Goal: Task Accomplishment & Management: Complete application form

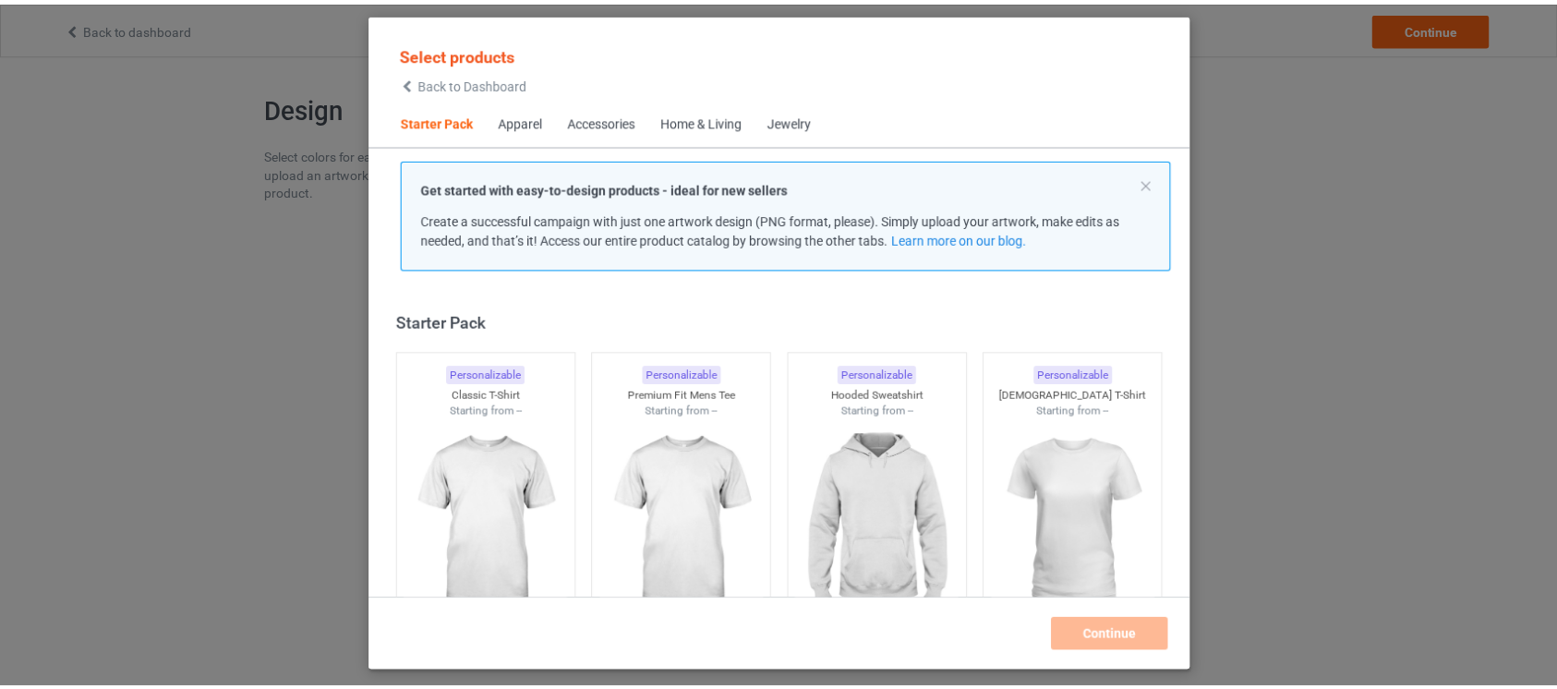
scroll to position [22, 0]
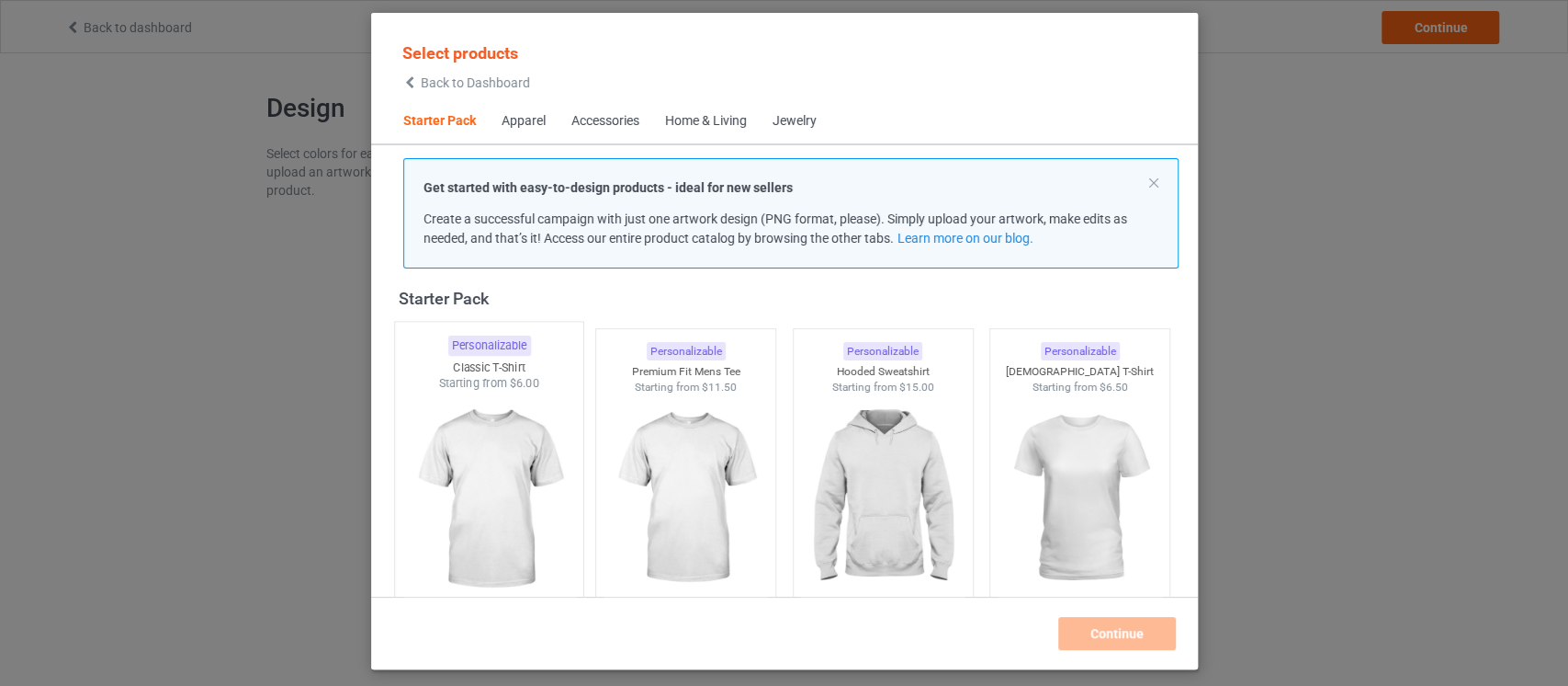
click at [521, 504] on img at bounding box center [489, 499] width 173 height 216
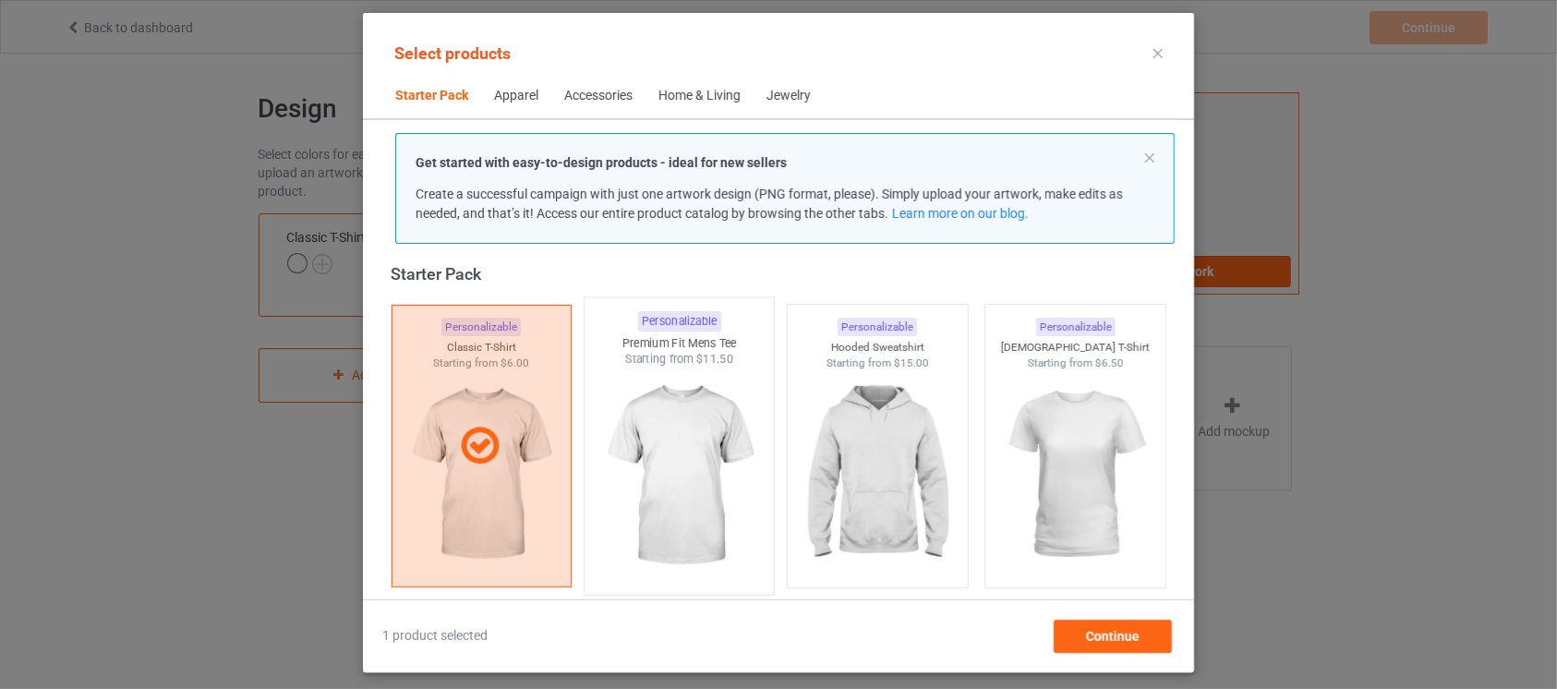
click at [669, 509] on img at bounding box center [680, 476] width 174 height 217
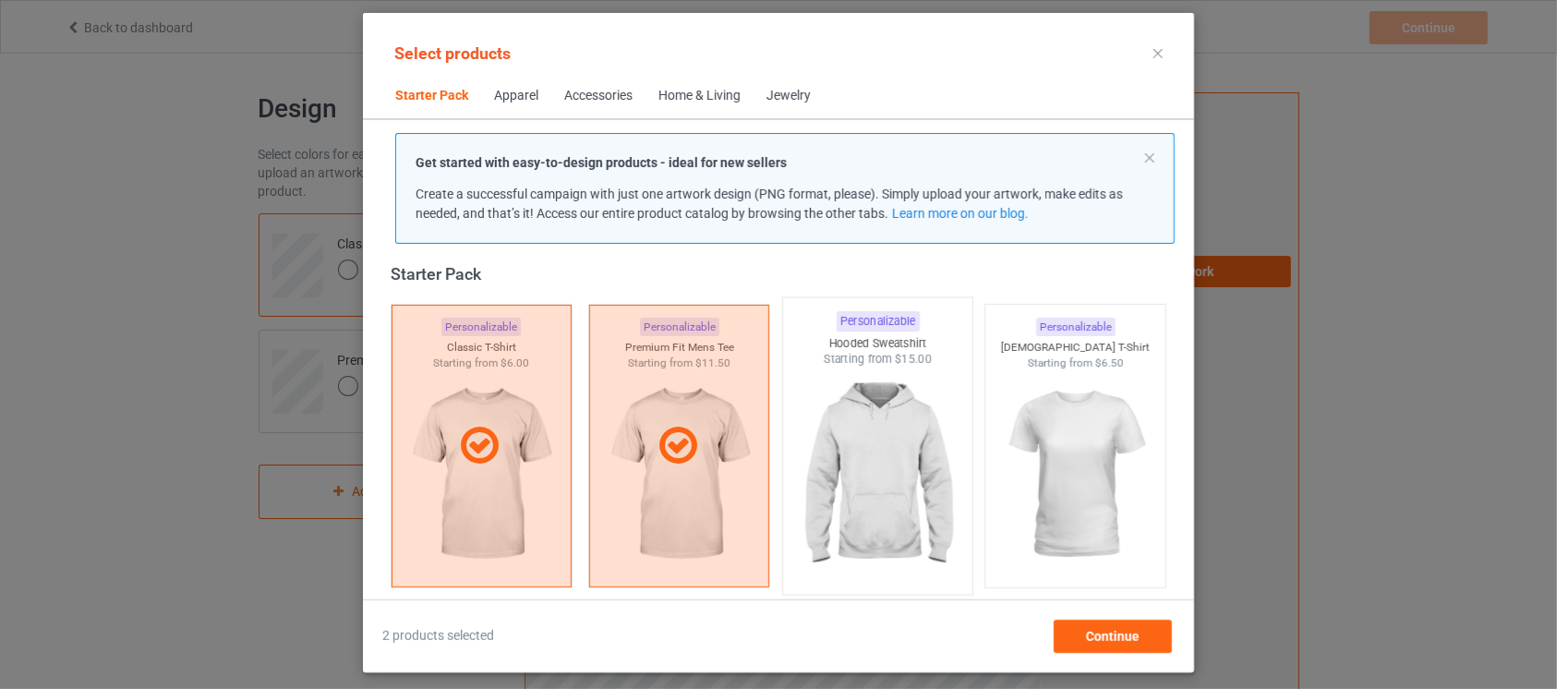
click at [903, 491] on img at bounding box center [877, 476] width 174 height 217
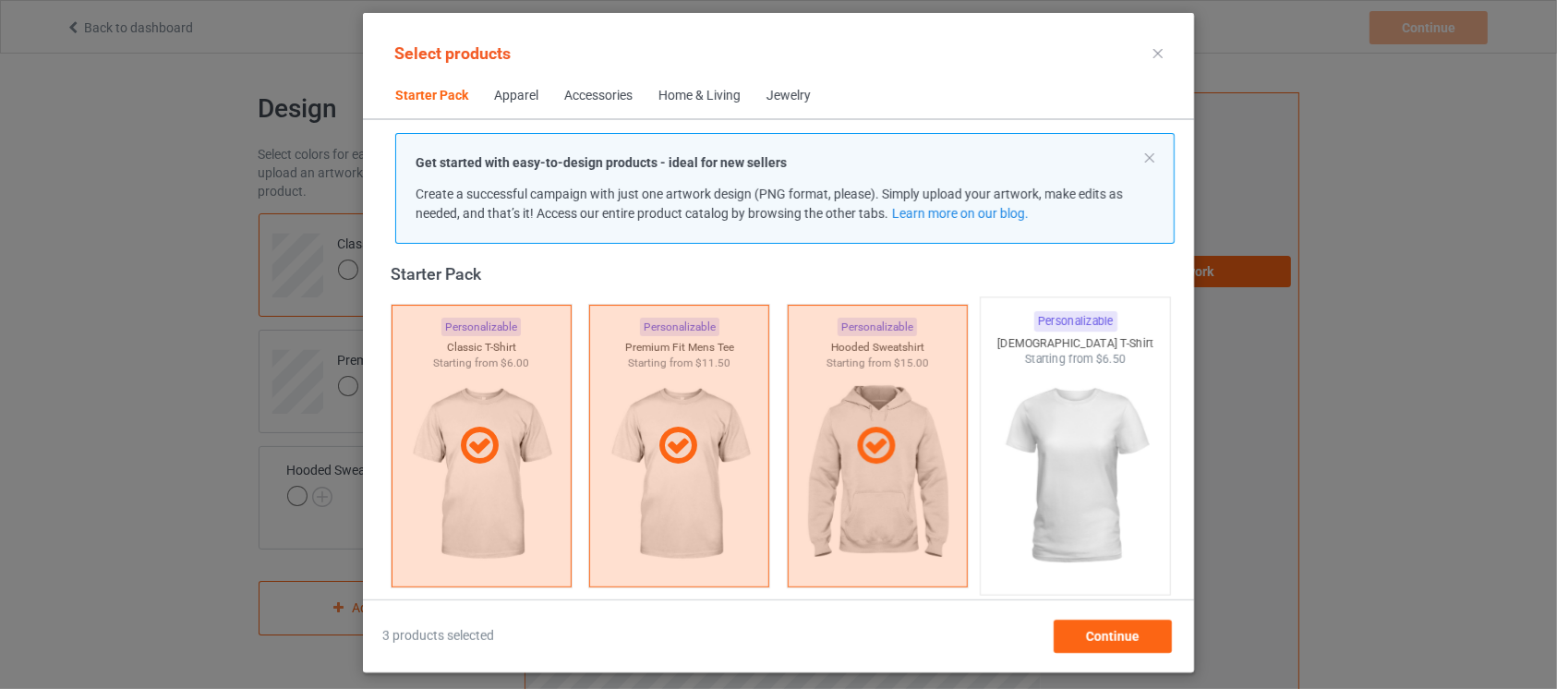
click at [1036, 475] on img at bounding box center [1076, 476] width 174 height 217
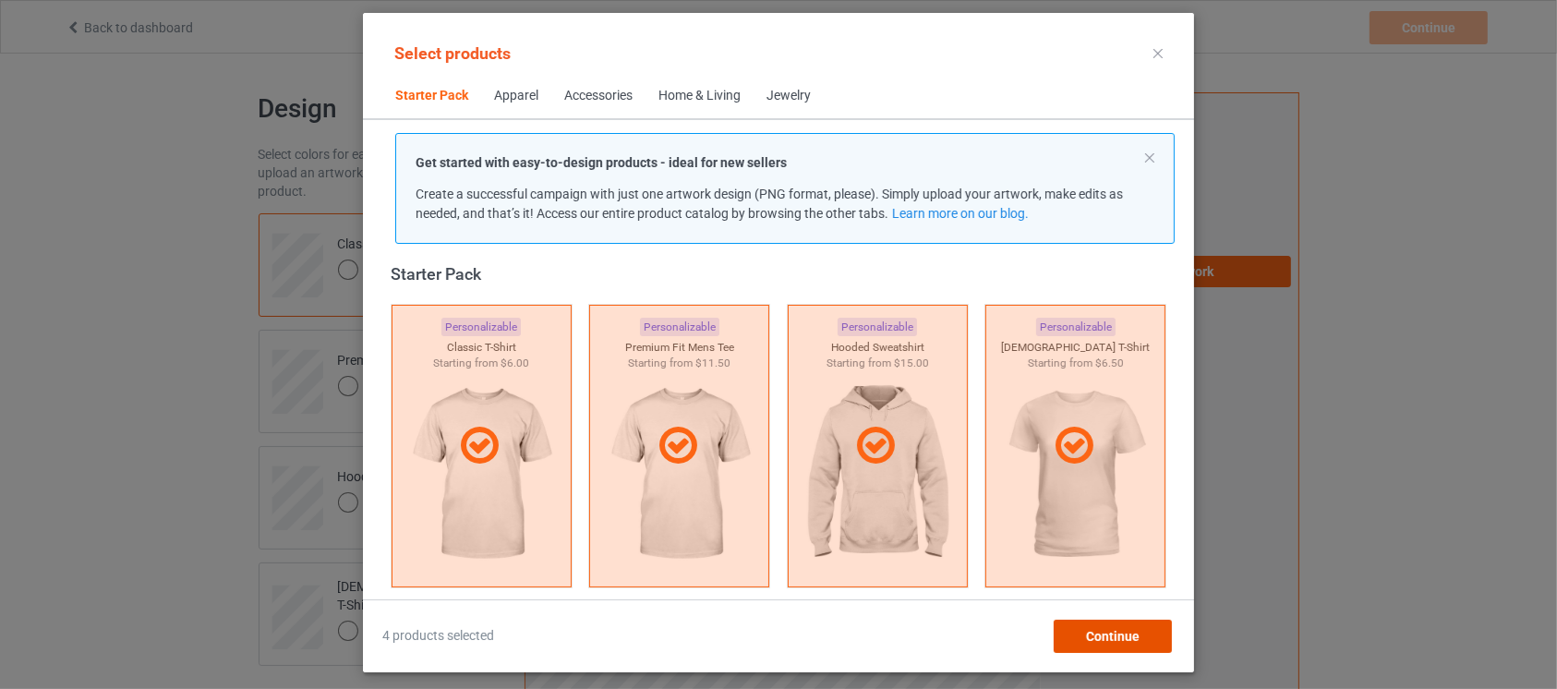
click at [1095, 625] on div "Continue" at bounding box center [1113, 636] width 118 height 33
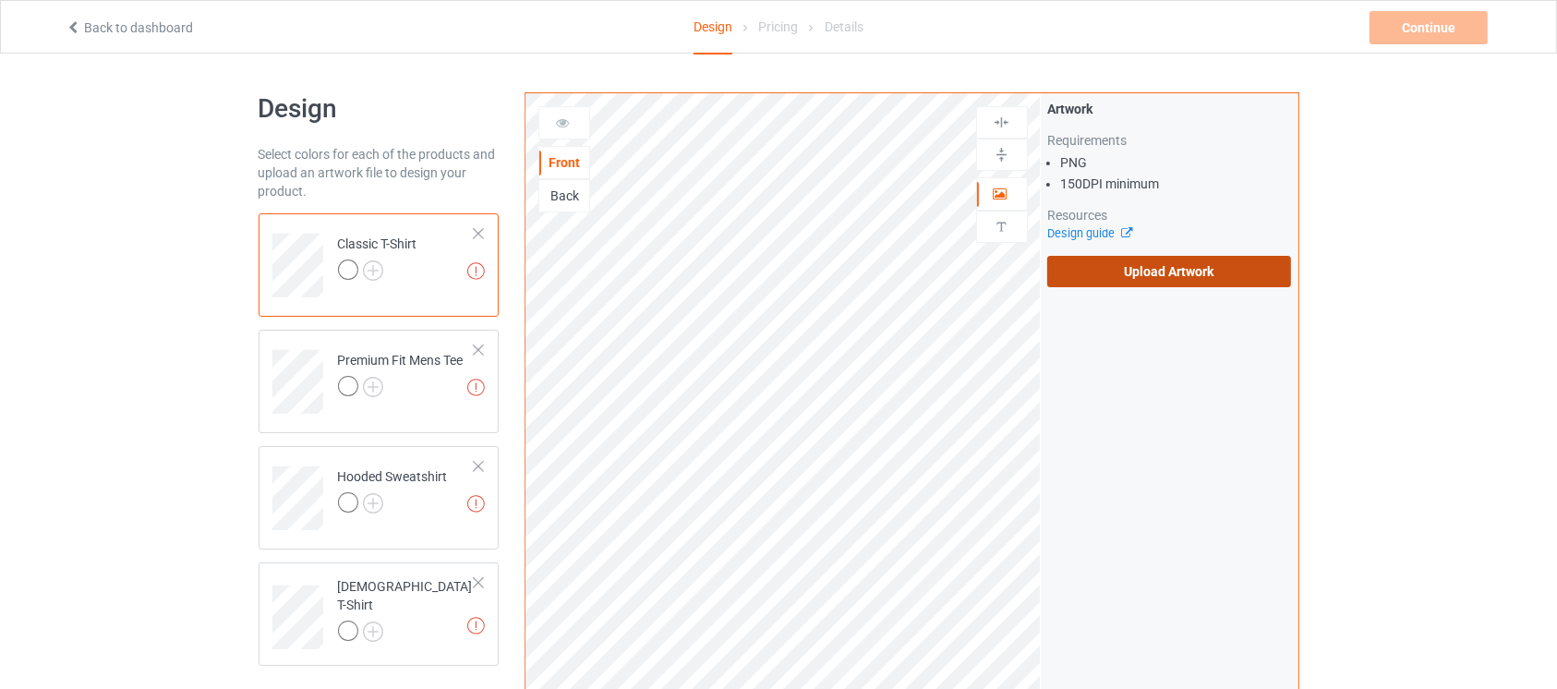
click at [1162, 259] on label "Upload Artwork" at bounding box center [1169, 271] width 245 height 31
click at [0, 0] on input "Upload Artwork" at bounding box center [0, 0] width 0 height 0
click at [1314, 89] on div "Design Select colors for each of the products and upload an artwork file to des…" at bounding box center [778, 625] width 1557 height 1142
click at [1470, 174] on div "Design Select colors for each of the products and upload an artwork file to des…" at bounding box center [778, 625] width 1557 height 1142
drag, startPoint x: 114, startPoint y: 41, endPoint x: 114, endPoint y: 30, distance: 10.2
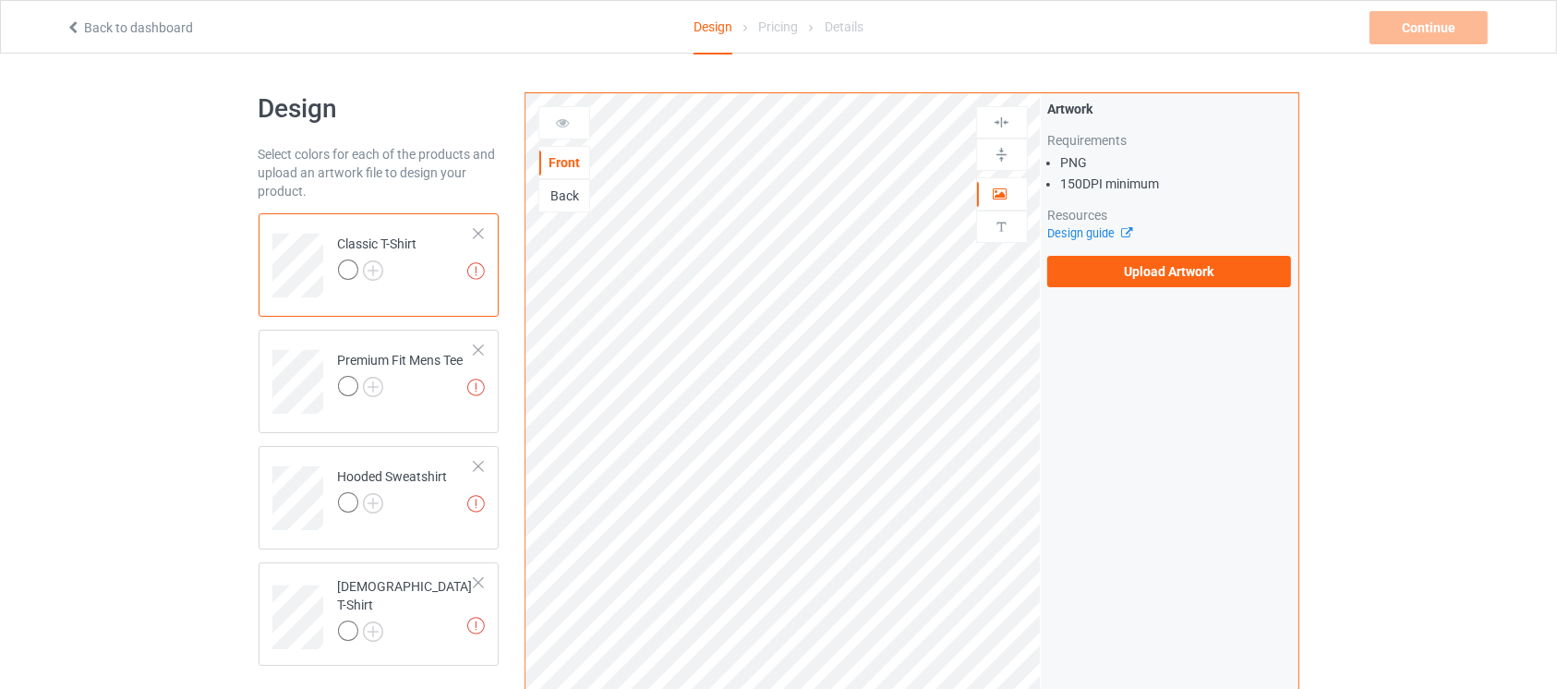
click at [114, 30] on div "Back to dashboard Design Pricing Details Continue Missing artworks" at bounding box center [779, 27] width 1452 height 52
click at [114, 30] on link "Back to dashboard" at bounding box center [129, 27] width 127 height 15
click at [1142, 272] on label "Upload Artwork" at bounding box center [1169, 271] width 245 height 31
click at [0, 0] on input "Upload Artwork" at bounding box center [0, 0] width 0 height 0
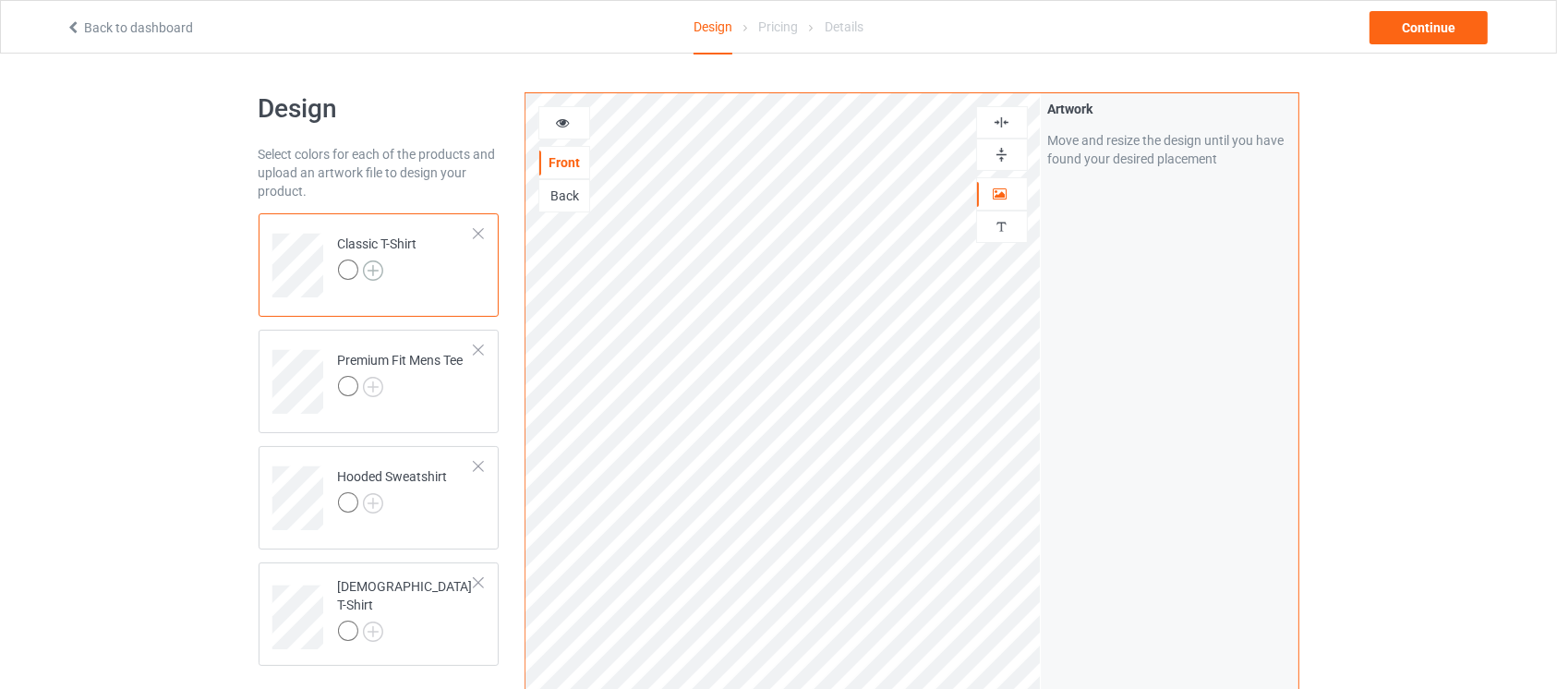
click at [376, 276] on img at bounding box center [373, 270] width 20 height 20
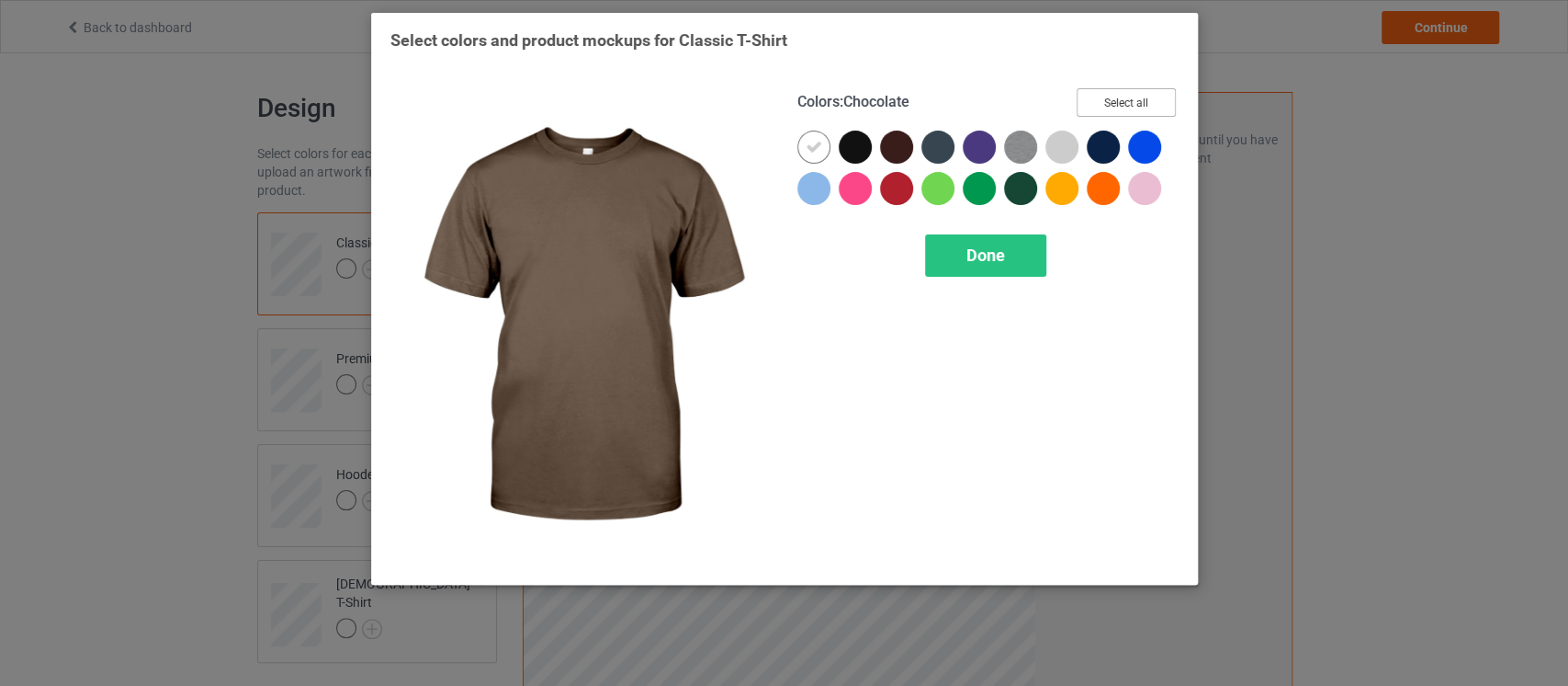
click at [1136, 102] on button "Select all" at bounding box center [1126, 103] width 99 height 29
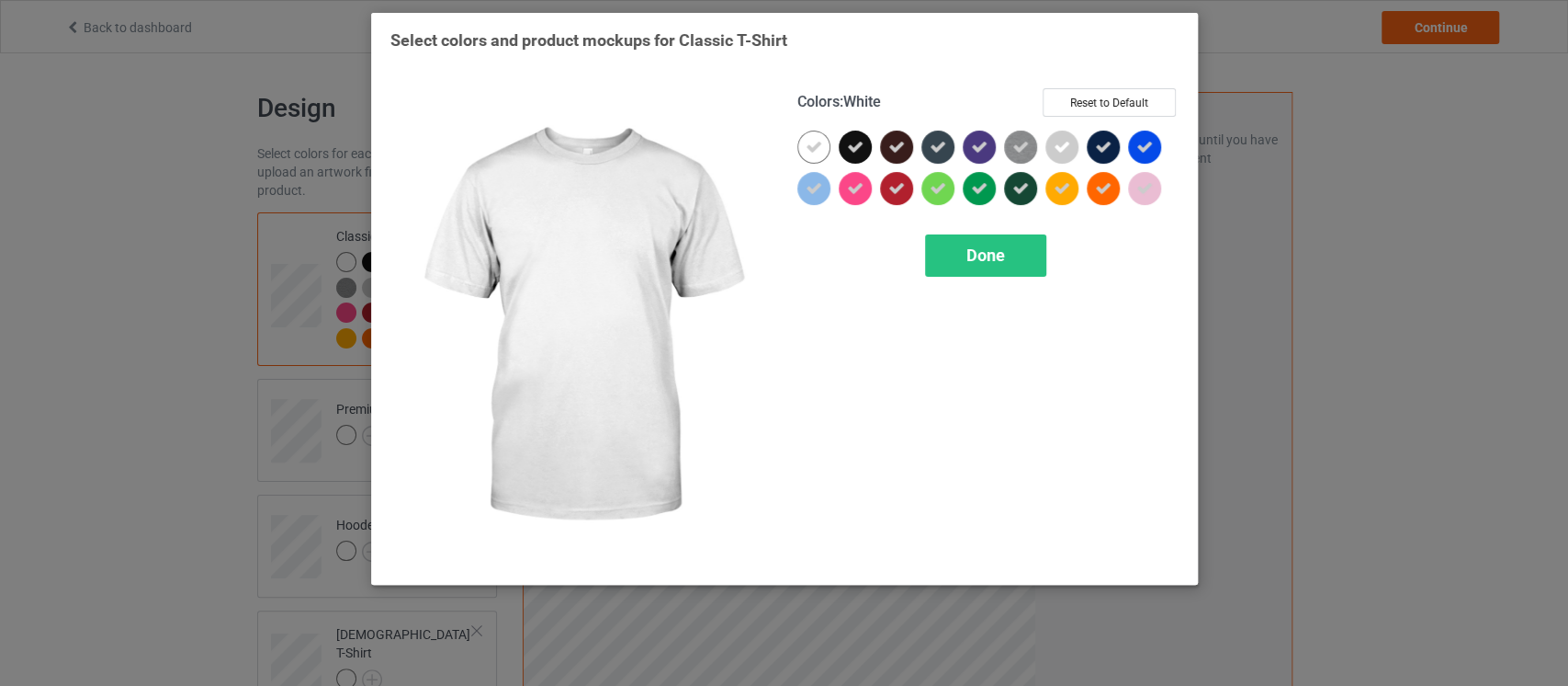
click at [823, 145] on div at bounding box center [813, 146] width 33 height 33
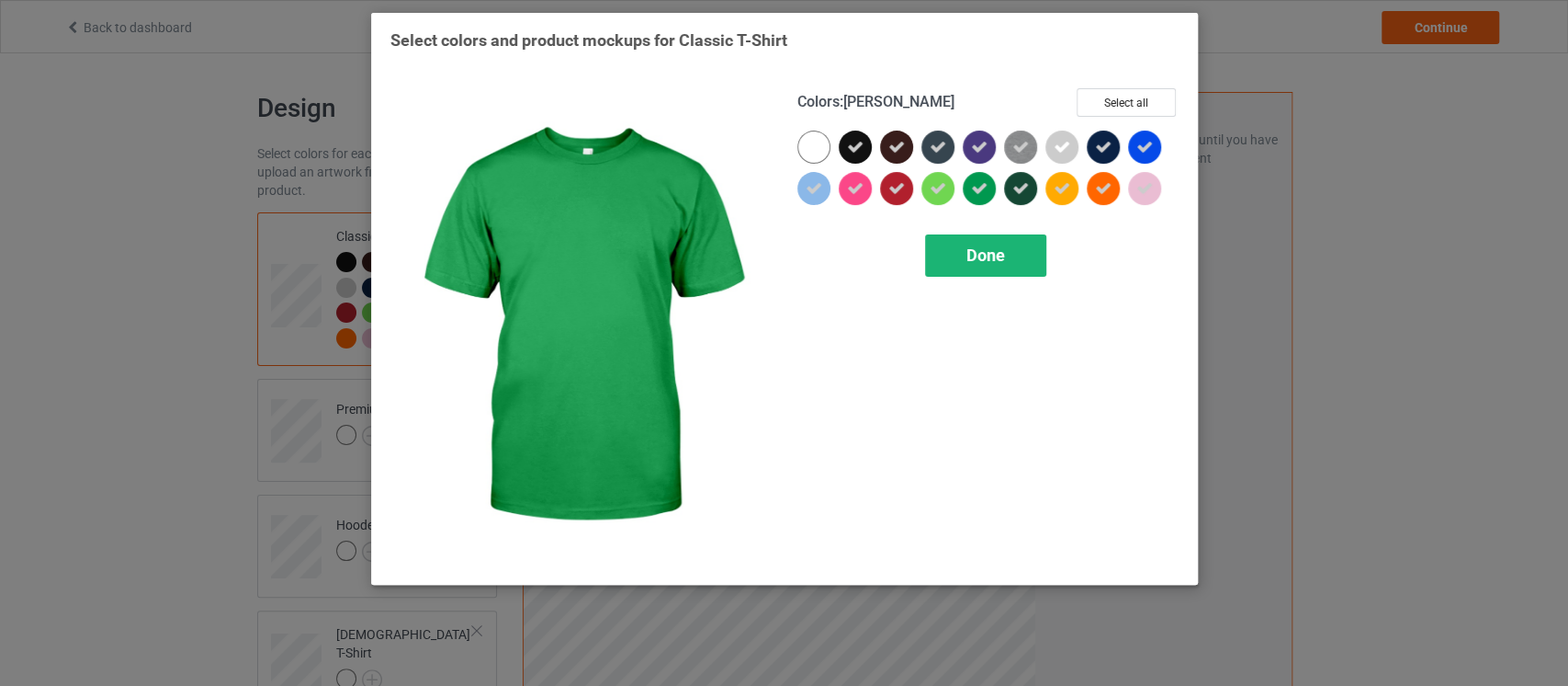
click at [984, 254] on span "Done" at bounding box center [985, 255] width 39 height 19
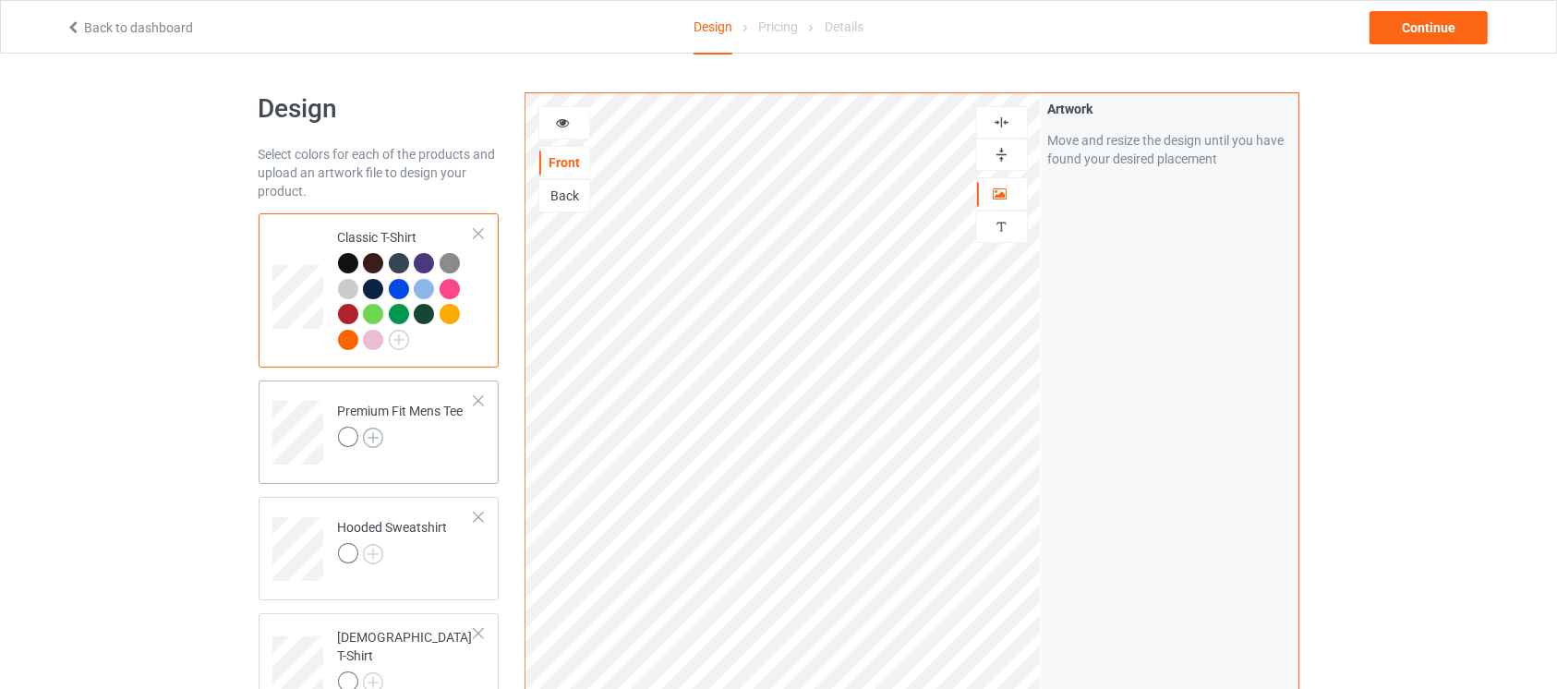
click at [381, 440] on img at bounding box center [373, 438] width 20 height 20
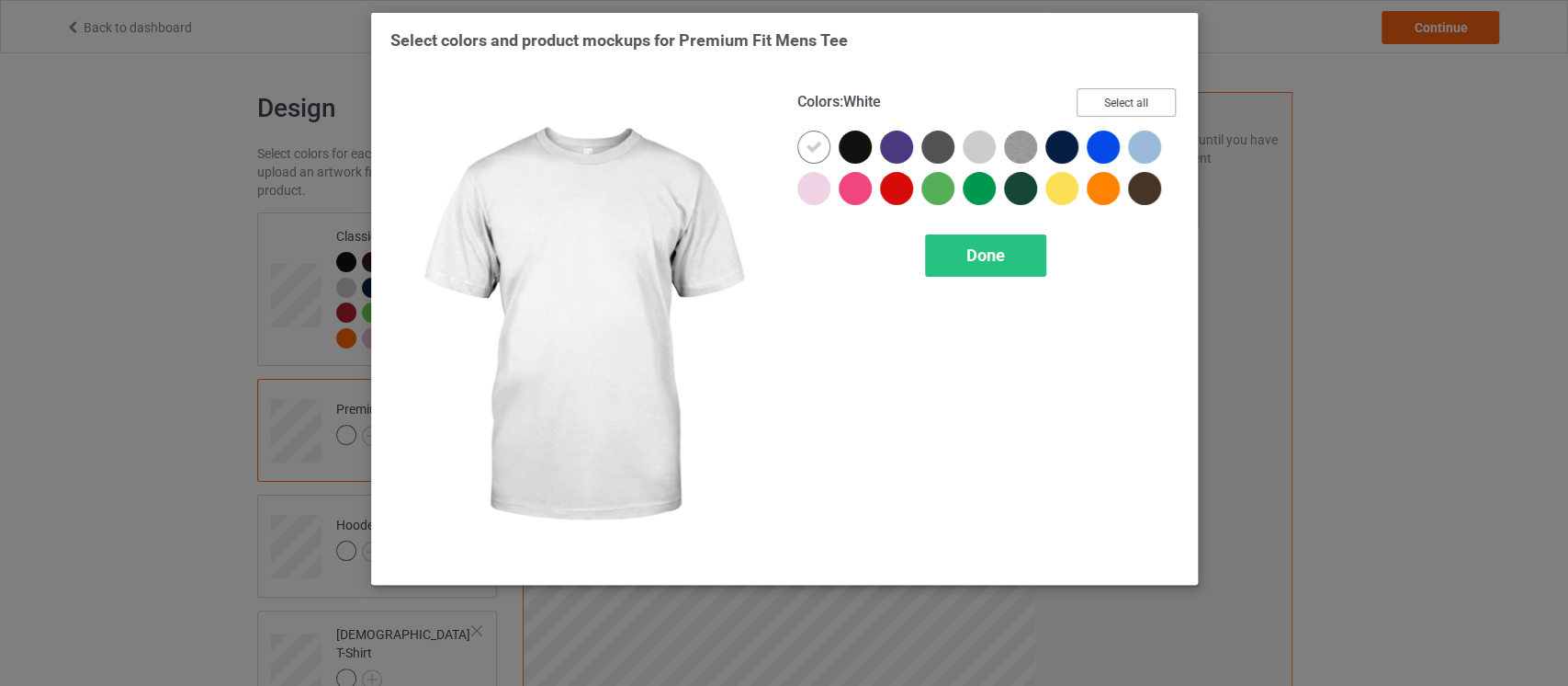
click at [1133, 103] on button "Select all" at bounding box center [1126, 103] width 99 height 29
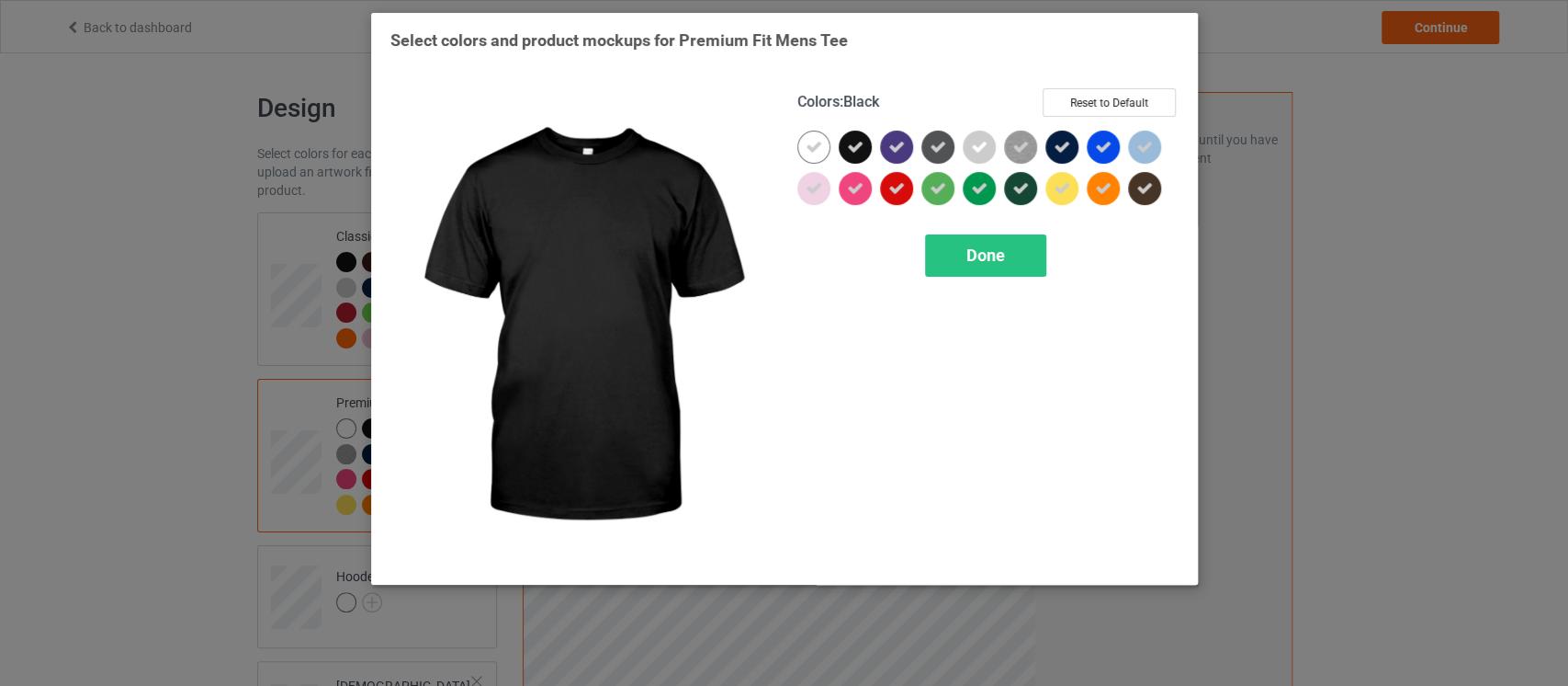
click at [848, 131] on div at bounding box center [855, 146] width 33 height 33
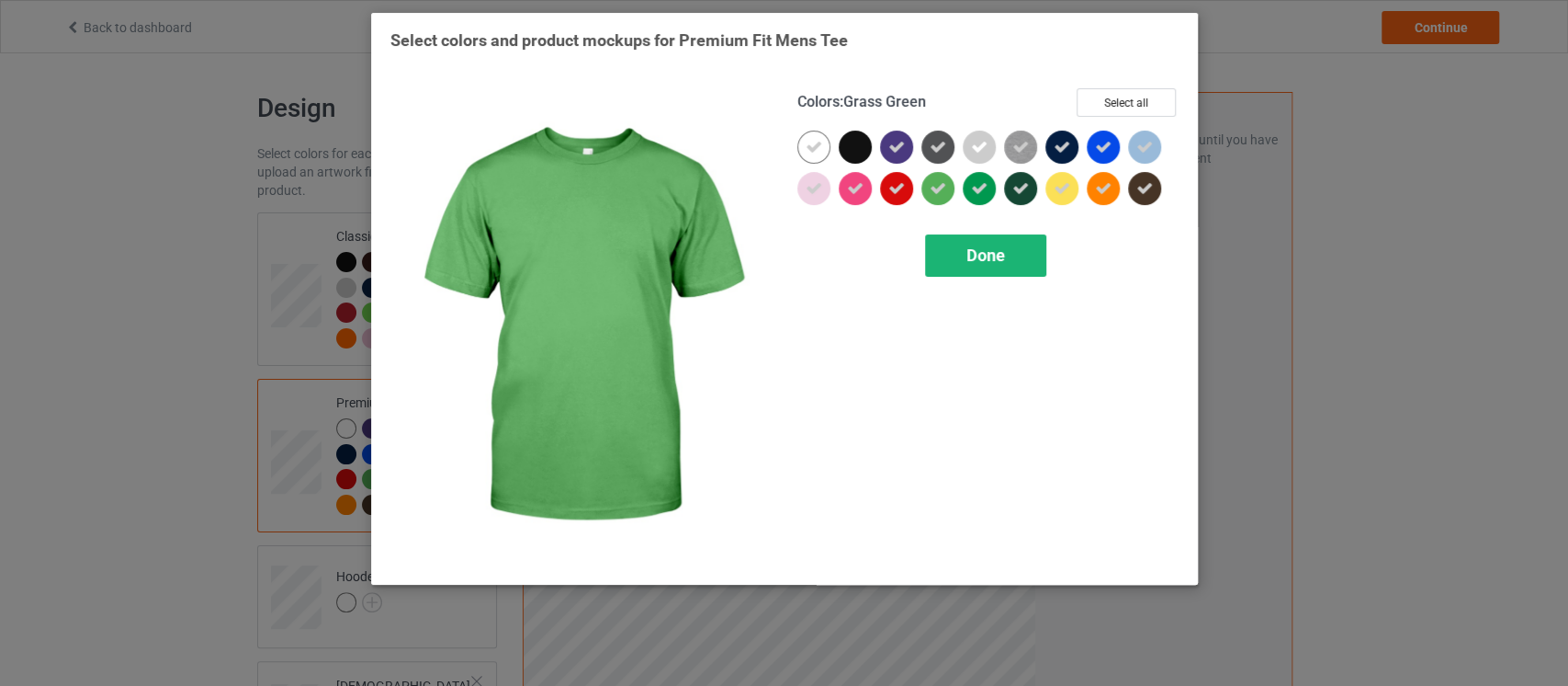
click at [958, 256] on div "Done" at bounding box center [986, 255] width 121 height 42
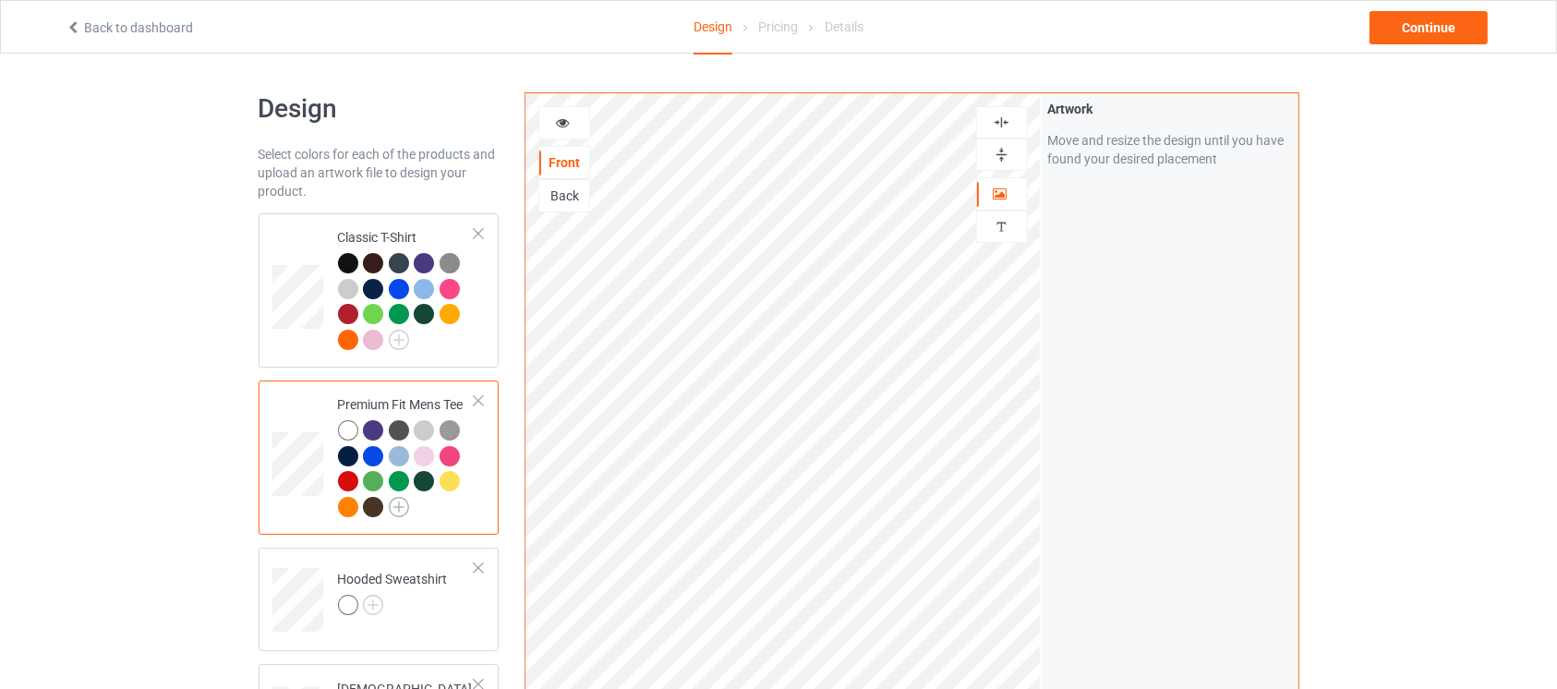
click at [402, 506] on img at bounding box center [399, 507] width 20 height 20
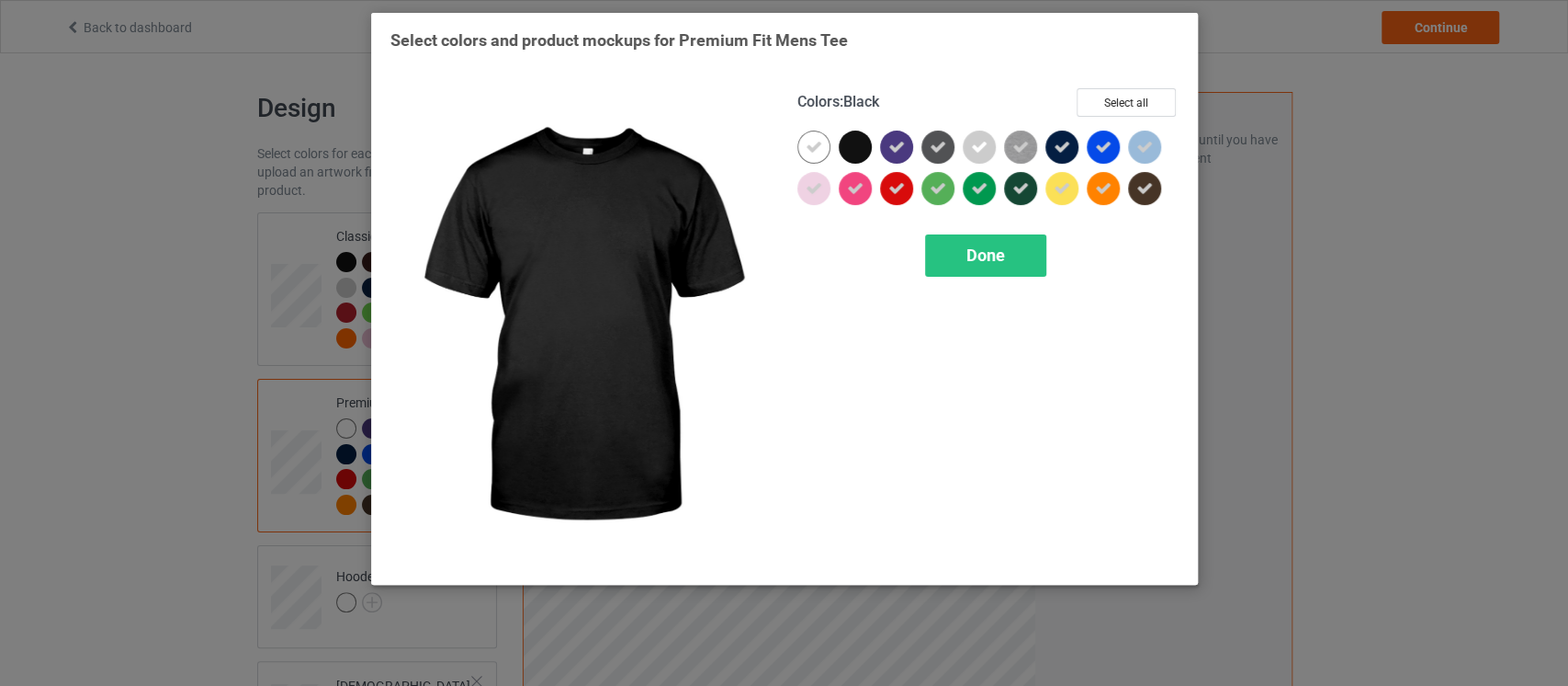
click at [869, 141] on div at bounding box center [855, 146] width 33 height 33
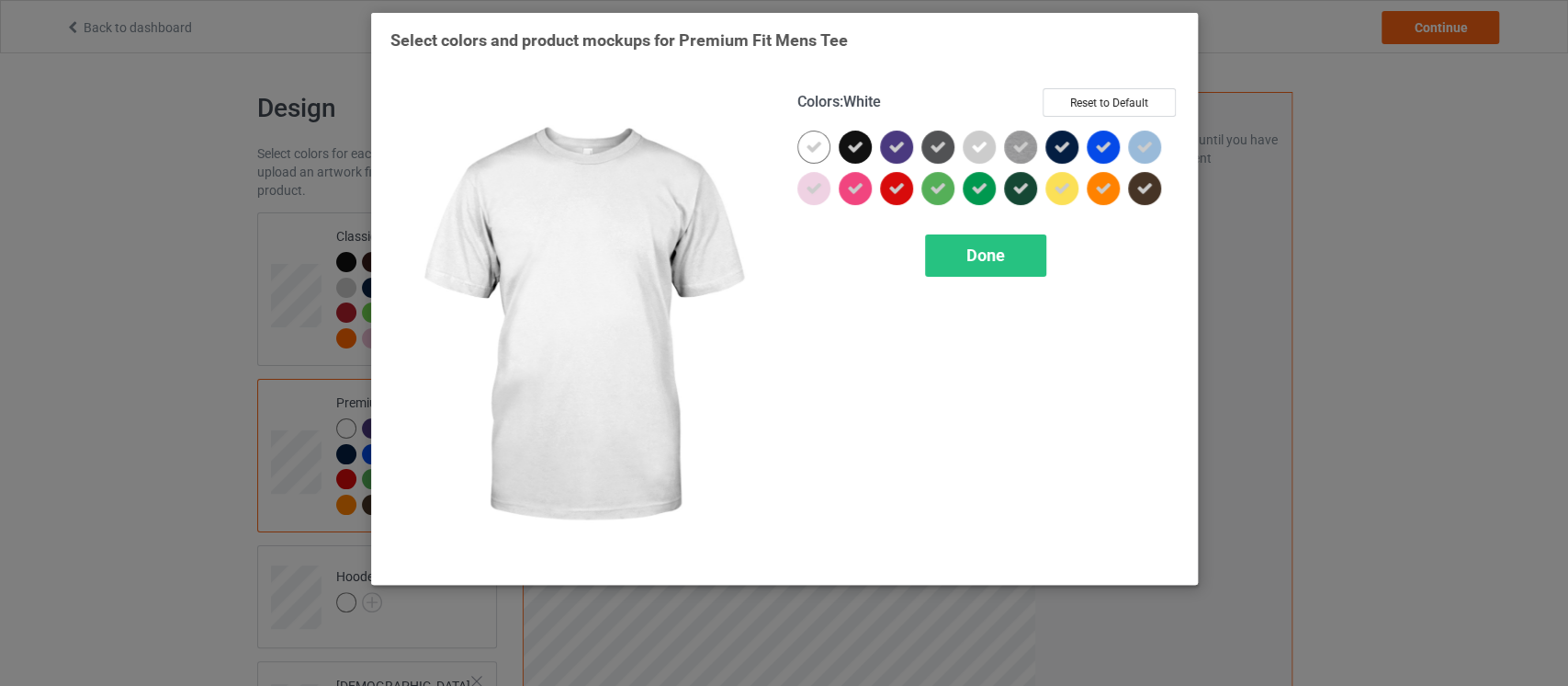
click at [828, 144] on div at bounding box center [813, 146] width 33 height 33
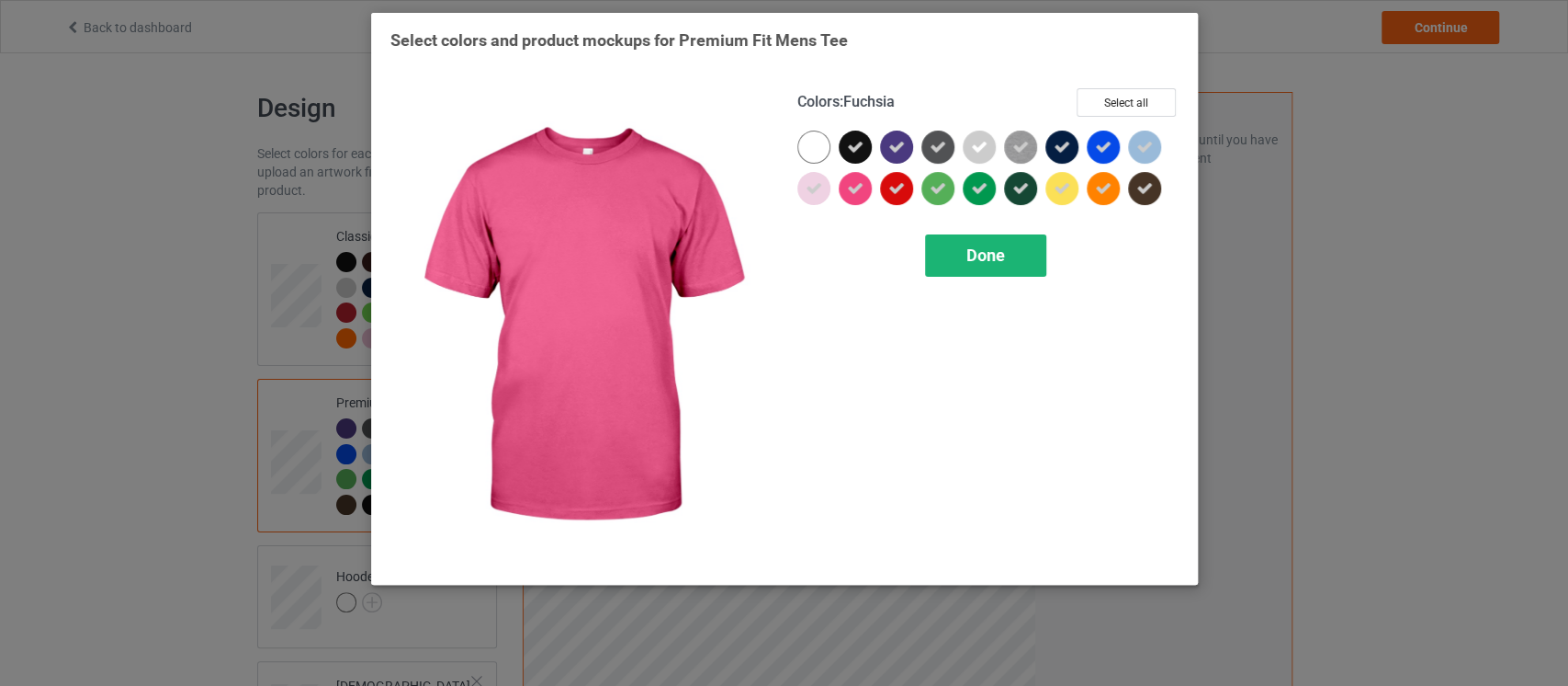
click at [972, 251] on span "Done" at bounding box center [985, 255] width 39 height 19
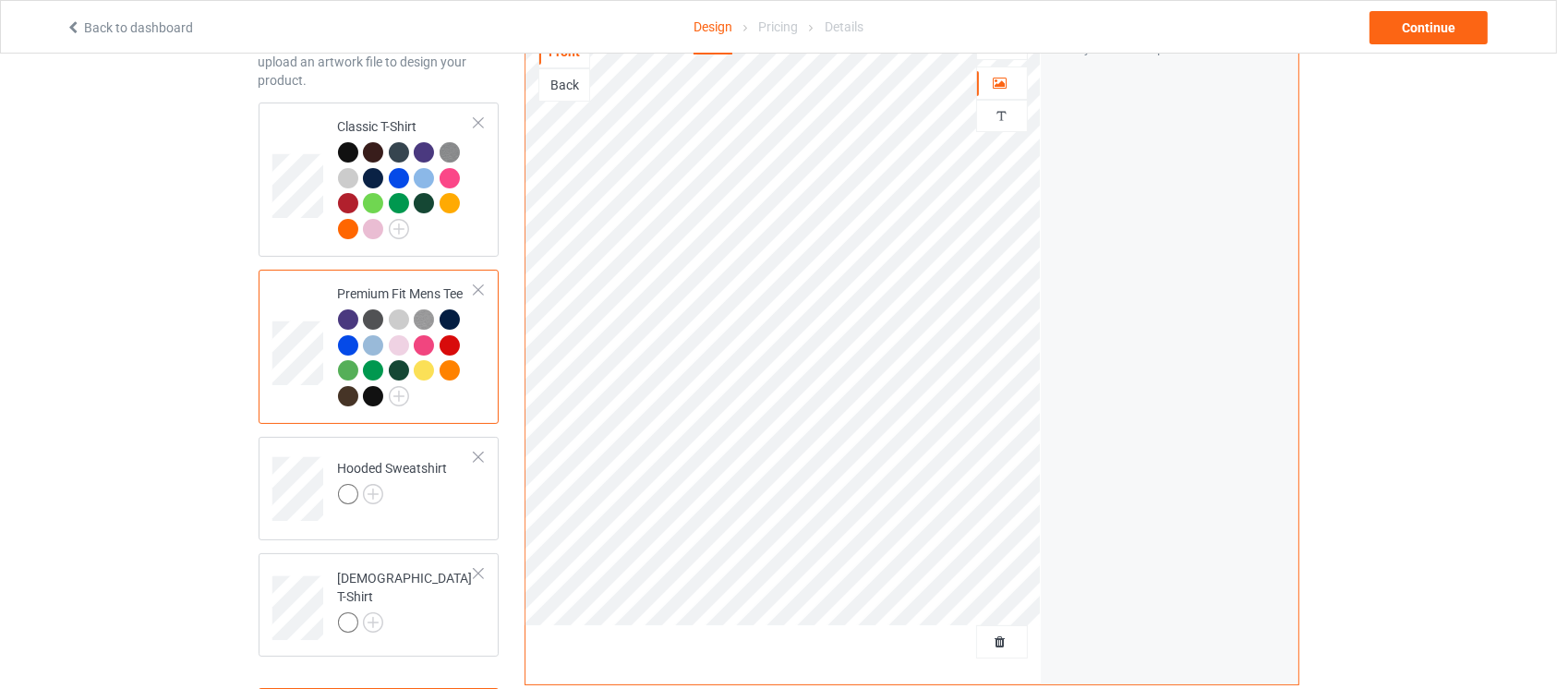
scroll to position [113, 0]
click at [402, 397] on img at bounding box center [399, 394] width 20 height 20
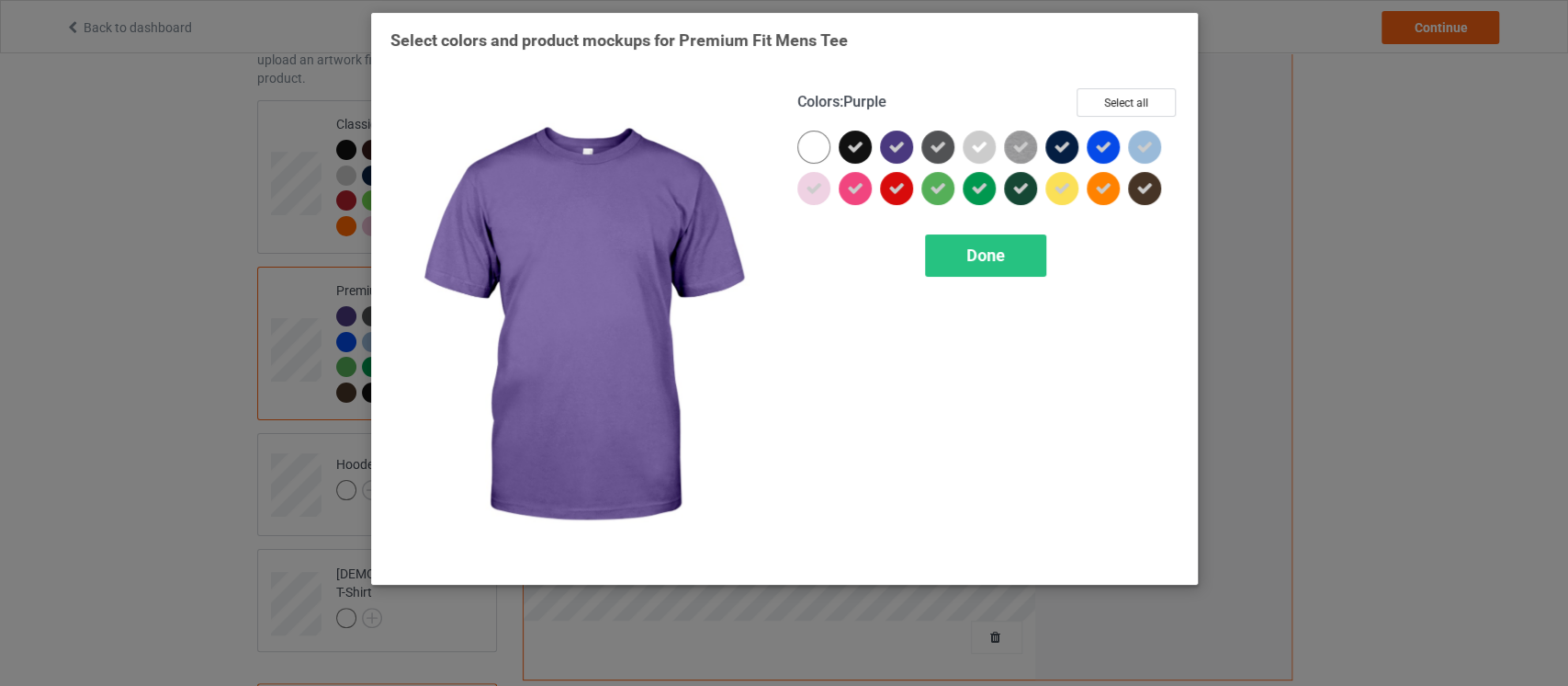
click at [1121, 118] on div "Colors : Purple Select all" at bounding box center [987, 110] width 381 height 42
click at [1129, 101] on button "Select all" at bounding box center [1126, 103] width 99 height 29
click at [1129, 101] on button "Reset to Default" at bounding box center [1109, 103] width 133 height 29
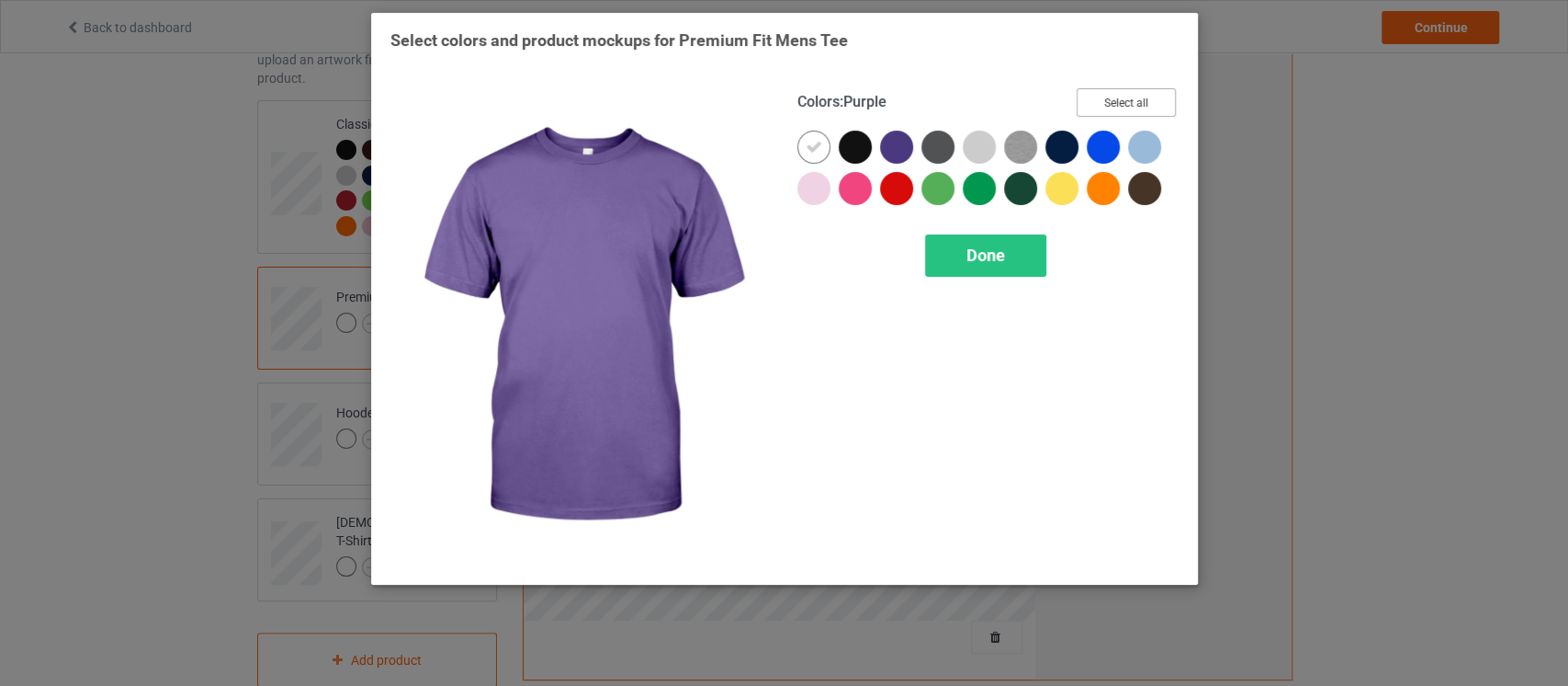
click at [1129, 101] on button "Select all" at bounding box center [1126, 103] width 99 height 29
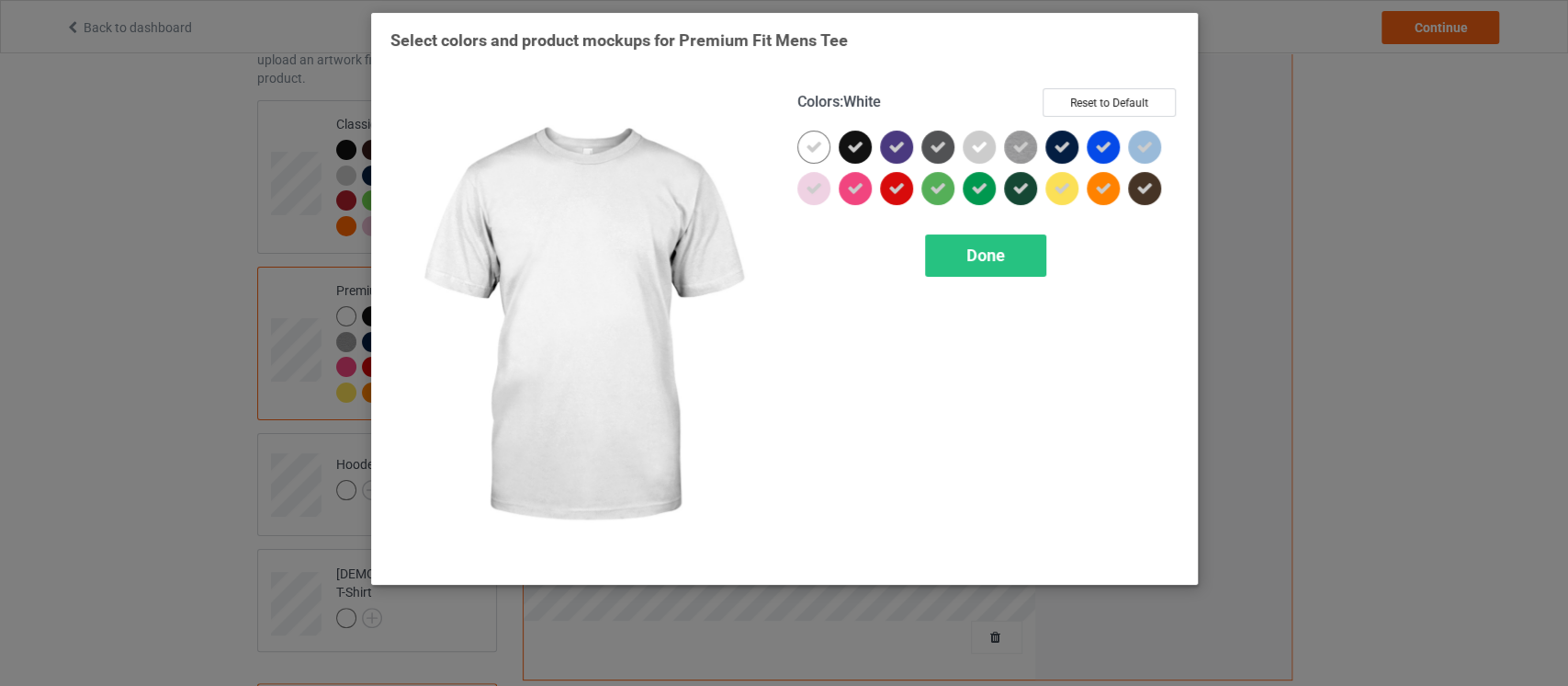
click at [812, 143] on icon at bounding box center [814, 146] width 17 height 17
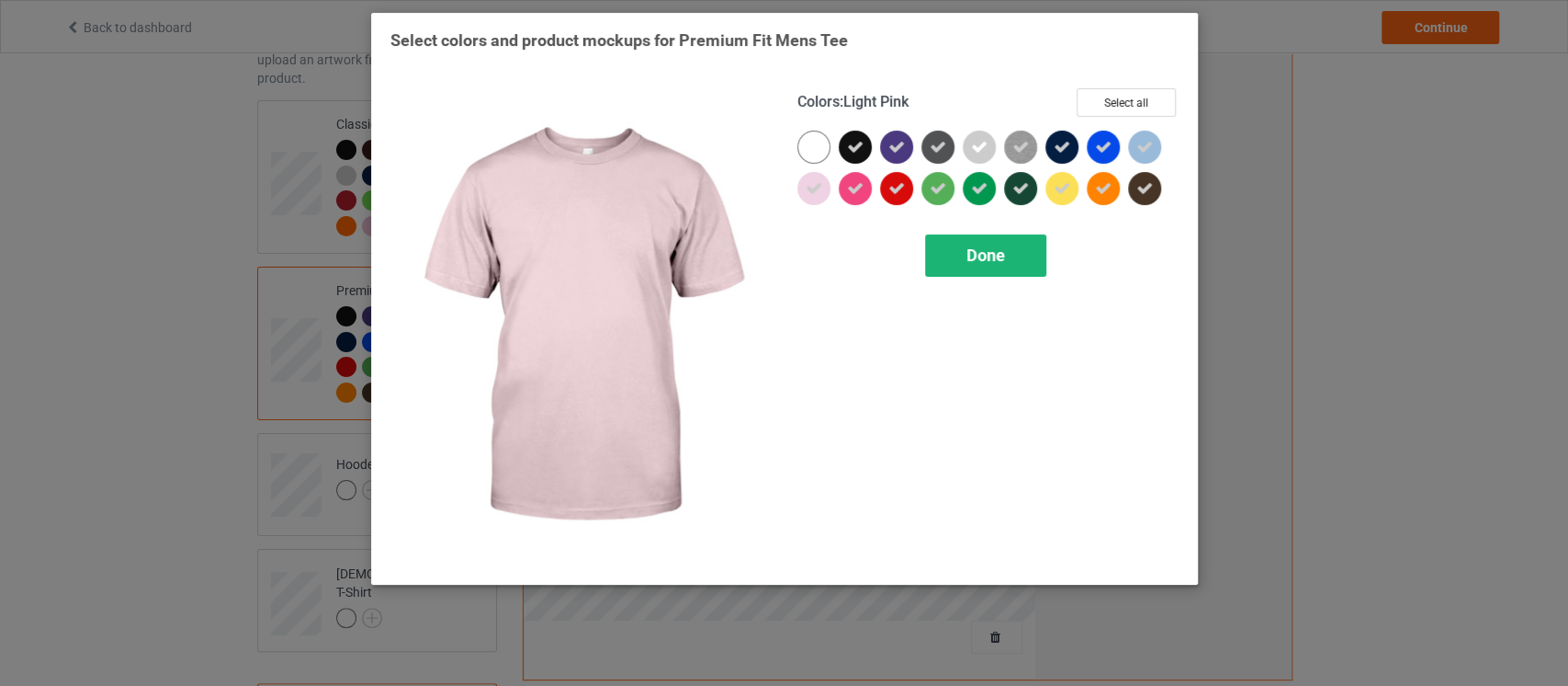
click at [1000, 274] on div "Done" at bounding box center [986, 255] width 121 height 42
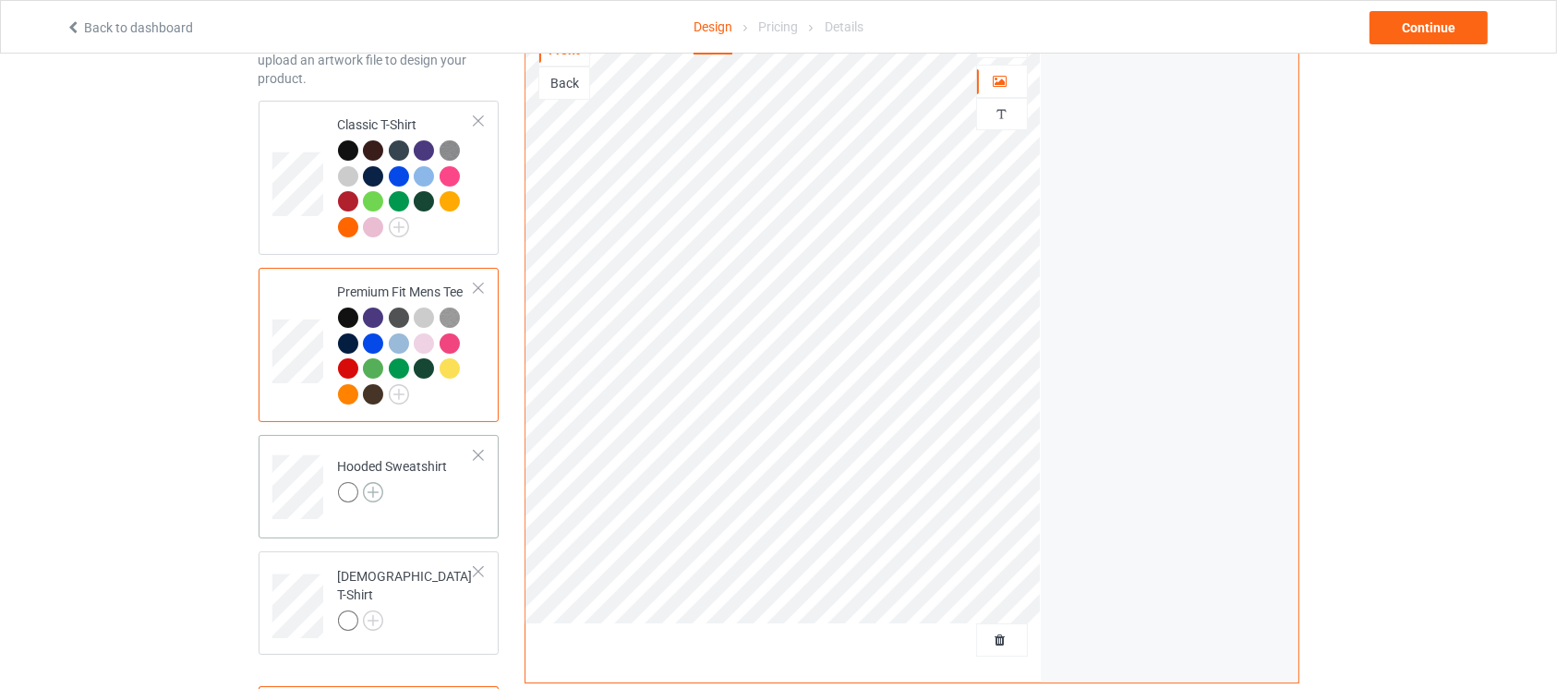
click at [372, 491] on img at bounding box center [373, 492] width 20 height 20
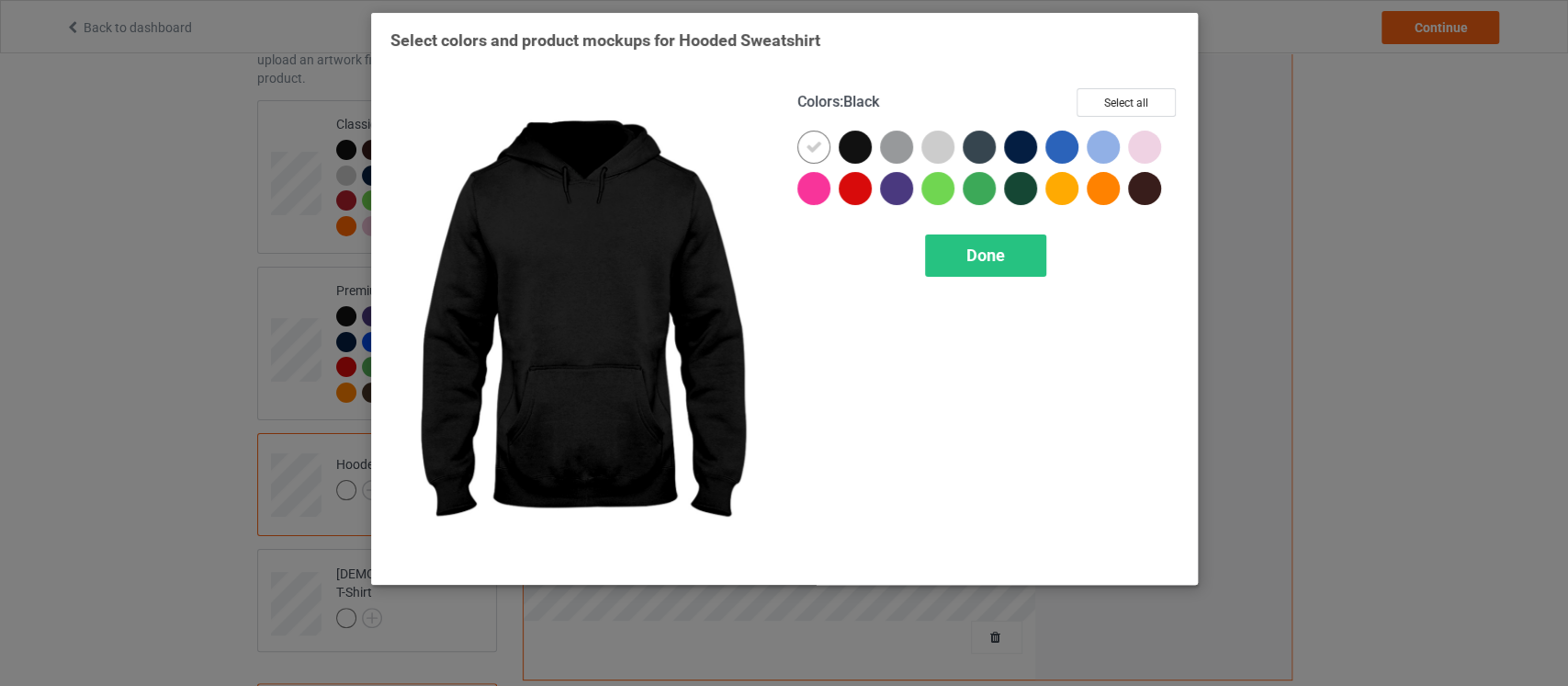
click at [854, 145] on div at bounding box center [855, 146] width 33 height 33
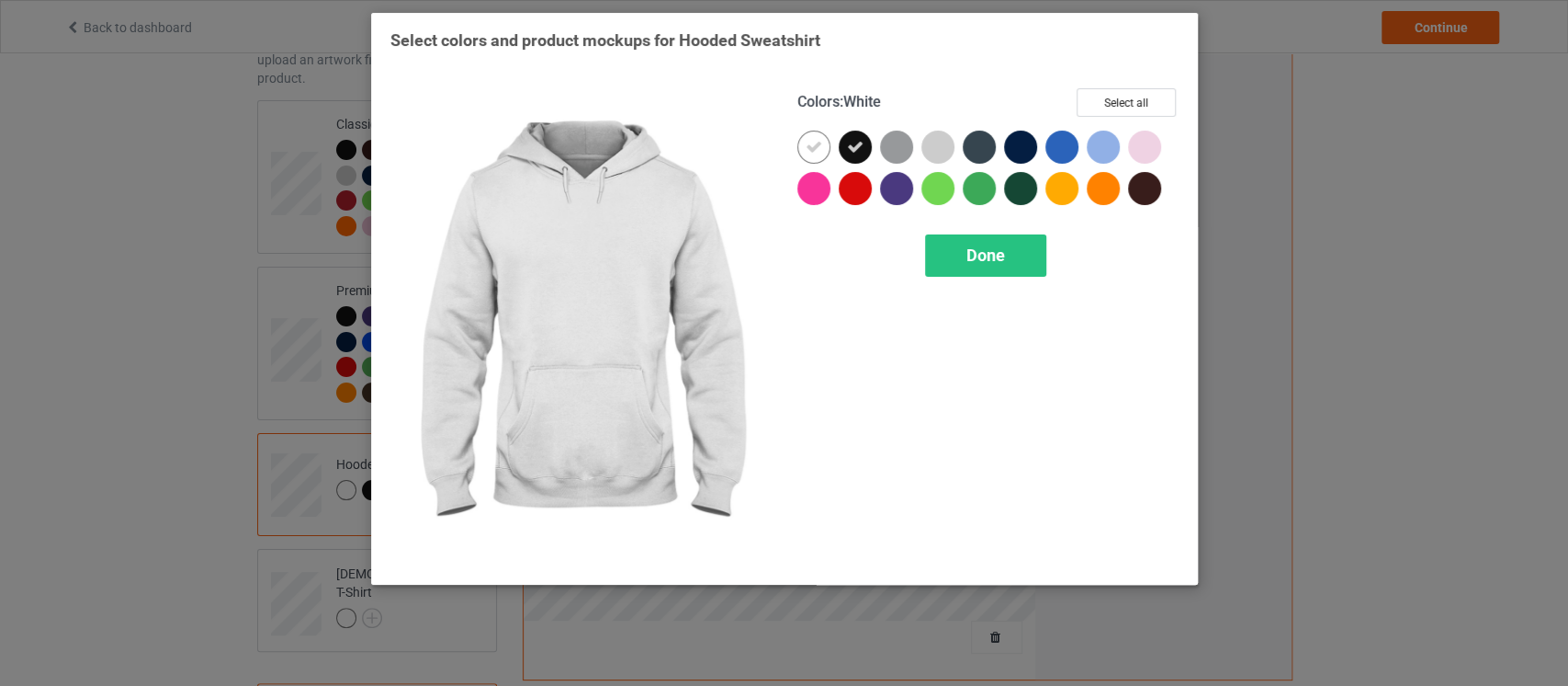
click at [821, 146] on icon at bounding box center [814, 146] width 17 height 17
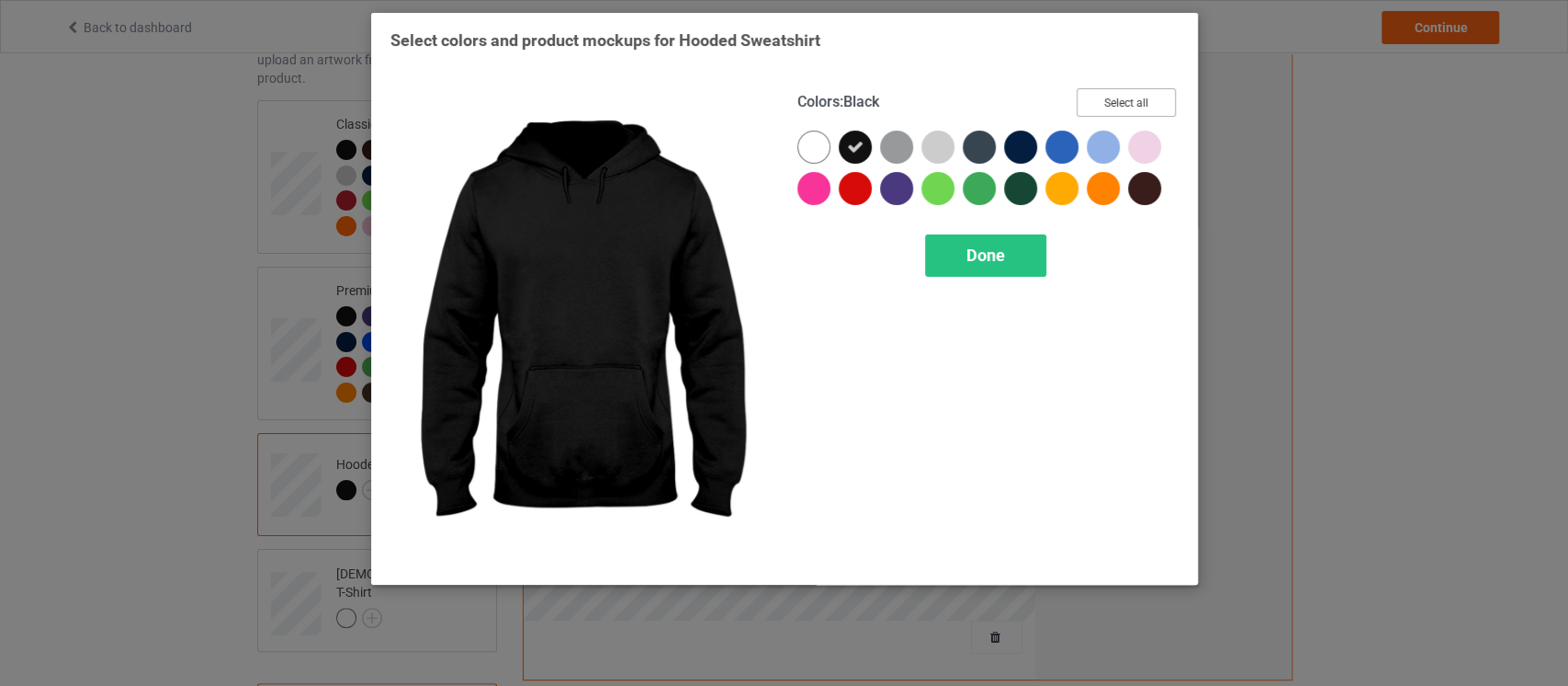
click at [1133, 100] on button "Select all" at bounding box center [1126, 103] width 99 height 29
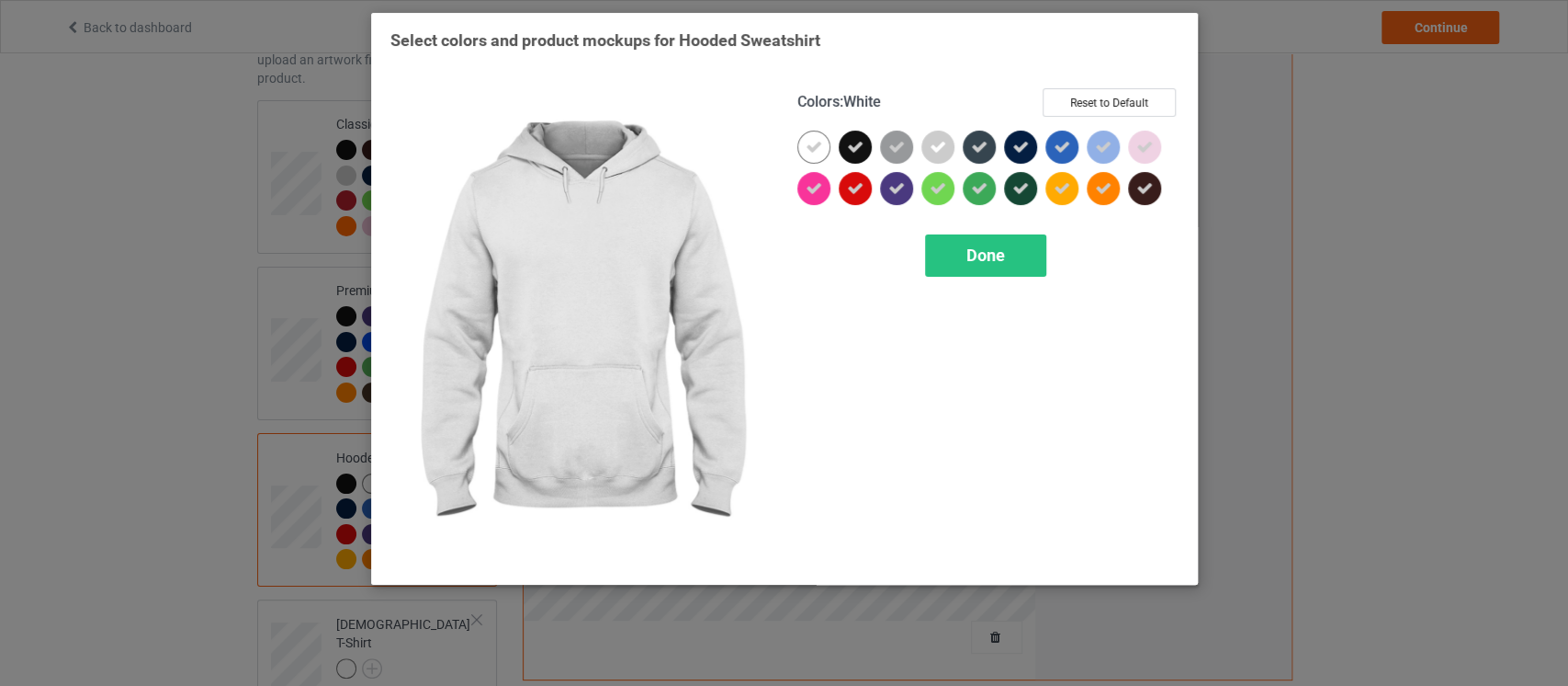
click at [806, 146] on icon at bounding box center [814, 146] width 17 height 17
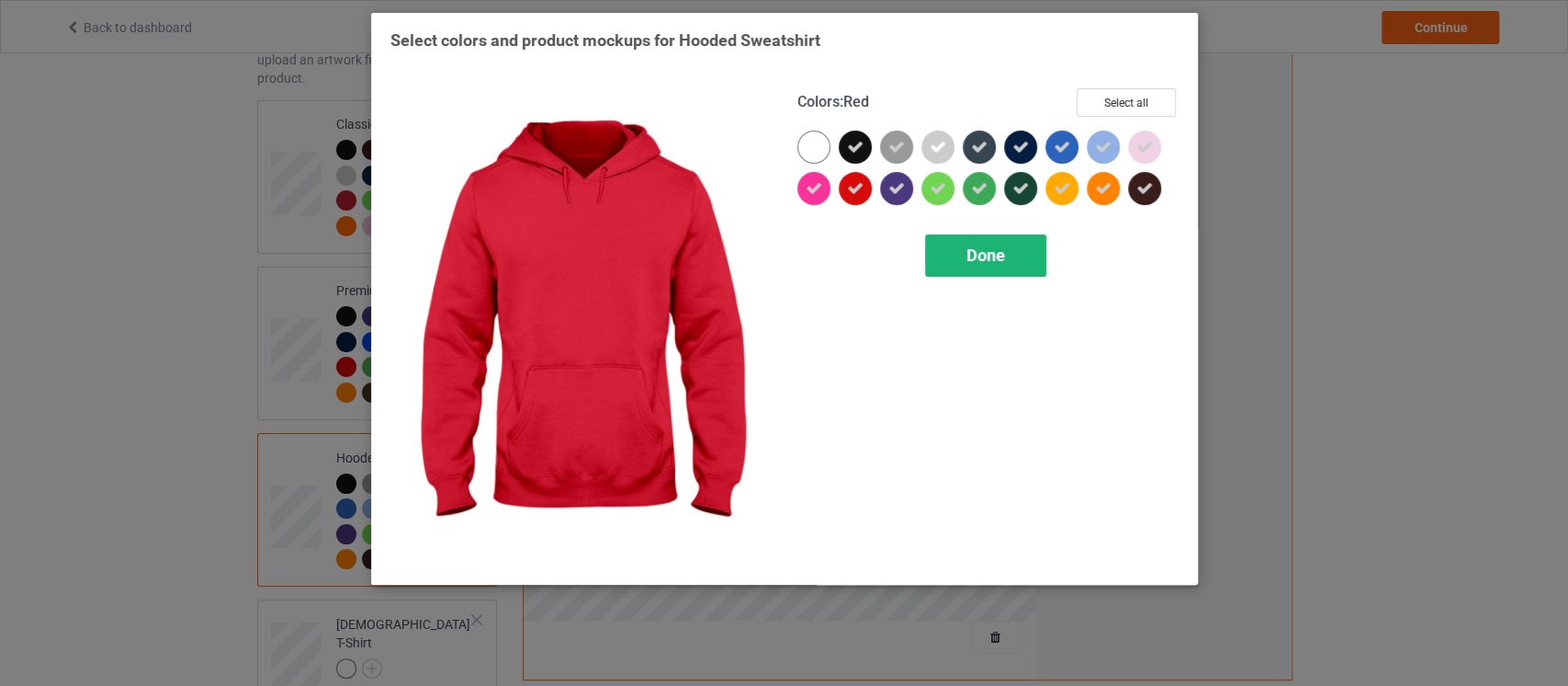
click at [973, 266] on div "Done" at bounding box center [986, 255] width 121 height 42
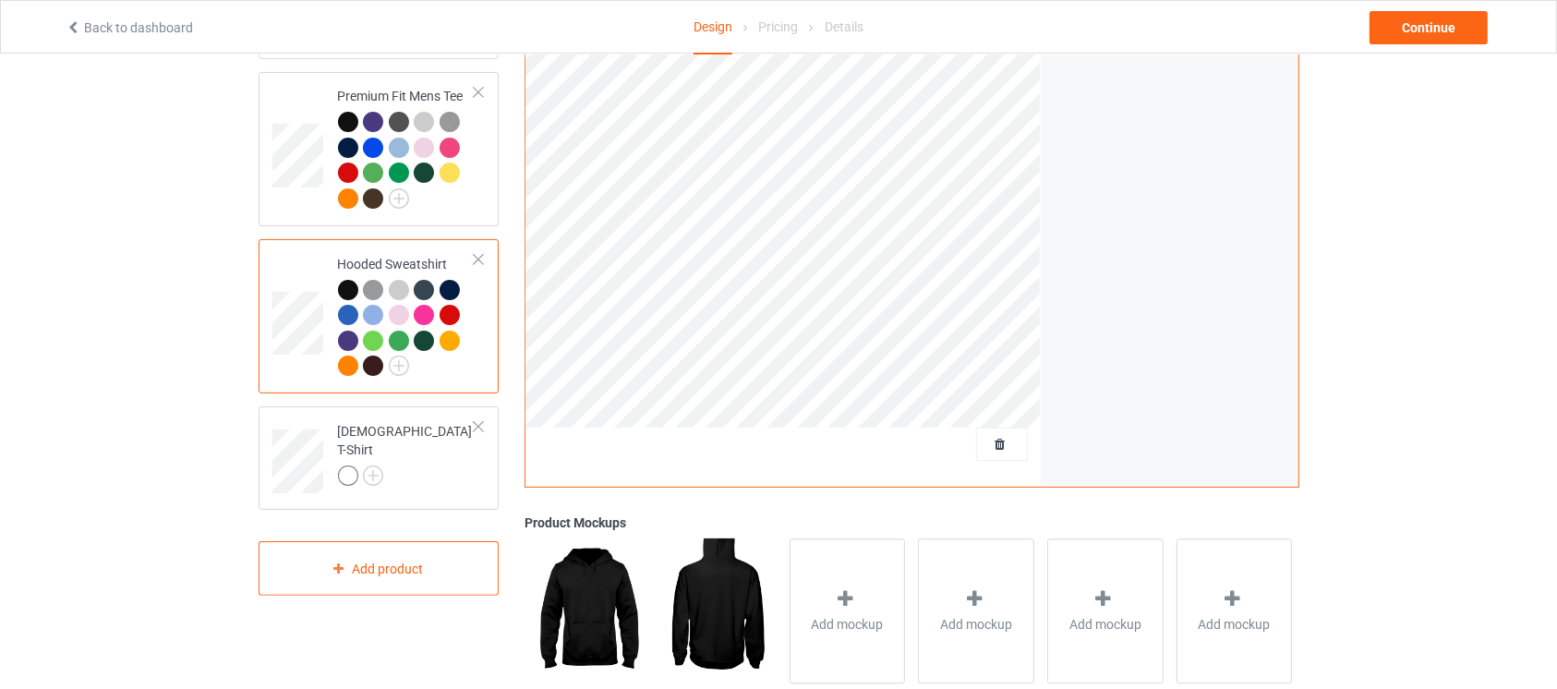
scroll to position [310, 0]
click at [380, 464] on img at bounding box center [373, 474] width 20 height 20
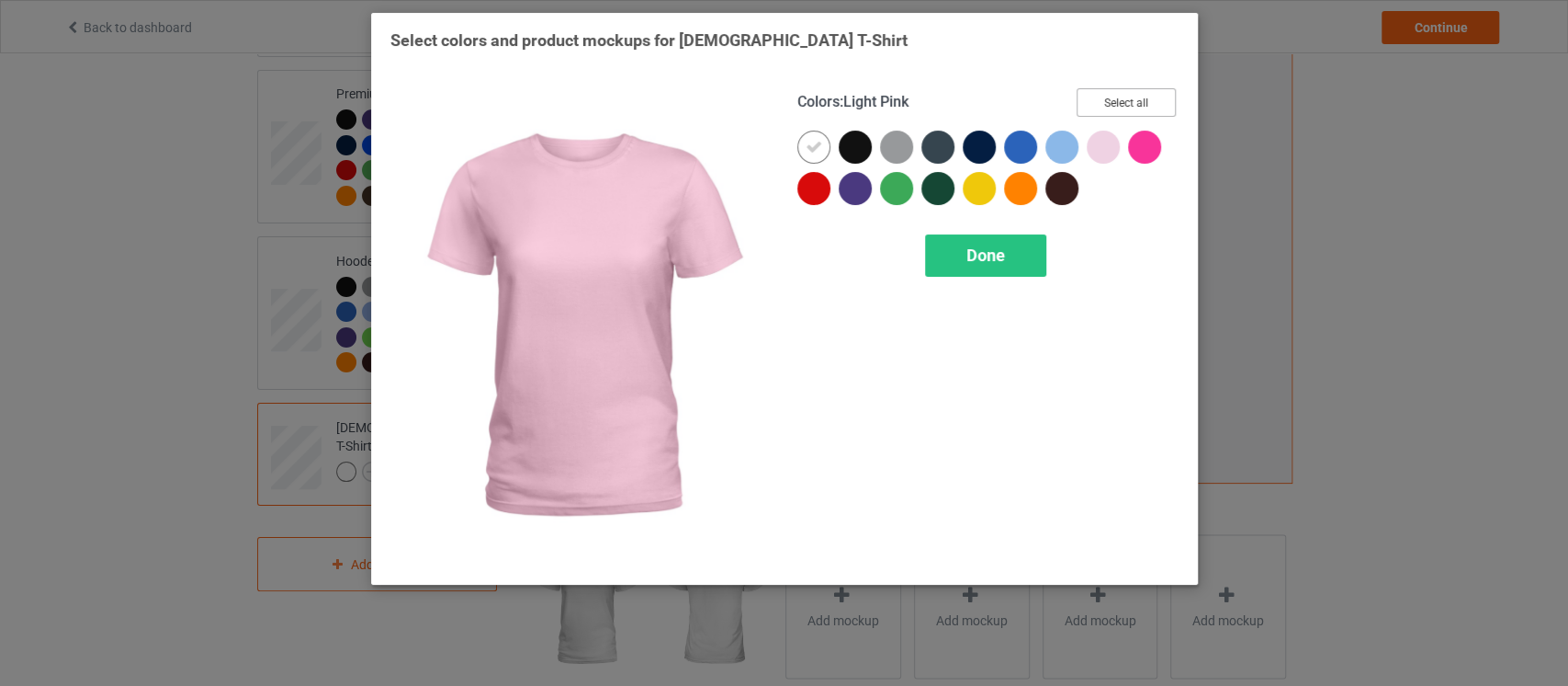
click at [1110, 101] on button "Select all" at bounding box center [1126, 103] width 99 height 29
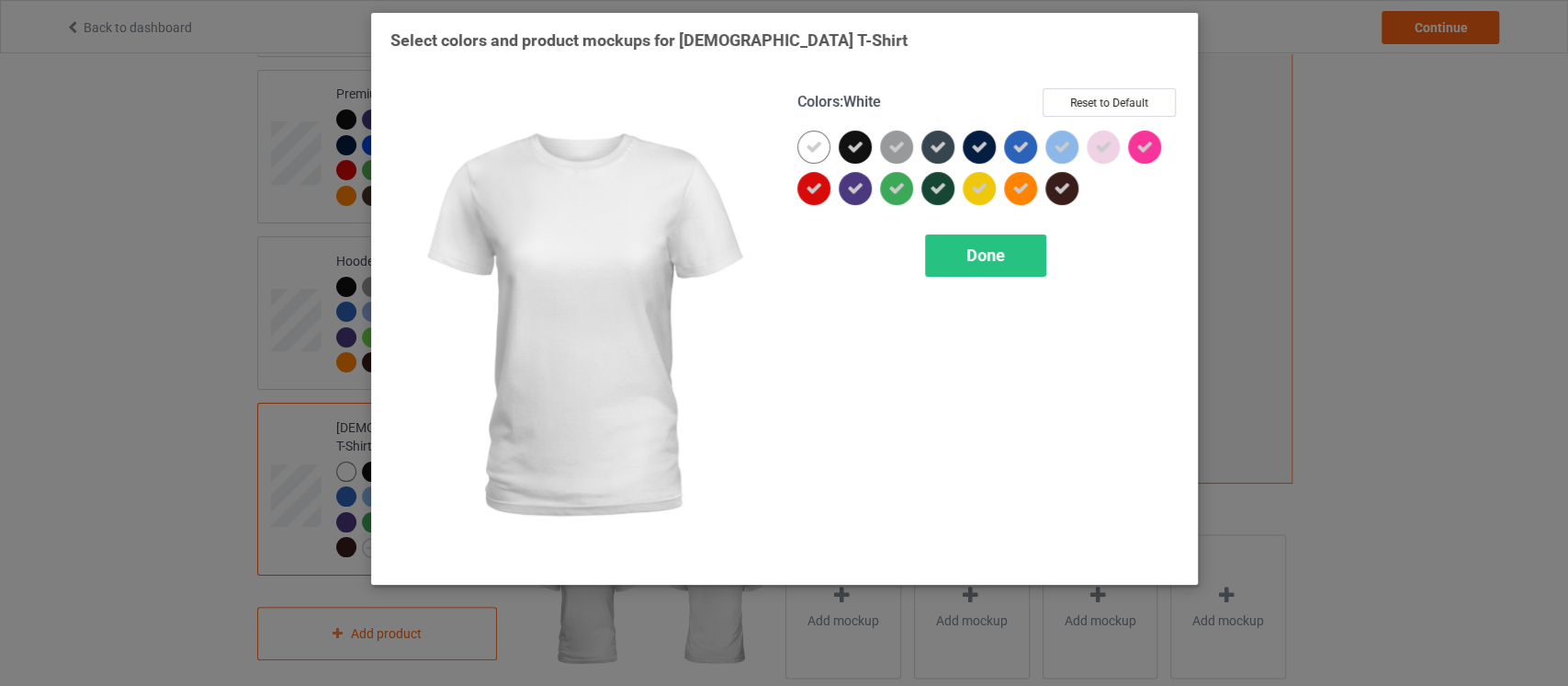
click at [814, 154] on icon at bounding box center [814, 146] width 17 height 17
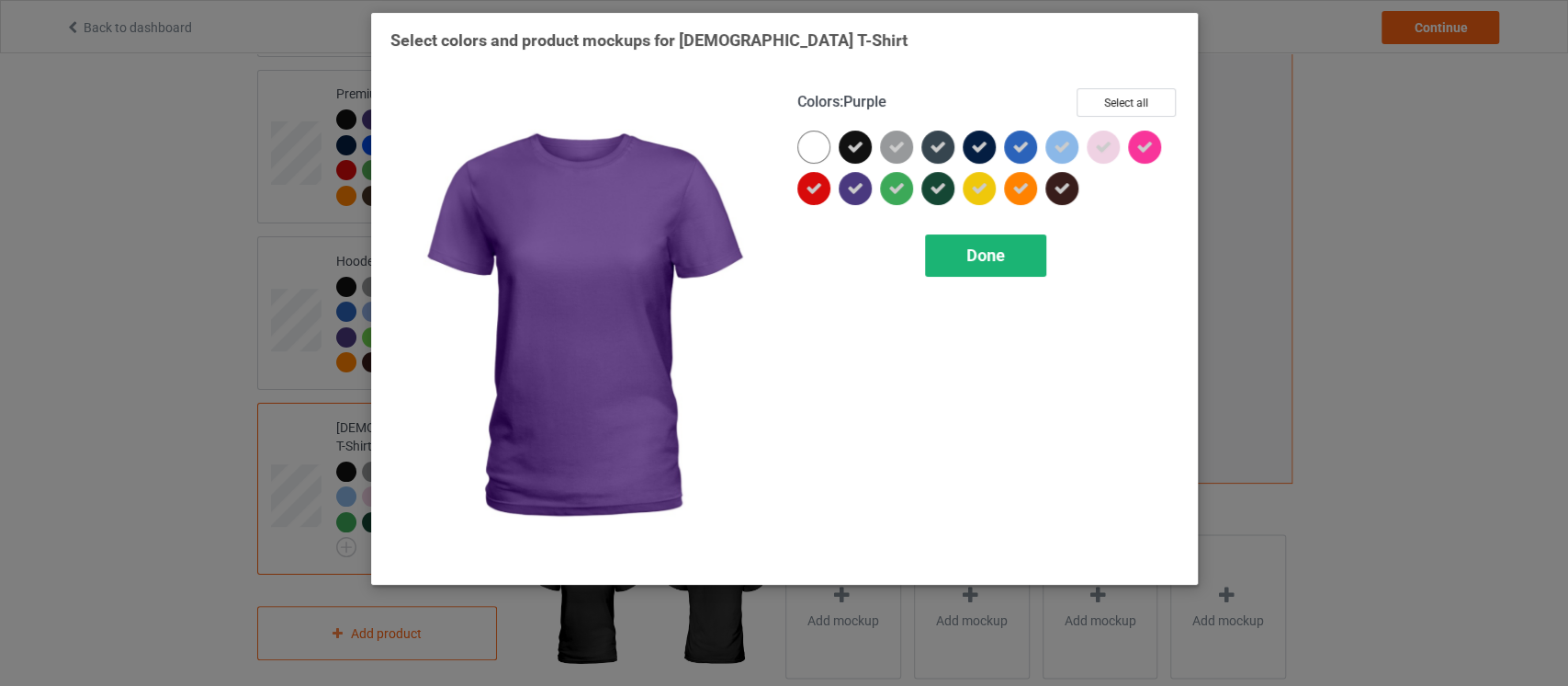
click at [946, 269] on div "Done" at bounding box center [986, 255] width 121 height 42
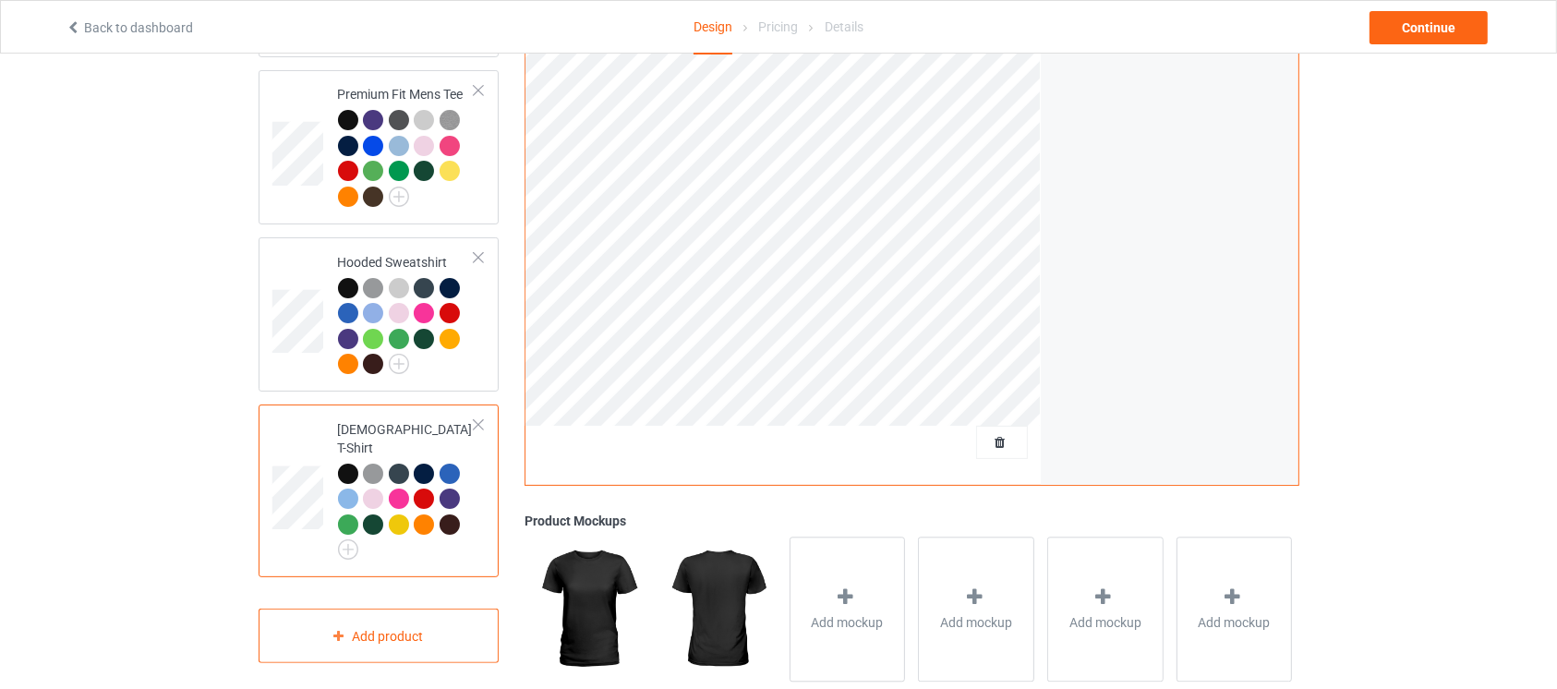
click at [1403, 213] on div "Design Select colors for each of the products and upload an artwork file to des…" at bounding box center [778, 314] width 1557 height 1142
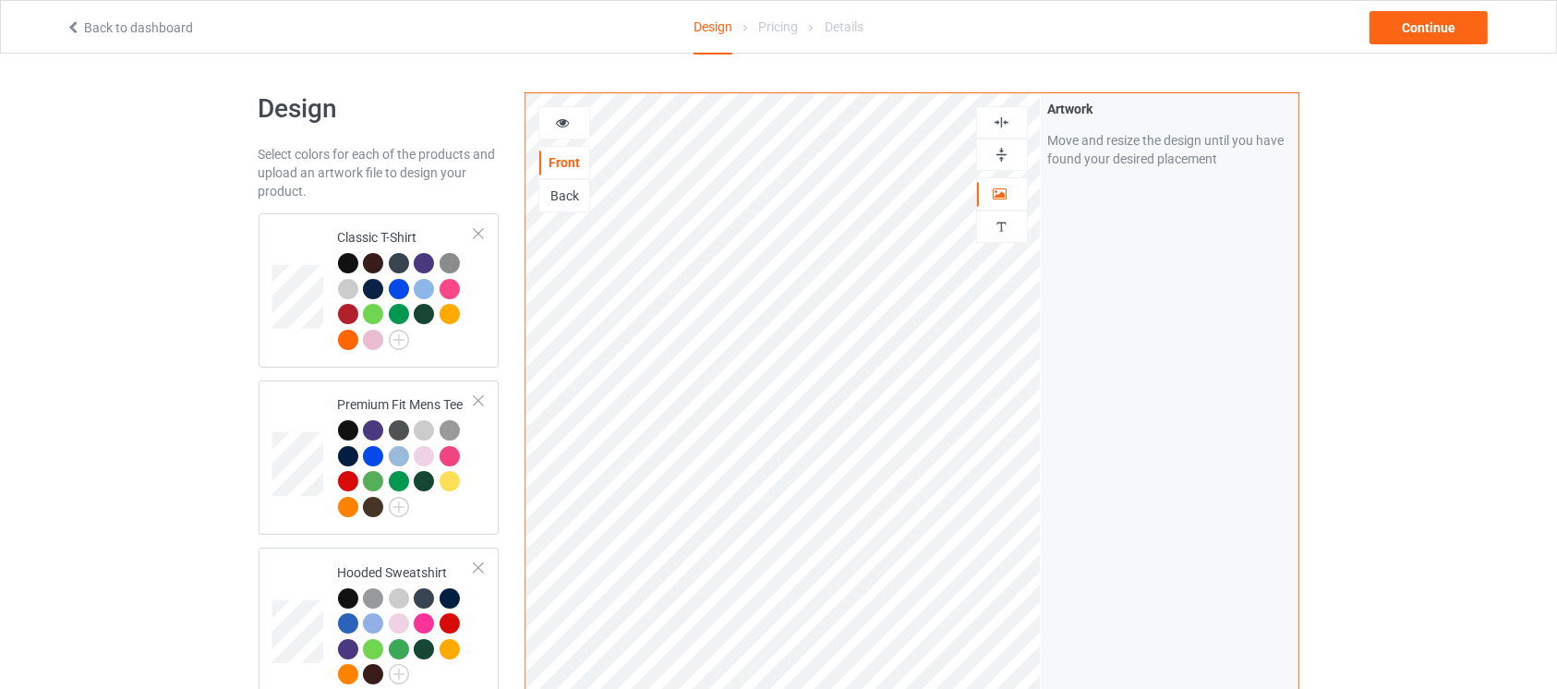
scroll to position [17, 0]
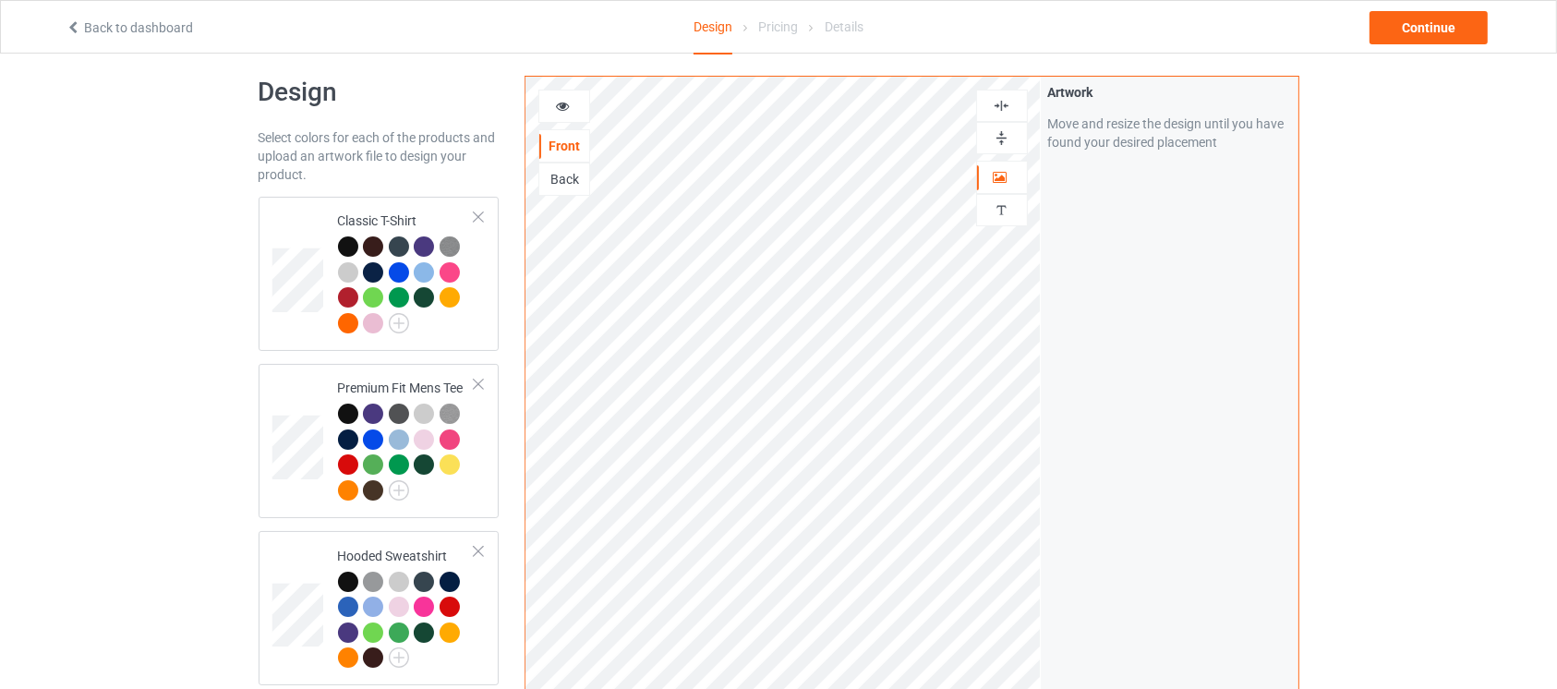
click at [563, 176] on div "Back" at bounding box center [564, 179] width 50 height 18
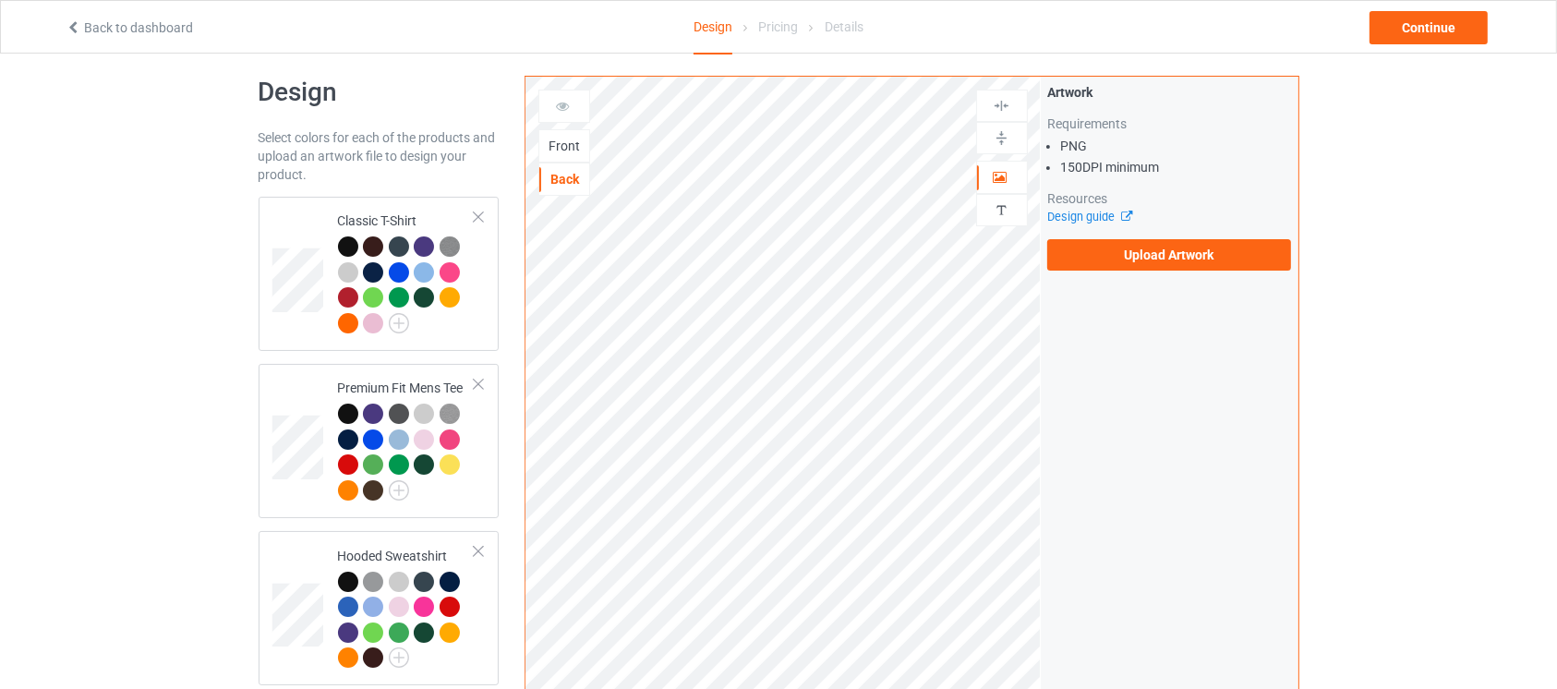
click at [1157, 233] on div "Artwork Requirements PNG 150 DPI minimum Resources Design guide Upload Artwork" at bounding box center [1169, 176] width 245 height 187
click at [1159, 254] on label "Upload Artwork" at bounding box center [1169, 254] width 245 height 31
click at [0, 0] on input "Upload Artwork" at bounding box center [0, 0] width 0 height 0
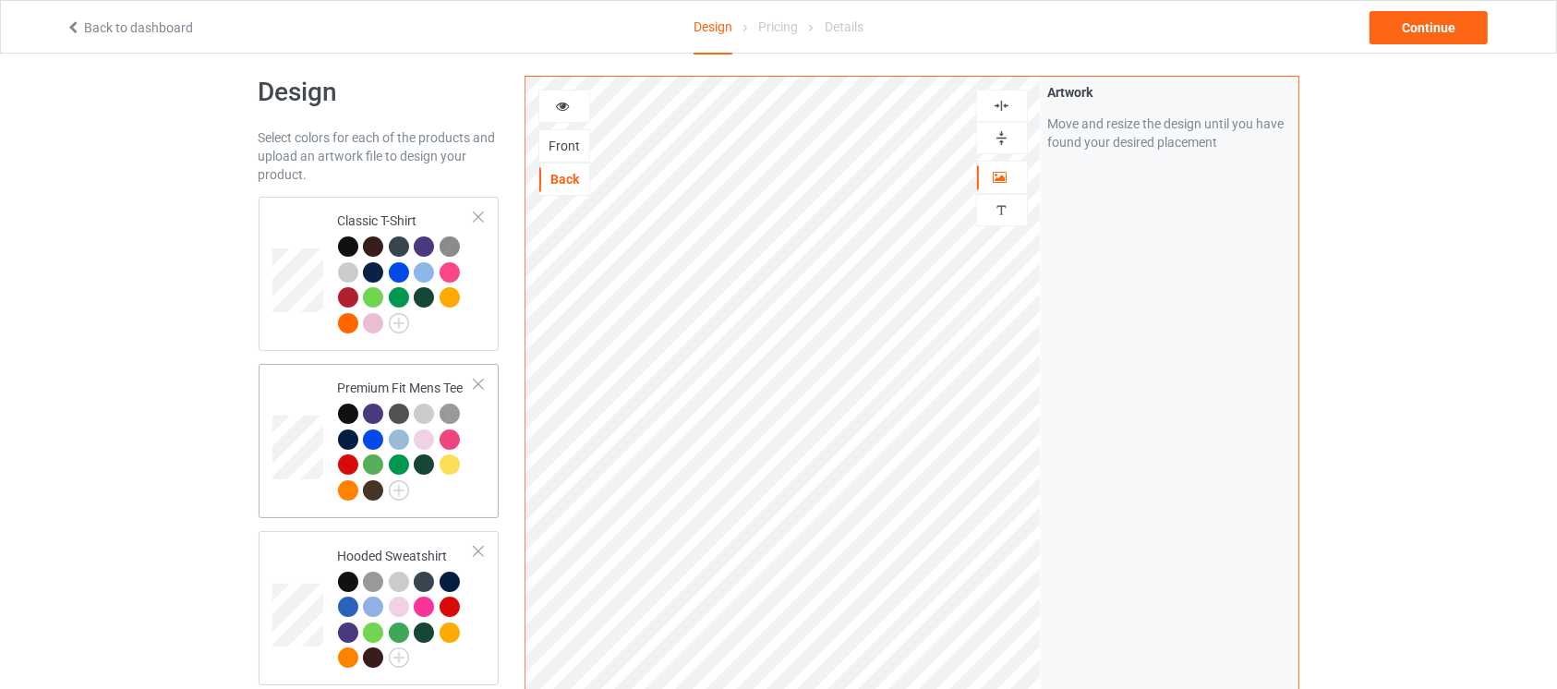
click at [481, 484] on td "Premium Fit Mens Tee" at bounding box center [407, 440] width 158 height 139
click at [554, 187] on div "Back" at bounding box center [564, 179] width 50 height 18
click at [1442, 25] on div "Continue" at bounding box center [1428, 27] width 118 height 33
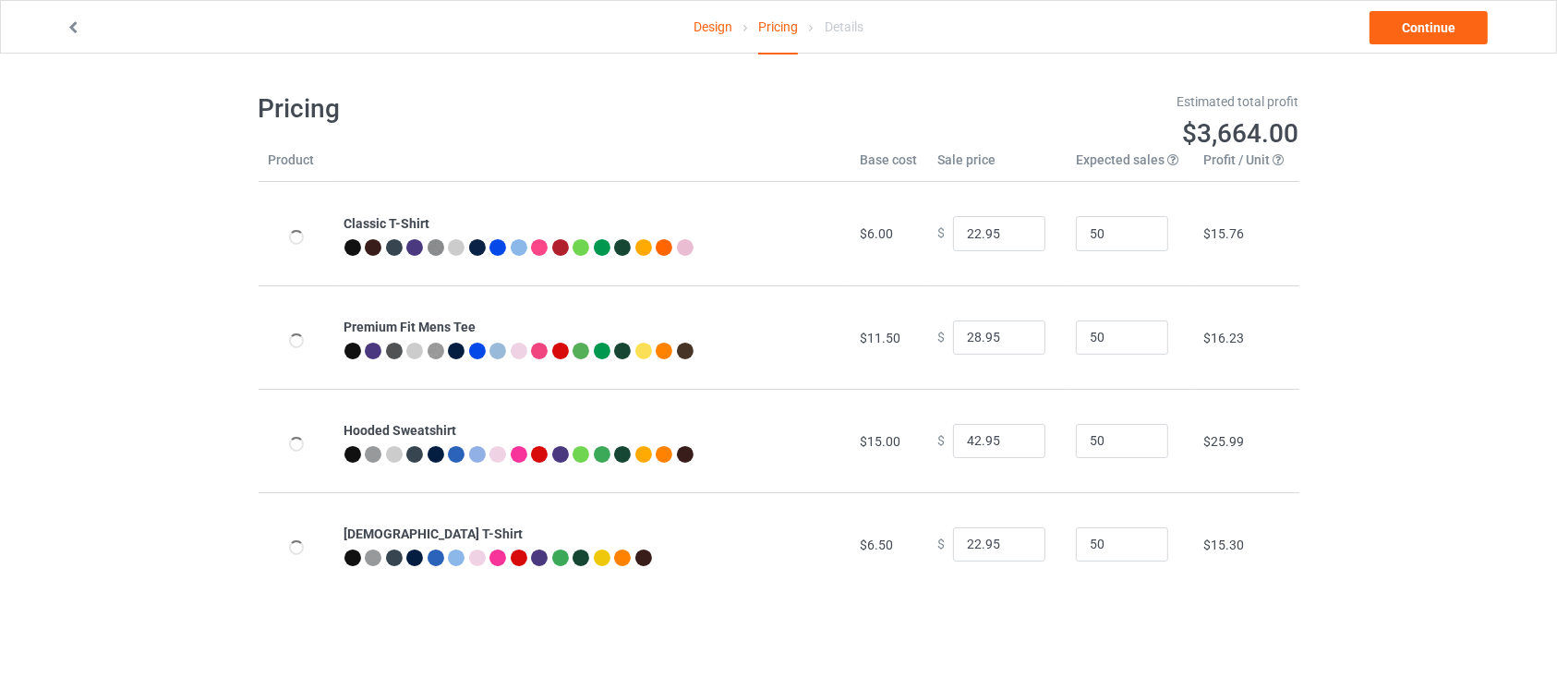
type input "26.95"
type input "32.95"
type input "46.95"
type input "26.95"
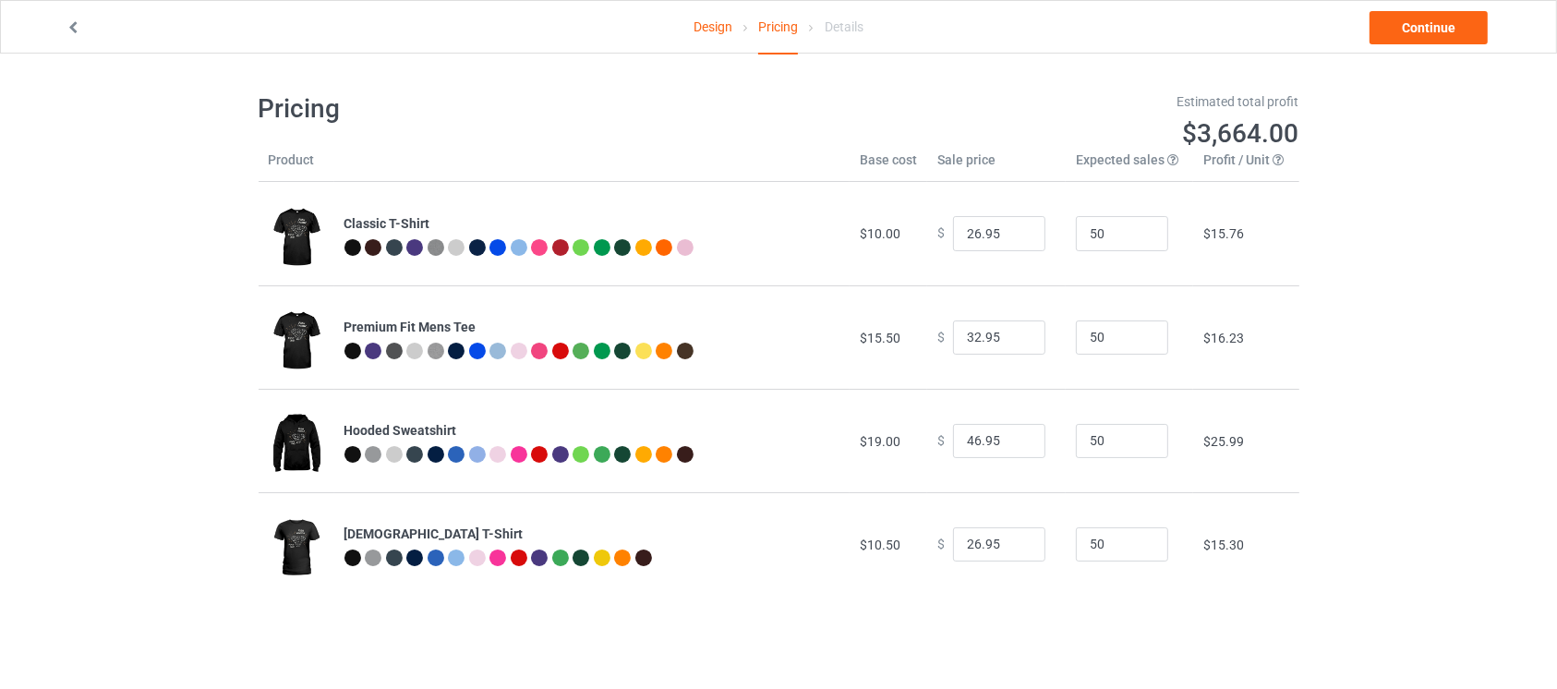
click at [710, 16] on link "Design" at bounding box center [712, 27] width 39 height 52
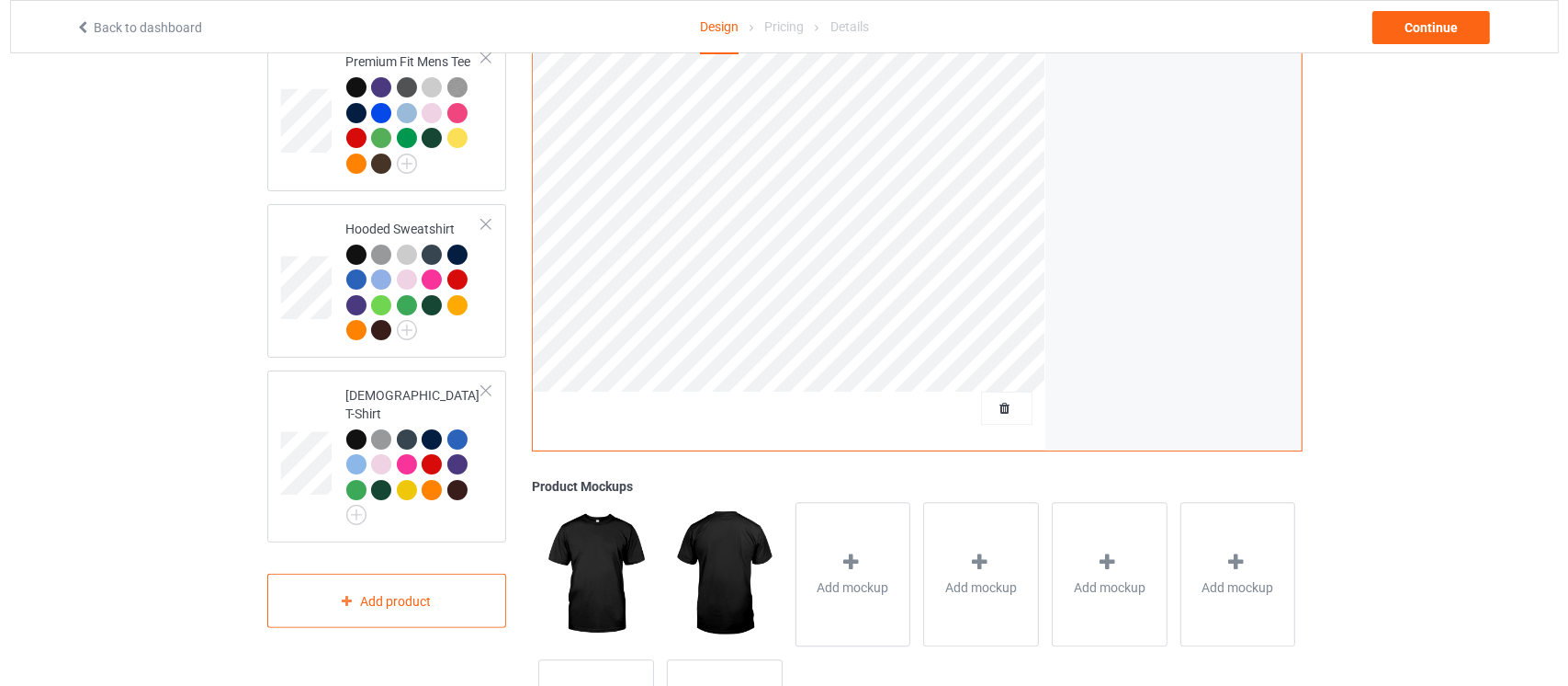
scroll to position [505, 0]
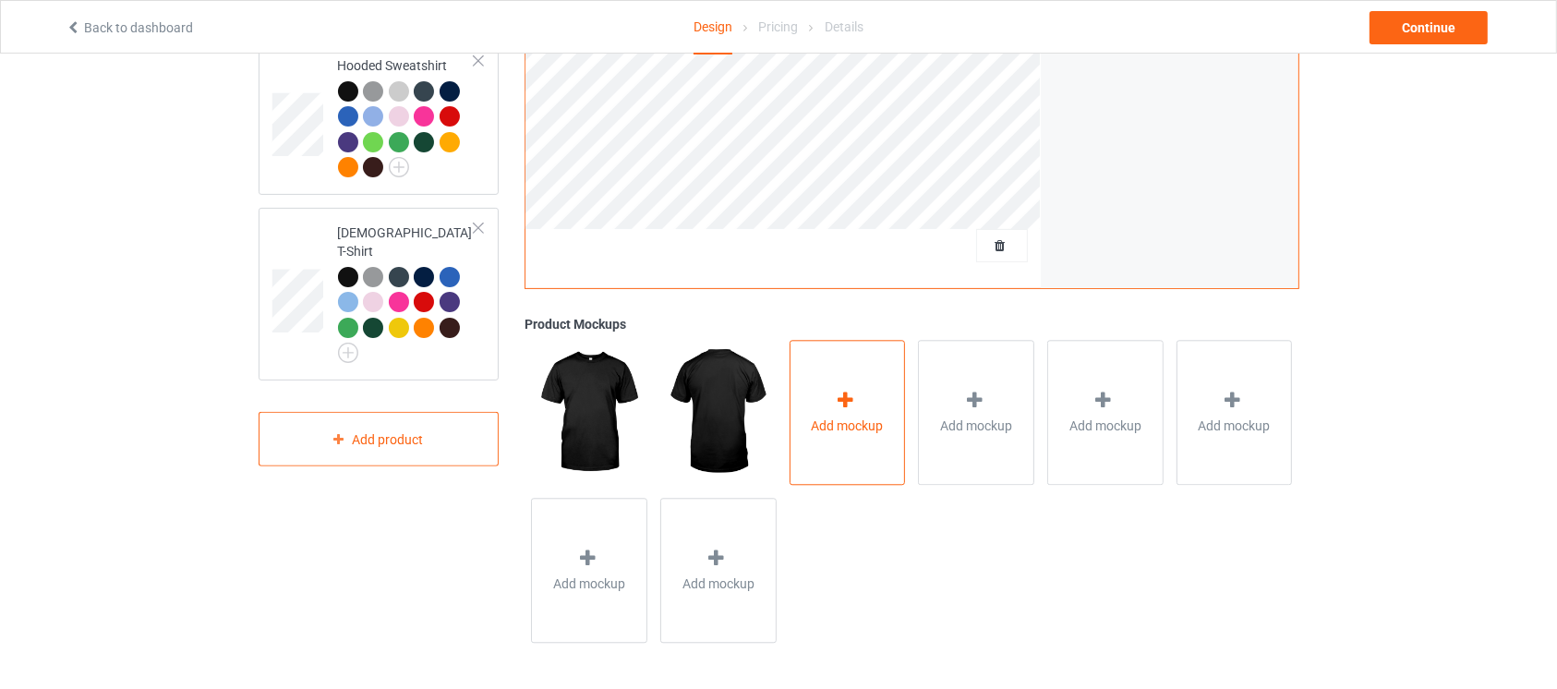
click at [857, 444] on div "Add mockup" at bounding box center [847, 412] width 116 height 145
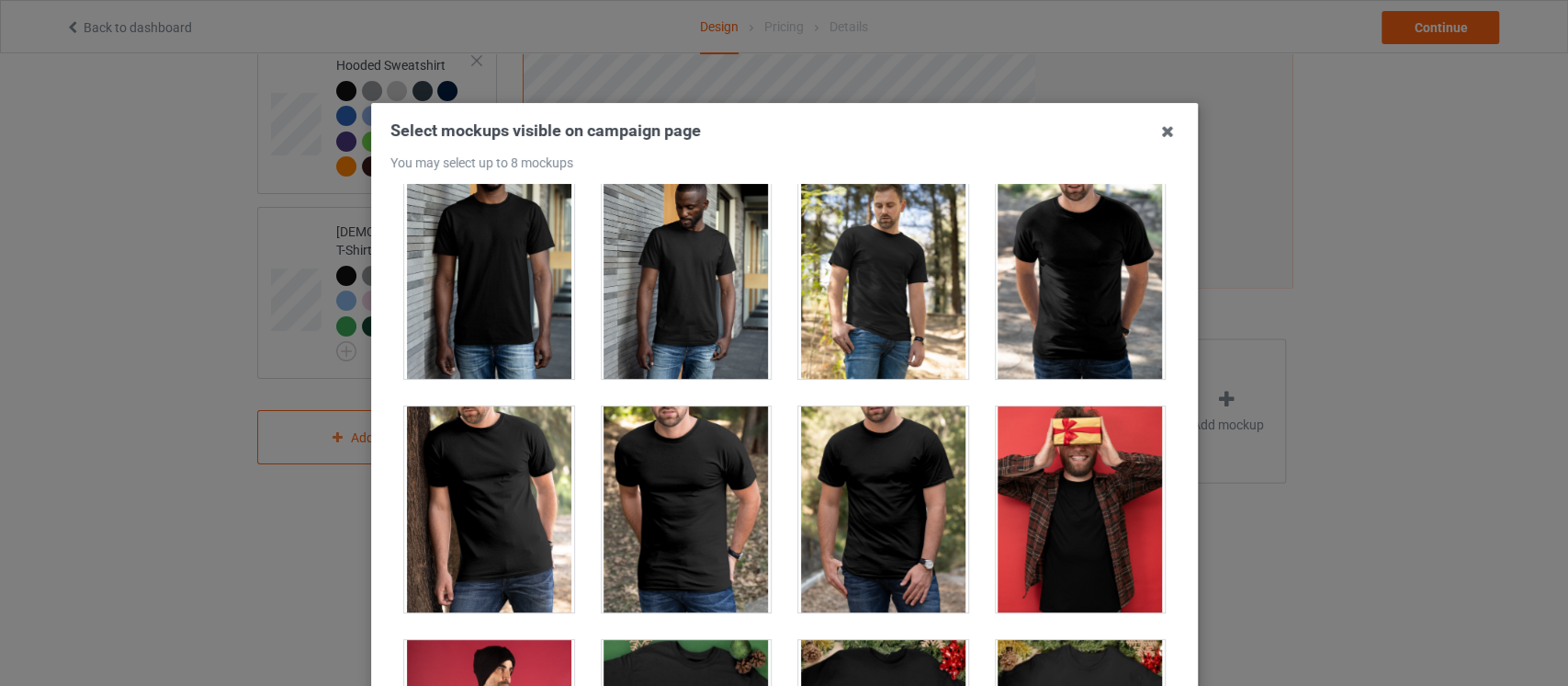
scroll to position [2215, 0]
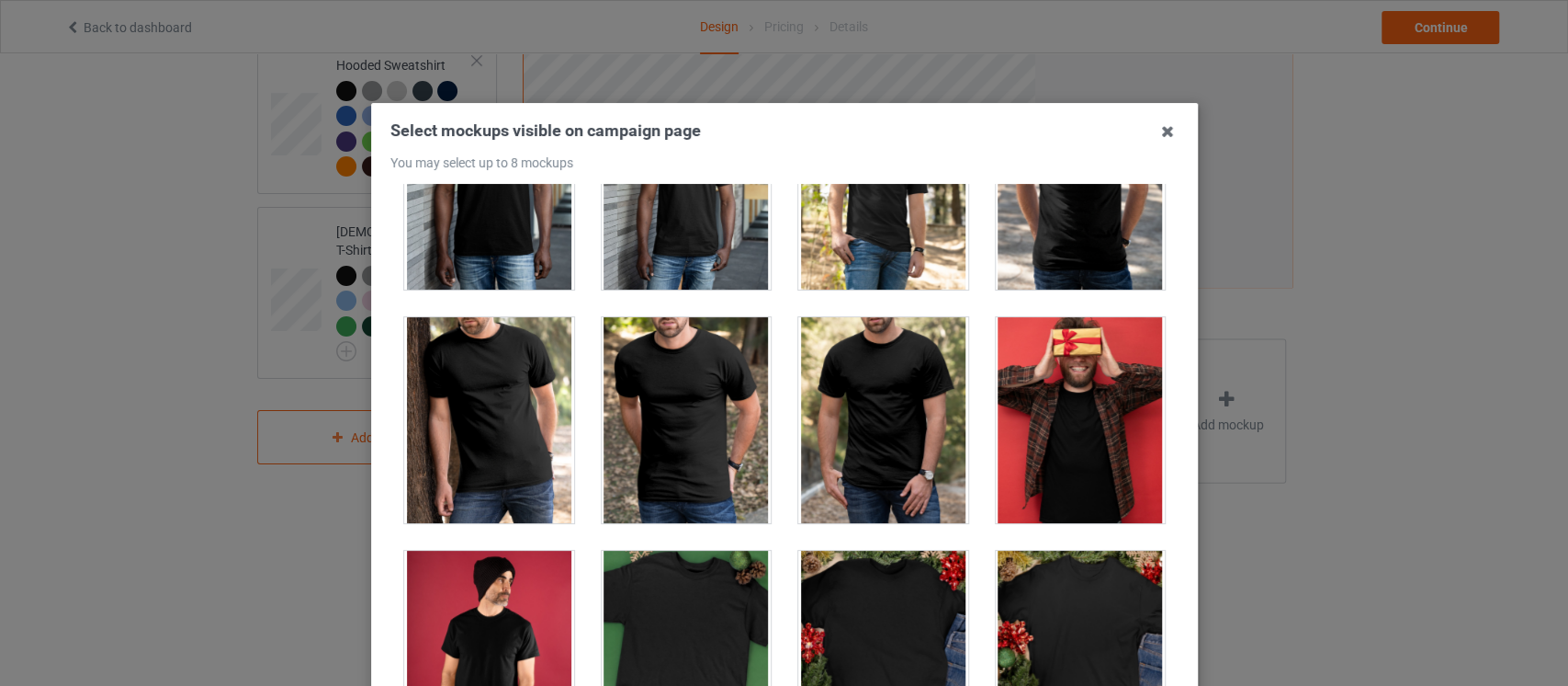
click at [443, 443] on div at bounding box center [489, 420] width 170 height 206
click at [676, 453] on div at bounding box center [686, 420] width 170 height 206
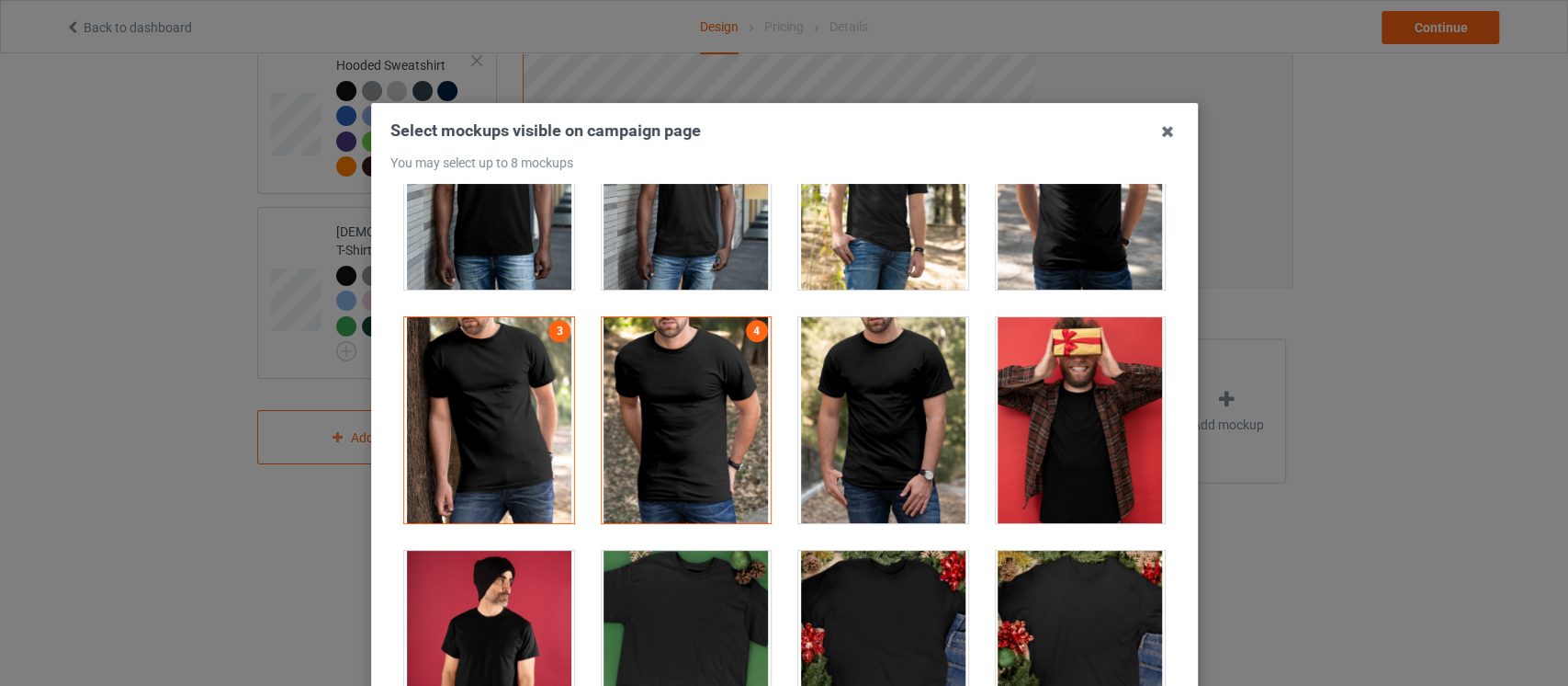
click at [938, 392] on div at bounding box center [882, 420] width 170 height 206
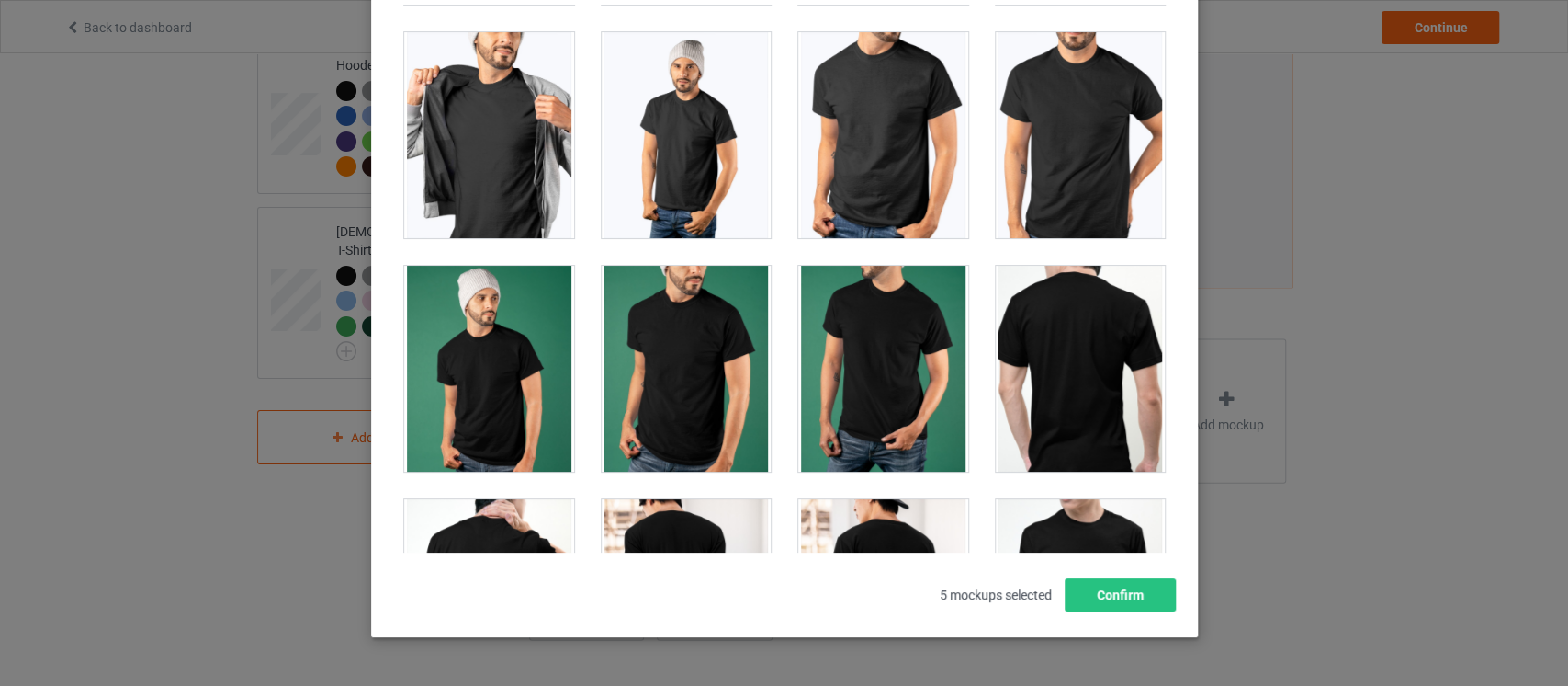
scroll to position [3767, 0]
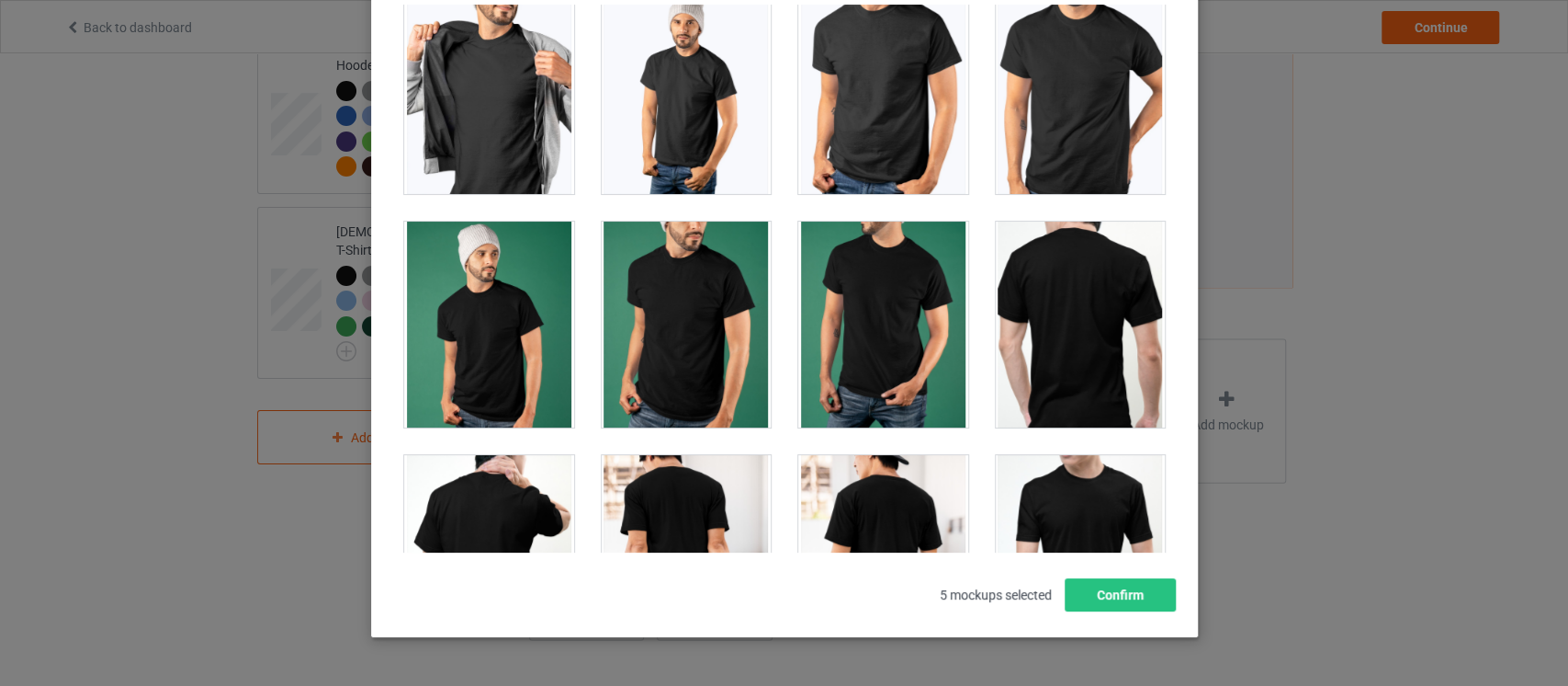
click at [848, 326] on div at bounding box center [882, 325] width 170 height 206
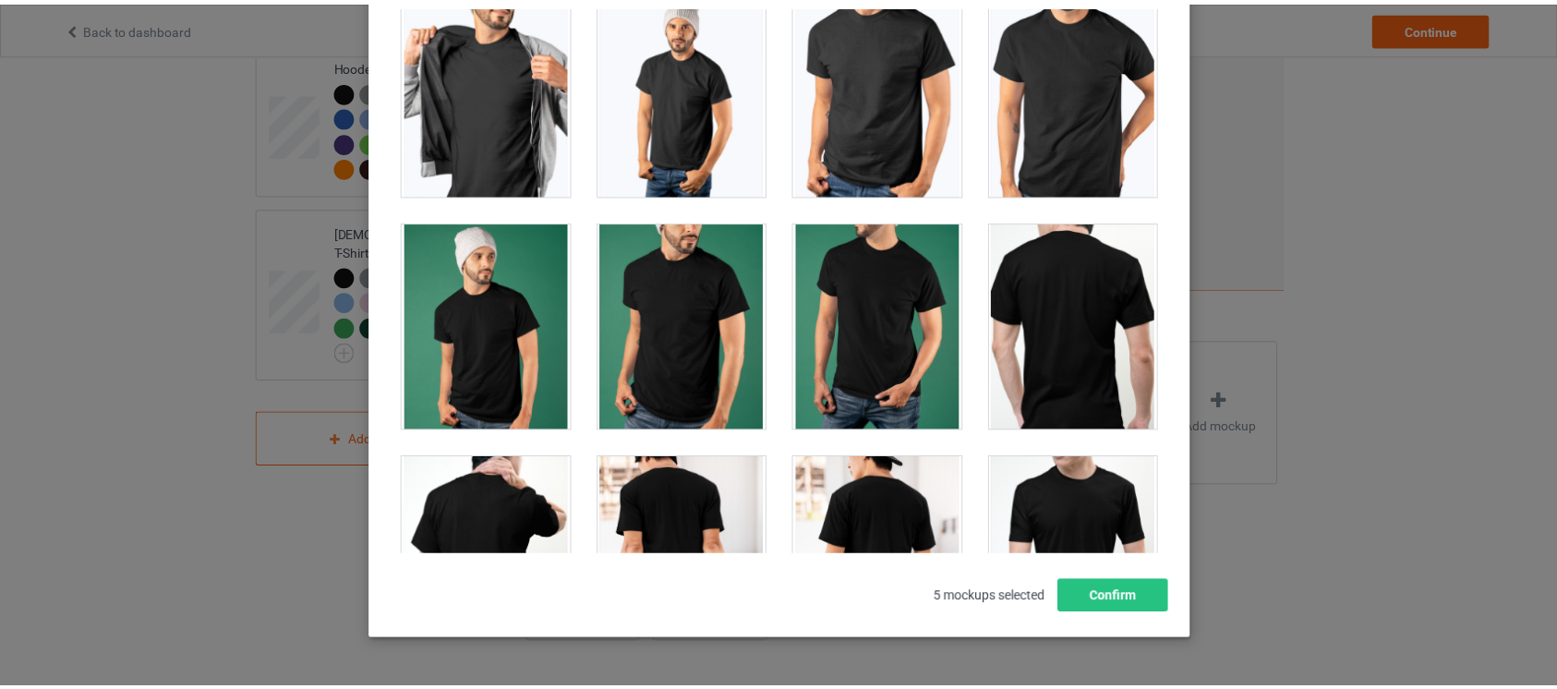
scroll to position [506, 0]
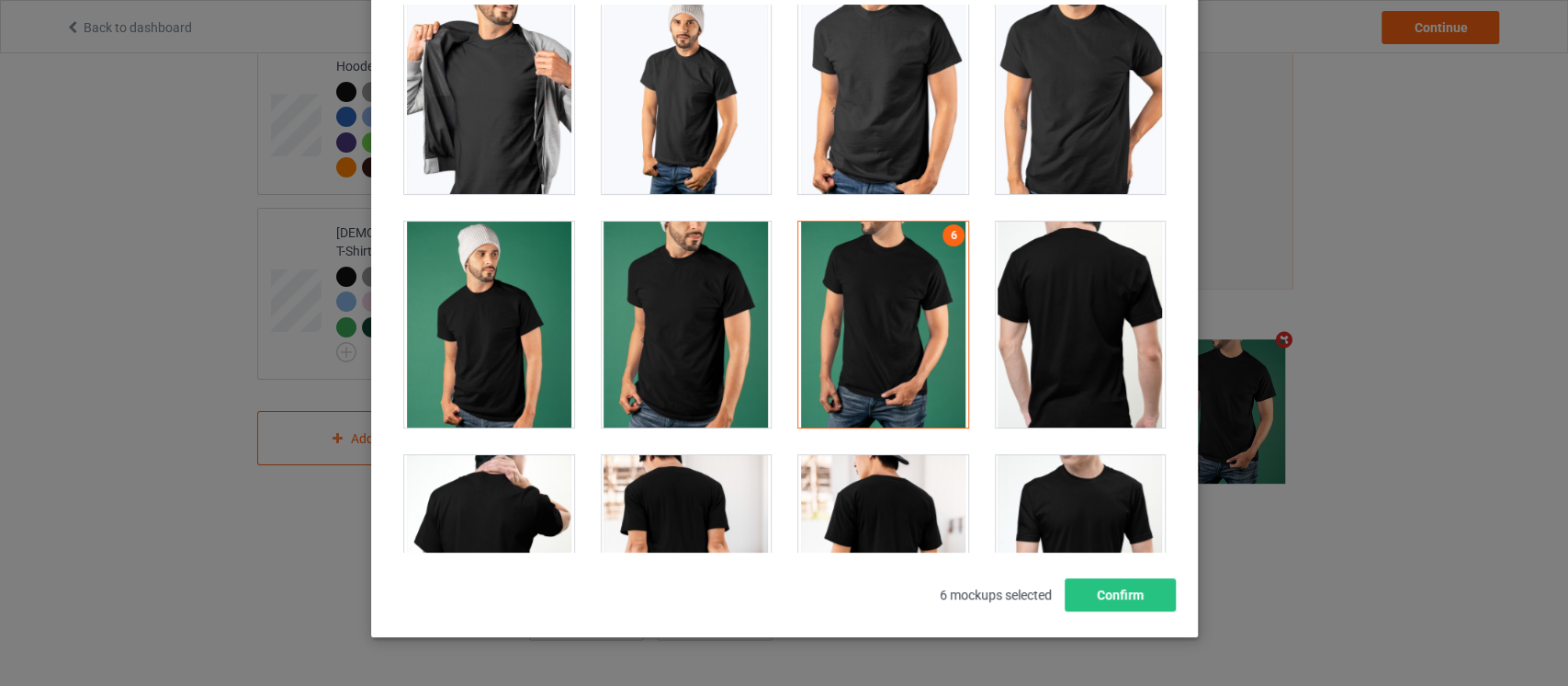
click at [670, 318] on div at bounding box center [686, 325] width 170 height 206
click at [1097, 608] on button "Confirm" at bounding box center [1119, 594] width 111 height 33
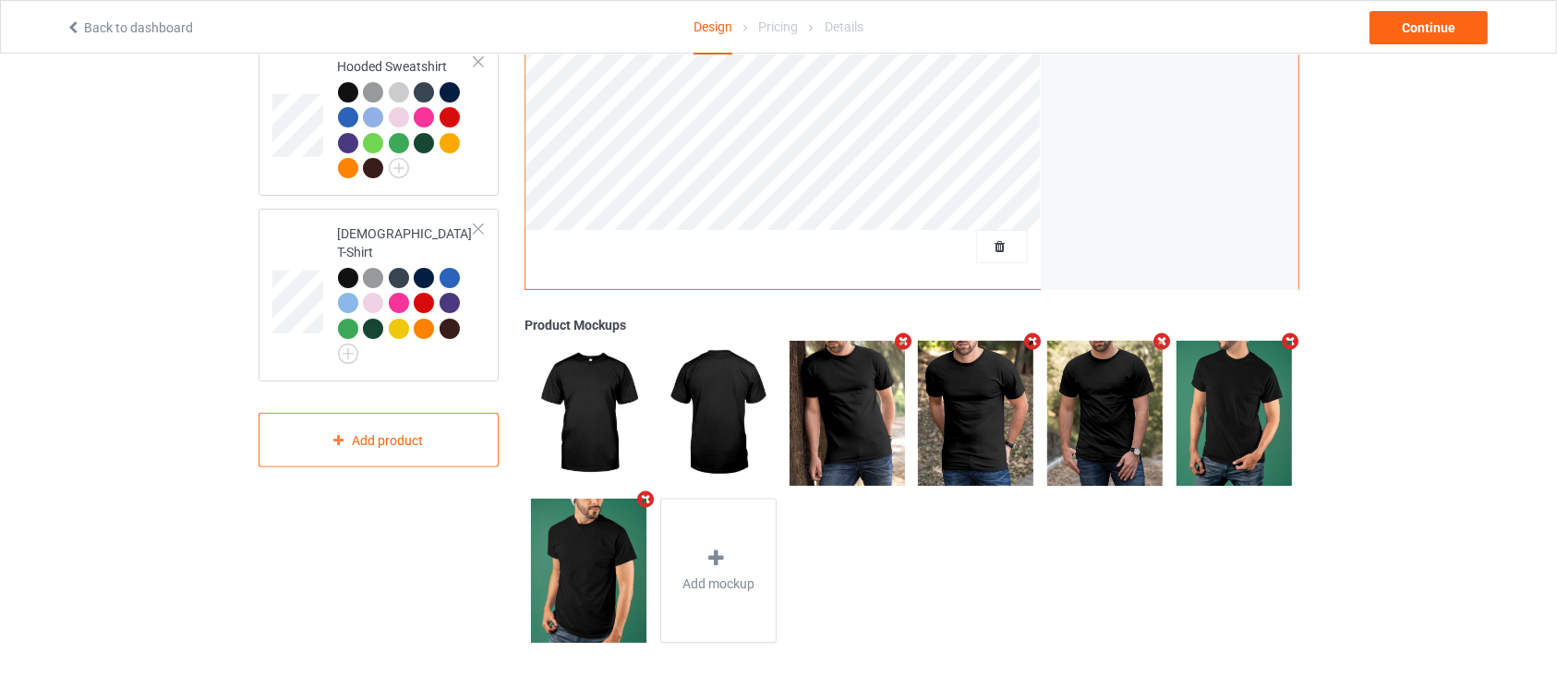
scroll to position [28, 0]
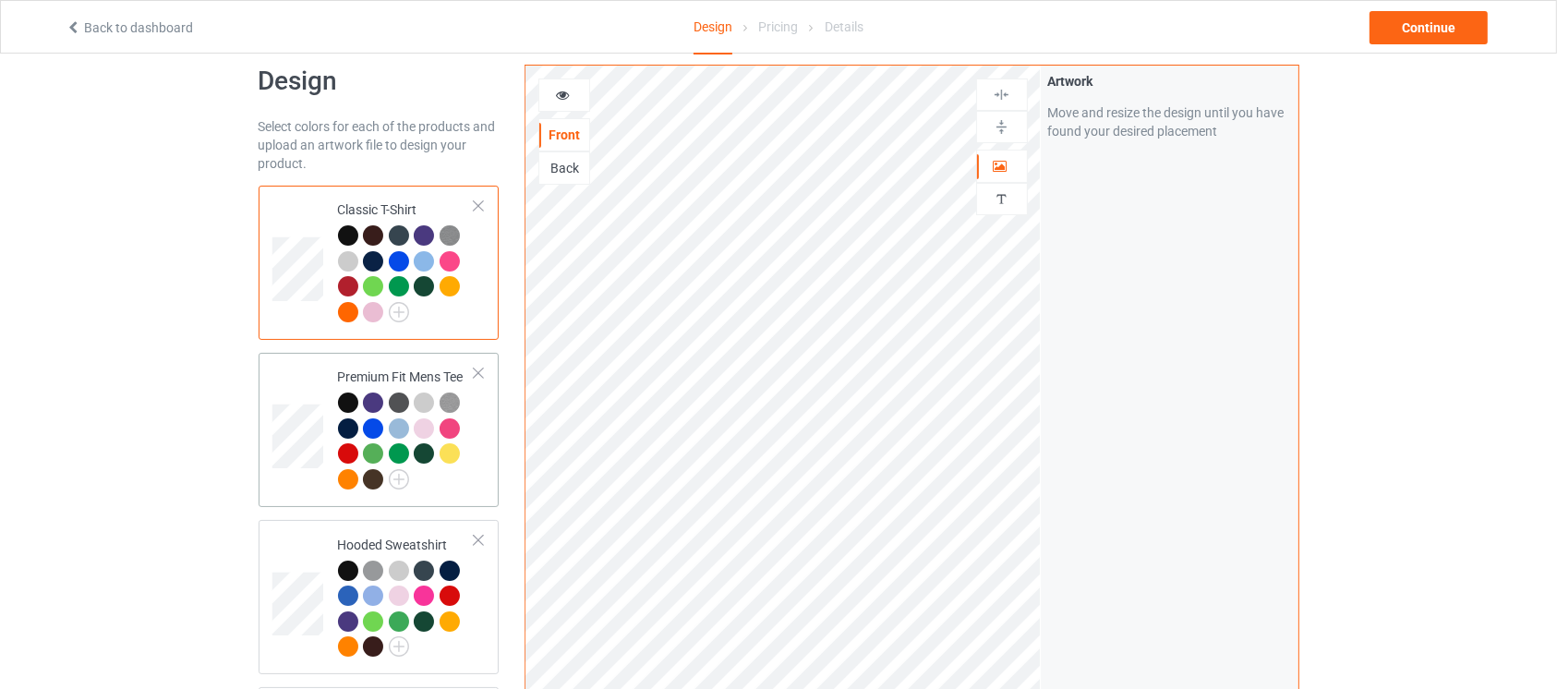
click at [452, 432] on div at bounding box center [450, 428] width 20 height 20
click at [465, 472] on div at bounding box center [407, 443] width 138 height 102
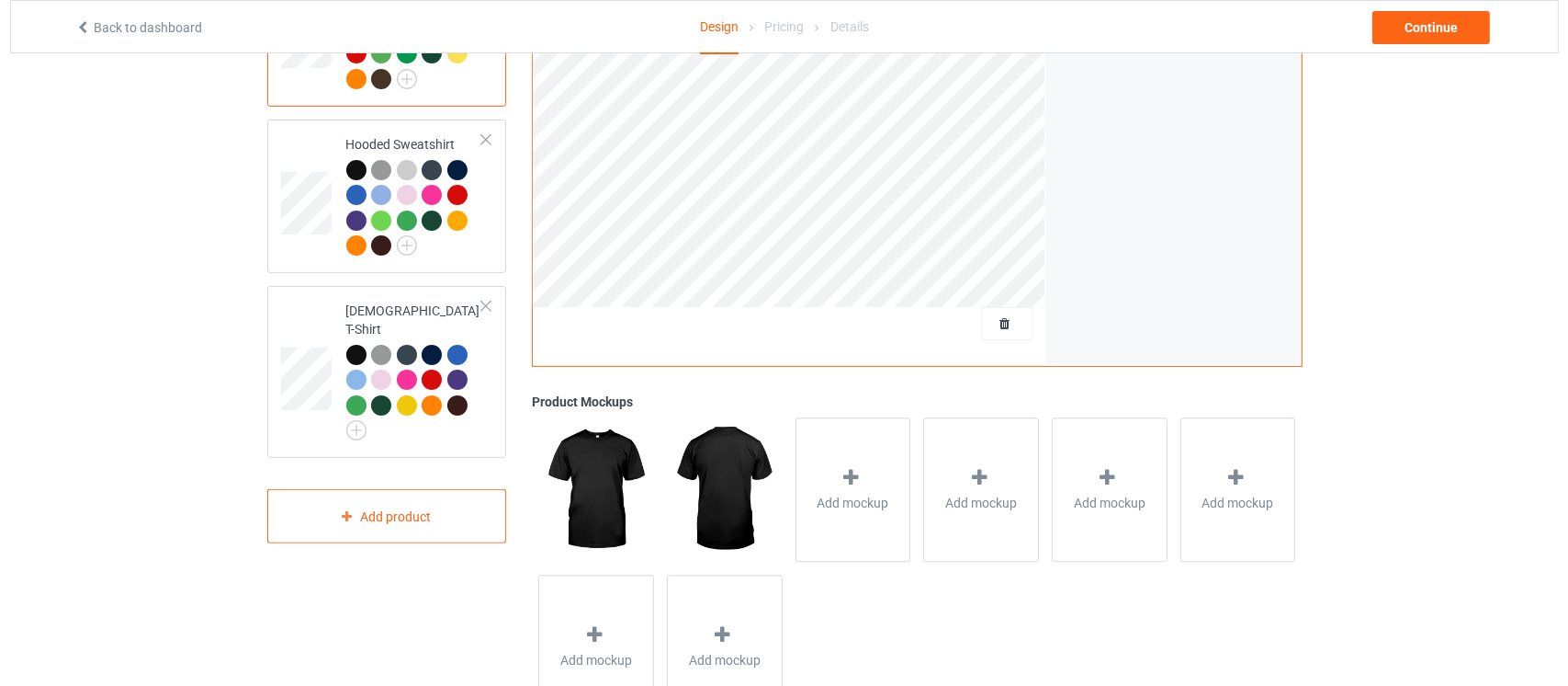
scroll to position [505, 0]
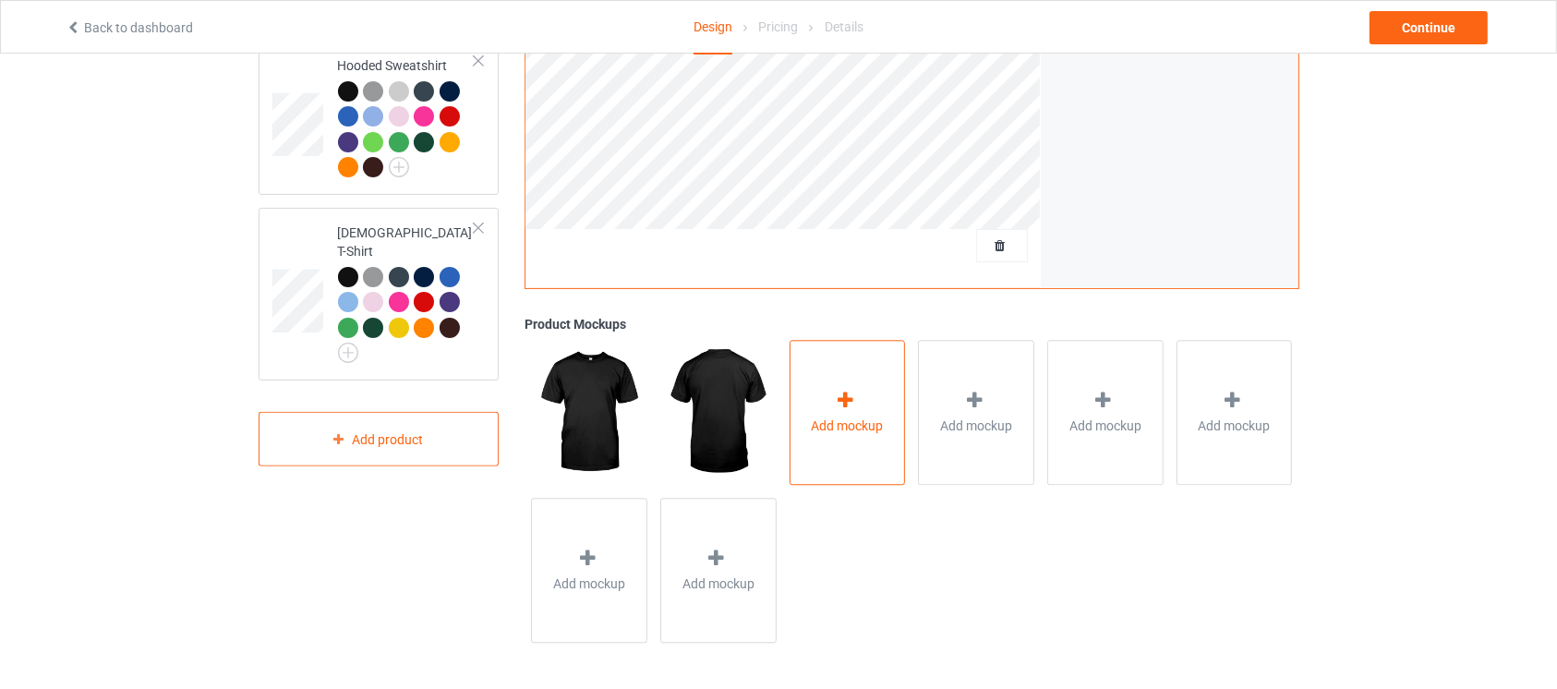
click at [842, 398] on icon at bounding box center [845, 400] width 23 height 19
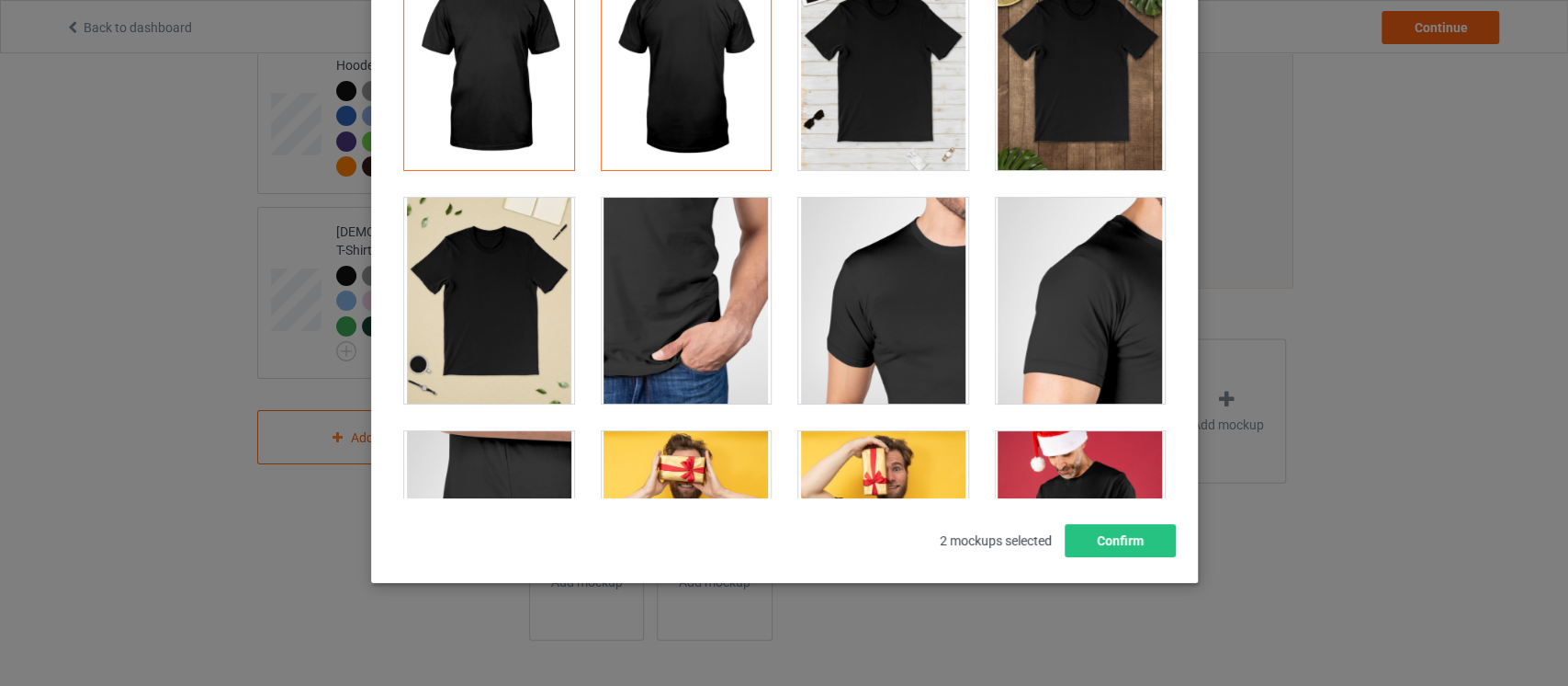
scroll to position [480, 0]
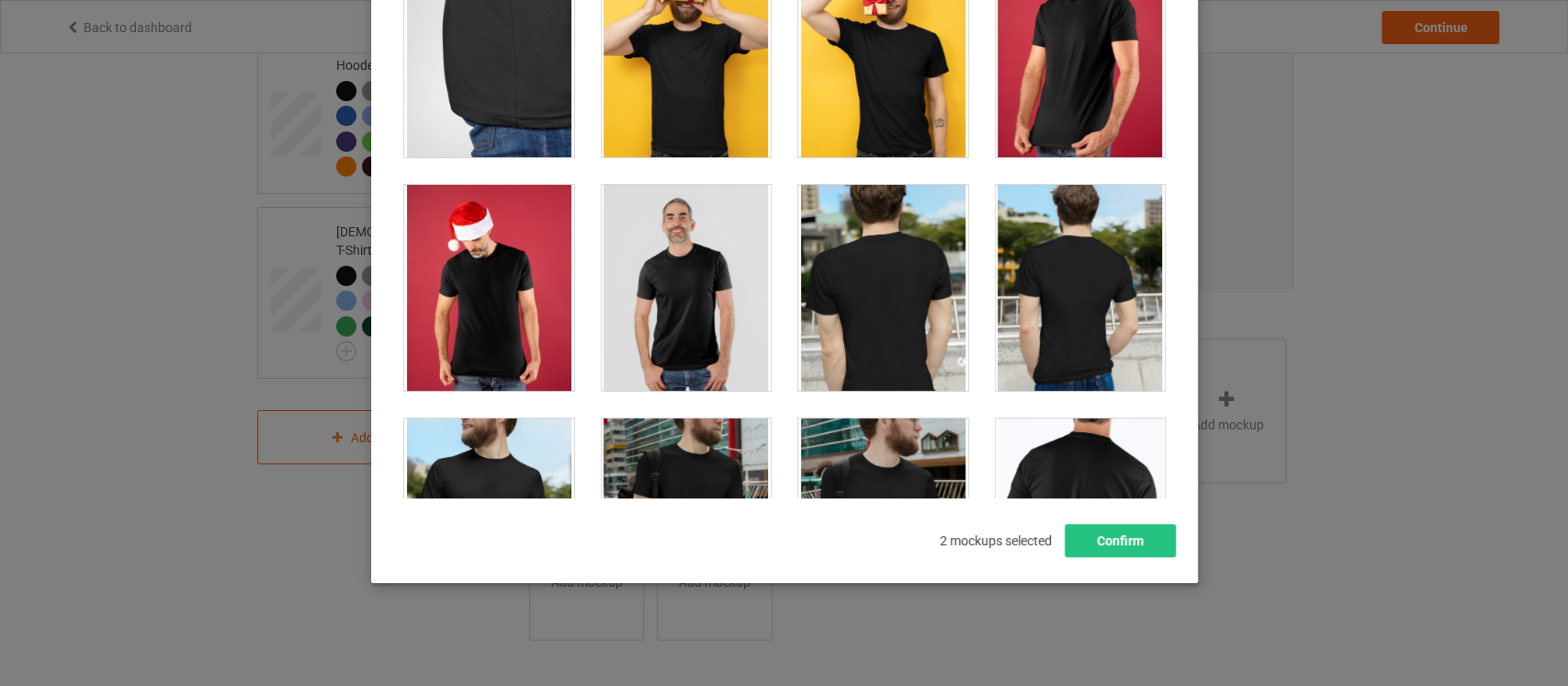
click at [897, 293] on div at bounding box center [882, 288] width 170 height 206
click at [1052, 301] on div at bounding box center [1079, 288] width 170 height 206
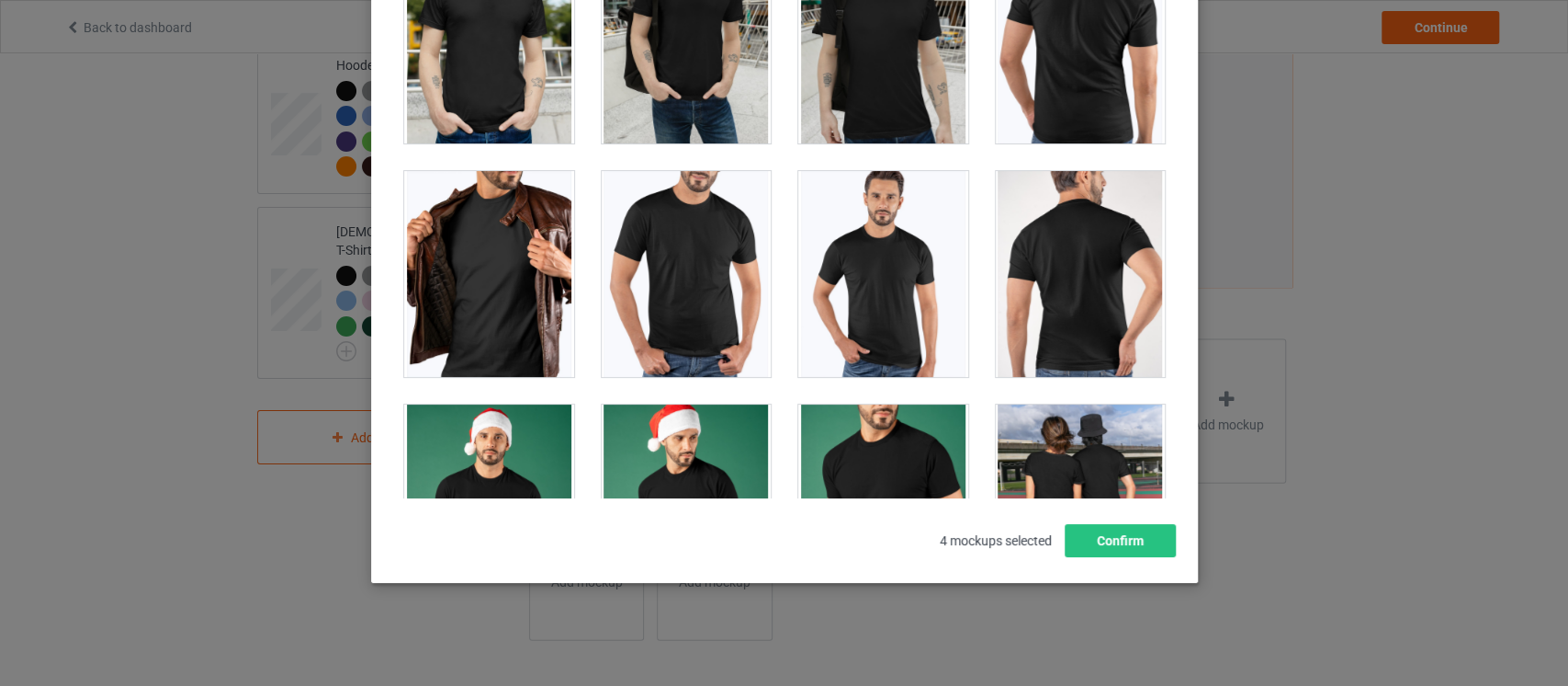
click at [911, 291] on div at bounding box center [882, 274] width 170 height 206
click at [672, 254] on div at bounding box center [686, 274] width 170 height 206
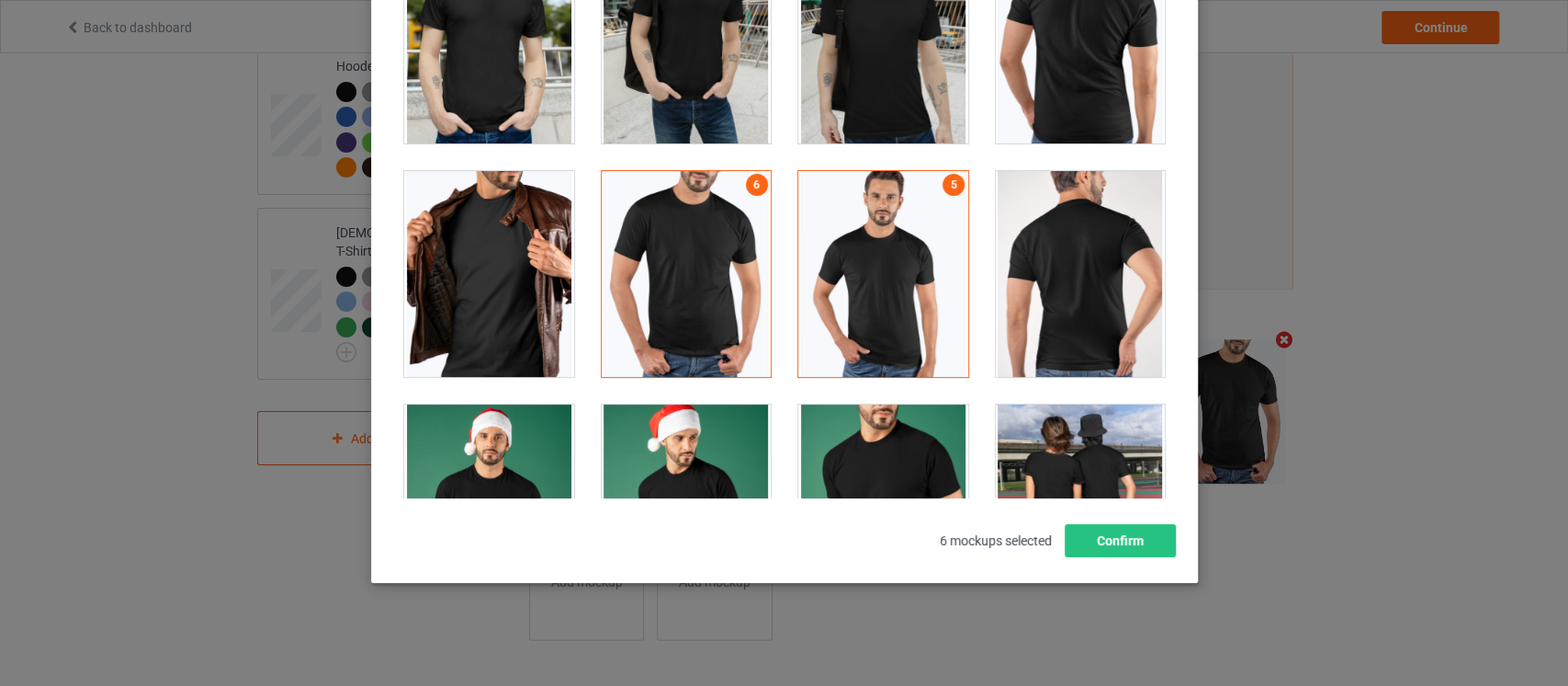
scroll to position [504, 0]
click at [713, 40] on div at bounding box center [686, 40] width 170 height 206
click at [876, 84] on div at bounding box center [882, 40] width 170 height 206
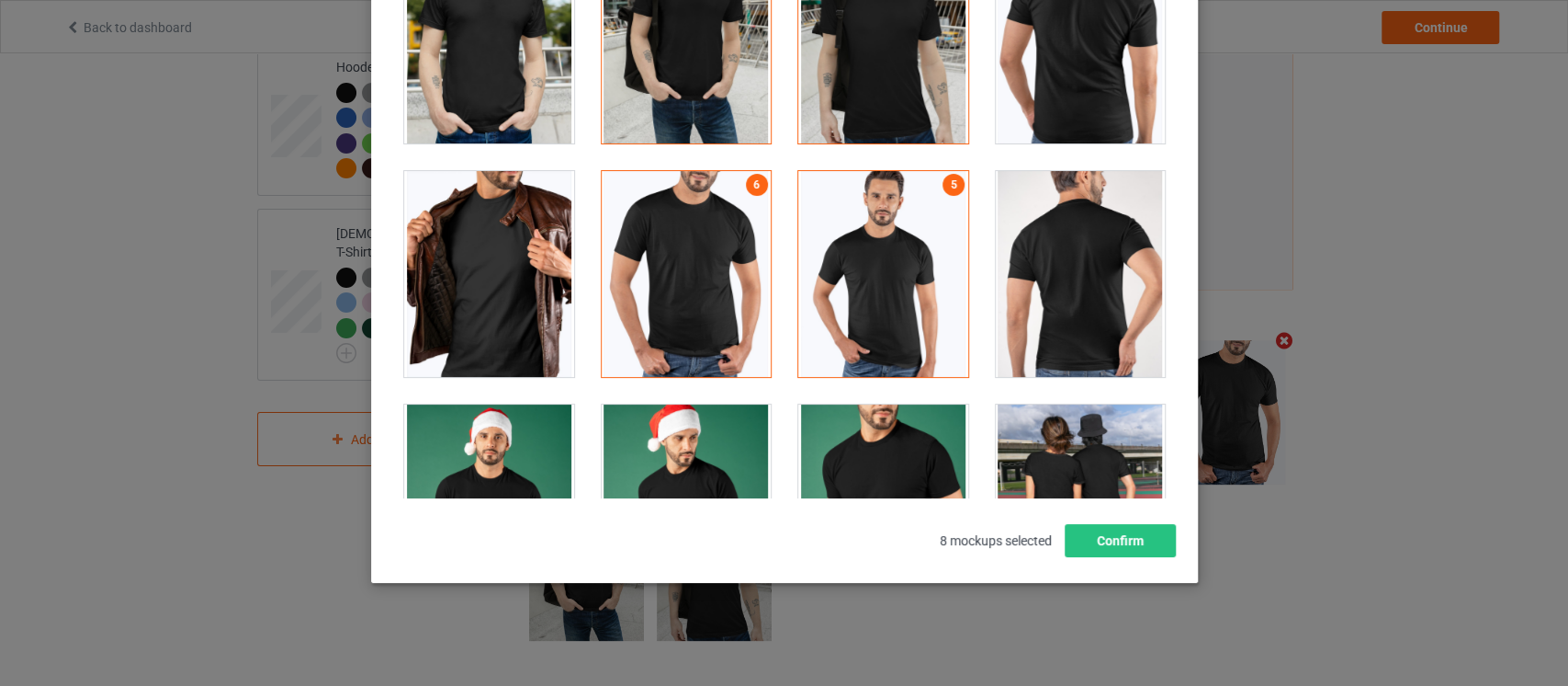
scroll to position [503, 0]
click at [1125, 545] on button "Confirm" at bounding box center [1119, 540] width 111 height 33
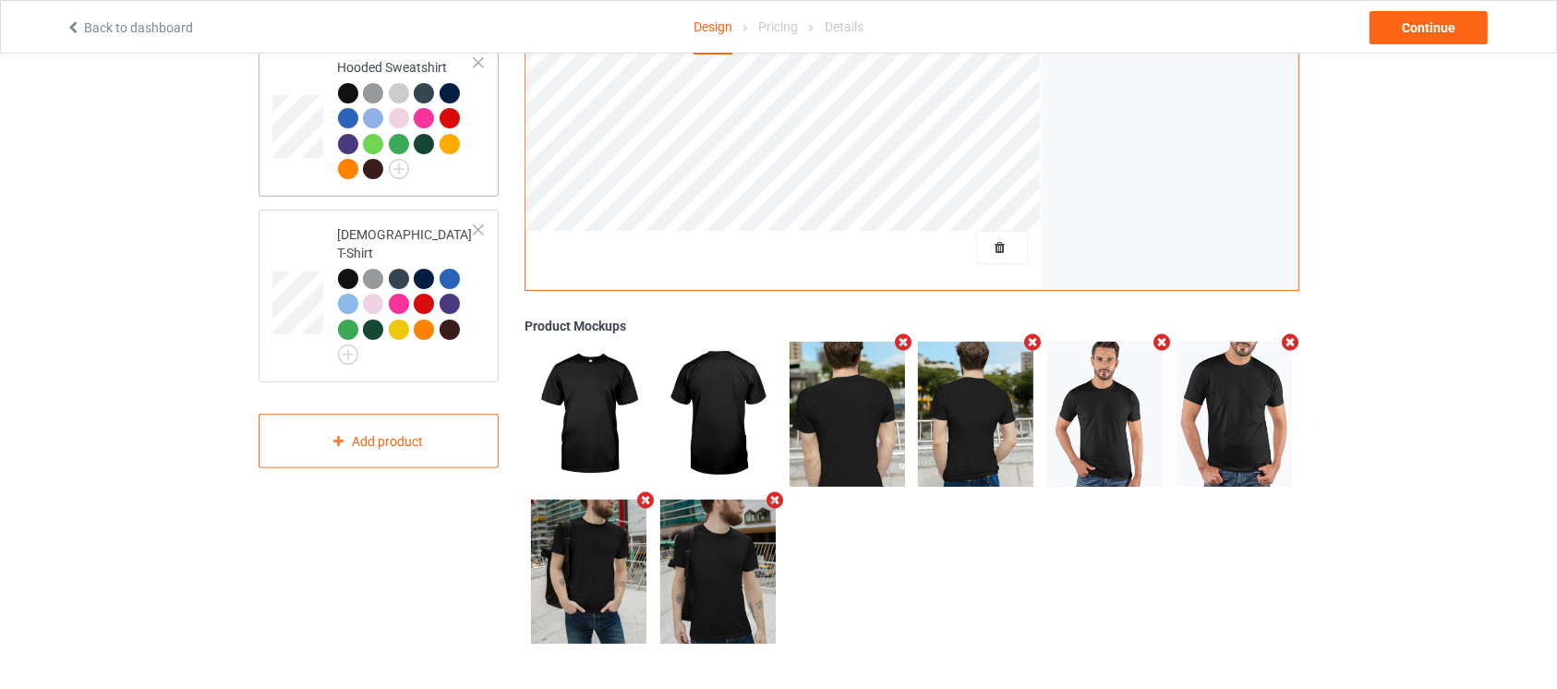
click at [476, 162] on td "Hooded Sweatshirt" at bounding box center [407, 119] width 158 height 139
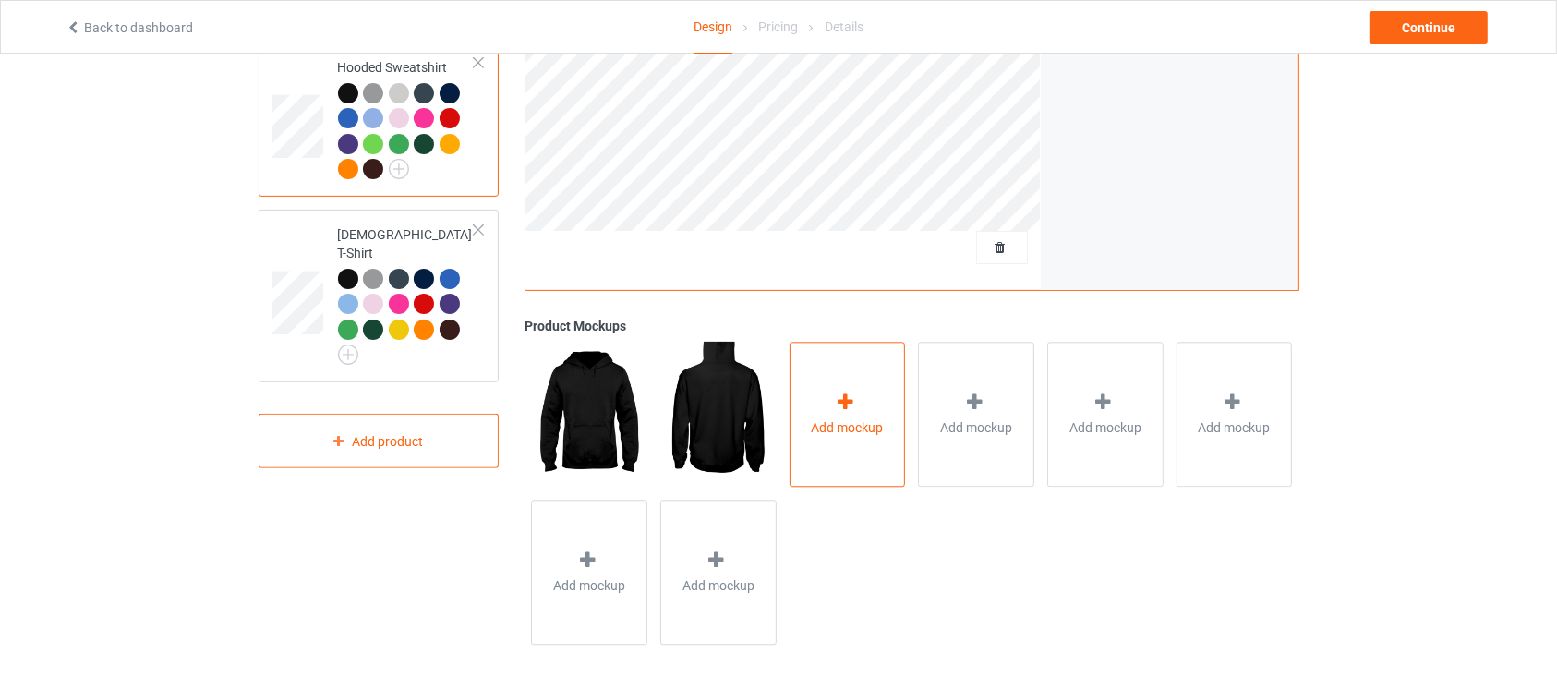
click at [840, 454] on div "Add mockup" at bounding box center [847, 414] width 116 height 145
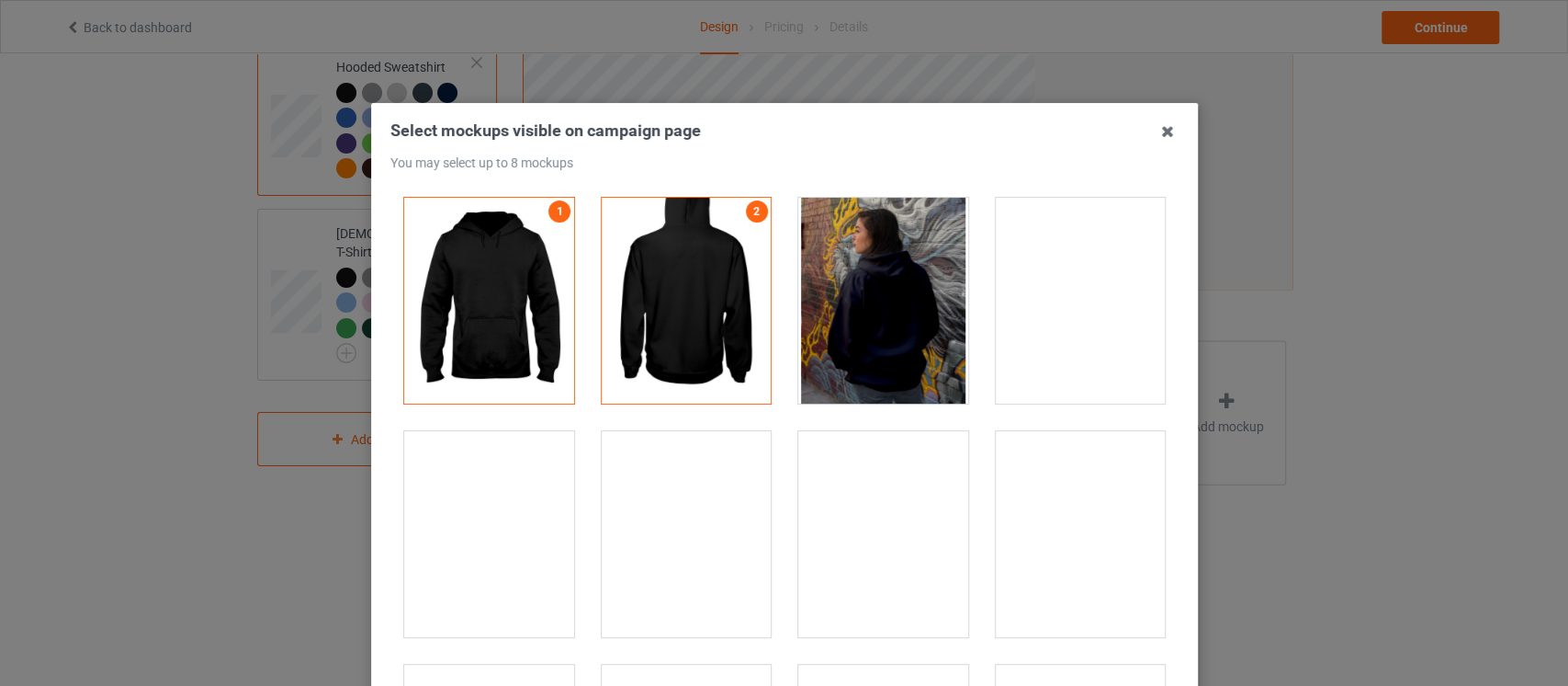
click at [527, 603] on div at bounding box center [489, 534] width 170 height 206
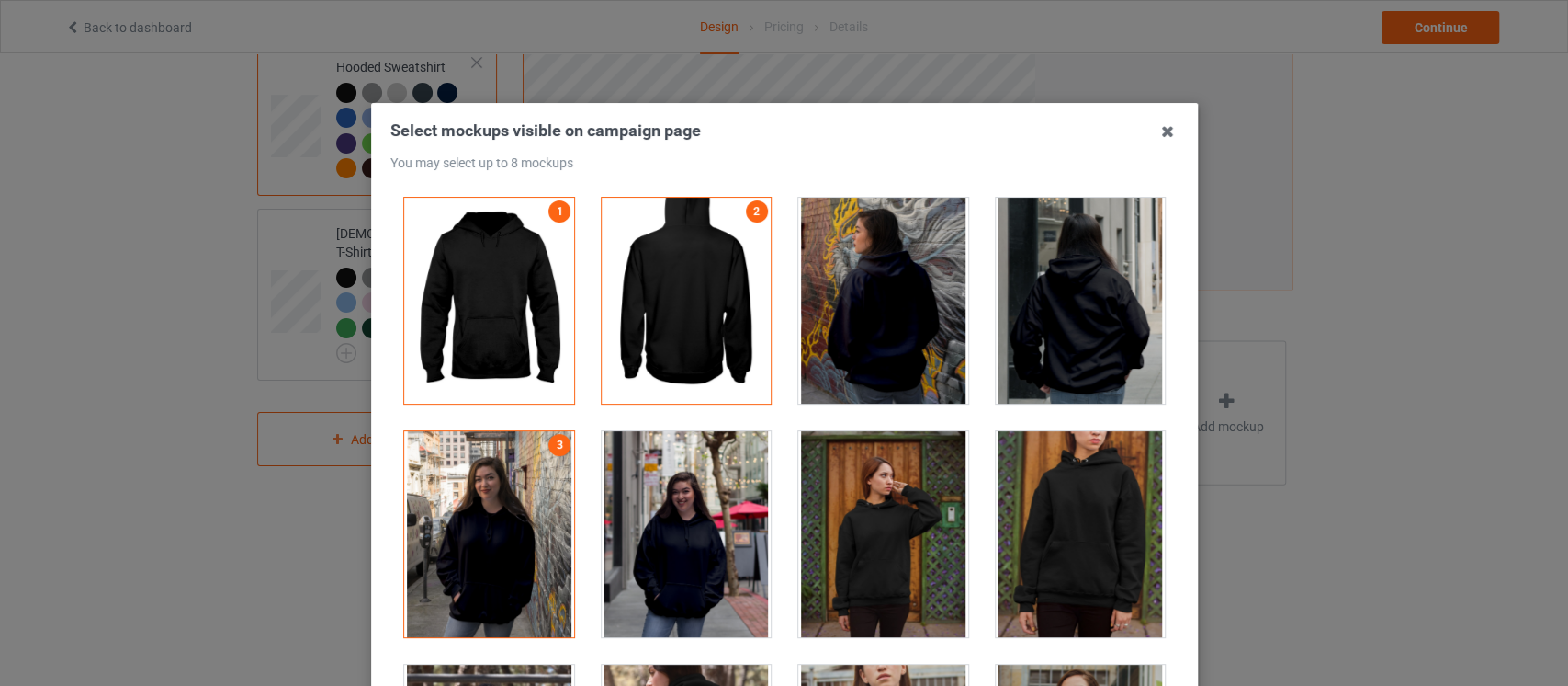
click at [885, 328] on div at bounding box center [882, 301] width 170 height 206
click at [1039, 322] on div at bounding box center [1079, 301] width 170 height 206
click at [1106, 249] on div at bounding box center [1079, 301] width 170 height 206
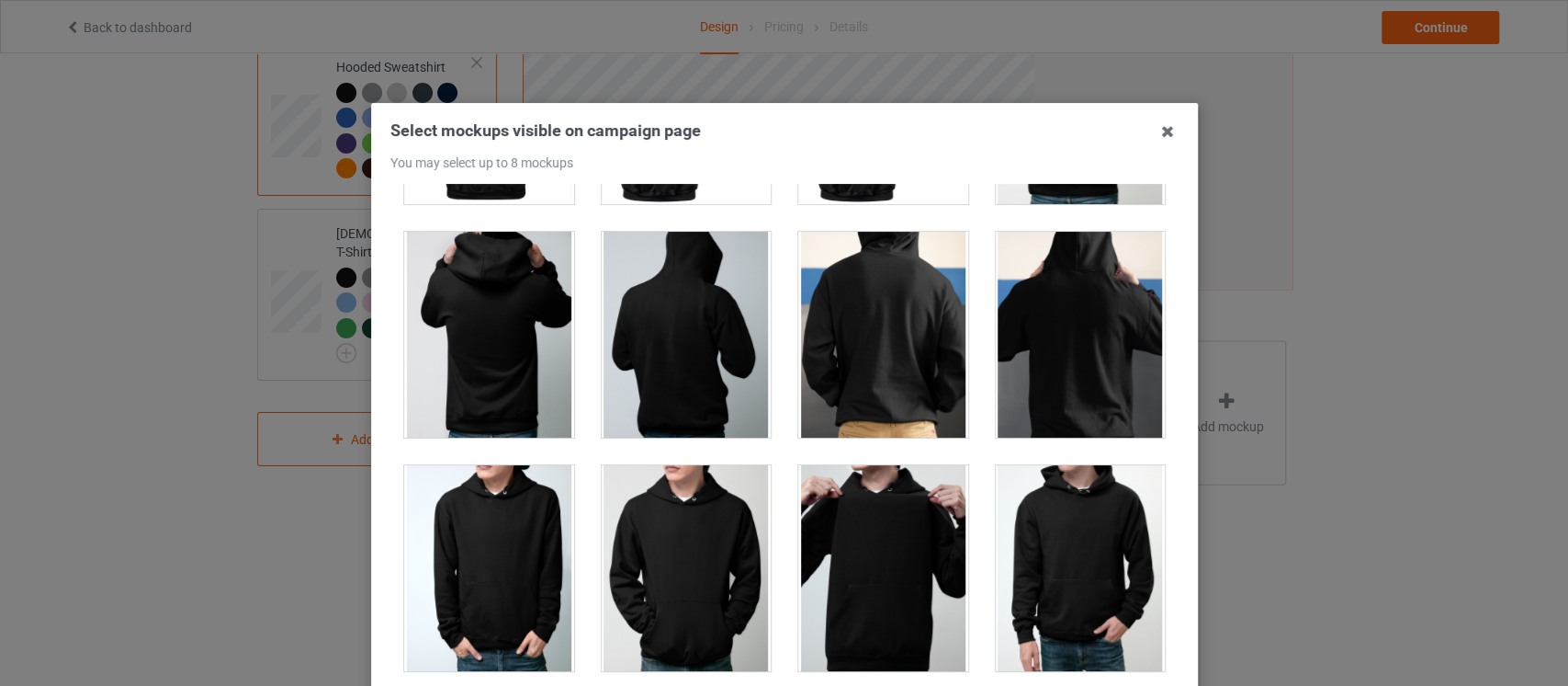
scroll to position [2900, 0]
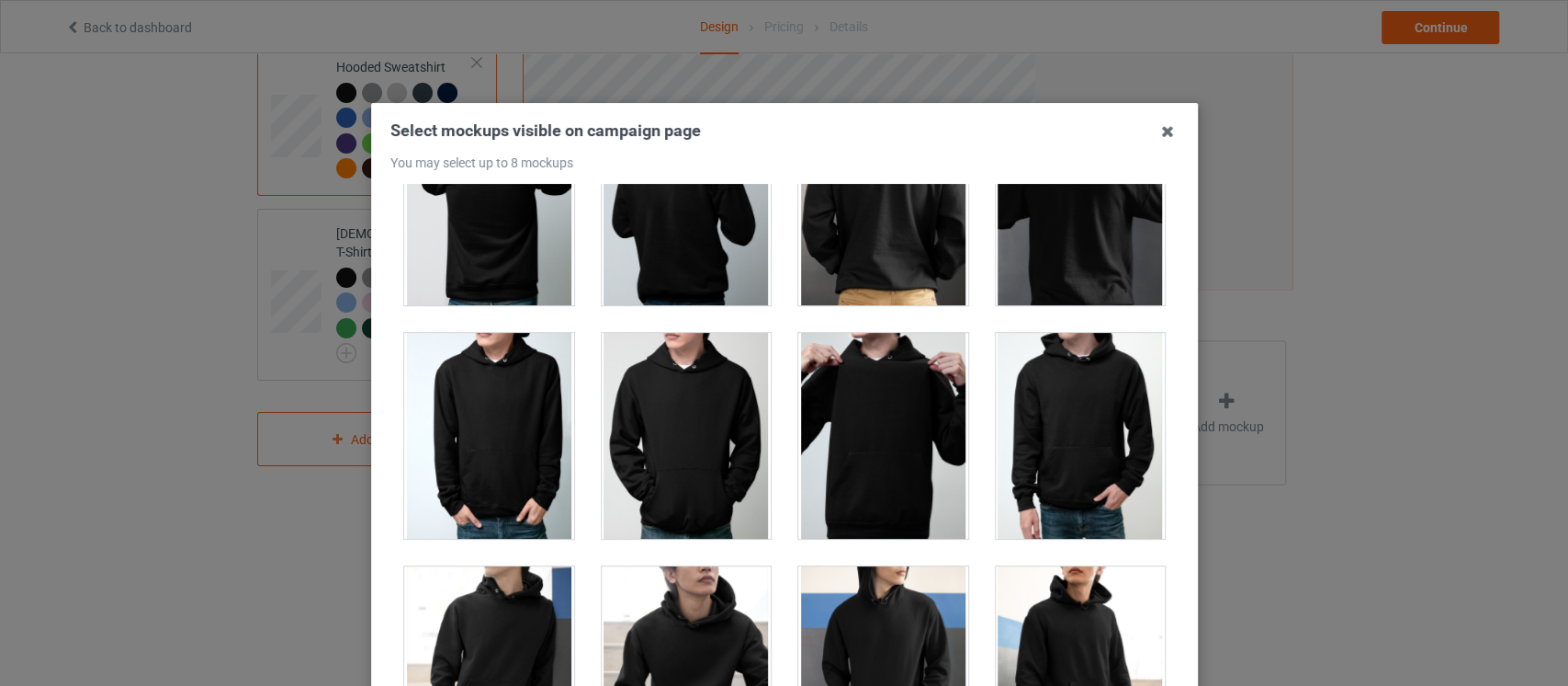
click at [719, 445] on div at bounding box center [686, 435] width 170 height 206
click at [1040, 452] on div at bounding box center [1079, 435] width 170 height 206
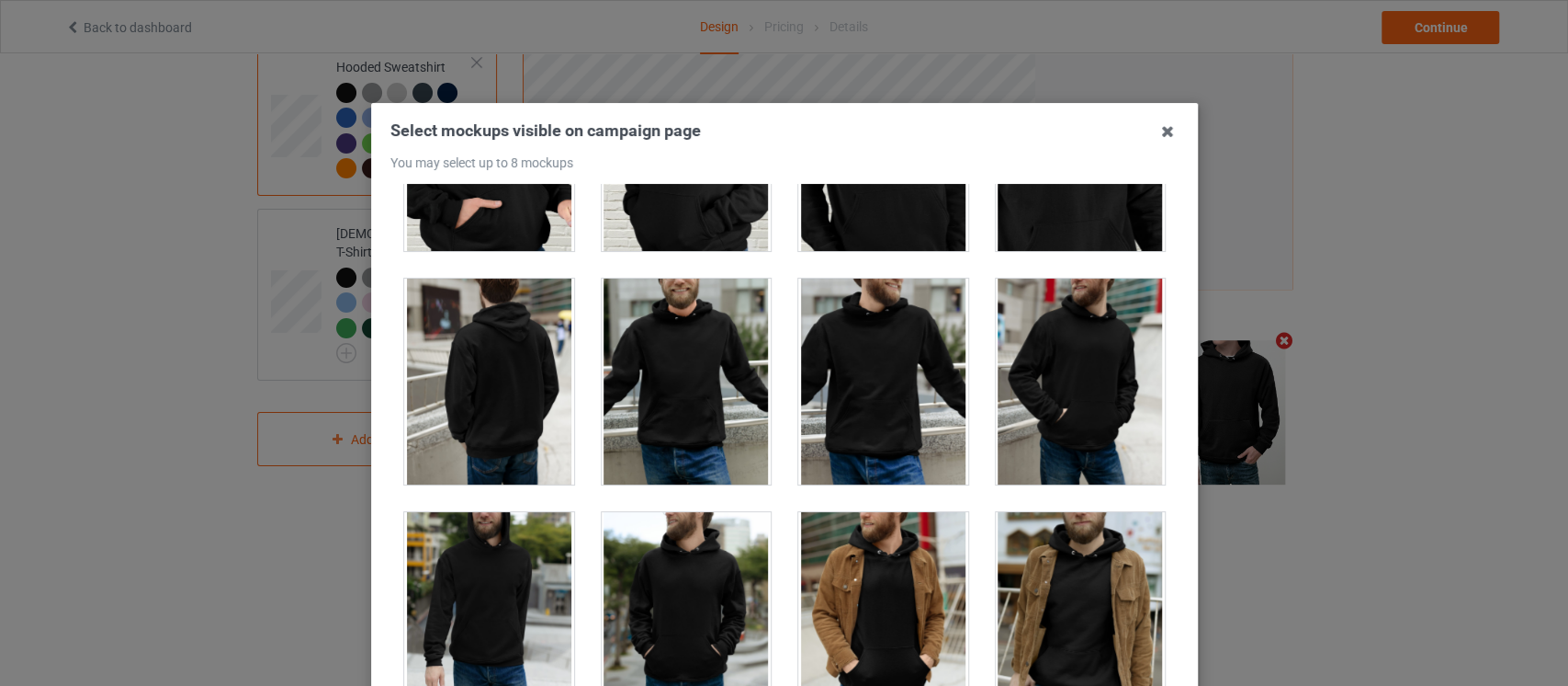
scroll to position [4342, 0]
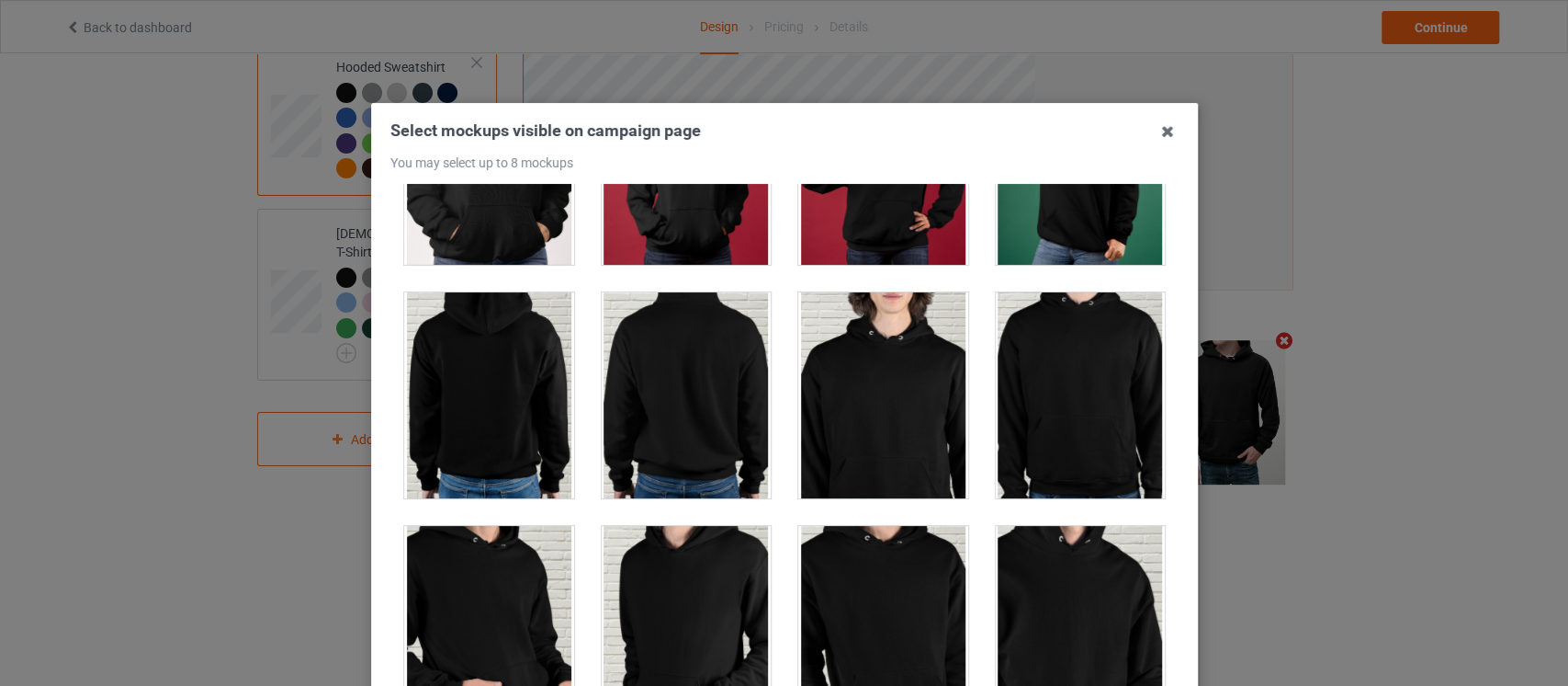
click at [683, 402] on div at bounding box center [686, 395] width 170 height 206
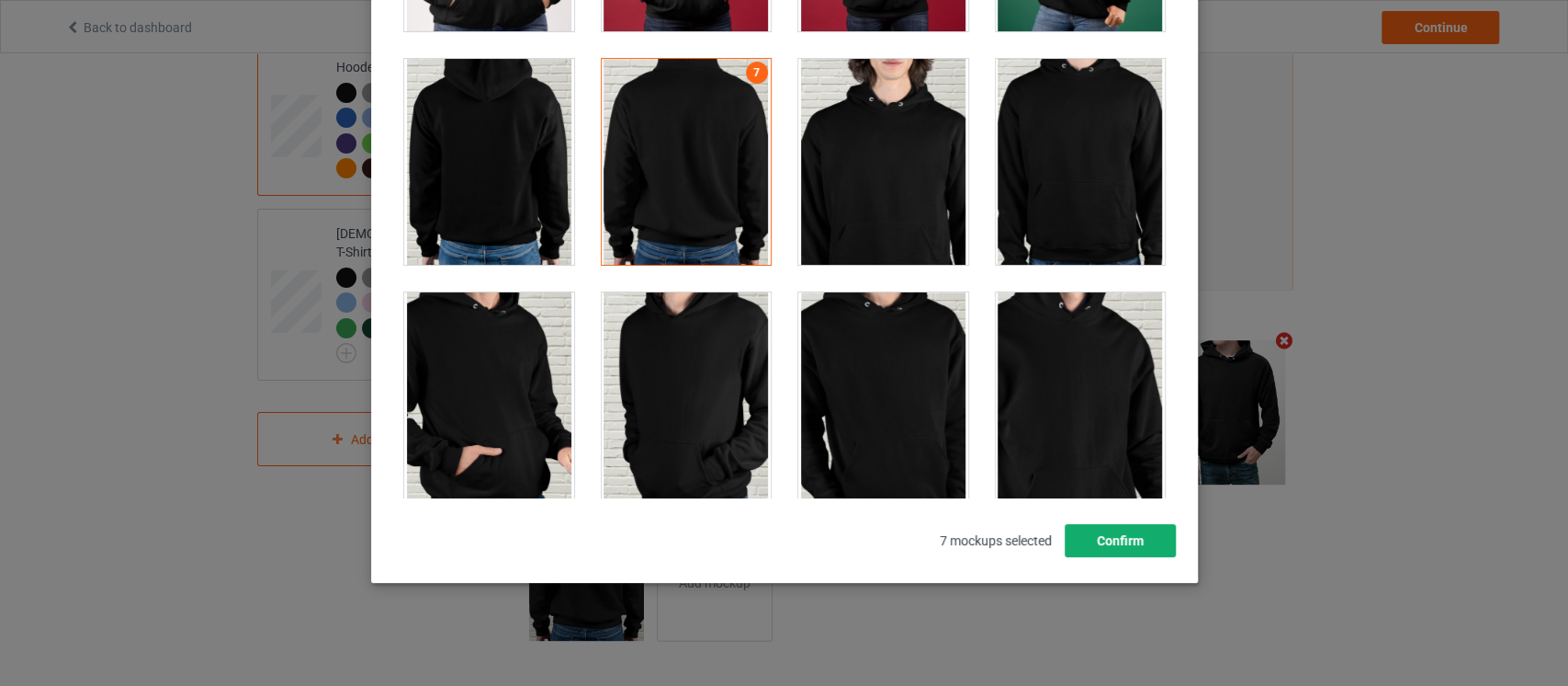
click at [1120, 539] on button "Confirm" at bounding box center [1119, 540] width 111 height 33
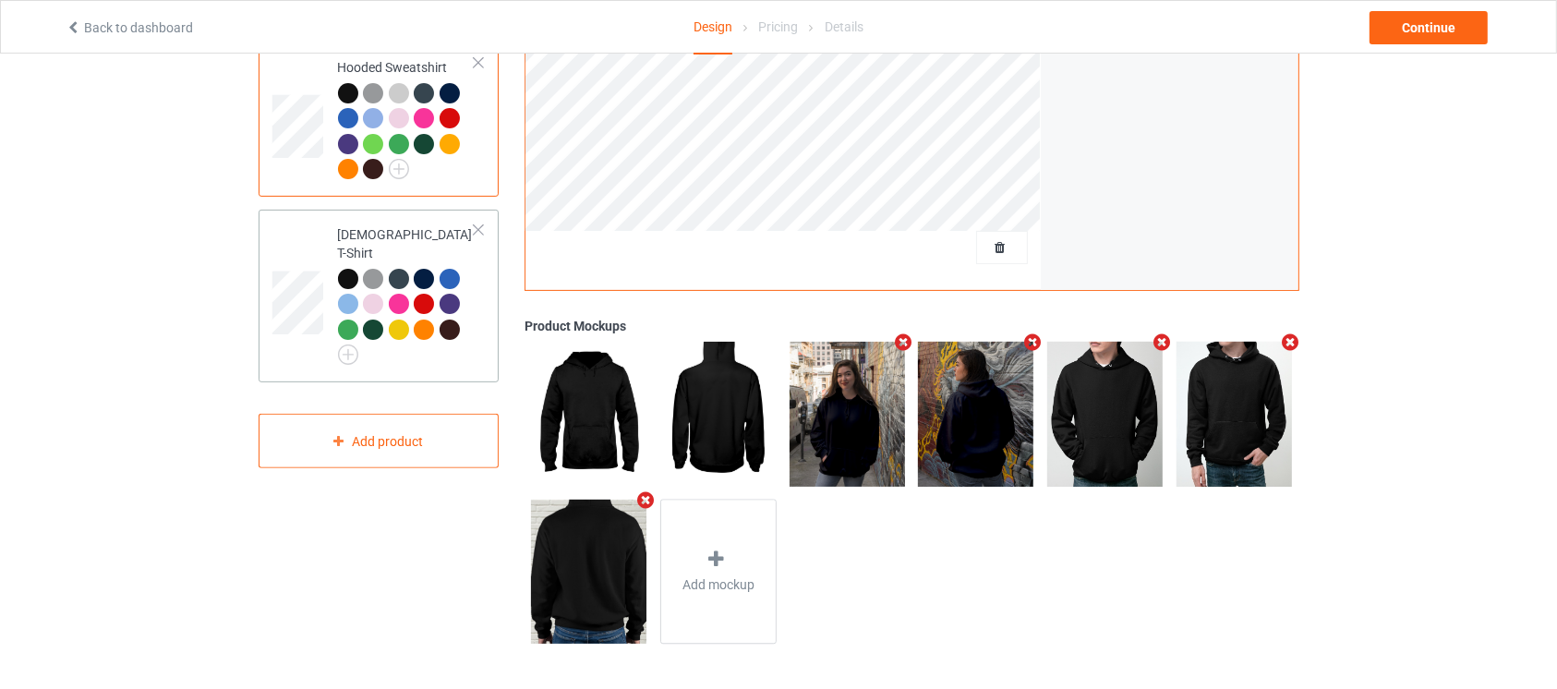
click at [485, 357] on td "[DEMOGRAPHIC_DATA] T-Shirt" at bounding box center [407, 296] width 158 height 158
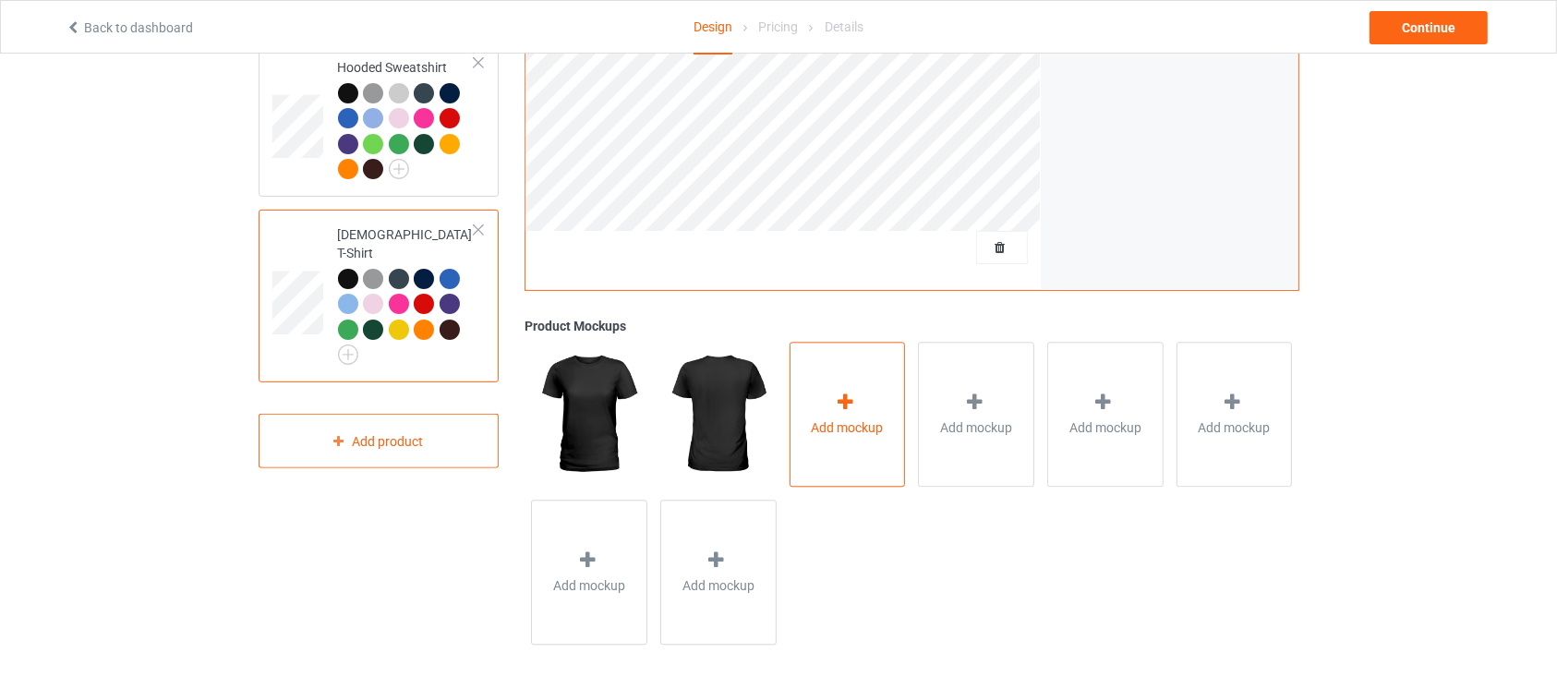
click at [850, 394] on icon at bounding box center [845, 401] width 23 height 19
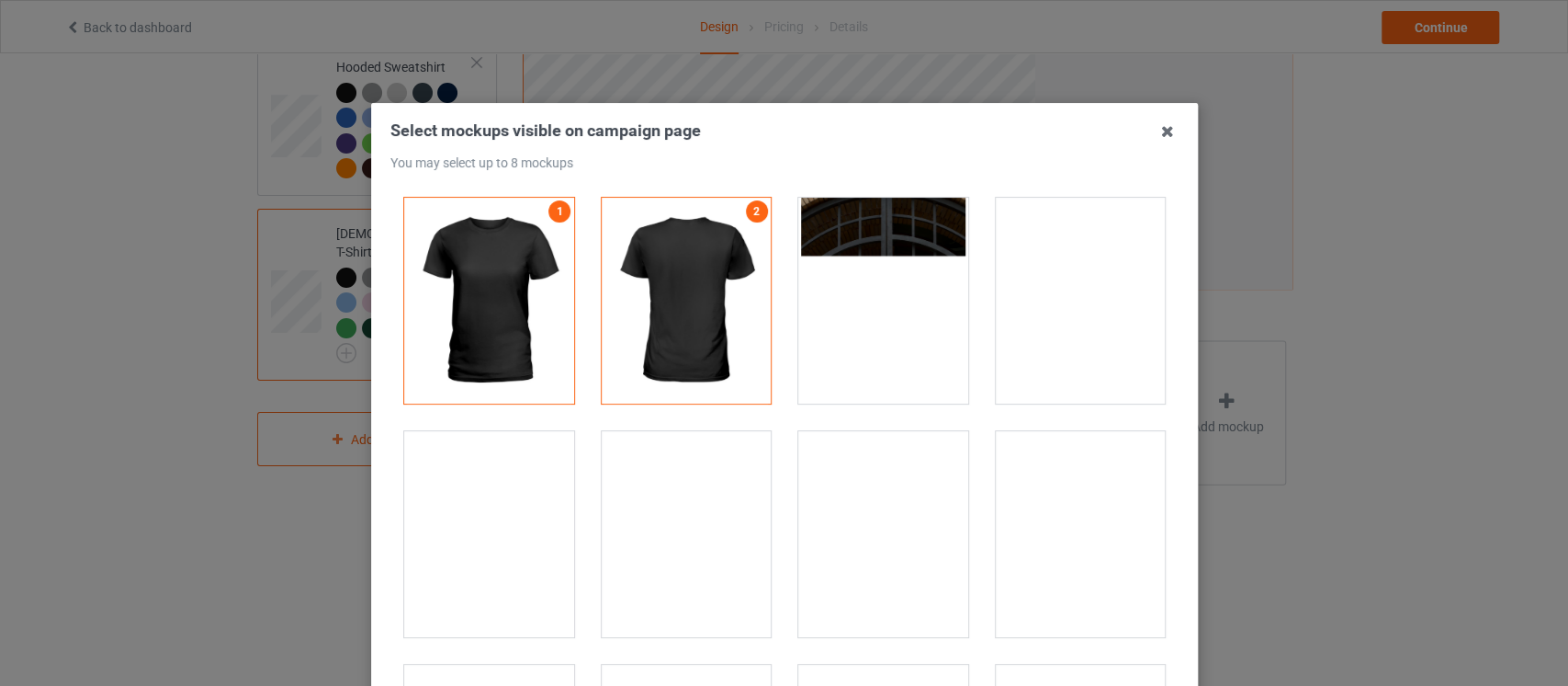
click at [1146, 395] on div at bounding box center [1079, 301] width 198 height 234
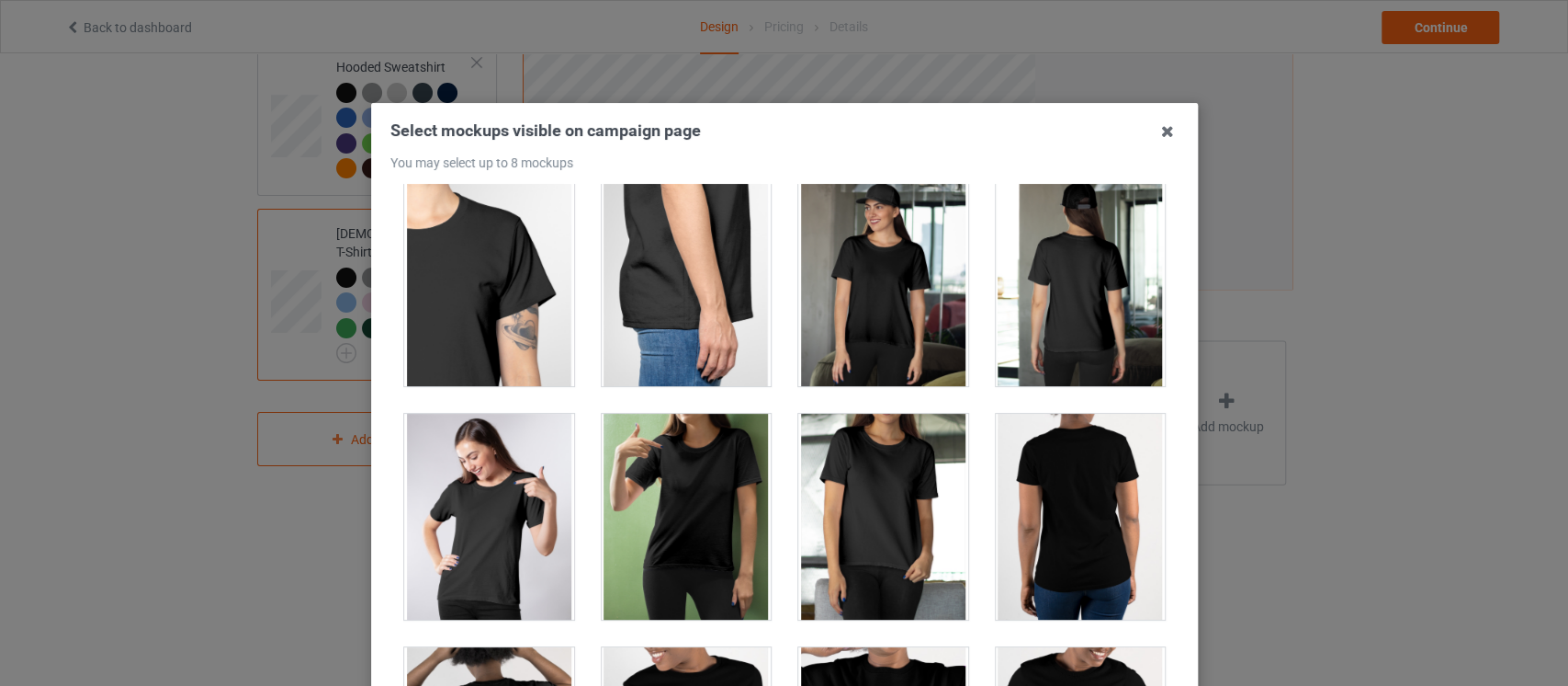
scroll to position [964, 0]
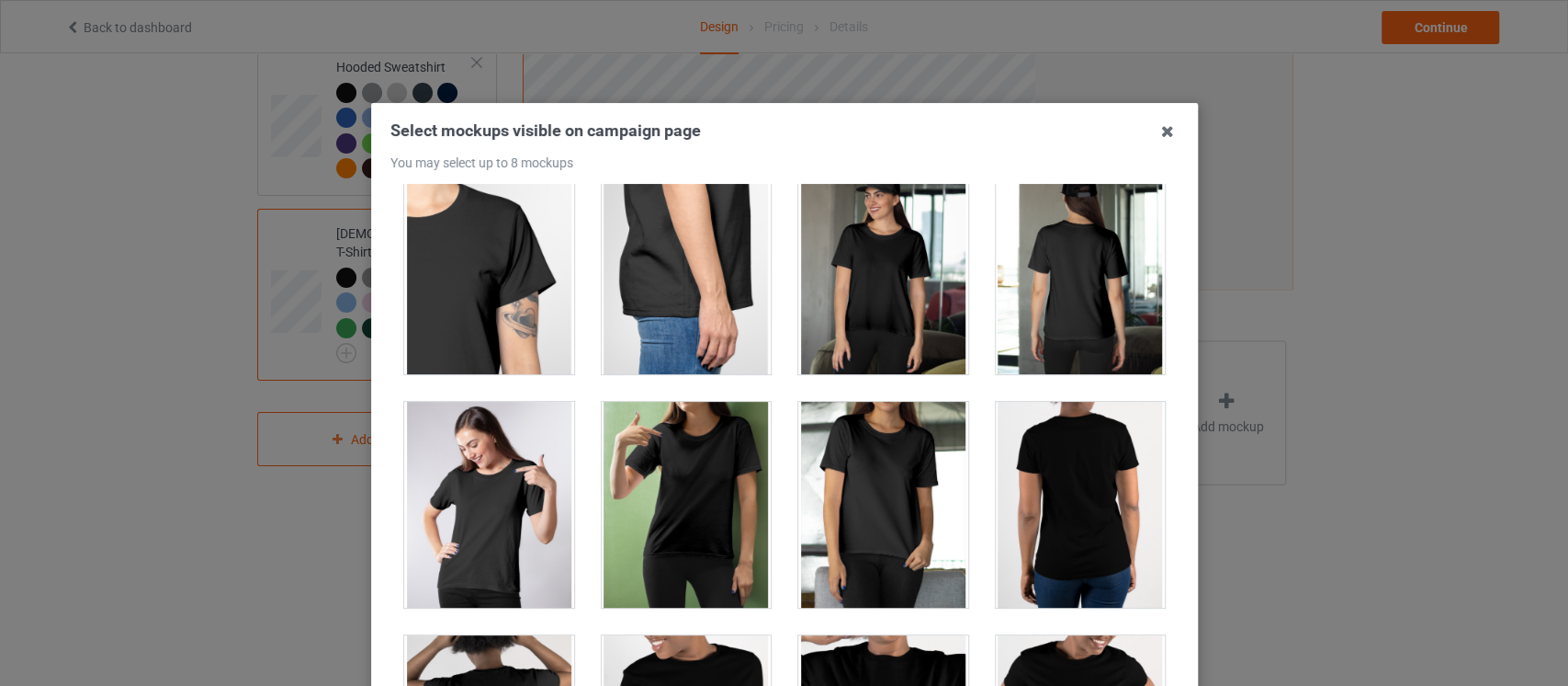
click at [838, 309] on div at bounding box center [882, 271] width 170 height 206
click at [925, 497] on div at bounding box center [882, 505] width 170 height 206
click at [1091, 538] on div at bounding box center [1079, 505] width 170 height 206
click at [1060, 293] on div at bounding box center [1079, 271] width 170 height 206
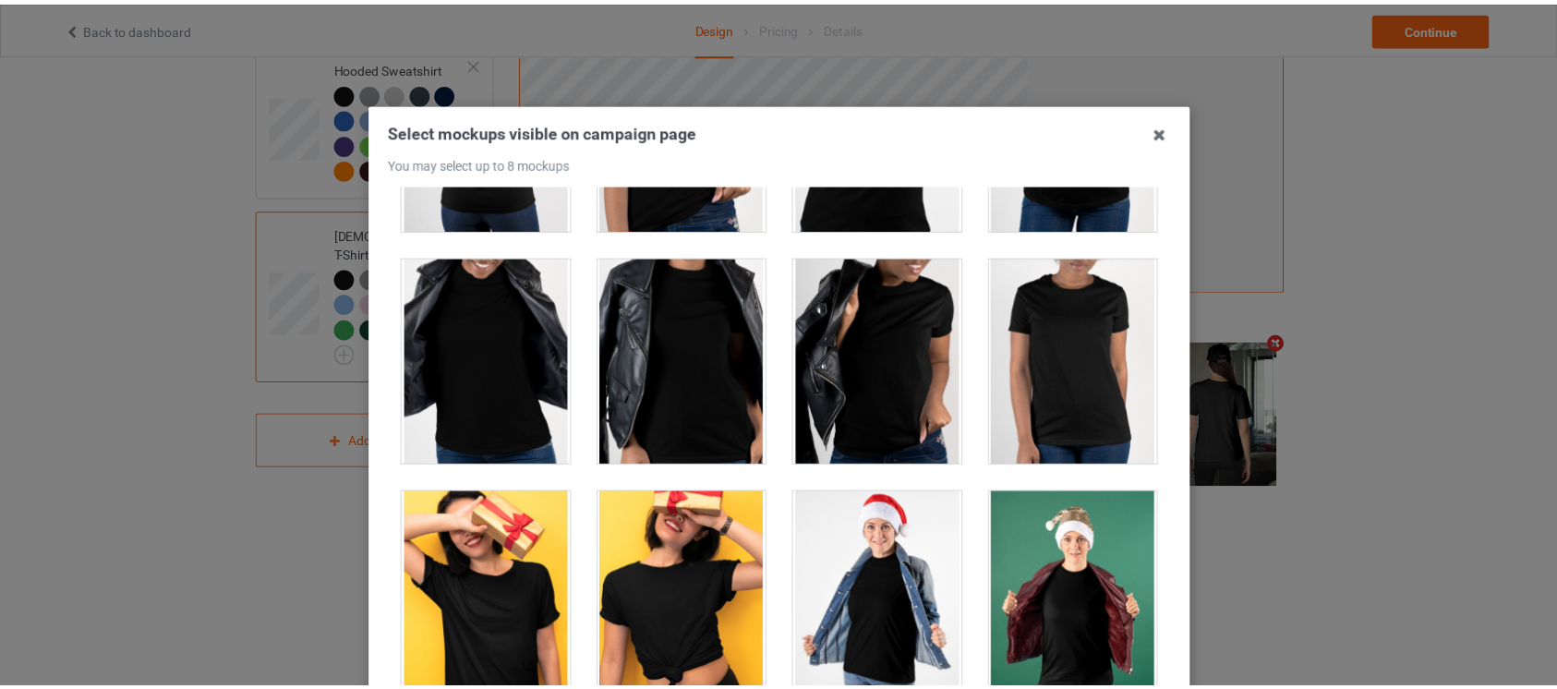
scroll to position [235, 0]
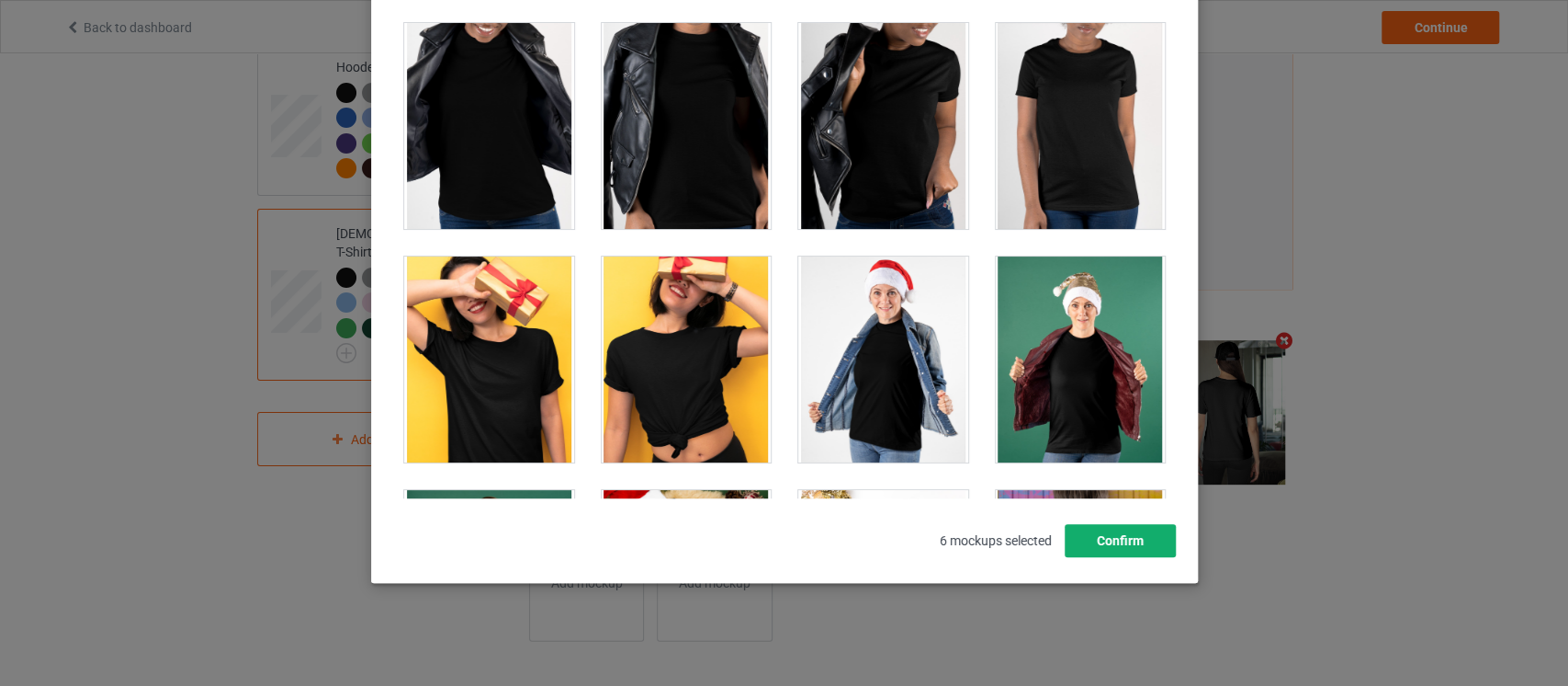
click at [1104, 553] on button "Confirm" at bounding box center [1119, 540] width 111 height 33
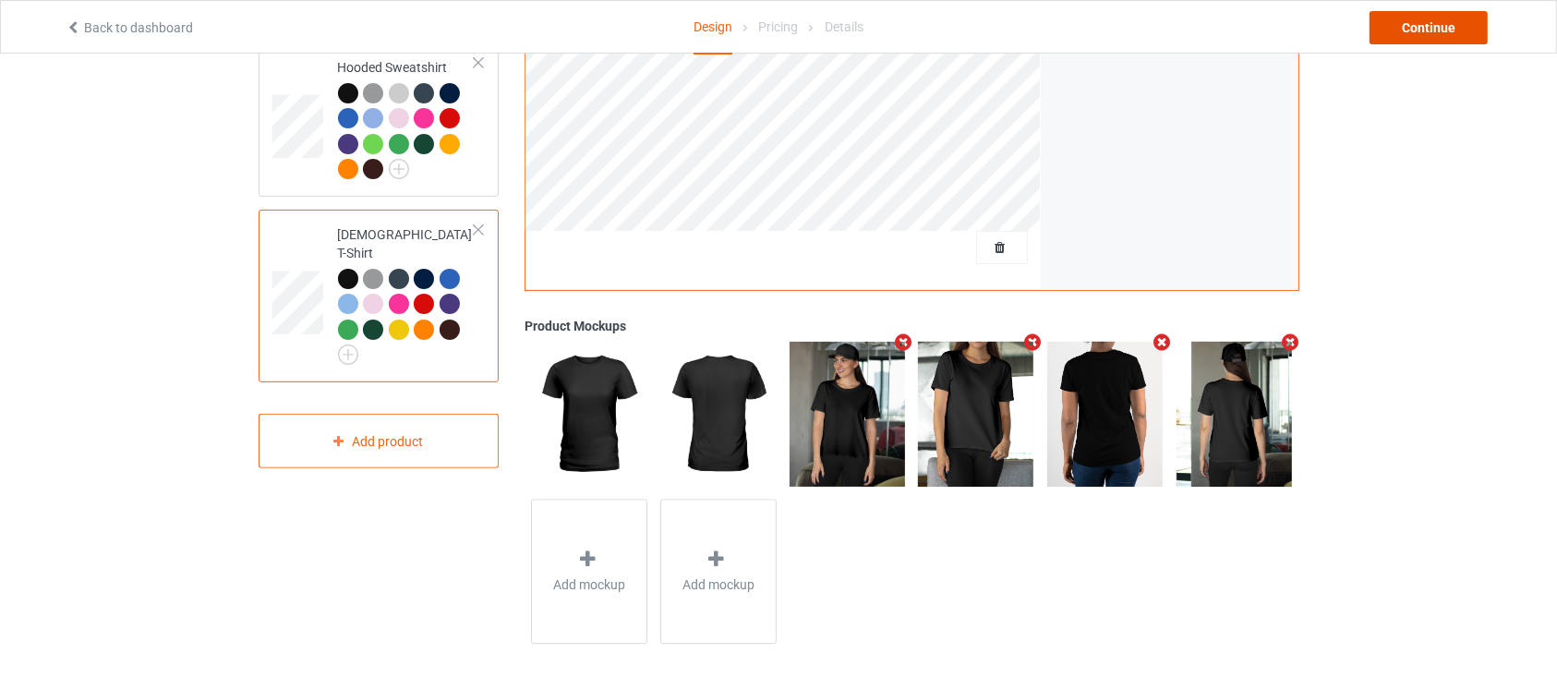
click at [1444, 31] on div "Continue" at bounding box center [1428, 27] width 118 height 33
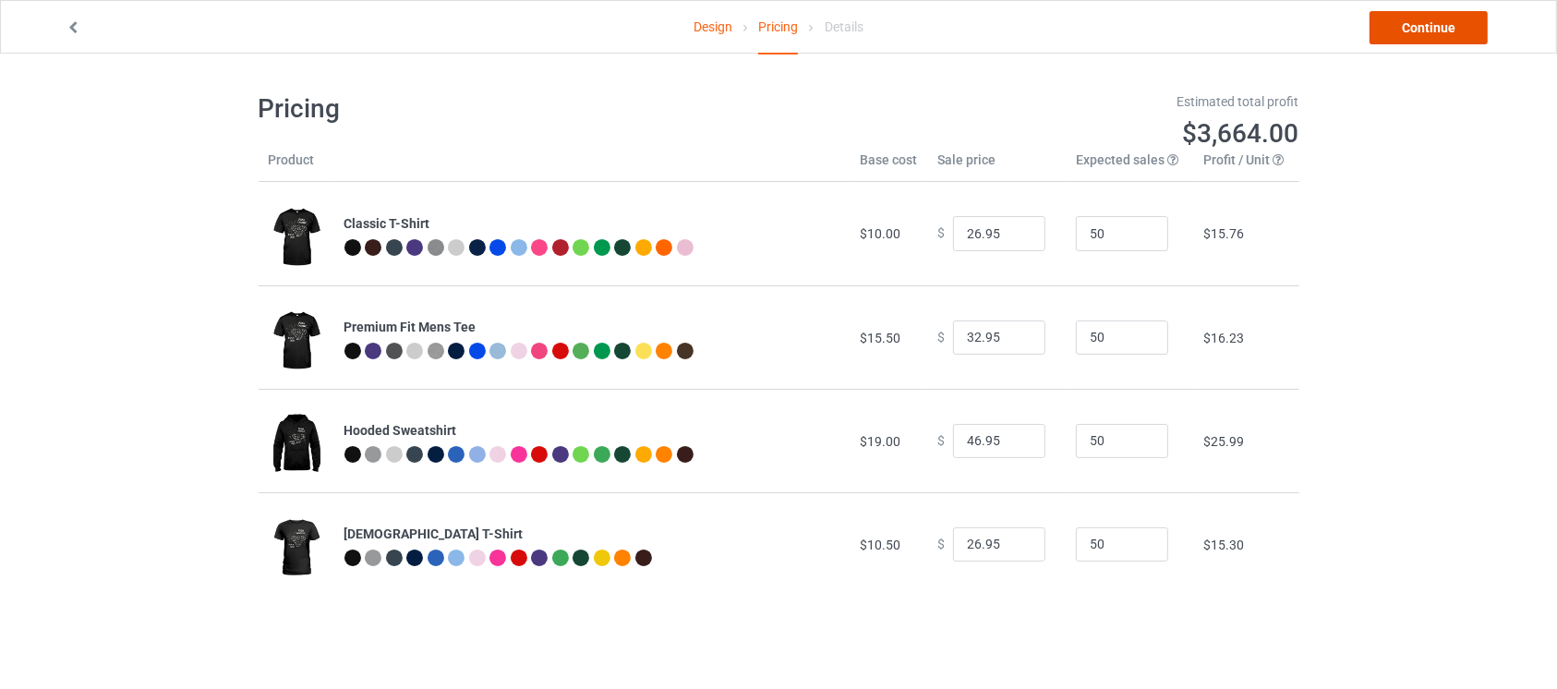
click at [1444, 31] on link "Continue" at bounding box center [1428, 27] width 118 height 33
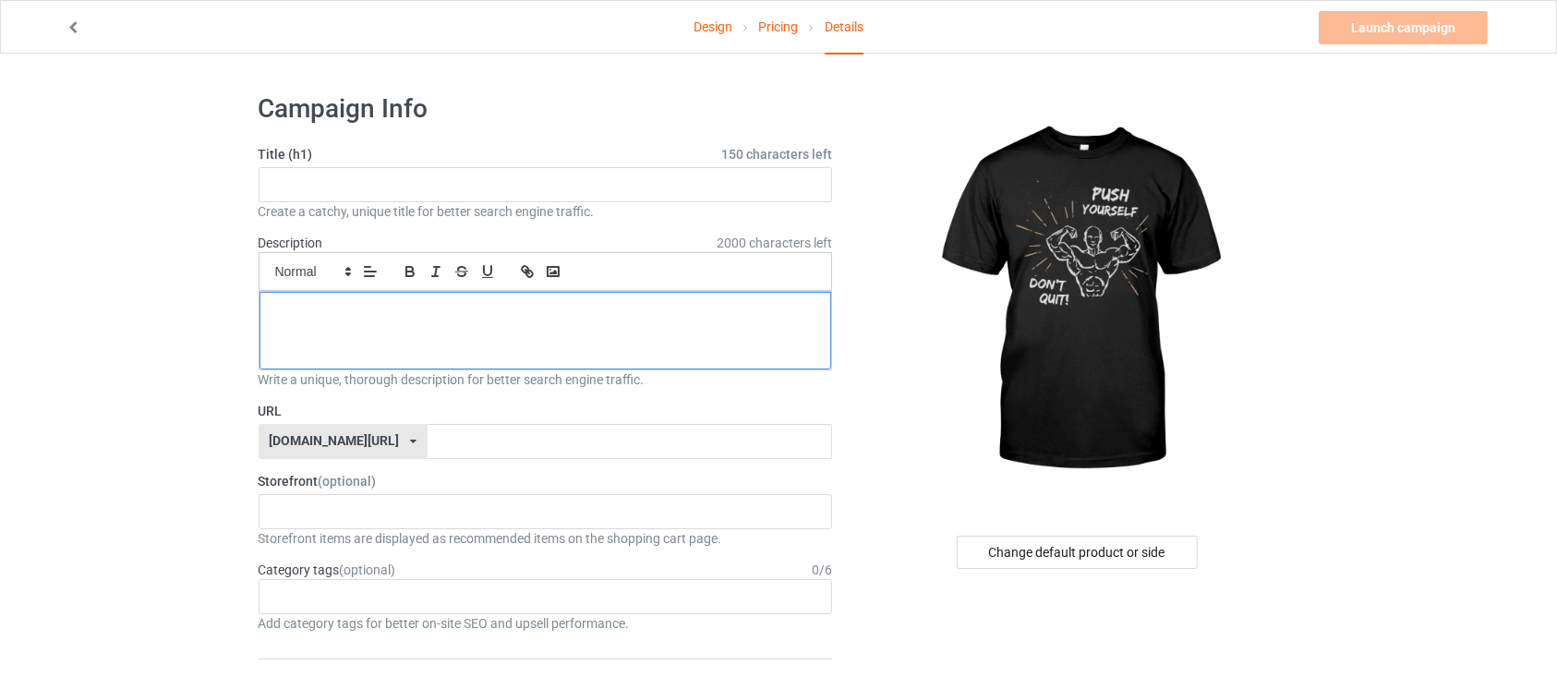
click at [705, 344] on div at bounding box center [545, 331] width 572 height 78
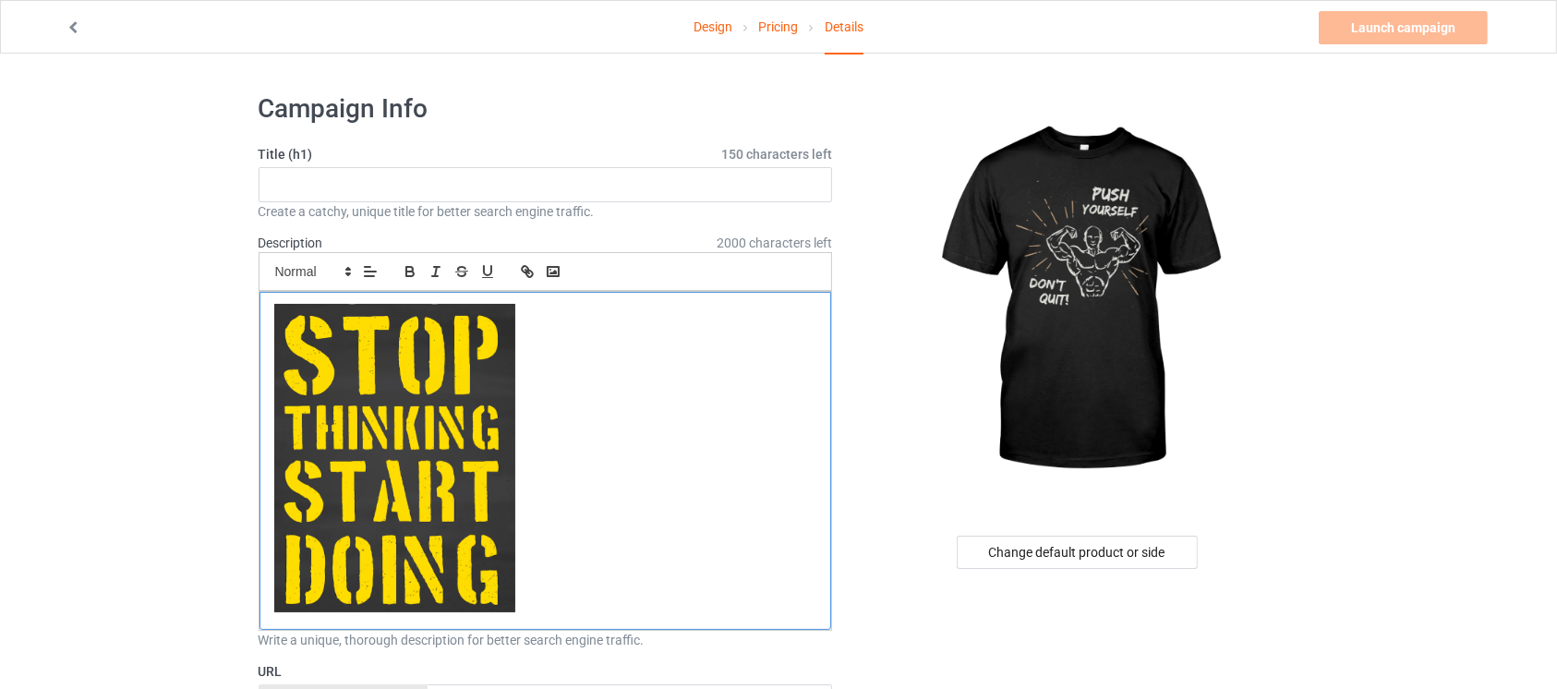
click at [409, 538] on img at bounding box center [394, 458] width 241 height 308
click at [382, 428] on img at bounding box center [394, 458] width 241 height 308
click at [621, 522] on p at bounding box center [545, 461] width 543 height 314
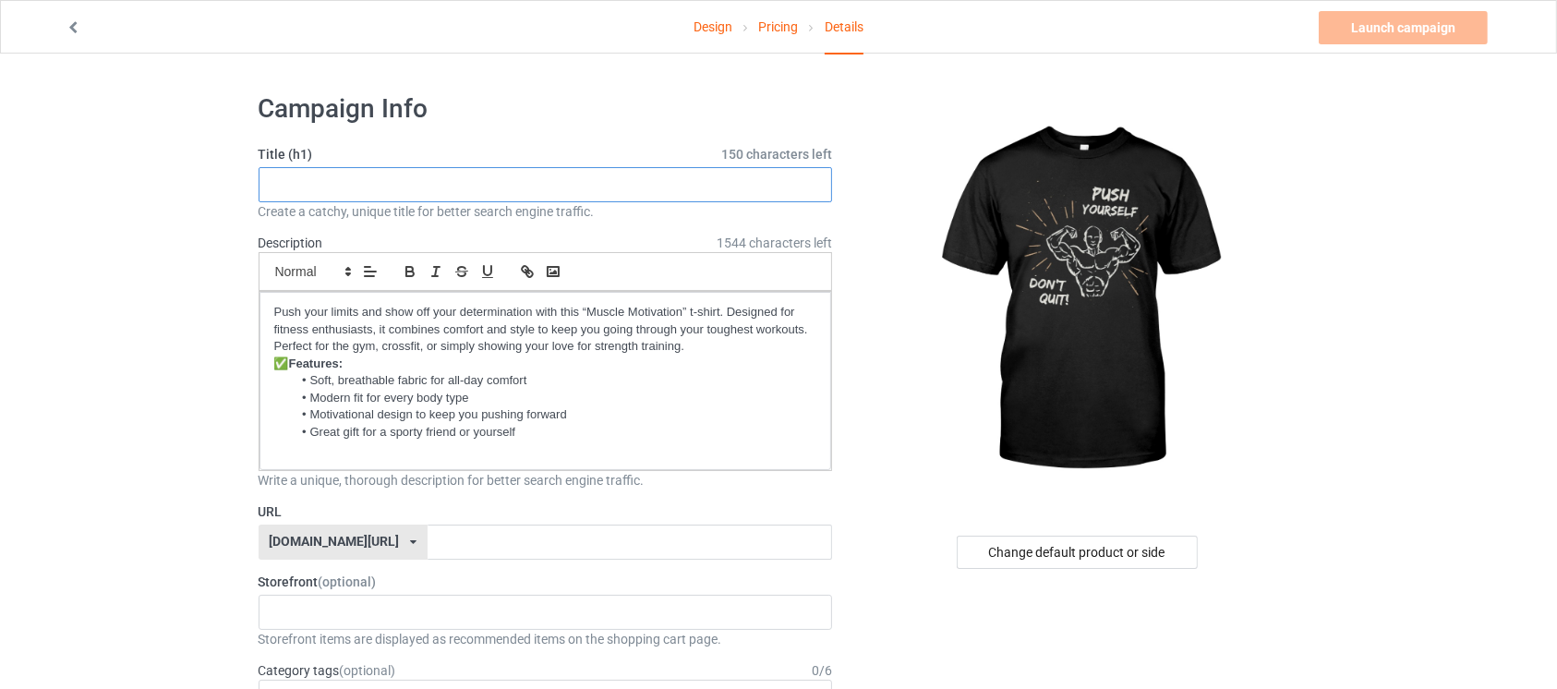
click at [451, 190] on input "text" at bounding box center [546, 184] width 574 height 35
paste input "Muscle Motivation – Workout T-Shirt"
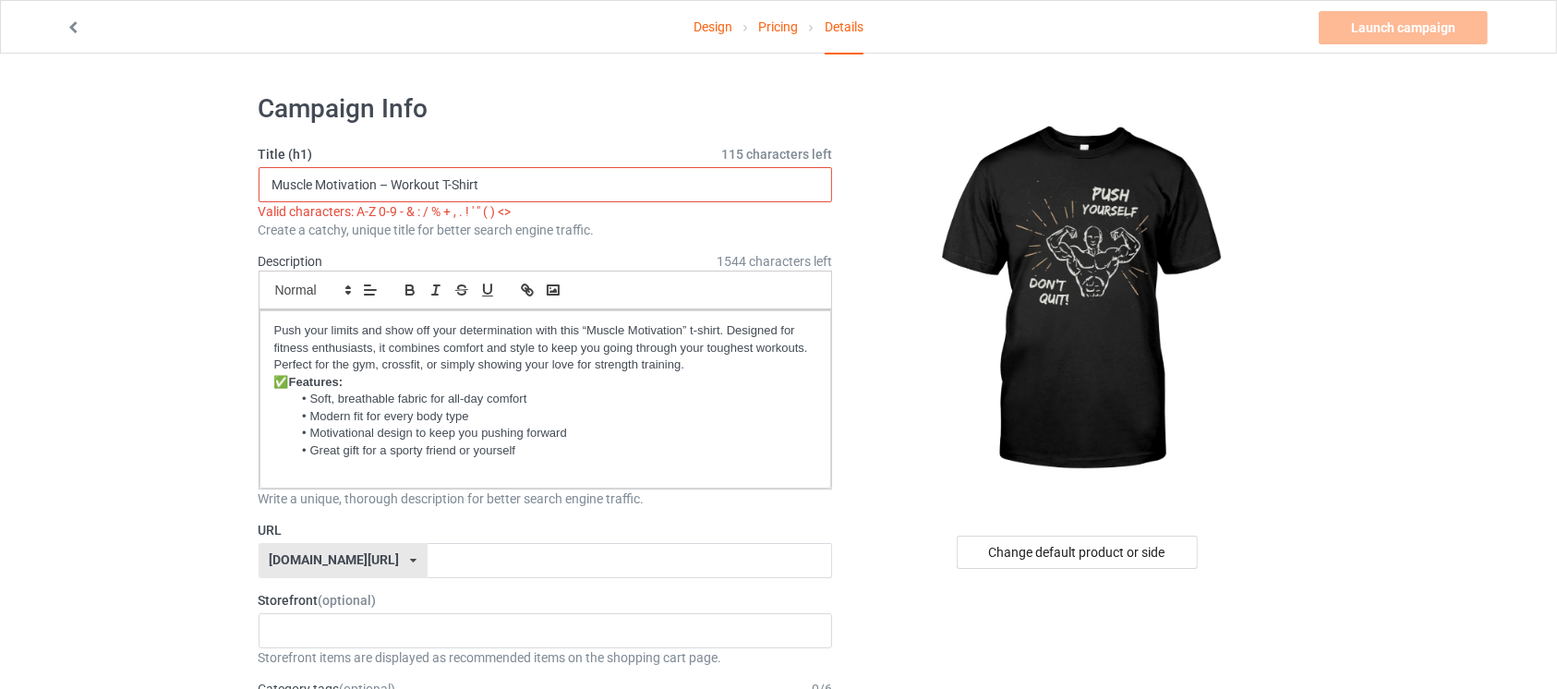
click at [391, 183] on input "Muscle Motivation – Workout T-Shirt" at bounding box center [546, 184] width 574 height 35
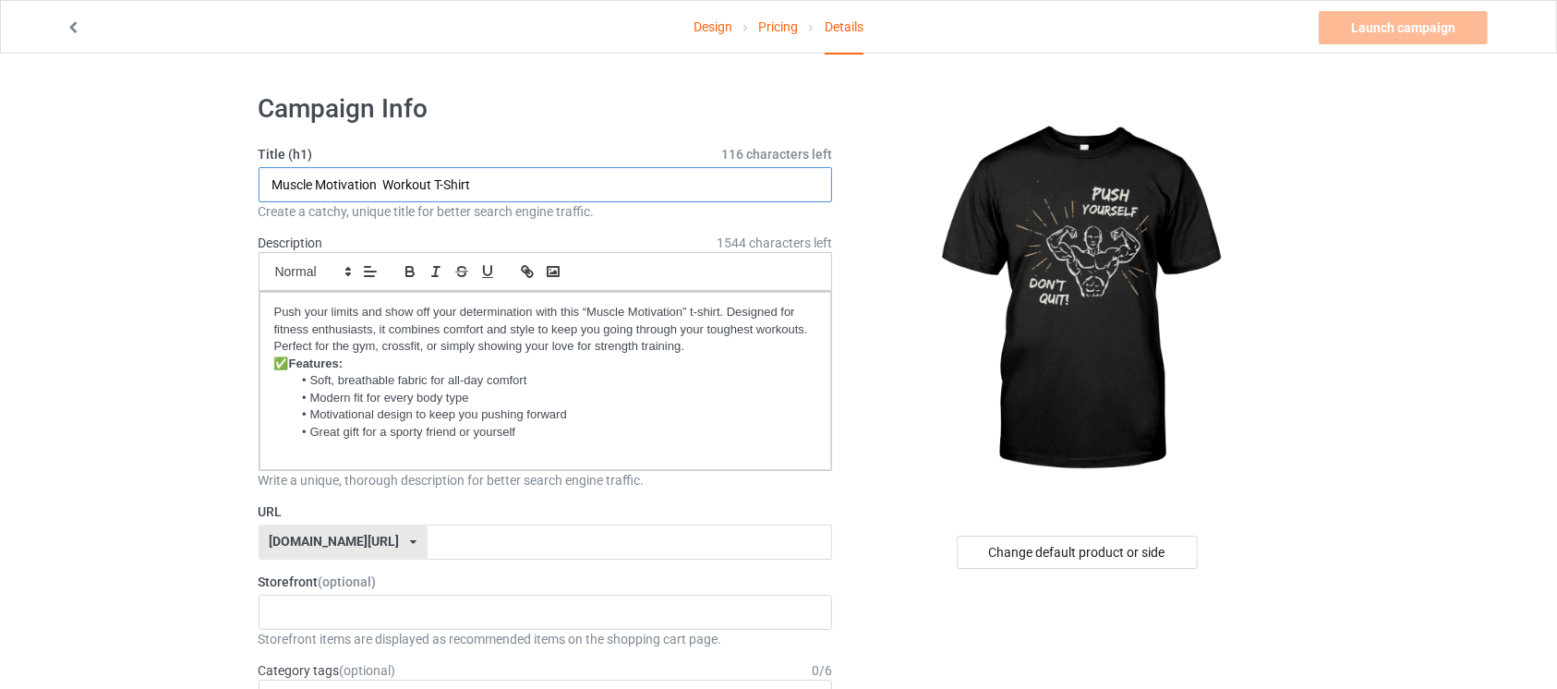
type input "Muscle Motivation Workout T-Shirt"
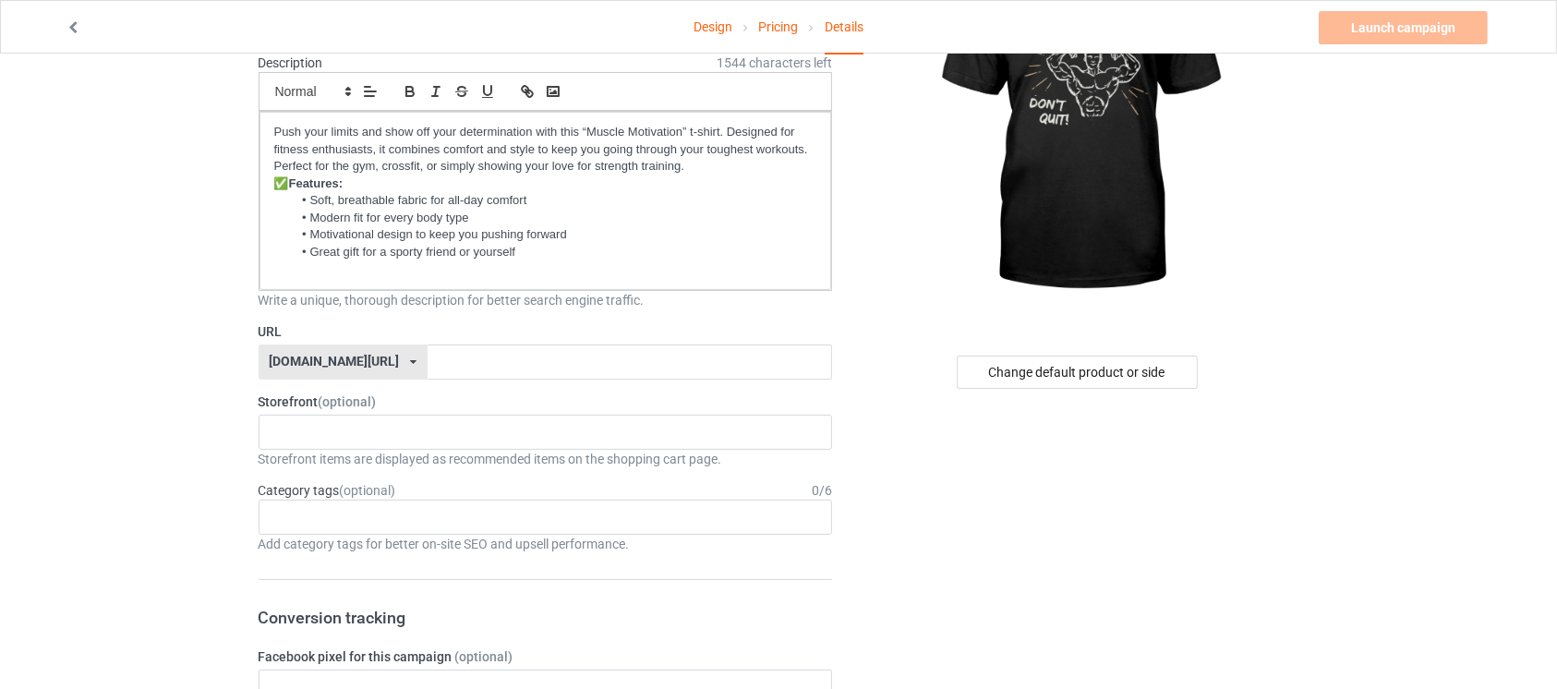
scroll to position [211, 0]
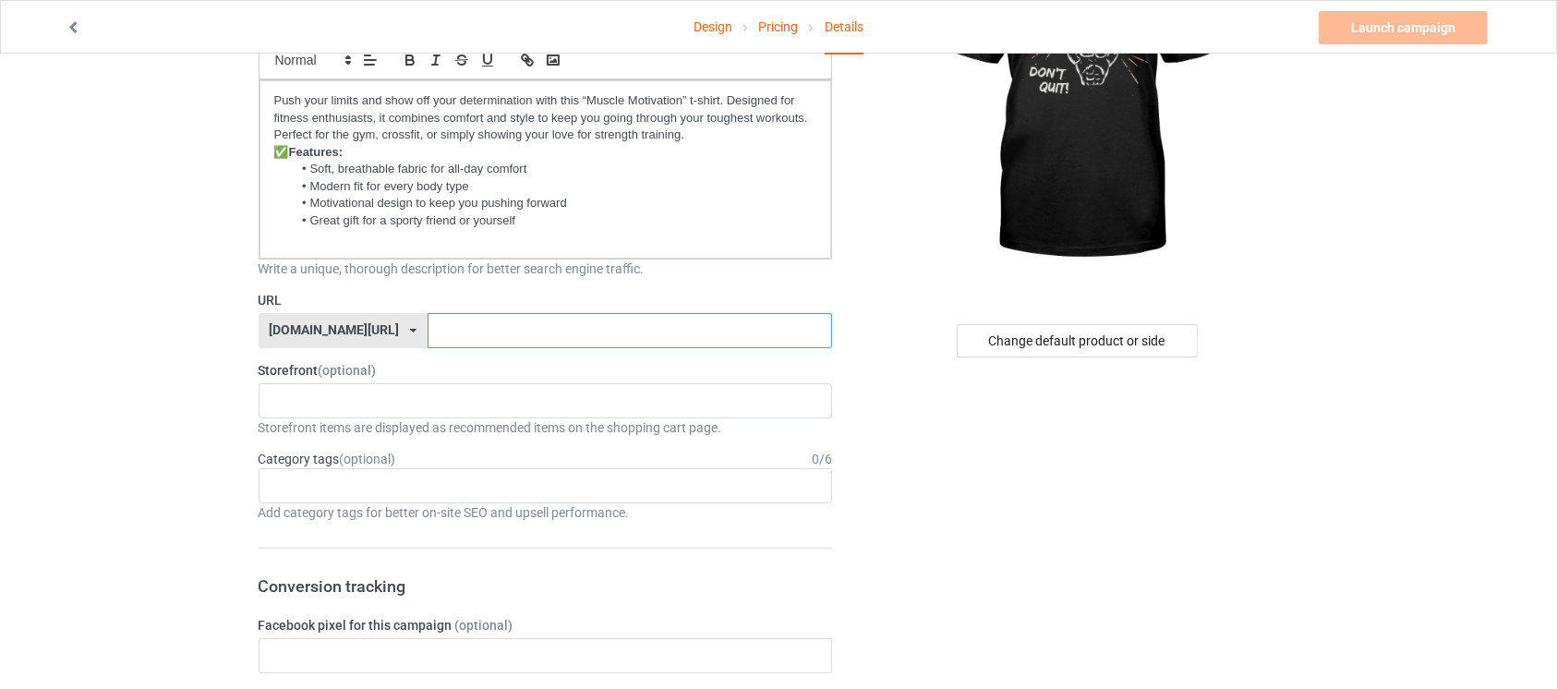
click at [687, 337] on input "text" at bounding box center [630, 330] width 404 height 35
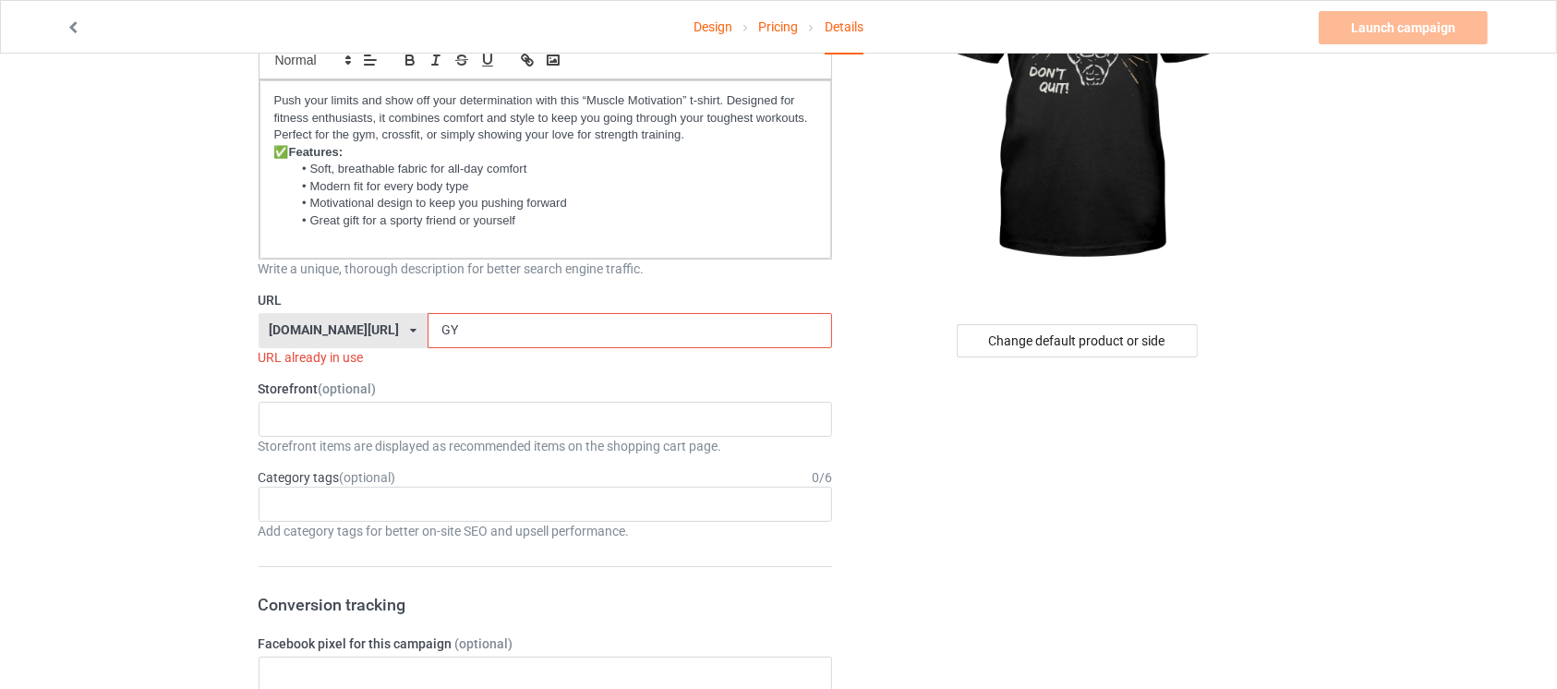
type input "G"
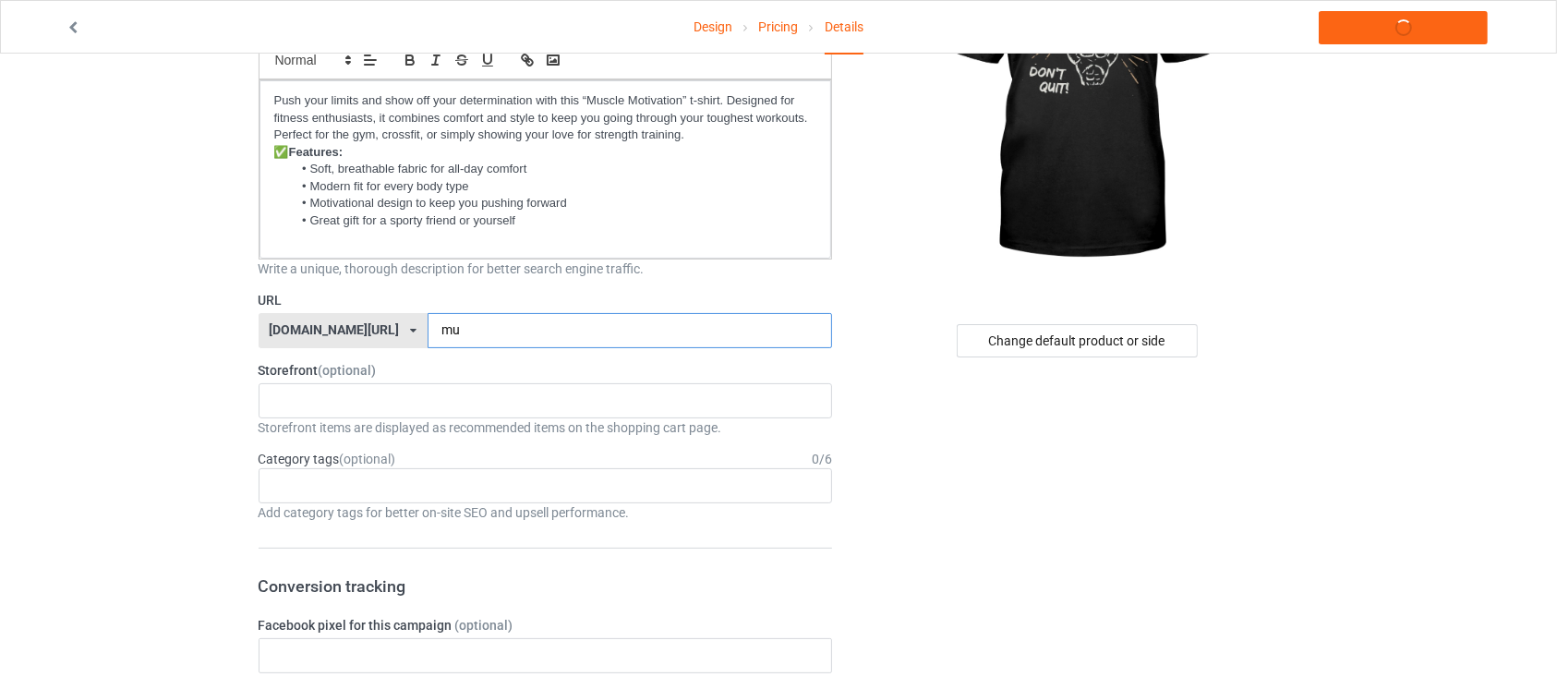
type input "m"
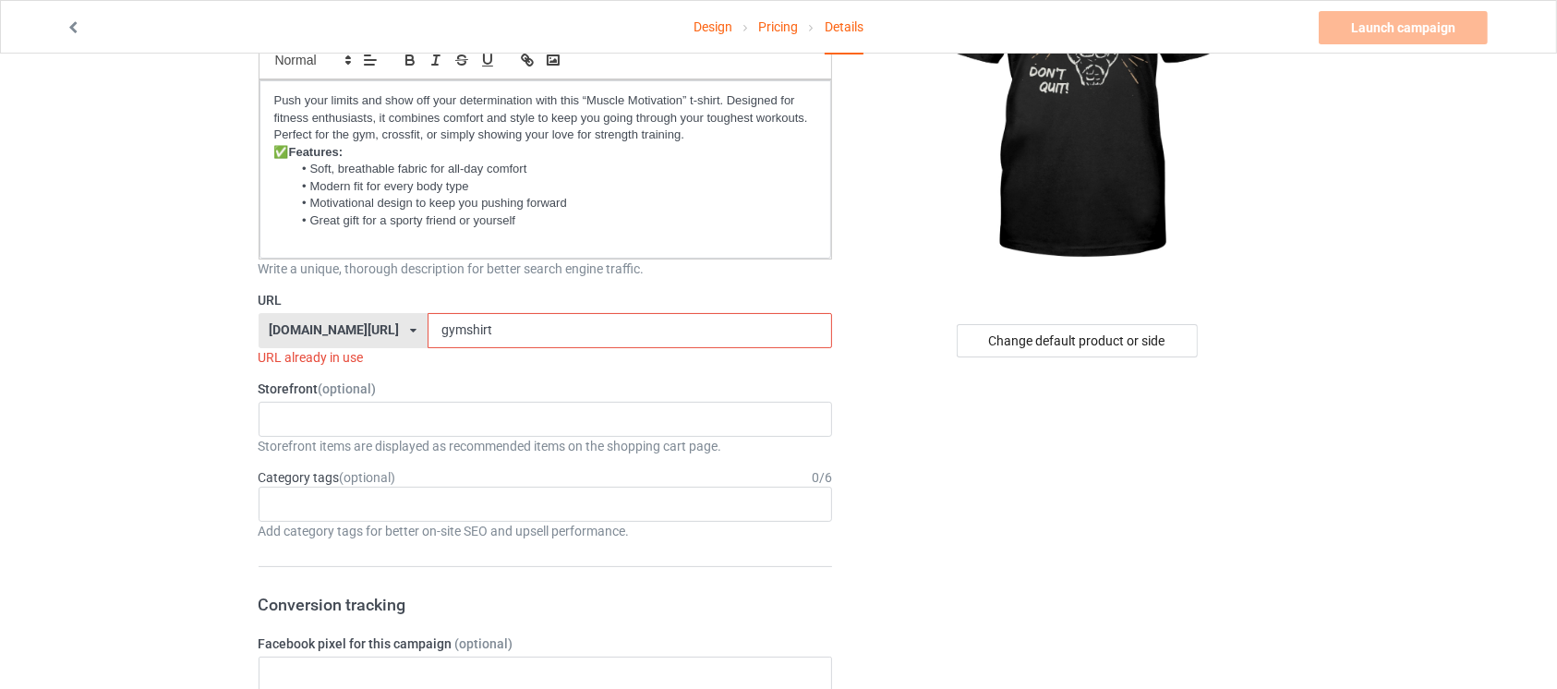
click at [428, 329] on input "gymshirt" at bounding box center [630, 330] width 404 height 35
drag, startPoint x: 413, startPoint y: 327, endPoint x: 455, endPoint y: 335, distance: 43.3
click at [455, 335] on input "gymtshirt" at bounding box center [630, 330] width 404 height 35
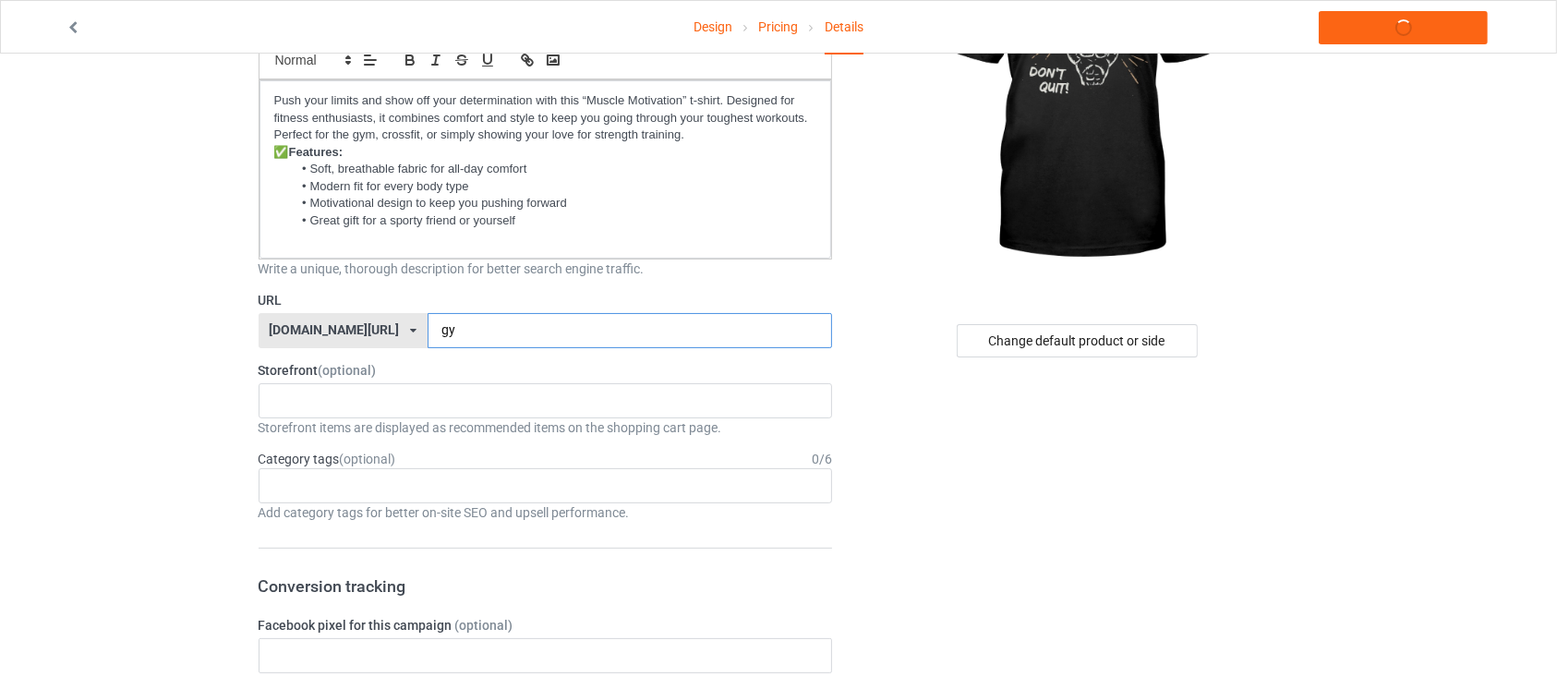
type input "g"
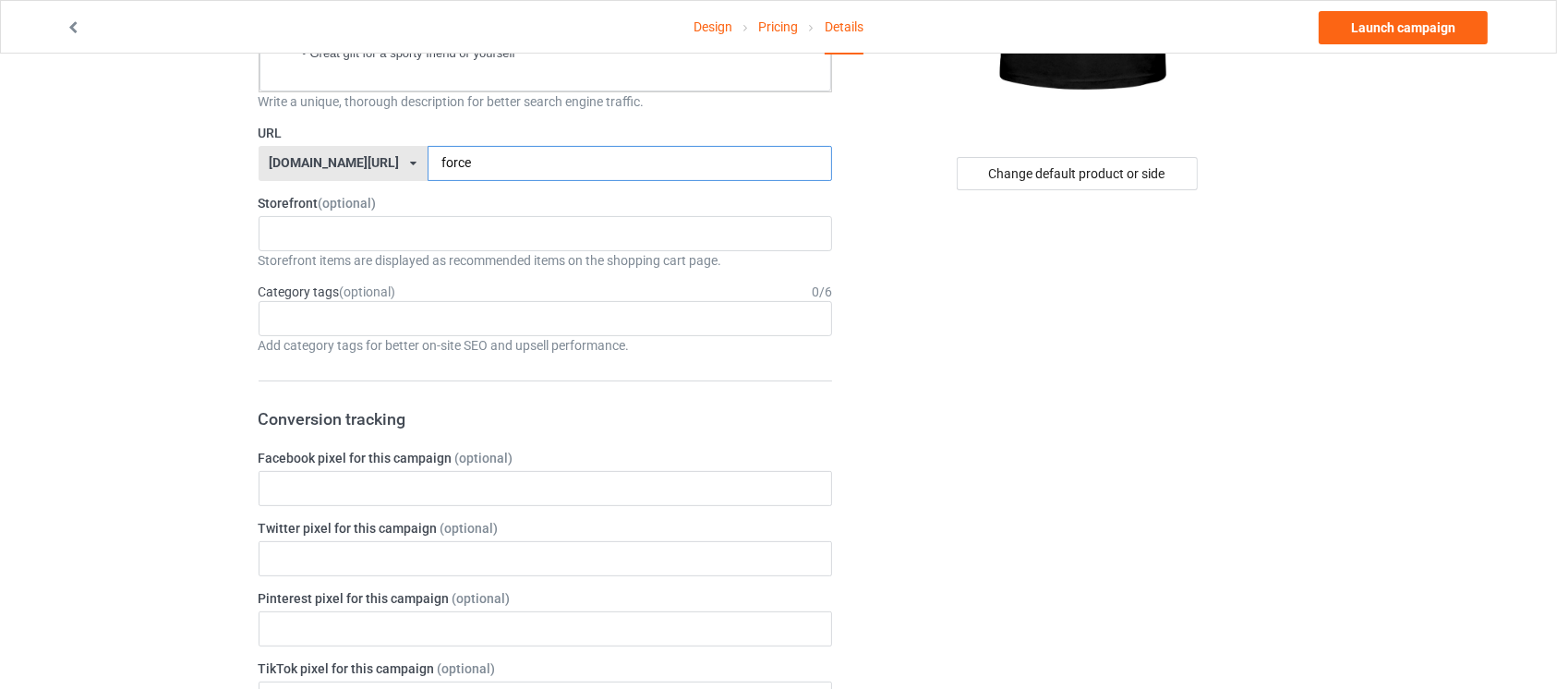
scroll to position [392, 0]
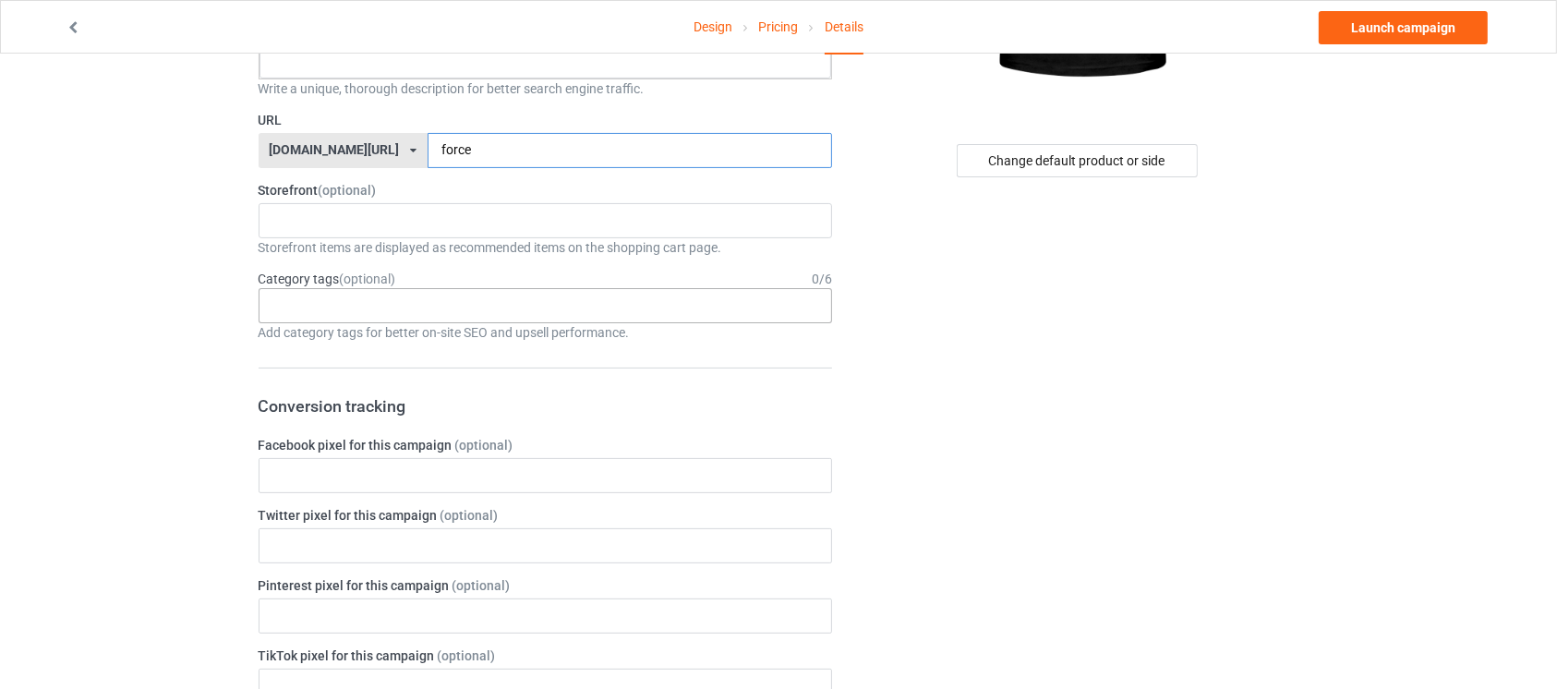
type input "force"
click at [669, 306] on div "Age > 1-19 > 1 Age > 1-12 Months > 1 Month Age > 1-12 Months Age > 1-19 Age > 1…" at bounding box center [546, 305] width 574 height 35
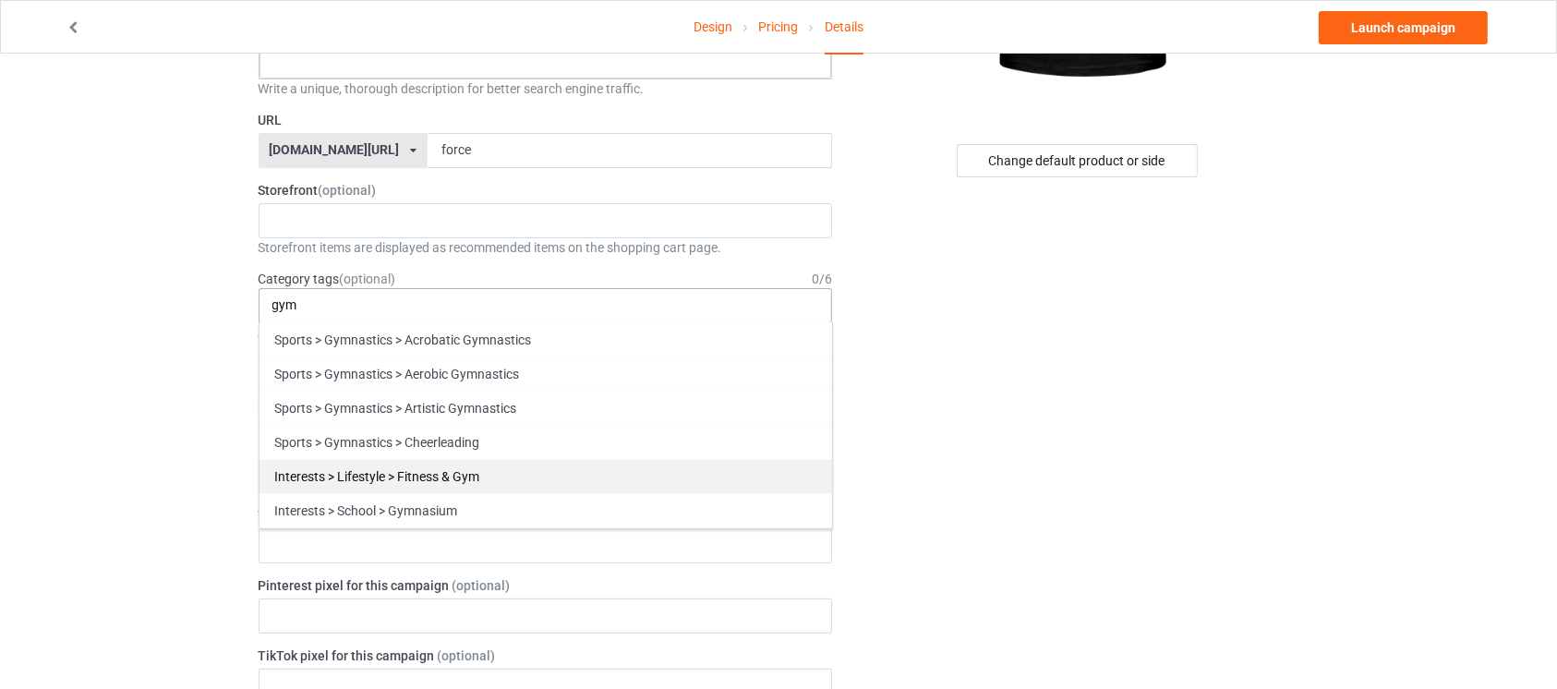
type input "gym"
click at [501, 465] on div "Interests > Lifestyle > Fitness & Gym" at bounding box center [545, 476] width 572 height 34
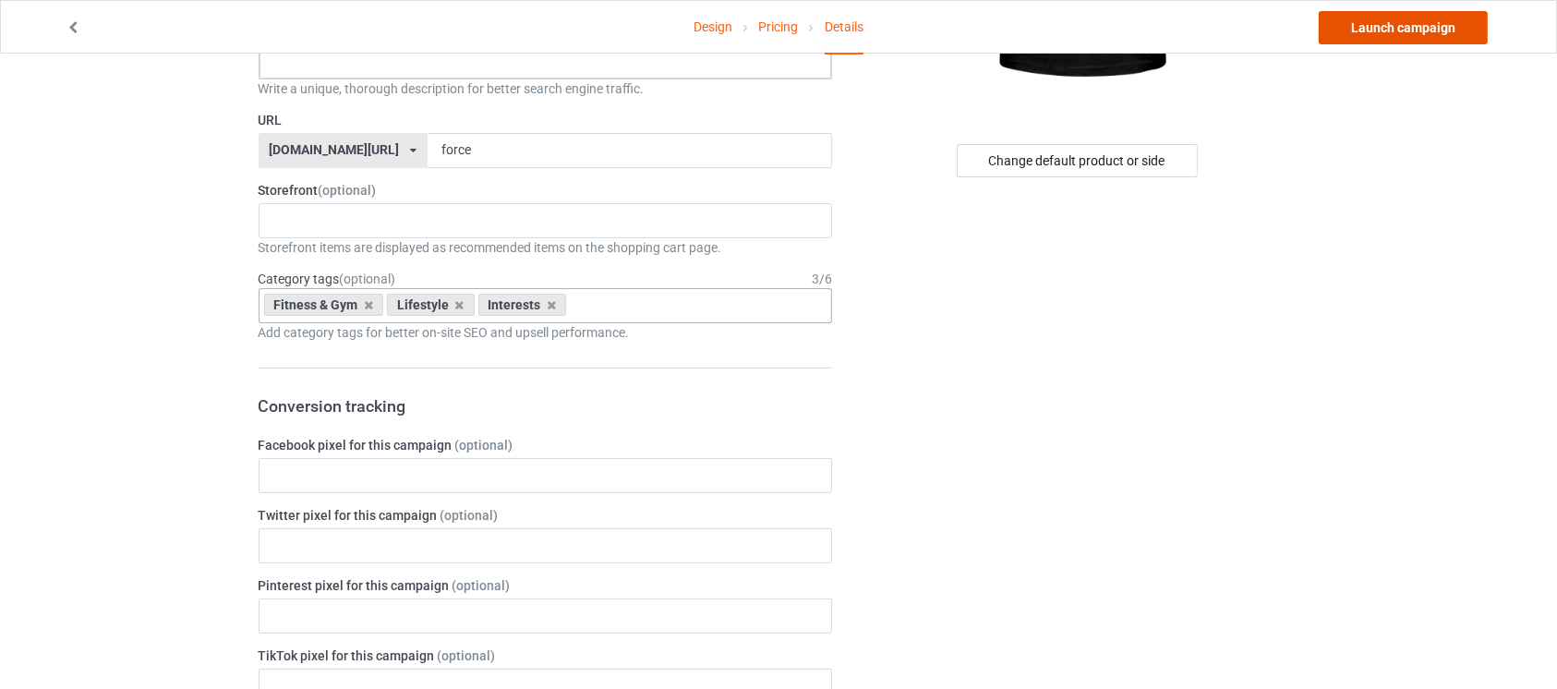
click at [1422, 31] on link "Launch campaign" at bounding box center [1403, 27] width 169 height 33
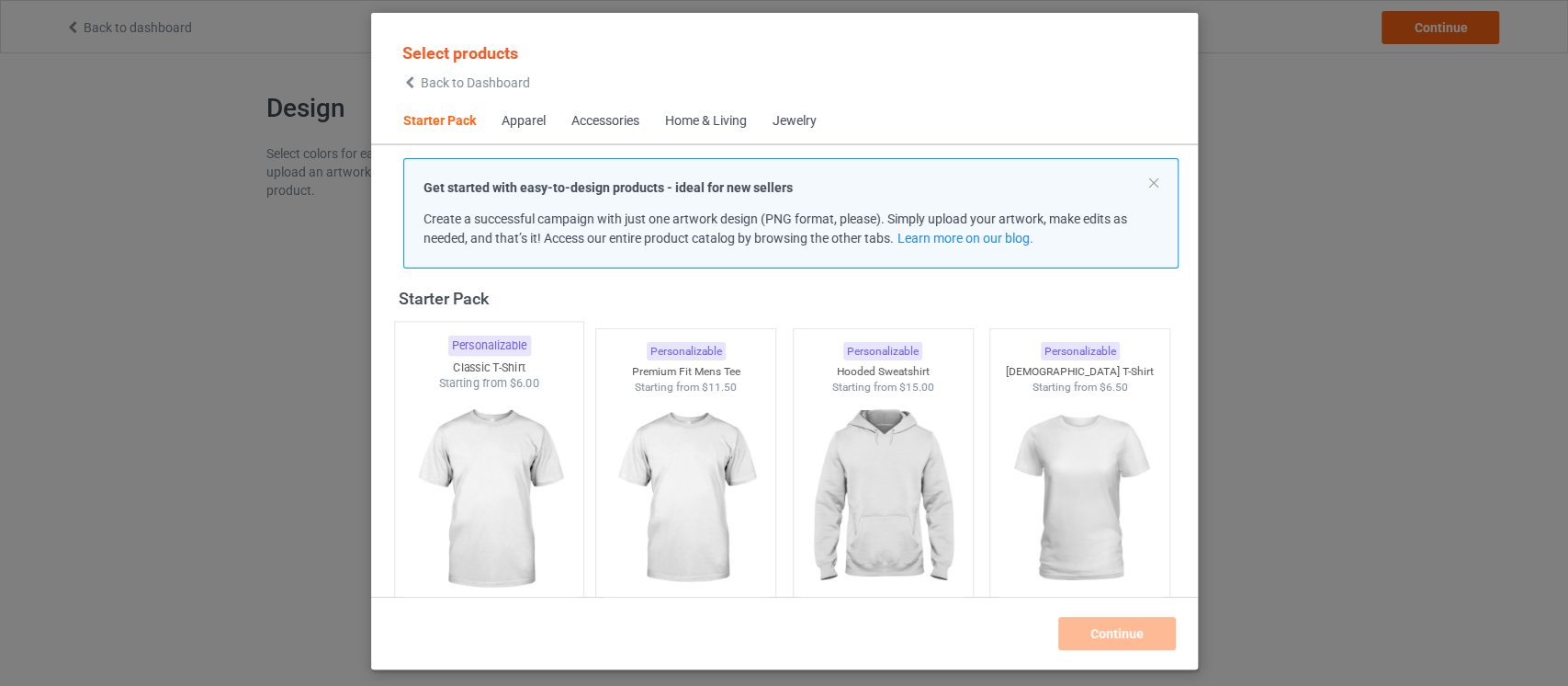
click at [472, 526] on img at bounding box center [489, 499] width 173 height 216
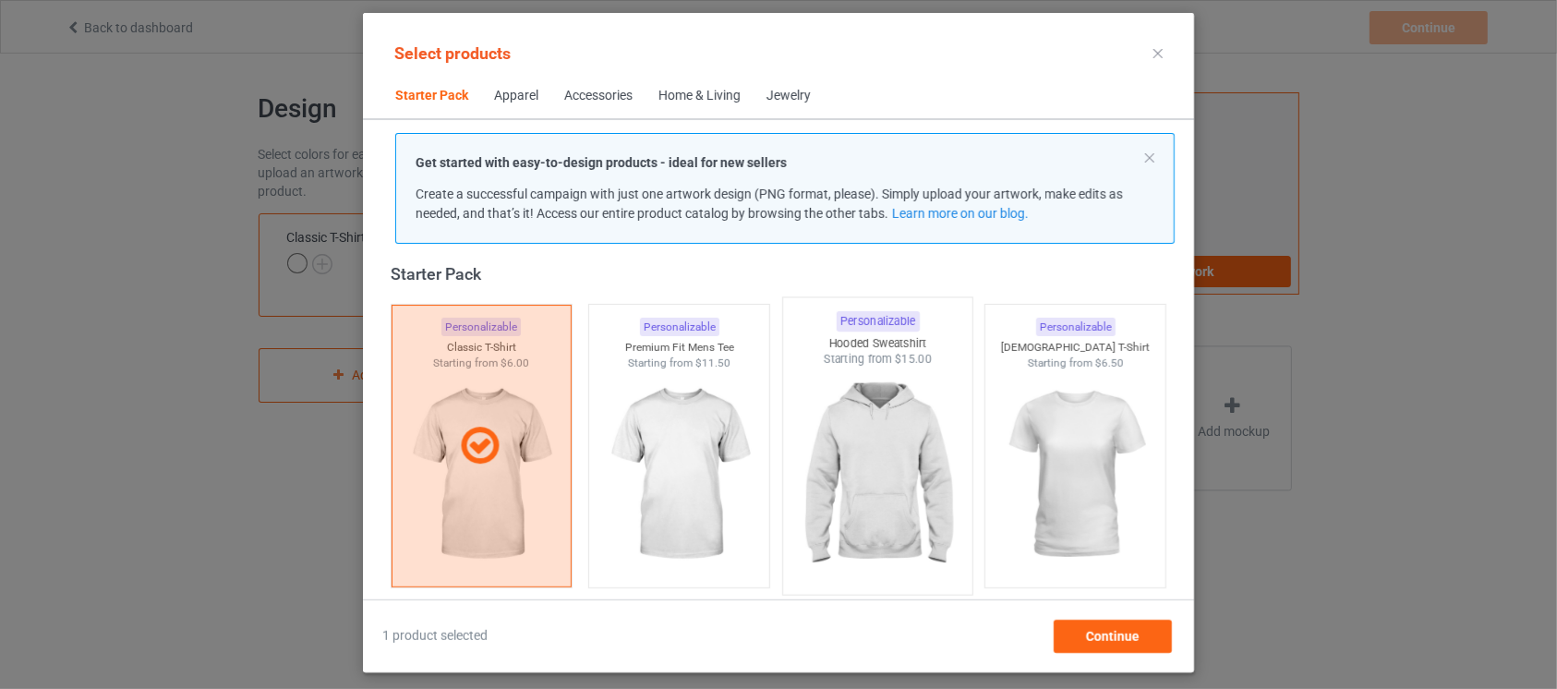
click at [878, 523] on img at bounding box center [877, 476] width 174 height 217
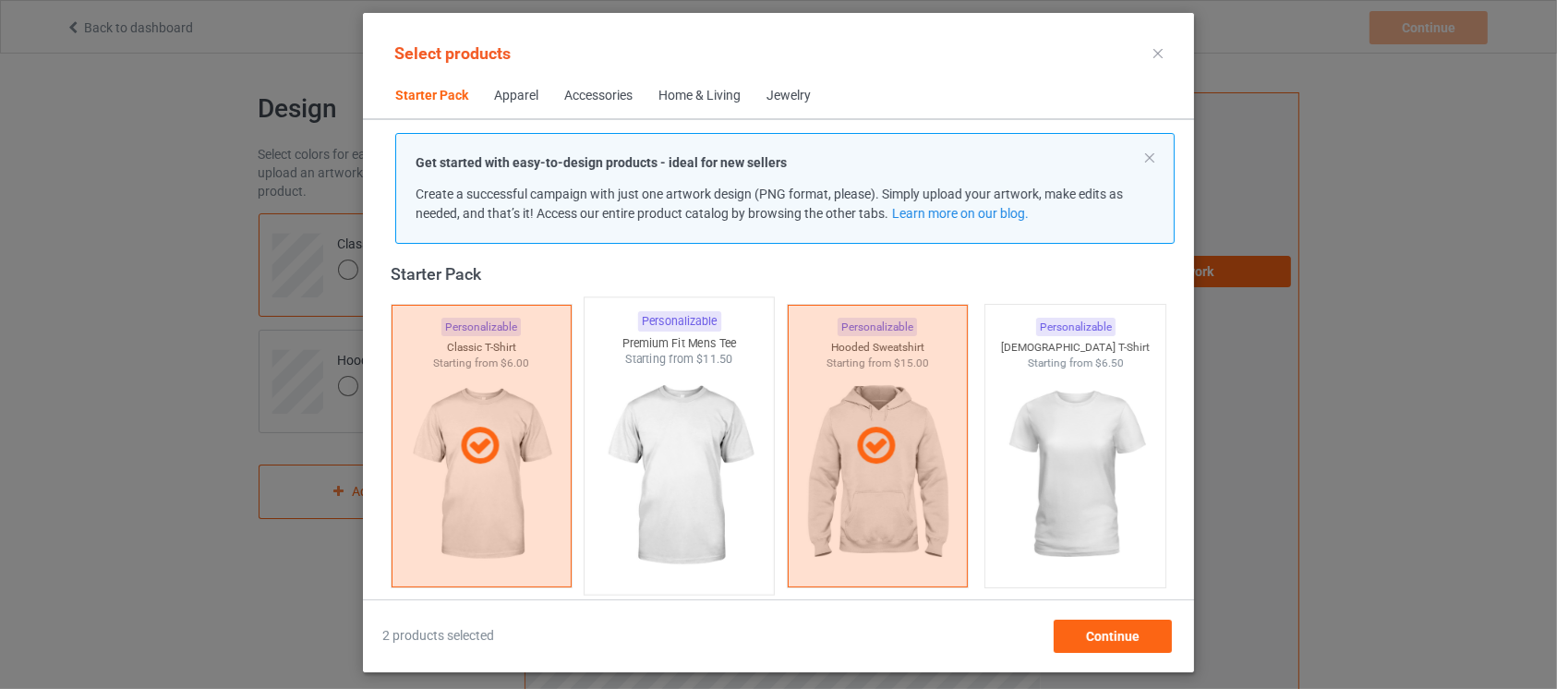
click at [632, 519] on img at bounding box center [680, 476] width 174 height 217
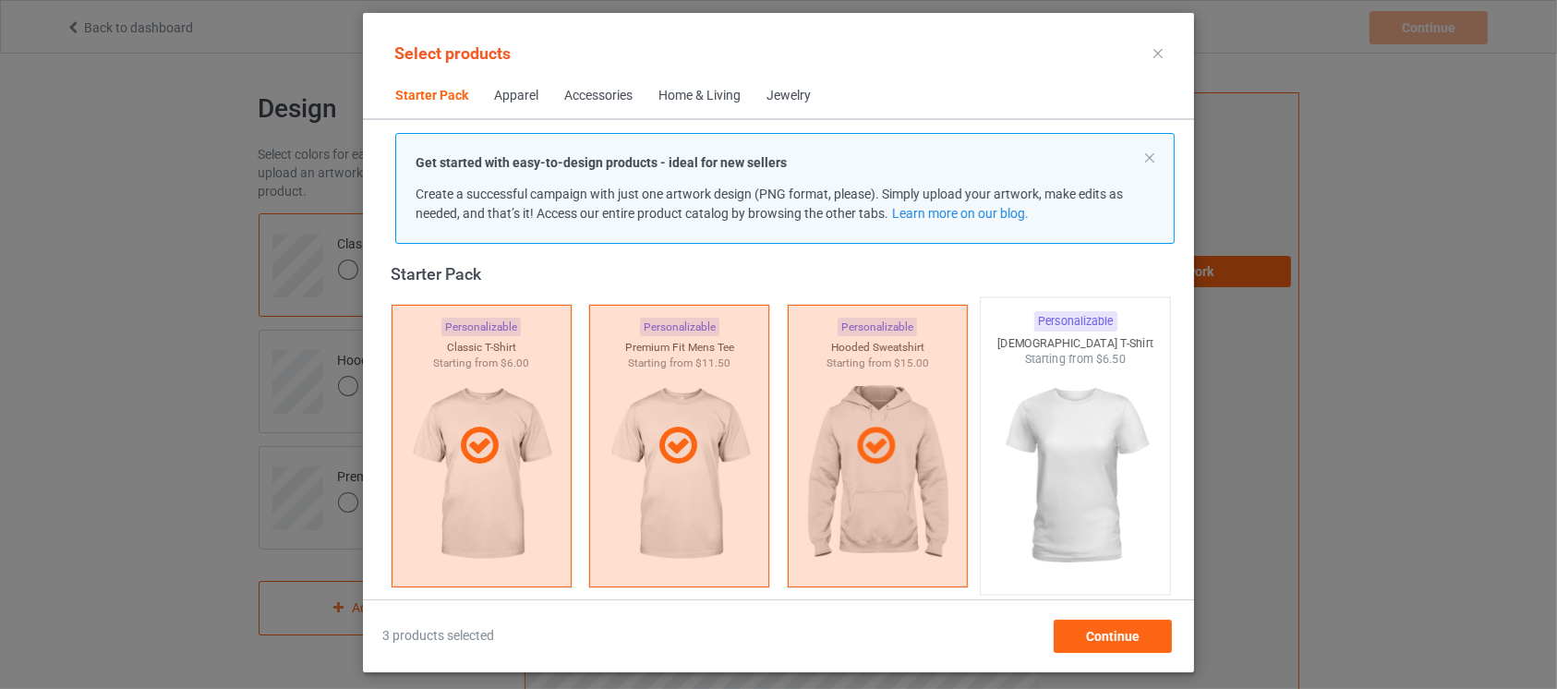
click at [1024, 508] on img at bounding box center [1076, 476] width 174 height 217
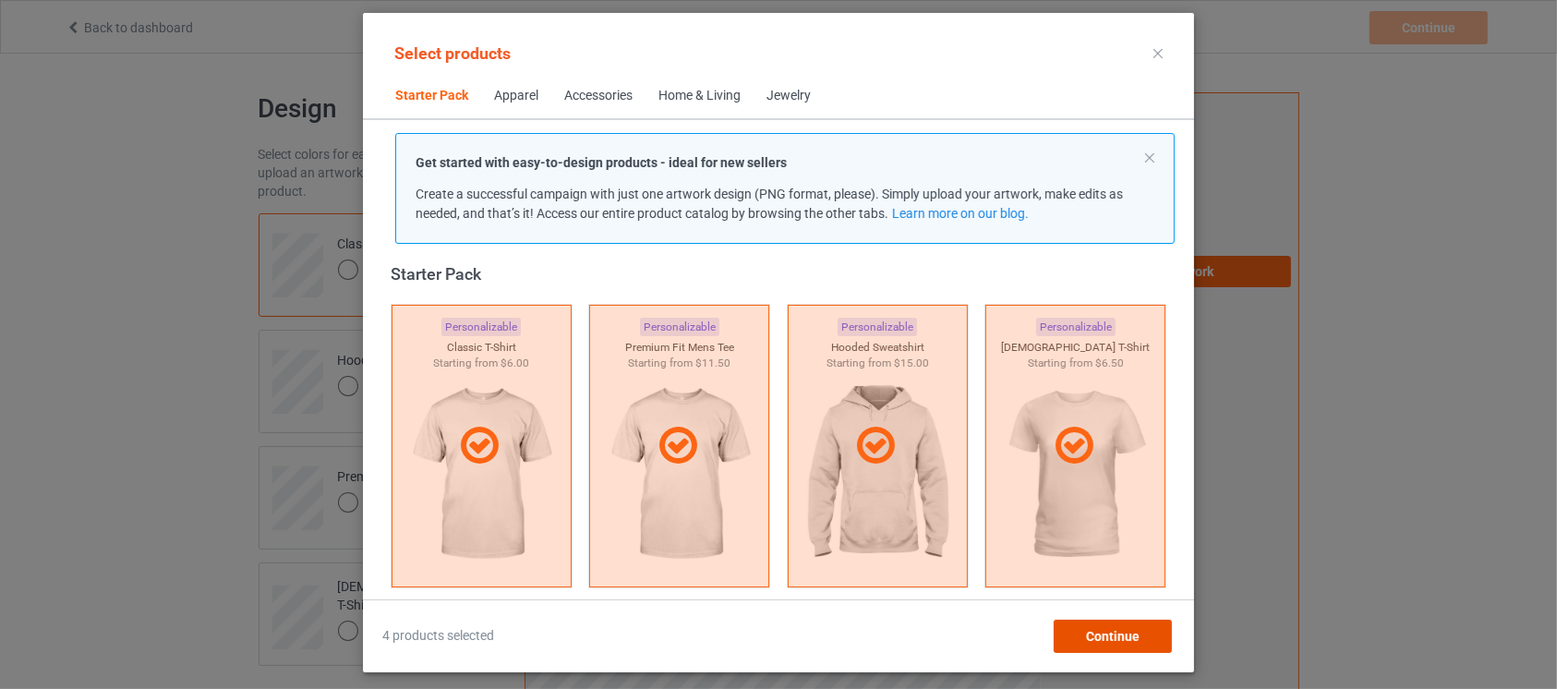
click at [1105, 635] on span "Continue" at bounding box center [1113, 636] width 54 height 15
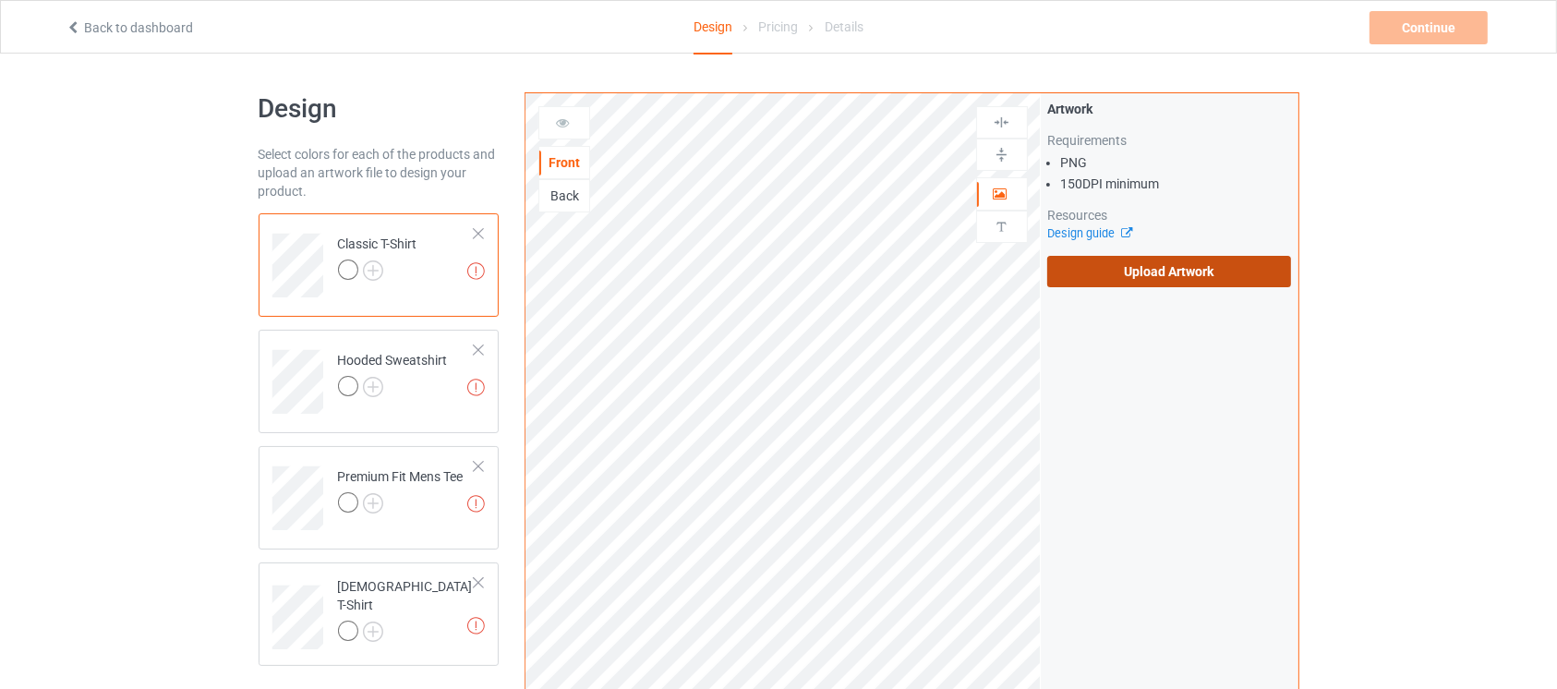
click at [1193, 286] on label "Upload Artwork" at bounding box center [1169, 271] width 245 height 31
click at [0, 0] on input "Upload Artwork" at bounding box center [0, 0] width 0 height 0
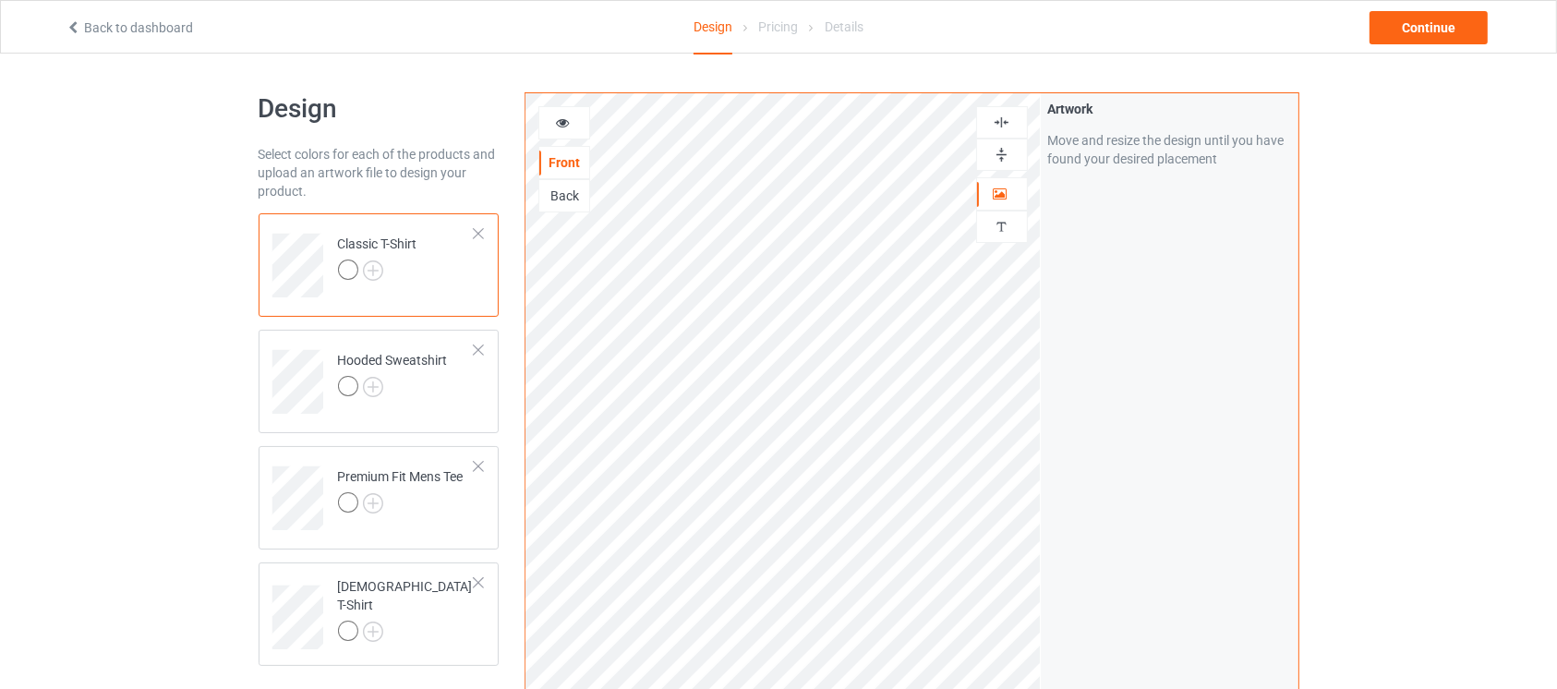
click at [555, 126] on icon at bounding box center [563, 120] width 16 height 13
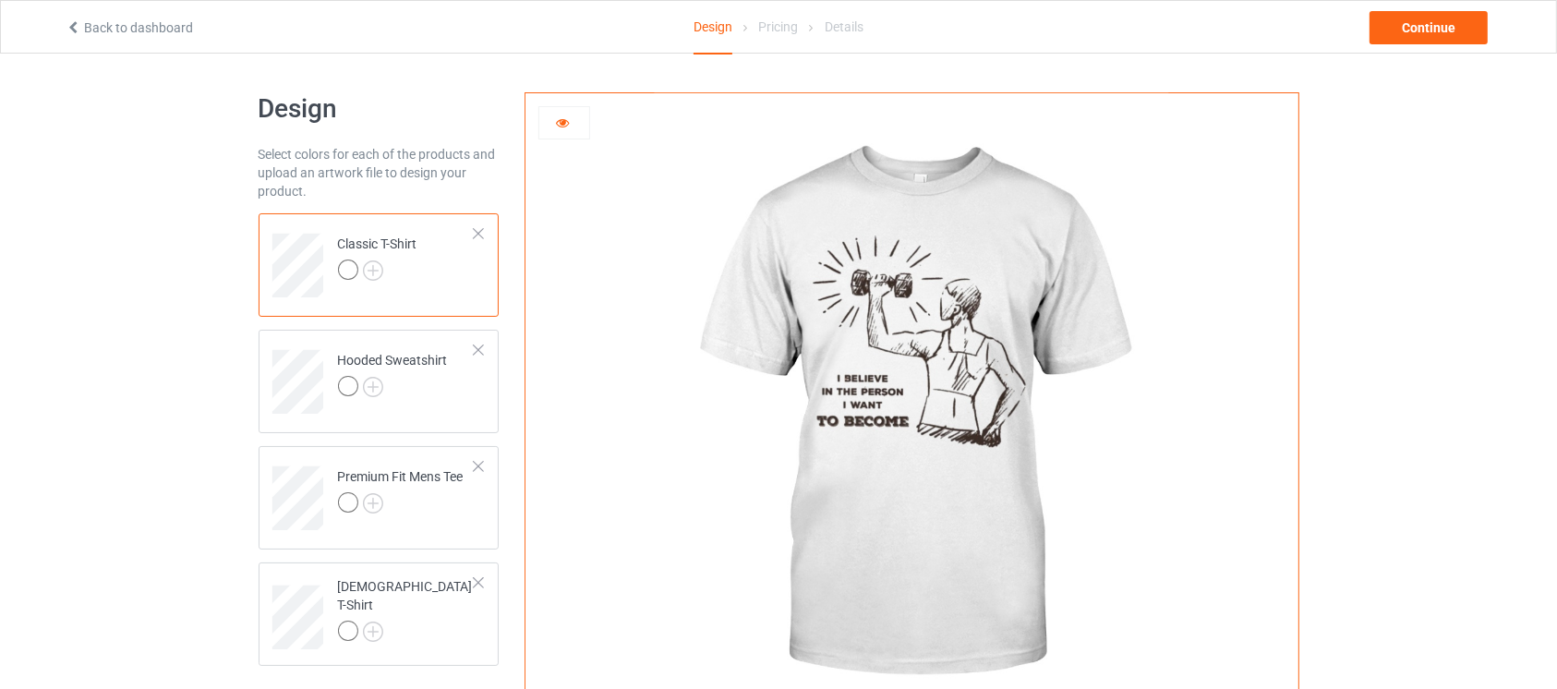
scroll to position [7, 0]
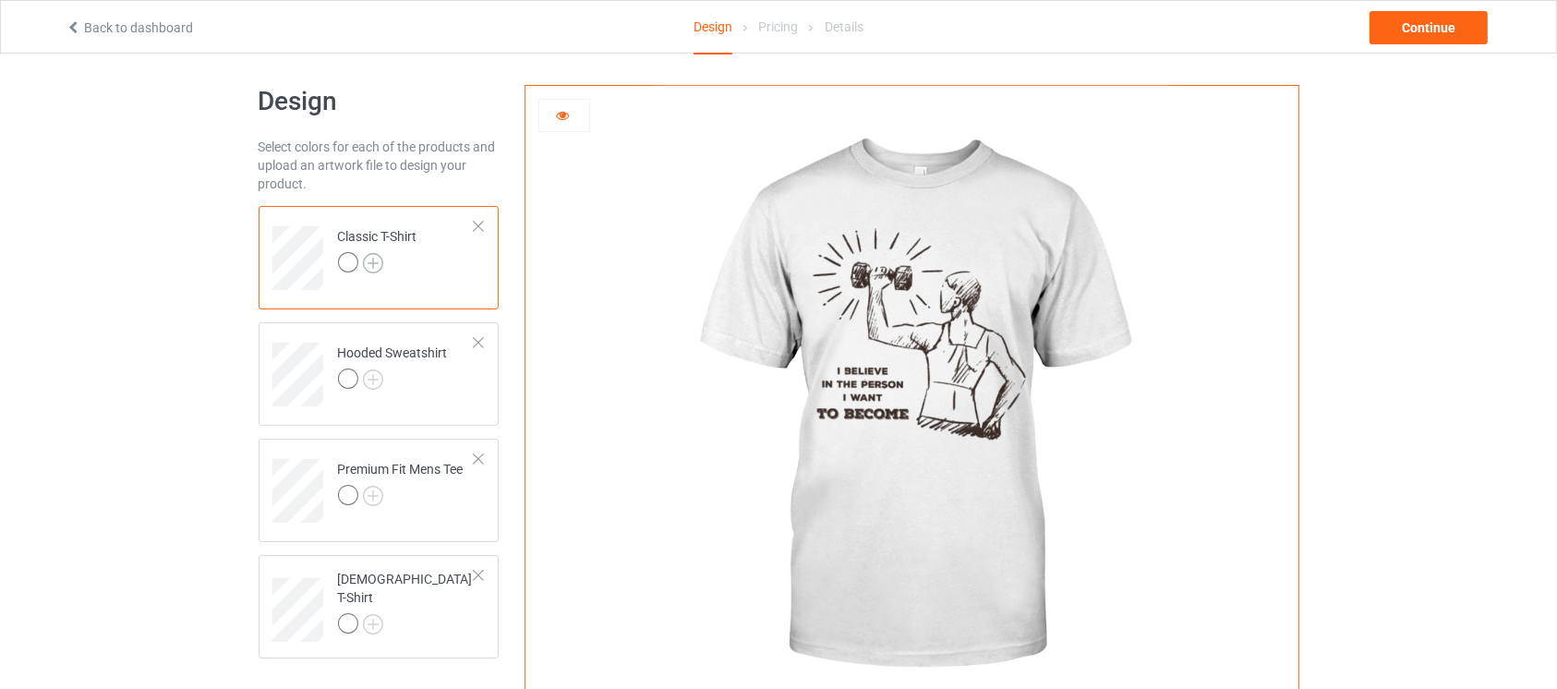
click at [370, 259] on img at bounding box center [373, 263] width 20 height 20
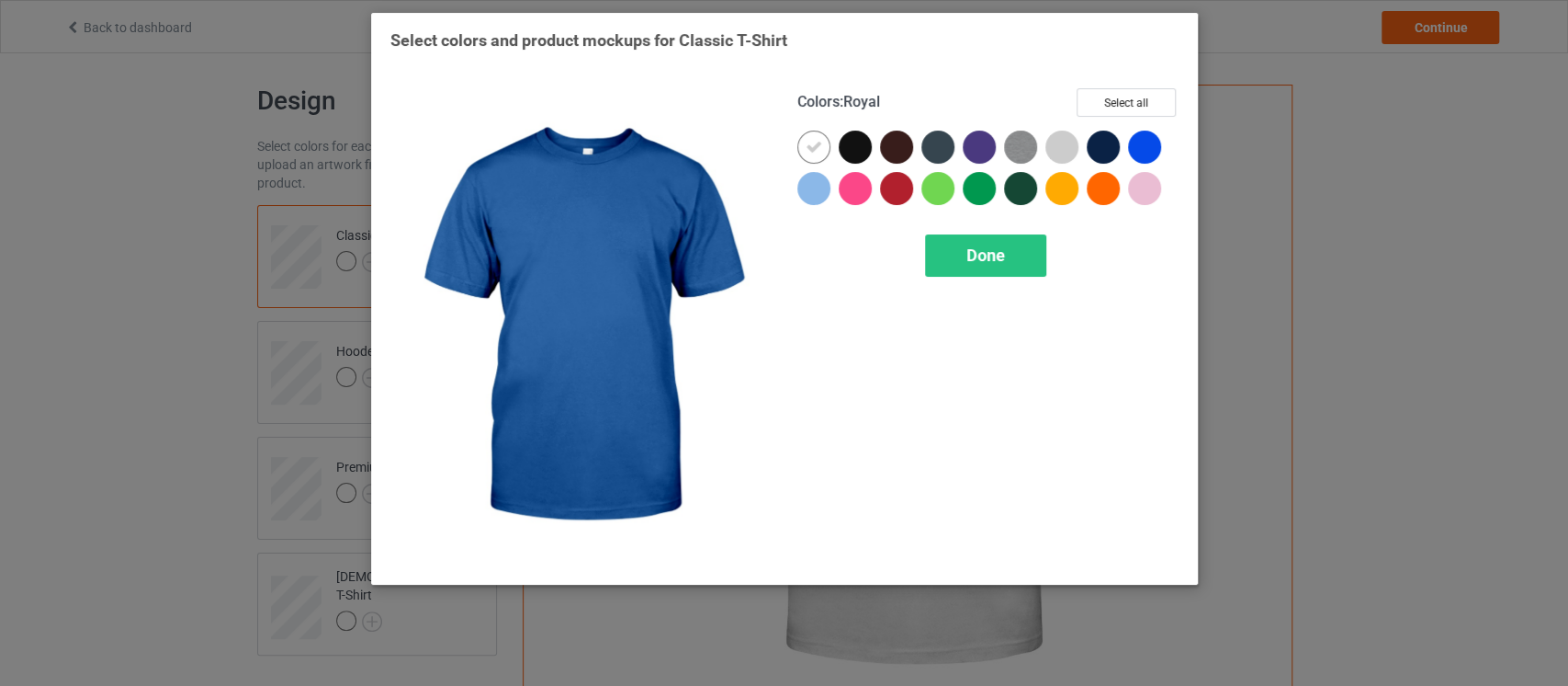
click at [1280, 203] on div "Select colors and product mockups for Classic T-Shirt Colors : Royal Select all…" at bounding box center [784, 343] width 1568 height 686
click at [987, 263] on span "Done" at bounding box center [985, 255] width 39 height 19
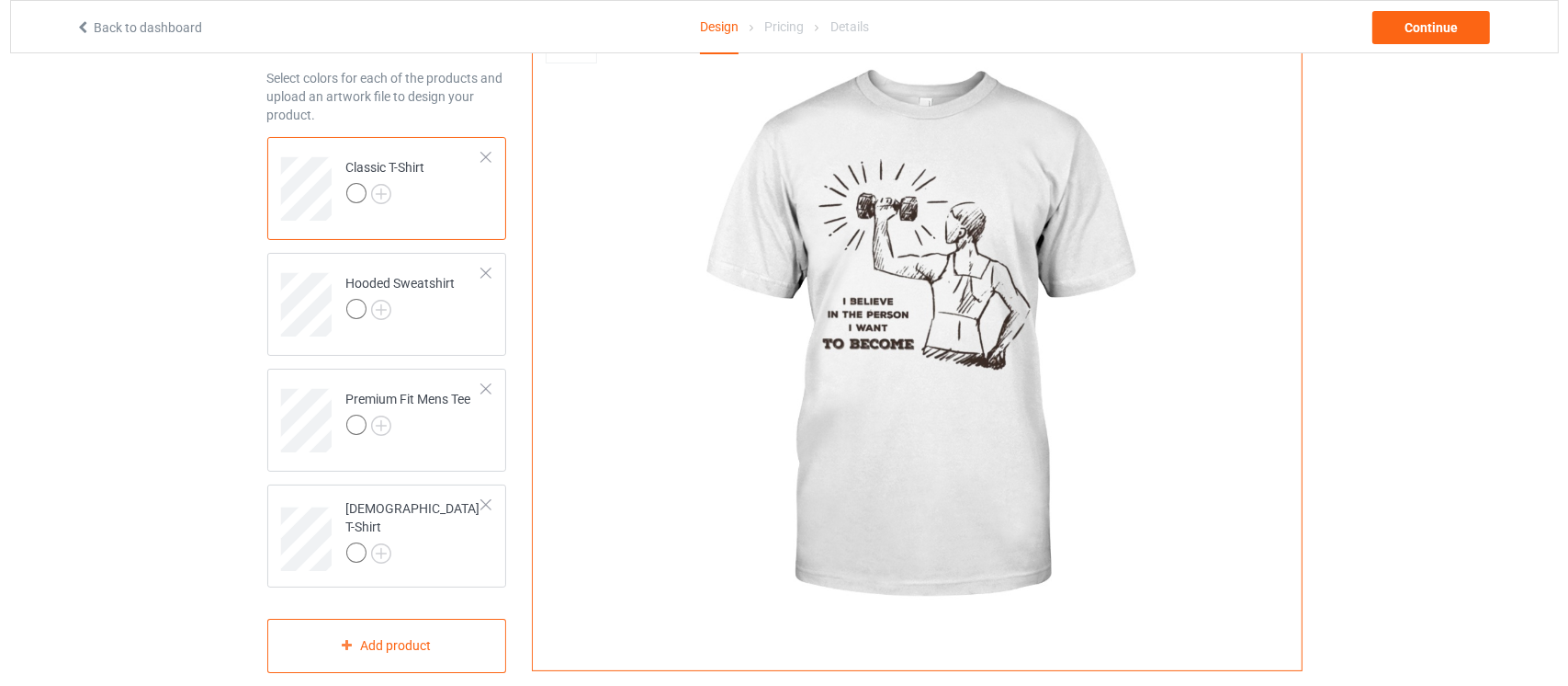
scroll to position [458, 0]
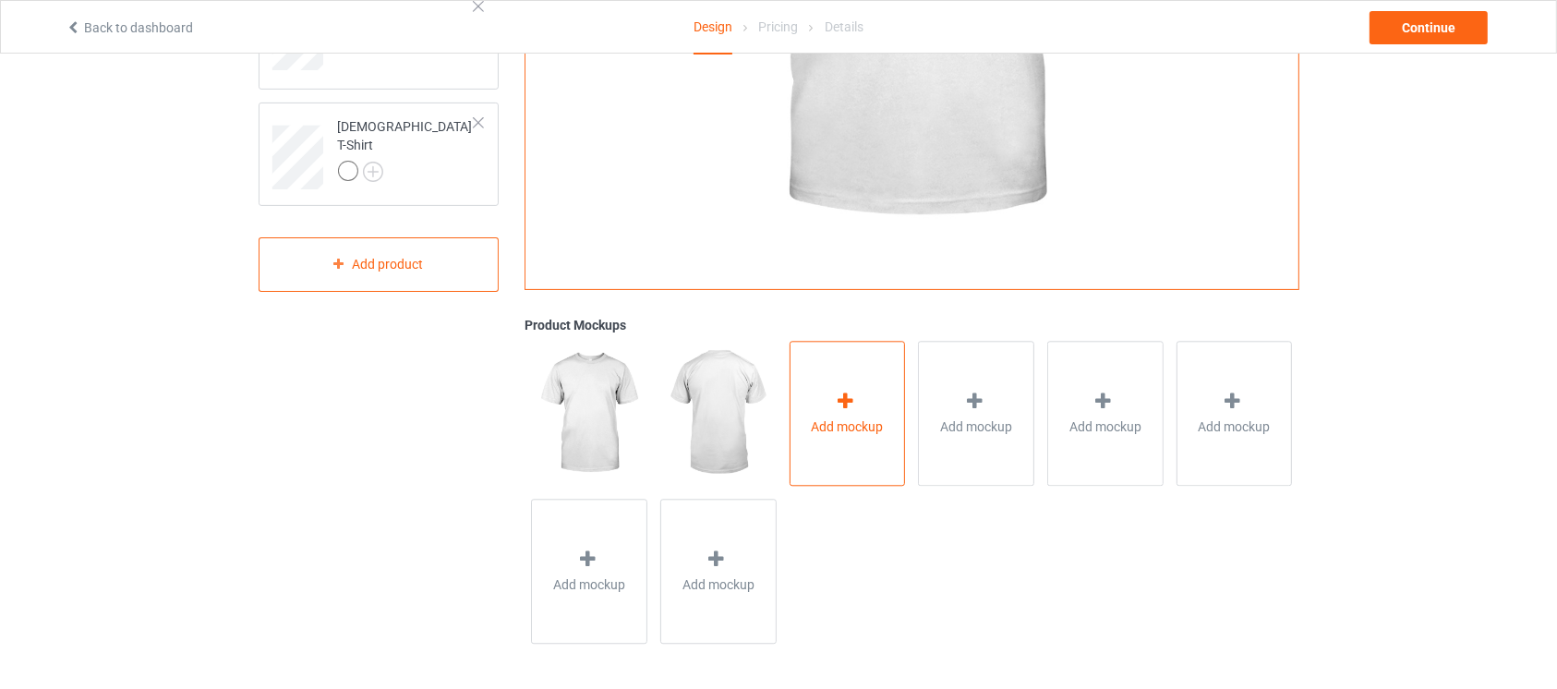
click at [839, 404] on icon at bounding box center [845, 401] width 23 height 19
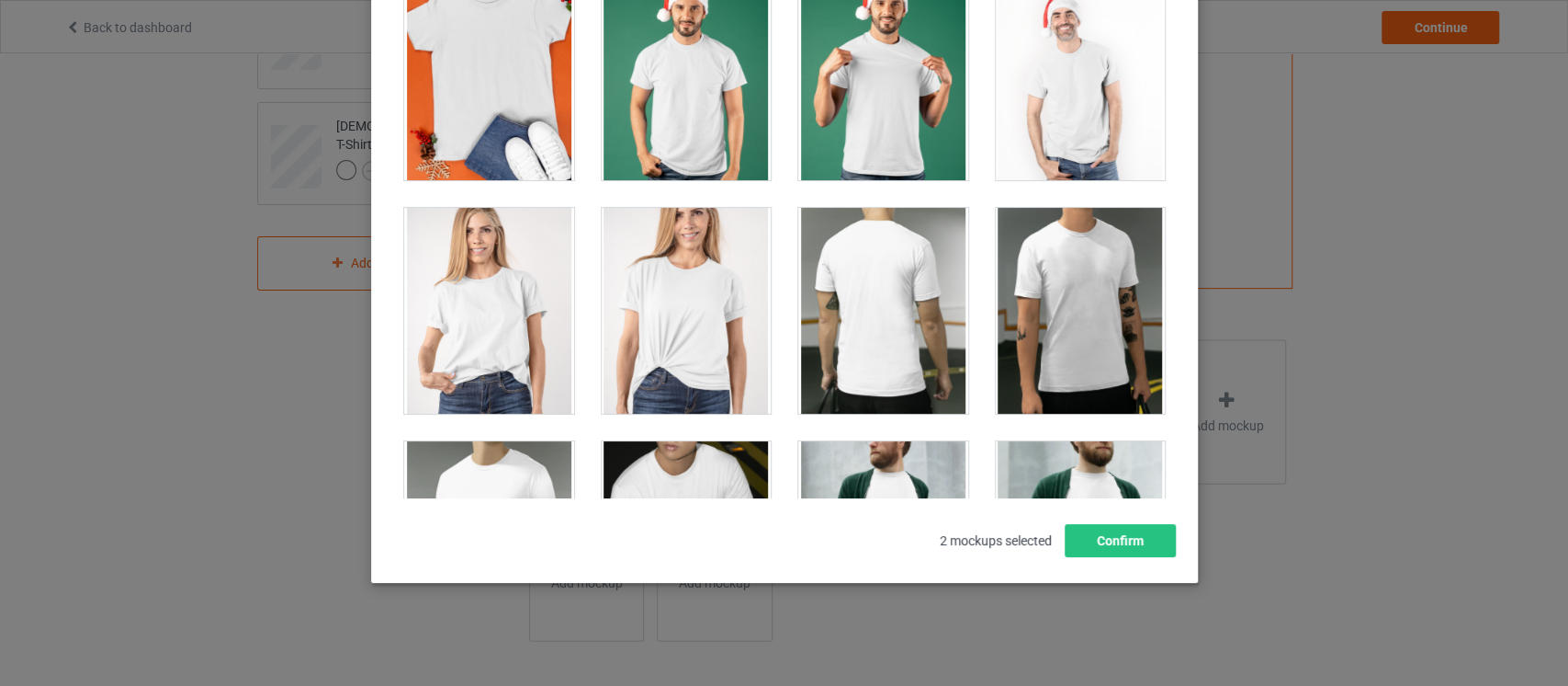
scroll to position [2837, 0]
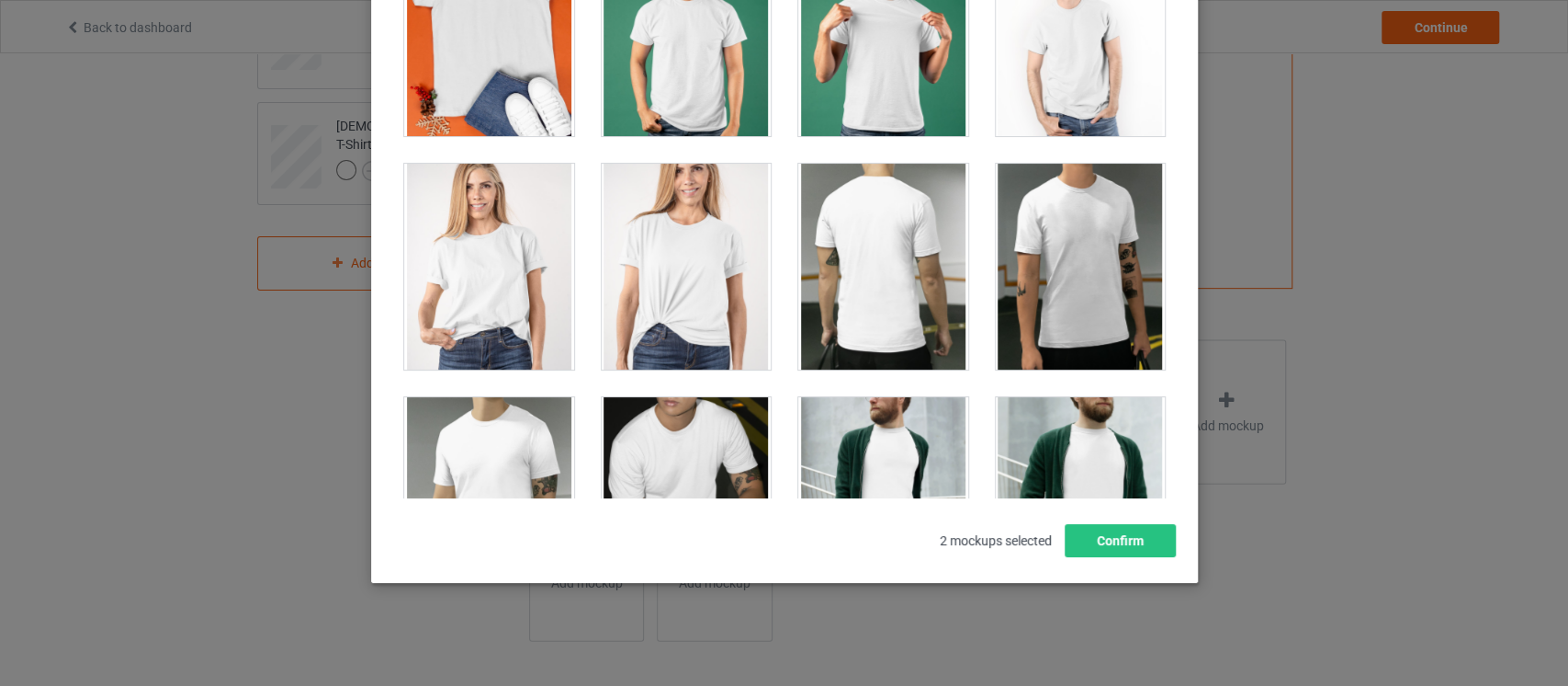
click at [546, 325] on div at bounding box center [489, 266] width 170 height 206
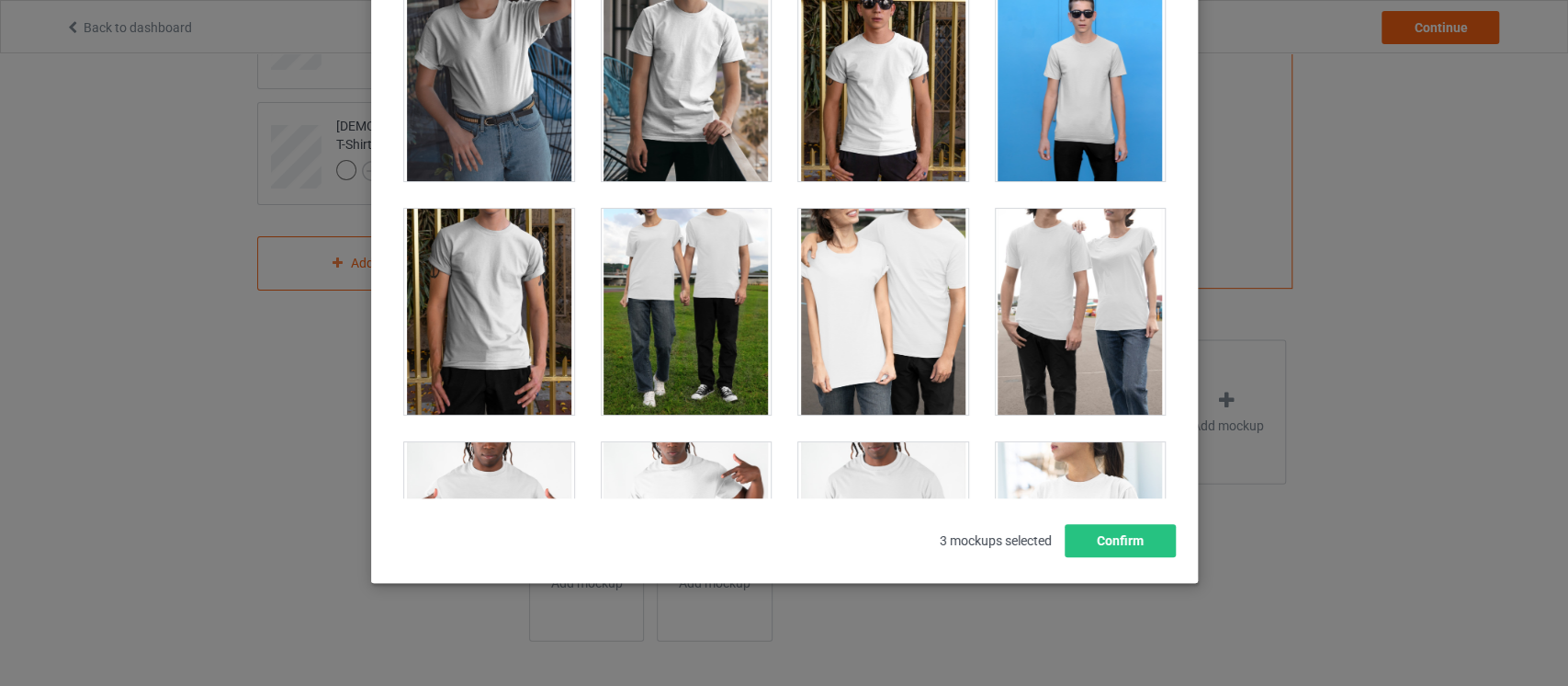
scroll to position [10044, 0]
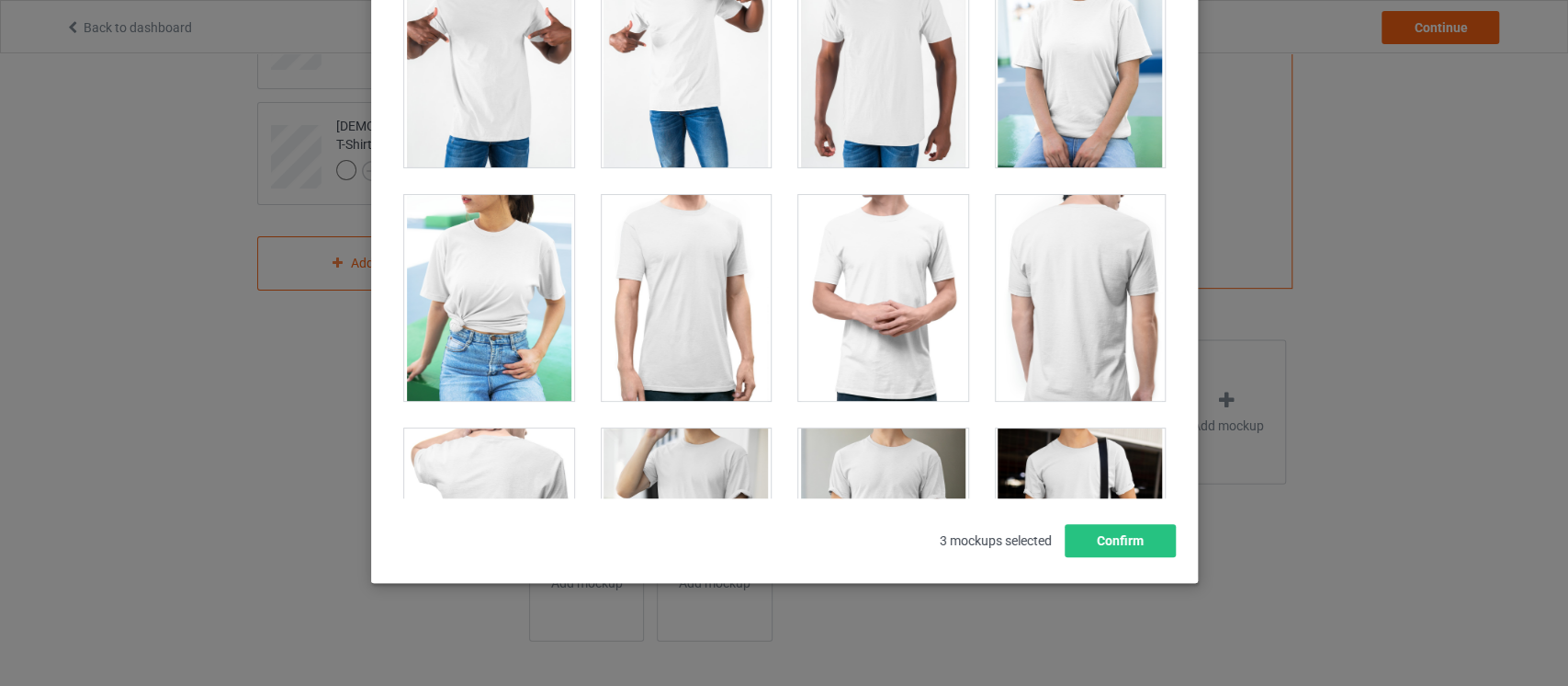
click at [511, 322] on div at bounding box center [489, 298] width 170 height 206
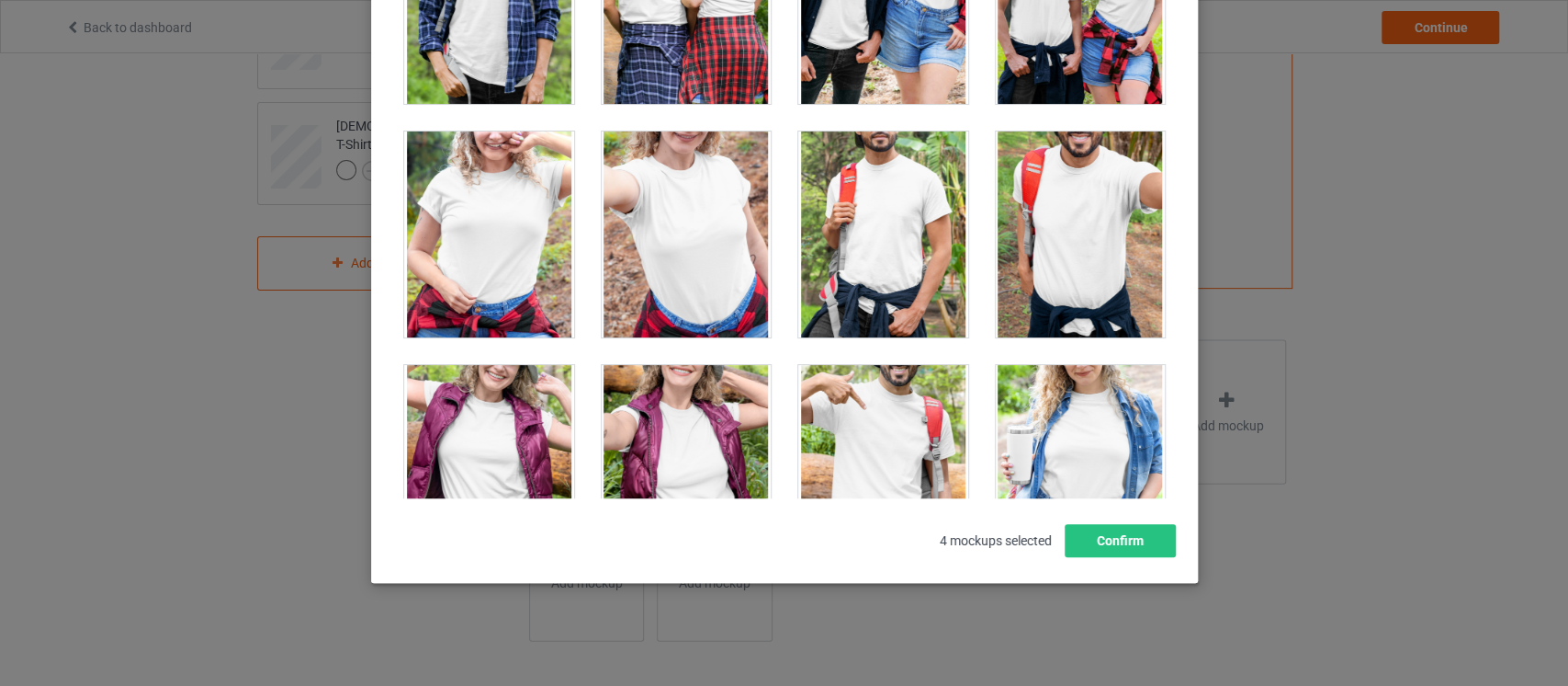
scroll to position [21096, 0]
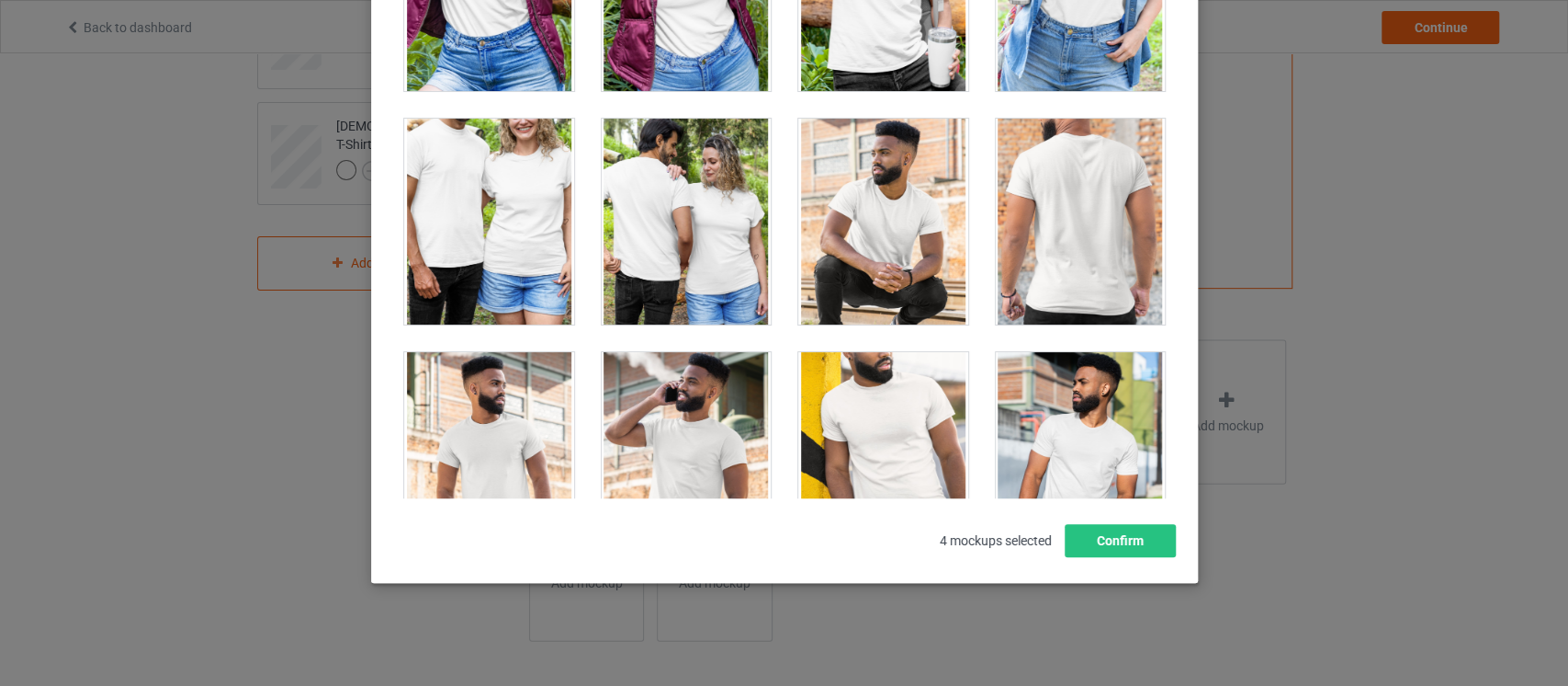
click at [731, 251] on div at bounding box center [686, 221] width 170 height 206
click at [551, 270] on div at bounding box center [489, 221] width 170 height 206
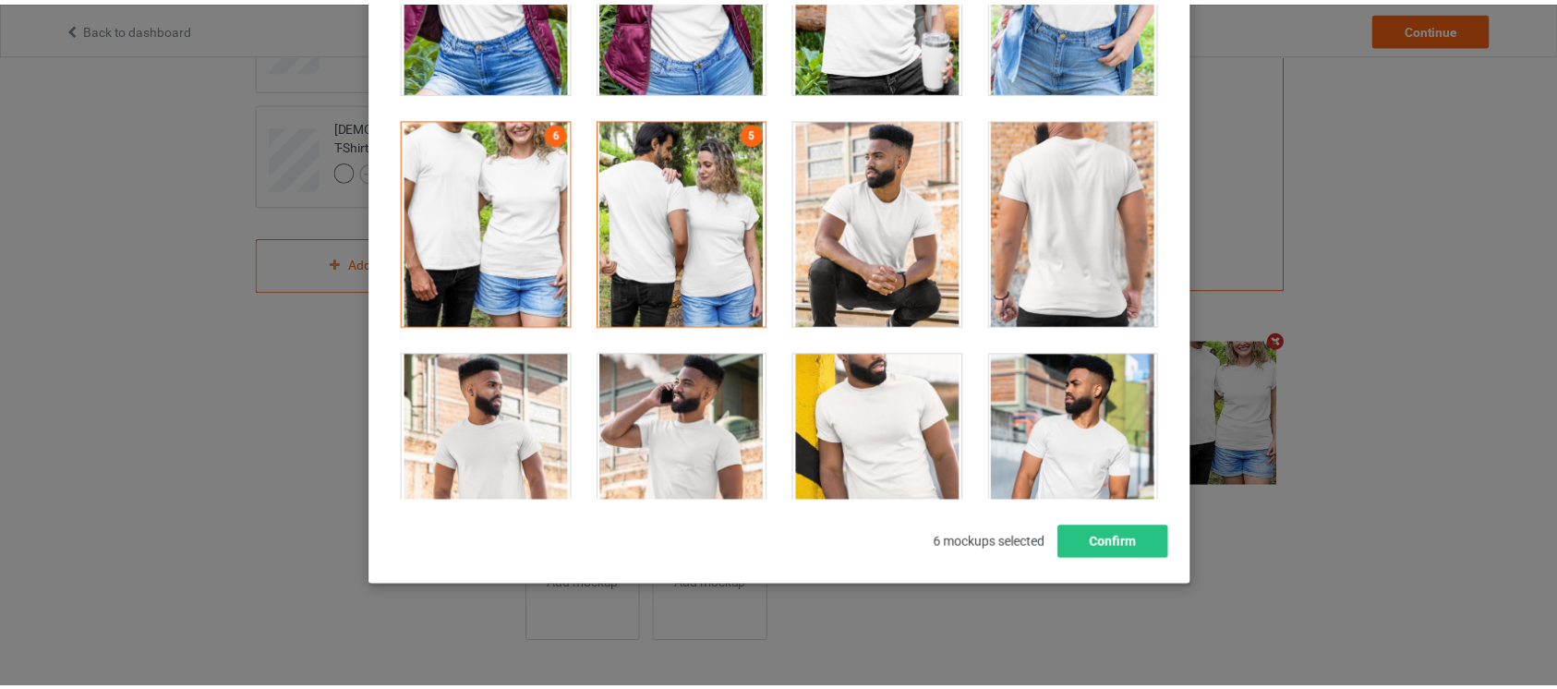
scroll to position [459, 0]
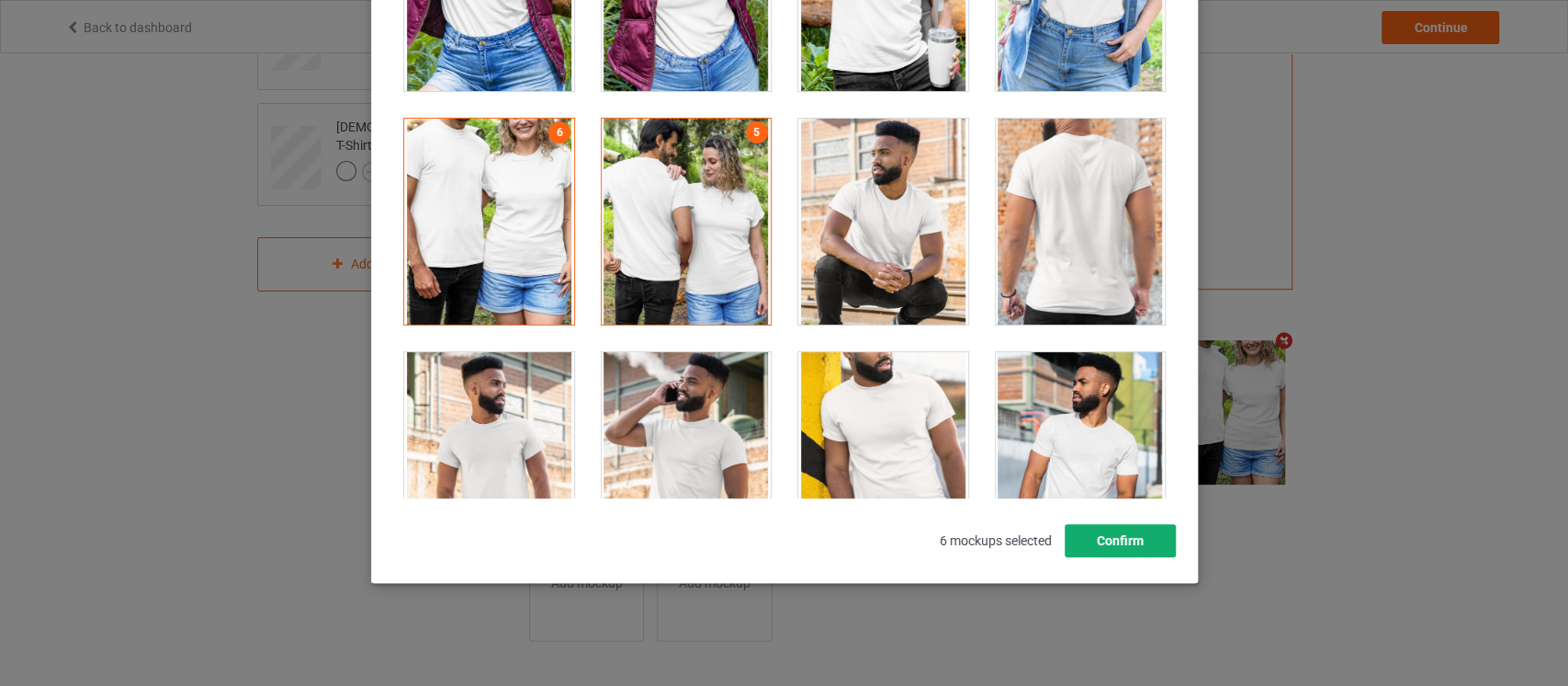
click at [1112, 540] on button "Confirm" at bounding box center [1119, 540] width 111 height 33
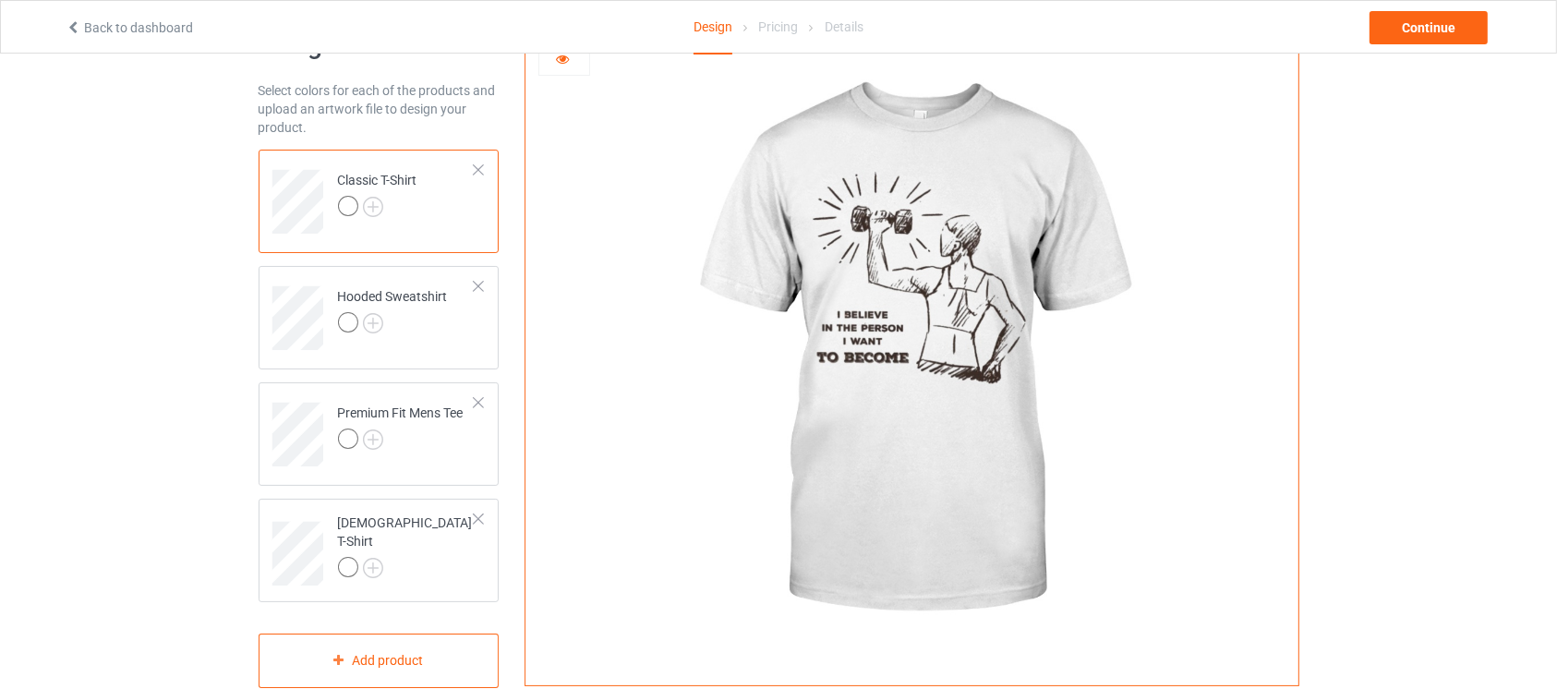
scroll to position [0, 0]
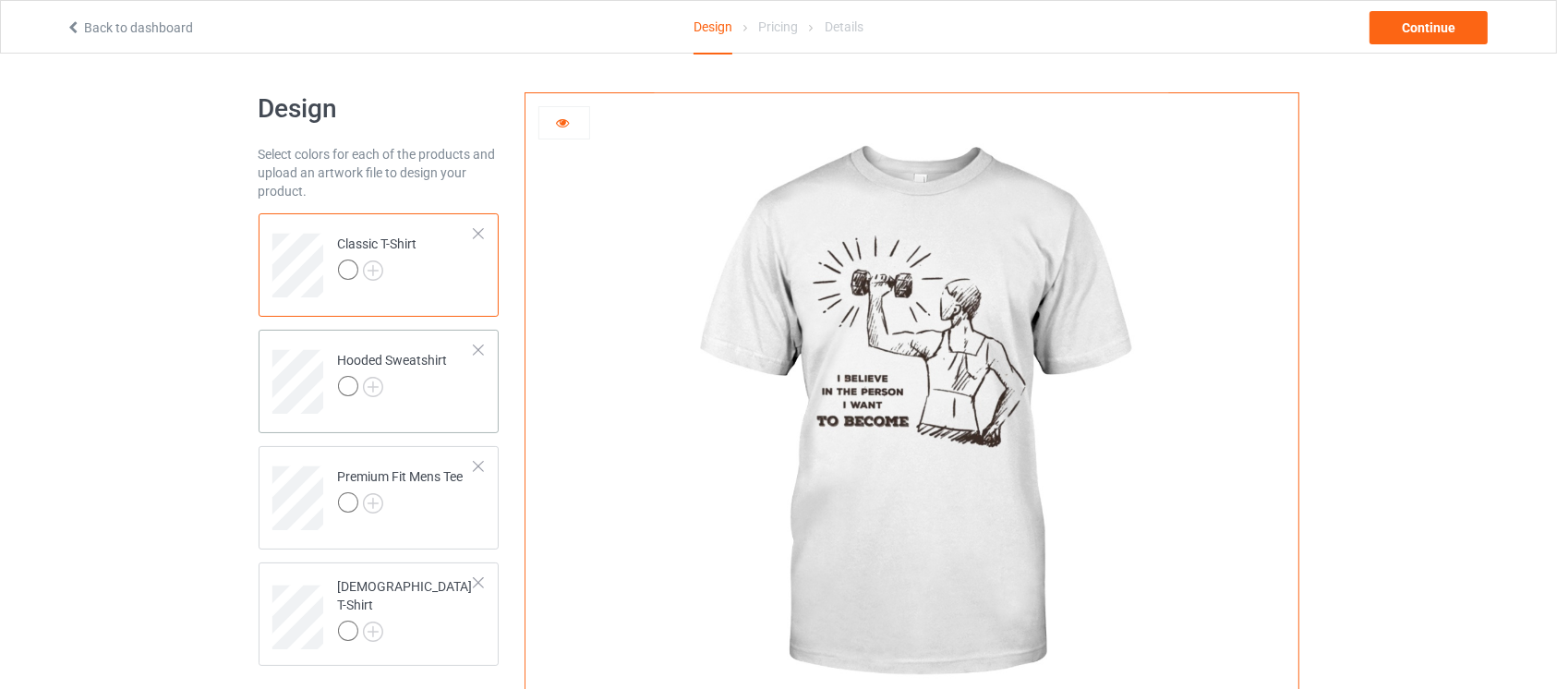
click at [429, 403] on td "Hooded Sweatshirt" at bounding box center [407, 375] width 158 height 77
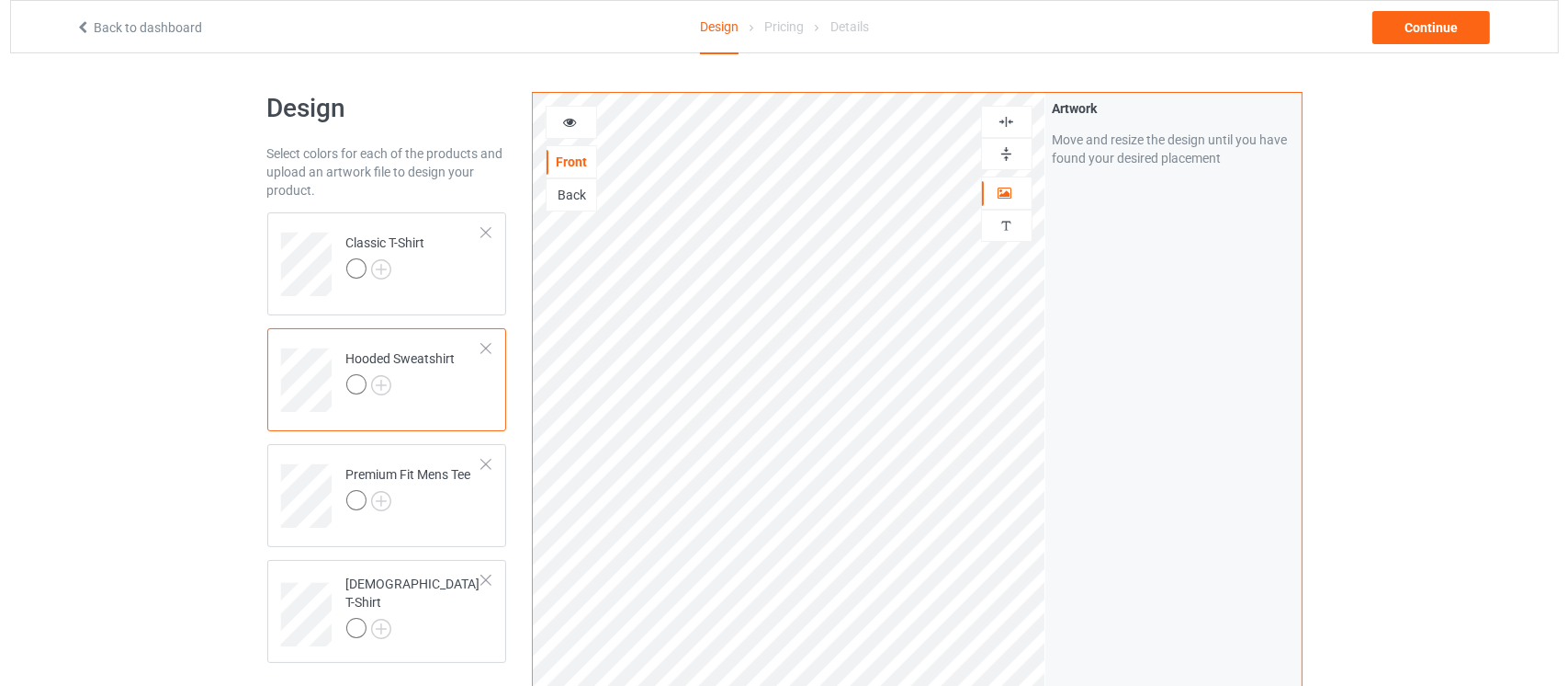
scroll to position [505, 0]
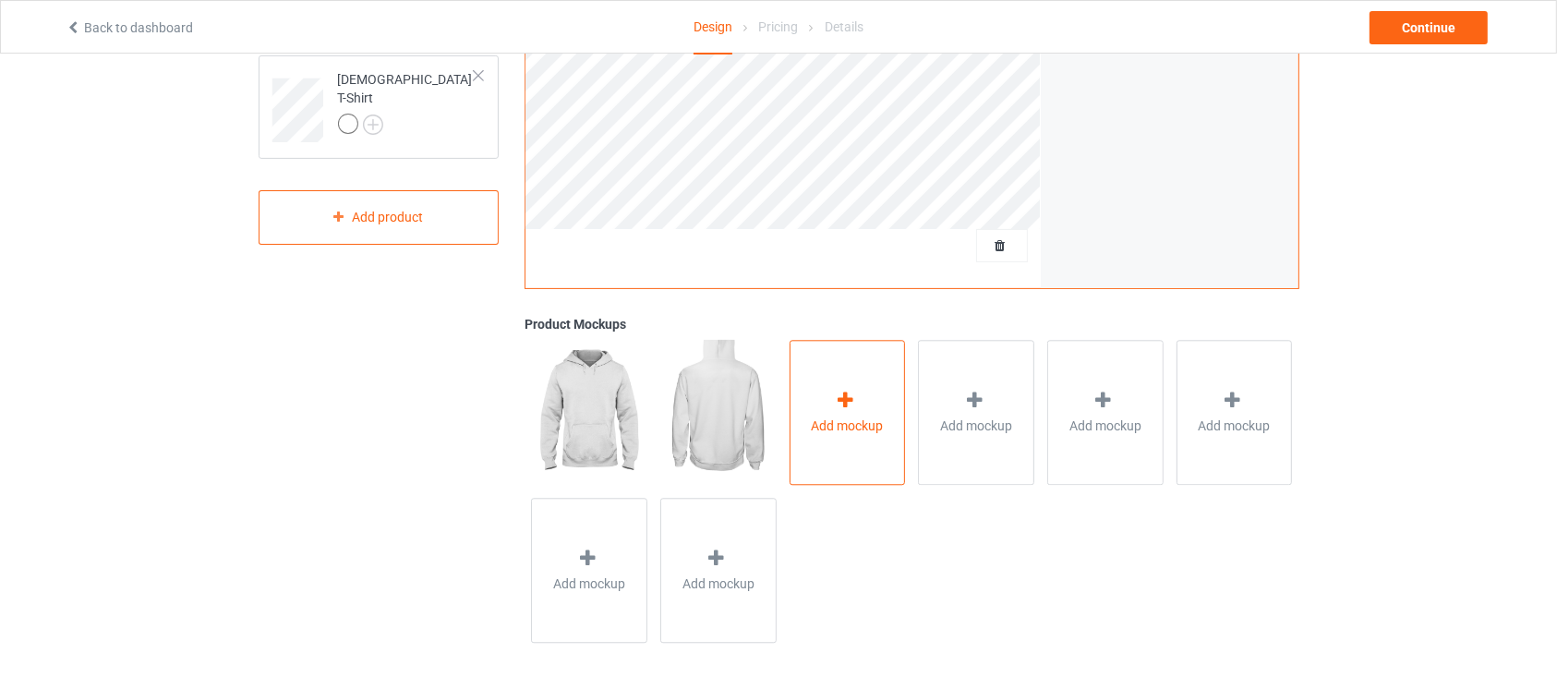
click at [874, 439] on div "Add mockup" at bounding box center [847, 412] width 116 height 145
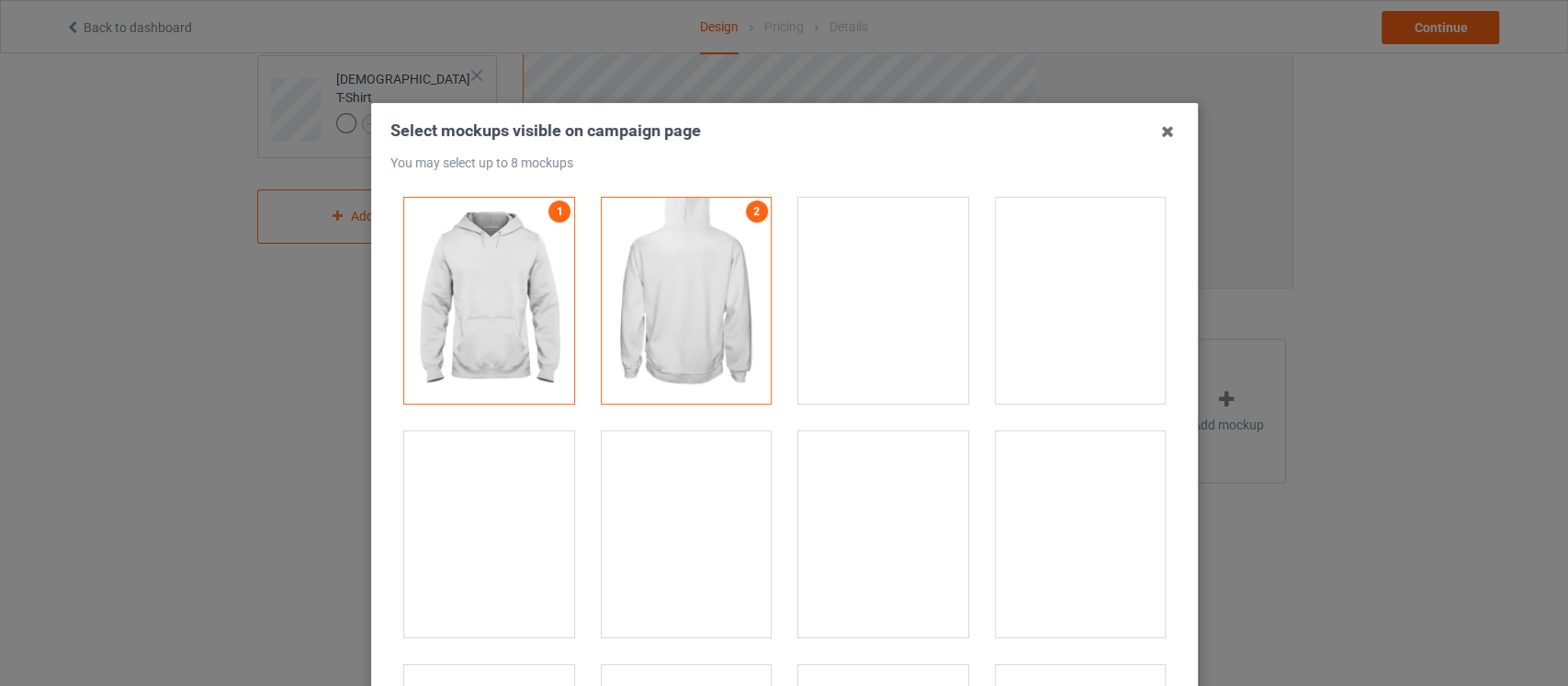
click at [474, 568] on div at bounding box center [489, 534] width 170 height 206
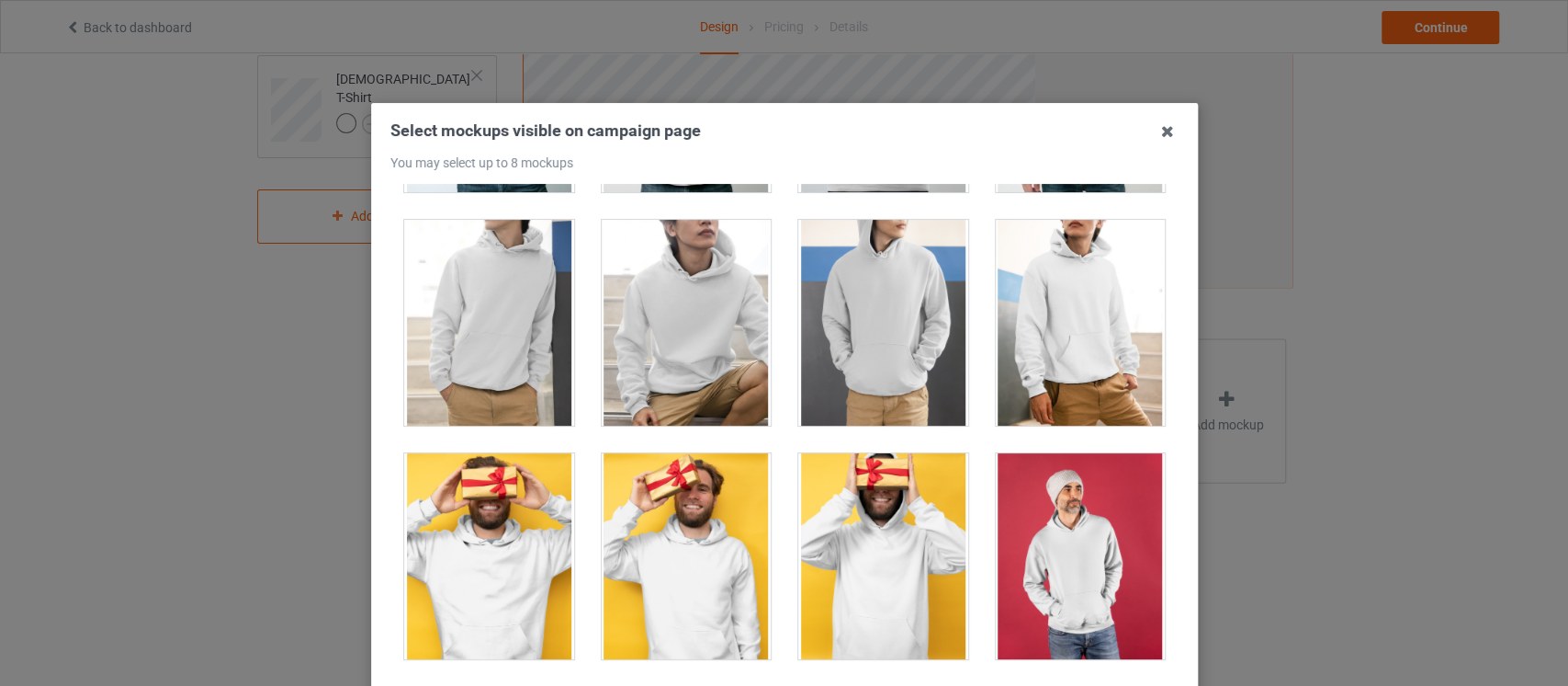
scroll to position [3193, 0]
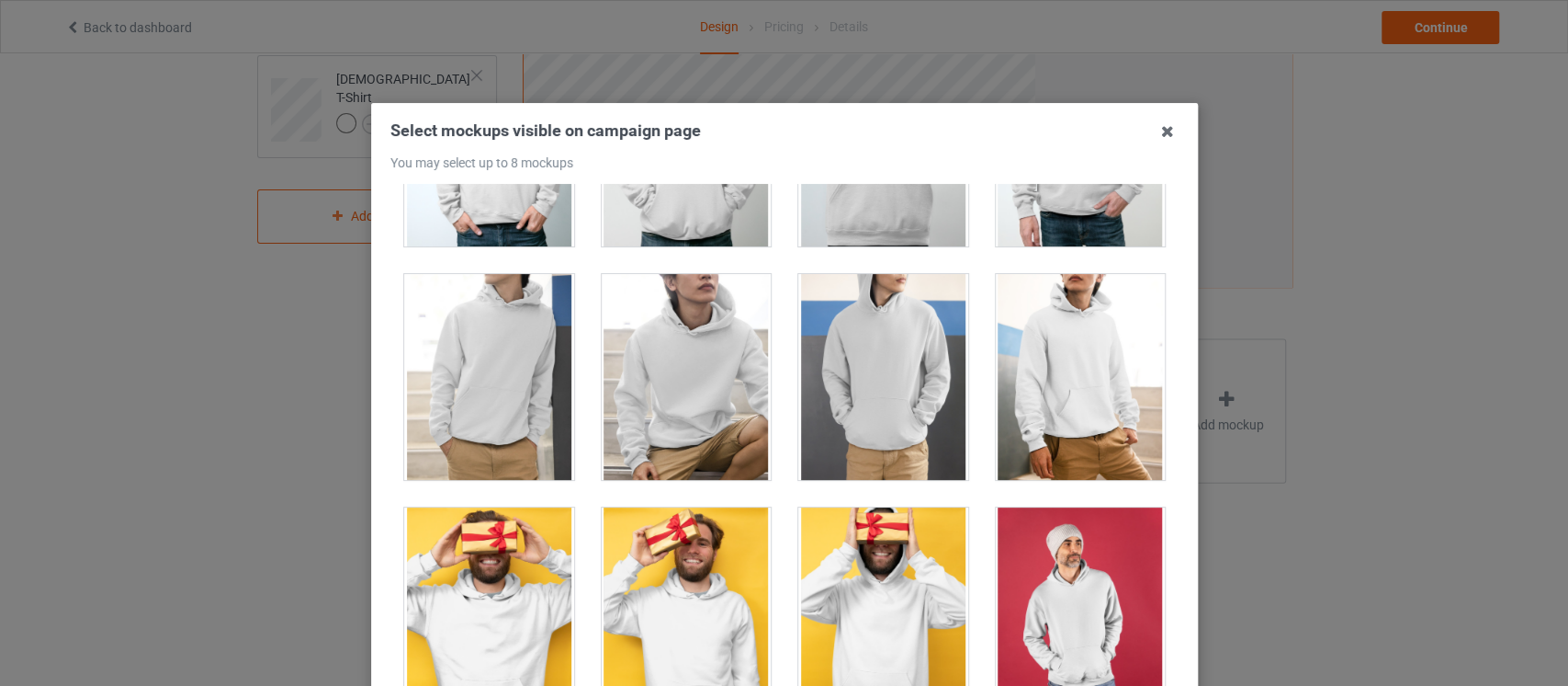
click at [855, 390] on div at bounding box center [882, 376] width 170 height 206
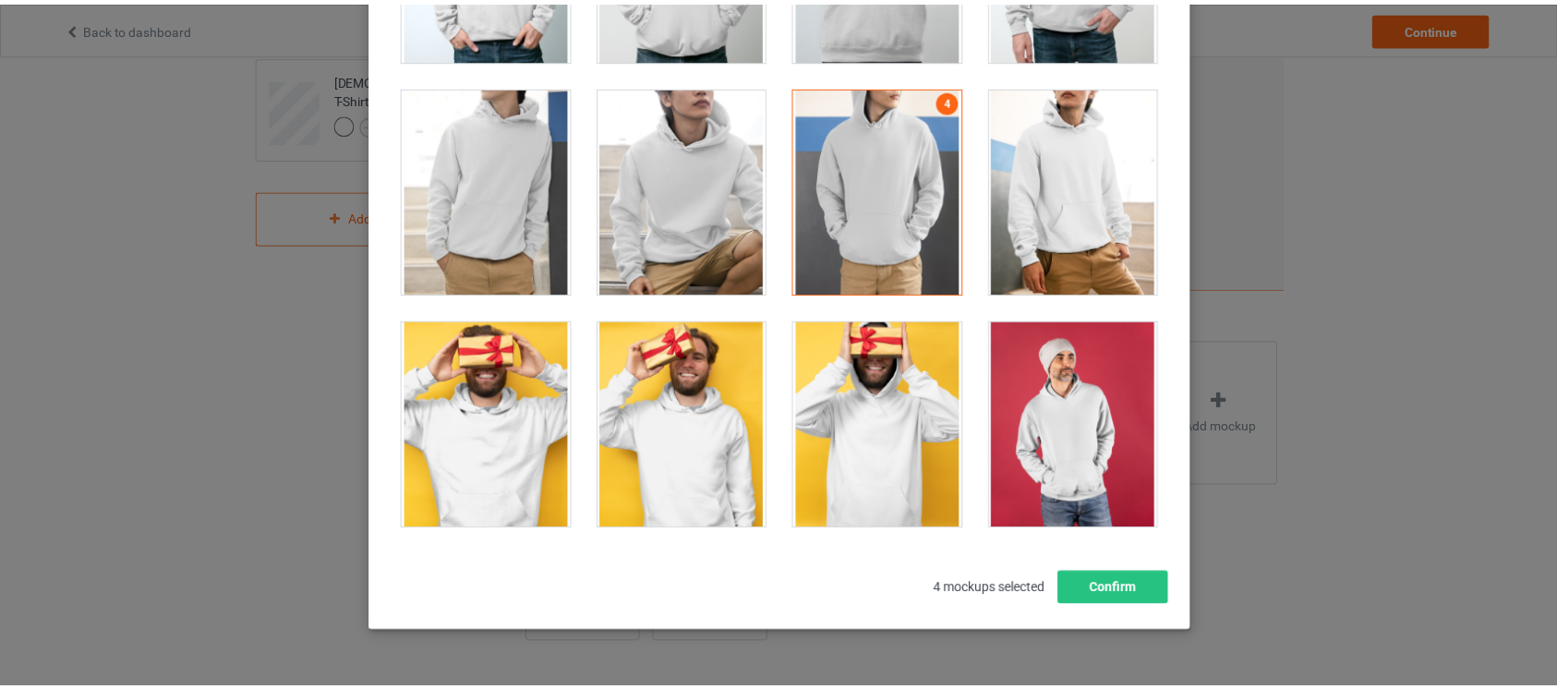
scroll to position [235, 0]
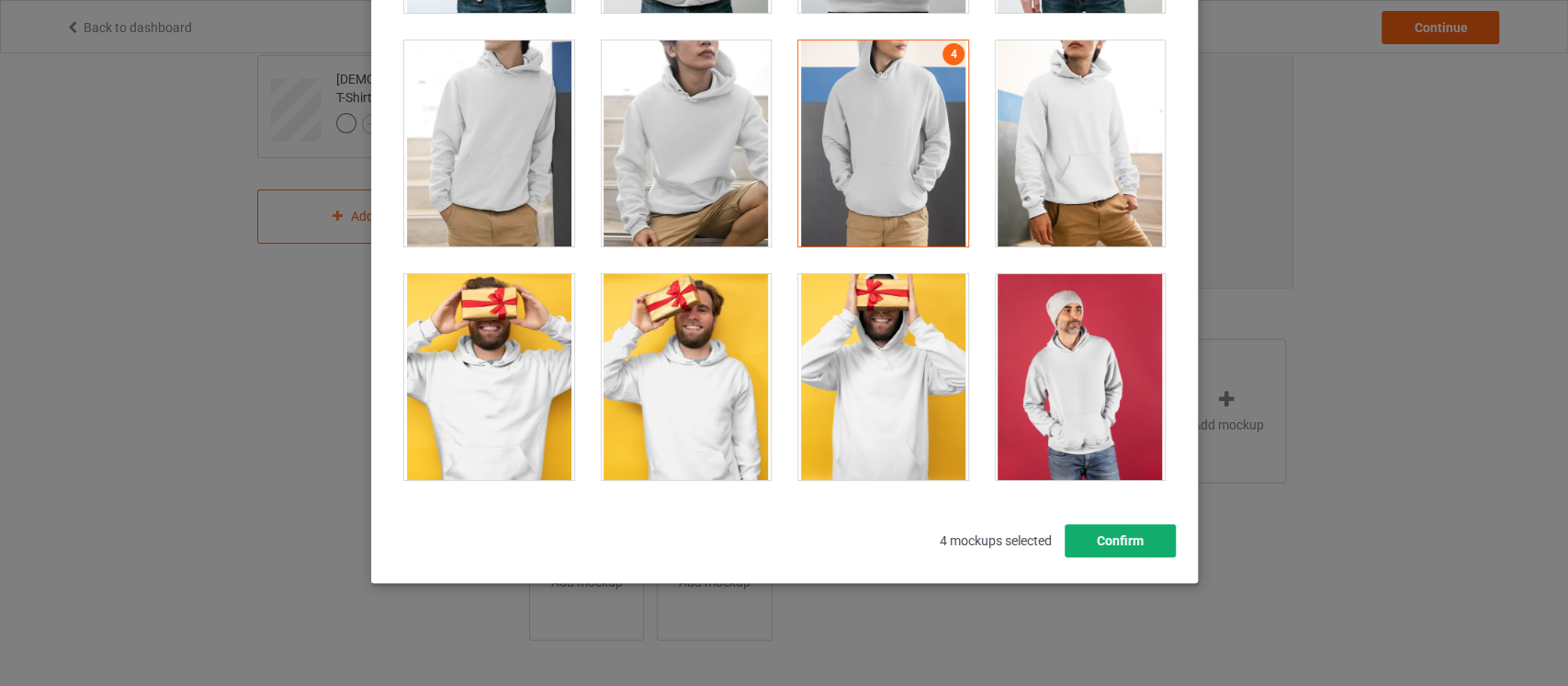
click at [1135, 534] on button "Confirm" at bounding box center [1119, 540] width 111 height 33
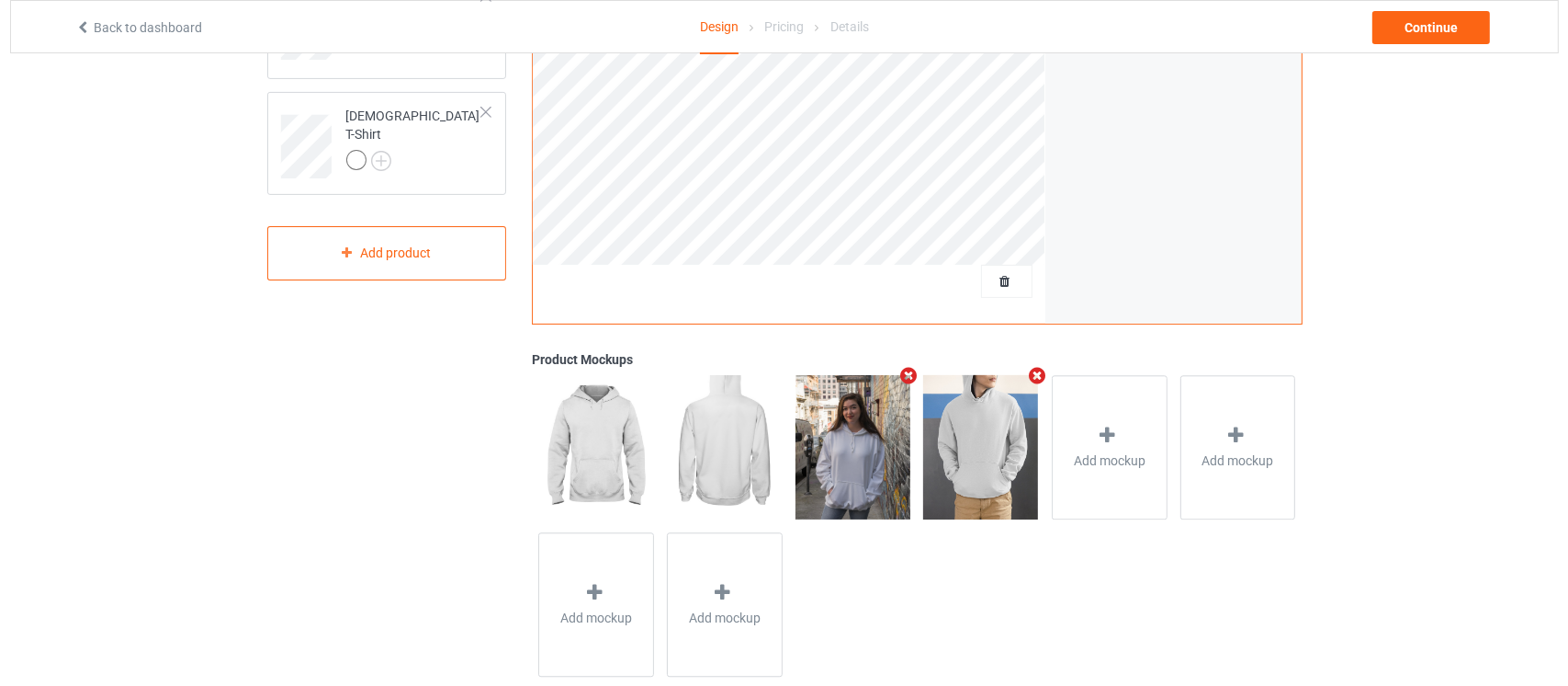
scroll to position [466, 0]
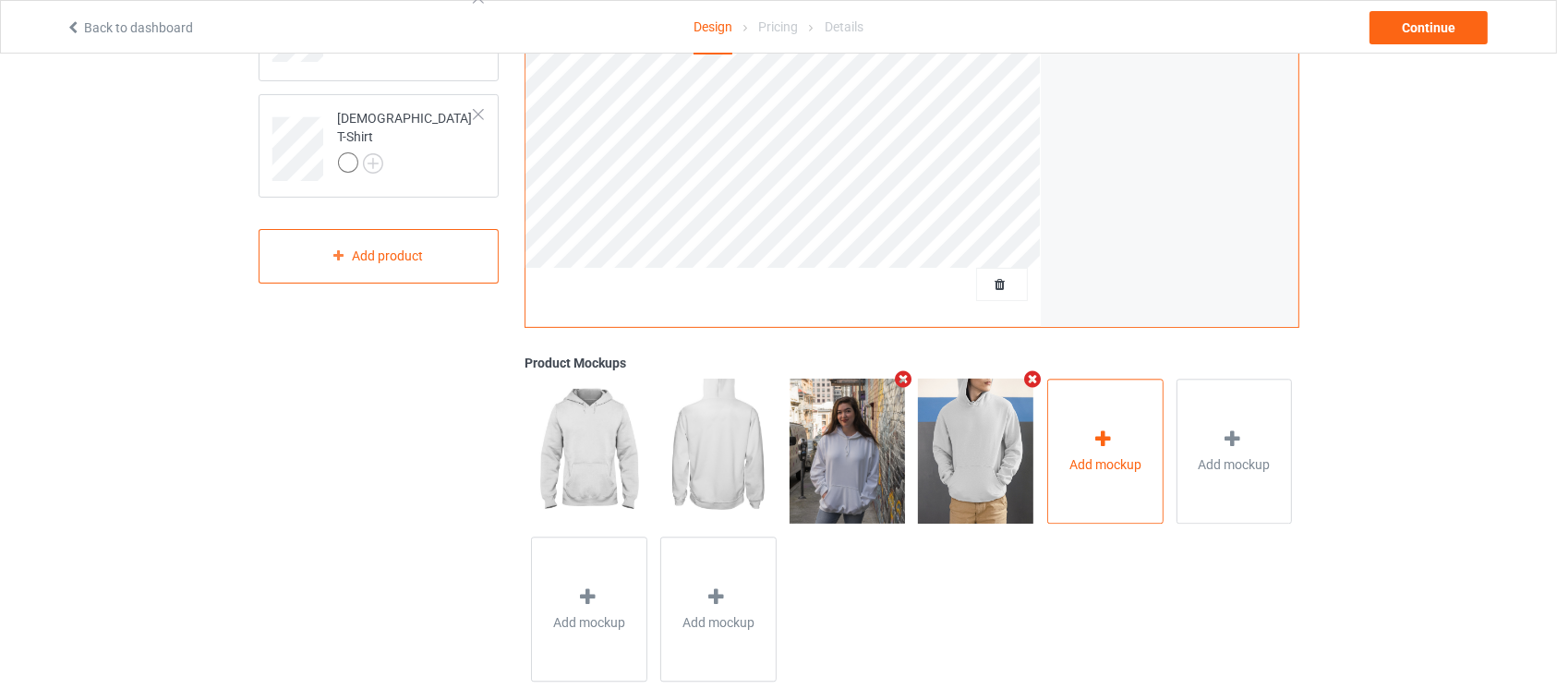
click at [1101, 482] on div "Add mockup" at bounding box center [1105, 451] width 116 height 145
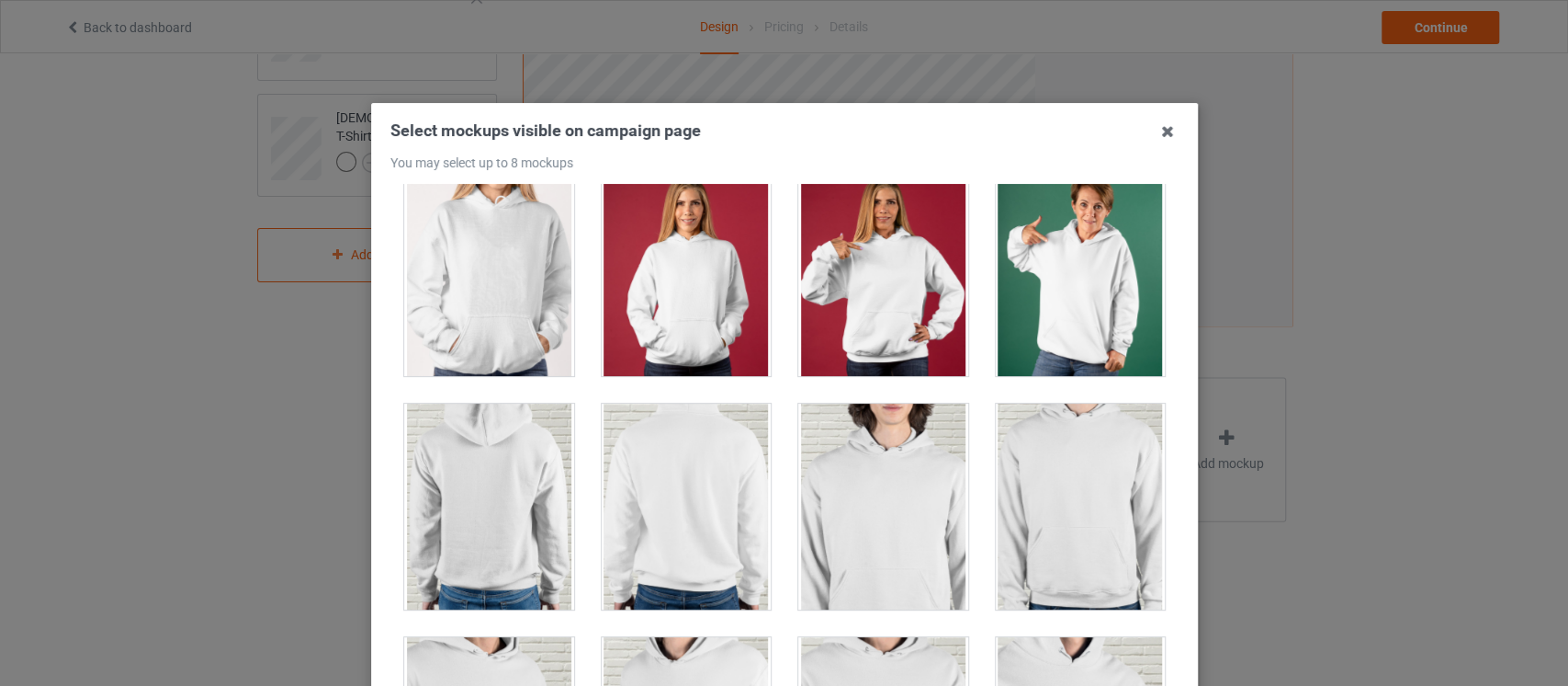
scroll to position [4152, 0]
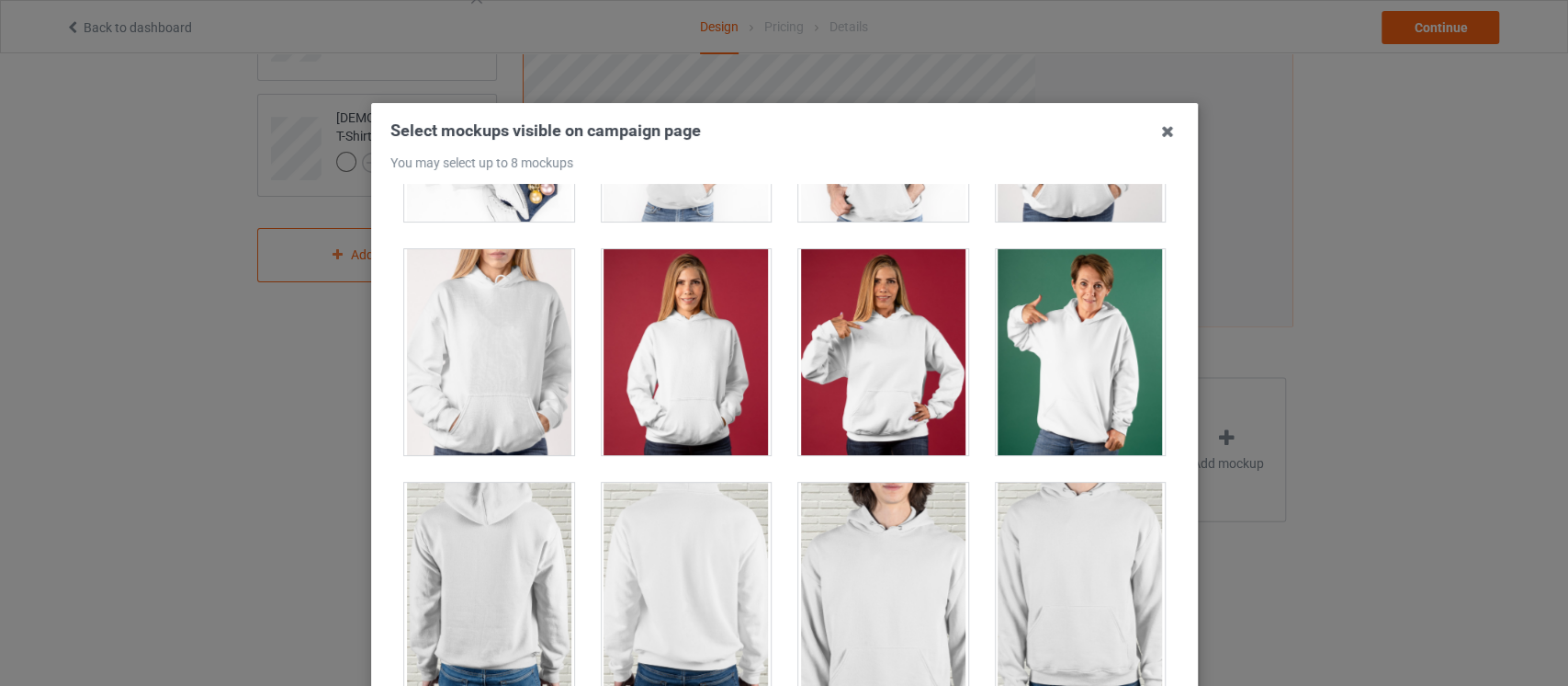
click at [915, 353] on div at bounding box center [882, 351] width 170 height 206
click at [1032, 357] on div at bounding box center [1079, 351] width 170 height 206
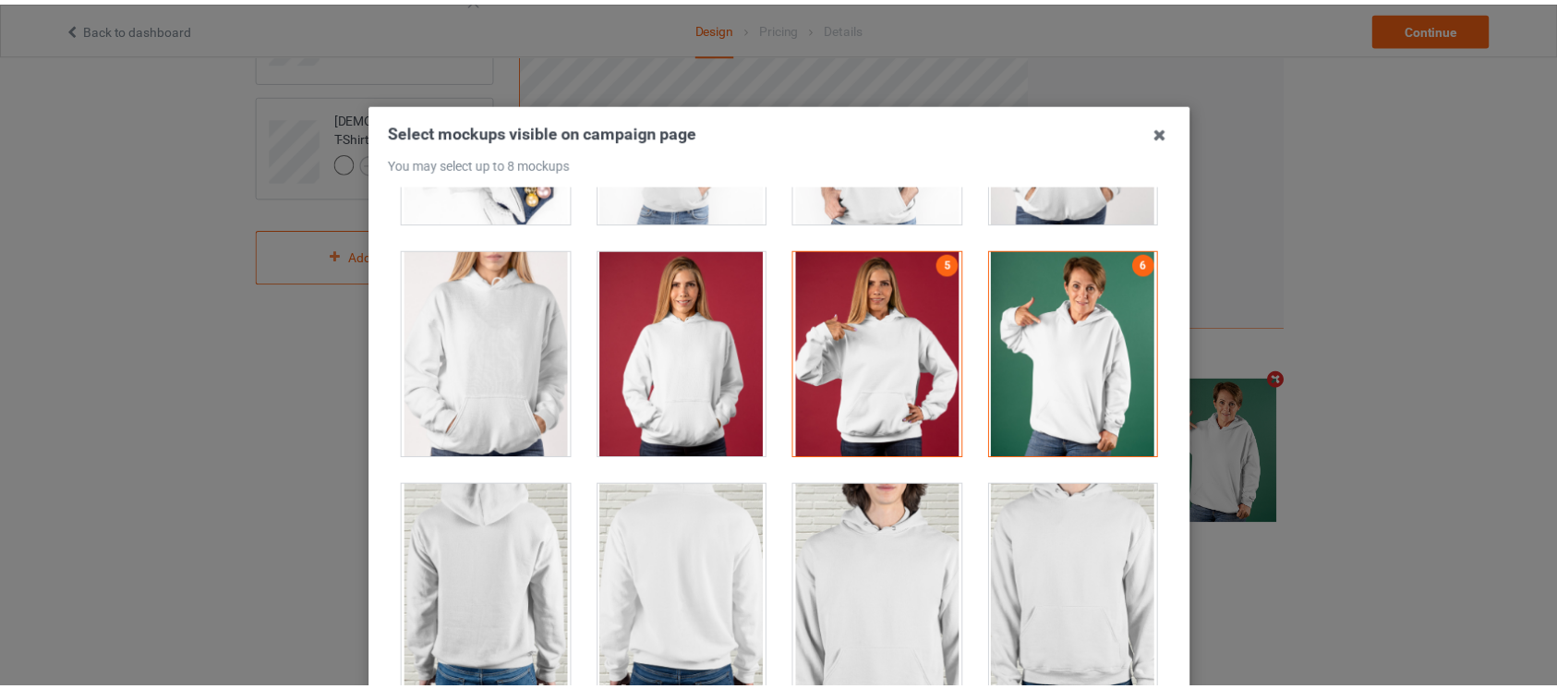
scroll to position [235, 0]
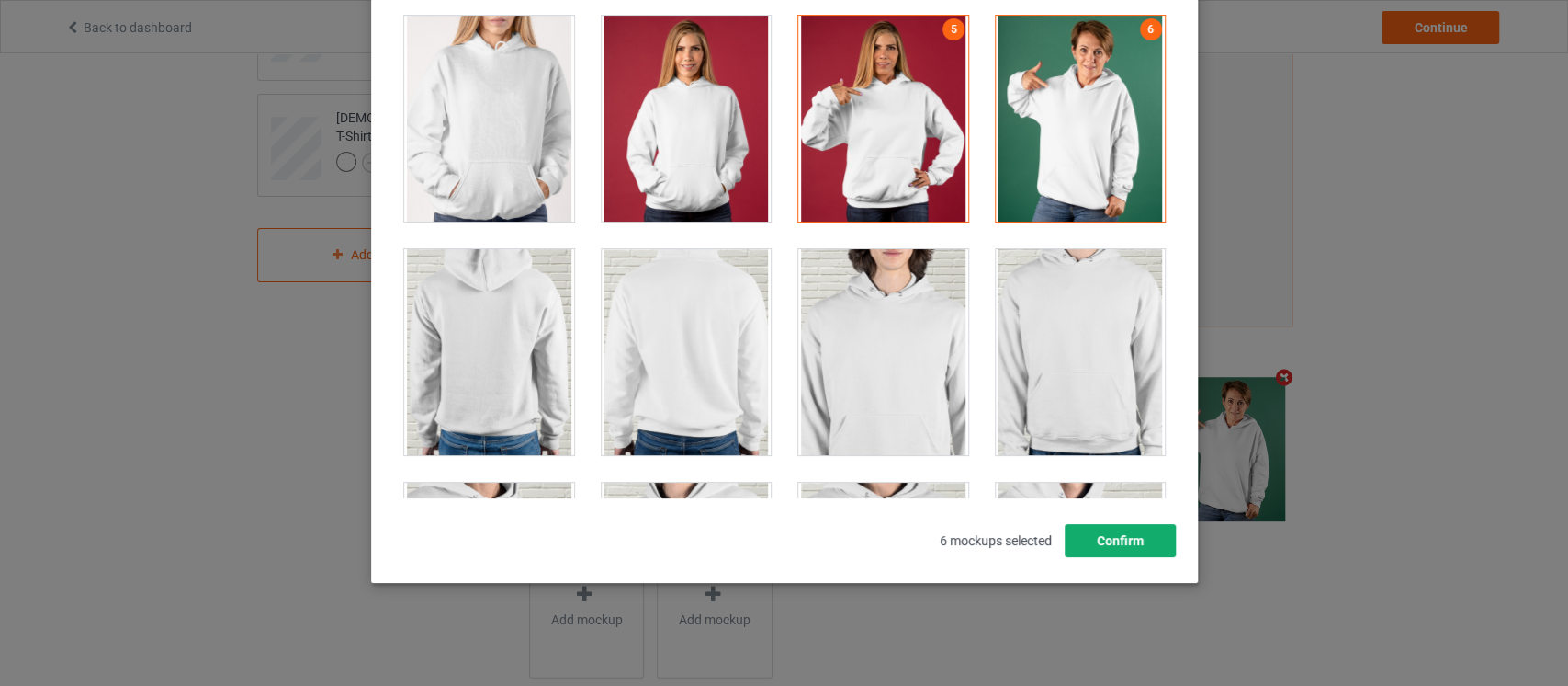
click at [1143, 541] on button "Confirm" at bounding box center [1119, 540] width 111 height 33
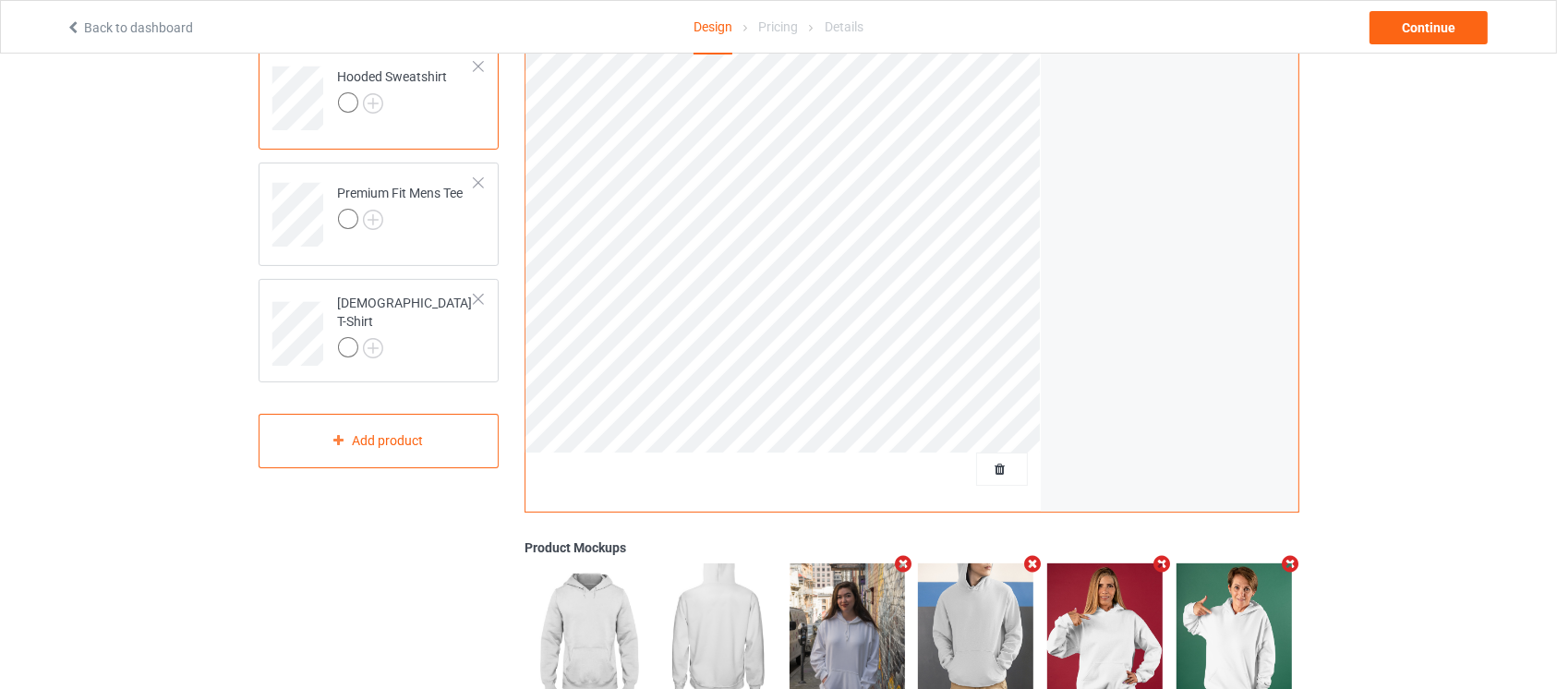
scroll to position [248, 0]
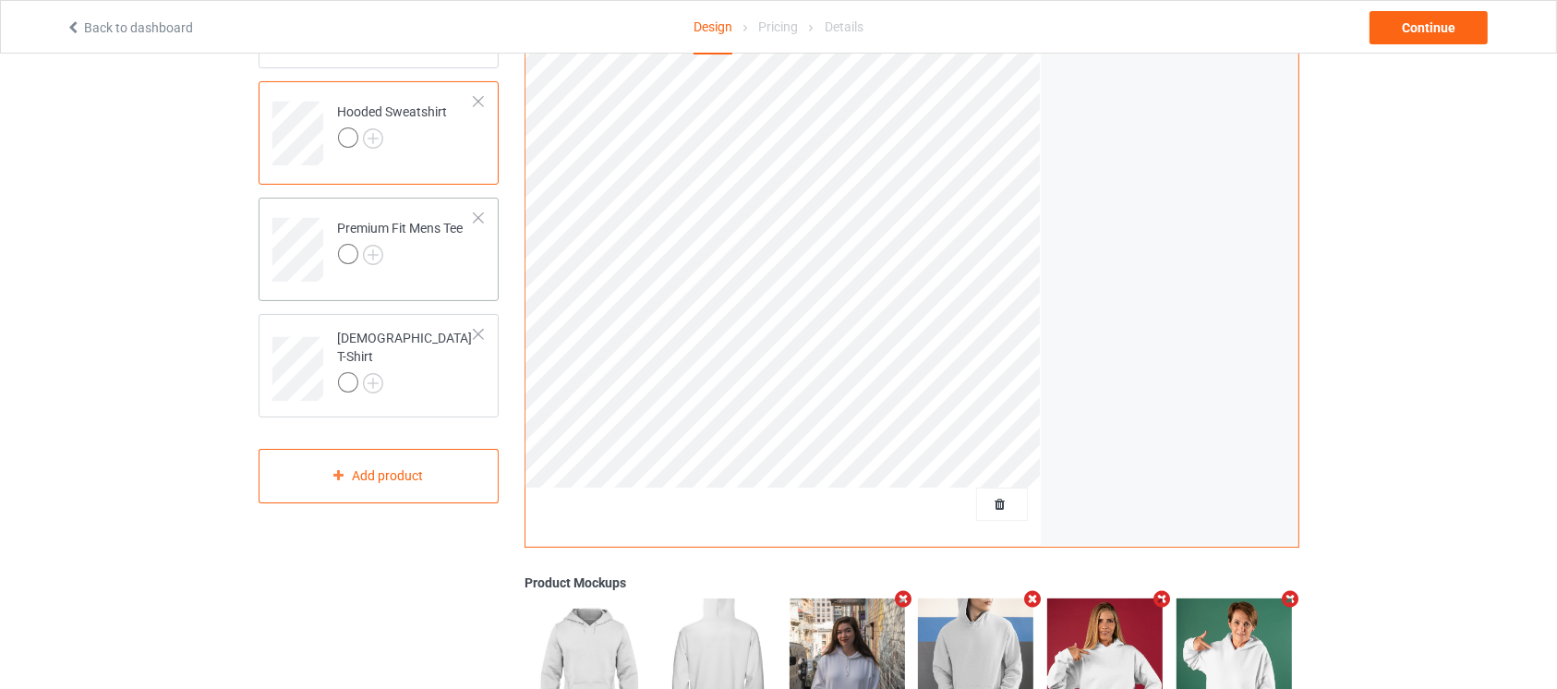
click at [461, 270] on td "Premium Fit Mens Tee" at bounding box center [407, 243] width 158 height 77
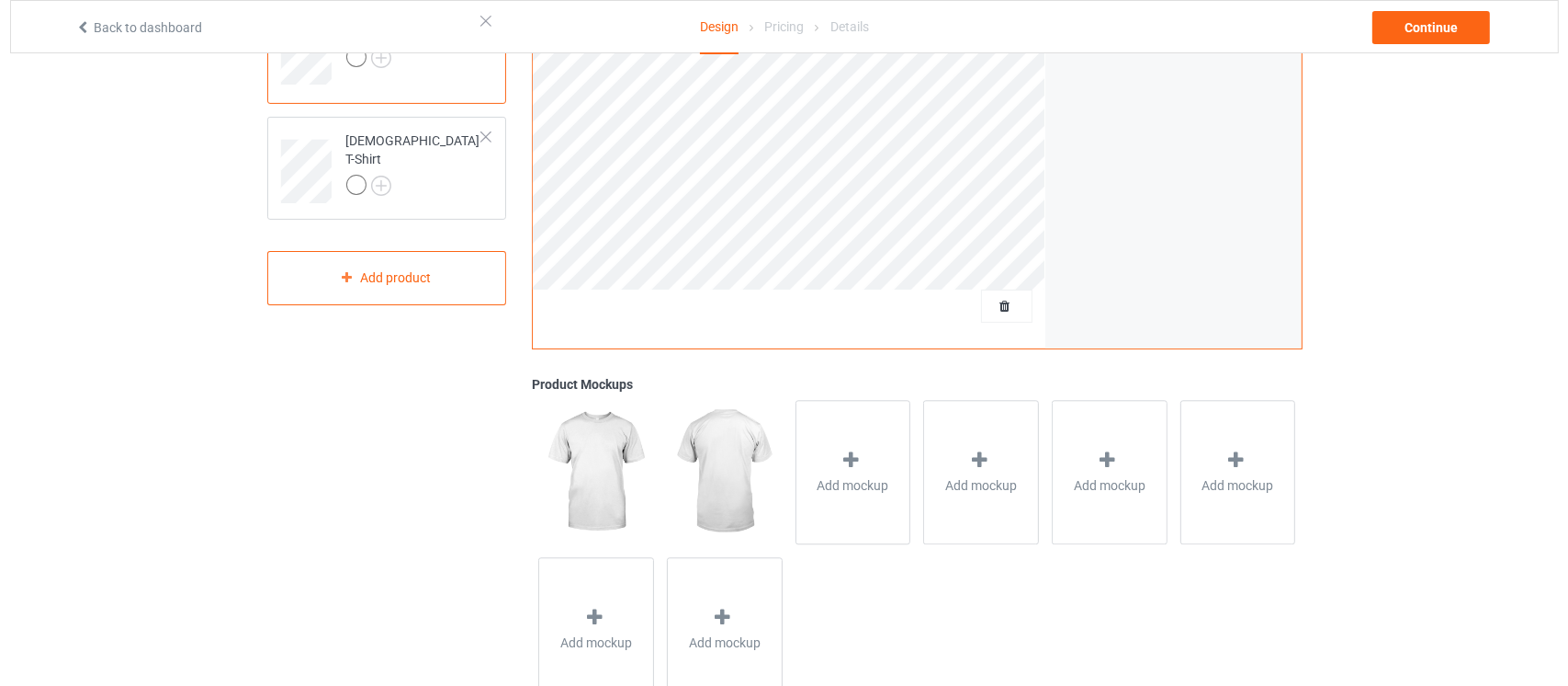
scroll to position [505, 0]
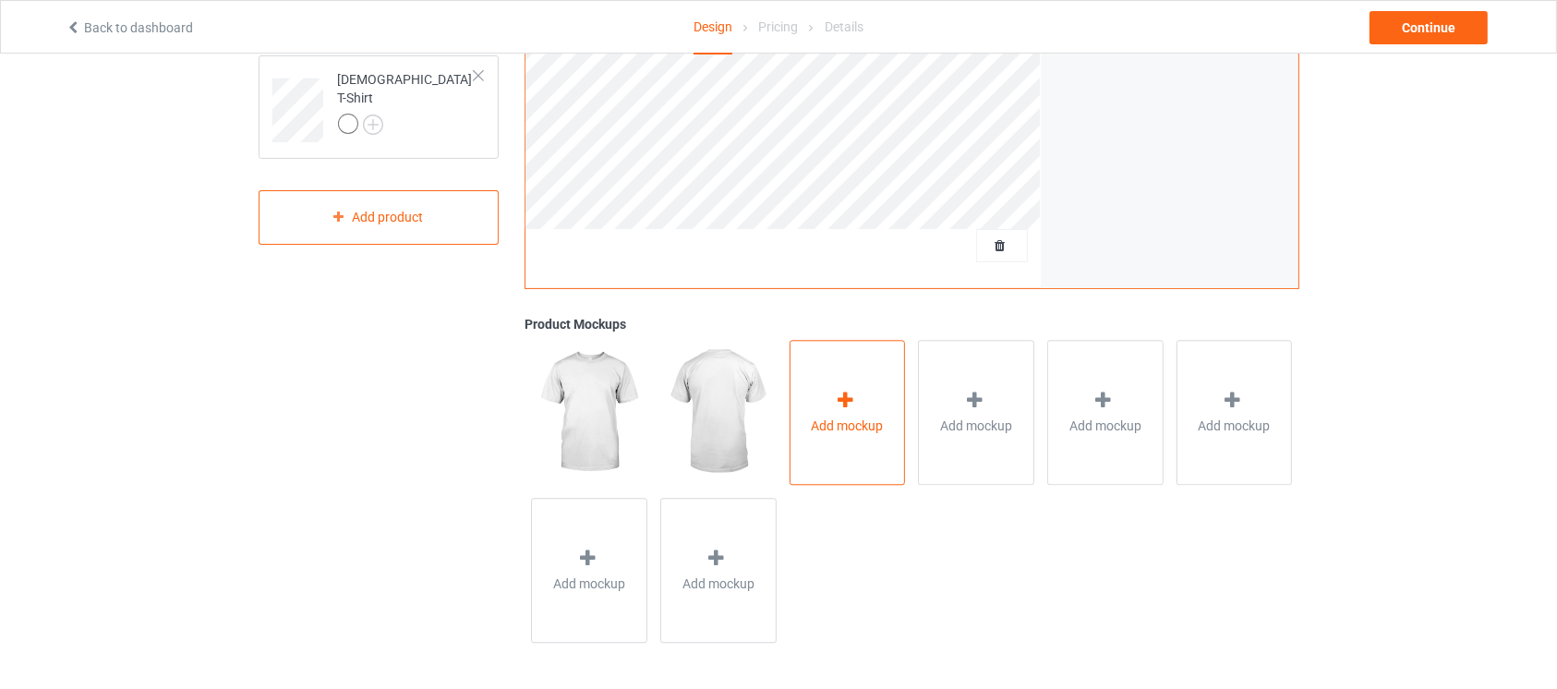
click at [870, 417] on span "Add mockup" at bounding box center [848, 425] width 72 height 18
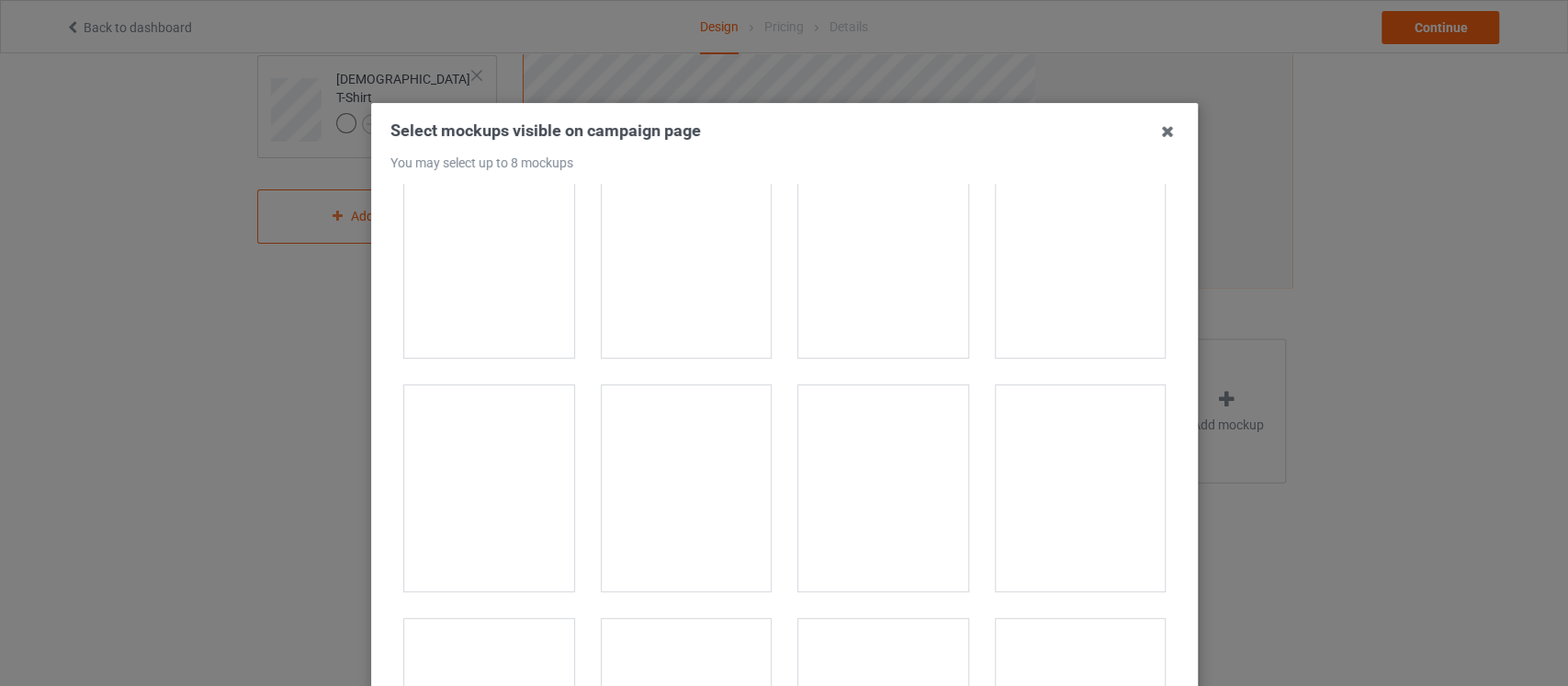
scroll to position [1243, 0]
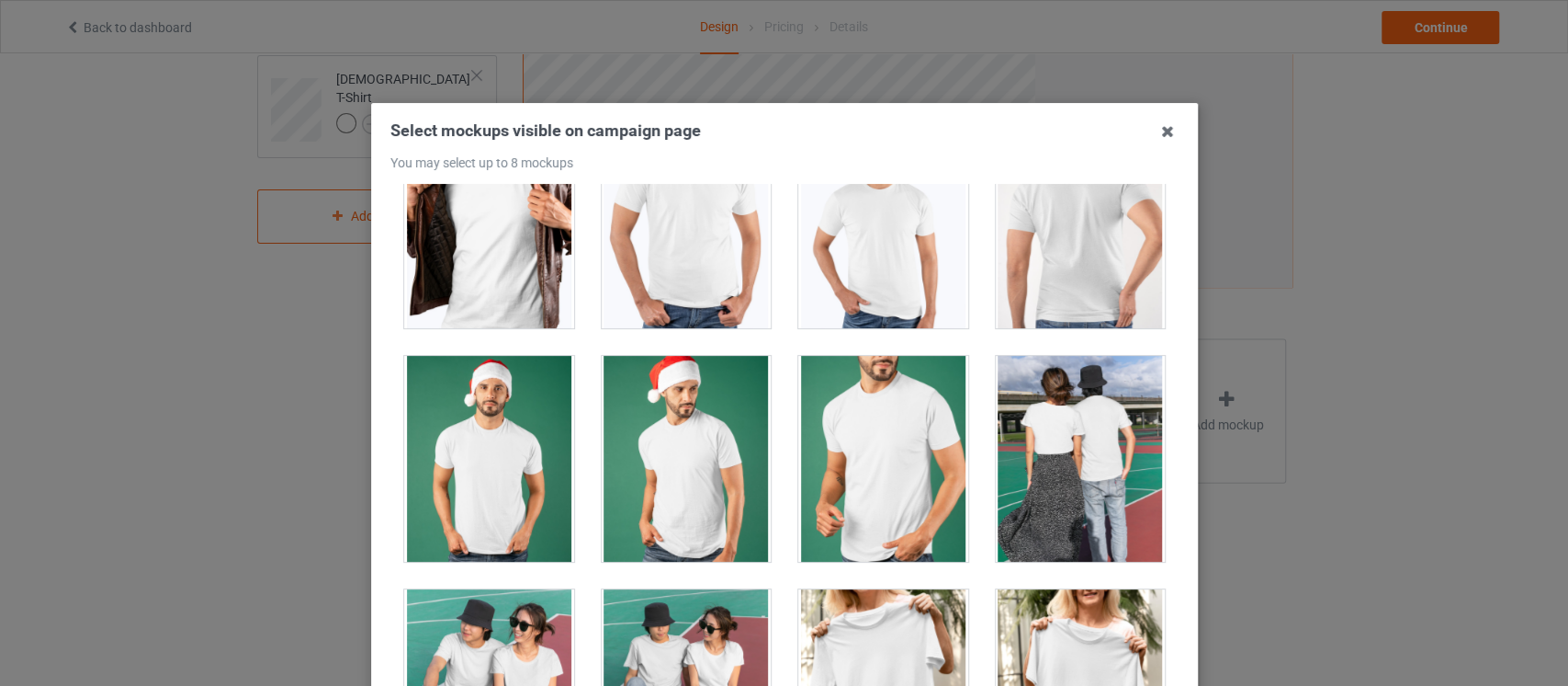
click at [860, 294] on div at bounding box center [882, 225] width 170 height 206
click at [870, 446] on div at bounding box center [882, 458] width 170 height 206
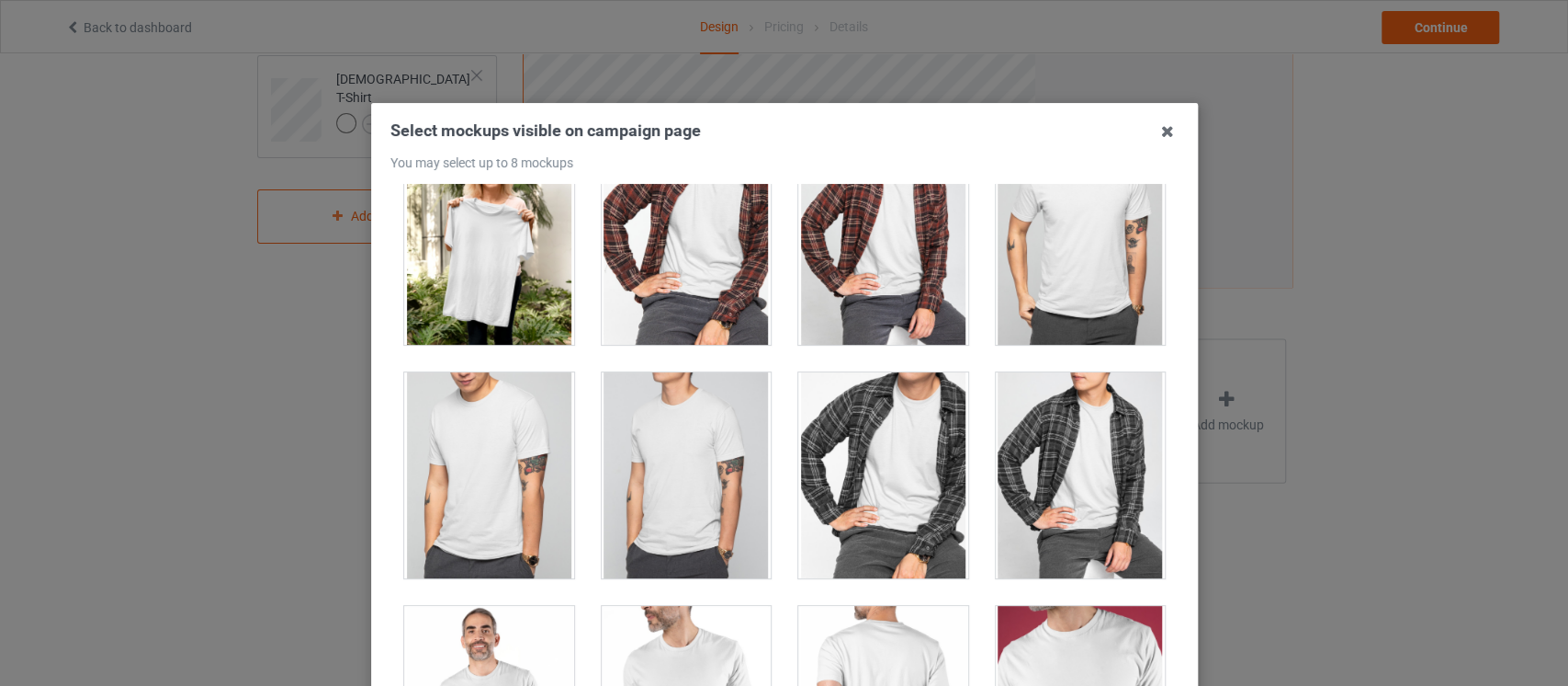
scroll to position [1938, 0]
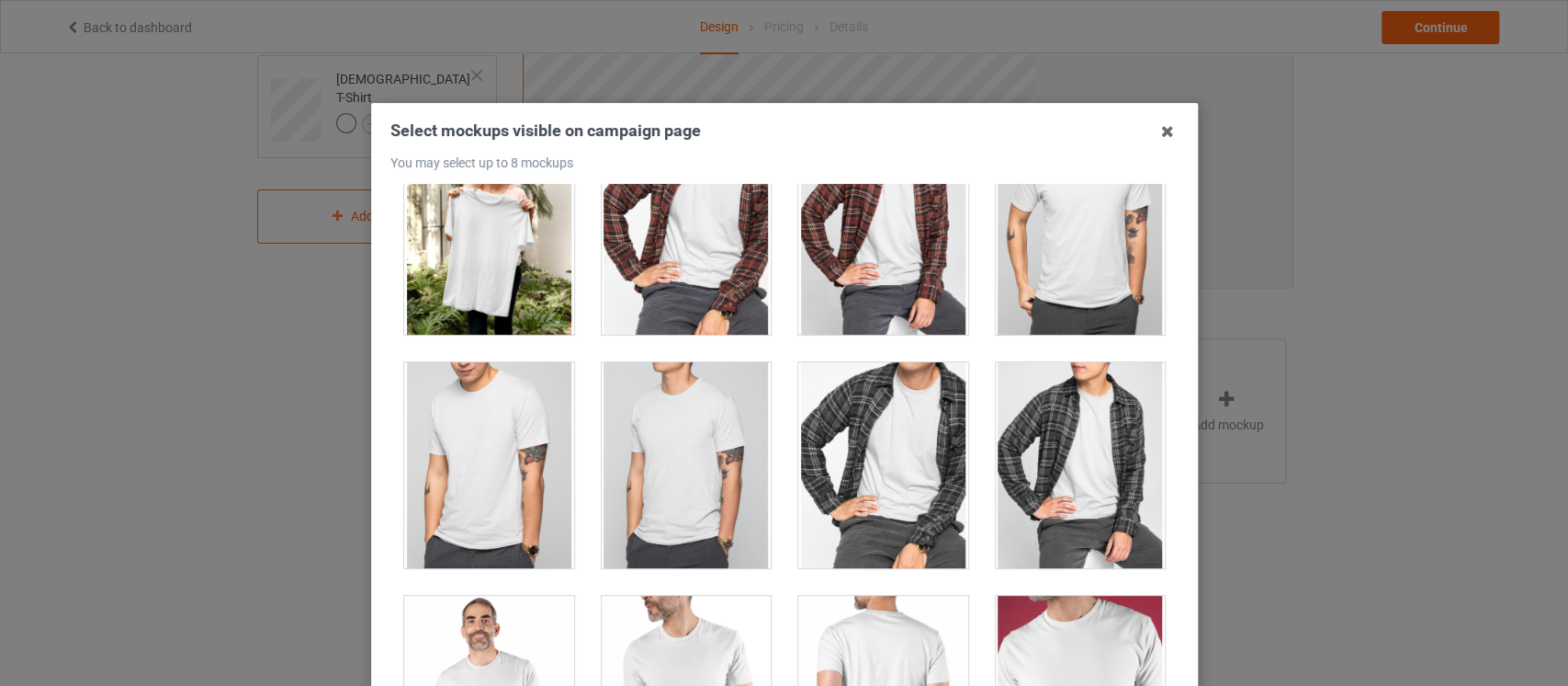
click at [700, 468] on div at bounding box center [686, 465] width 170 height 206
click at [551, 483] on div at bounding box center [489, 465] width 170 height 206
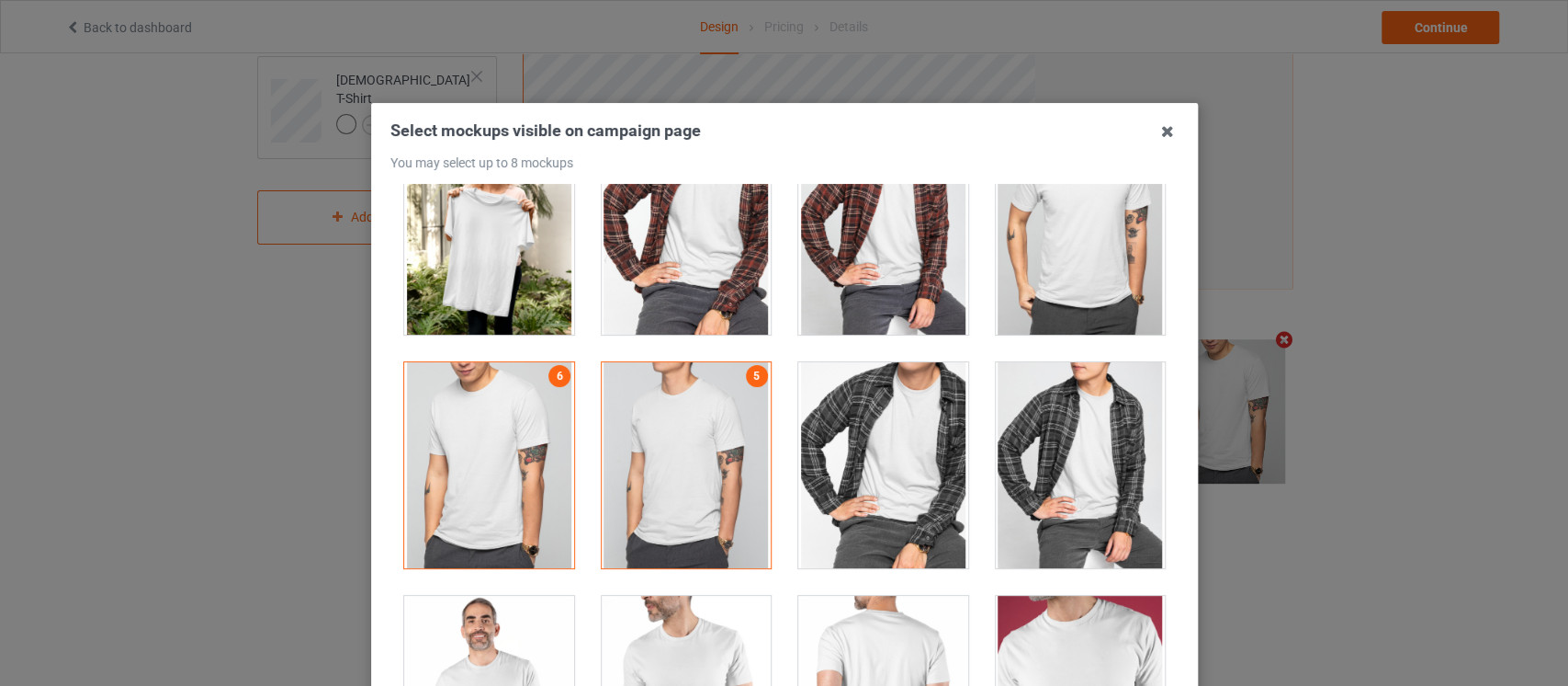
scroll to position [234, 0]
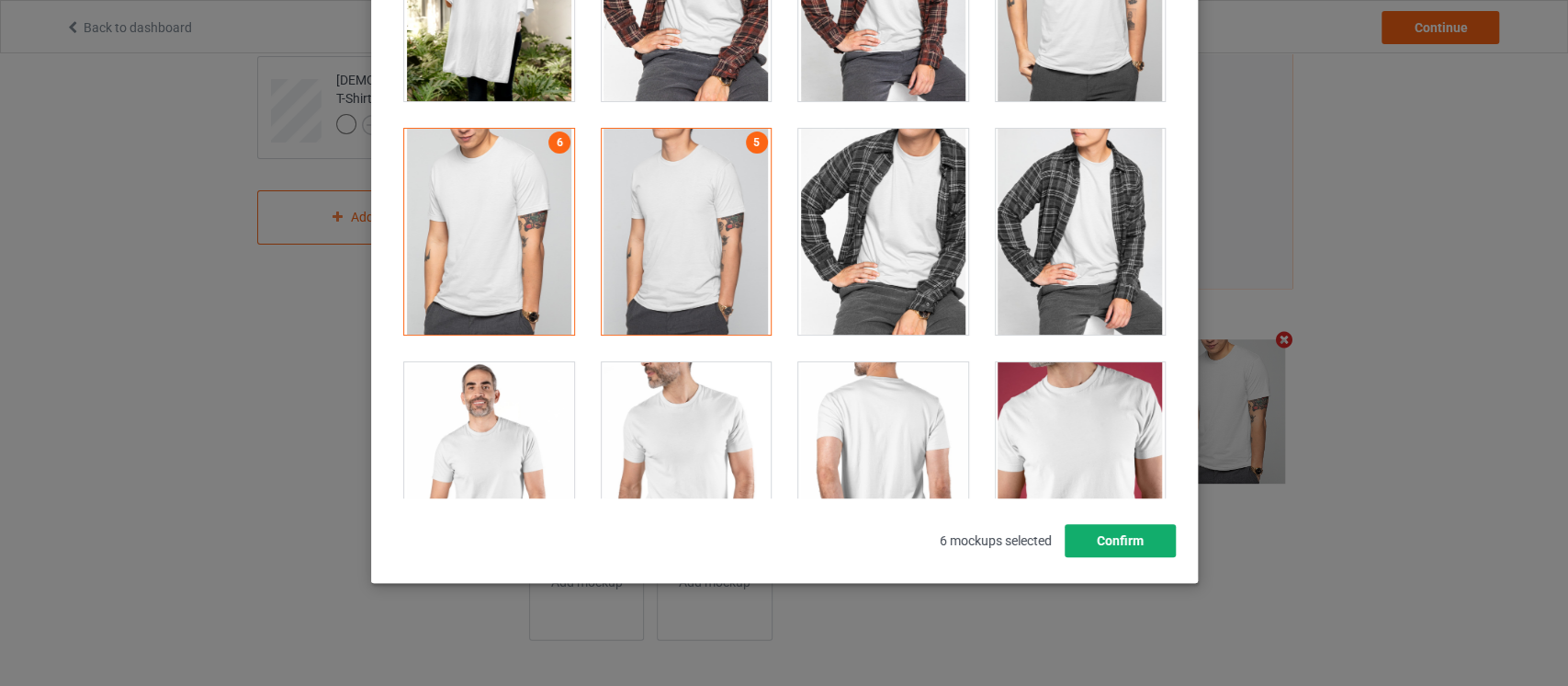
click at [1153, 555] on button "Confirm" at bounding box center [1119, 540] width 111 height 33
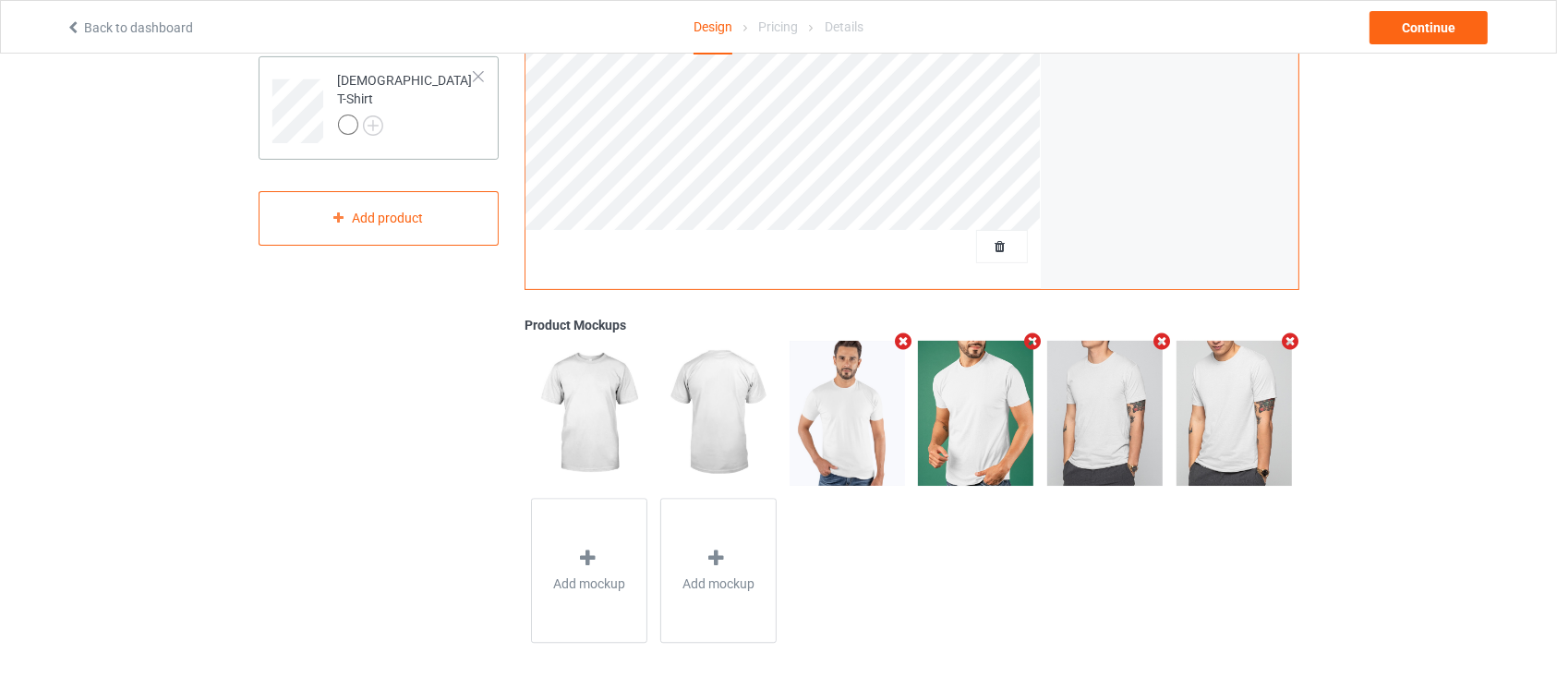
click at [443, 131] on td "[DEMOGRAPHIC_DATA] T-Shirt" at bounding box center [407, 105] width 158 height 82
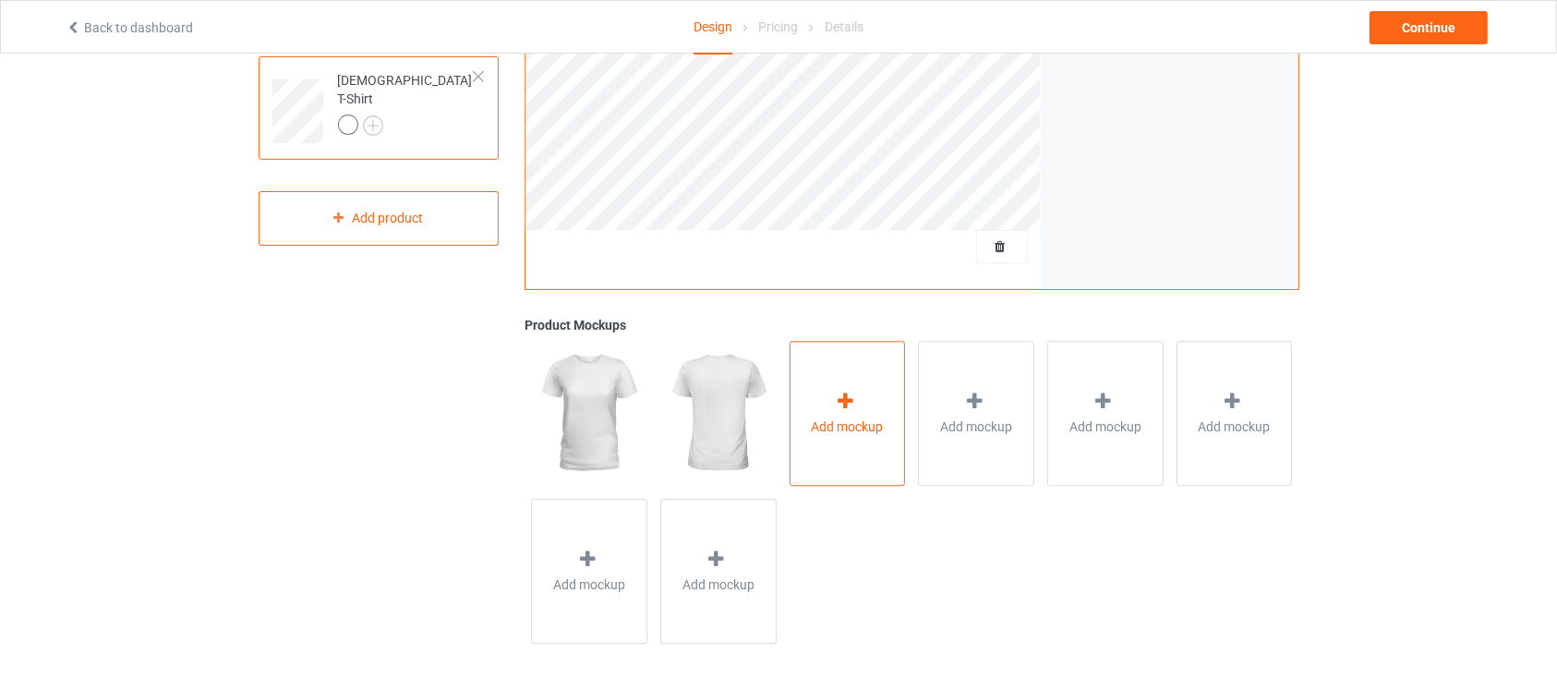
click at [825, 461] on div "Add mockup" at bounding box center [847, 413] width 116 height 145
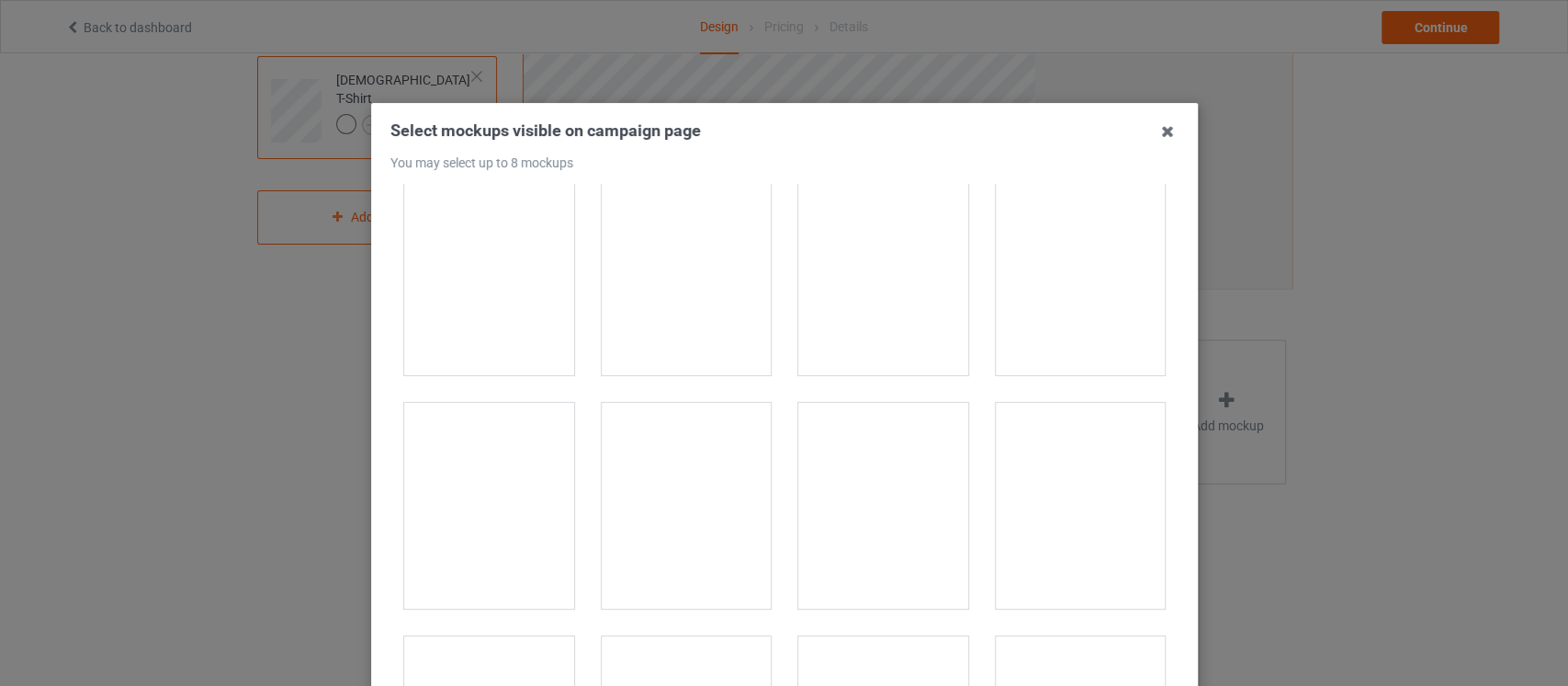
scroll to position [263, 0]
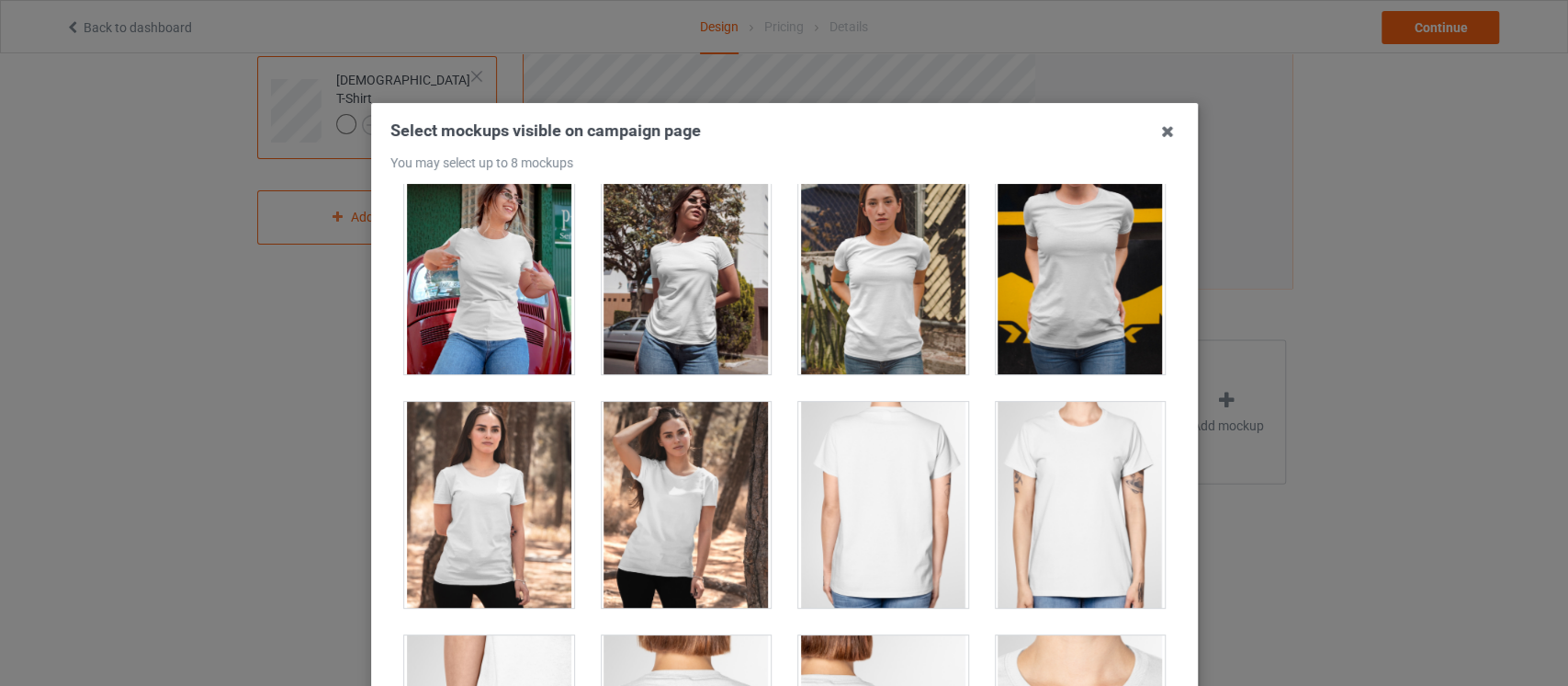
click at [471, 521] on div at bounding box center [489, 505] width 170 height 206
click at [686, 511] on div at bounding box center [686, 505] width 170 height 206
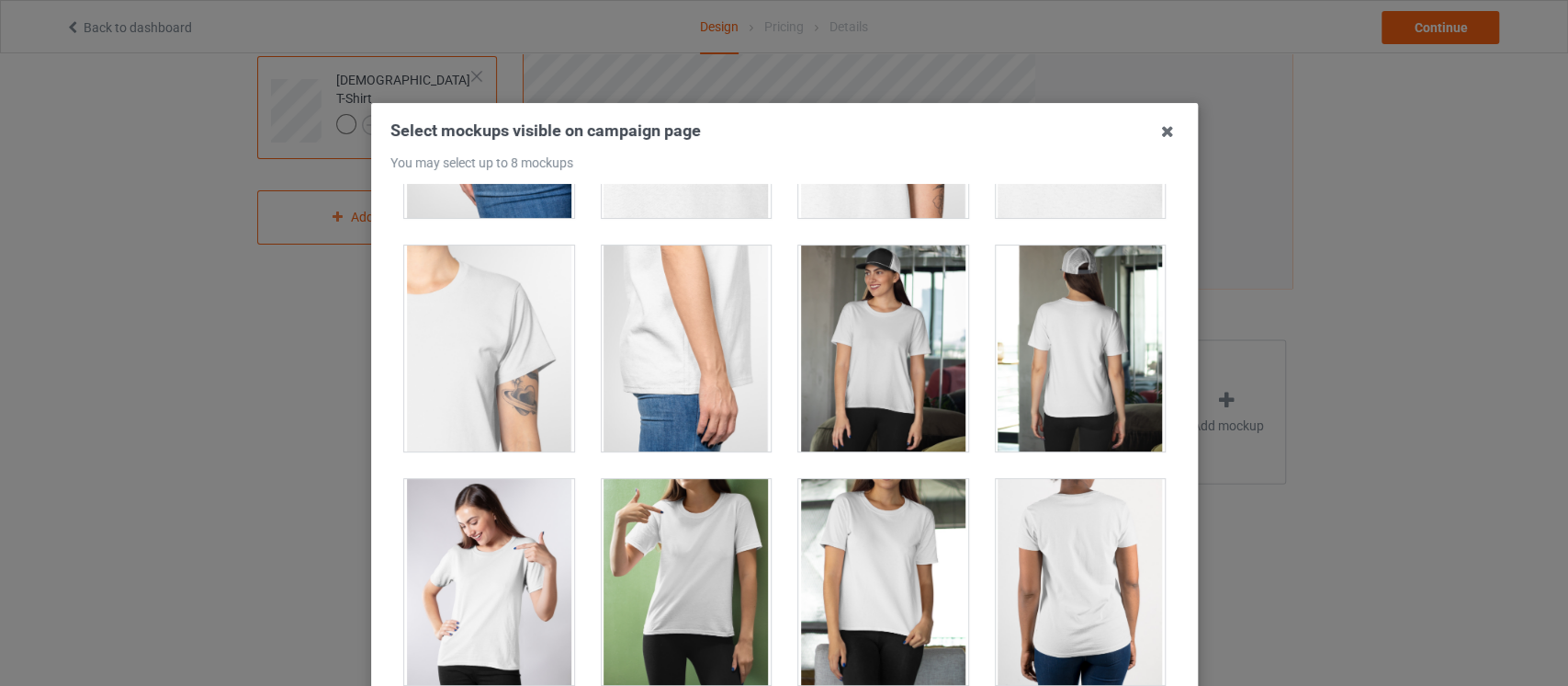
scroll to position [942, 0]
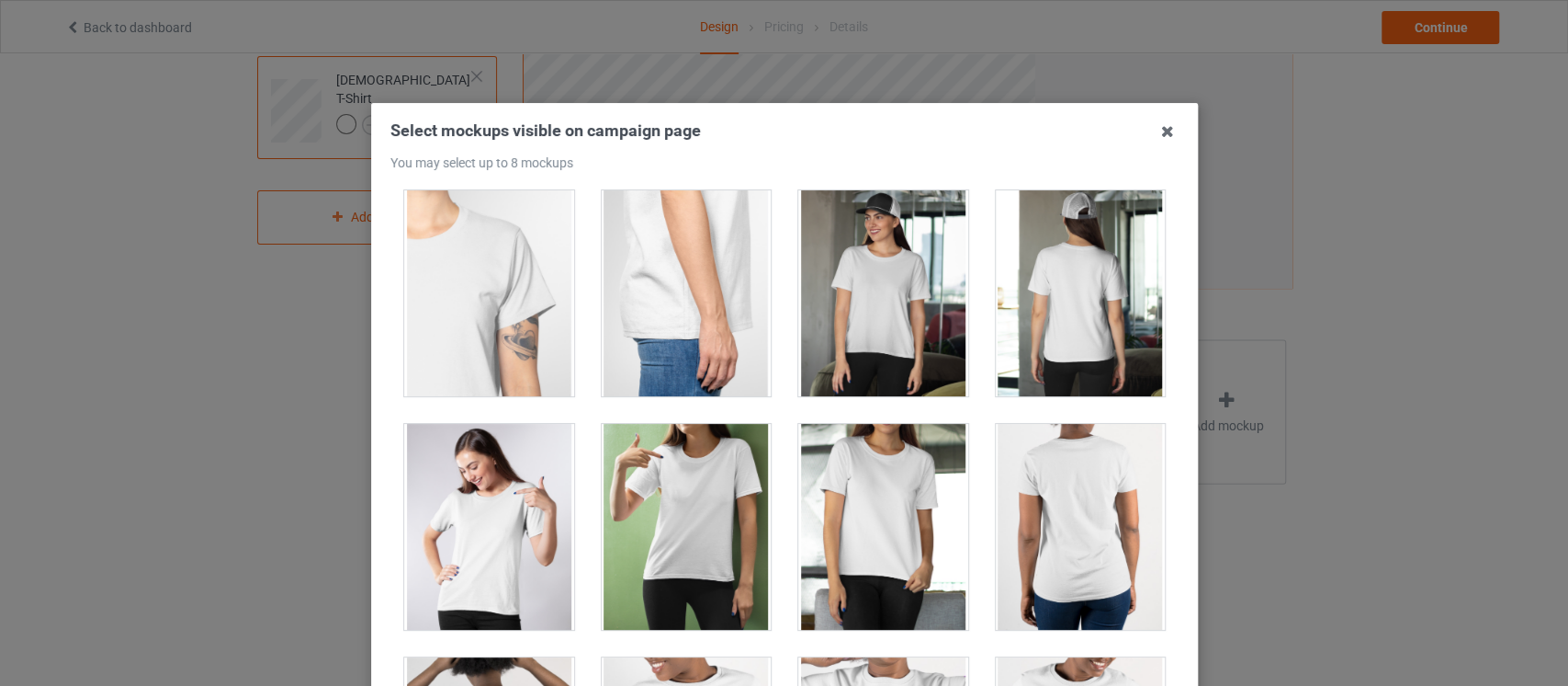
click at [877, 317] on div at bounding box center [882, 293] width 170 height 206
click at [480, 568] on div at bounding box center [489, 527] width 170 height 206
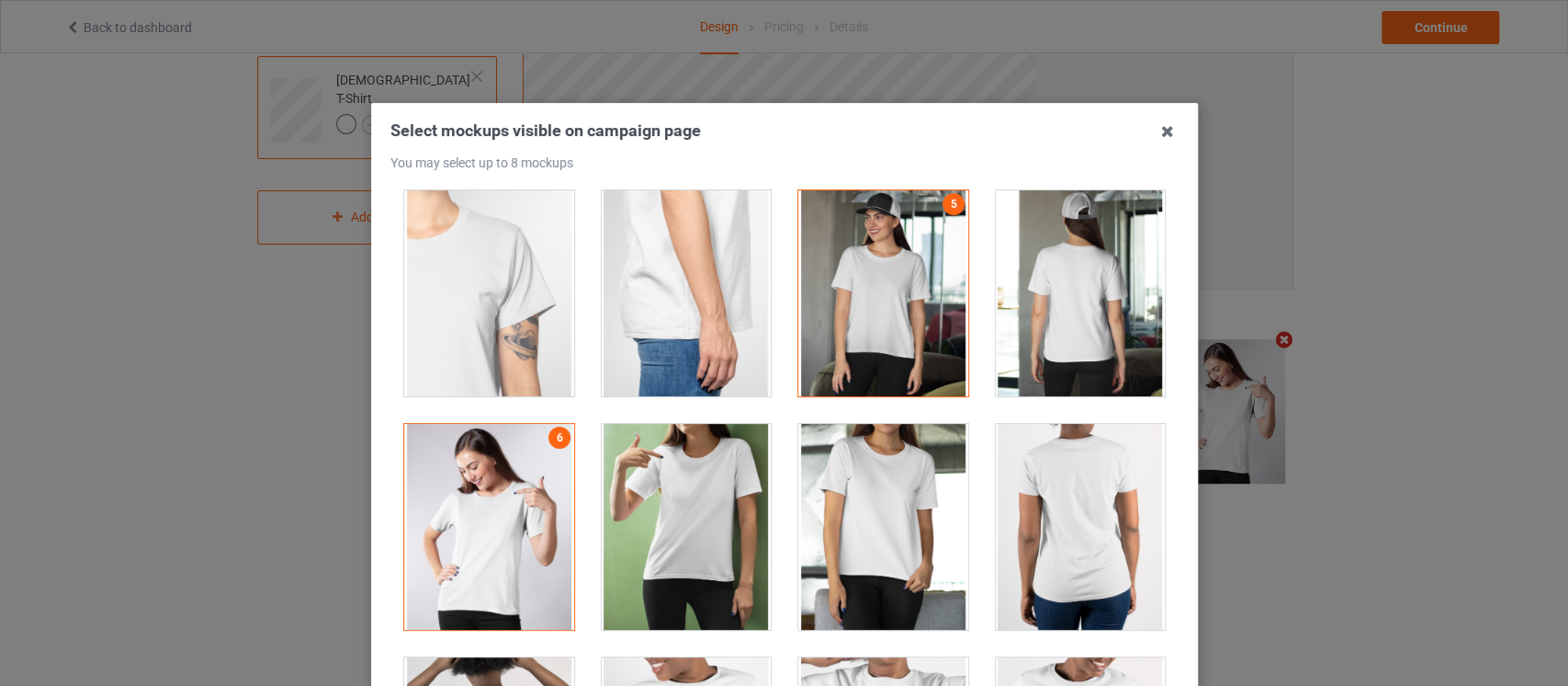
click at [912, 522] on div at bounding box center [882, 527] width 170 height 206
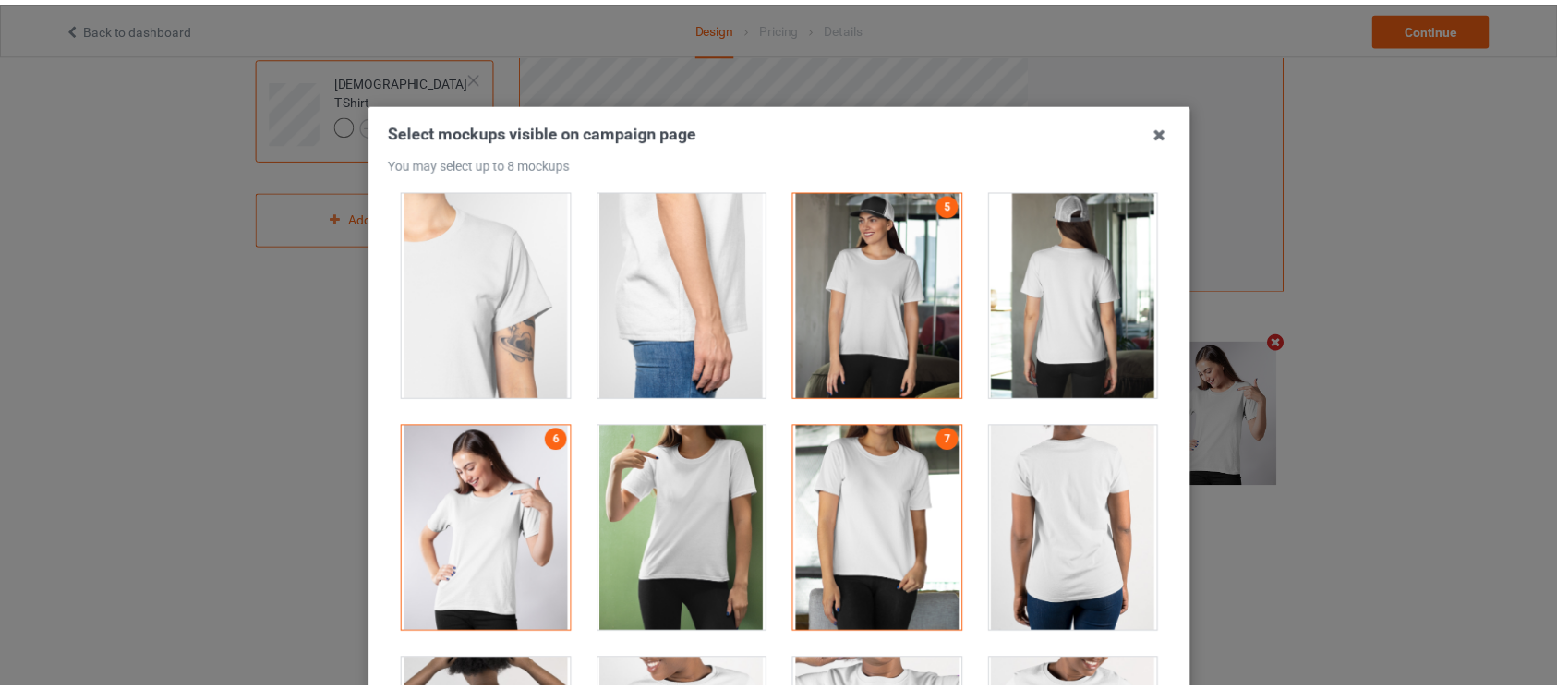
scroll to position [235, 0]
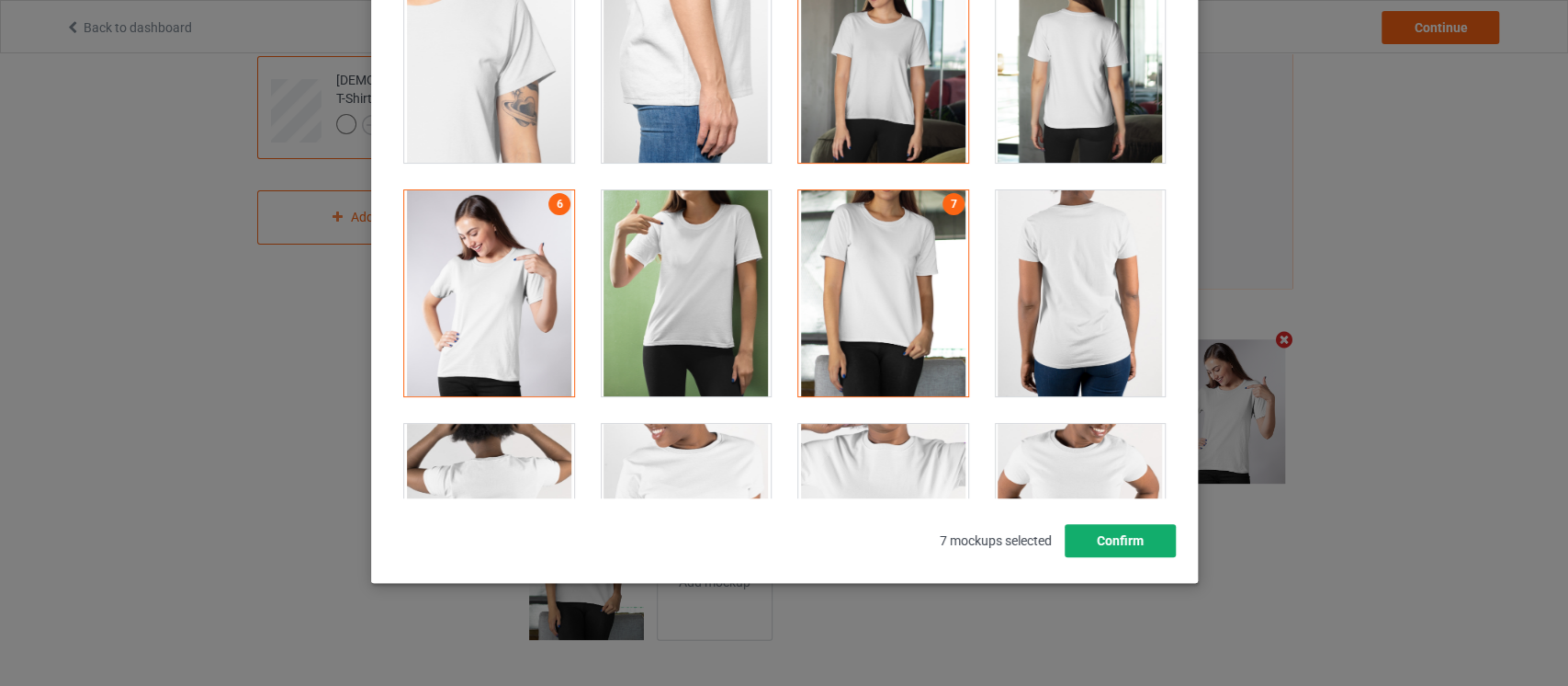
click at [1141, 537] on button "Confirm" at bounding box center [1119, 540] width 111 height 33
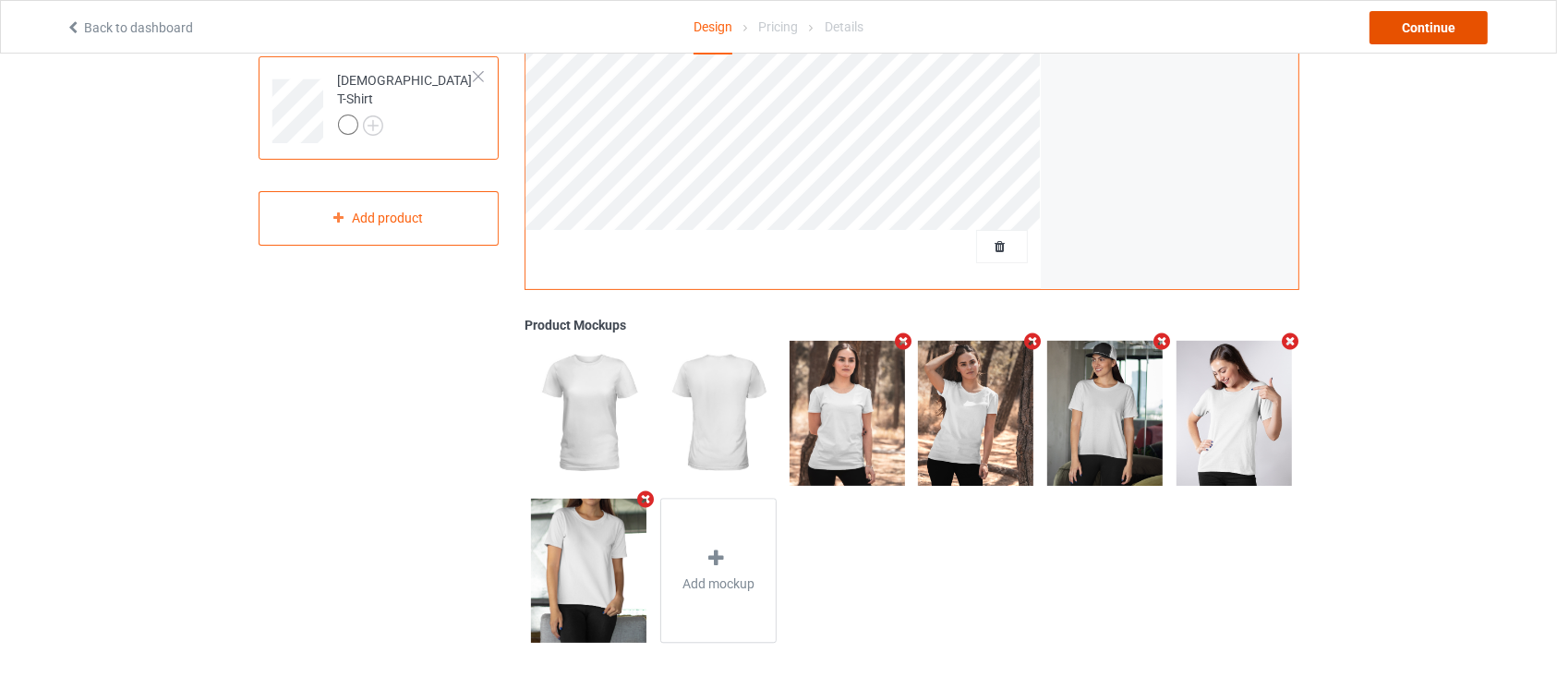
click at [1423, 21] on div "Continue" at bounding box center [1428, 27] width 118 height 33
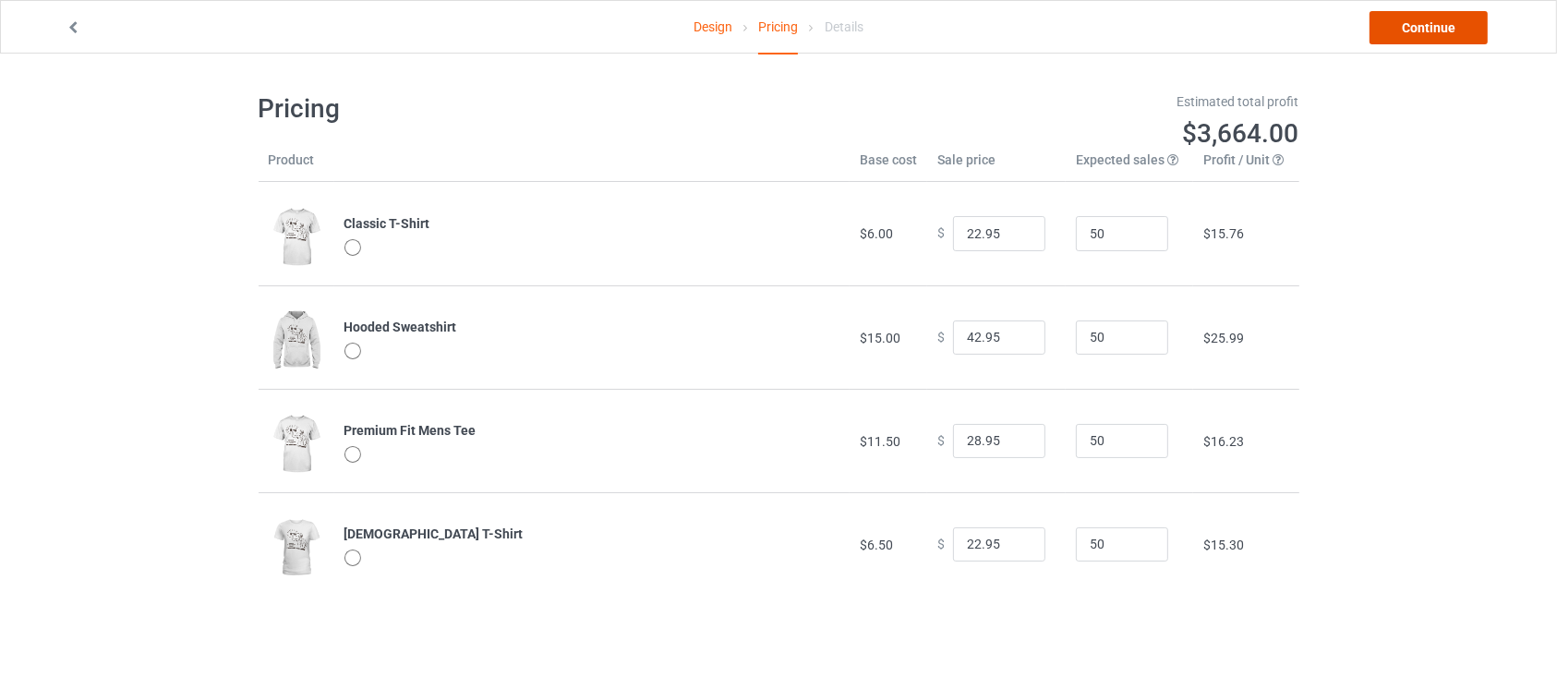
click at [1427, 29] on link "Continue" at bounding box center [1428, 27] width 118 height 33
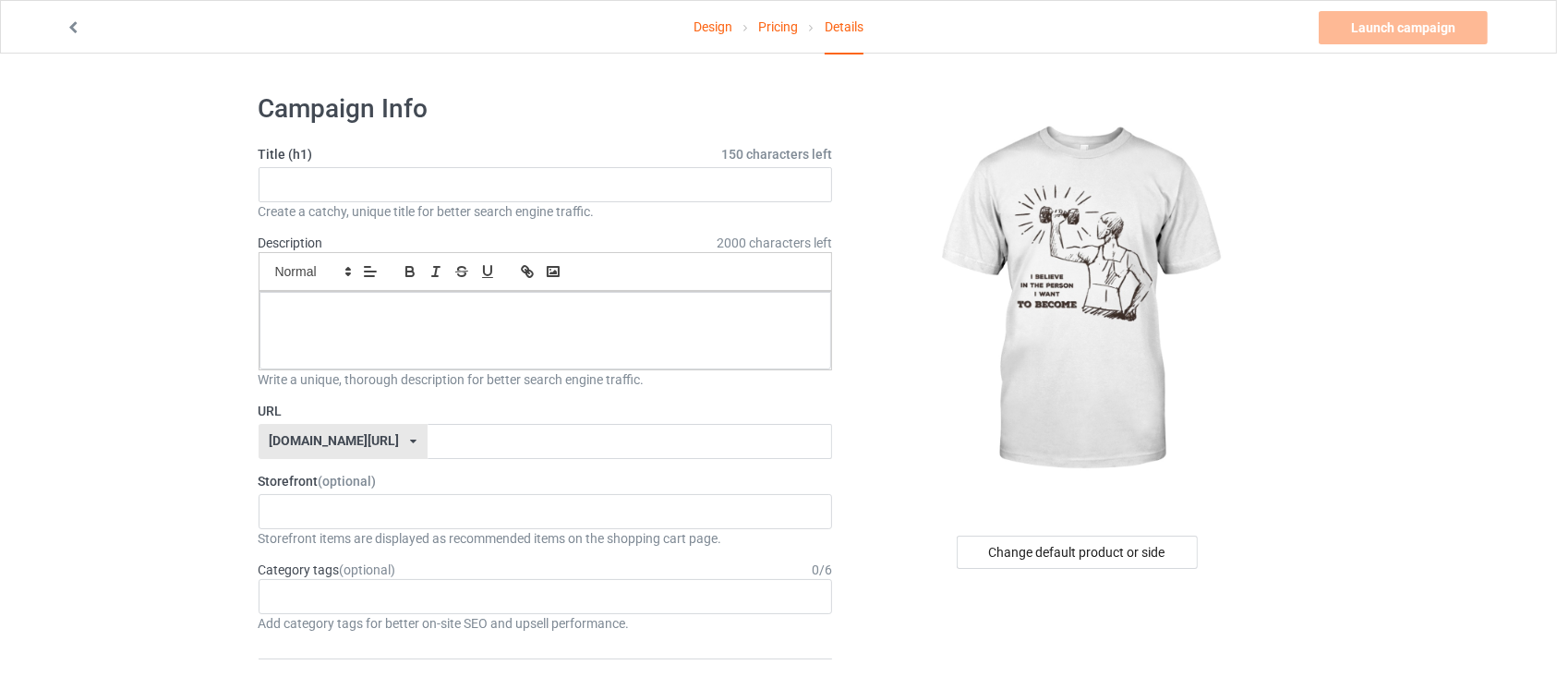
click at [549, 166] on div "Title (h1) 150 characters left Create a catchy, unique title for better search …" at bounding box center [546, 183] width 574 height 76
click at [545, 175] on input "text" at bounding box center [546, 184] width 574 height 35
paste input "No Excuses – Gym Motivation T-Shirt"
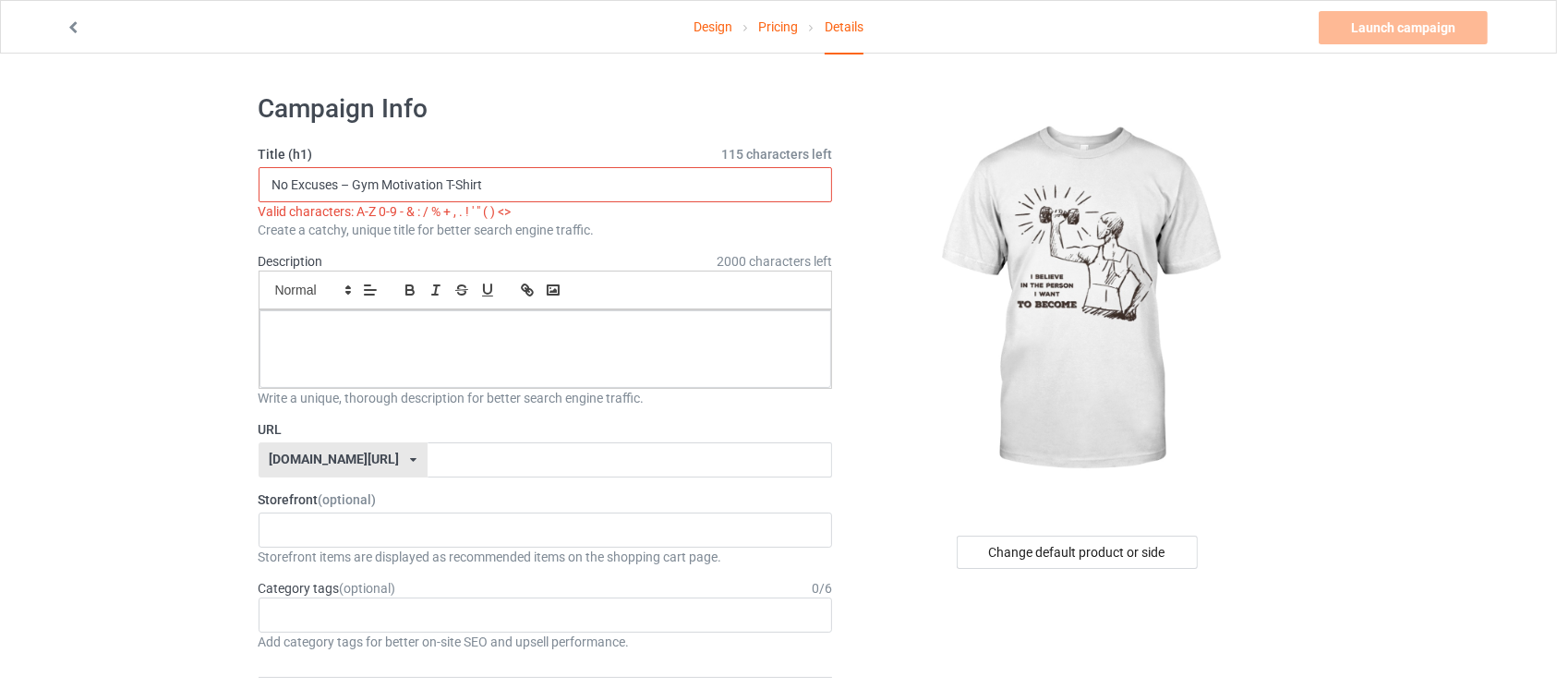
click at [349, 185] on input "No Excuses – Gym Motivation T-Shirt" at bounding box center [546, 184] width 574 height 35
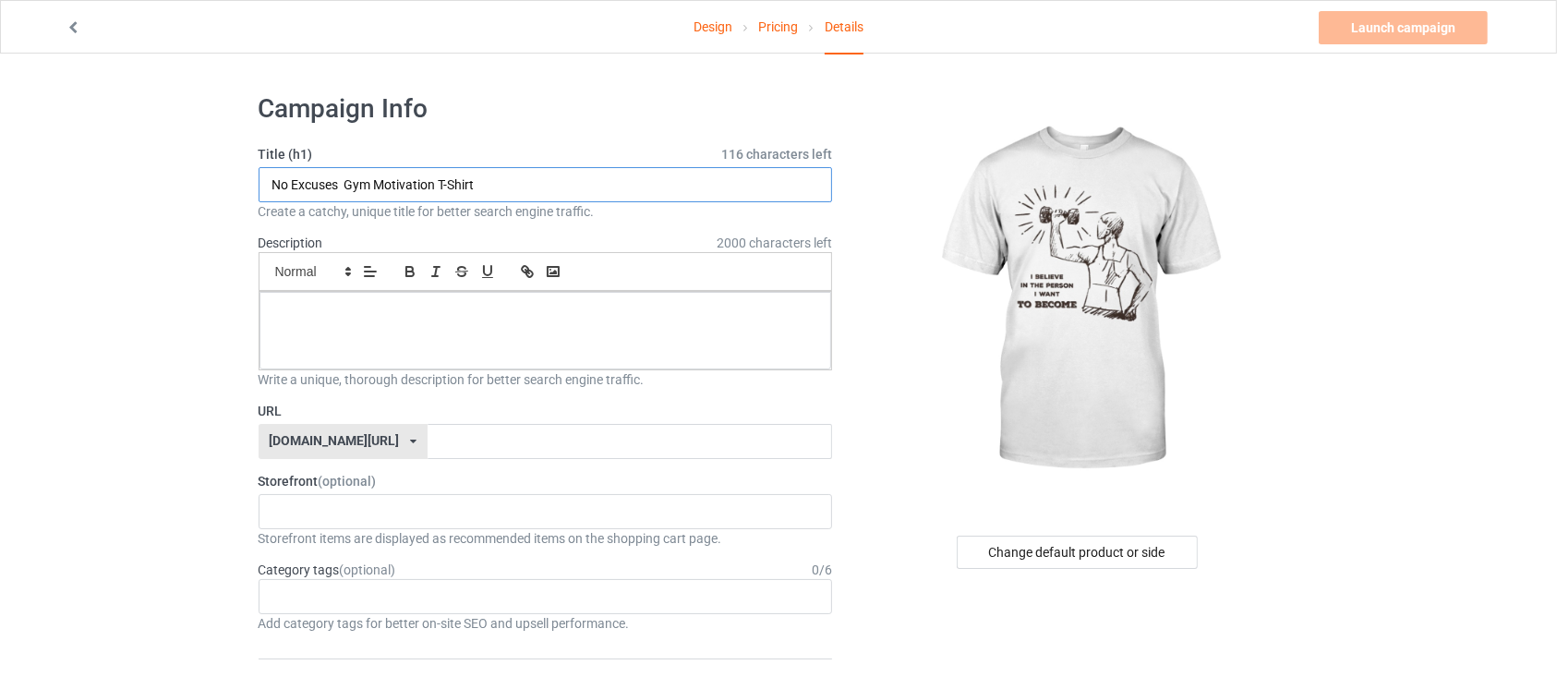
type input "No Excuses Gym Motivation T-Shirt"
click at [471, 331] on div at bounding box center [545, 331] width 572 height 78
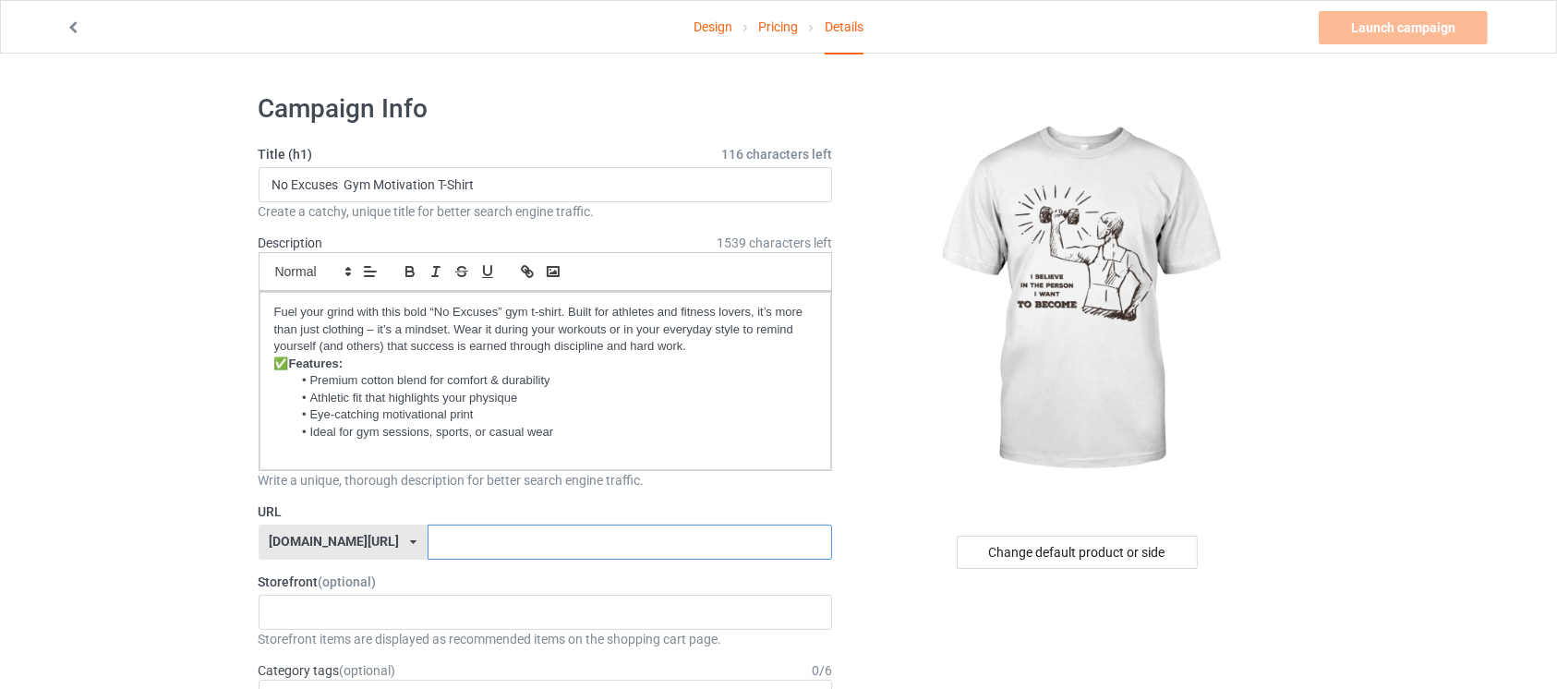
click at [460, 541] on input "text" at bounding box center [630, 541] width 404 height 35
type input "M"
type input "m"
click at [289, 525] on div "teechip.com/ teechip.com/ 587d0d41cee36fd012c64a69" at bounding box center [343, 541] width 169 height 35
click at [567, 532] on input "gymlation" at bounding box center [630, 541] width 404 height 35
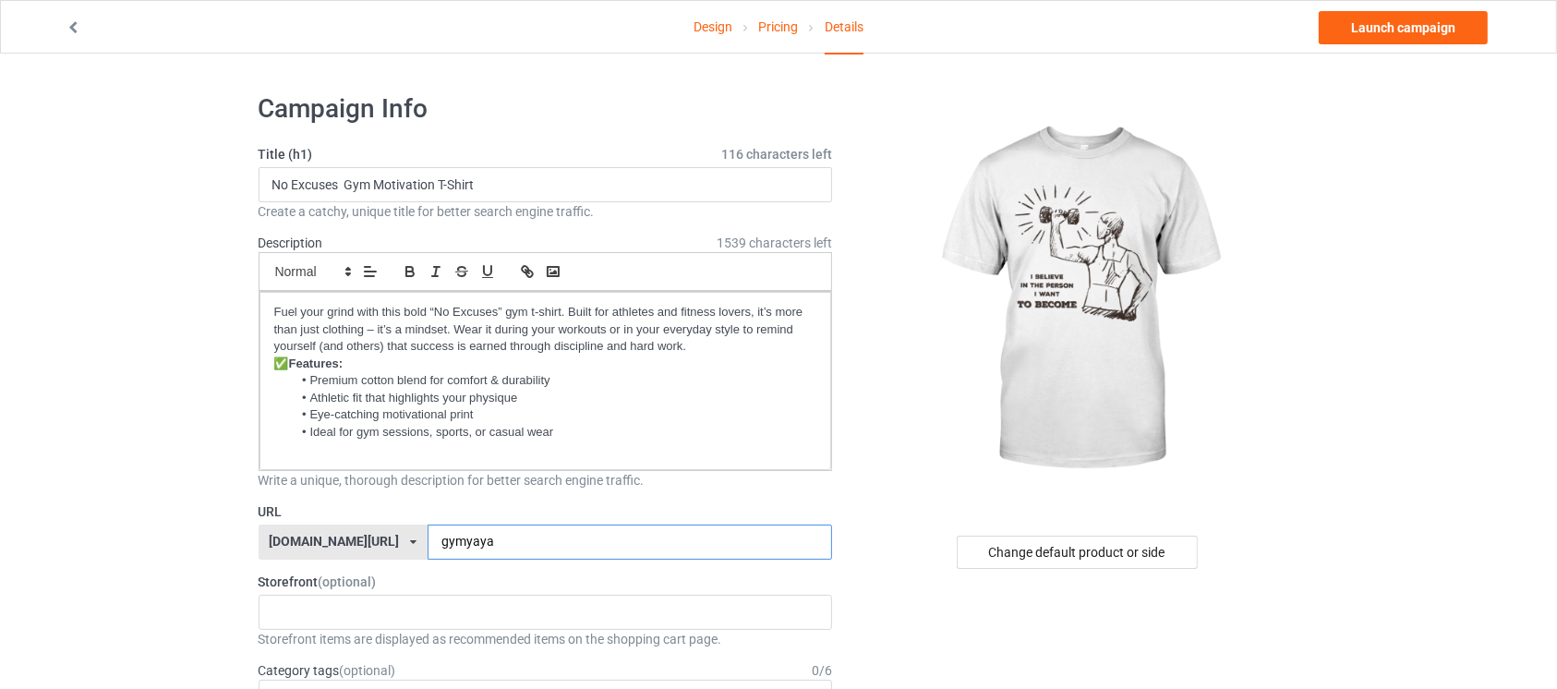
type input "gymyaya"
click at [1284, 145] on div at bounding box center [1078, 300] width 440 height 416
click at [1447, 24] on link "Launch campaign" at bounding box center [1403, 27] width 169 height 33
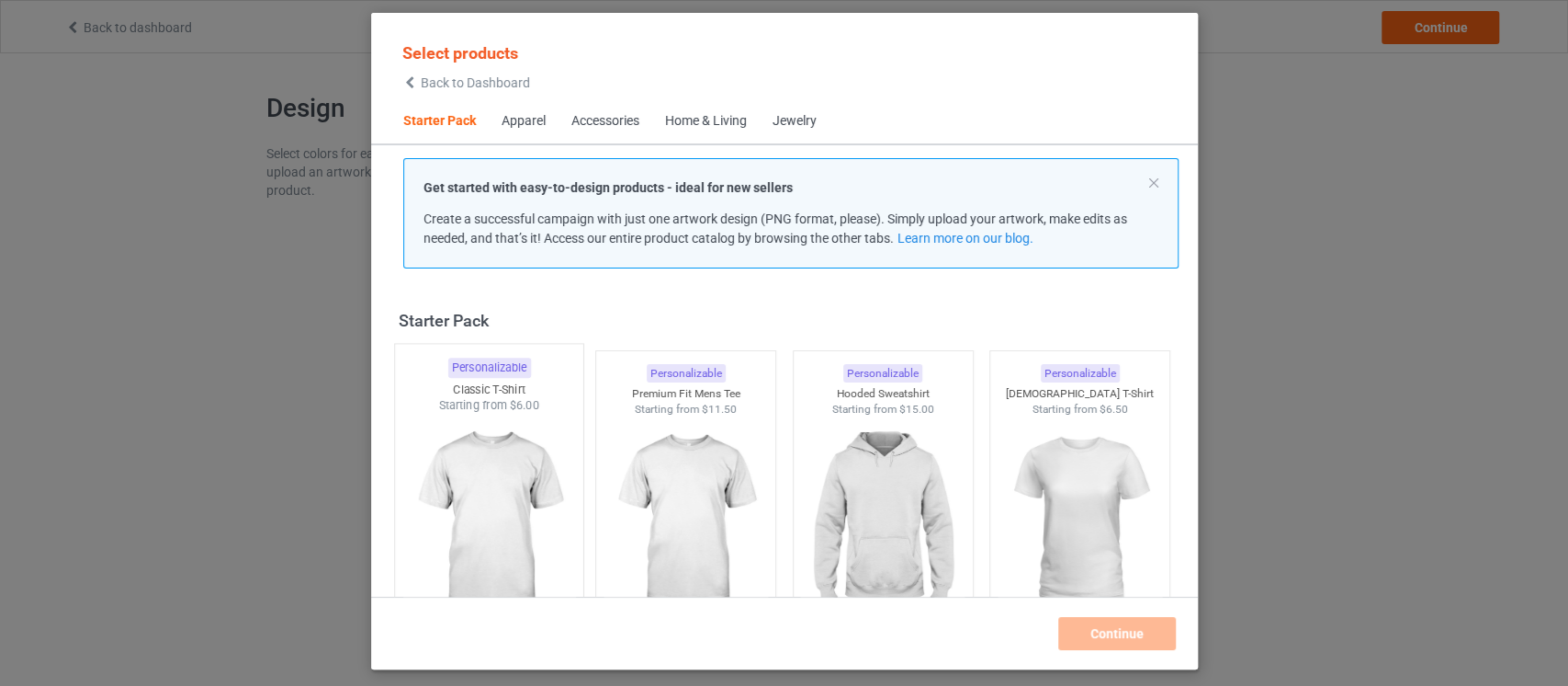
click at [533, 538] on img at bounding box center [489, 522] width 173 height 216
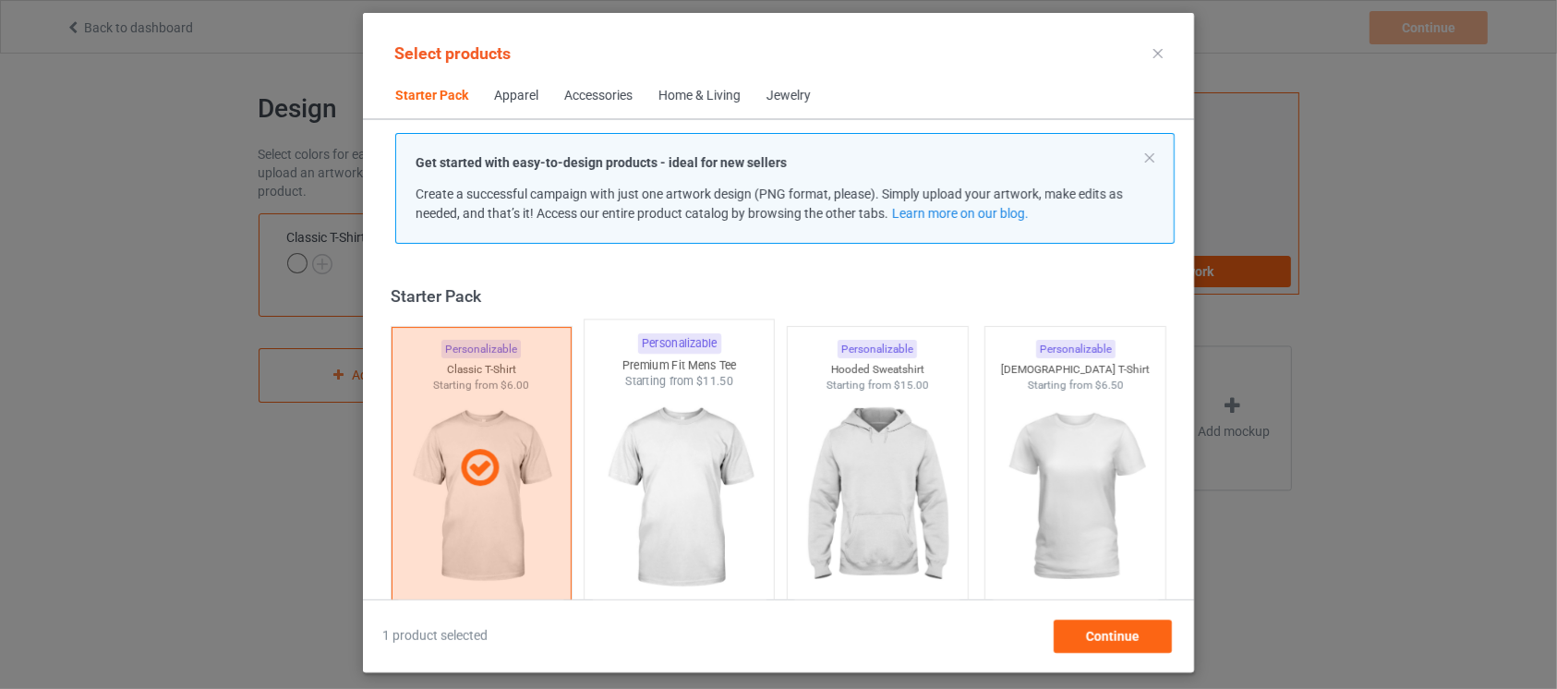
click at [729, 539] on img at bounding box center [680, 498] width 174 height 217
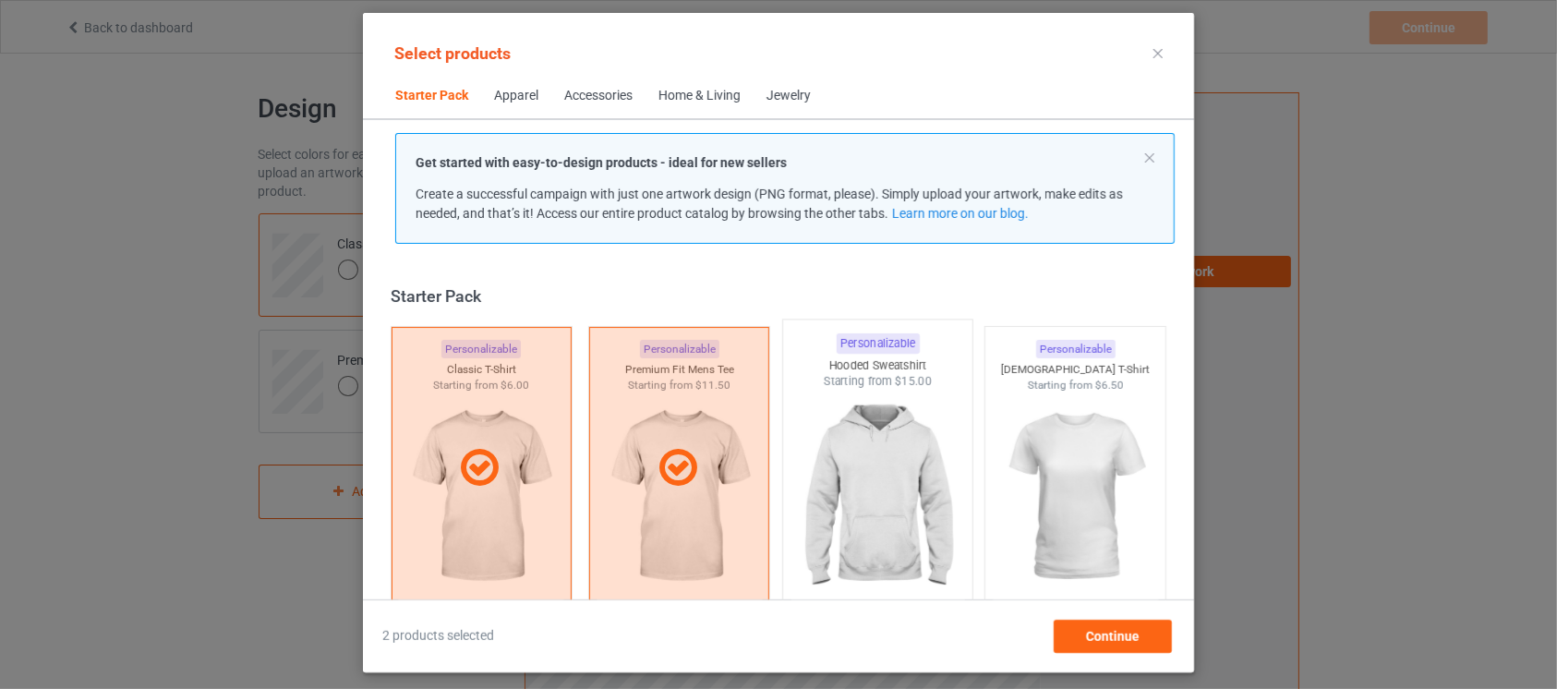
click at [875, 534] on img at bounding box center [877, 498] width 174 height 217
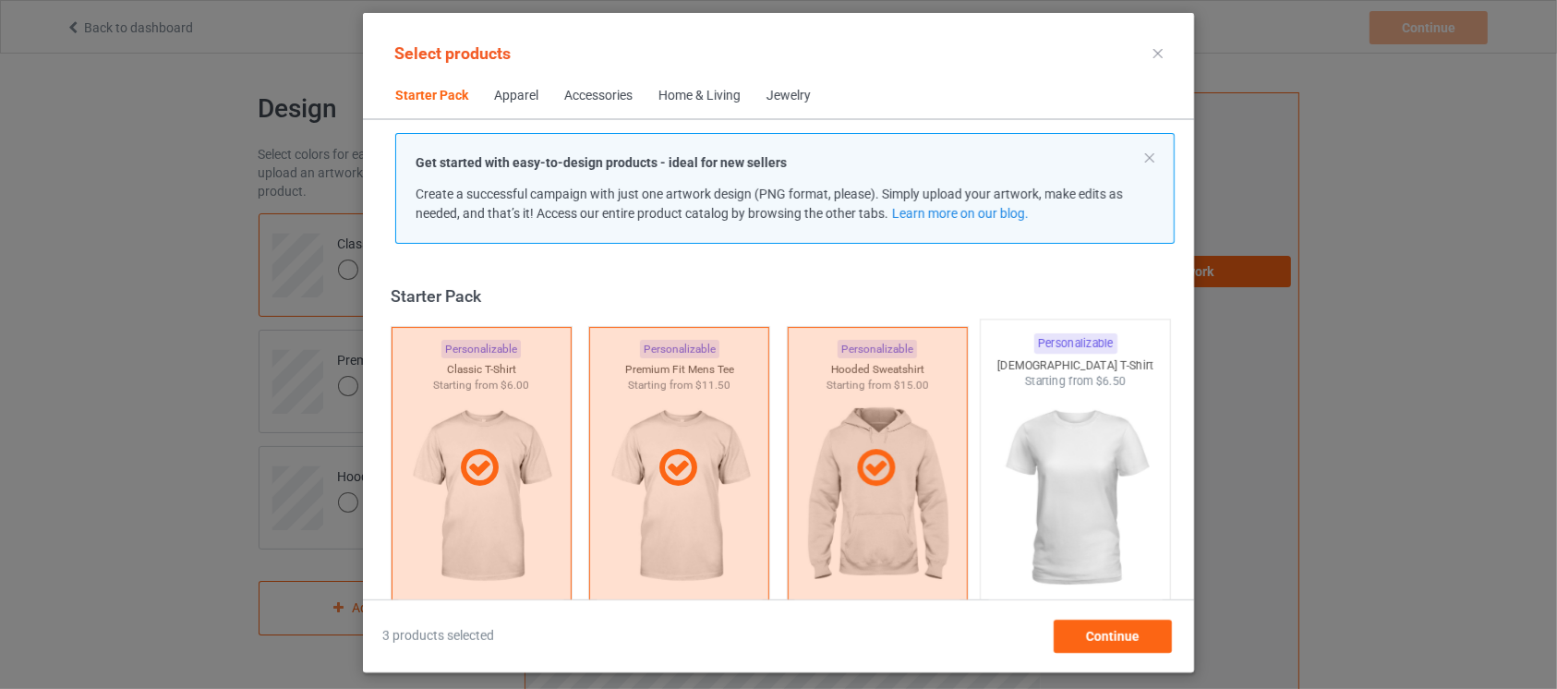
click at [1052, 521] on img at bounding box center [1076, 498] width 174 height 217
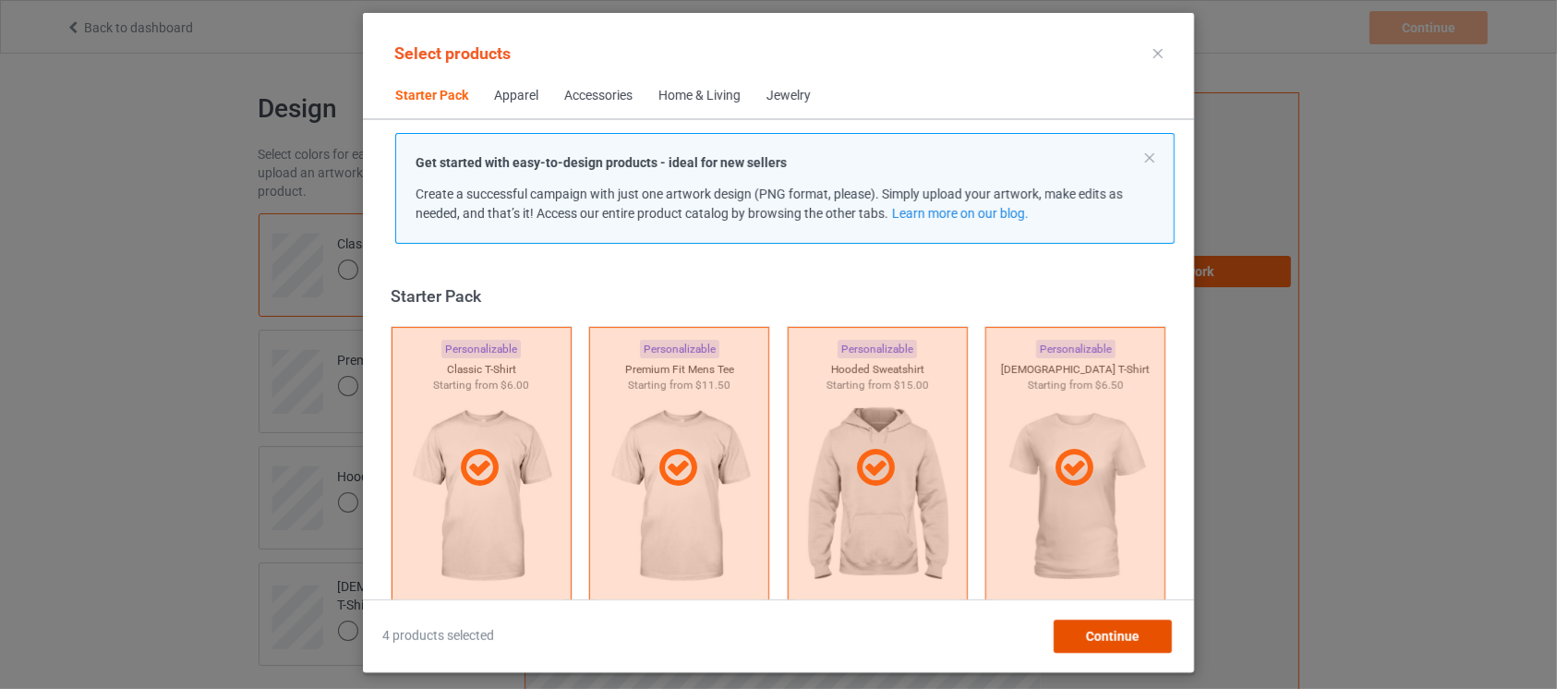
click at [1089, 630] on span "Continue" at bounding box center [1113, 636] width 54 height 15
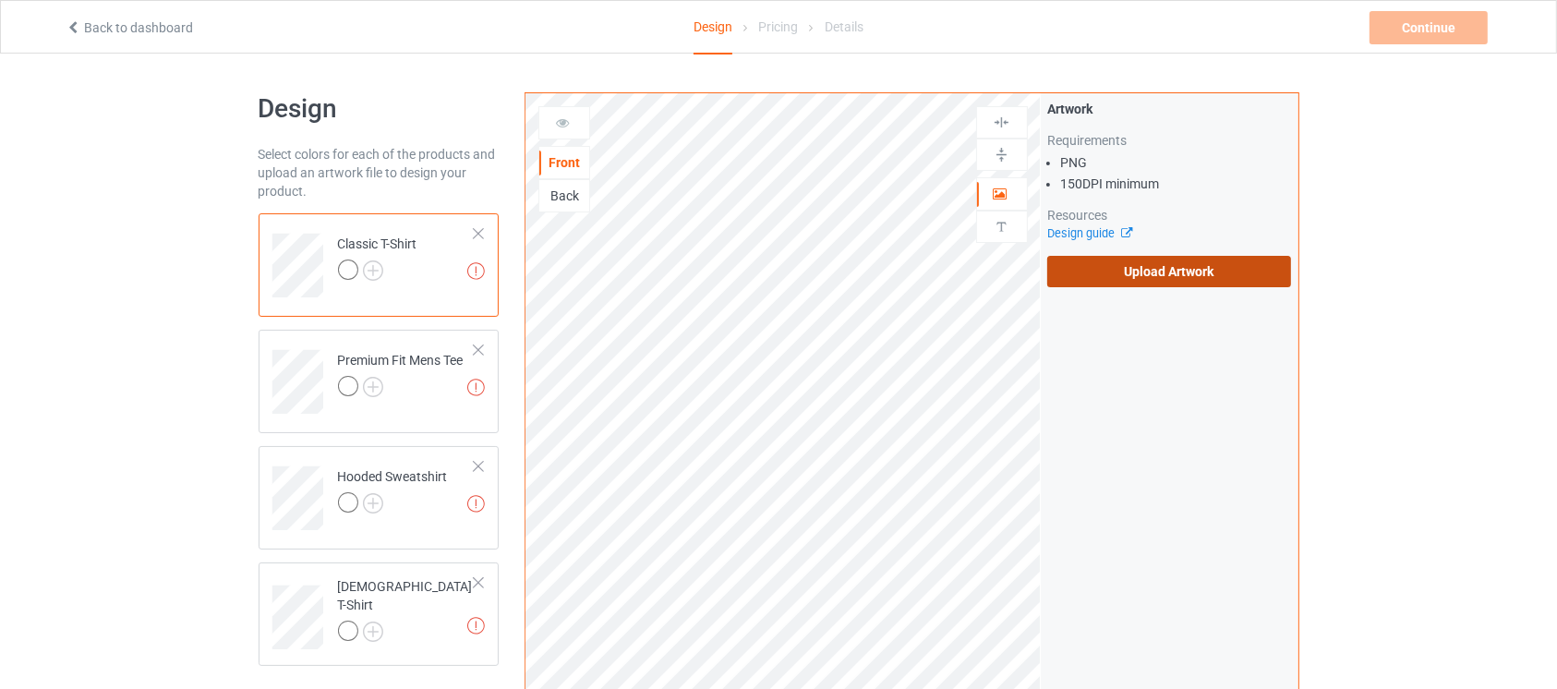
click at [1203, 269] on label "Upload Artwork" at bounding box center [1169, 271] width 245 height 31
click at [0, 0] on input "Upload Artwork" at bounding box center [0, 0] width 0 height 0
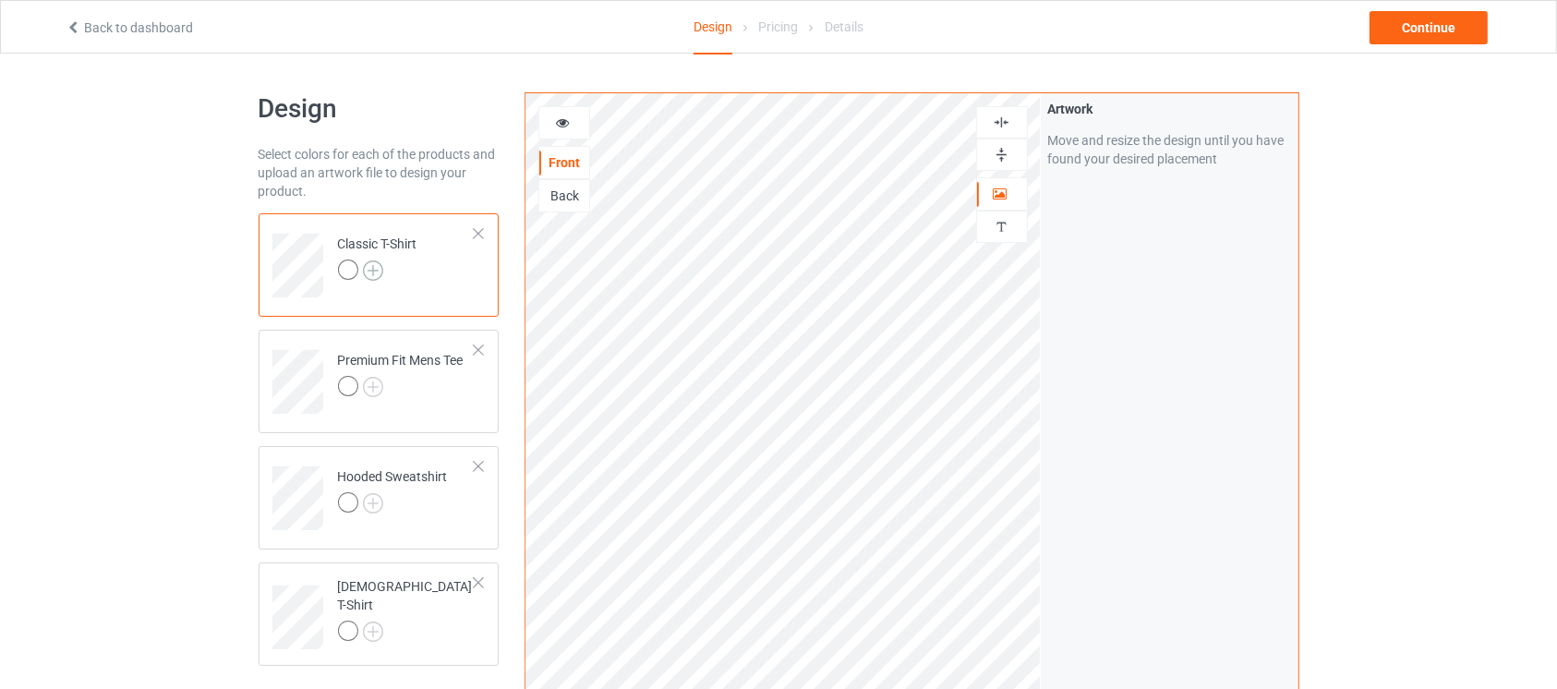
click at [377, 262] on img at bounding box center [373, 270] width 20 height 20
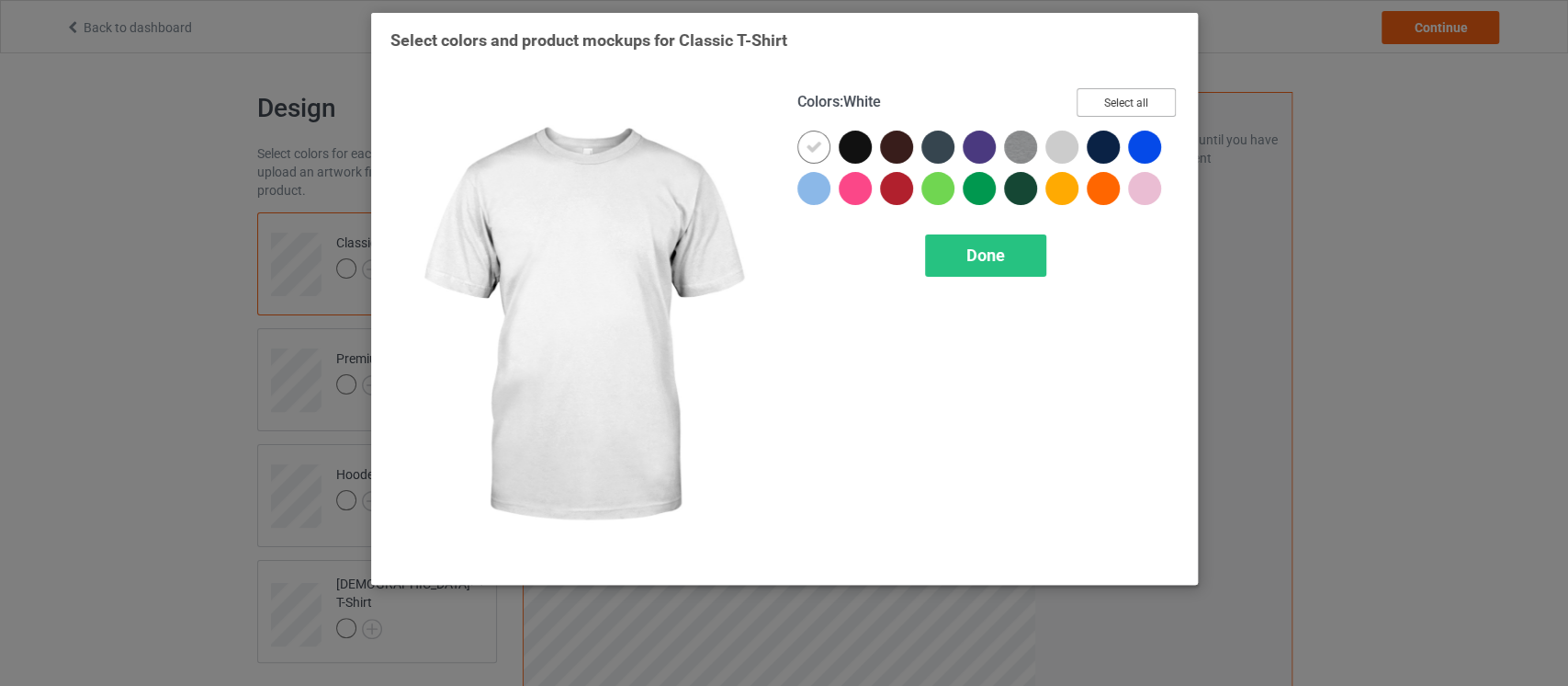
click at [1143, 102] on button "Select all" at bounding box center [1126, 103] width 99 height 29
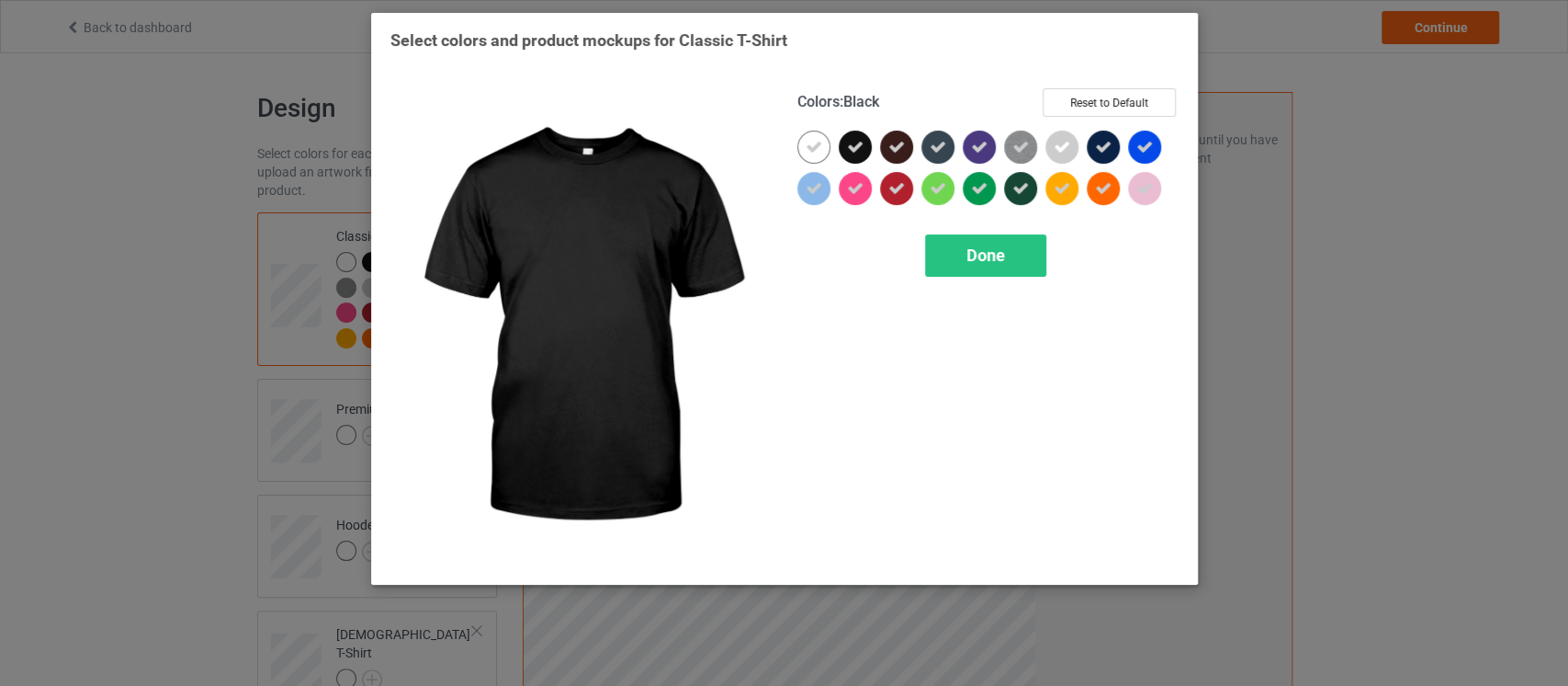
click at [865, 146] on div at bounding box center [855, 146] width 33 height 33
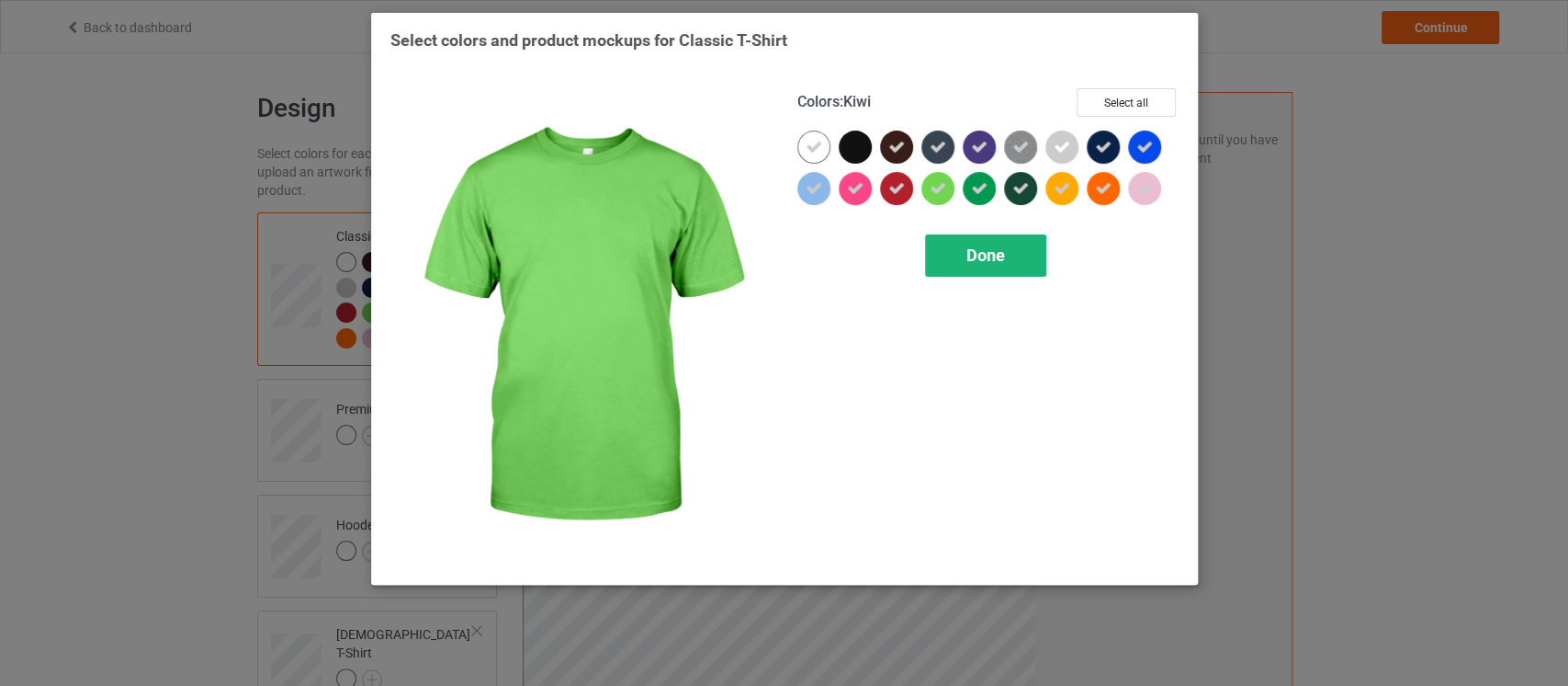
click at [967, 254] on span "Done" at bounding box center [985, 255] width 39 height 19
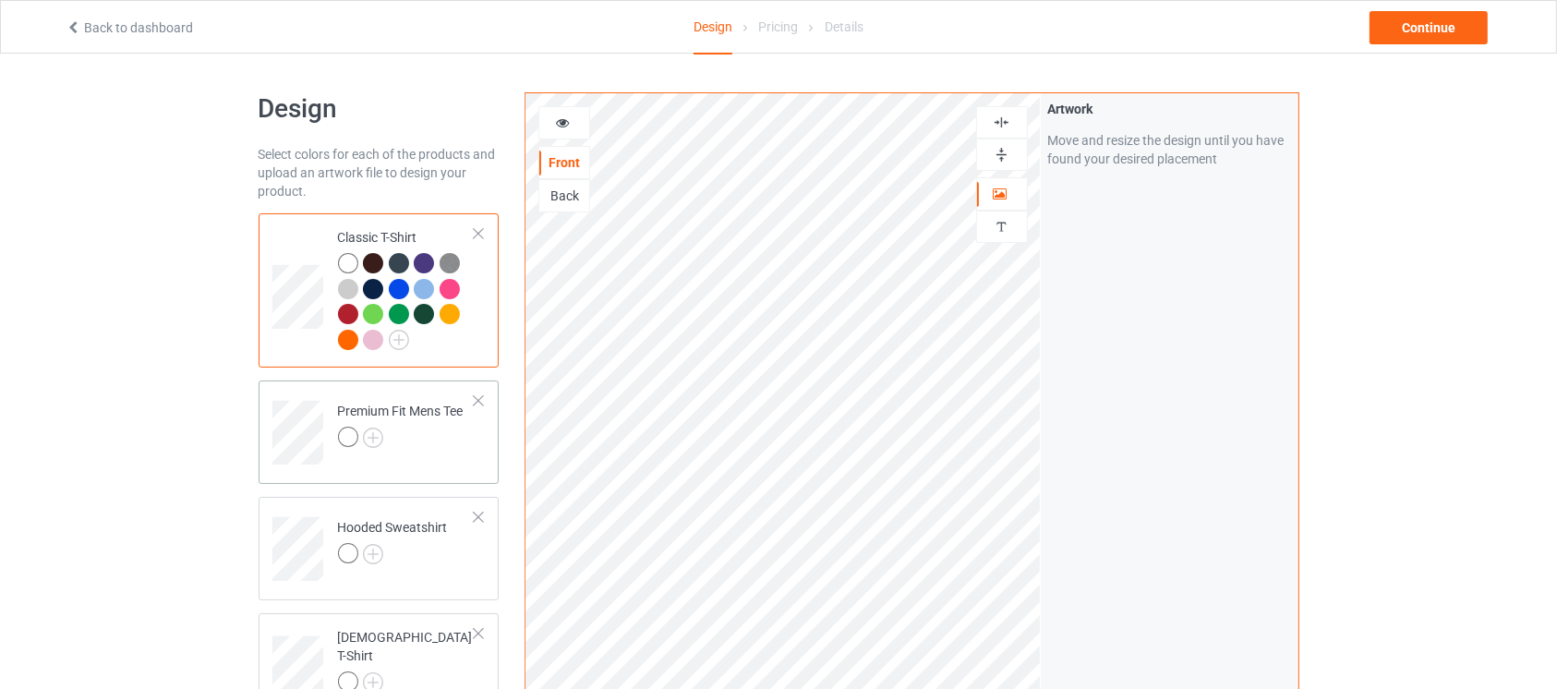
click at [455, 465] on div "Premium Fit Mens Tee" at bounding box center [379, 431] width 241 height 103
click at [368, 445] on img at bounding box center [373, 438] width 20 height 20
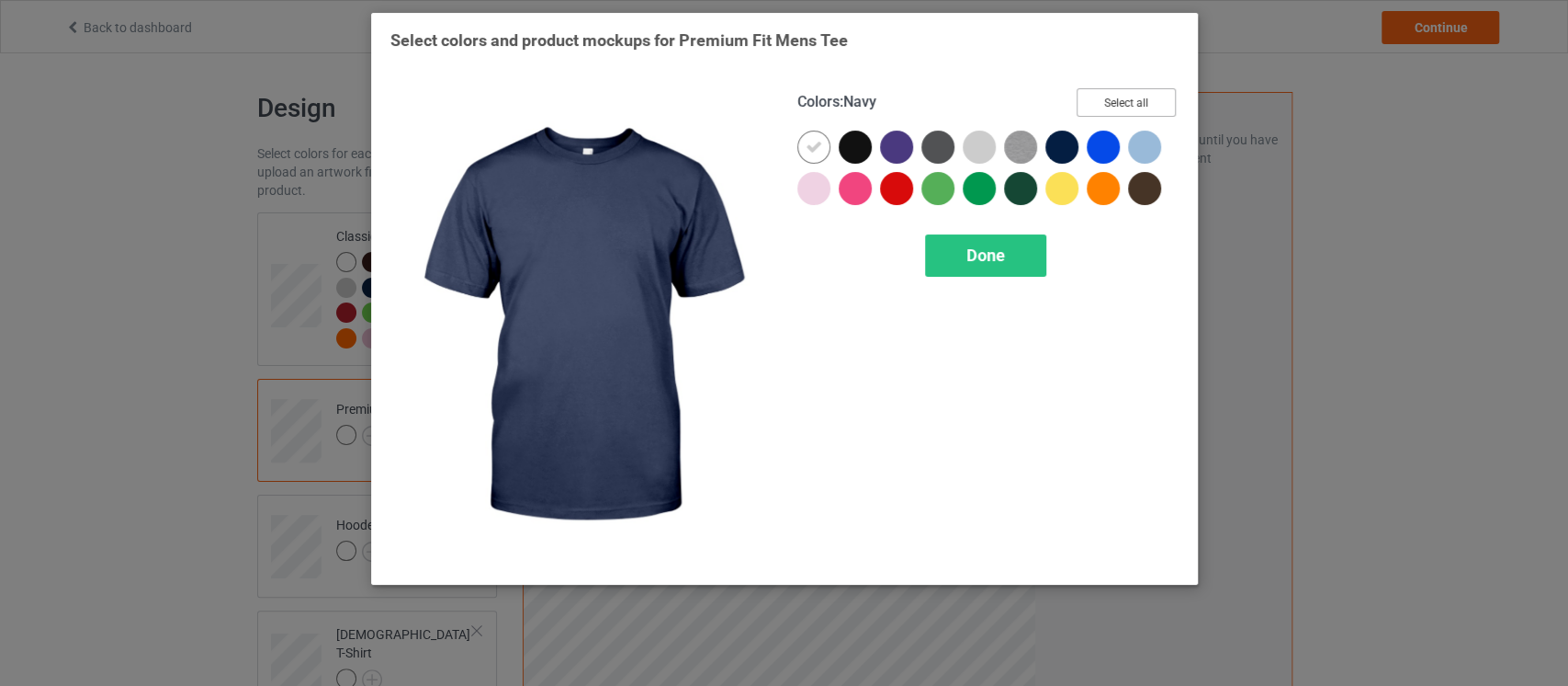
click at [1125, 114] on button "Select all" at bounding box center [1126, 103] width 99 height 29
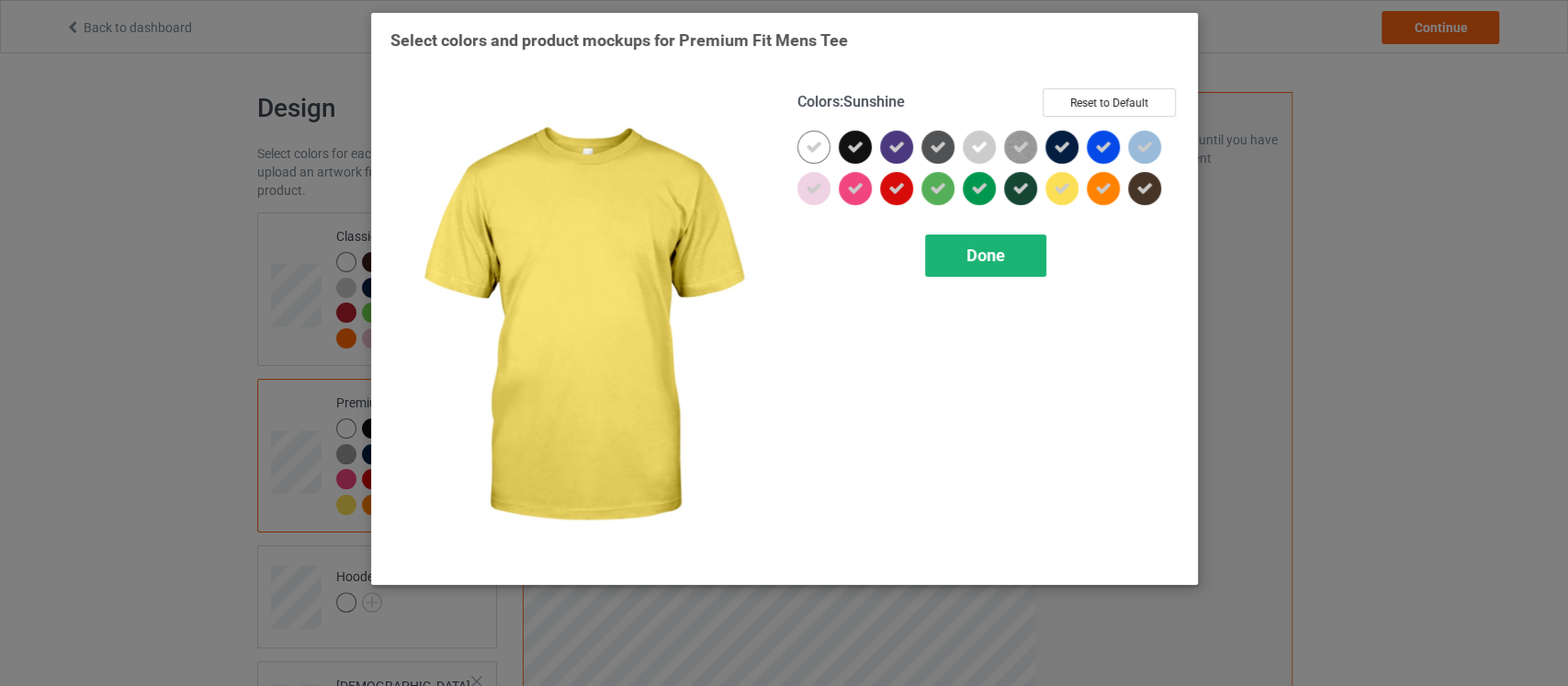
click at [1006, 252] on div "Done" at bounding box center [986, 255] width 121 height 42
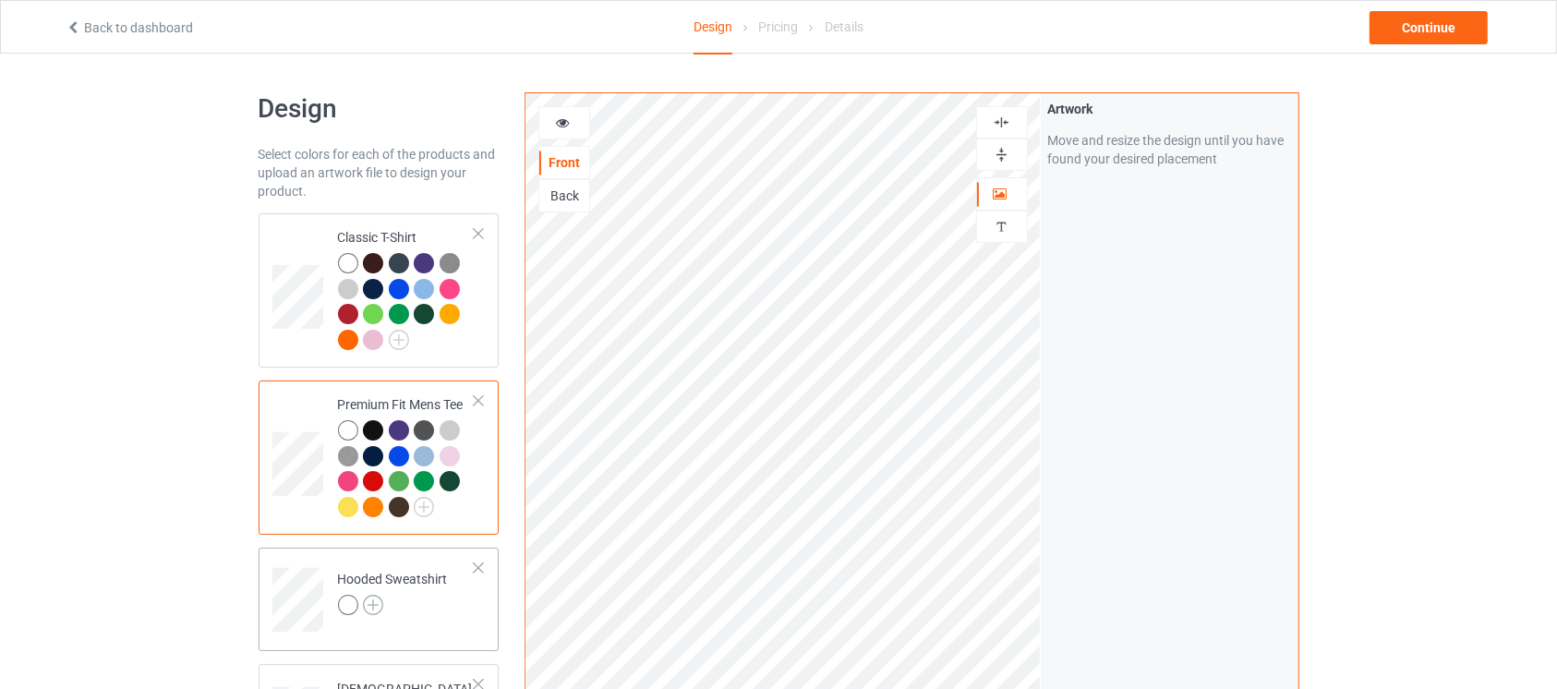
click at [377, 606] on img at bounding box center [373, 605] width 20 height 20
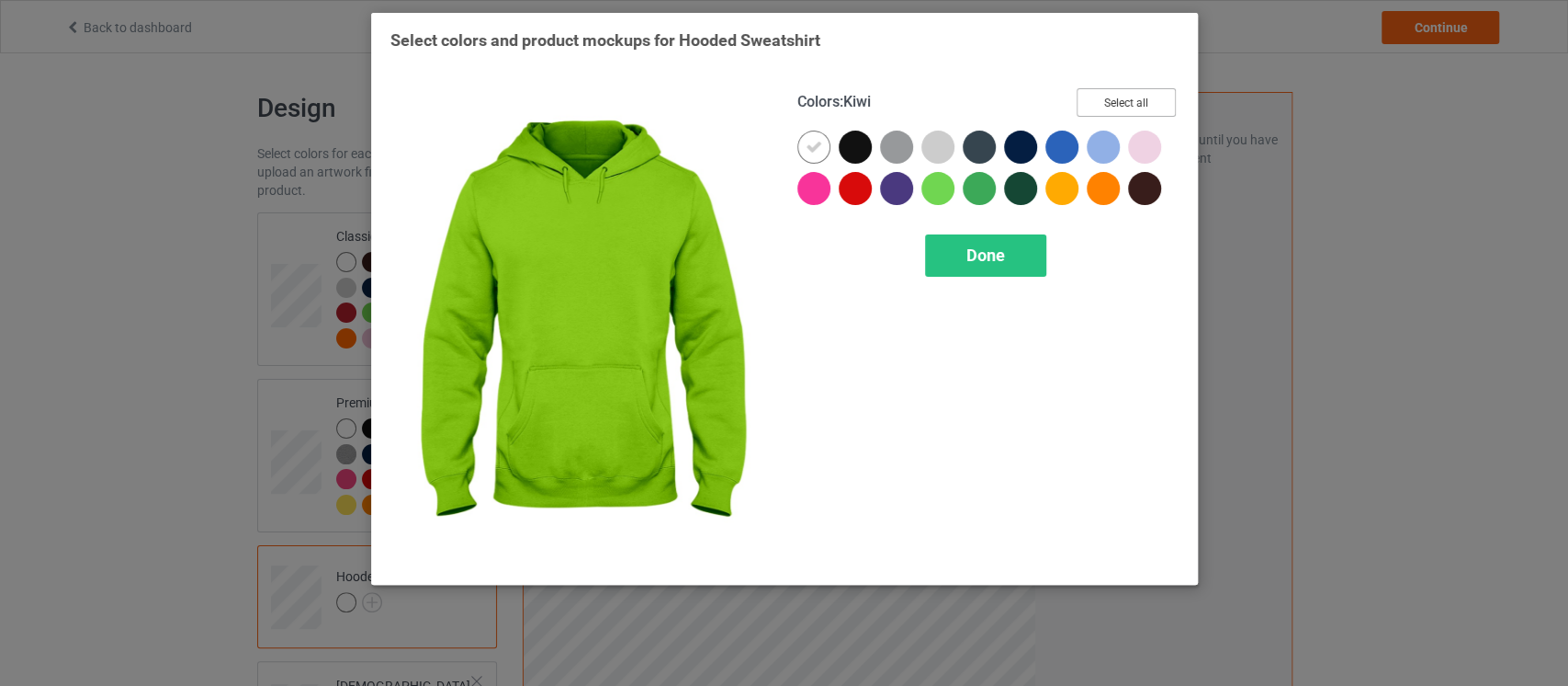
click at [1115, 100] on button "Select all" at bounding box center [1126, 103] width 99 height 29
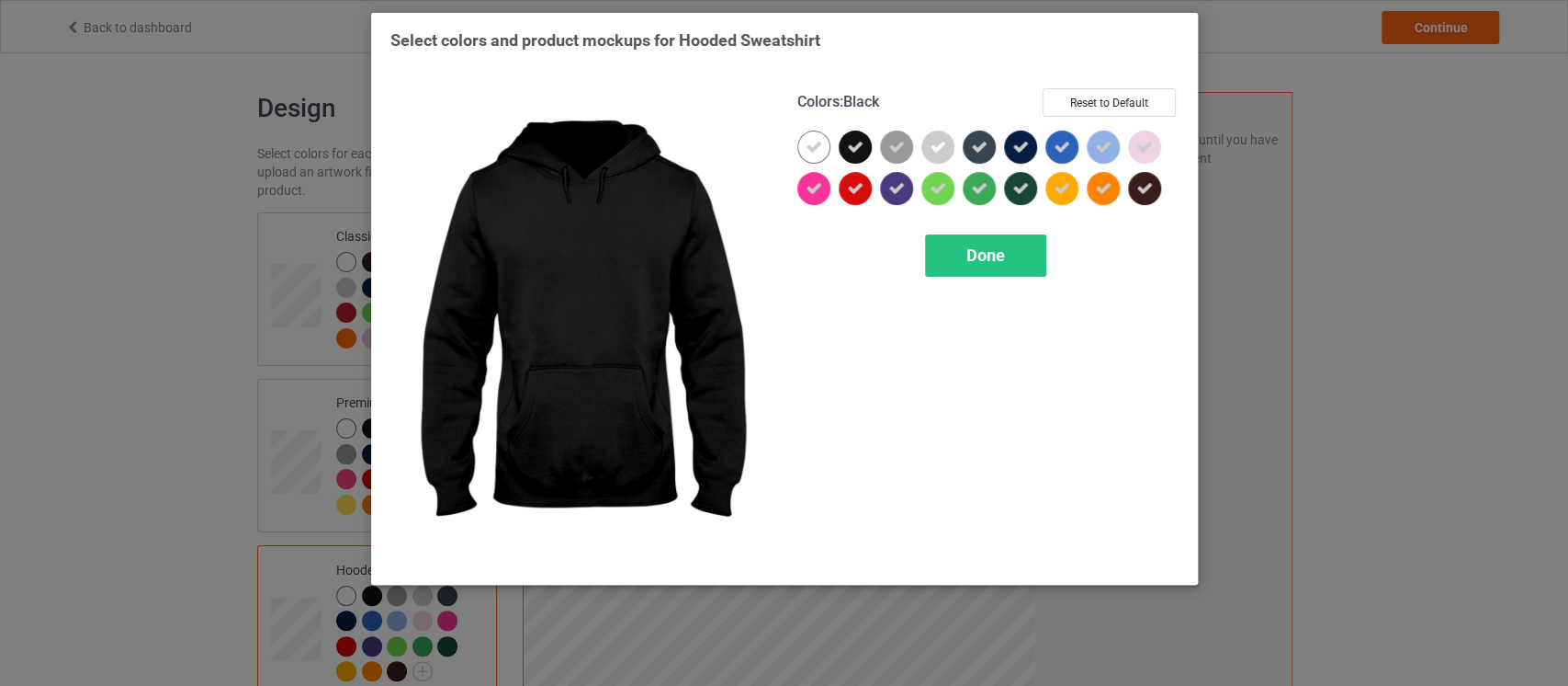
click at [854, 148] on icon at bounding box center [855, 146] width 17 height 17
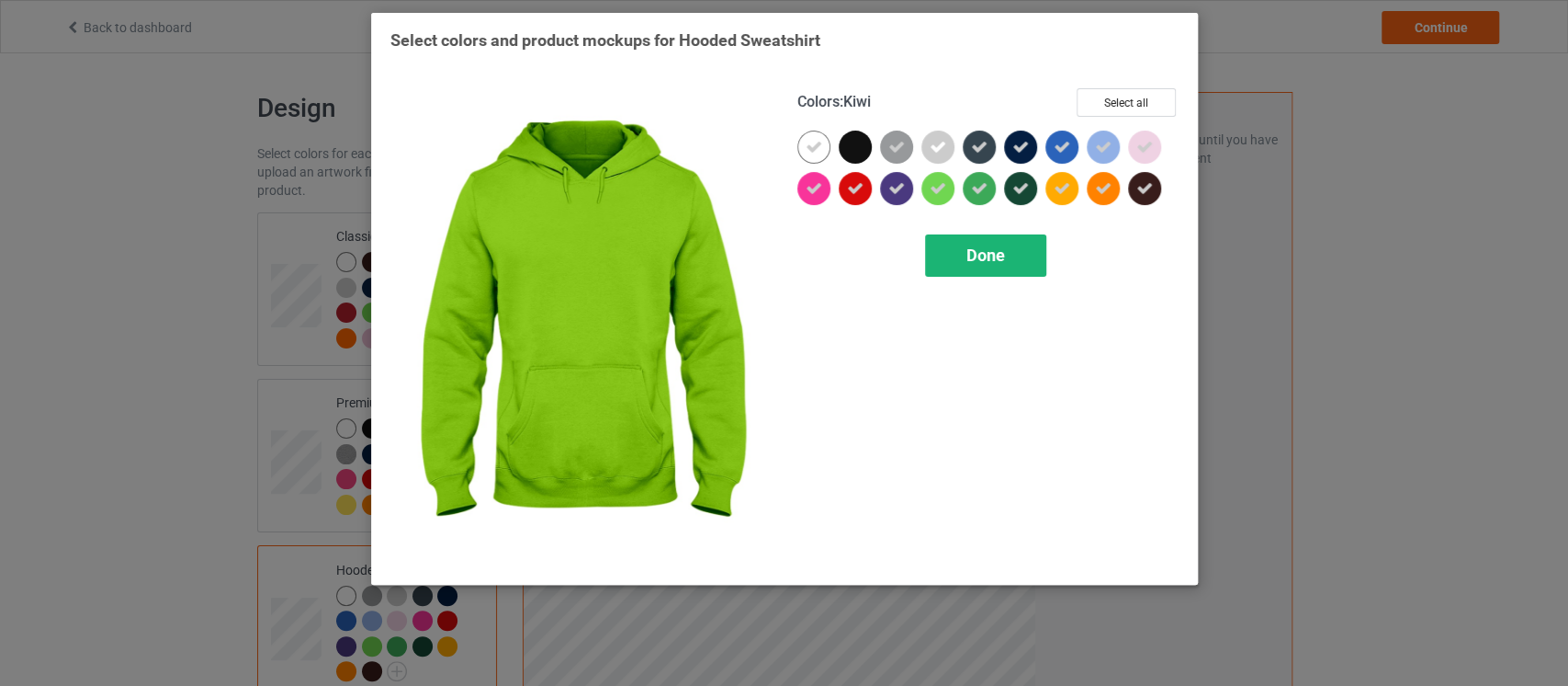
click at [993, 256] on span "Done" at bounding box center [985, 255] width 39 height 19
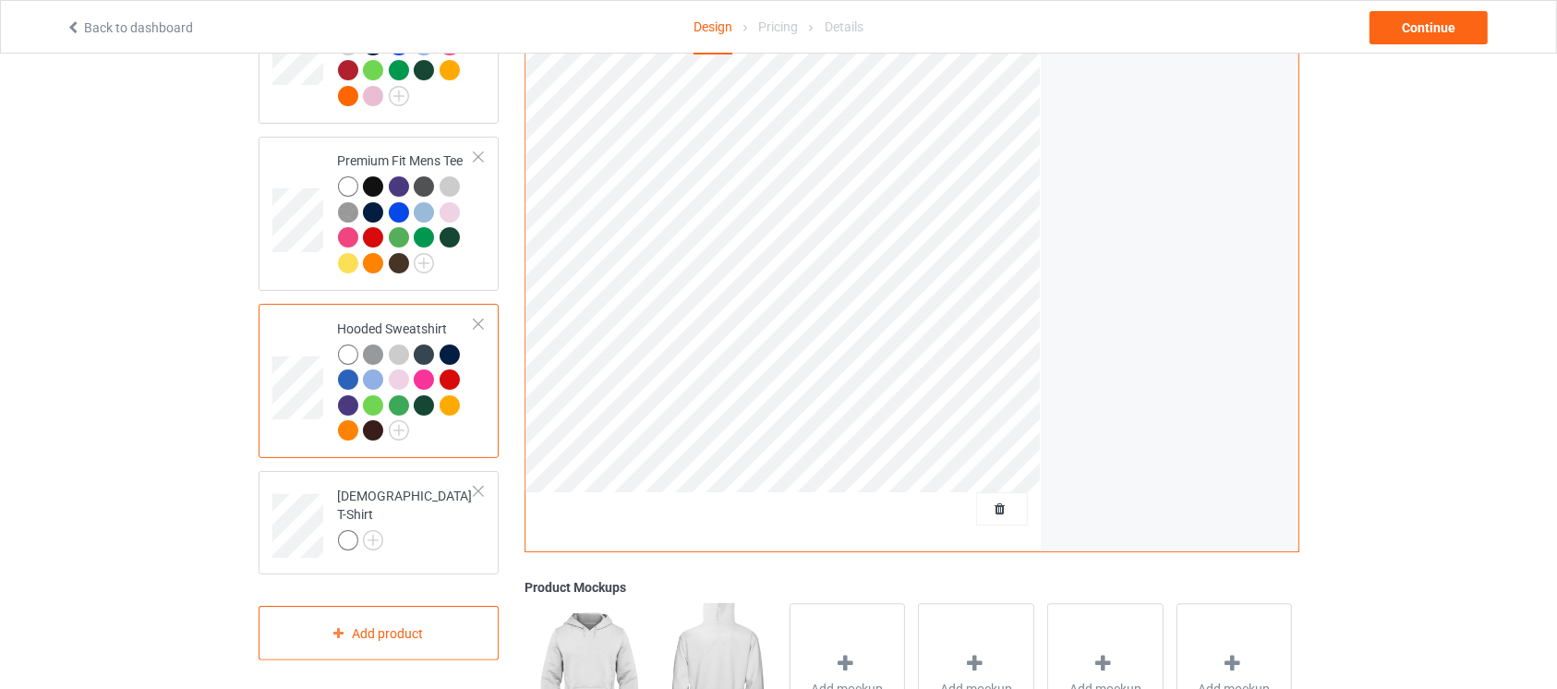
scroll to position [247, 0]
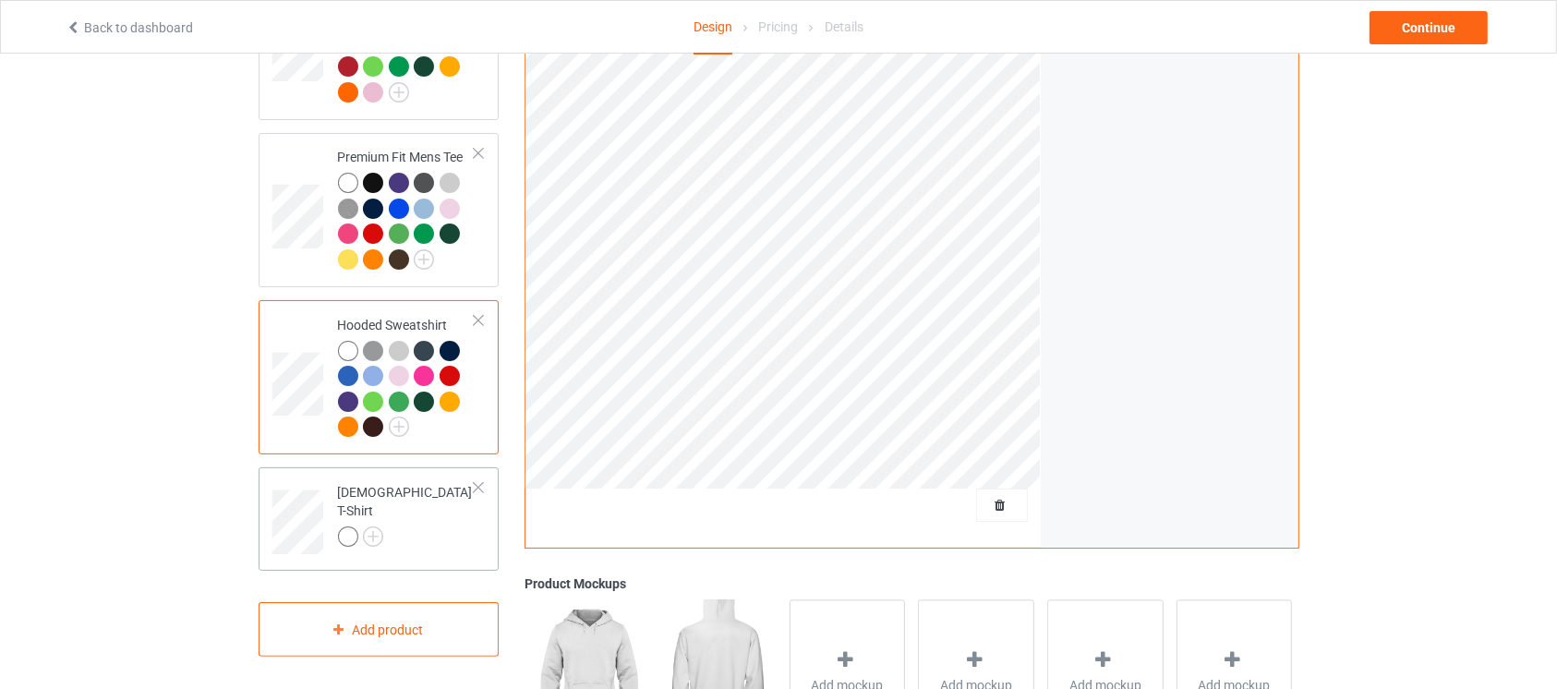
click at [384, 535] on div at bounding box center [407, 539] width 138 height 26
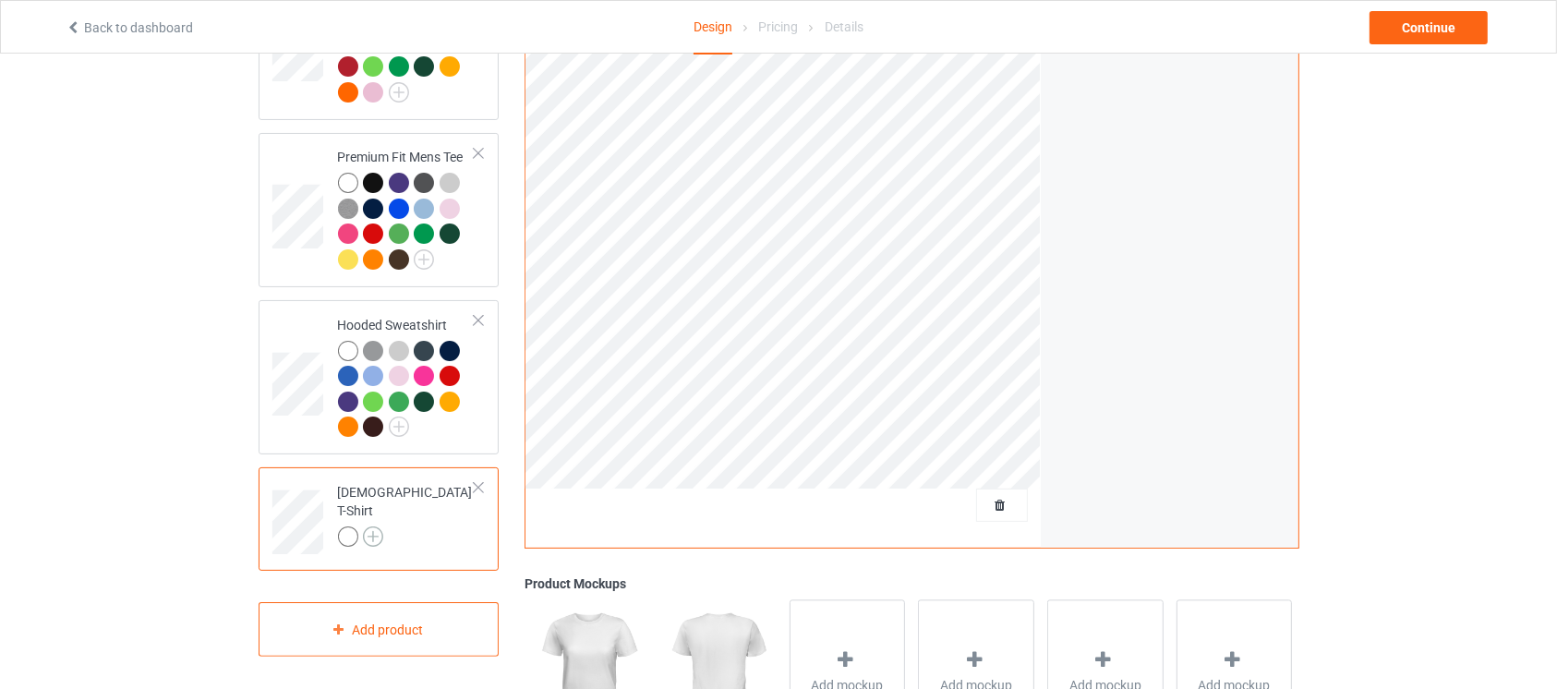
click at [381, 531] on img at bounding box center [373, 536] width 20 height 20
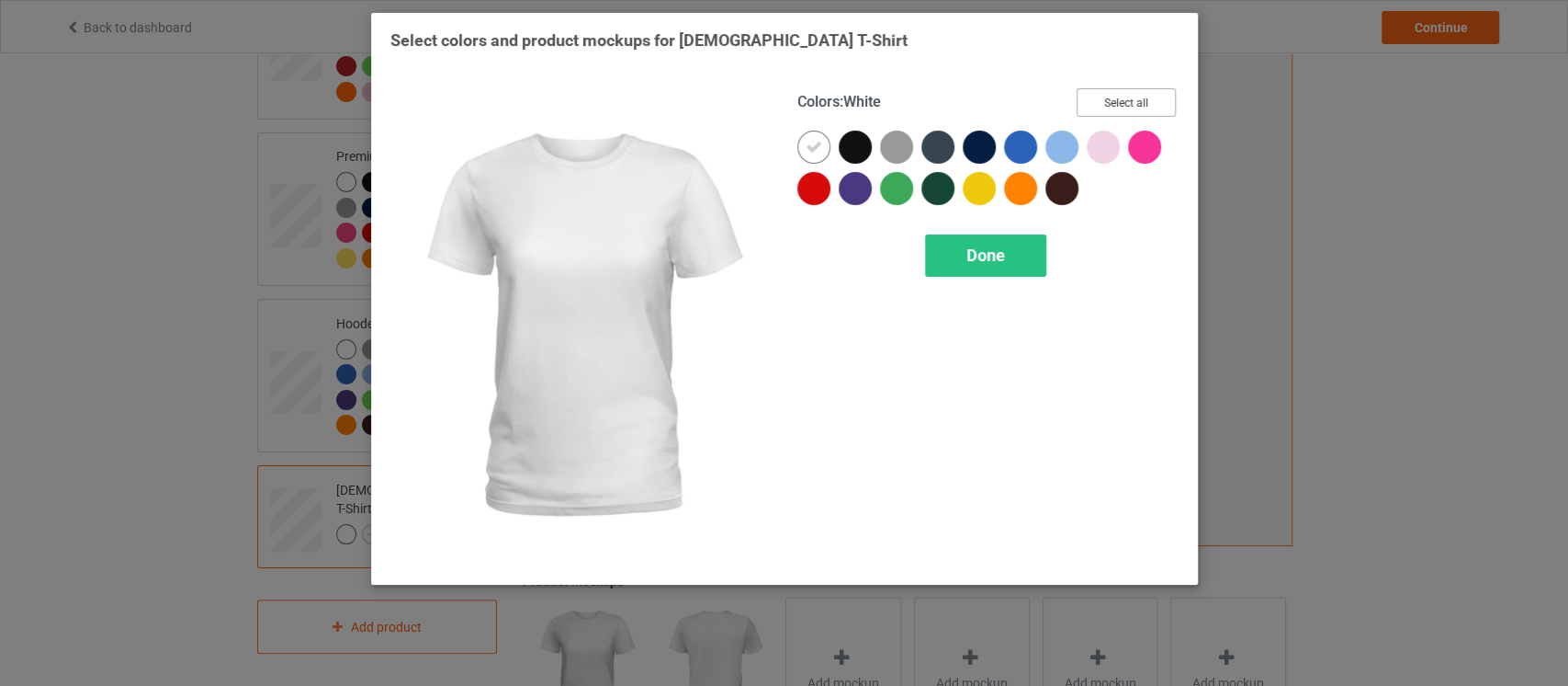
click at [1140, 103] on button "Select all" at bounding box center [1126, 103] width 99 height 29
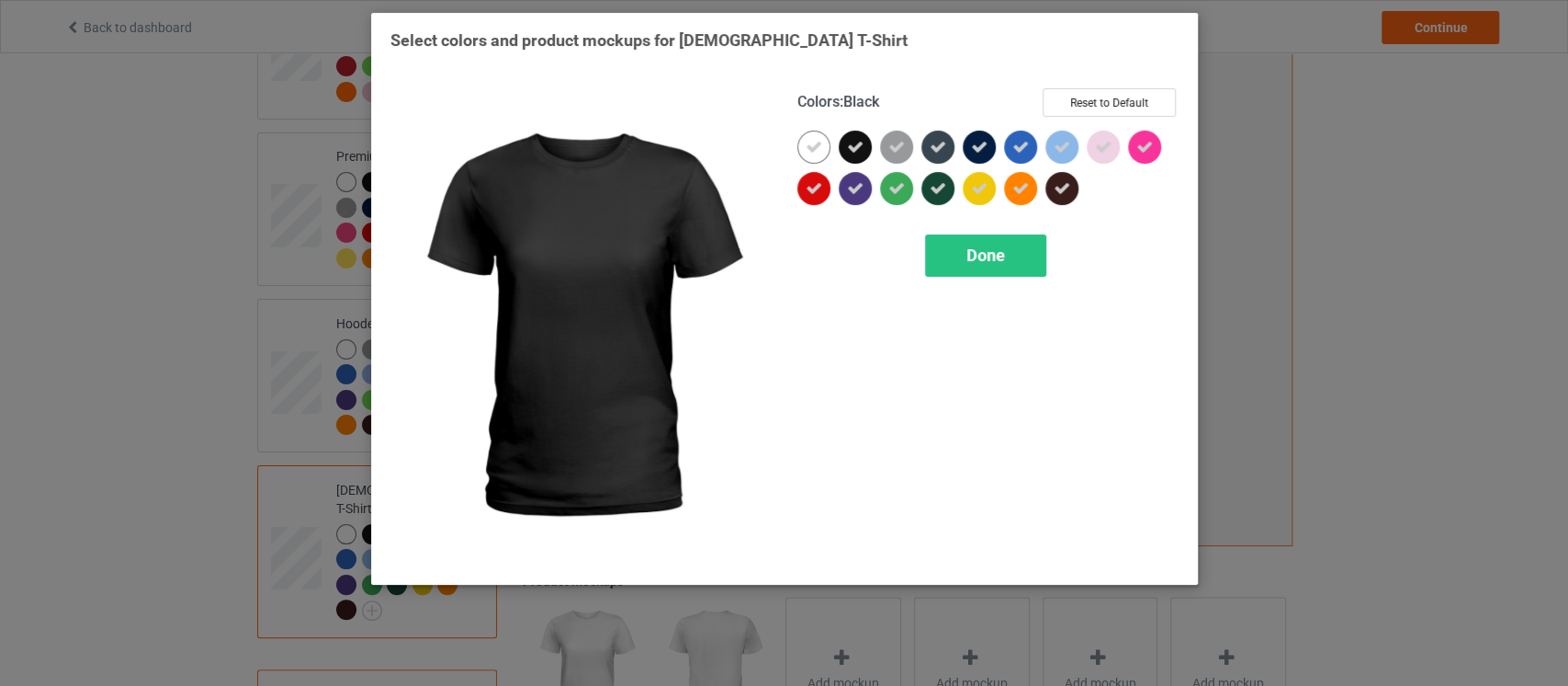
click at [857, 143] on icon at bounding box center [855, 146] width 17 height 17
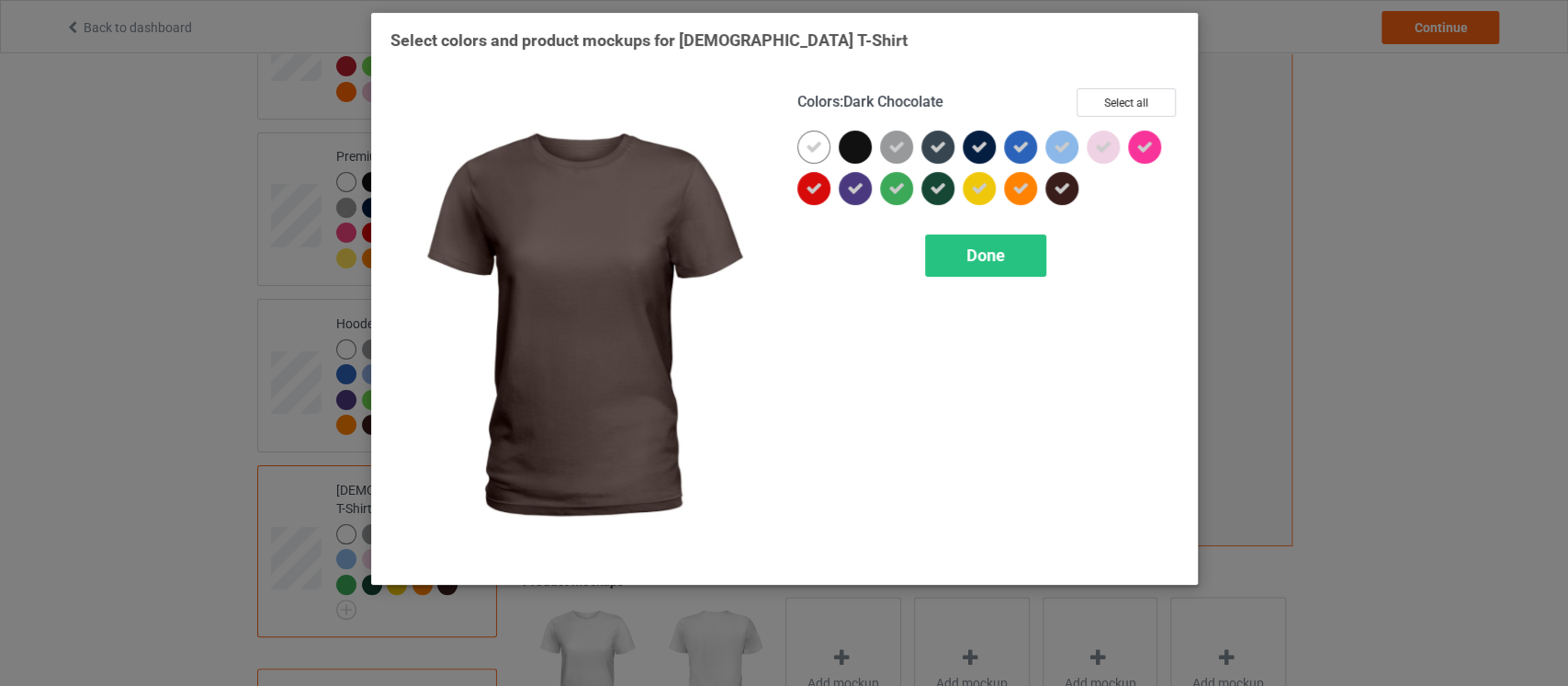
click at [1073, 191] on div at bounding box center [1062, 188] width 33 height 33
click at [1001, 246] on span "Done" at bounding box center [985, 255] width 39 height 19
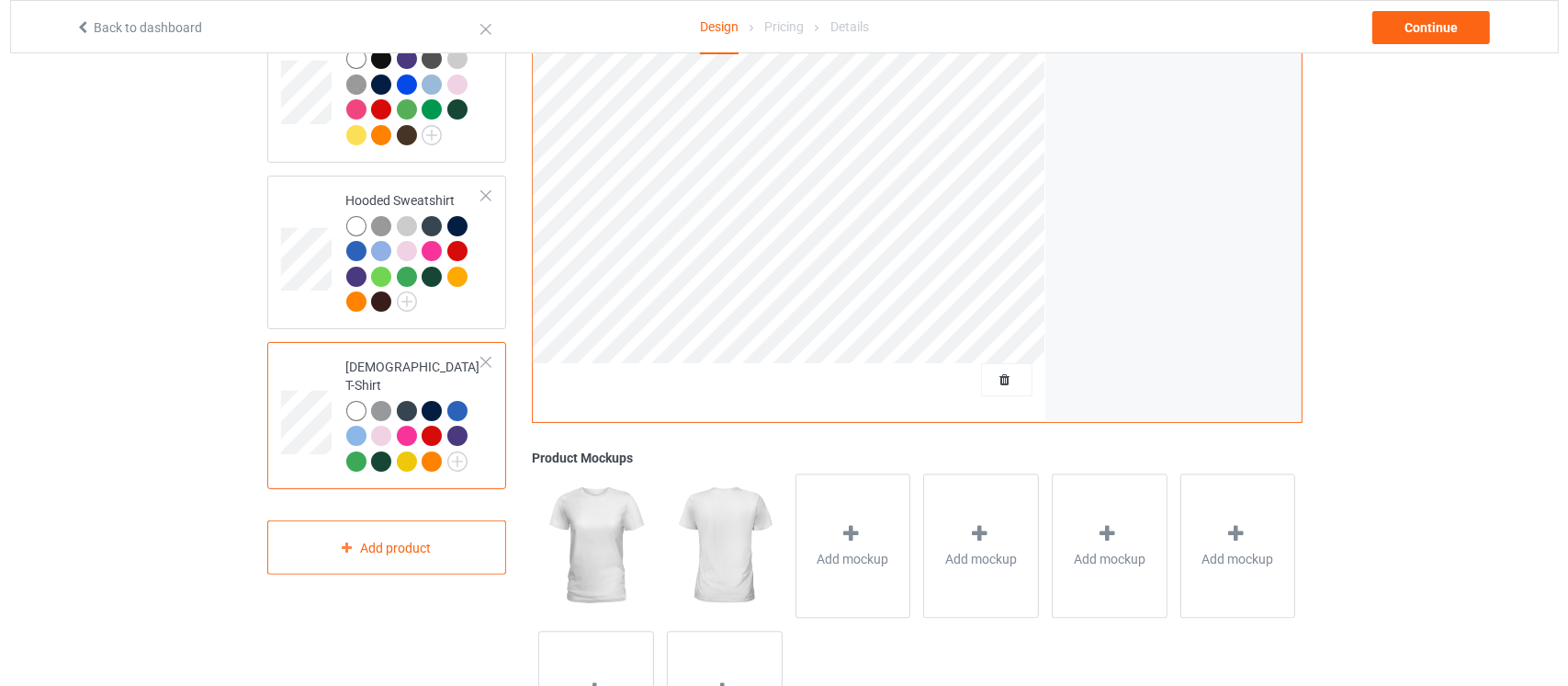
scroll to position [411, 0]
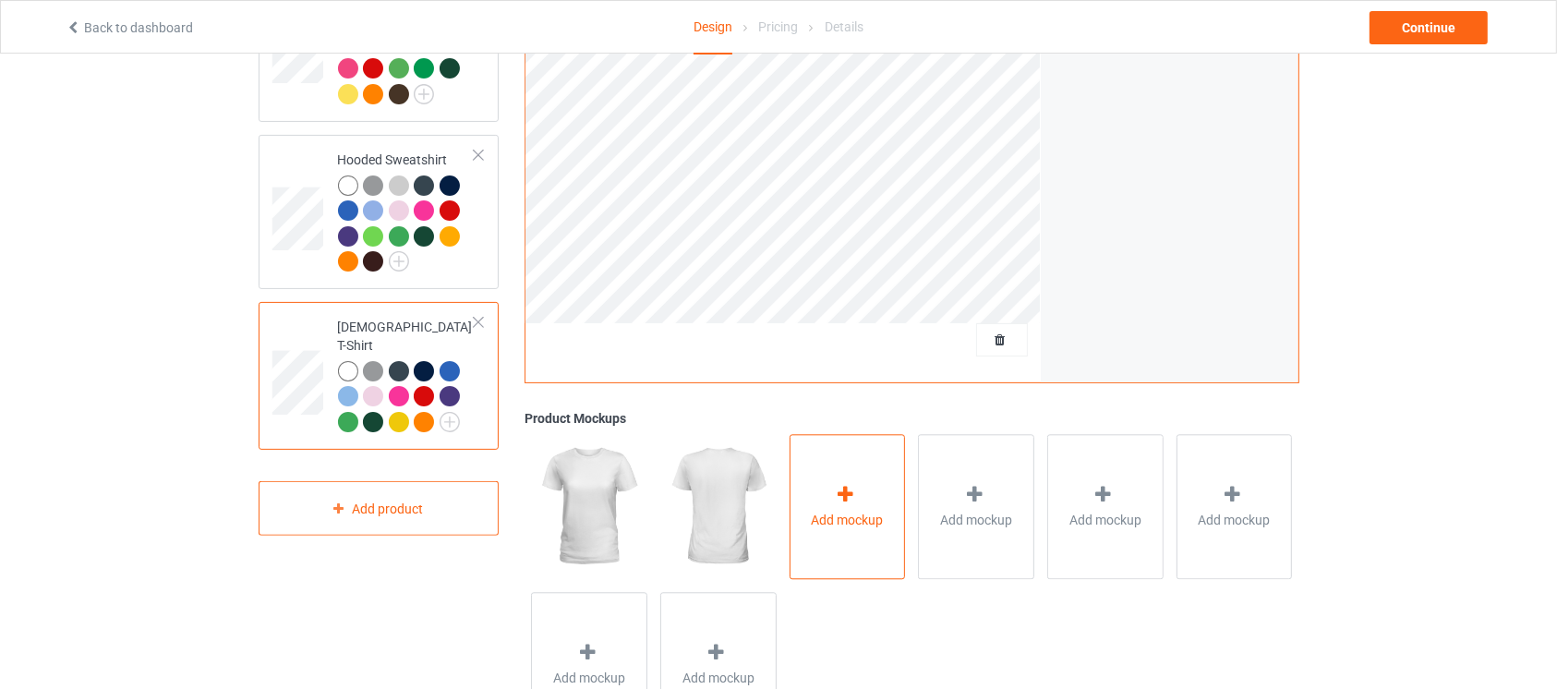
click at [858, 537] on div "Add mockup" at bounding box center [847, 506] width 116 height 145
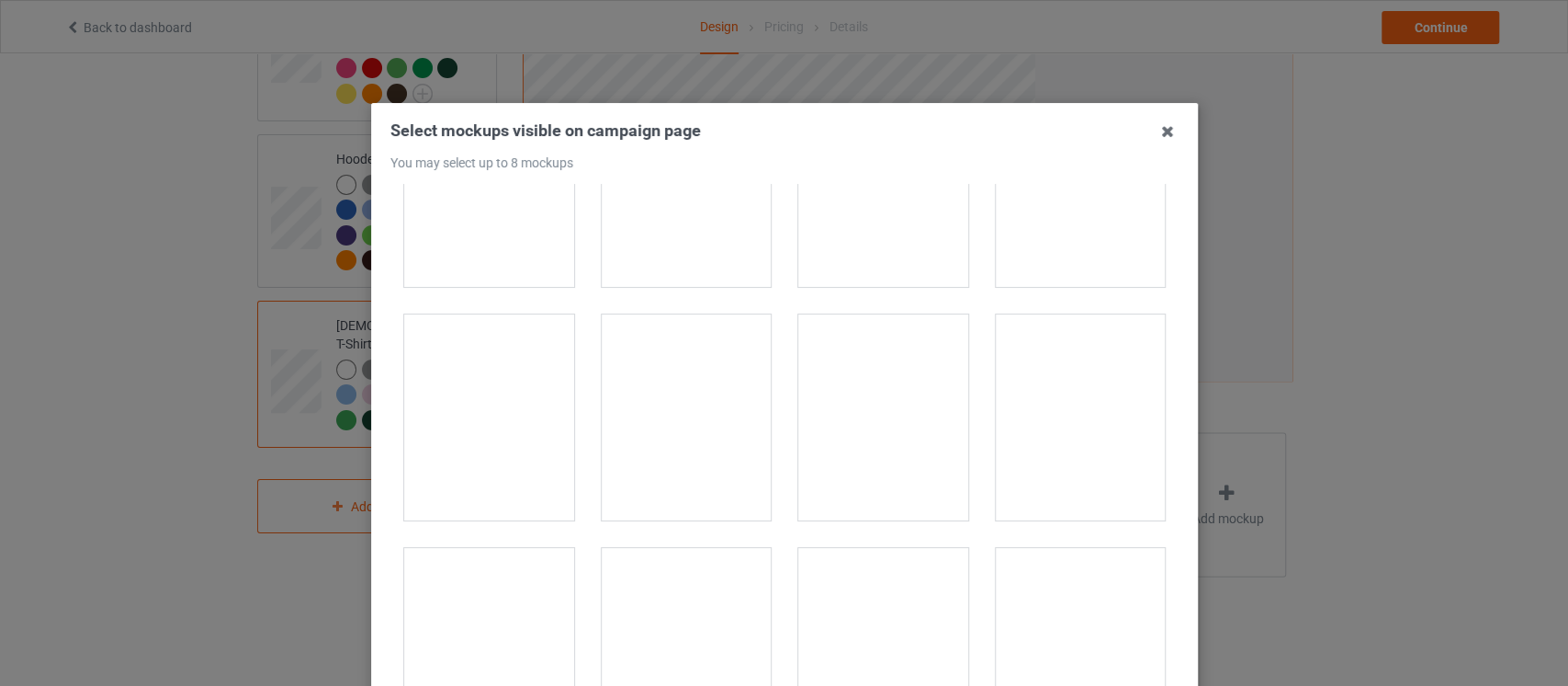
scroll to position [415, 0]
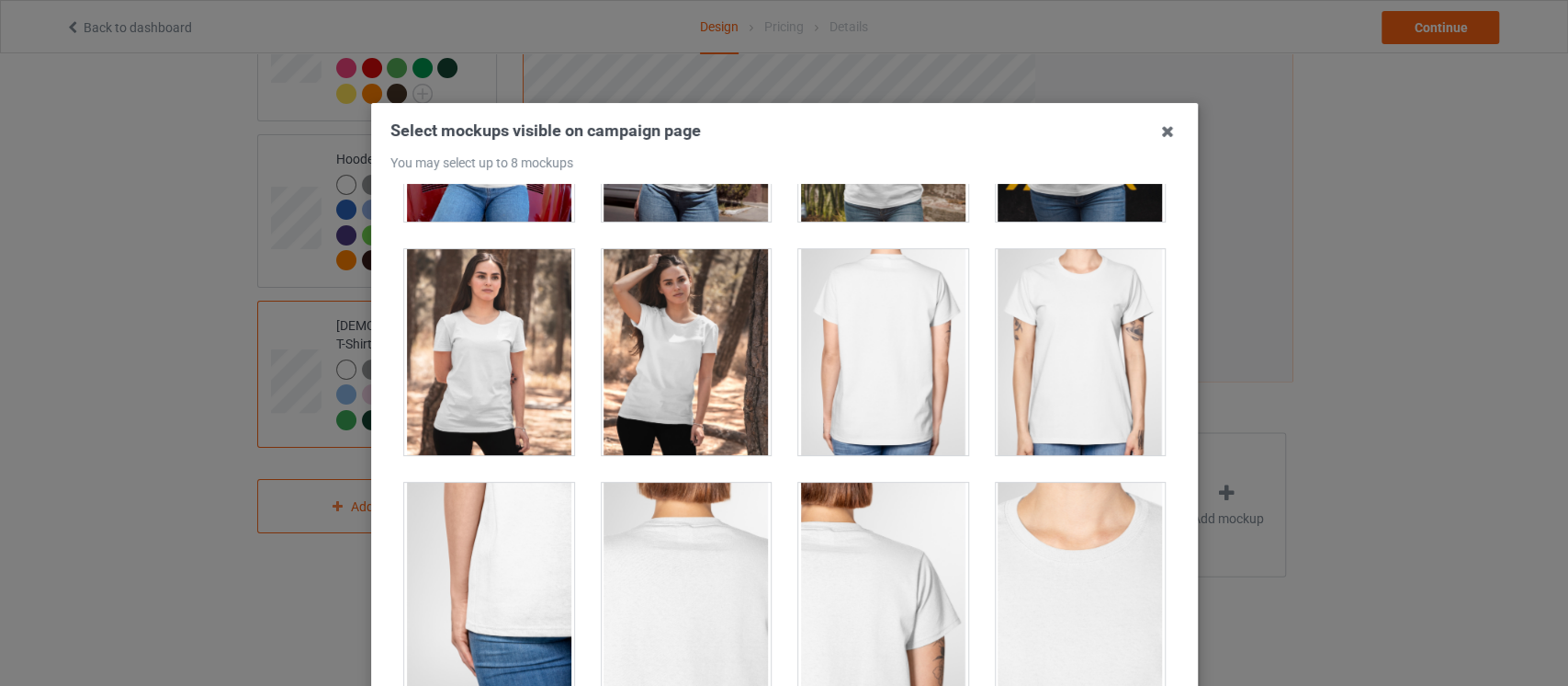
click at [601, 382] on div at bounding box center [686, 351] width 170 height 206
click at [498, 379] on div at bounding box center [489, 351] width 170 height 206
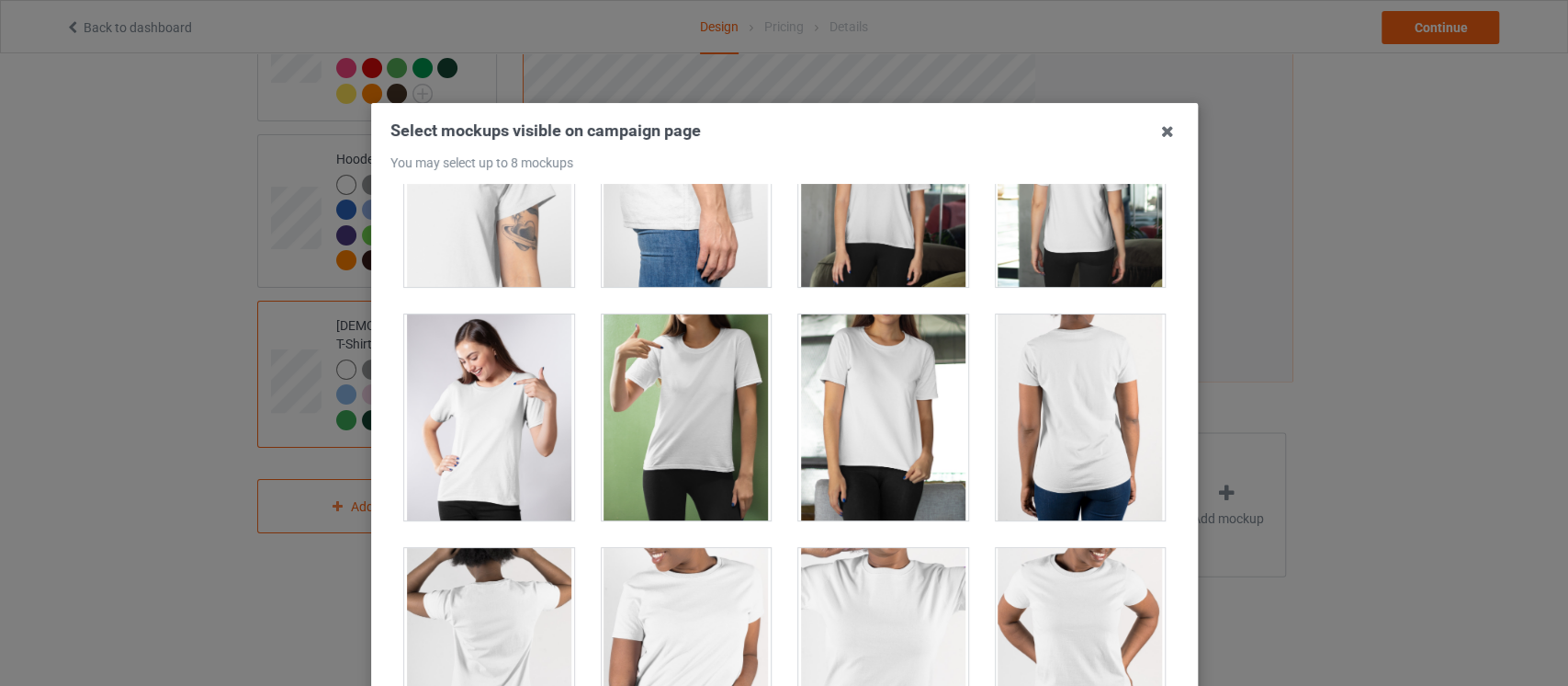
scroll to position [1029, 0]
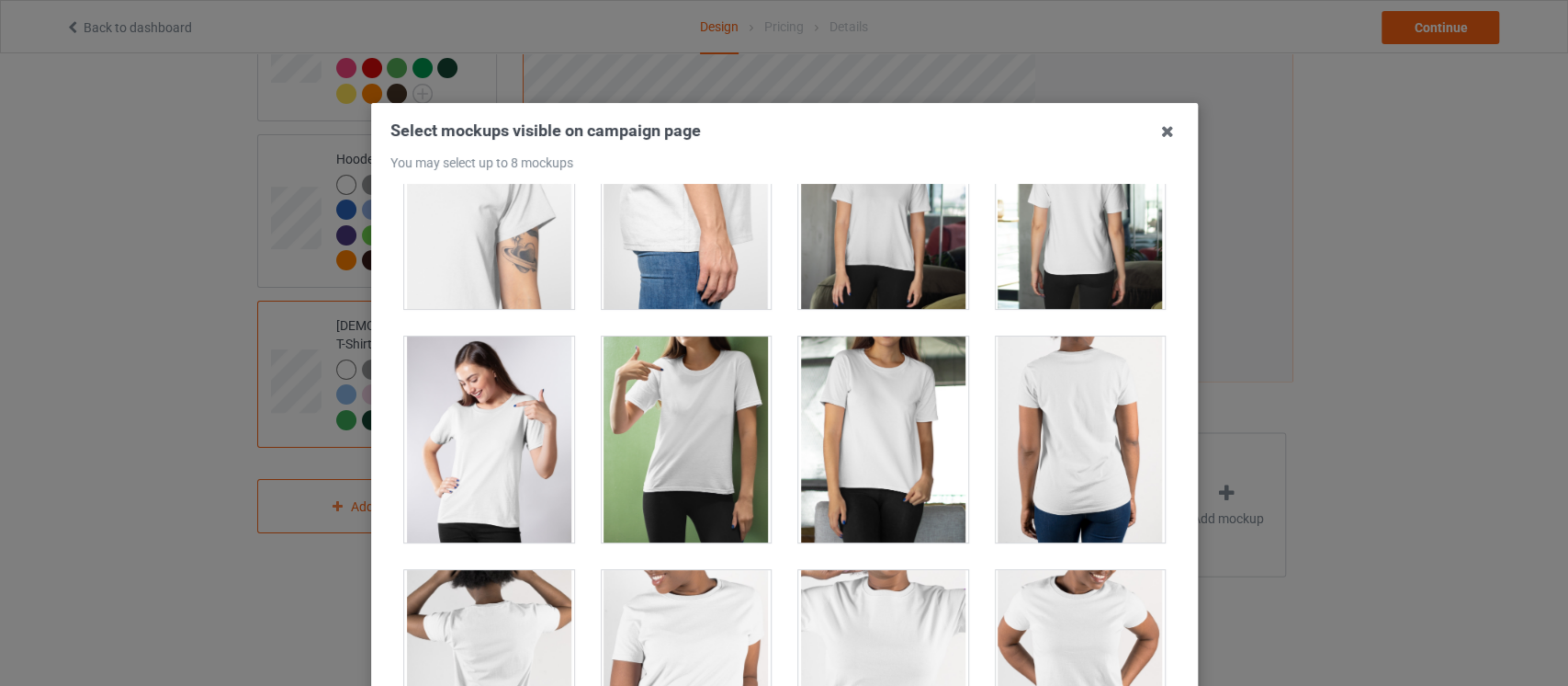
click at [713, 480] on div at bounding box center [686, 439] width 170 height 206
click at [867, 477] on div at bounding box center [882, 439] width 170 height 206
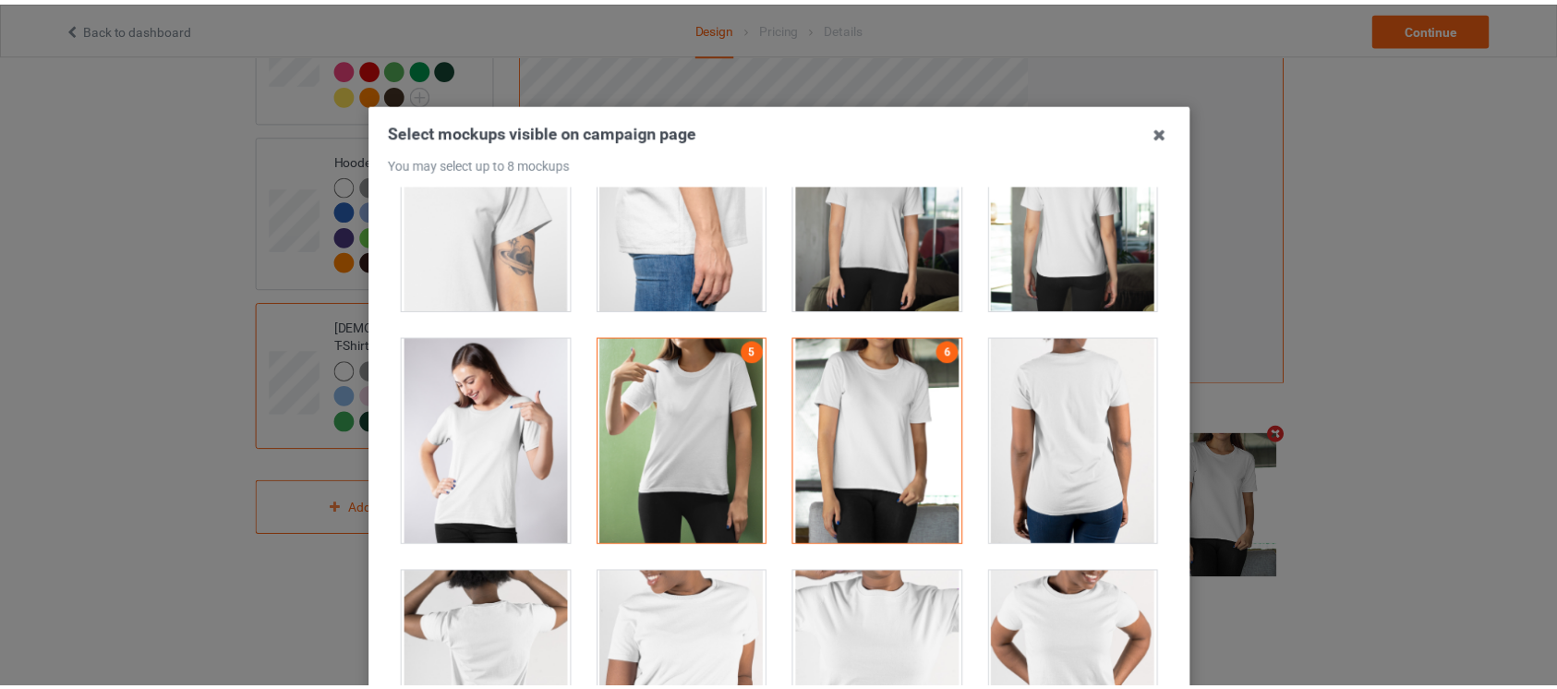
scroll to position [235, 0]
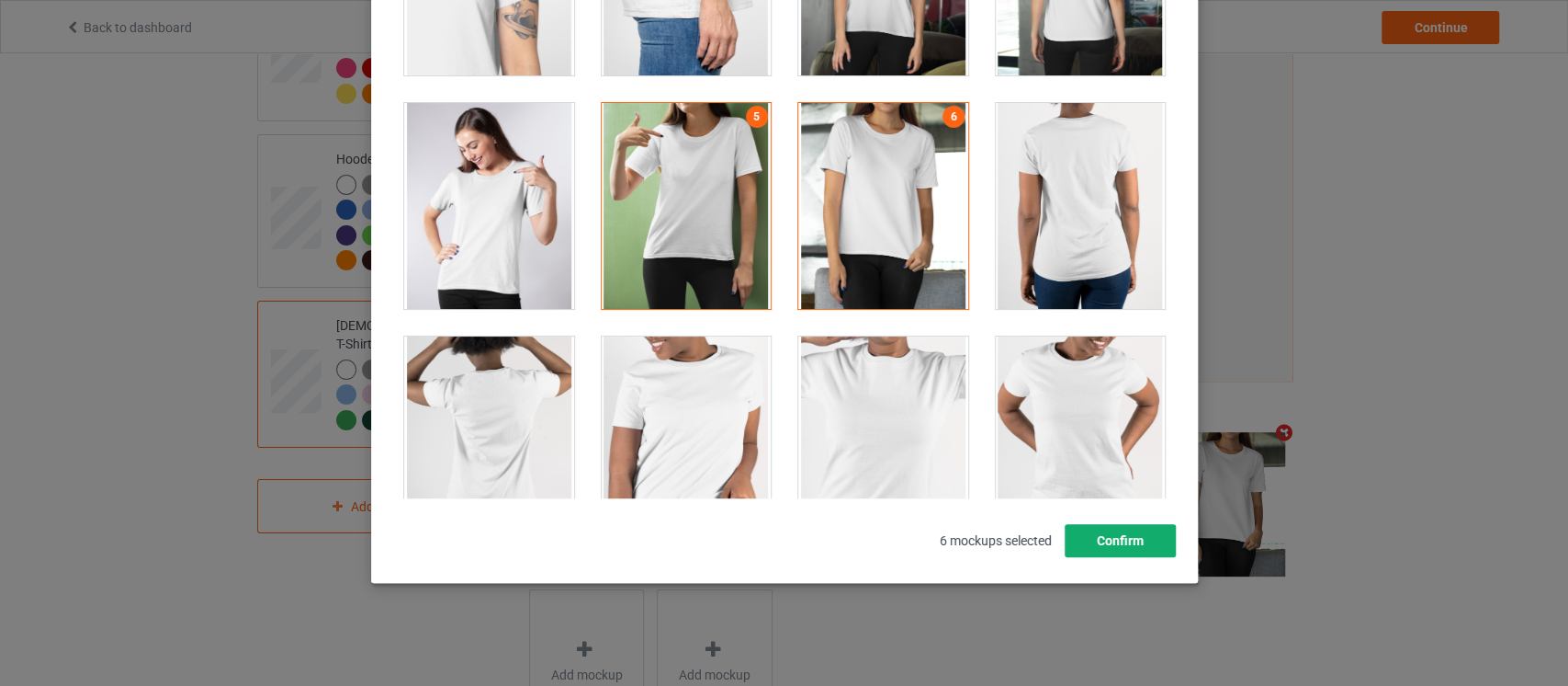
click at [1114, 525] on button "Confirm" at bounding box center [1119, 540] width 111 height 33
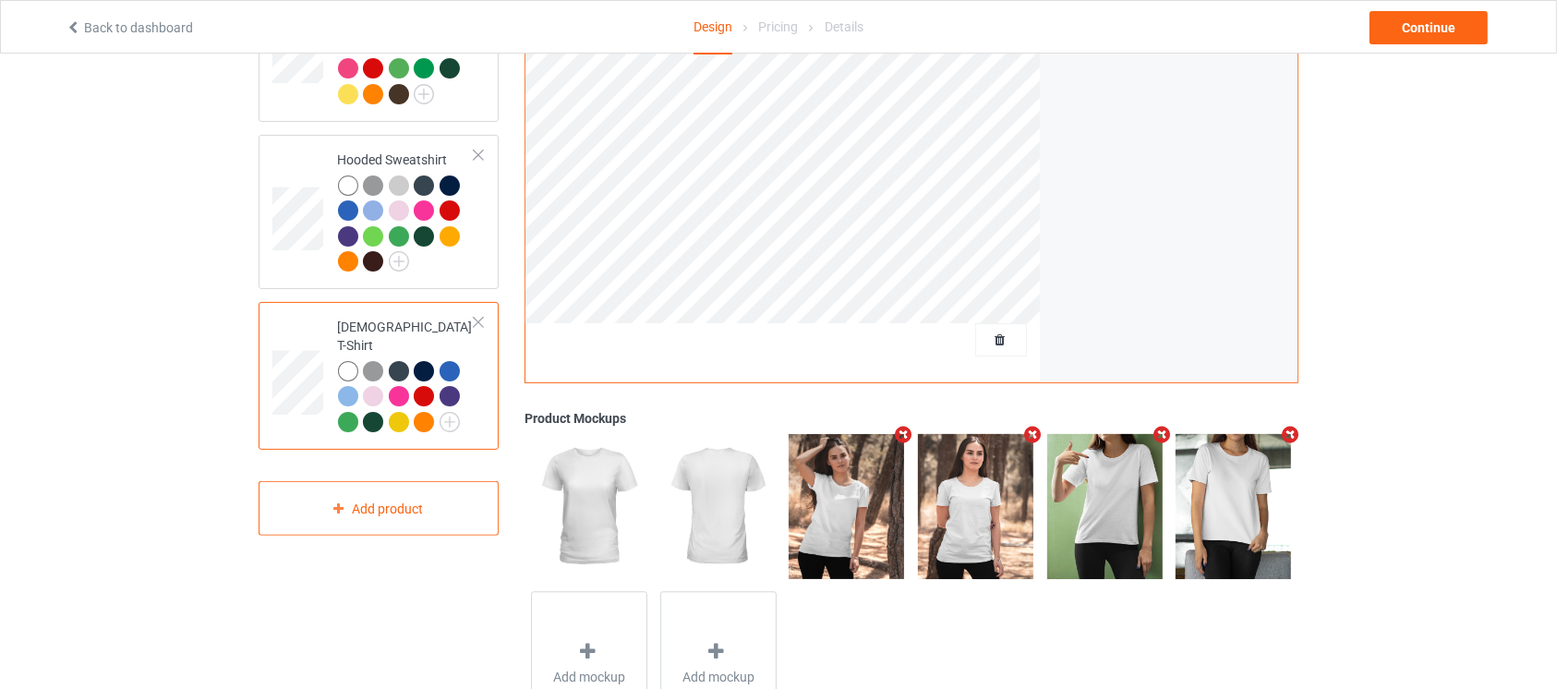
scroll to position [0, 0]
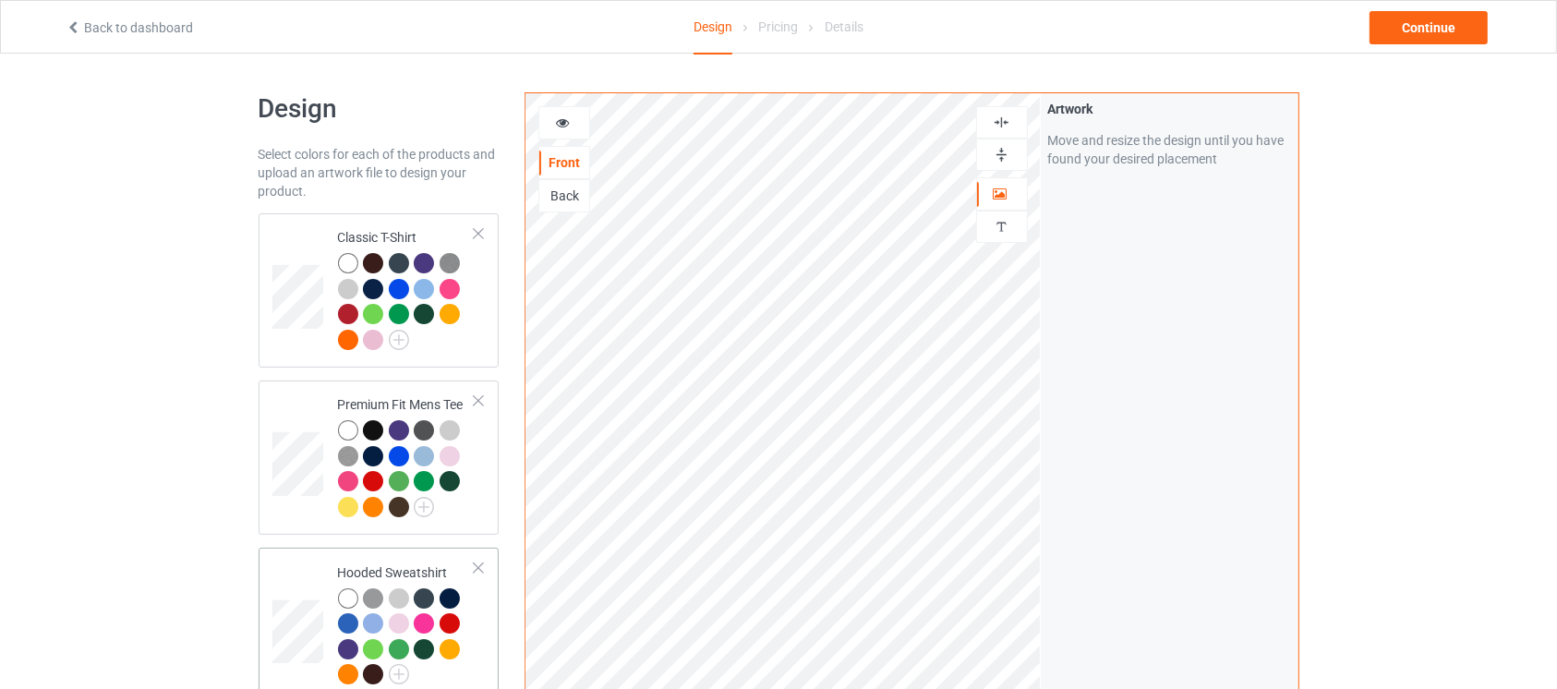
click at [470, 647] on div at bounding box center [407, 639] width 138 height 102
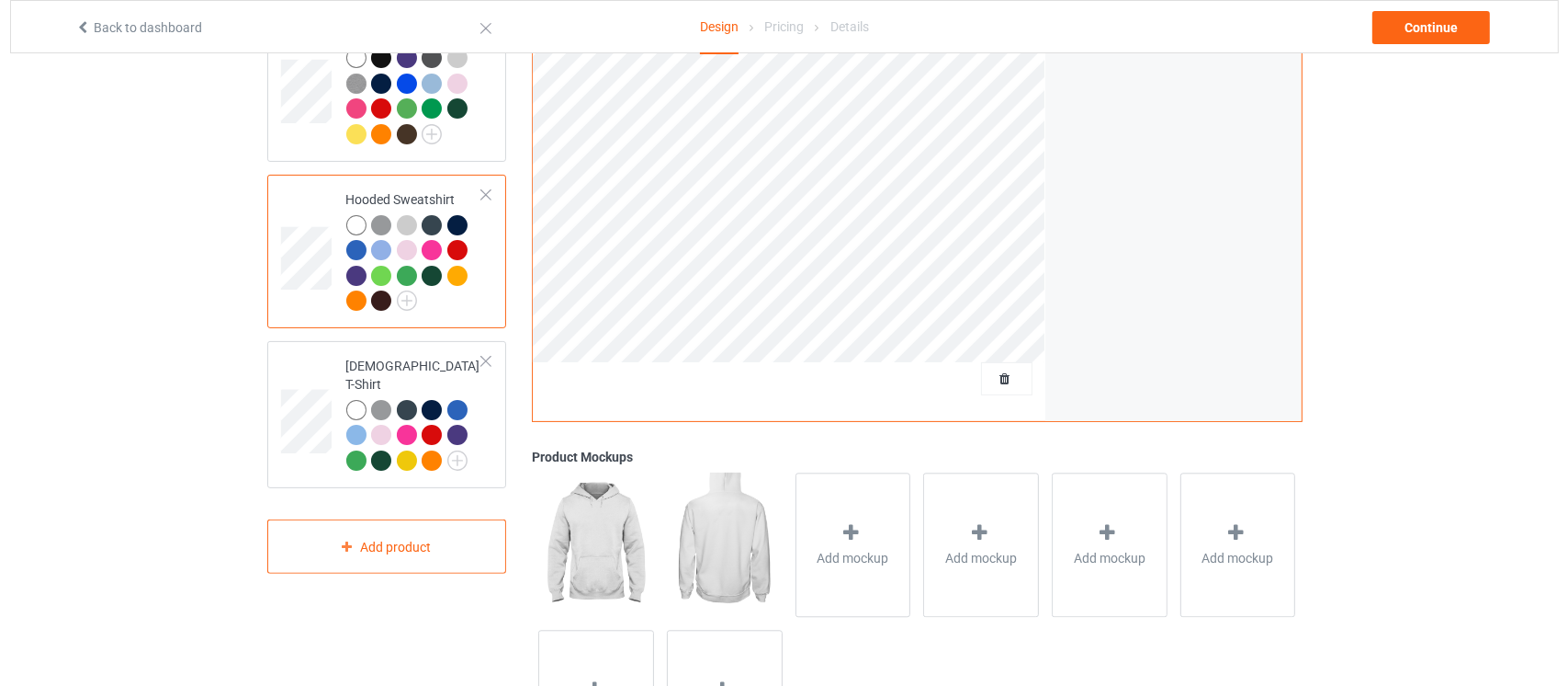
scroll to position [373, 0]
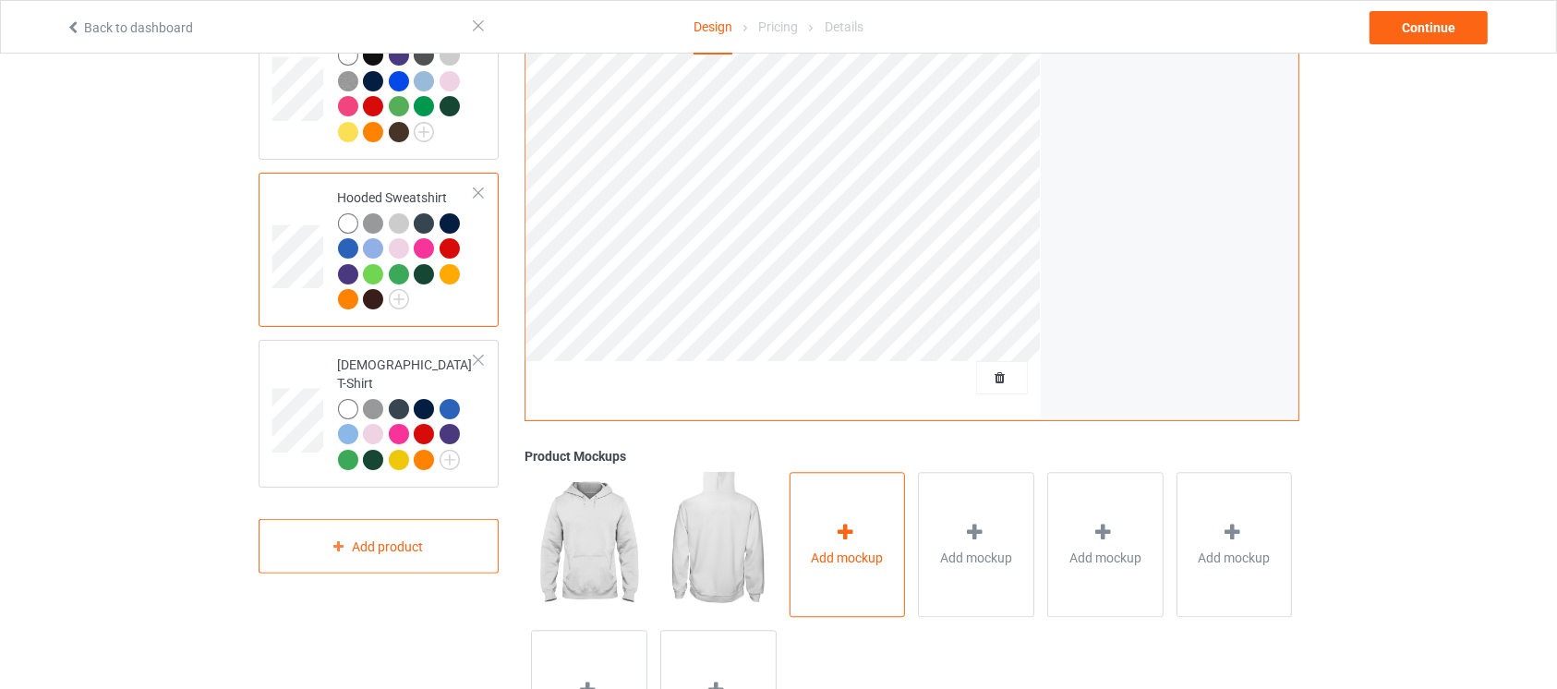
click at [822, 548] on span "Add mockup" at bounding box center [848, 557] width 72 height 18
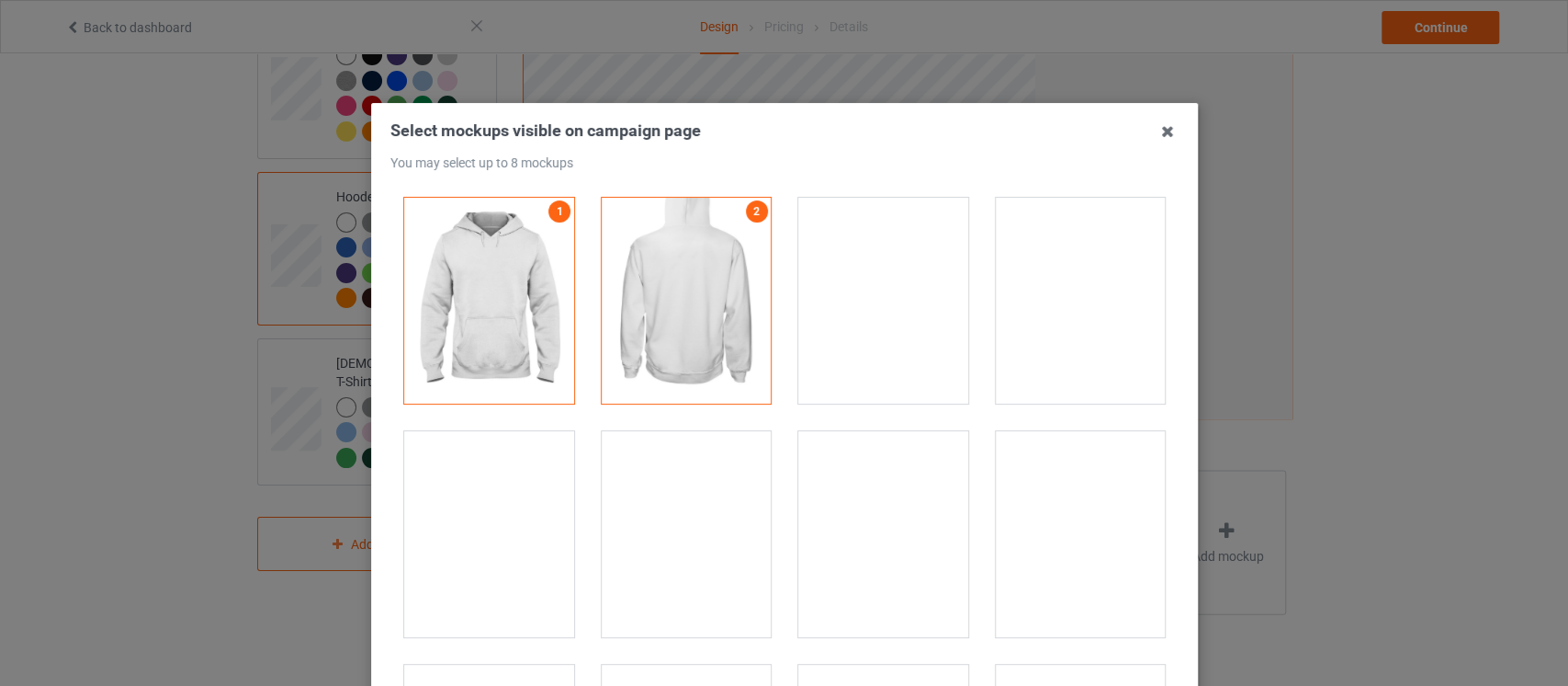
click at [497, 556] on div at bounding box center [489, 534] width 170 height 206
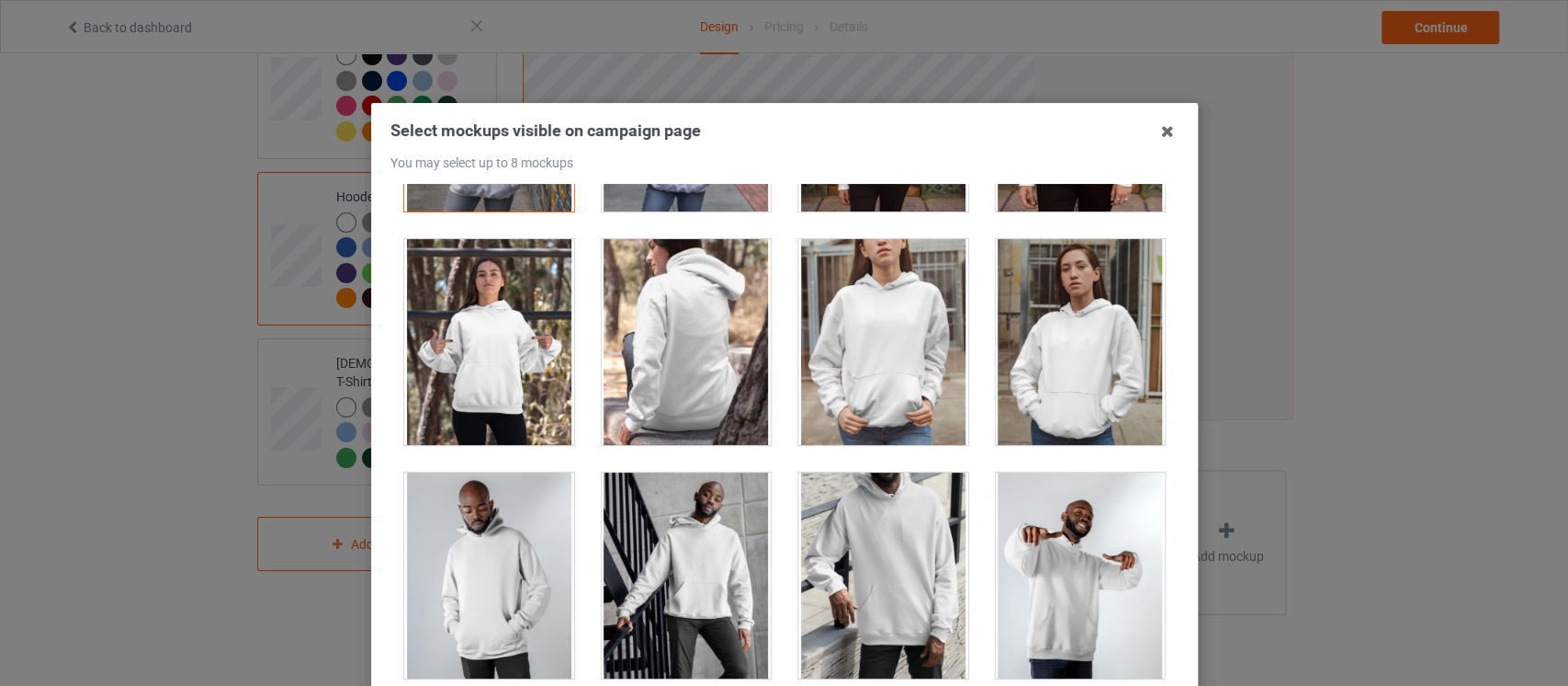
scroll to position [239, 0]
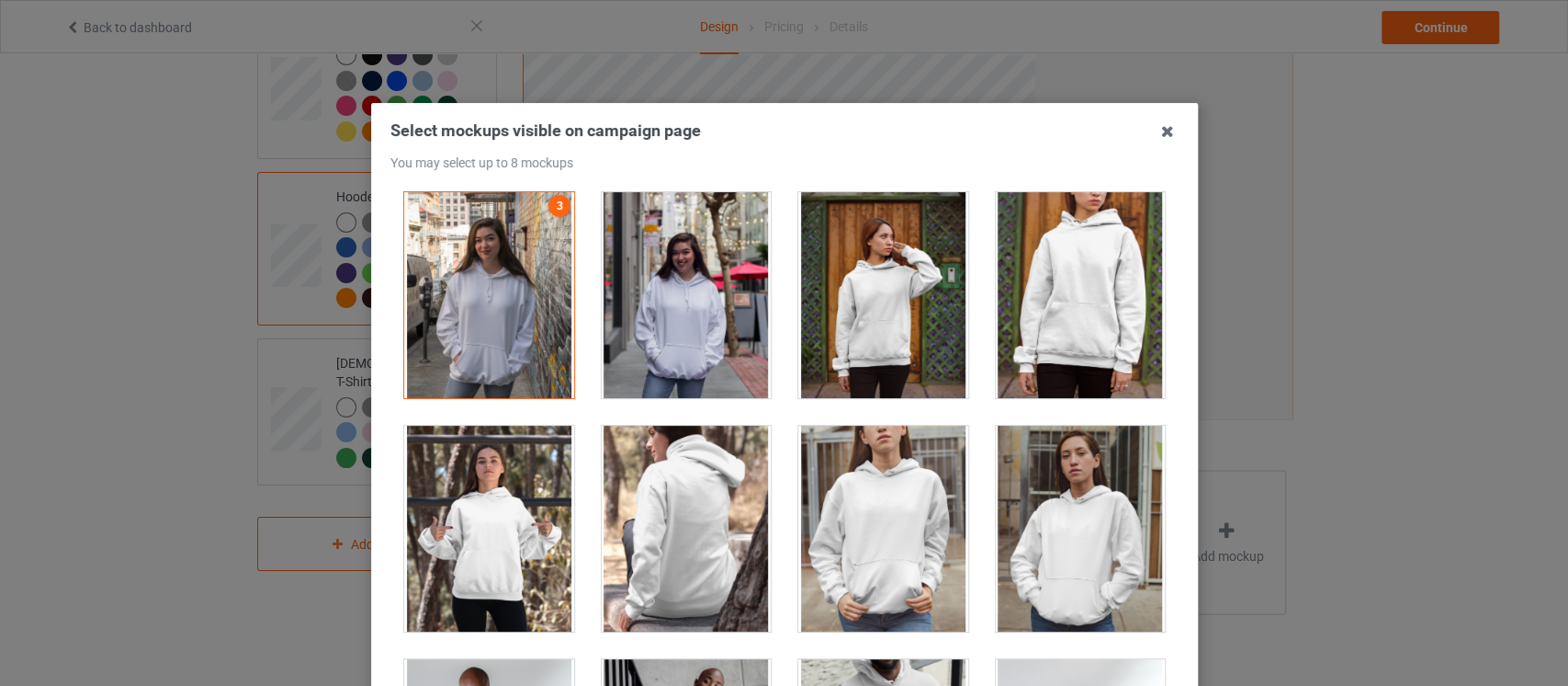
click at [601, 313] on div at bounding box center [686, 295] width 170 height 206
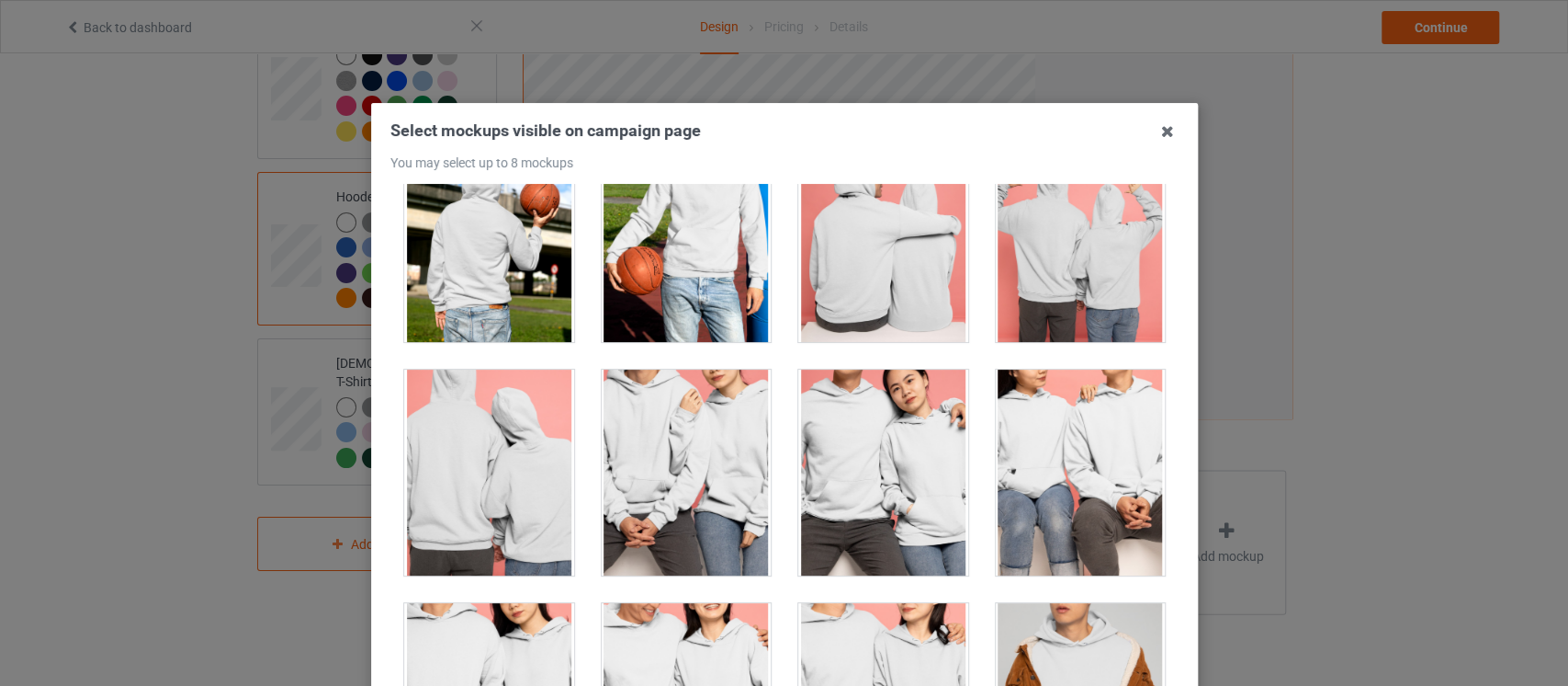
scroll to position [6495, 0]
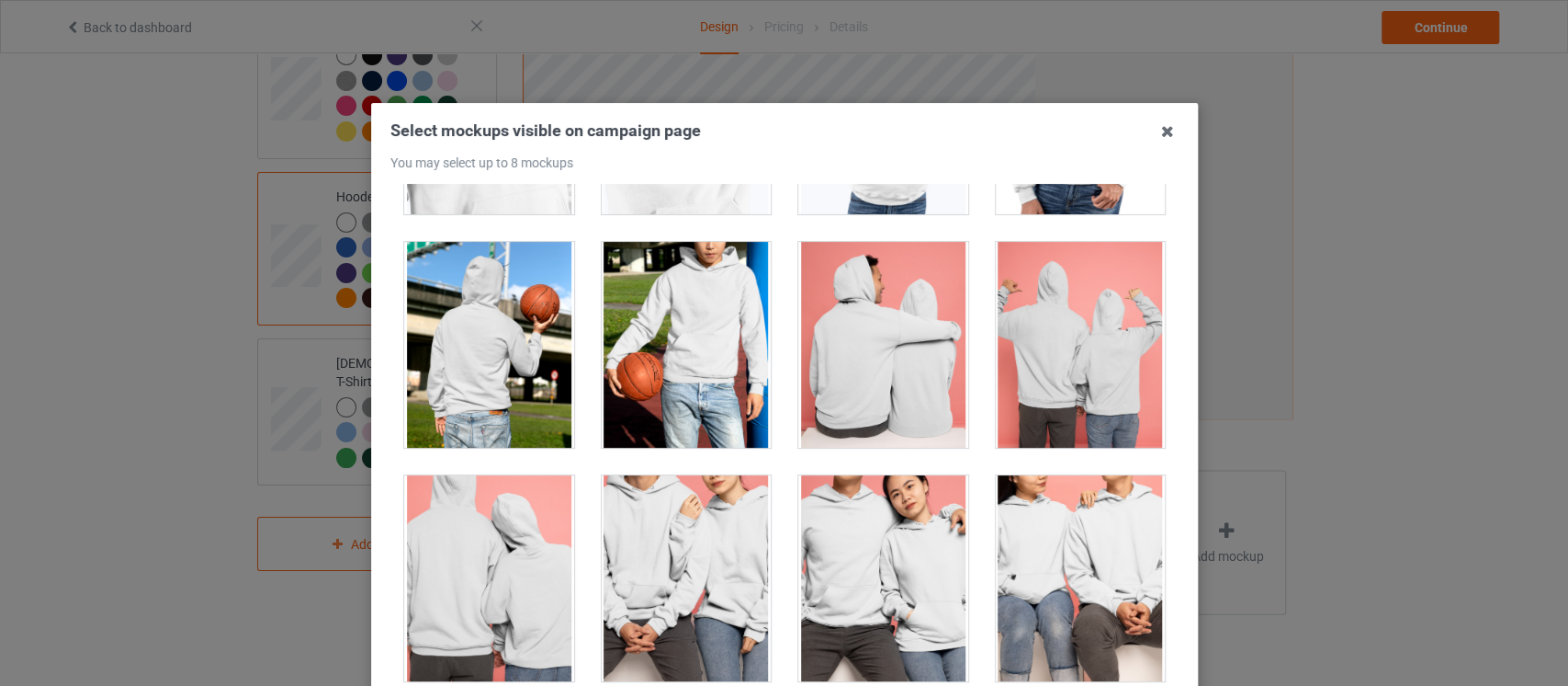
click at [1046, 584] on div at bounding box center [1079, 577] width 170 height 206
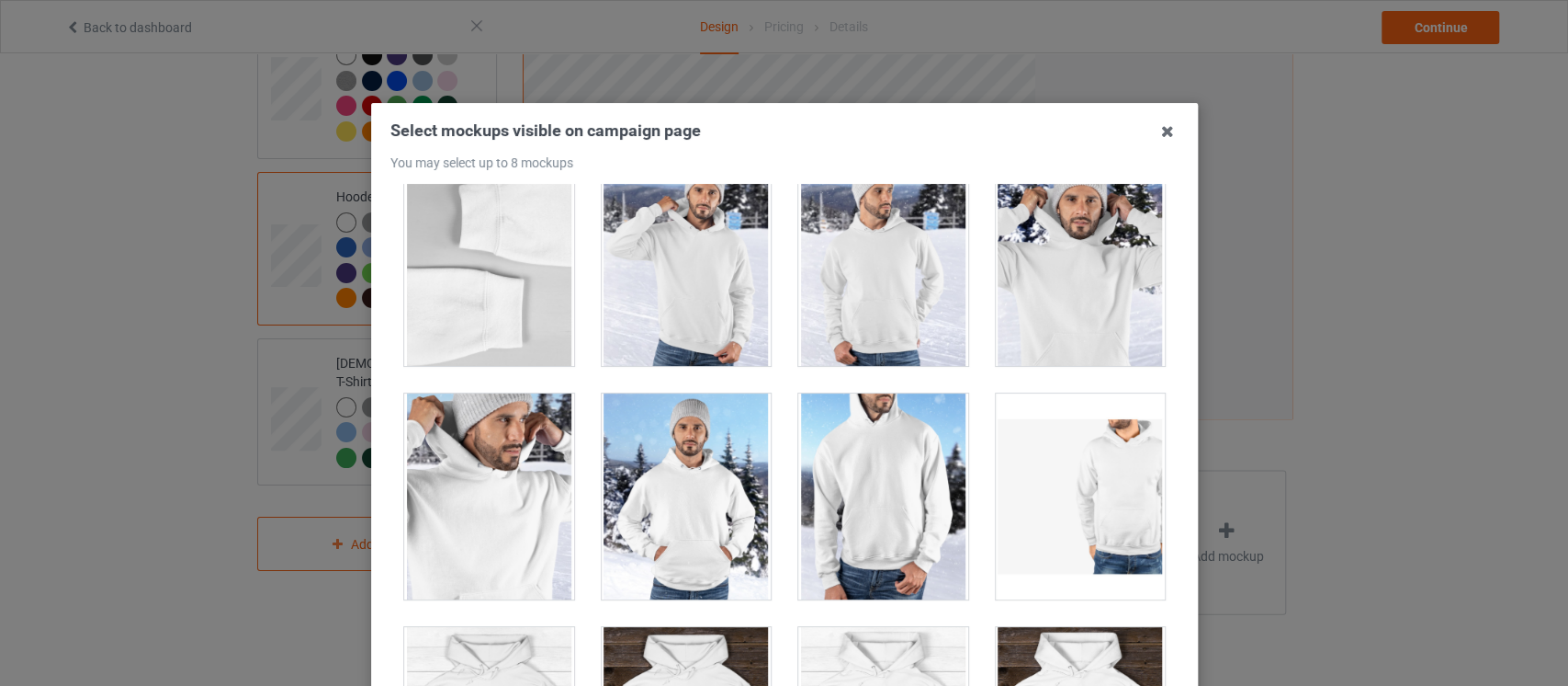
scroll to position [10938, 0]
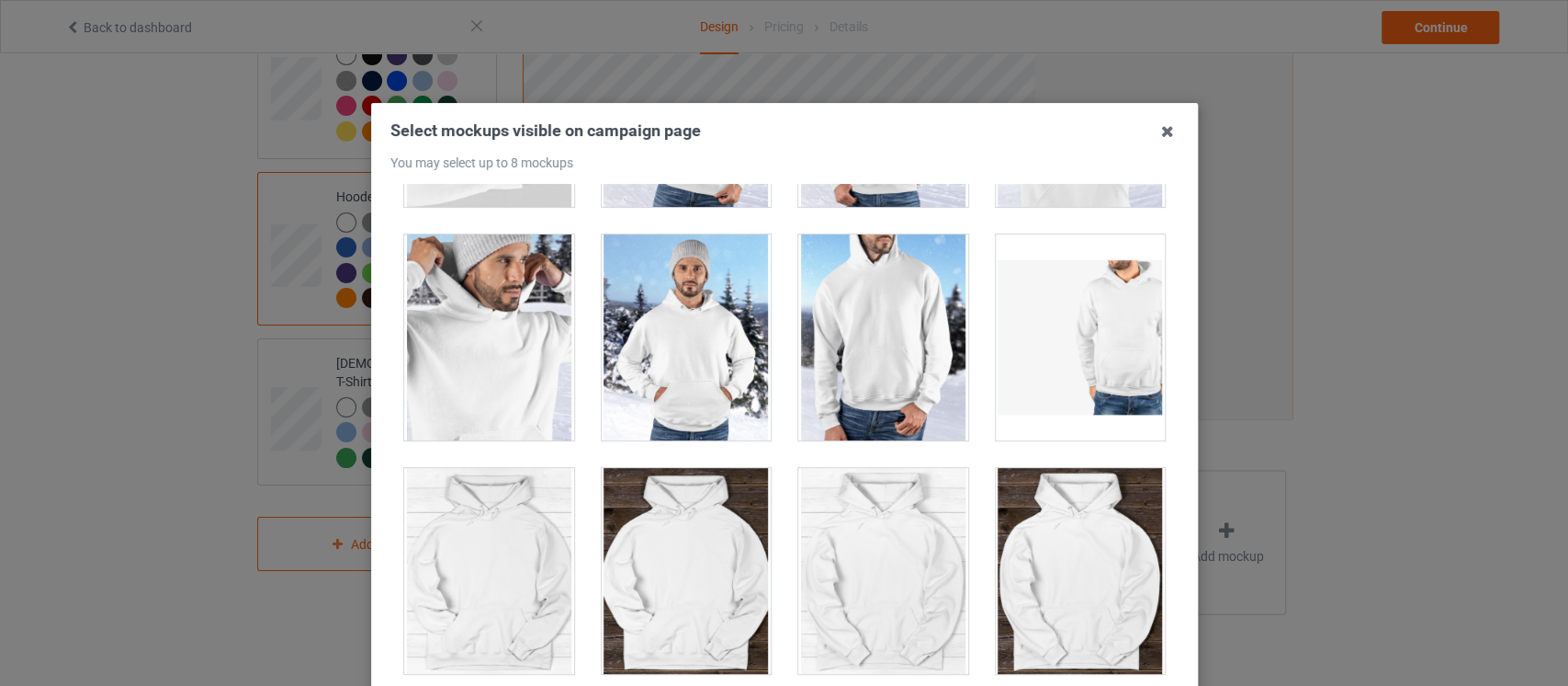
click at [695, 347] on div at bounding box center [686, 337] width 170 height 206
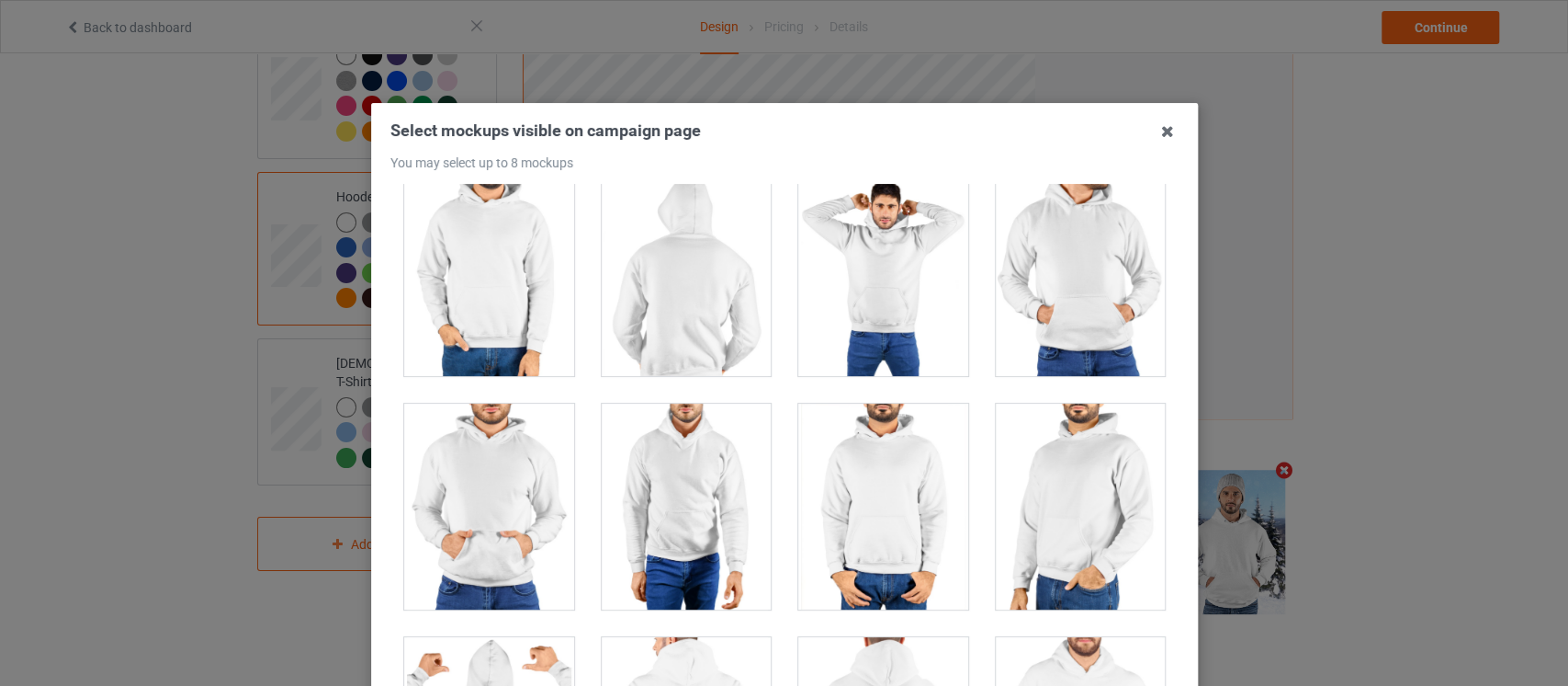
scroll to position [15783, 0]
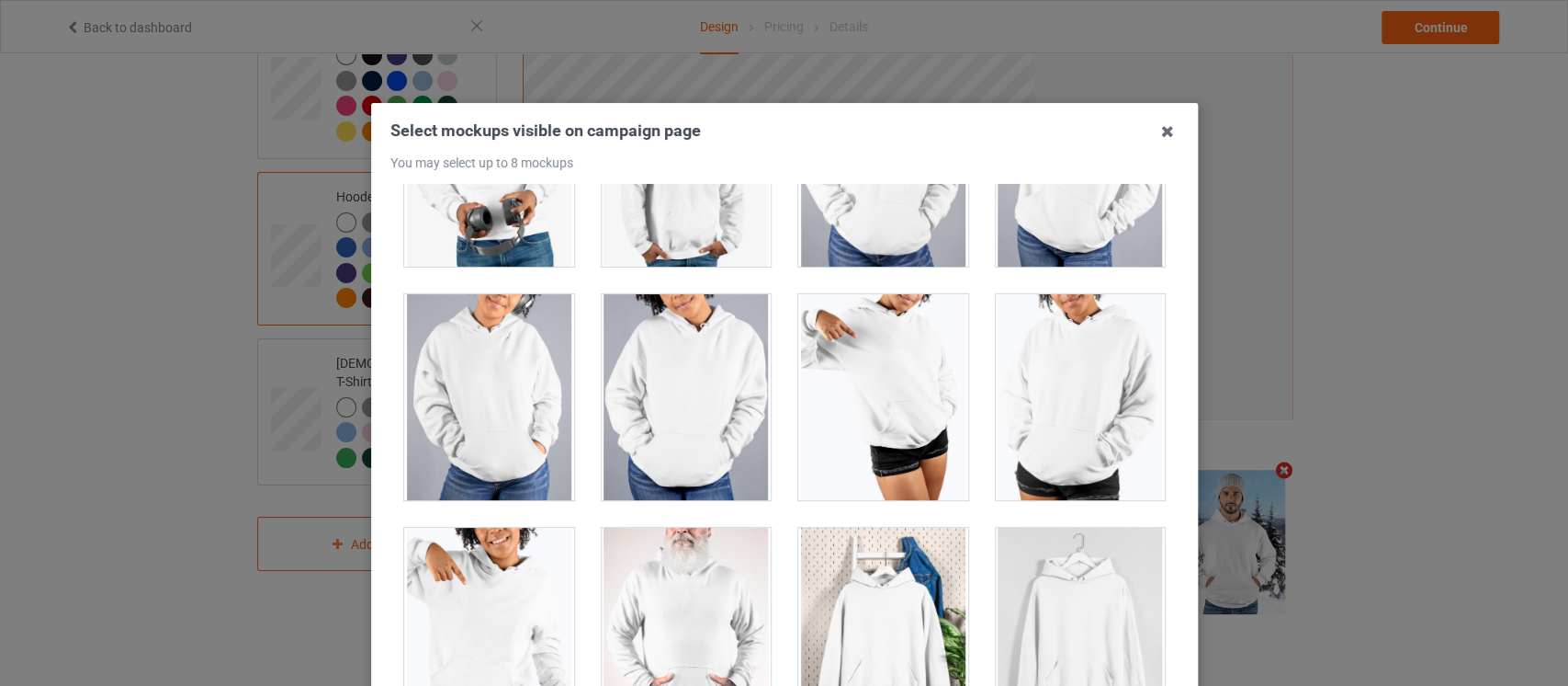
click at [686, 425] on div at bounding box center [686, 396] width 170 height 206
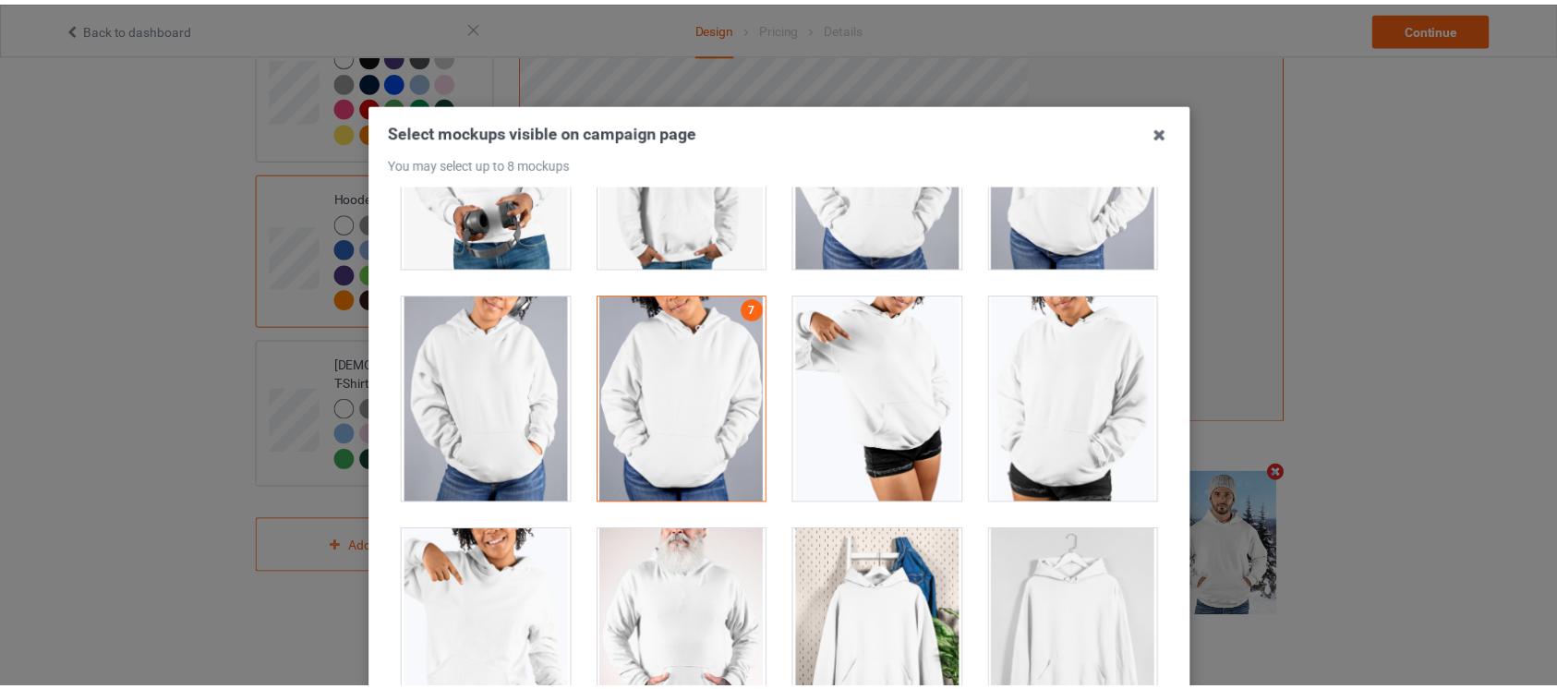
scroll to position [235, 0]
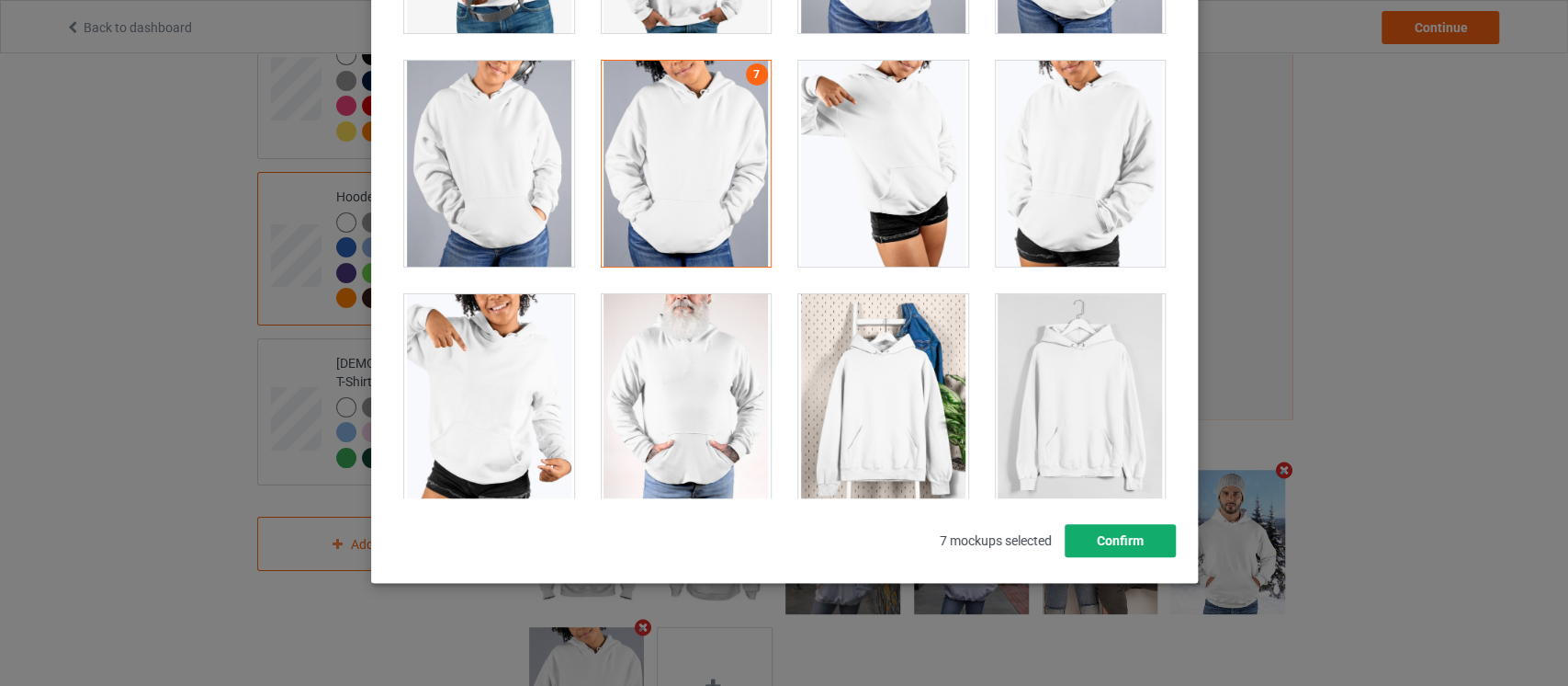
click at [1146, 540] on button "Confirm" at bounding box center [1119, 540] width 111 height 33
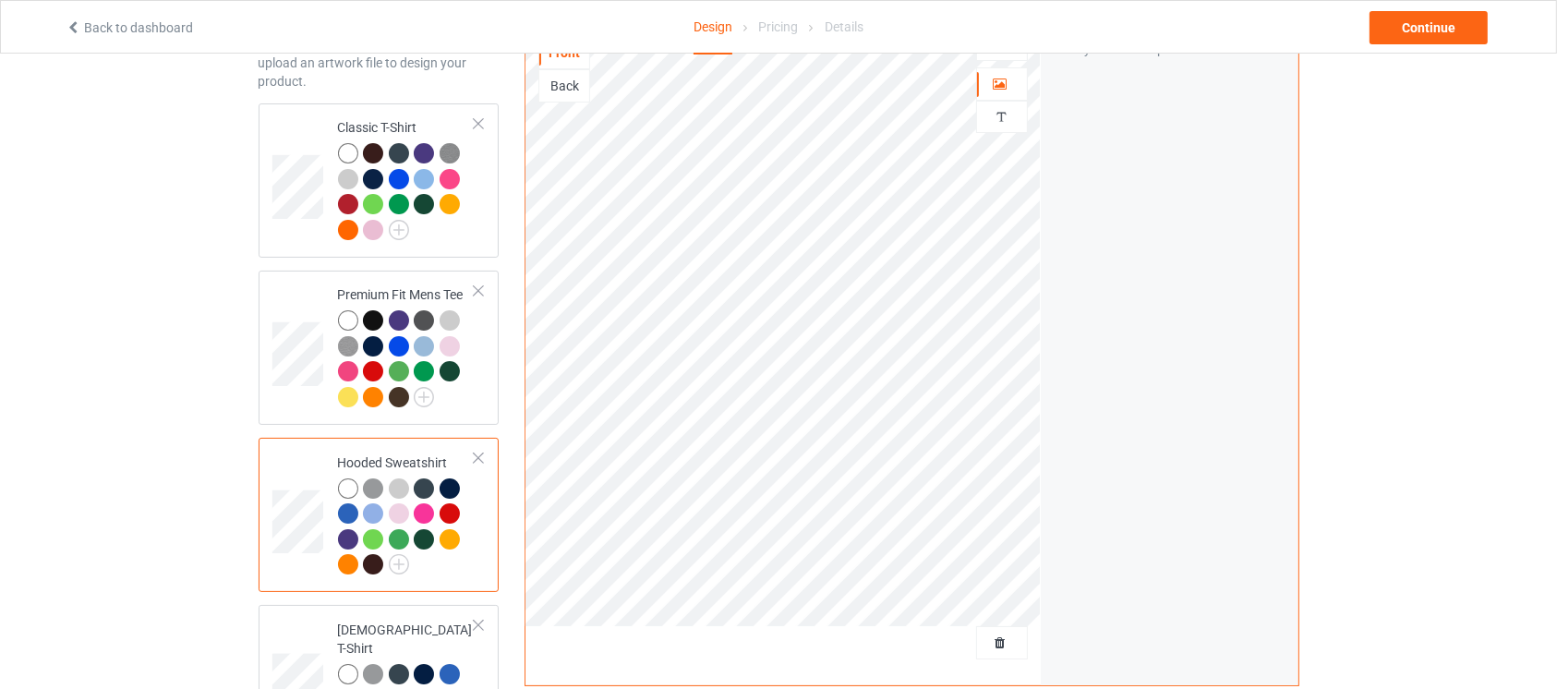
scroll to position [85, 0]
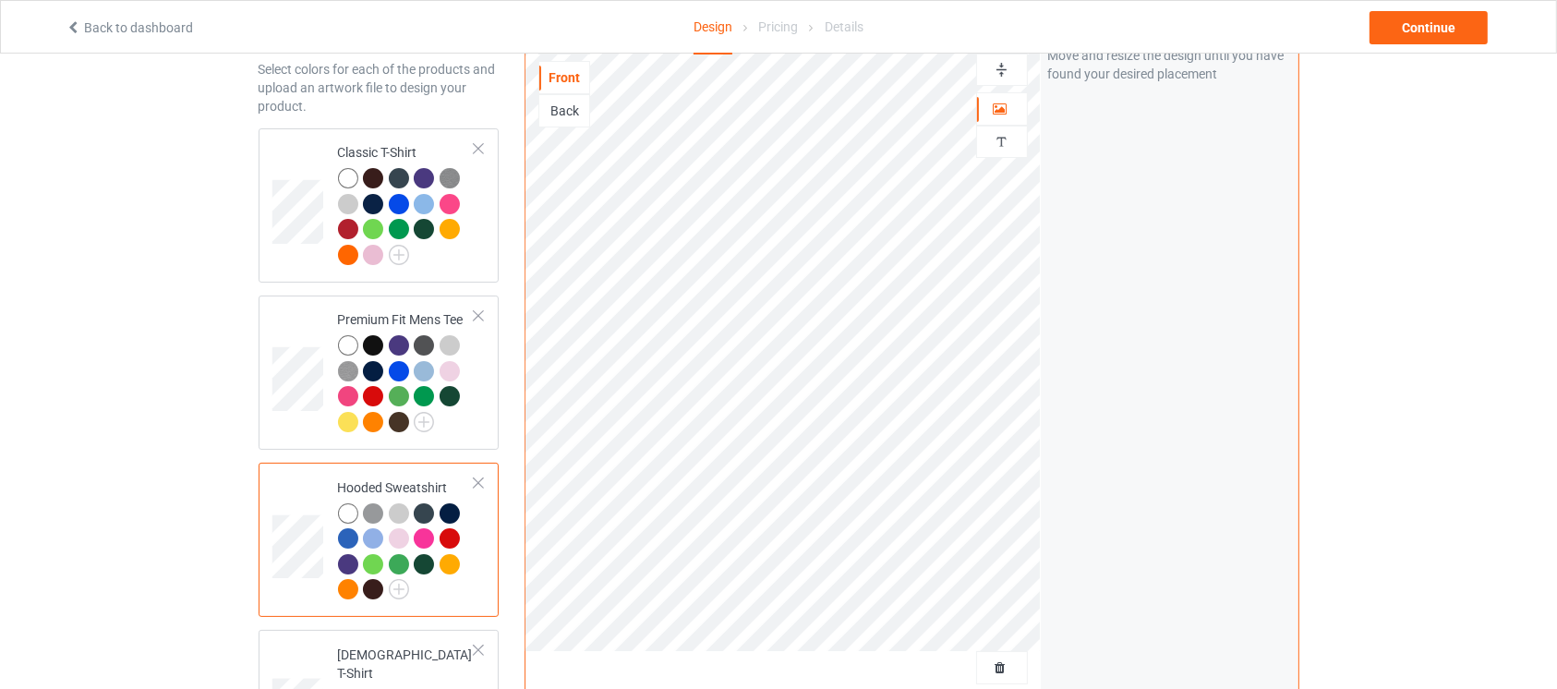
click at [510, 447] on div "Design Select colors for each of the products and upload an artwork file to des…" at bounding box center [379, 539] width 267 height 1090
click at [470, 389] on div at bounding box center [407, 386] width 138 height 102
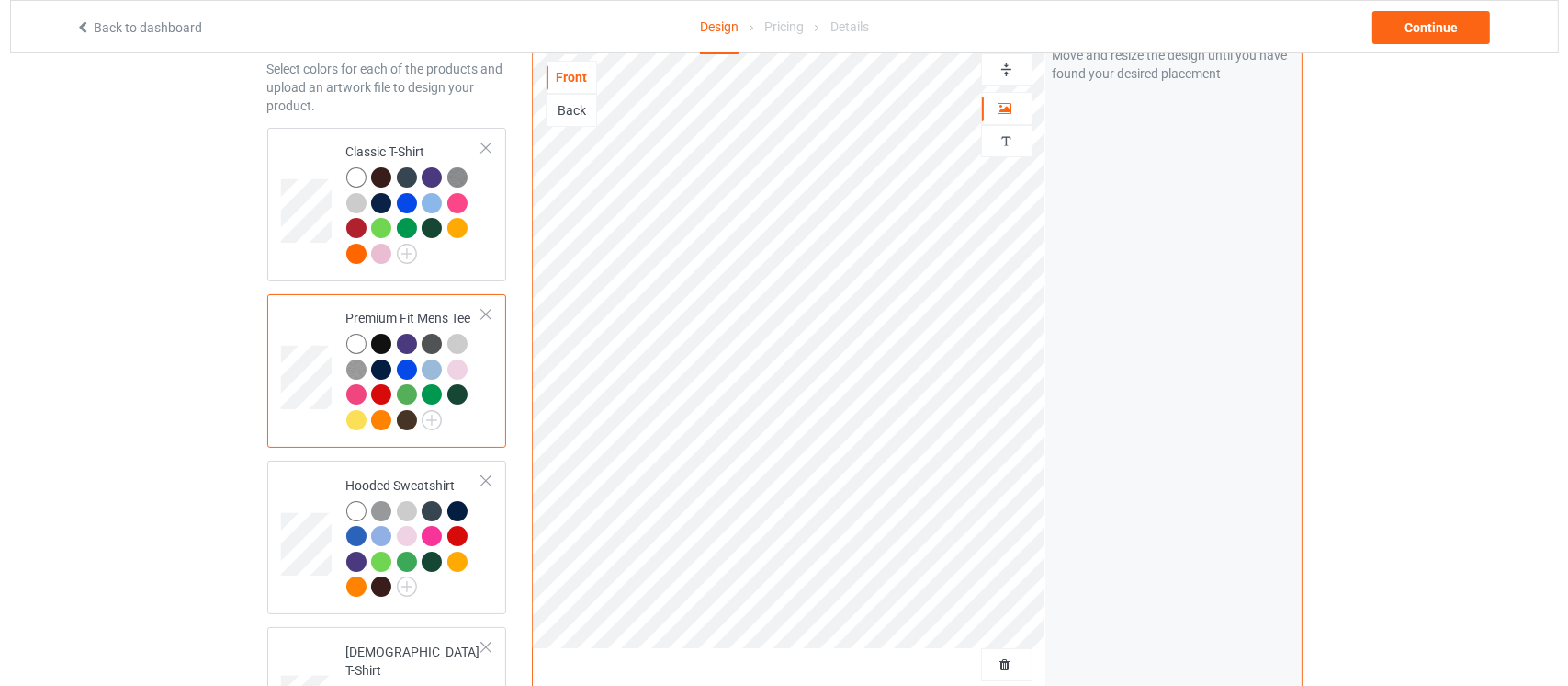
scroll to position [505, 0]
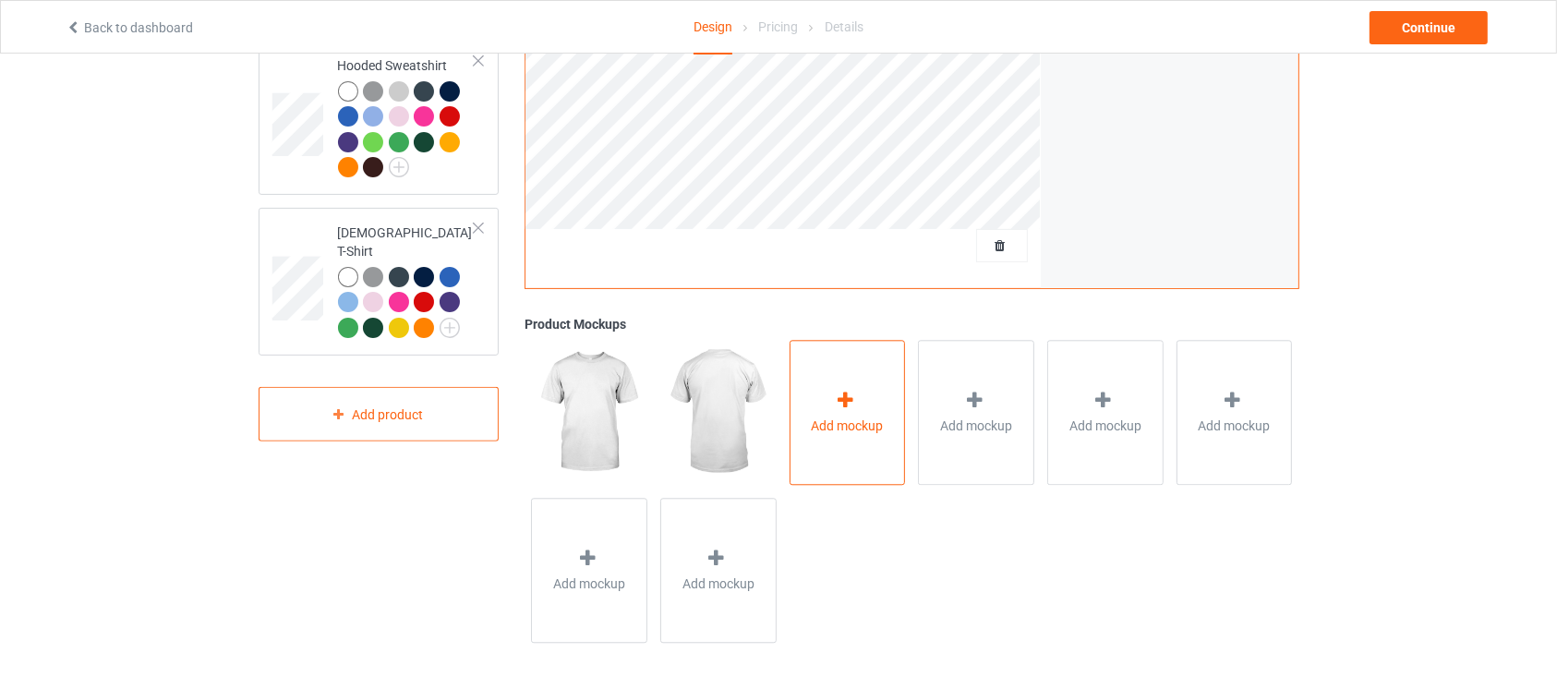
click at [892, 422] on div "Add mockup" at bounding box center [847, 412] width 116 height 145
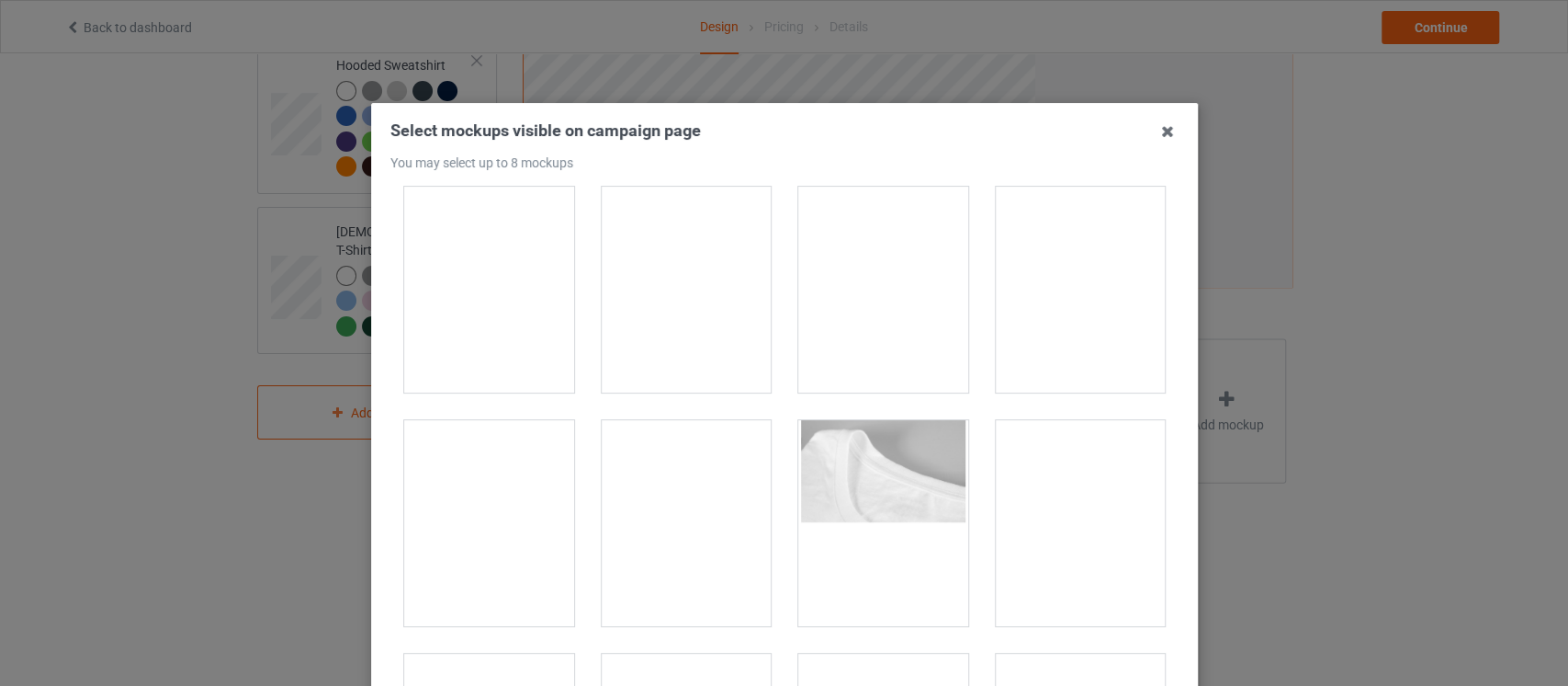
scroll to position [4925, 0]
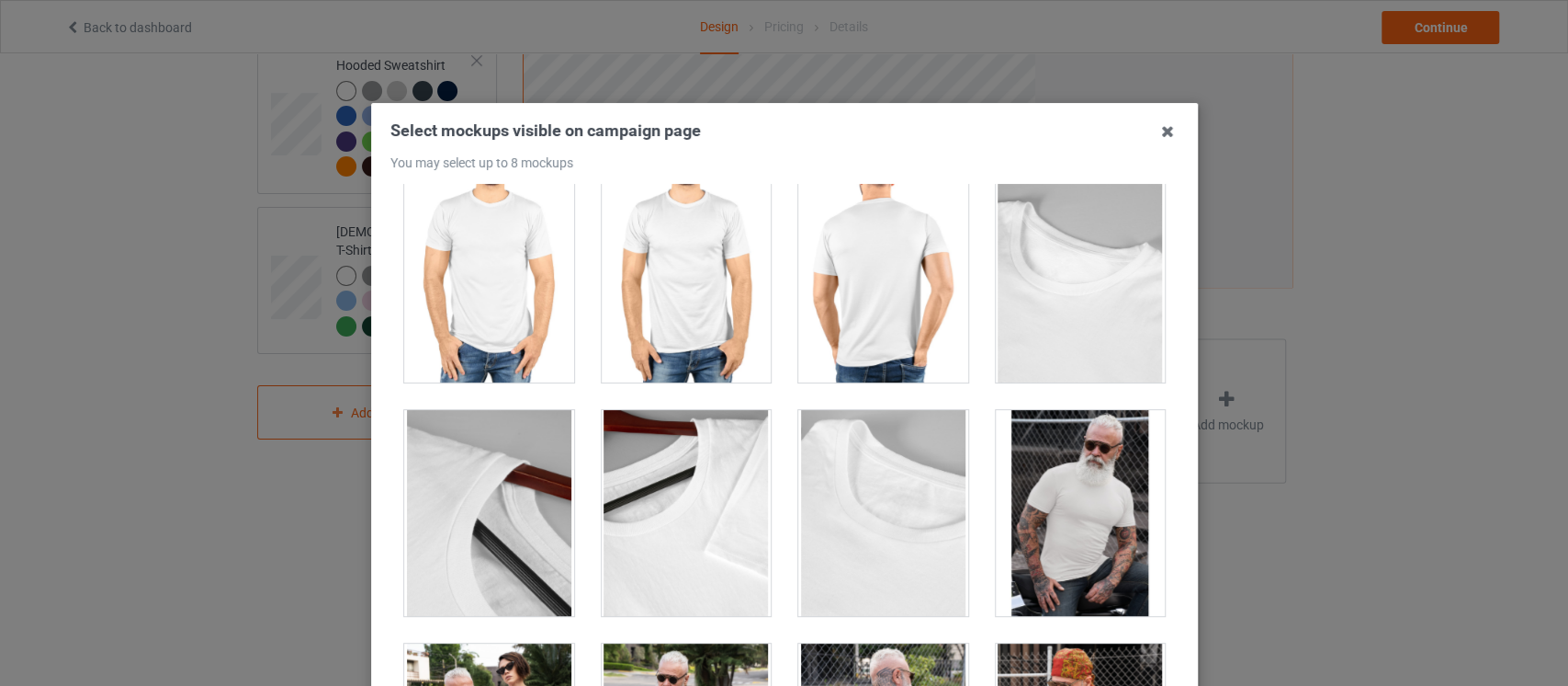
click at [1062, 570] on div at bounding box center [1079, 513] width 170 height 206
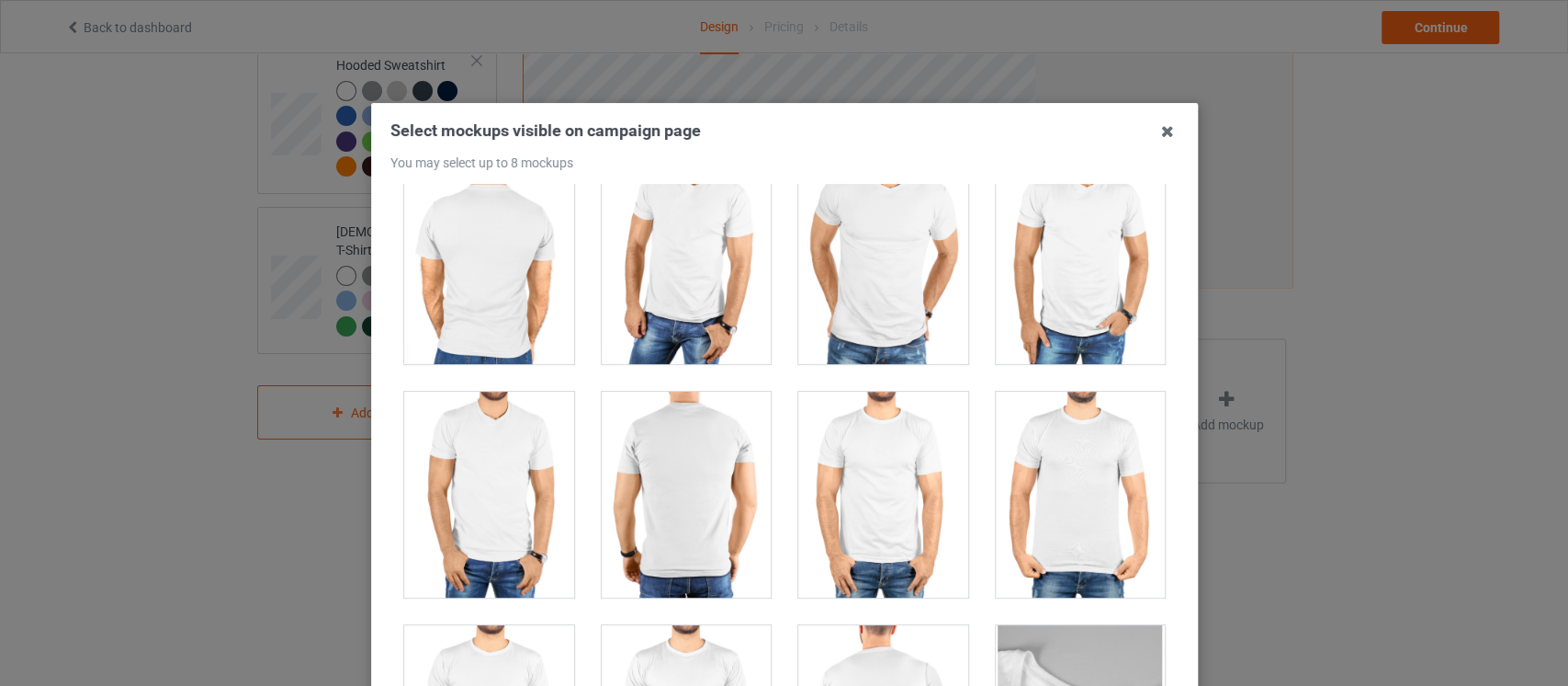
scroll to position [4374, 0]
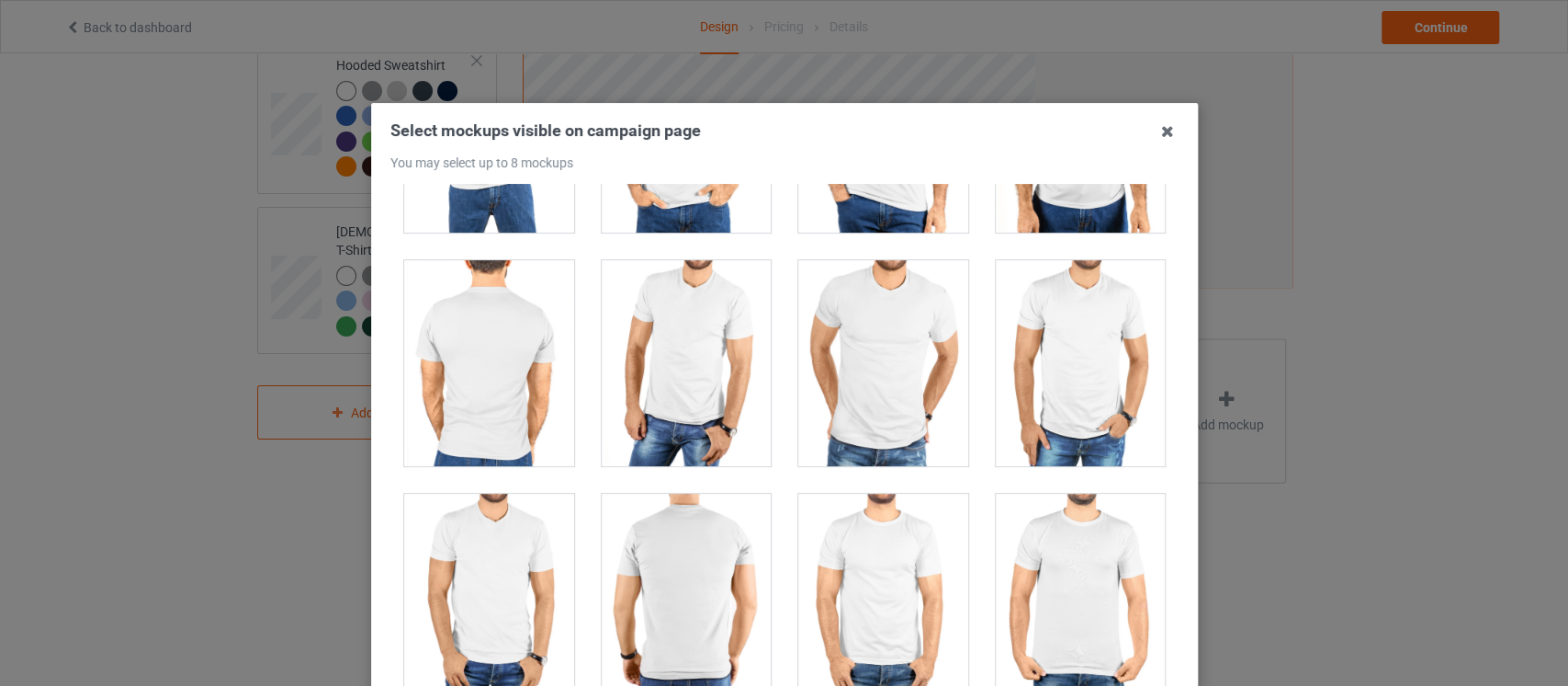
click at [905, 426] on div at bounding box center [882, 362] width 170 height 206
click at [642, 306] on div at bounding box center [686, 362] width 170 height 206
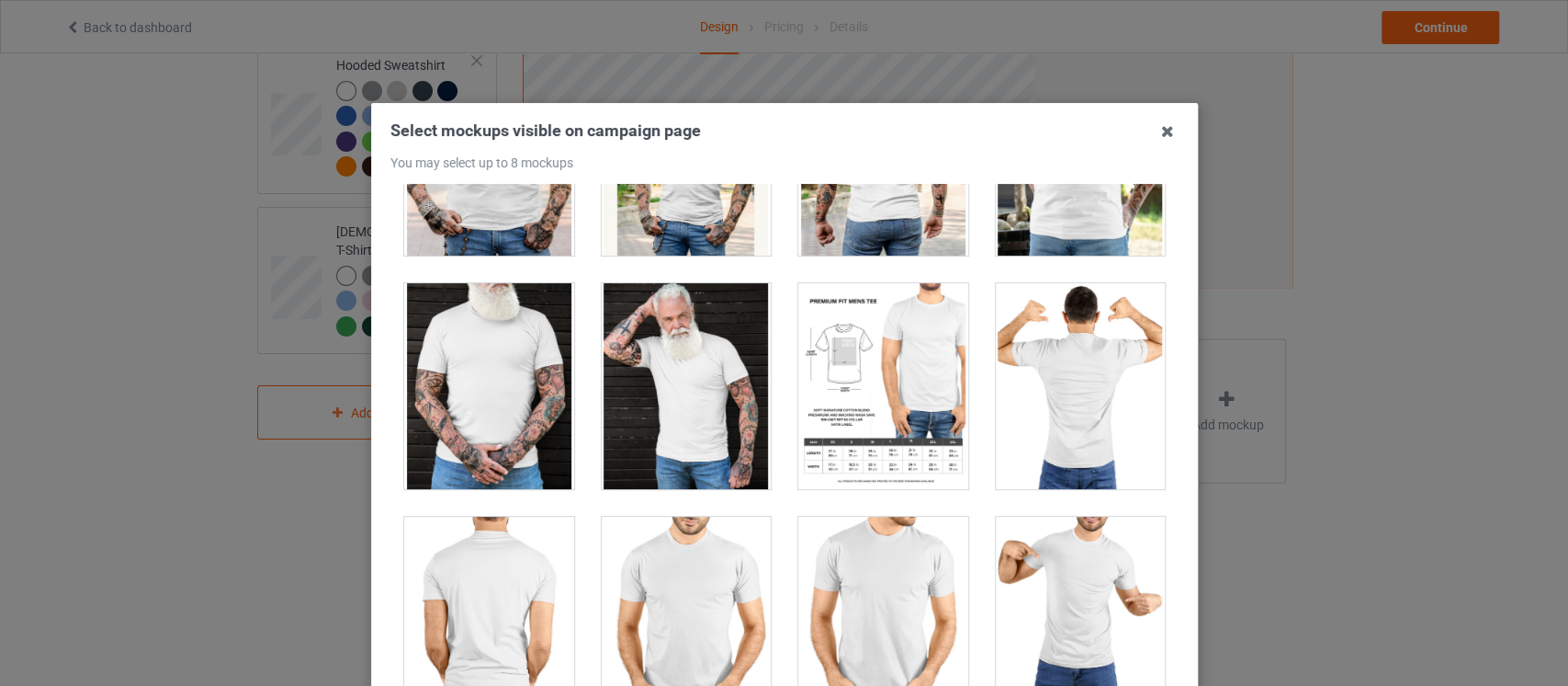
scroll to position [3640, 0]
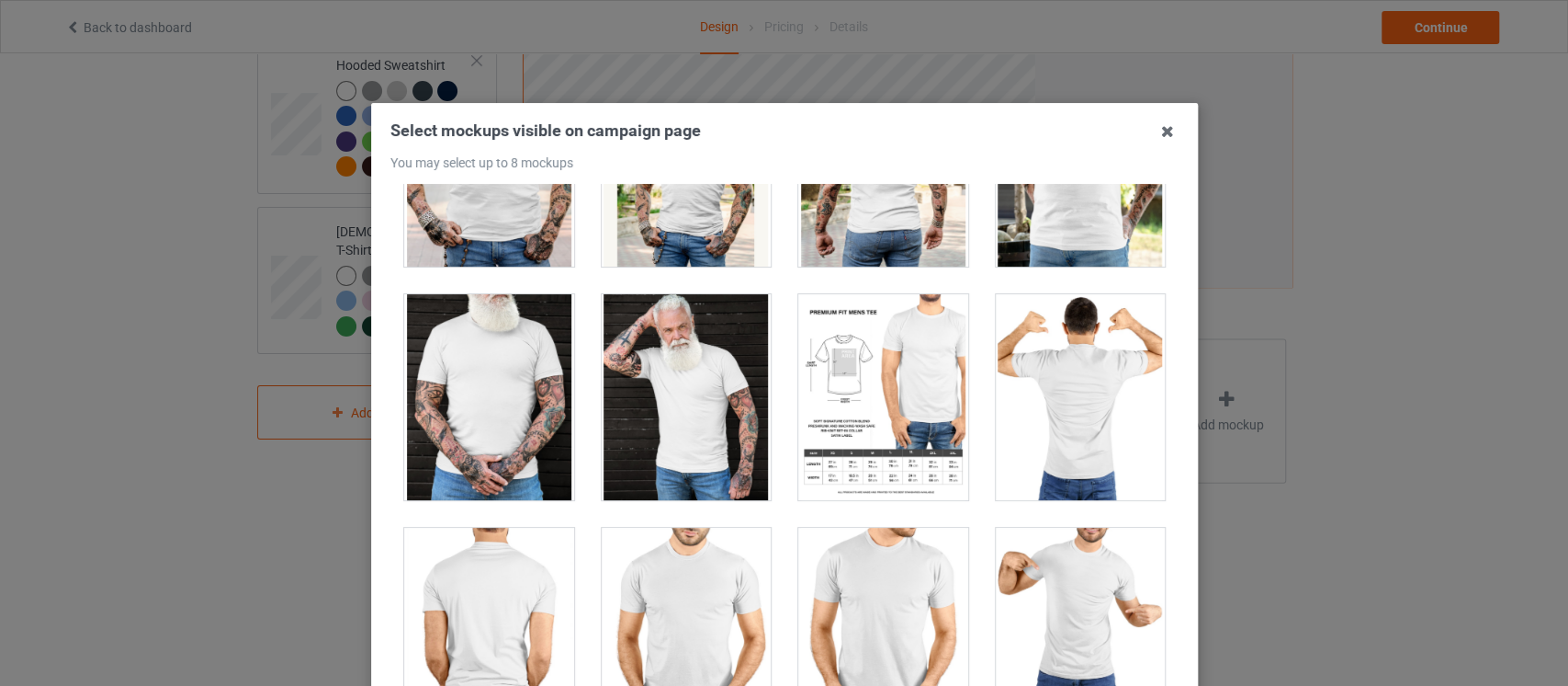
drag, startPoint x: 1169, startPoint y: 519, endPoint x: 1169, endPoint y: 508, distance: 11.0
click at [1169, 508] on div "Select mockups visible on campaign page You may select up to 8 mockups 1 2 5 4 …" at bounding box center [784, 459] width 827 height 714
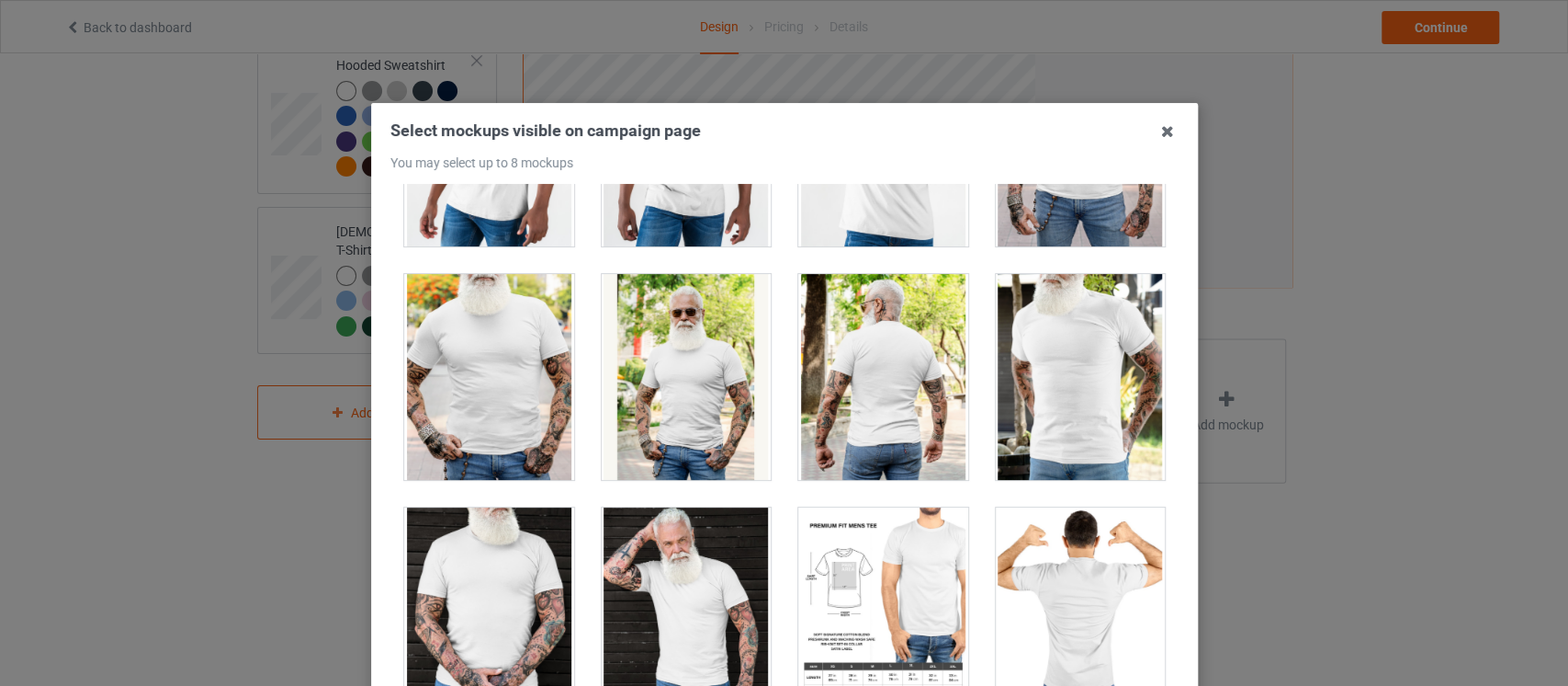
scroll to position [3415, 0]
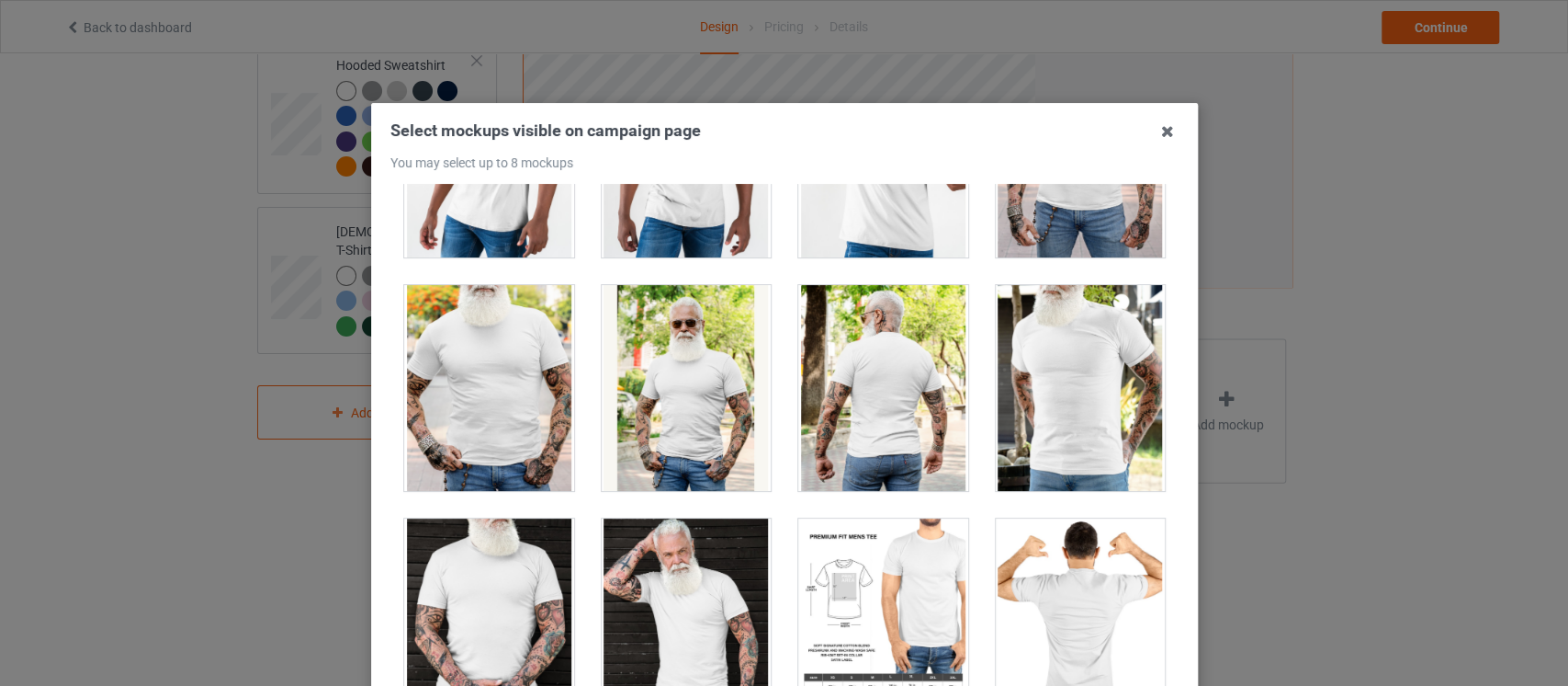
click at [718, 405] on div at bounding box center [686, 387] width 170 height 206
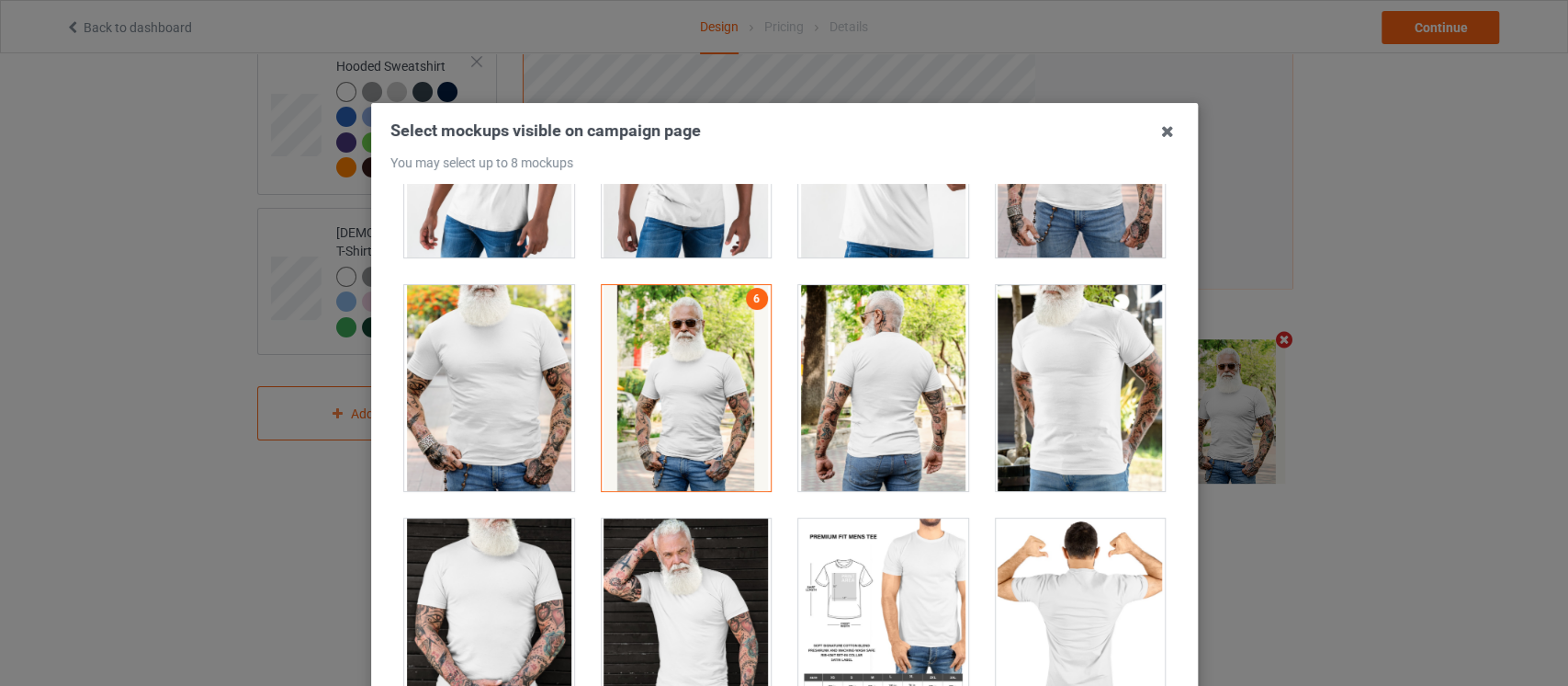
scroll to position [504, 0]
click at [1545, 378] on div "Select mockups visible on campaign page You may select up to 8 mockups 1 2 6 5 …" at bounding box center [784, 343] width 1568 height 686
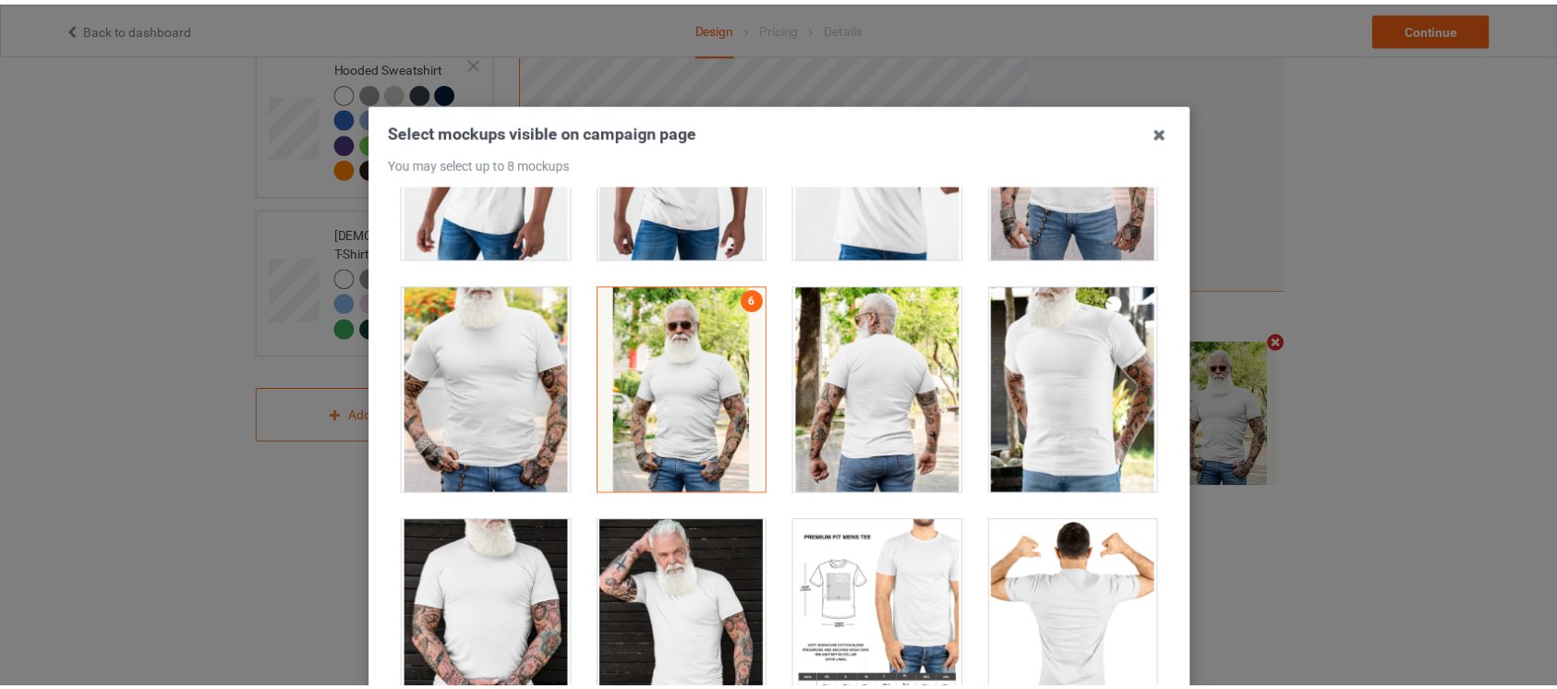
scroll to position [235, 0]
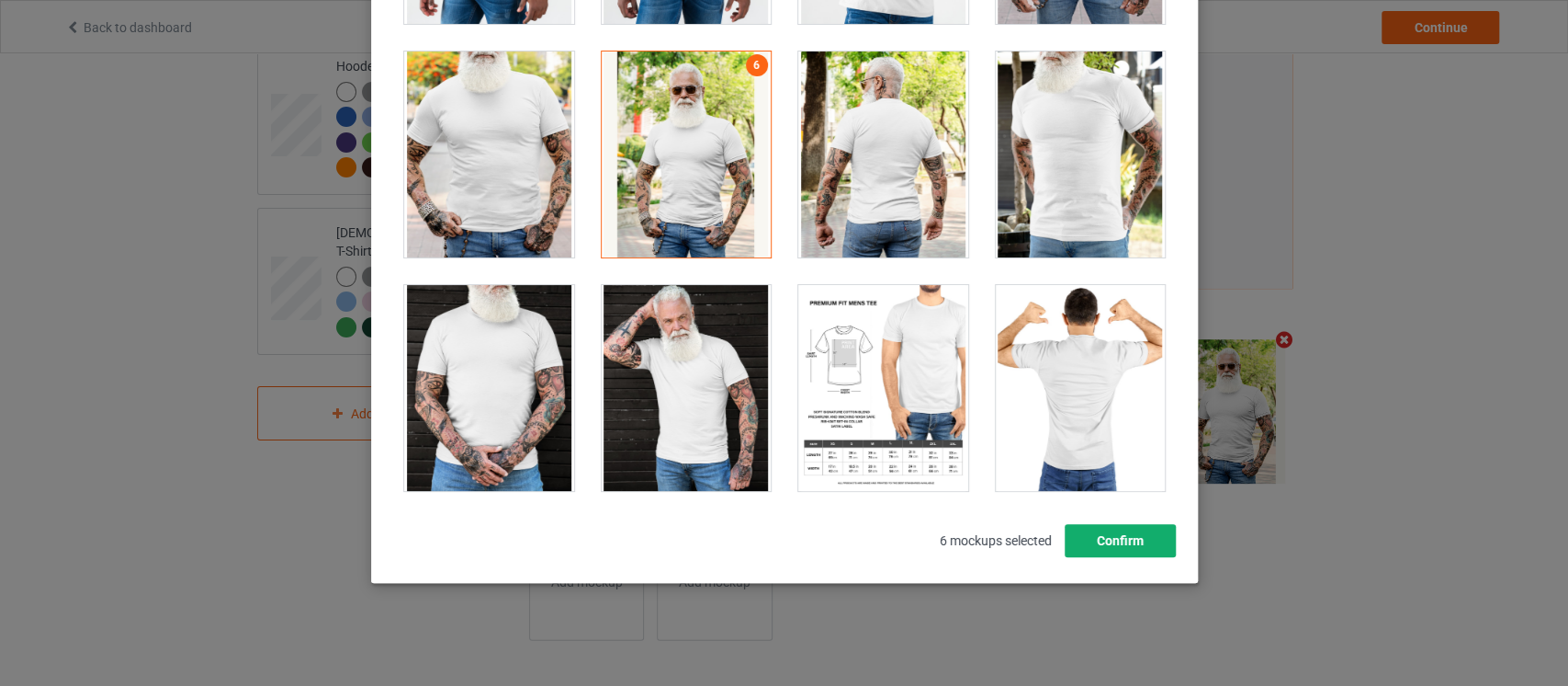
click at [1121, 540] on button "Confirm" at bounding box center [1119, 540] width 111 height 33
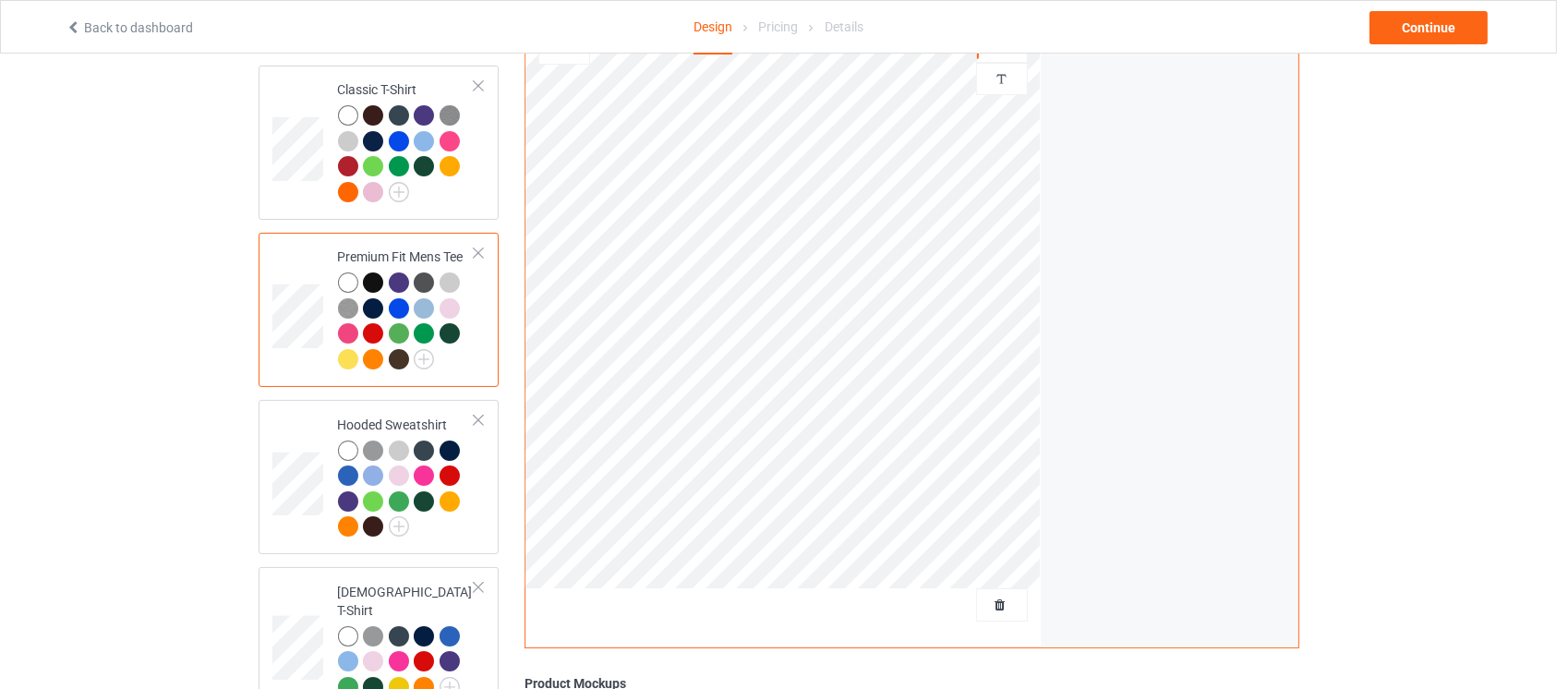
scroll to position [145, 0]
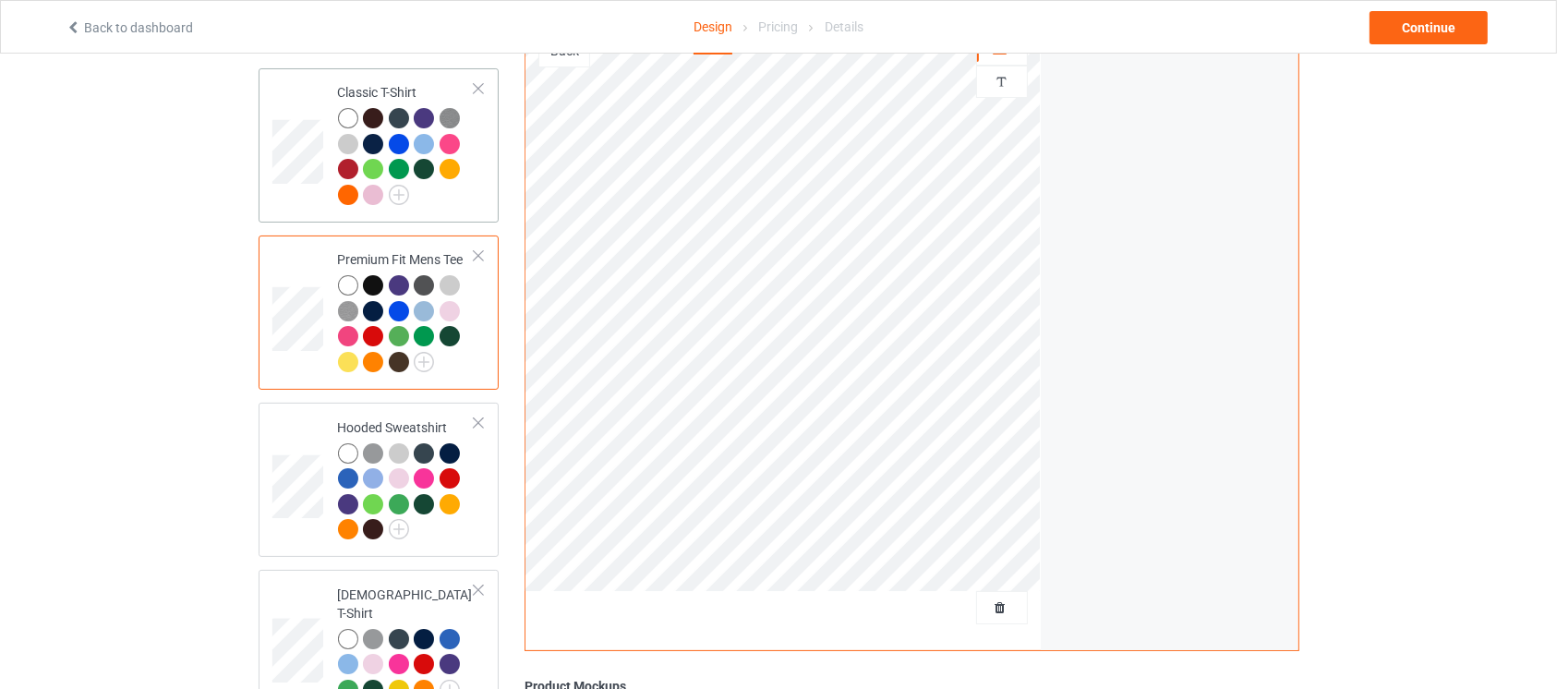
click at [484, 199] on td "Classic T-Shirt" at bounding box center [407, 145] width 158 height 139
click at [484, 195] on td "Classic T-Shirt" at bounding box center [407, 145] width 158 height 139
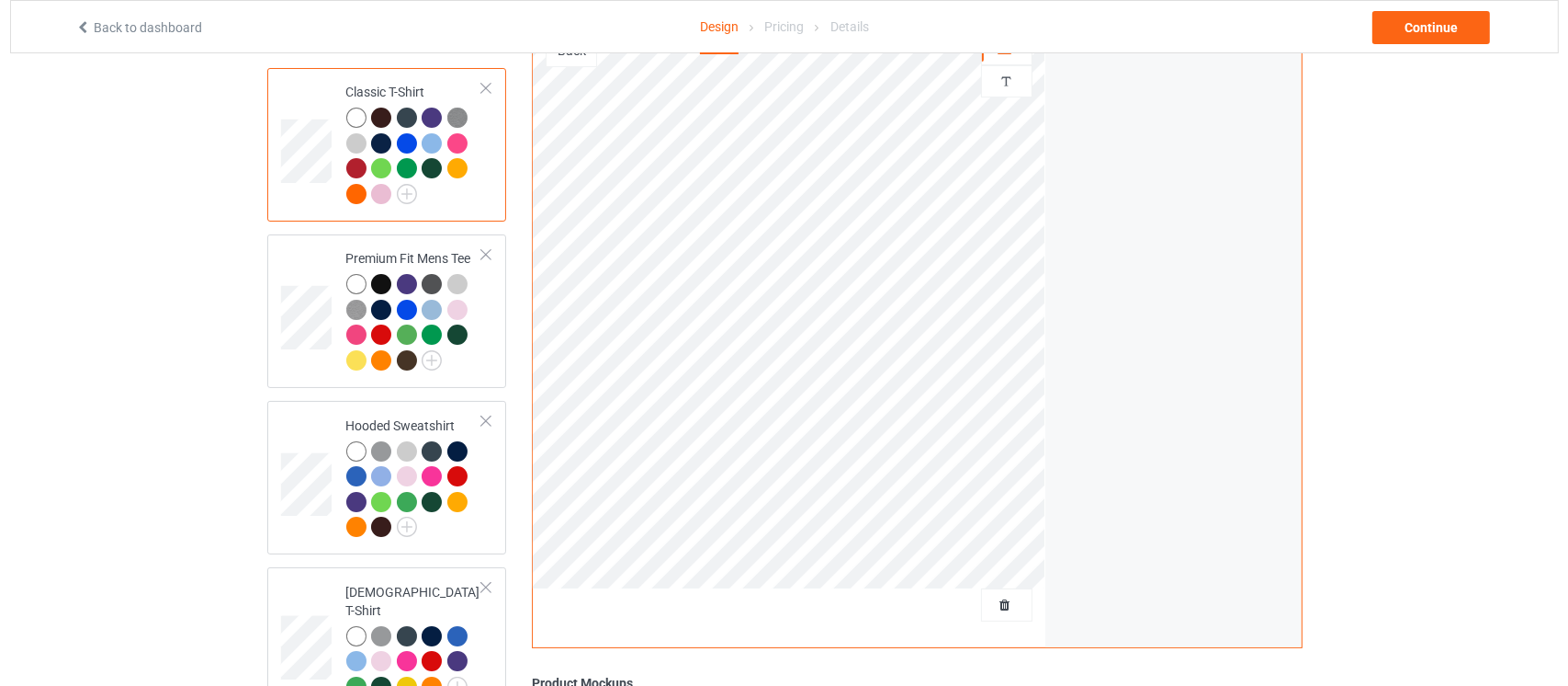
scroll to position [505, 0]
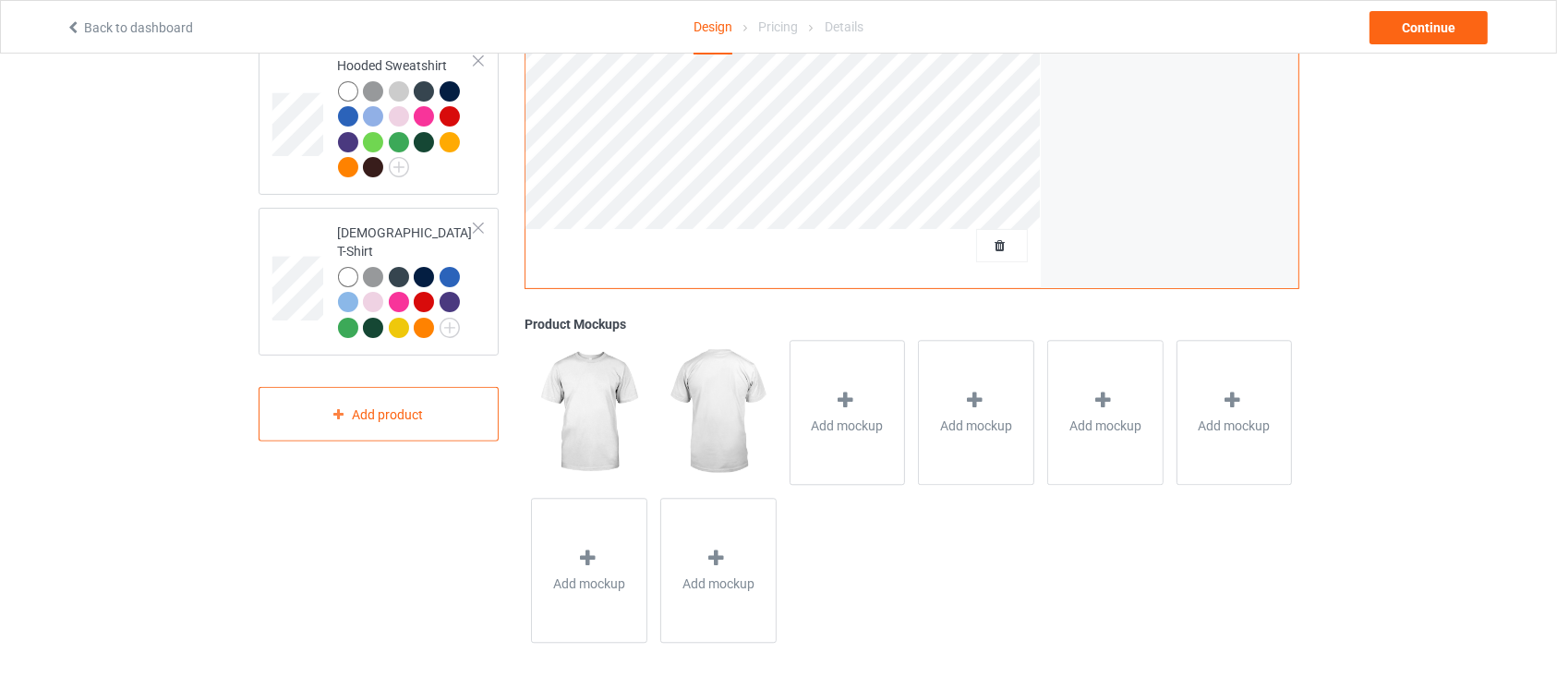
click at [909, 417] on div "Add mockup" at bounding box center [847, 412] width 129 height 158
click at [843, 407] on icon at bounding box center [845, 400] width 23 height 19
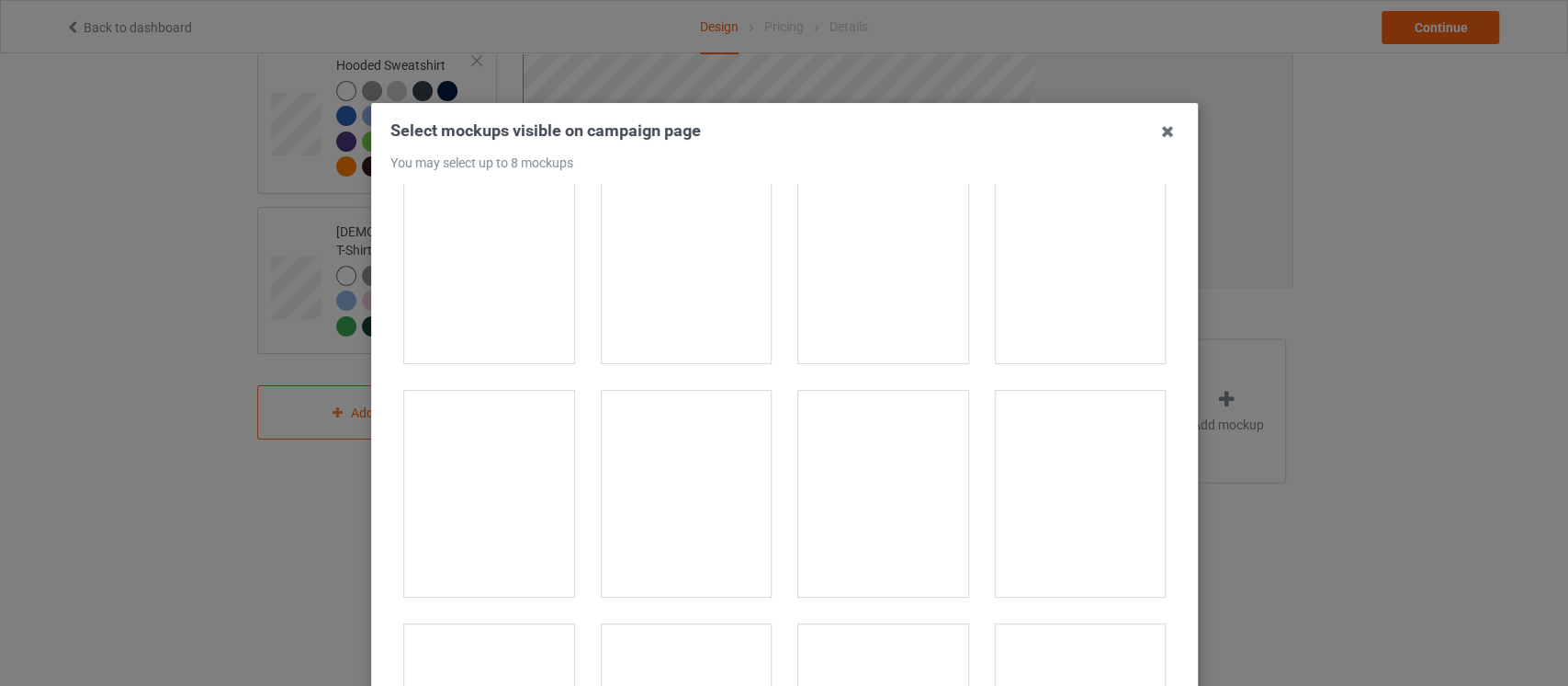
scroll to position [1922, 0]
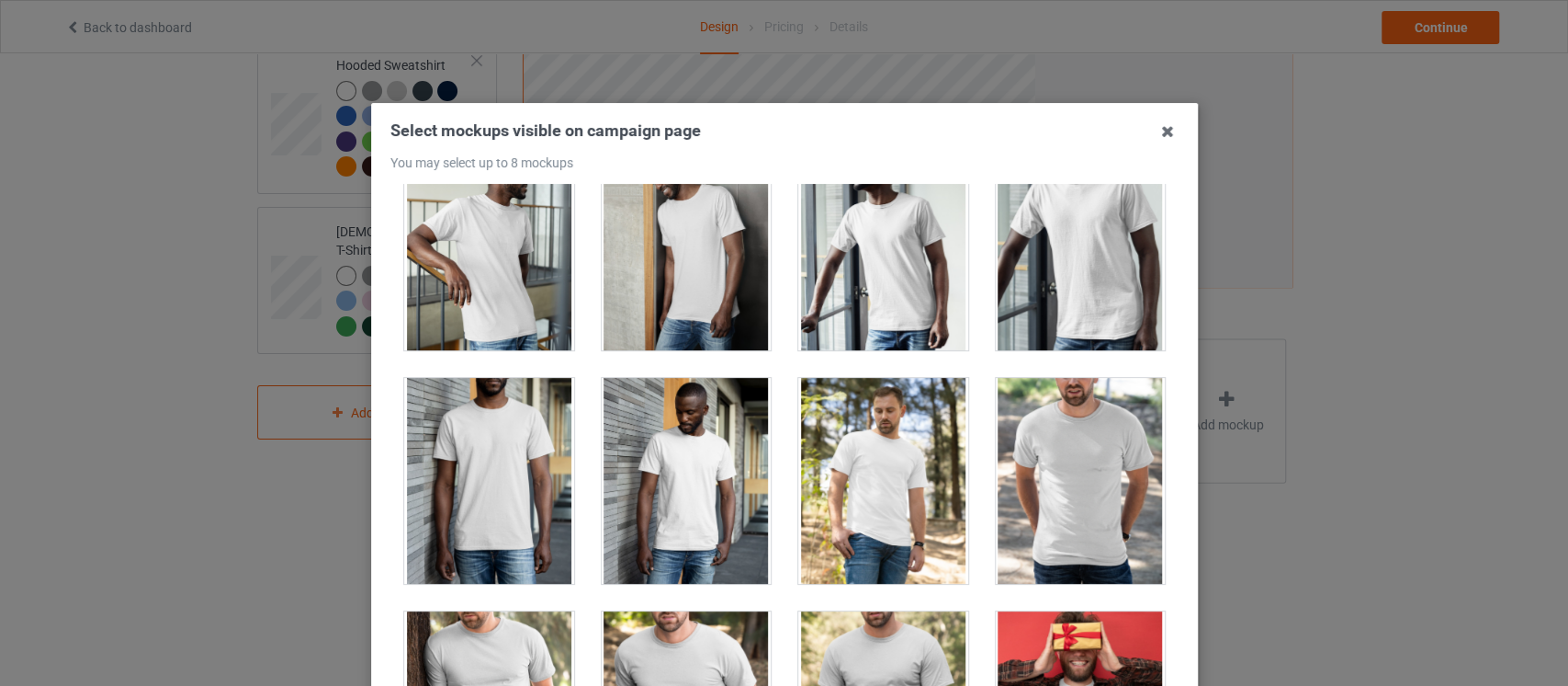
click at [908, 524] on div at bounding box center [882, 481] width 170 height 206
click at [1096, 504] on div at bounding box center [1079, 481] width 170 height 206
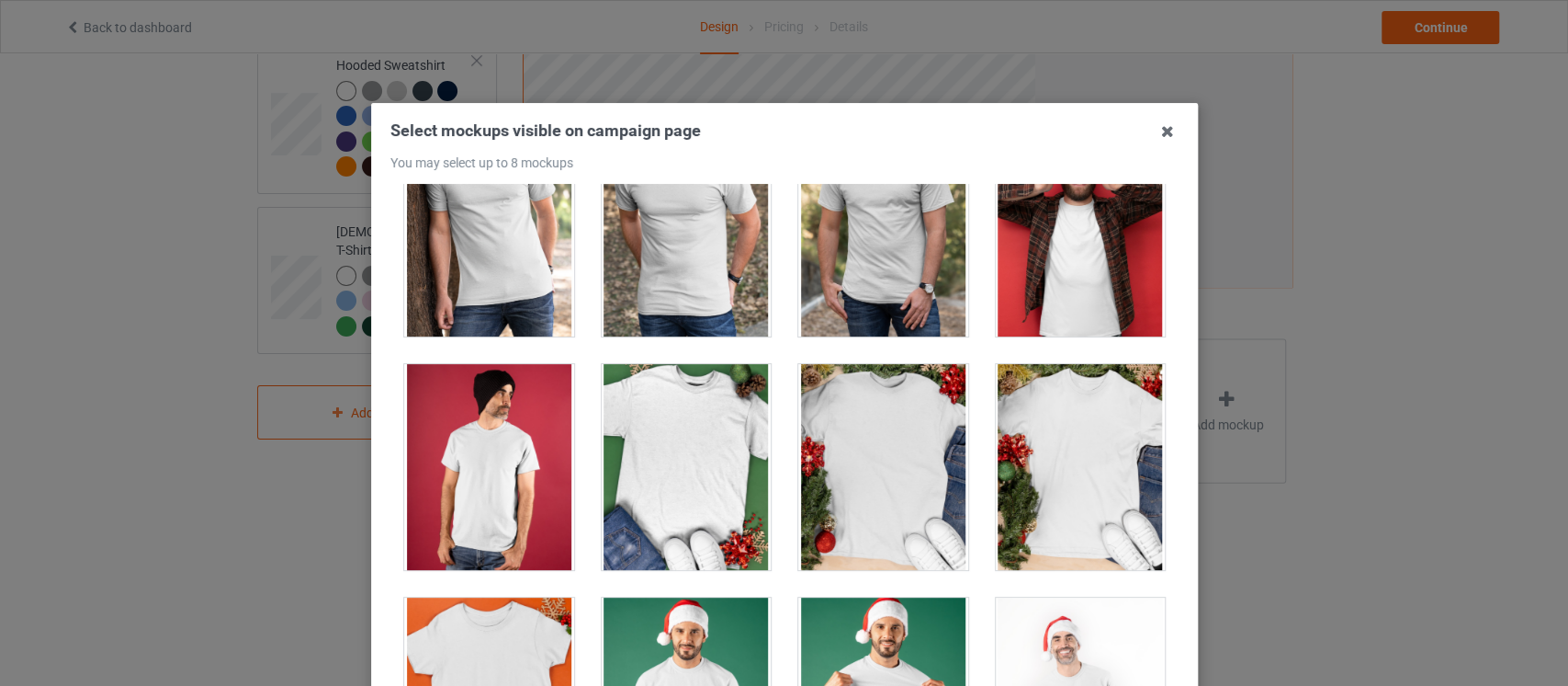
scroll to position [2883, 0]
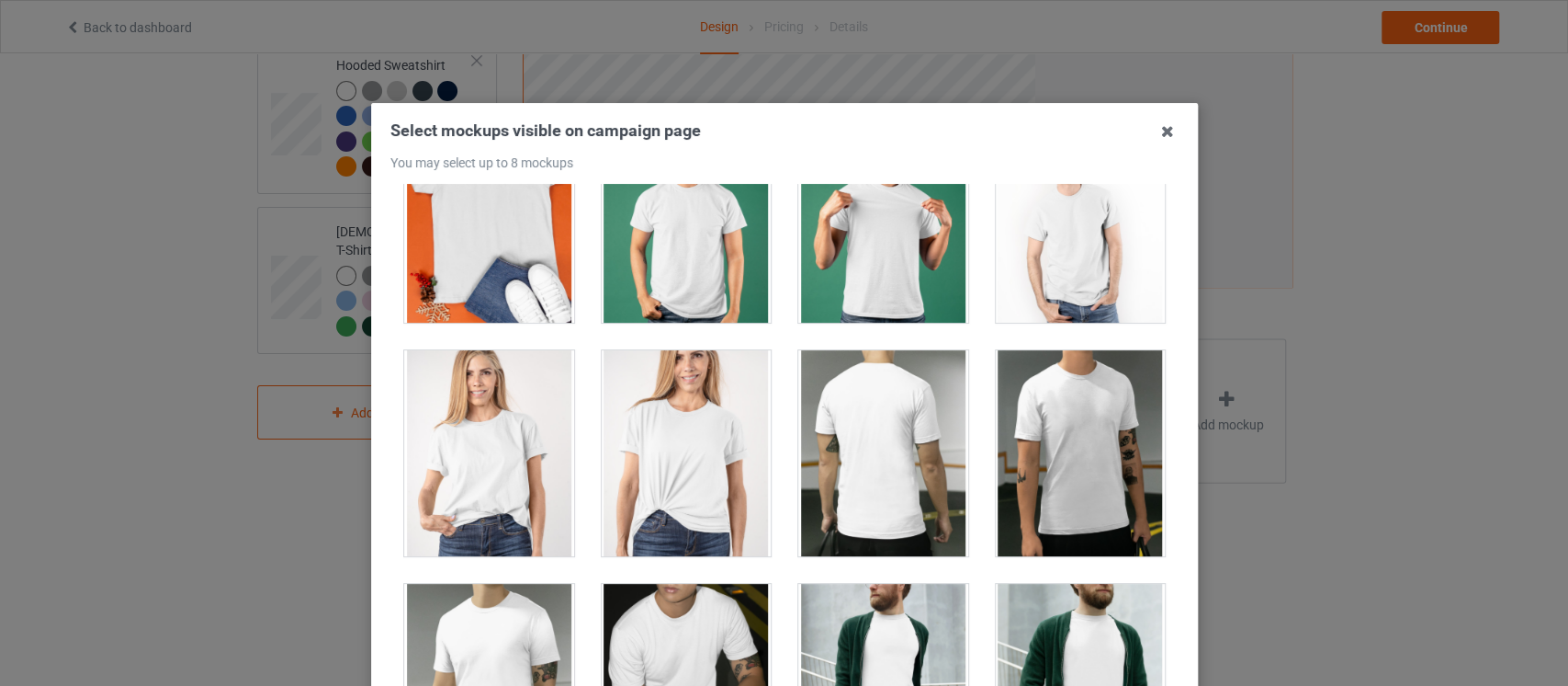
click at [462, 494] on div at bounding box center [489, 453] width 170 height 206
click at [663, 500] on div at bounding box center [686, 453] width 170 height 206
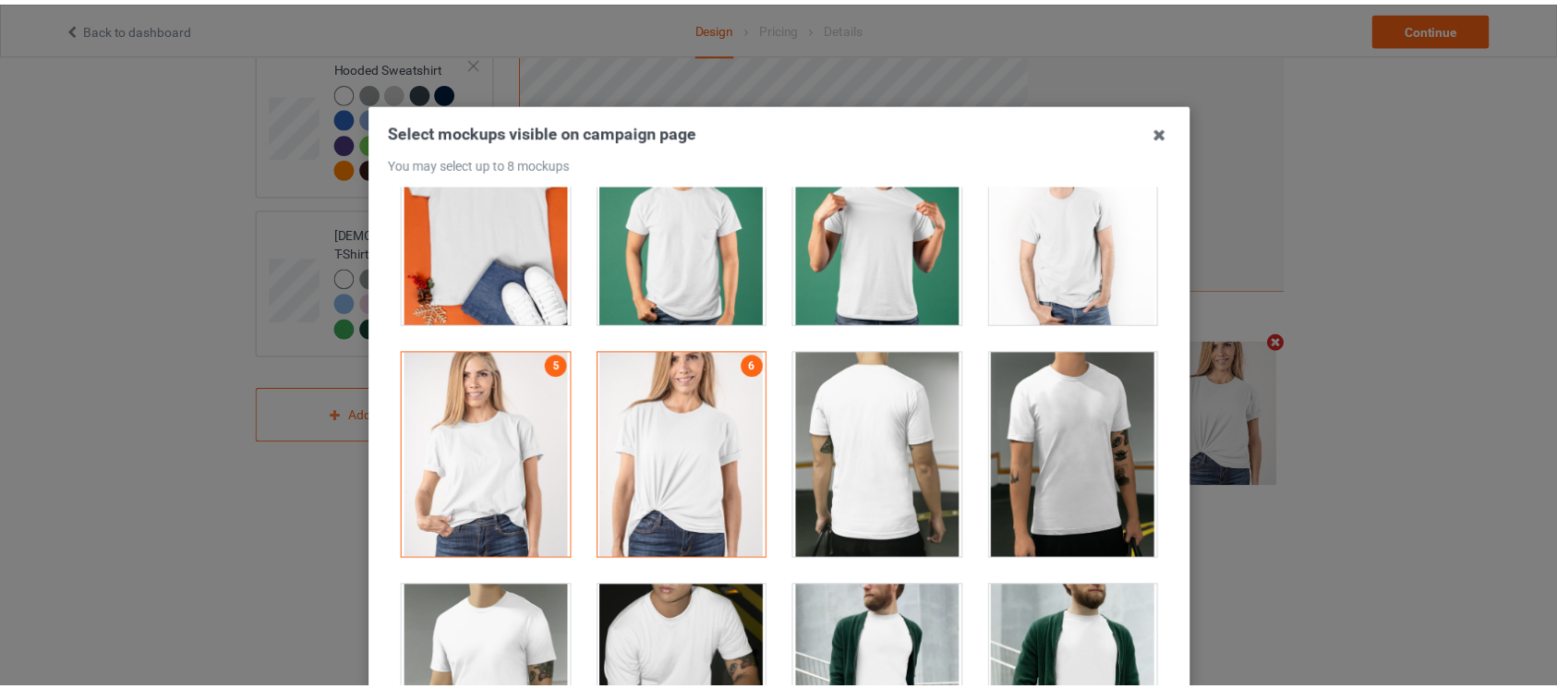
scroll to position [235, 0]
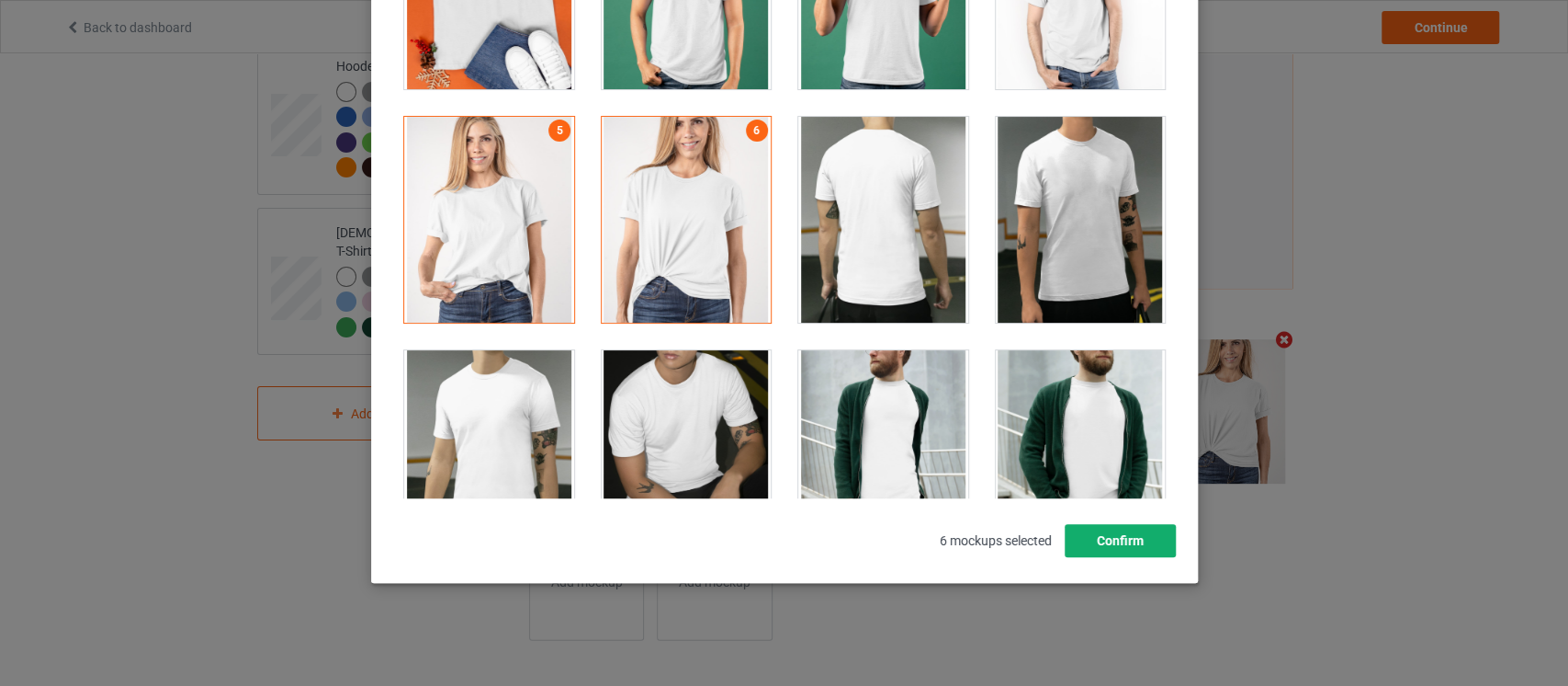
click at [1122, 539] on button "Confirm" at bounding box center [1119, 540] width 111 height 33
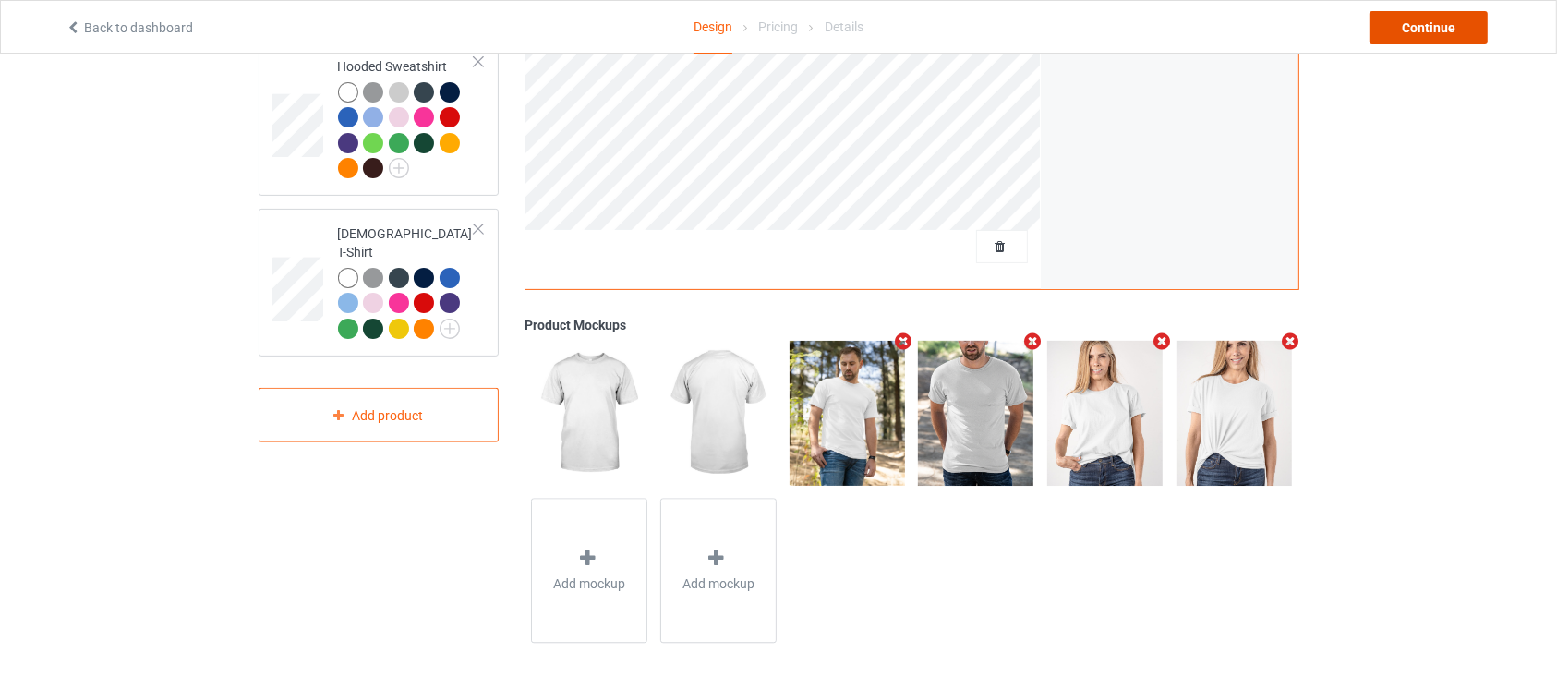
click at [1448, 22] on div "Continue" at bounding box center [1428, 27] width 118 height 33
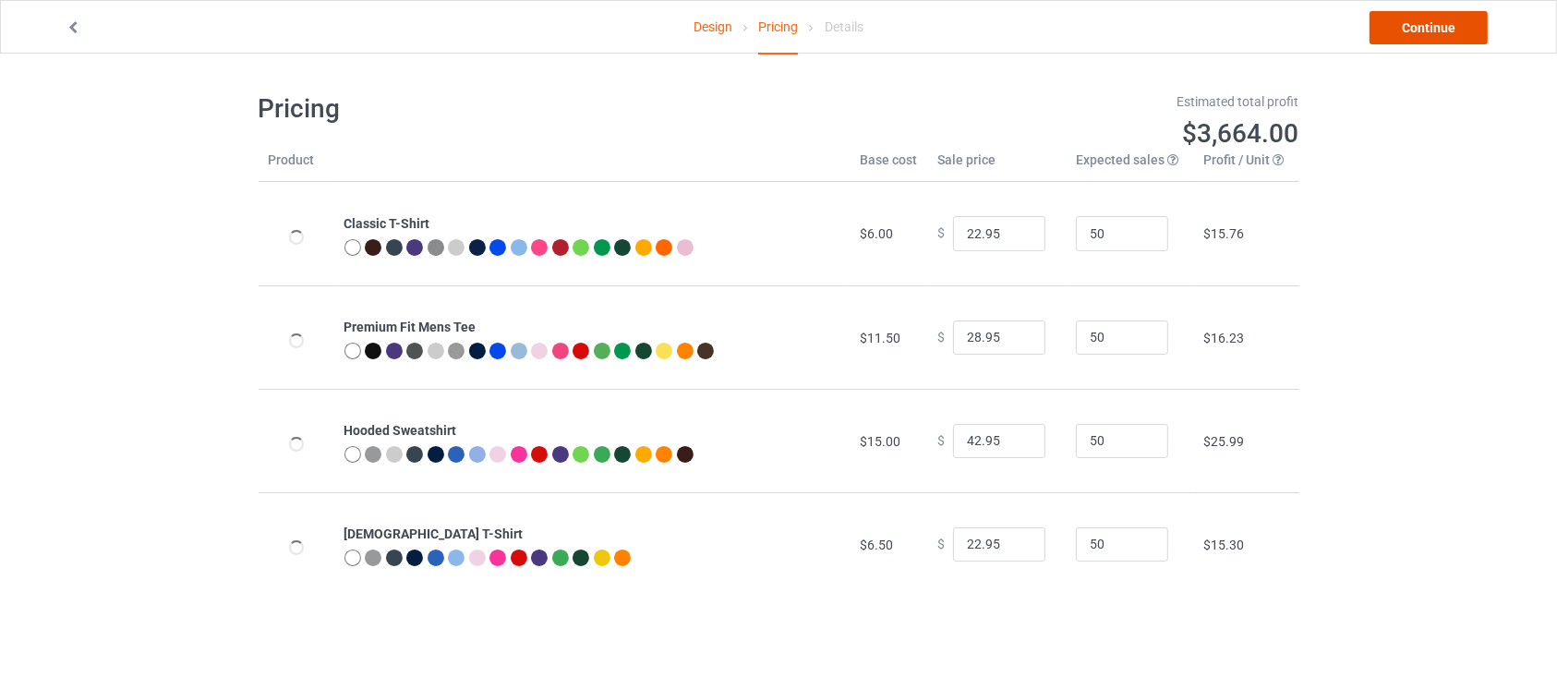
click at [1448, 22] on link "Continue" at bounding box center [1428, 27] width 118 height 33
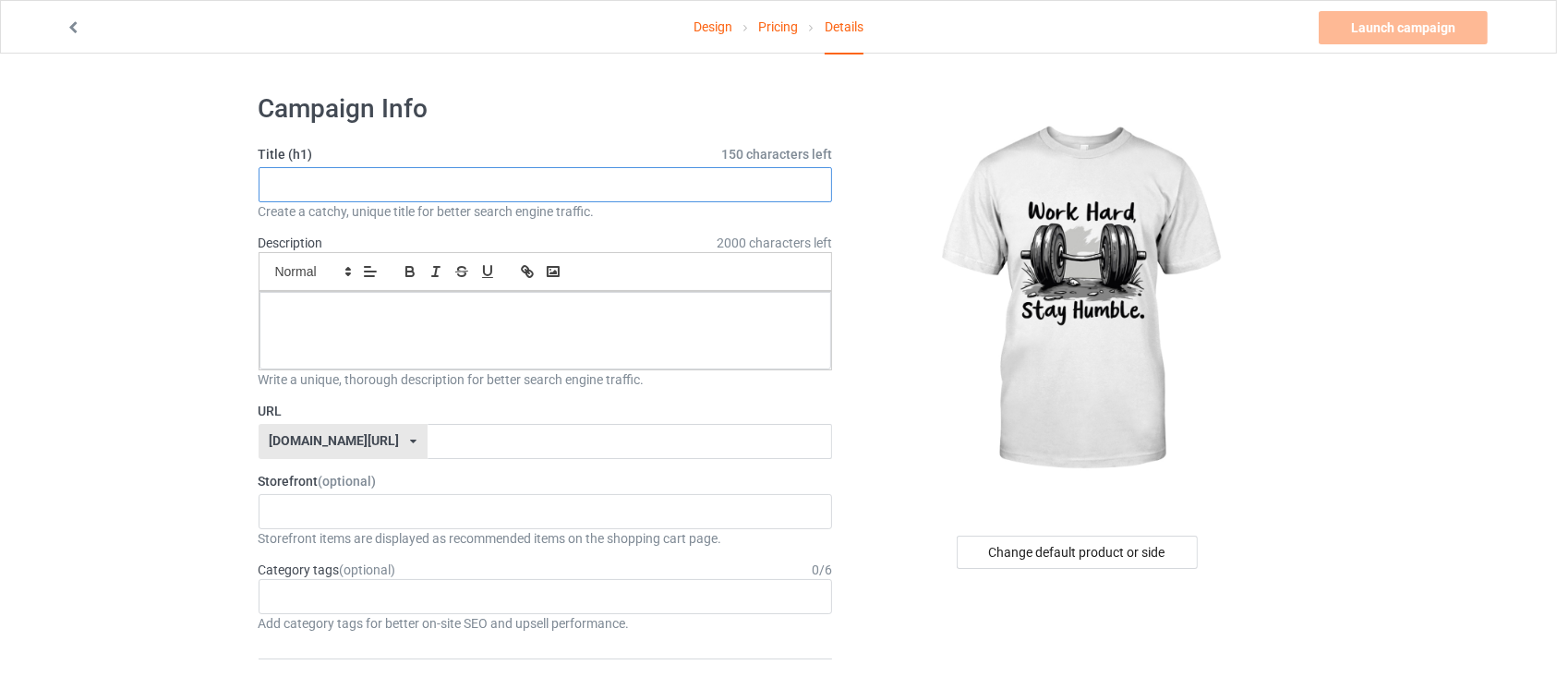
click at [637, 175] on input "text" at bounding box center [546, 184] width 574 height 35
paste input "Strength & Discipline – Fitness Motivation T-Shirt"
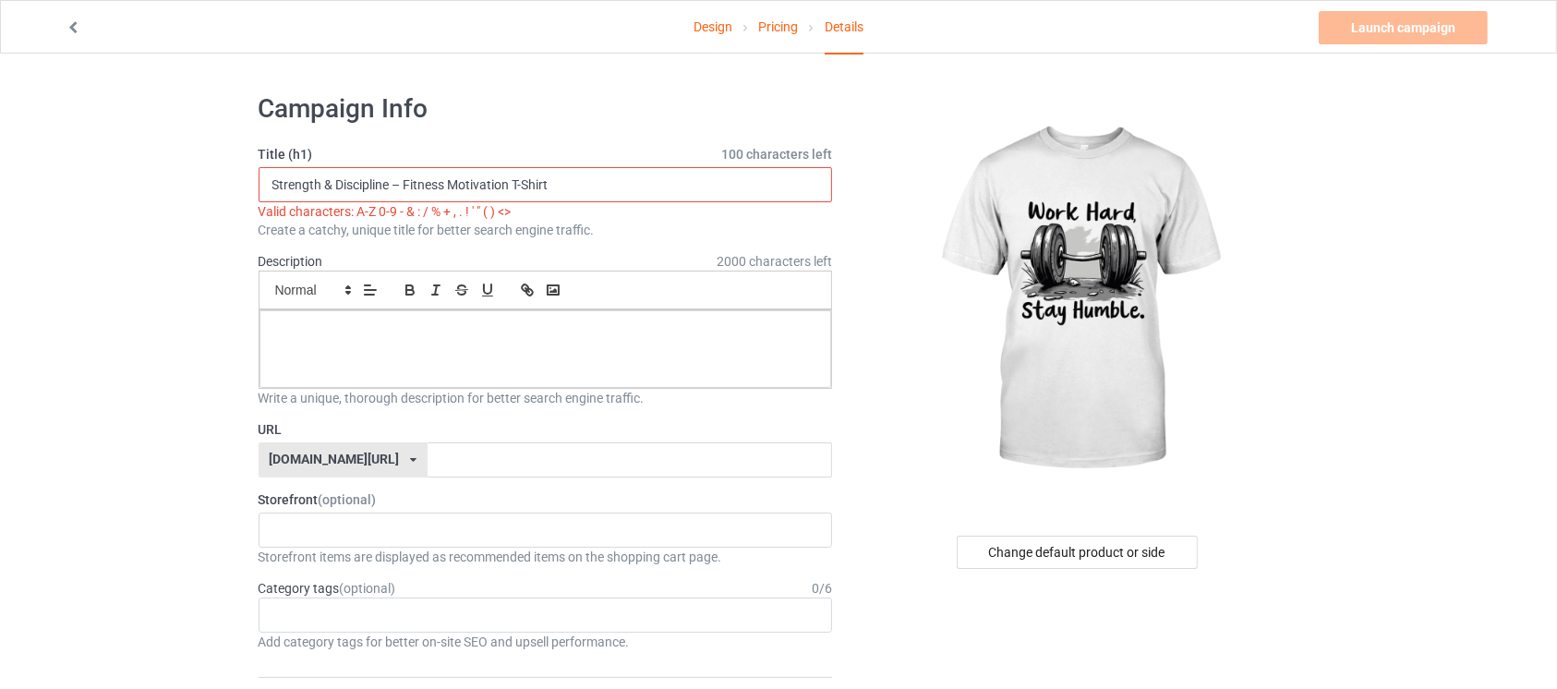
click at [402, 188] on input "Strength & Discipline – Fitness Motivation T-Shirt" at bounding box center [546, 184] width 574 height 35
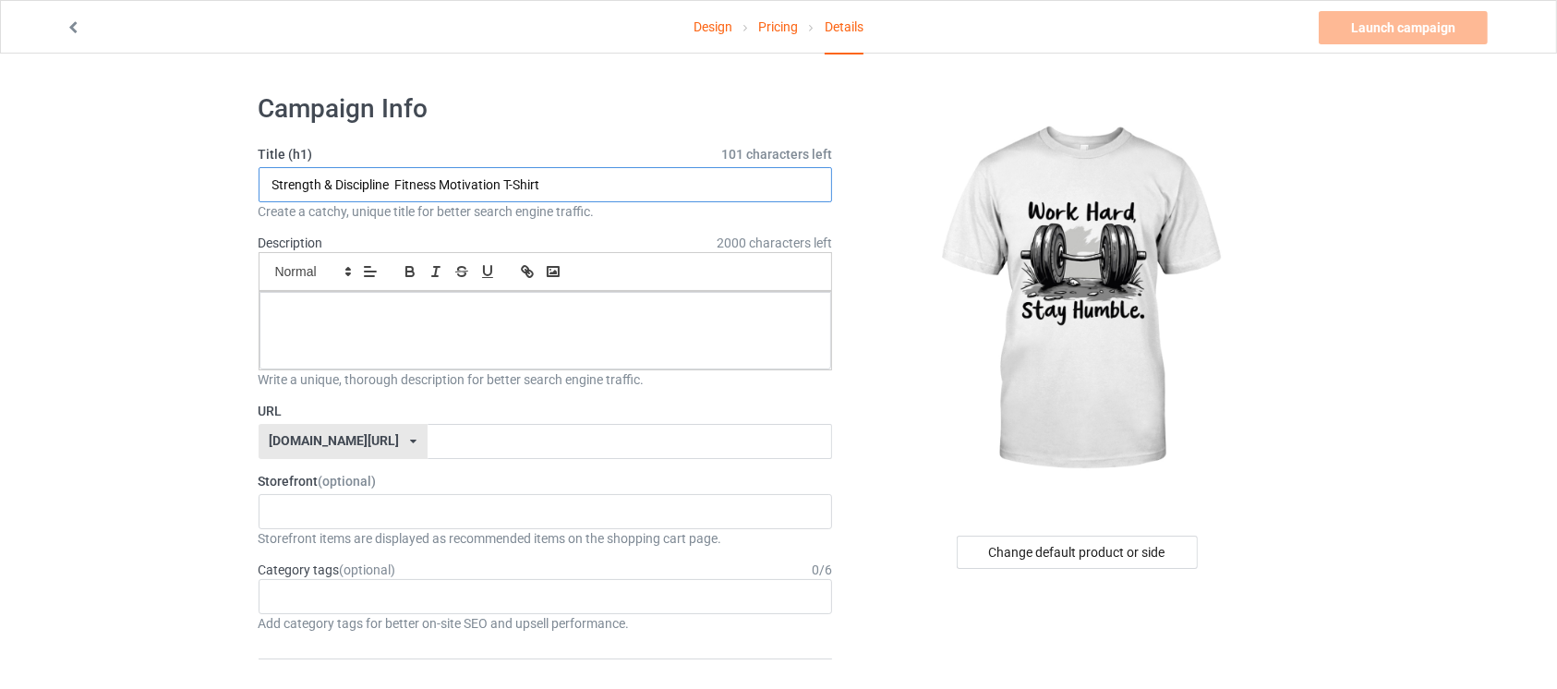
type input "Strength & Discipline Fitness Motivation T-Shirt"
click at [398, 318] on p at bounding box center [545, 313] width 543 height 18
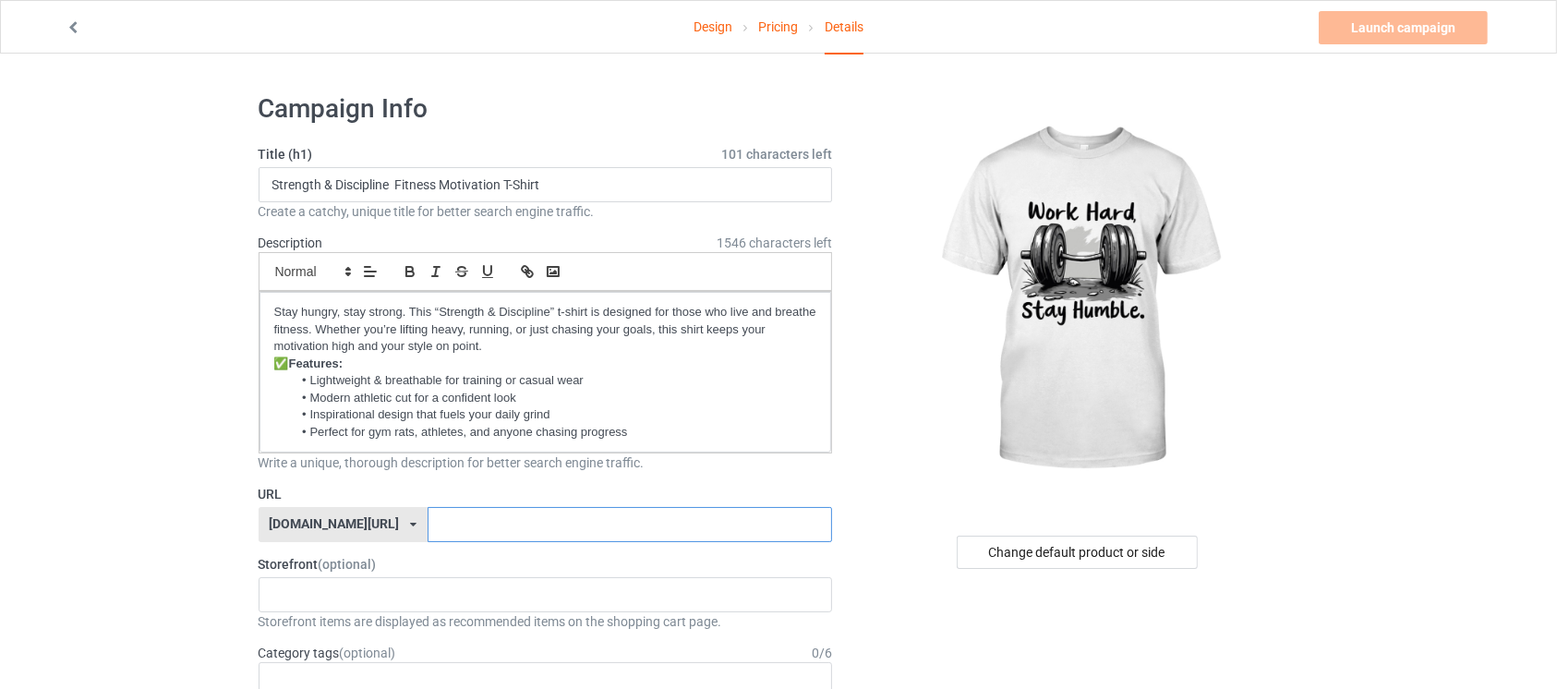
click at [428, 536] on input "text" at bounding box center [630, 524] width 404 height 35
type input "workgym"
click at [1383, 18] on link "Launch campaign" at bounding box center [1403, 27] width 169 height 33
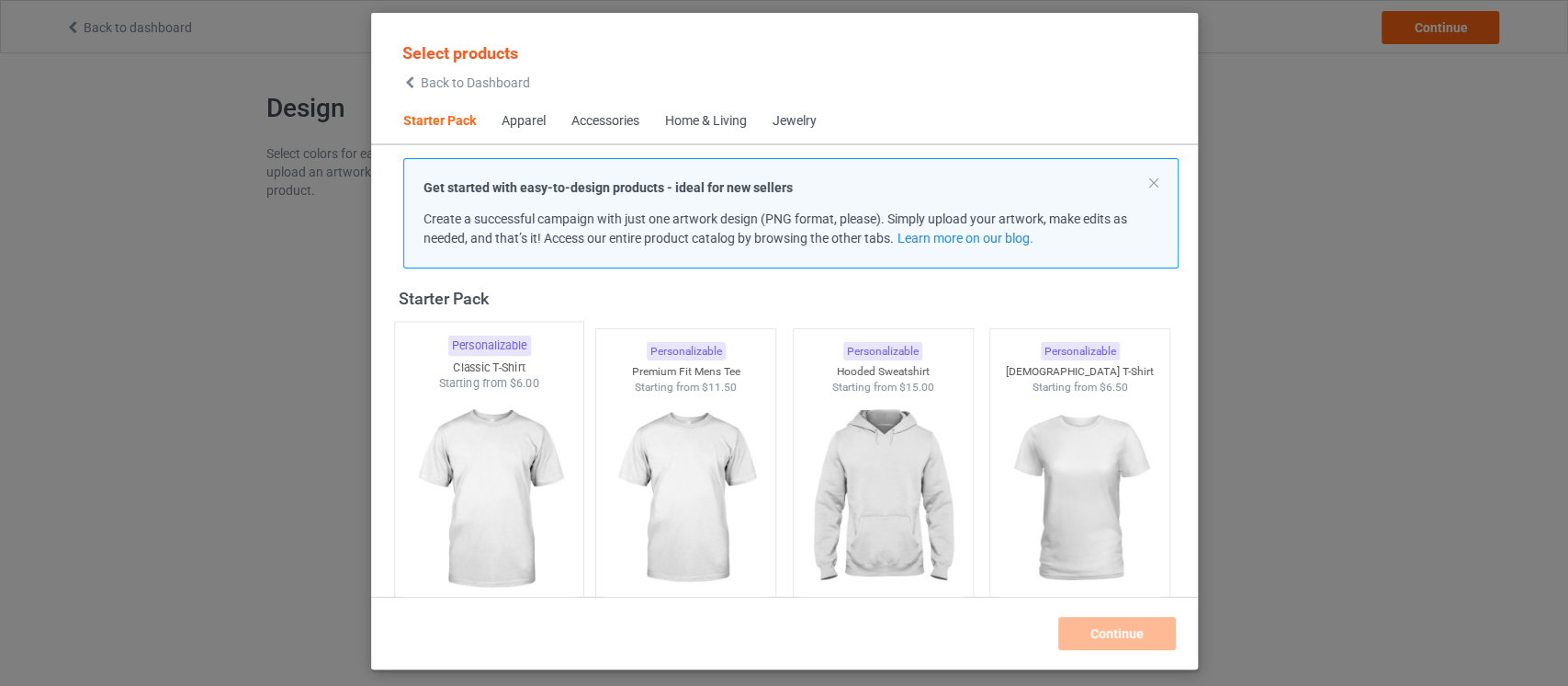
click at [473, 576] on img at bounding box center [489, 499] width 173 height 216
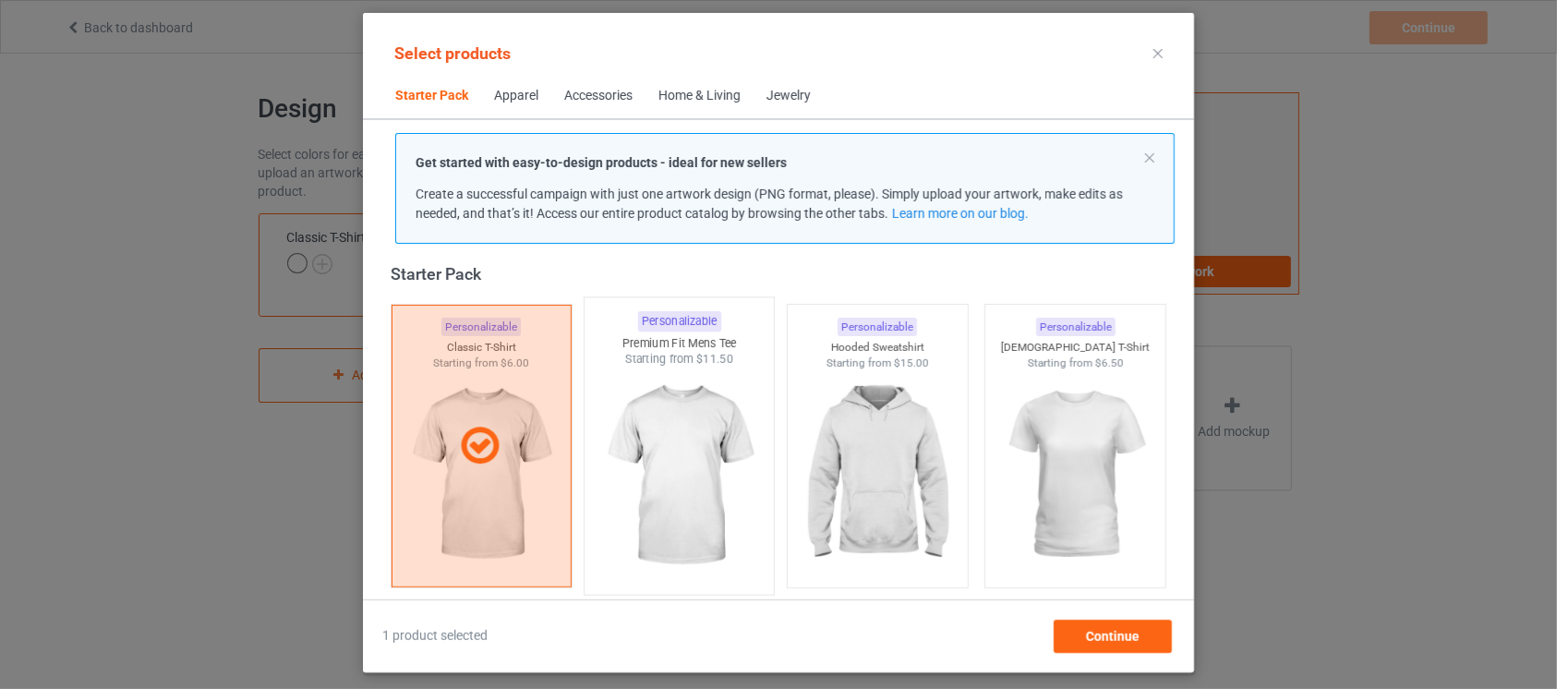
click at [709, 540] on img at bounding box center [680, 476] width 174 height 217
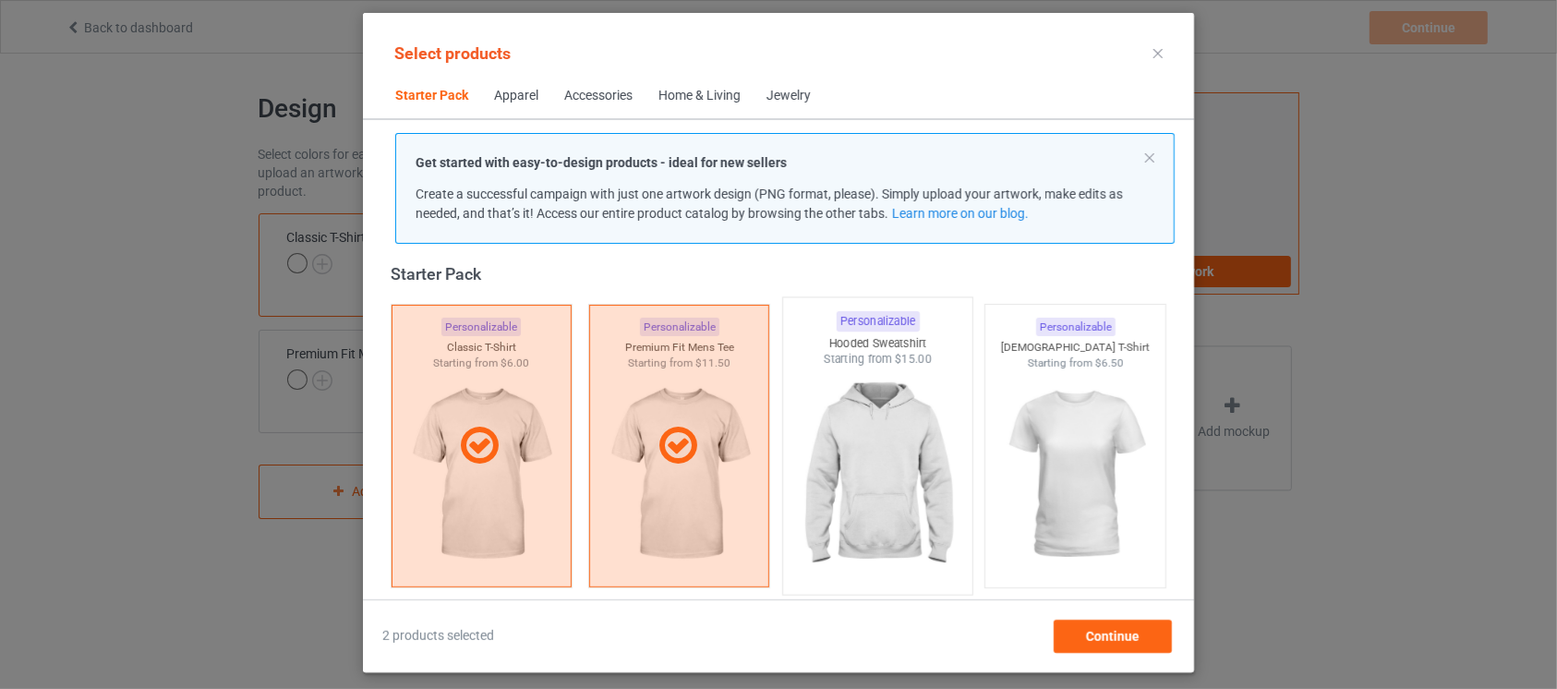
click at [846, 535] on img at bounding box center [877, 476] width 174 height 217
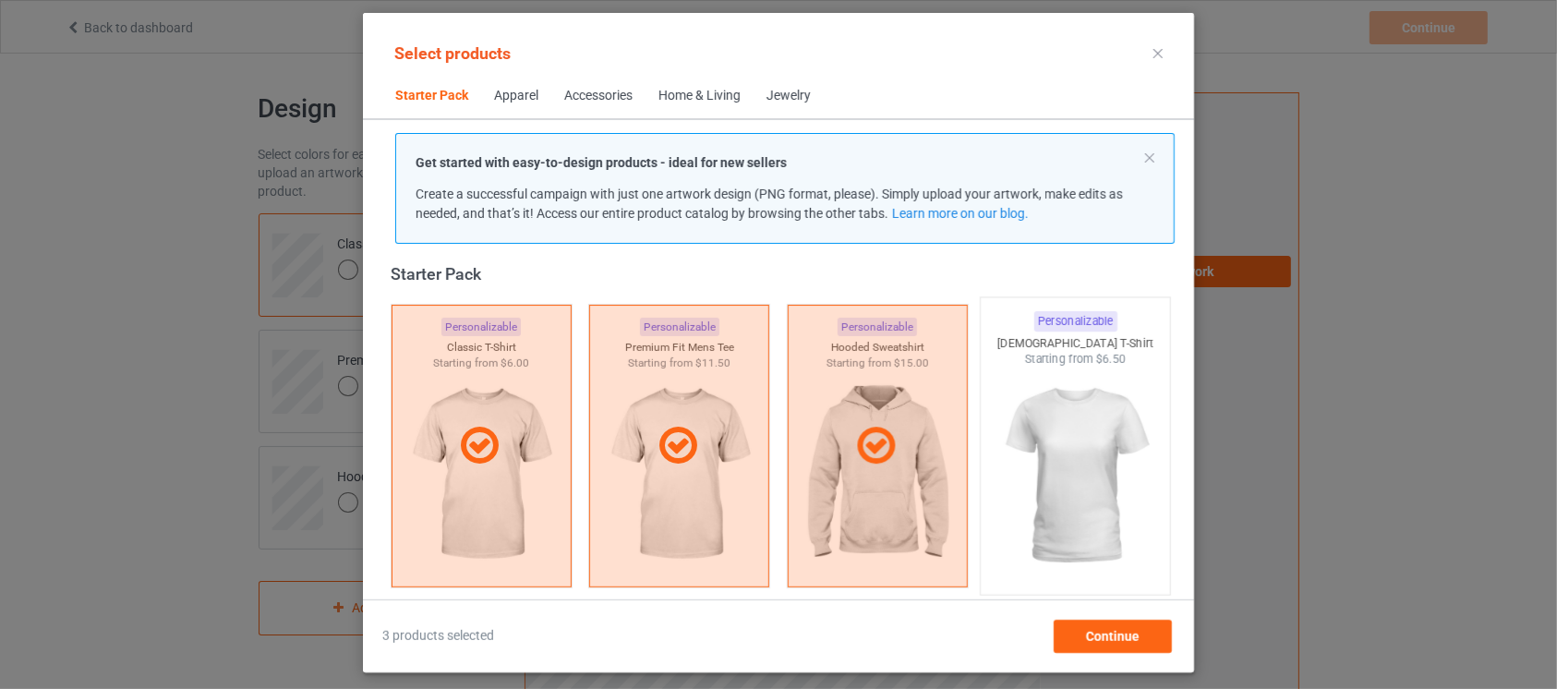
click at [1034, 506] on img at bounding box center [1076, 476] width 174 height 217
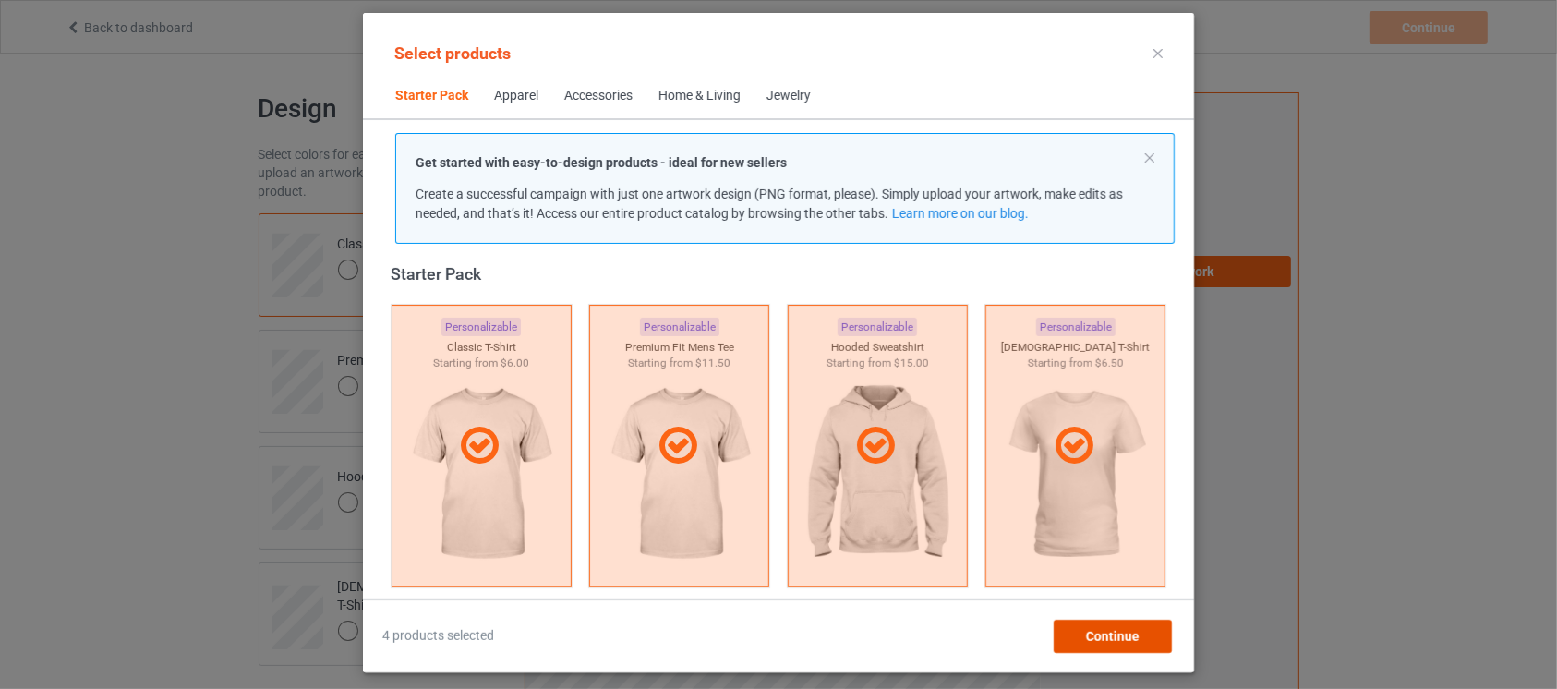
click at [1107, 624] on div "Continue" at bounding box center [1113, 636] width 118 height 33
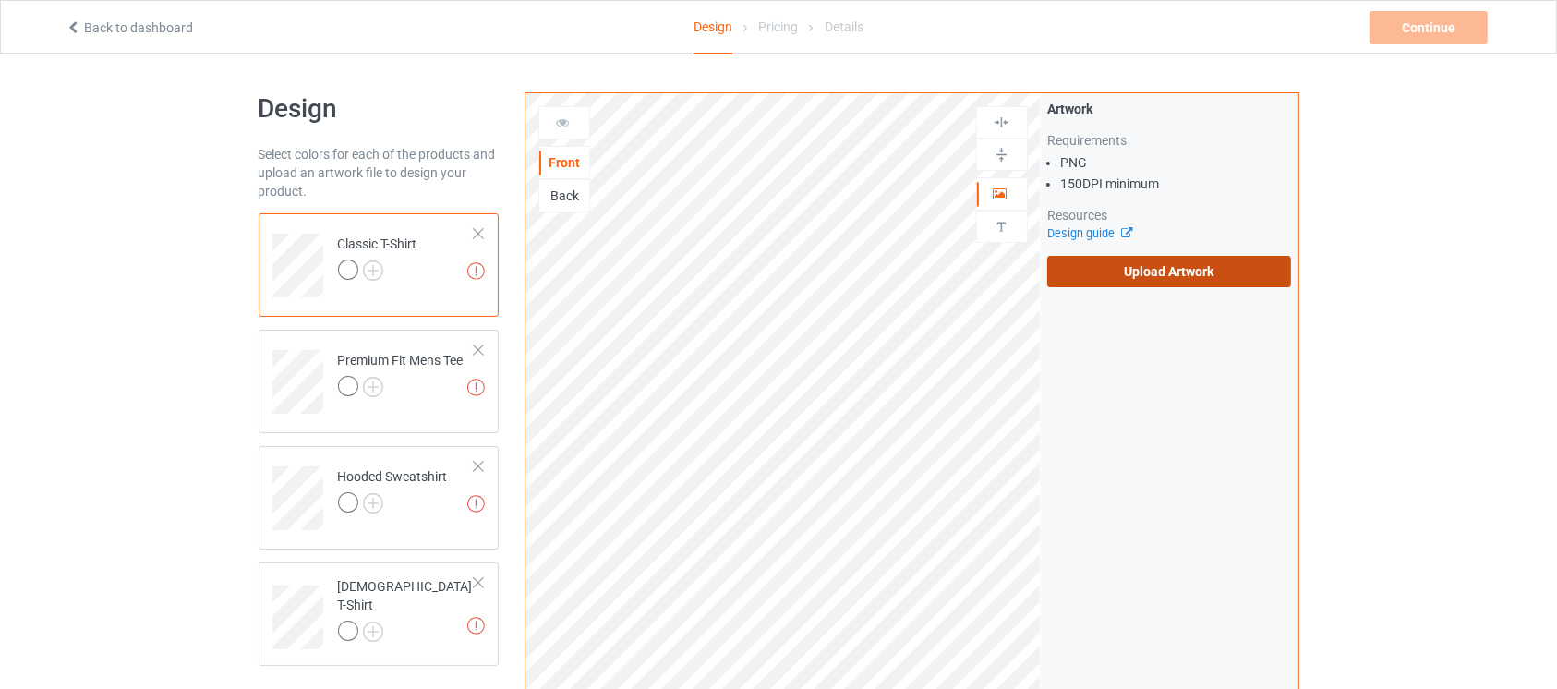
click at [1213, 282] on label "Upload Artwork" at bounding box center [1169, 271] width 245 height 31
click at [0, 0] on input "Upload Artwork" at bounding box center [0, 0] width 0 height 0
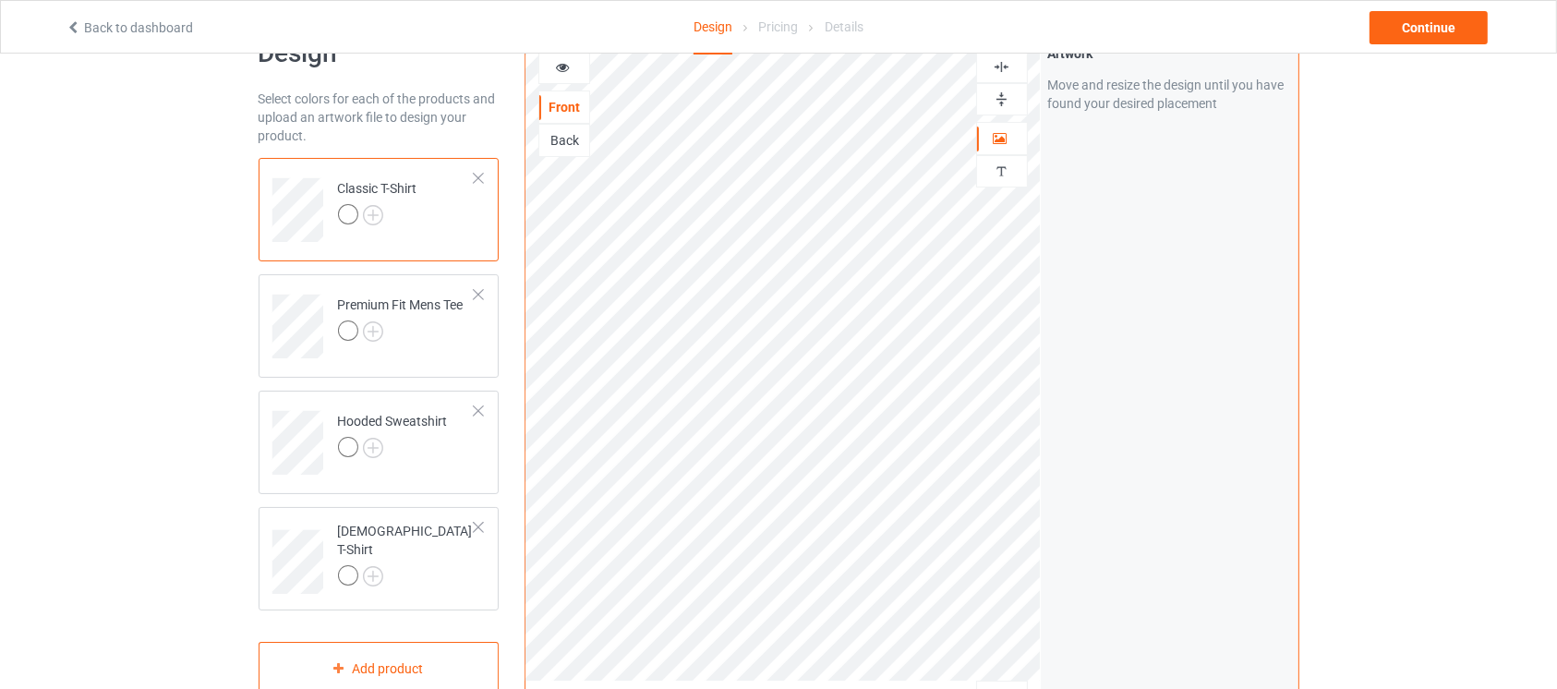
scroll to position [45, 0]
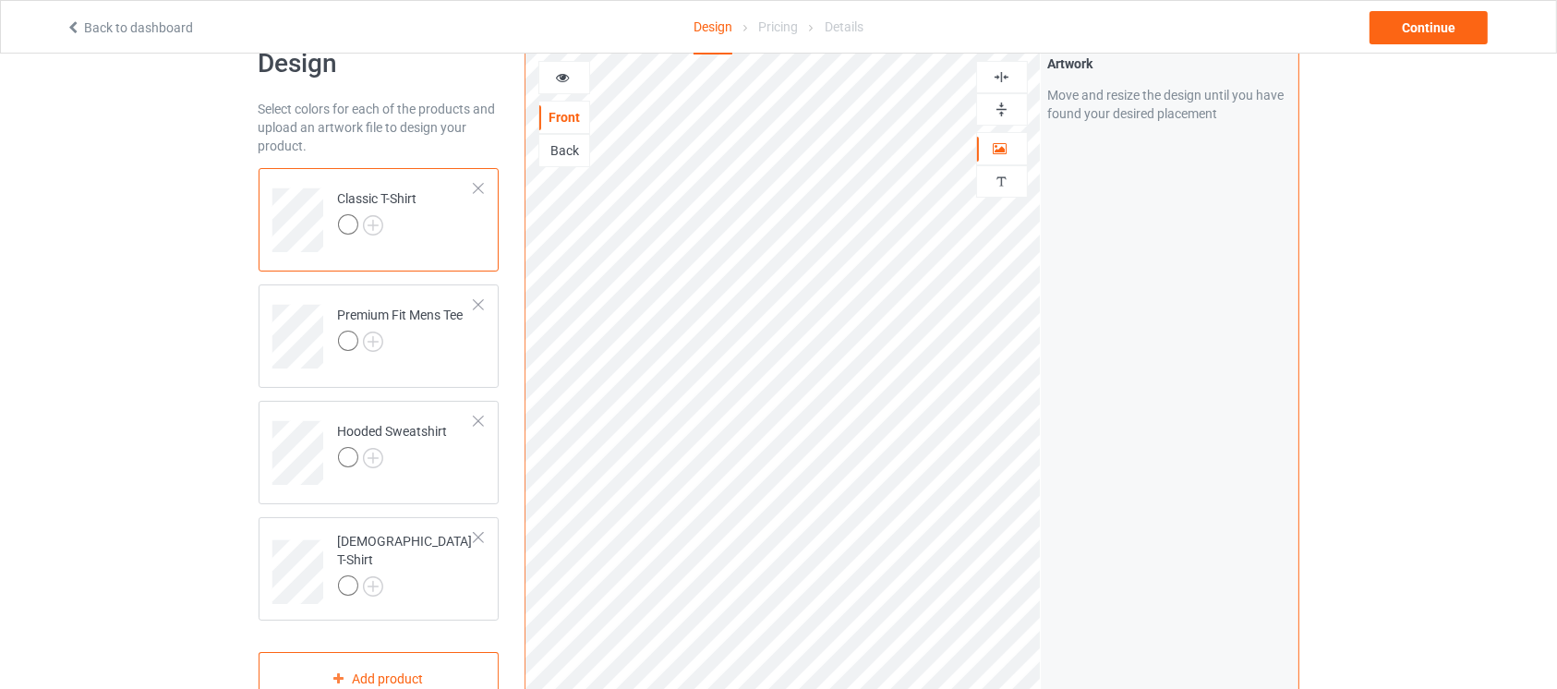
click at [1092, 307] on div "Artwork Move and resize the design until you have found your desired placement" at bounding box center [1170, 399] width 258 height 702
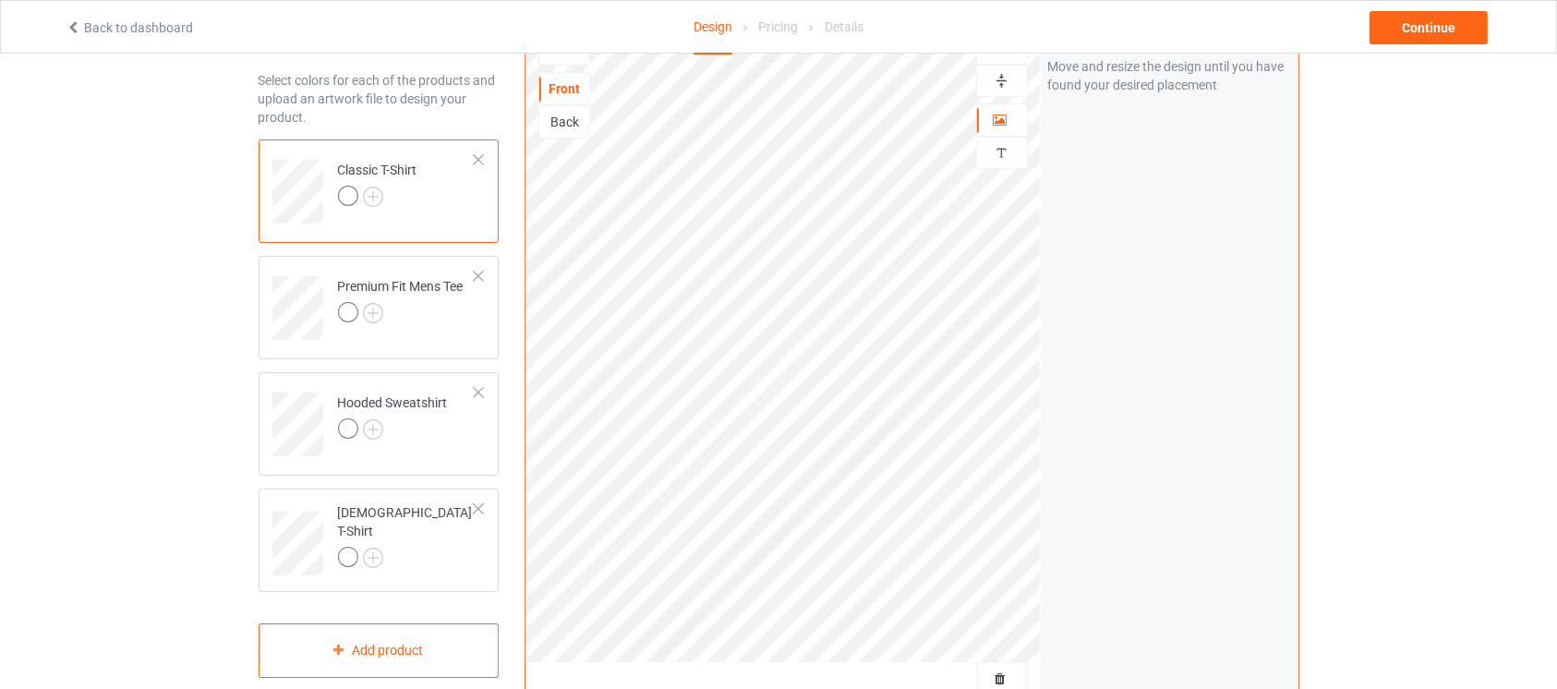
scroll to position [72, 0]
click at [380, 198] on img at bounding box center [373, 198] width 20 height 20
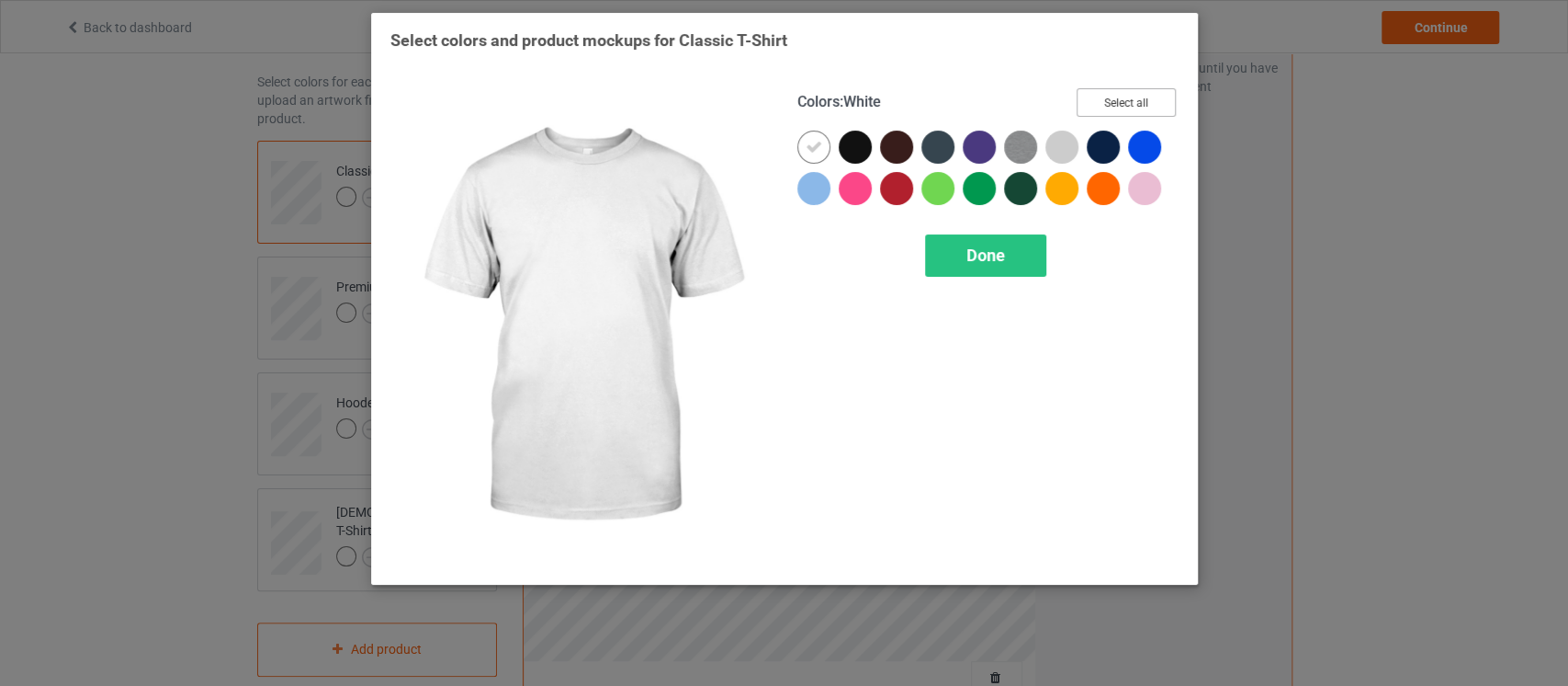
click at [1115, 97] on button "Select all" at bounding box center [1126, 103] width 99 height 29
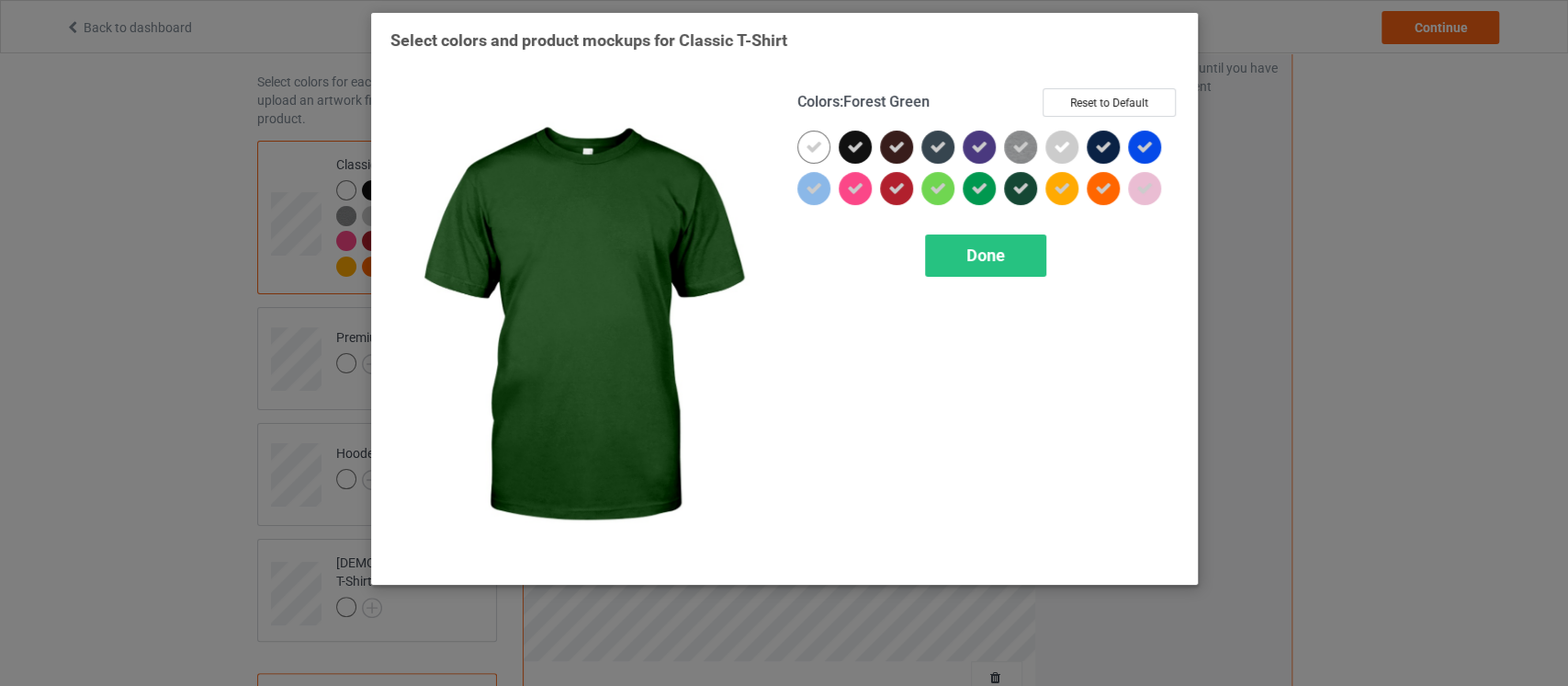
click at [1023, 190] on icon at bounding box center [1021, 188] width 17 height 17
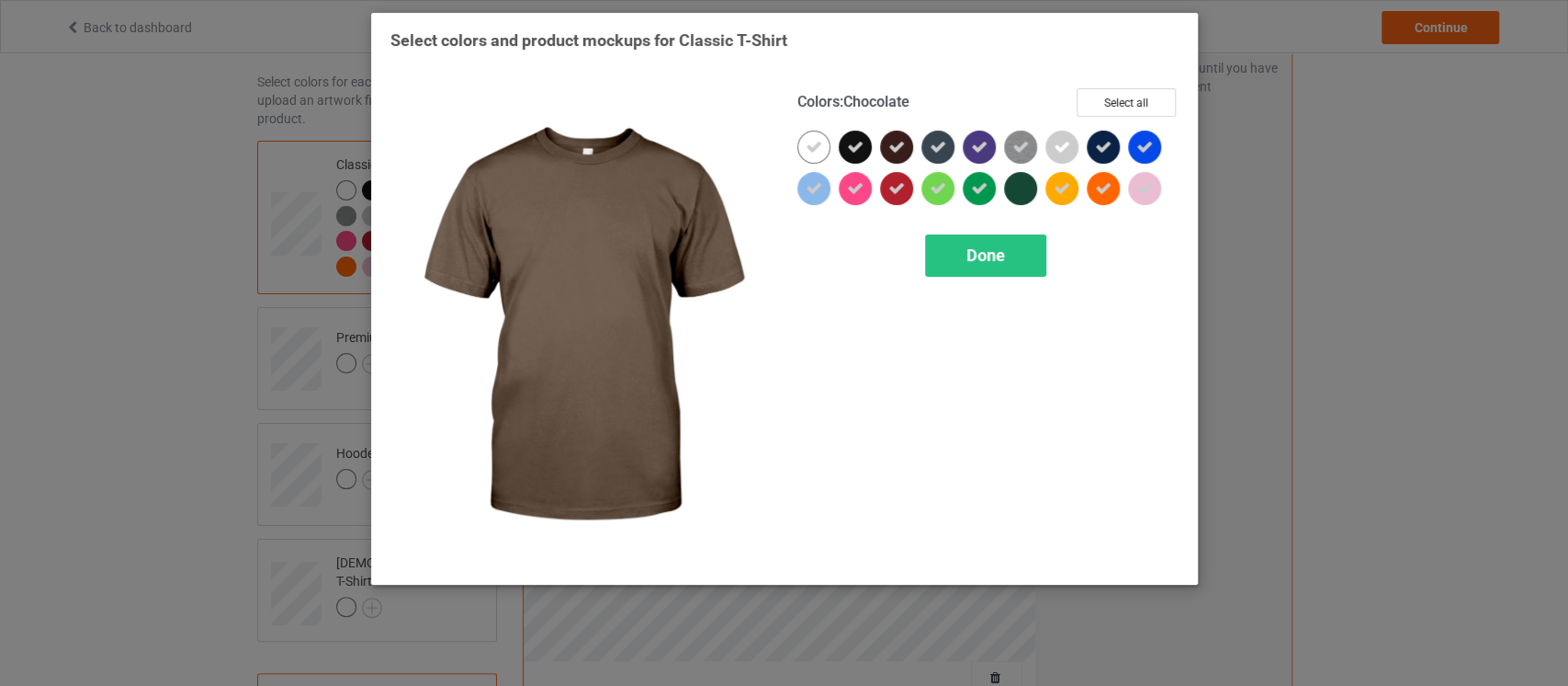
click at [882, 145] on div at bounding box center [896, 146] width 33 height 33
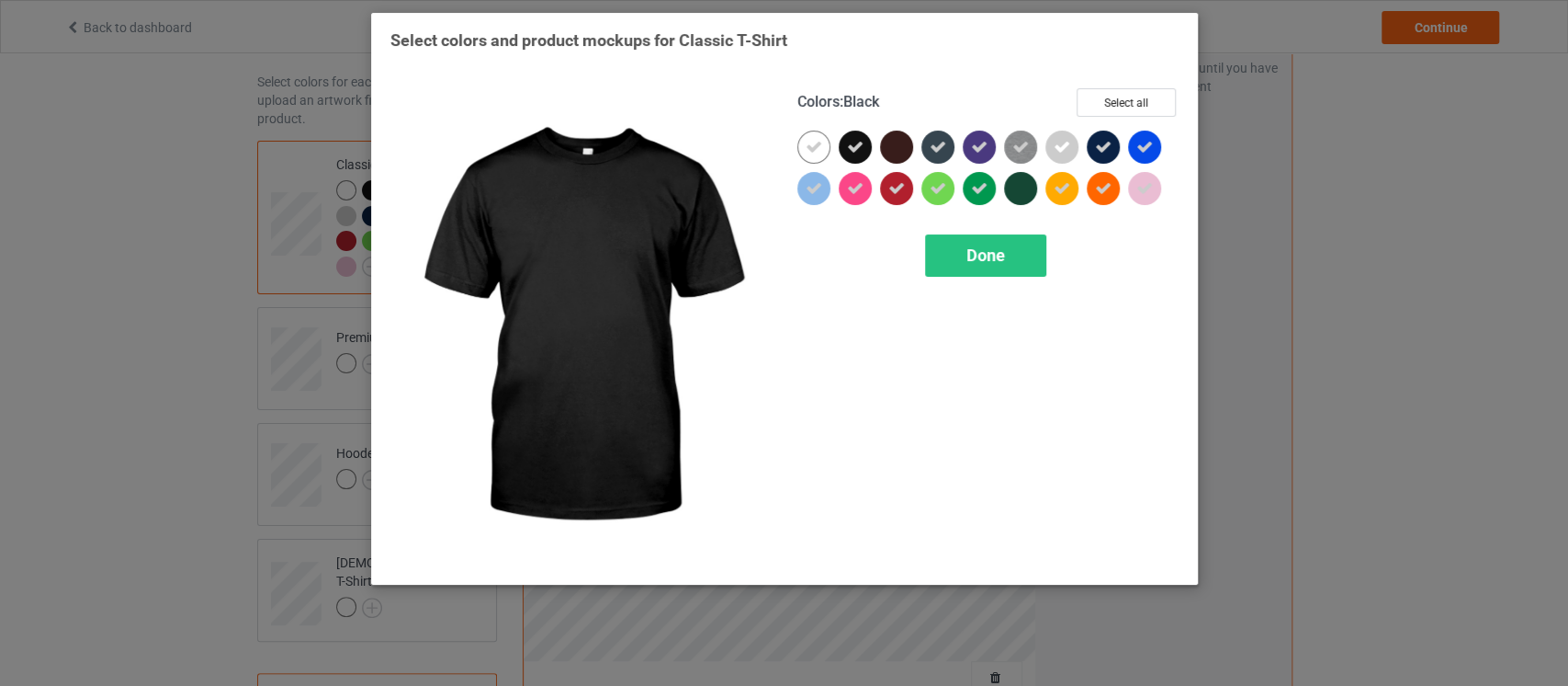
click at [847, 142] on icon at bounding box center [855, 146] width 17 height 17
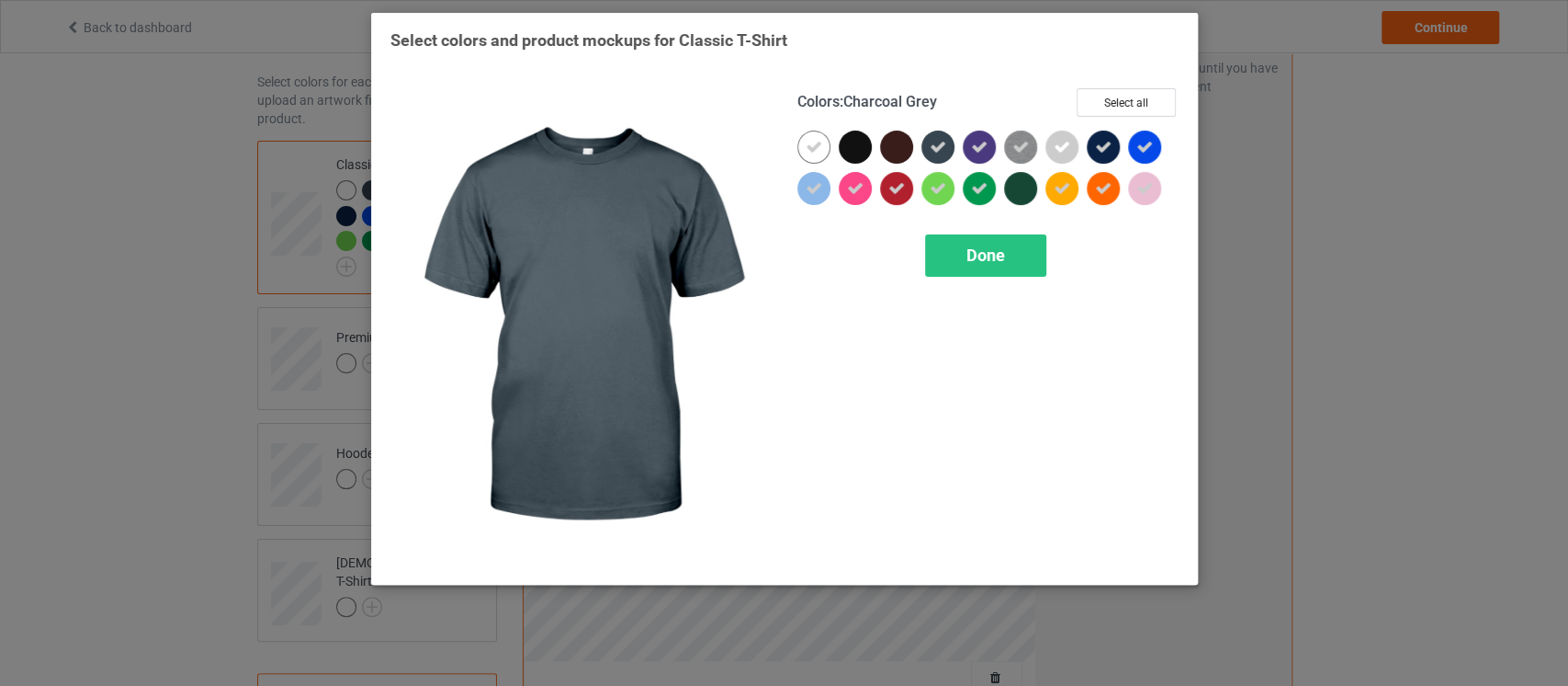
click at [941, 150] on icon at bounding box center [937, 146] width 17 height 17
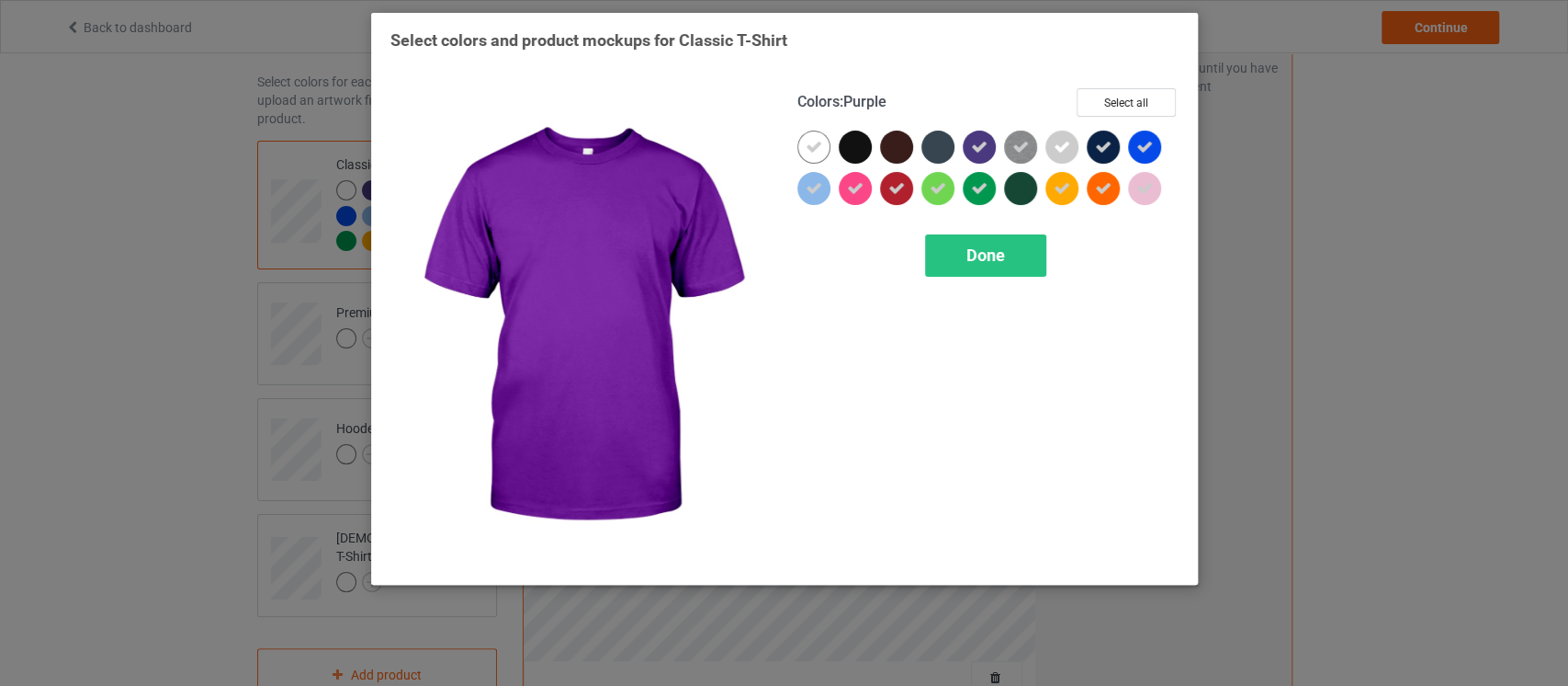
click at [982, 146] on icon at bounding box center [979, 146] width 17 height 17
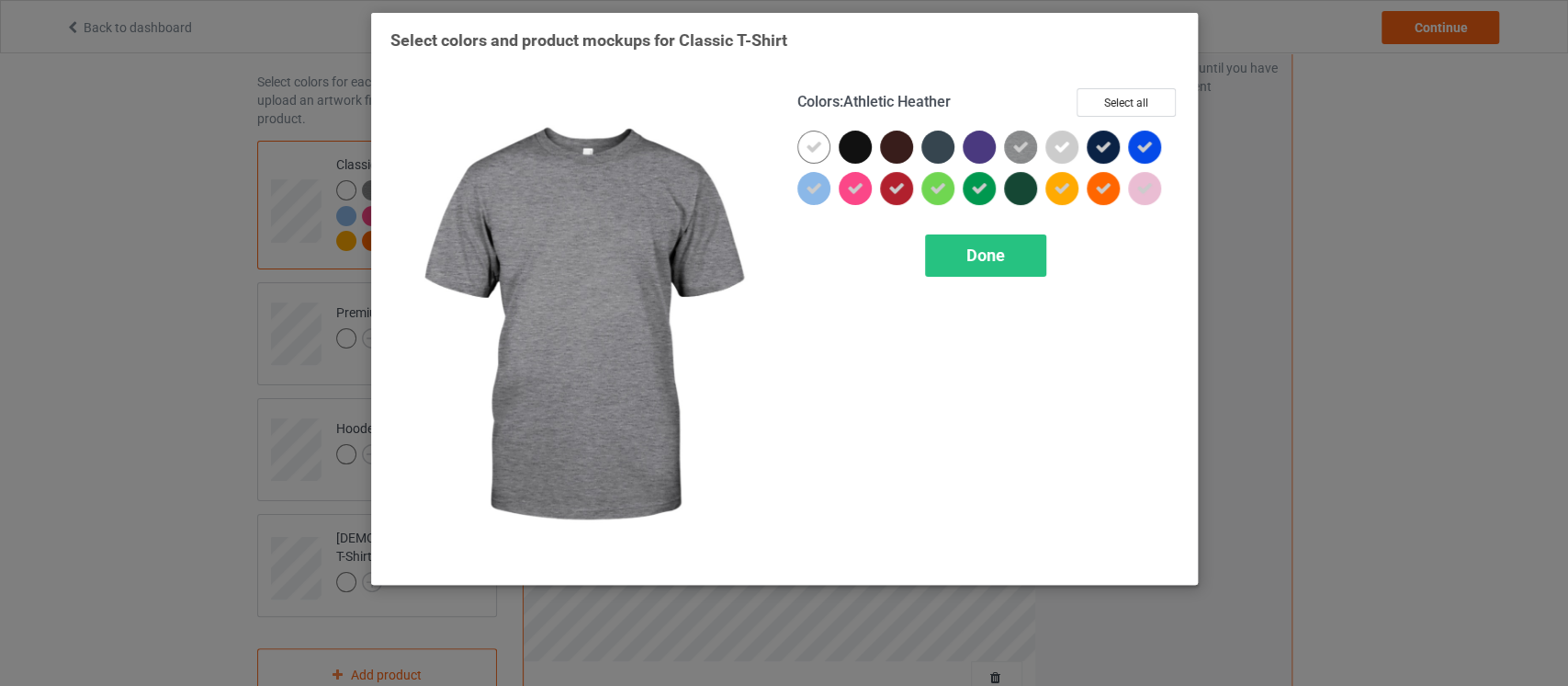
click at [1019, 148] on icon at bounding box center [1021, 146] width 17 height 17
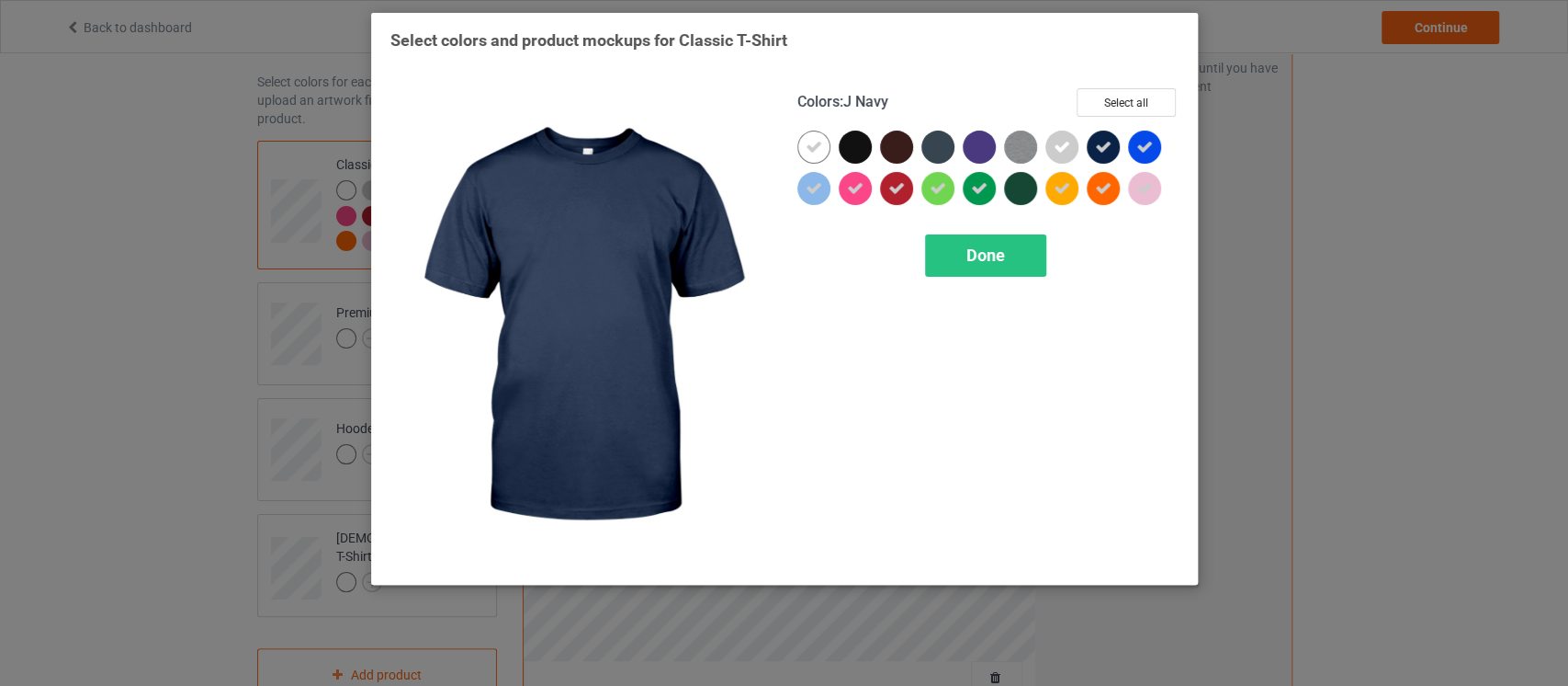
click at [1100, 141] on icon at bounding box center [1103, 146] width 17 height 17
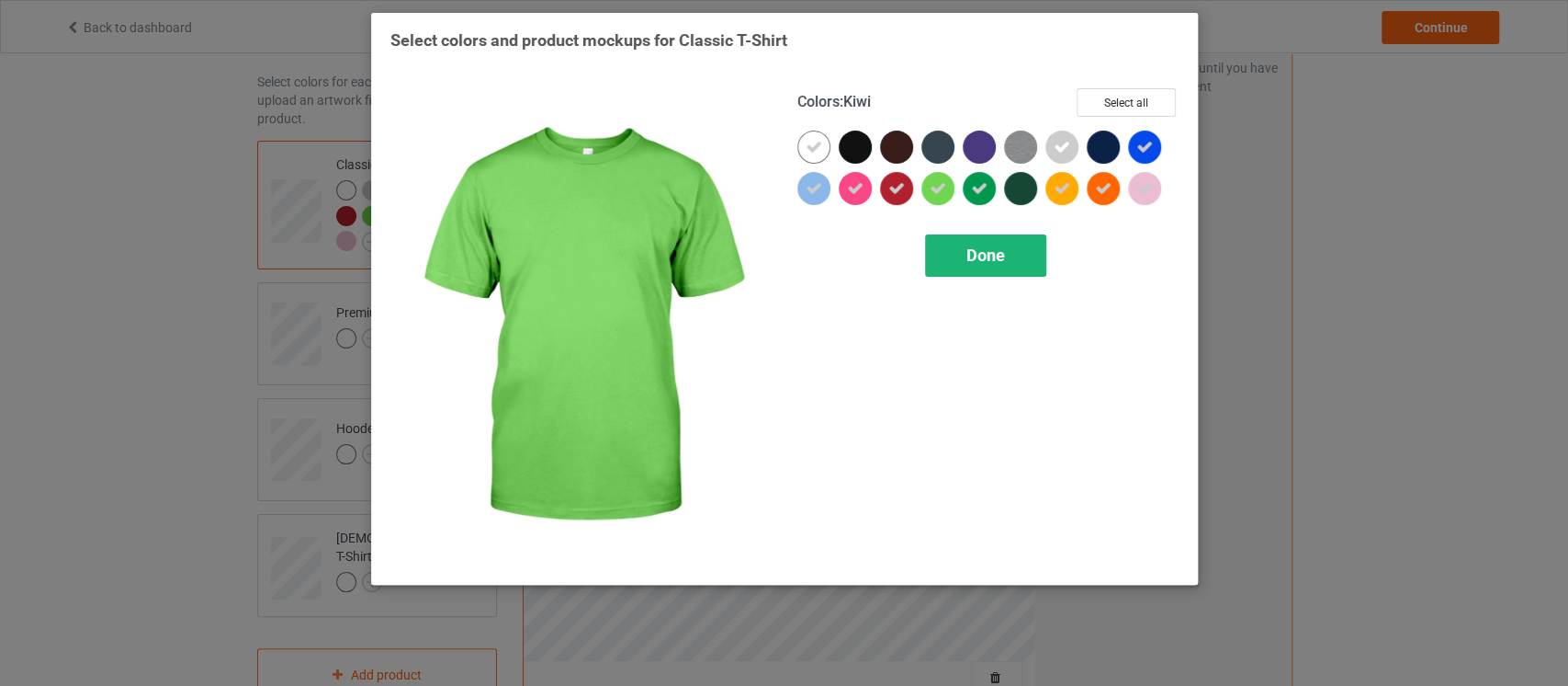
click at [980, 259] on span "Done" at bounding box center [985, 255] width 39 height 19
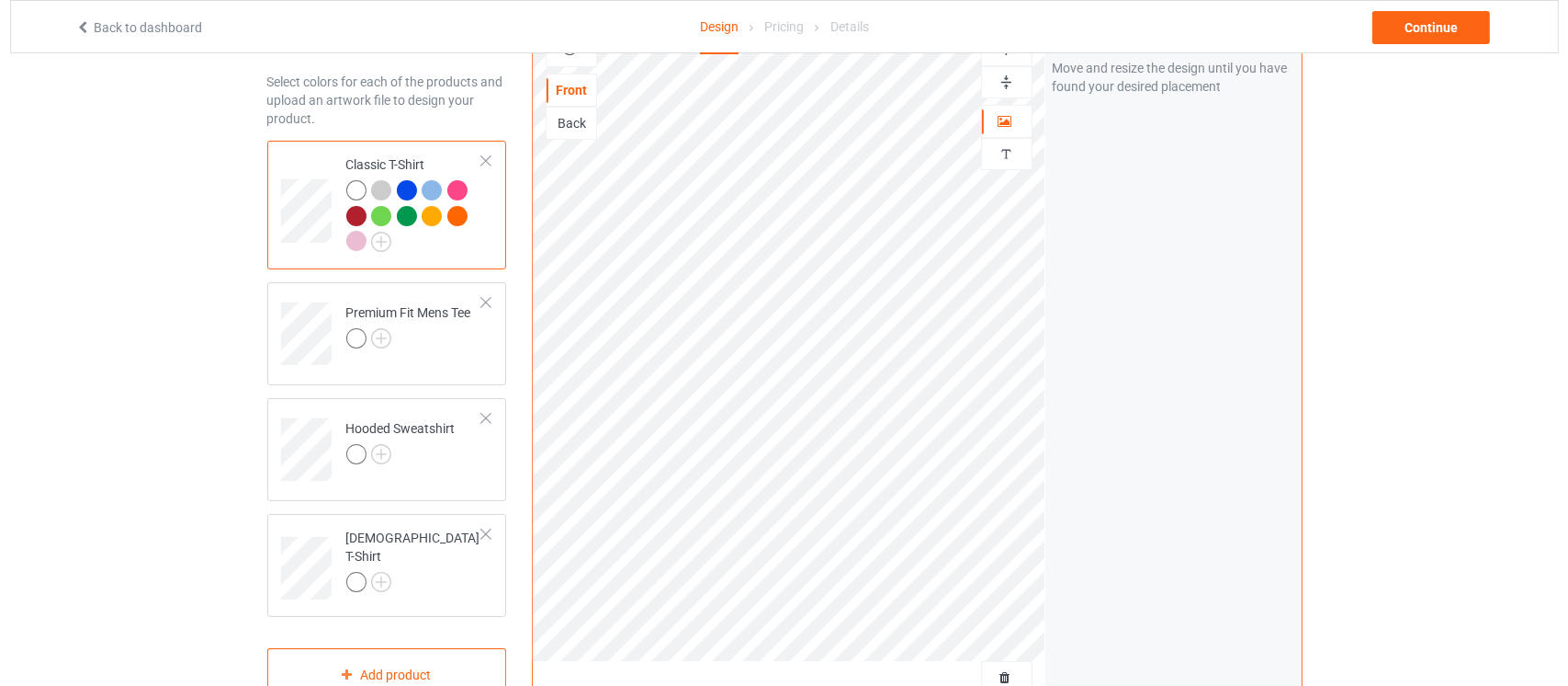
scroll to position [505, 0]
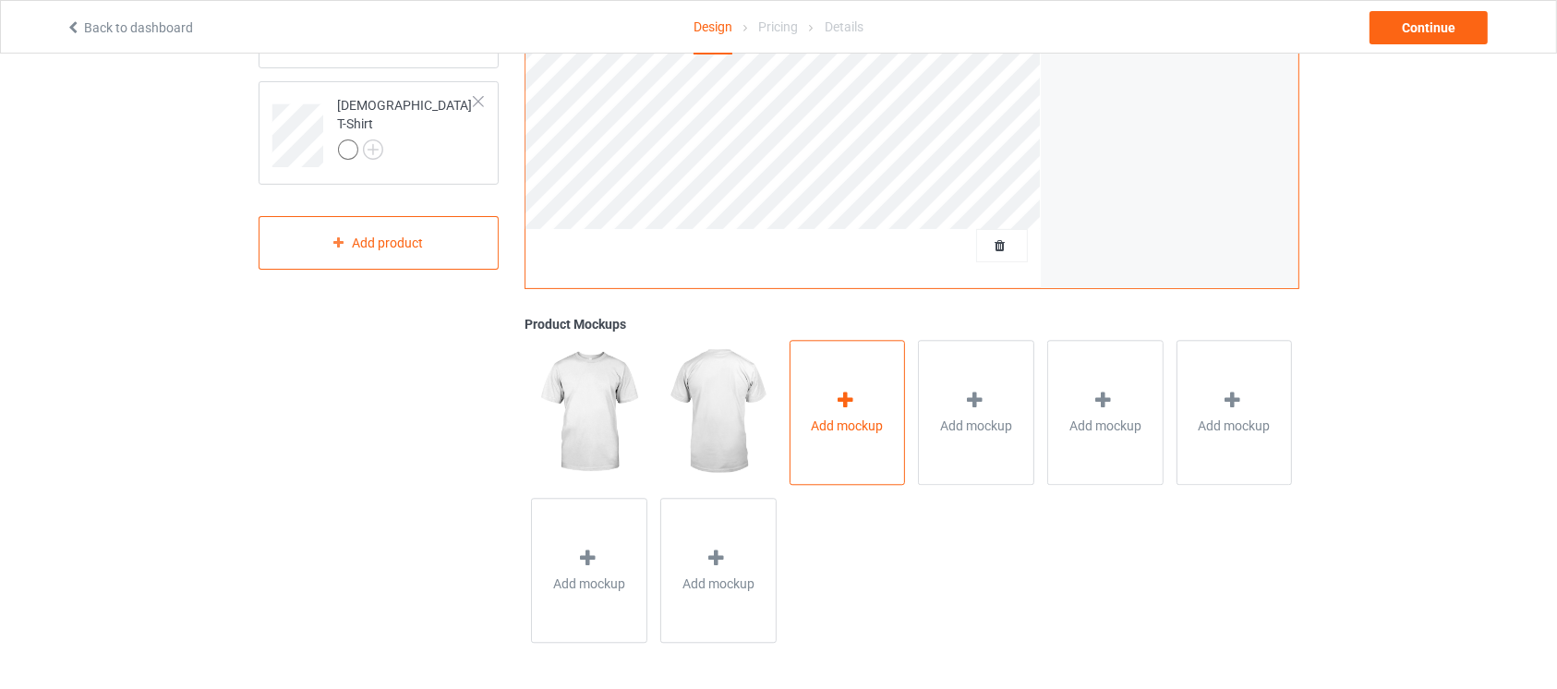
click at [866, 405] on div "Add mockup" at bounding box center [847, 412] width 116 height 145
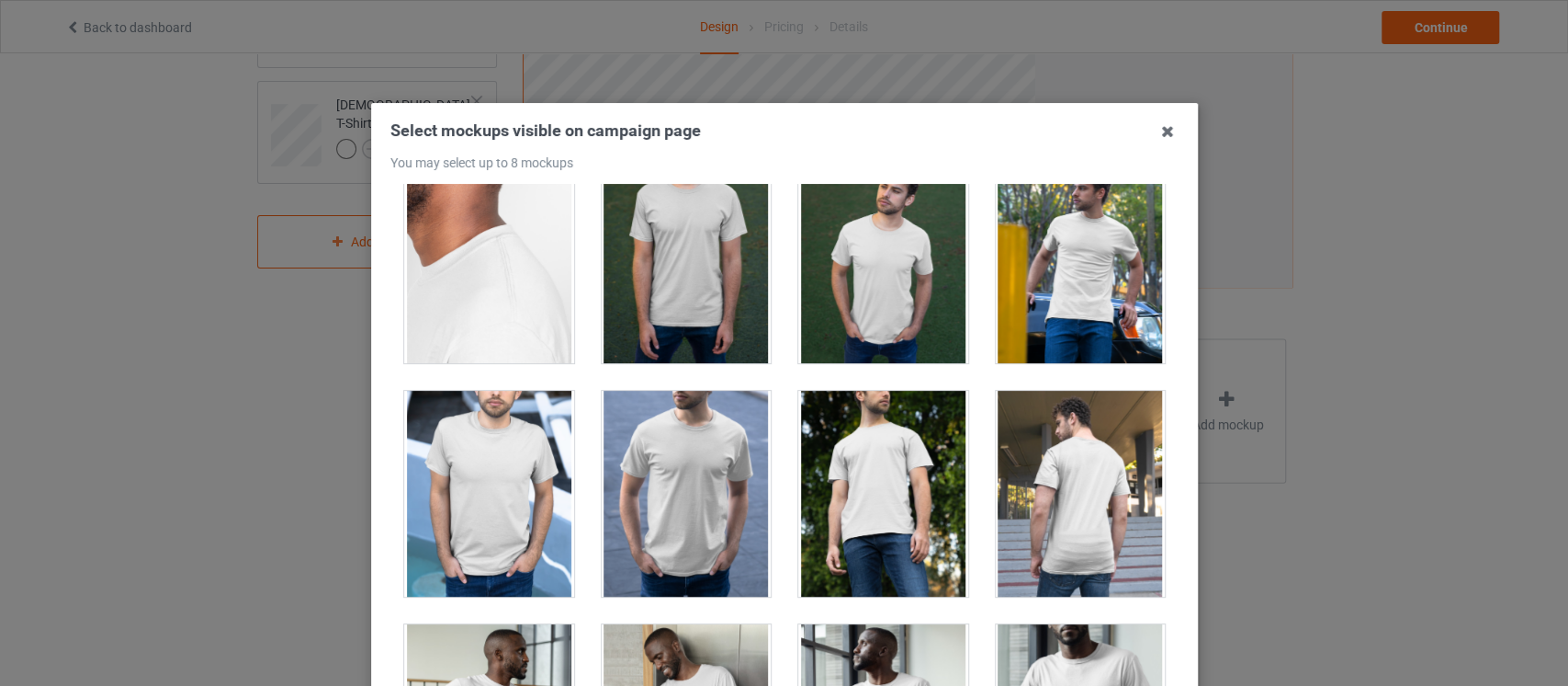
scroll to position [1922, 0]
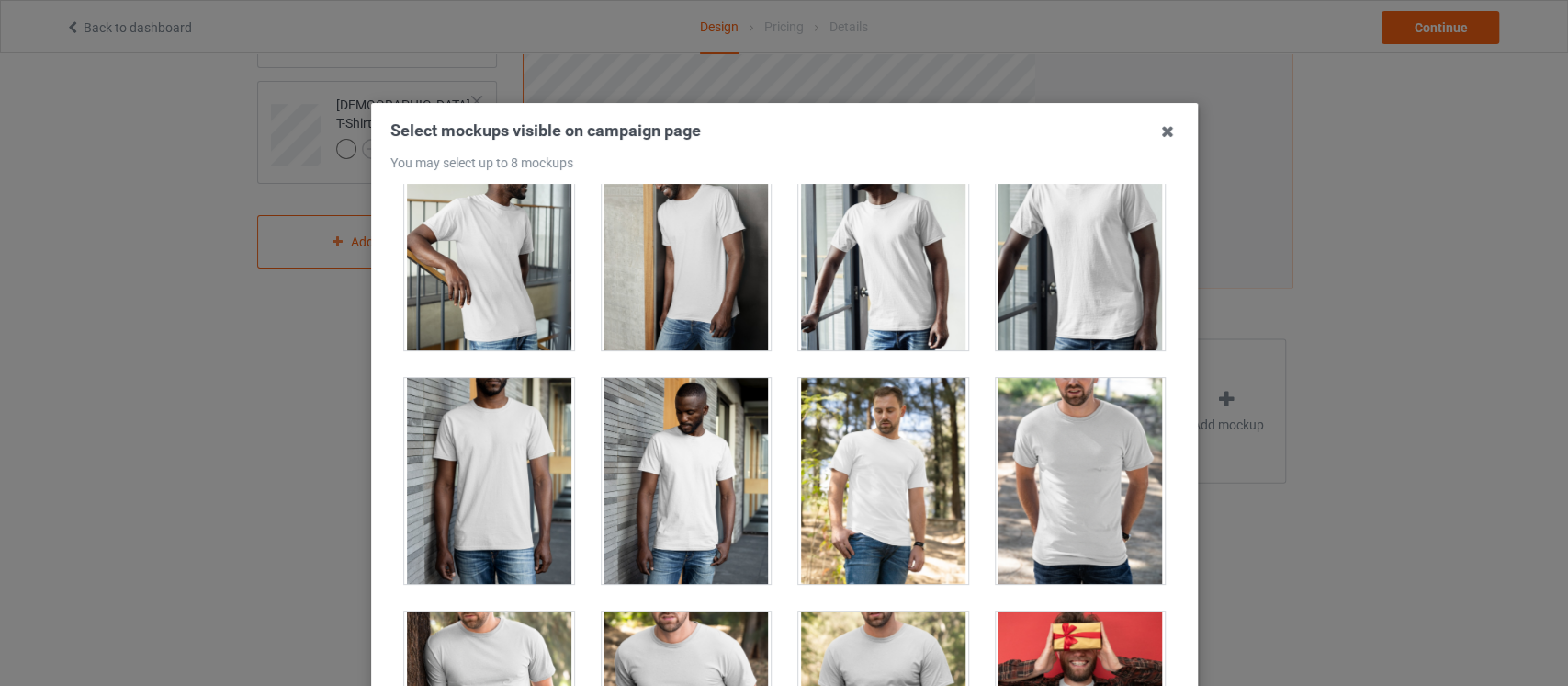
click at [1045, 471] on div at bounding box center [1079, 481] width 170 height 206
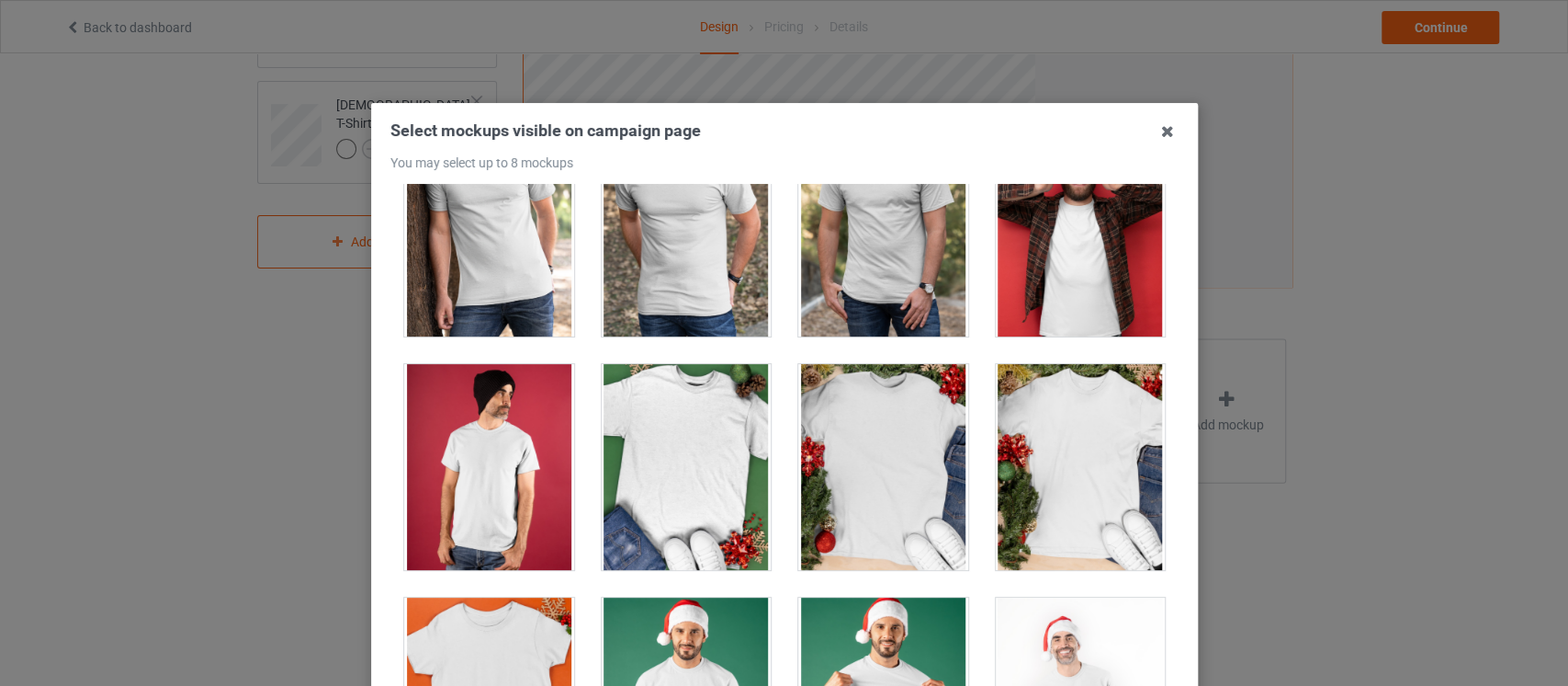
click at [873, 313] on div at bounding box center [882, 233] width 170 height 206
click at [701, 265] on div at bounding box center [686, 233] width 170 height 206
click at [832, 269] on div at bounding box center [882, 233] width 170 height 206
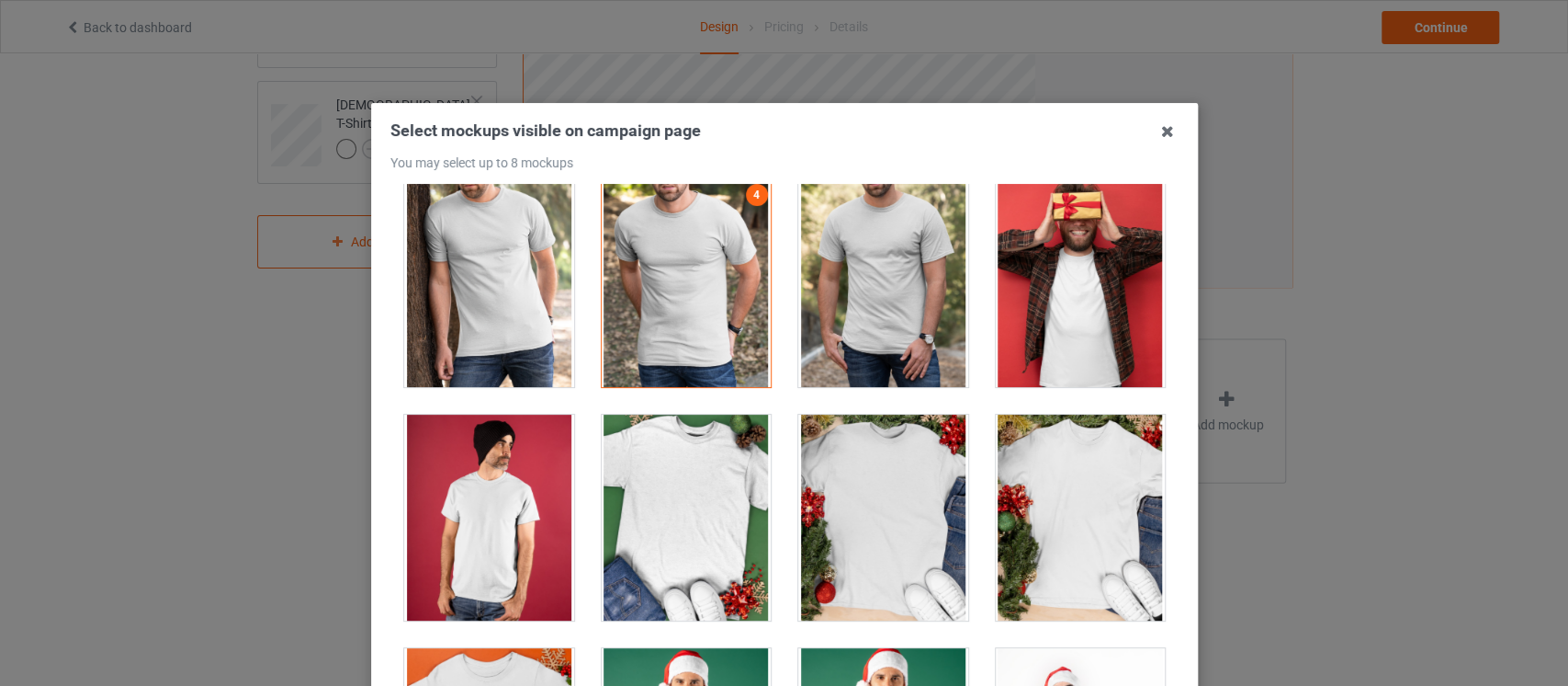
scroll to position [2304, 0]
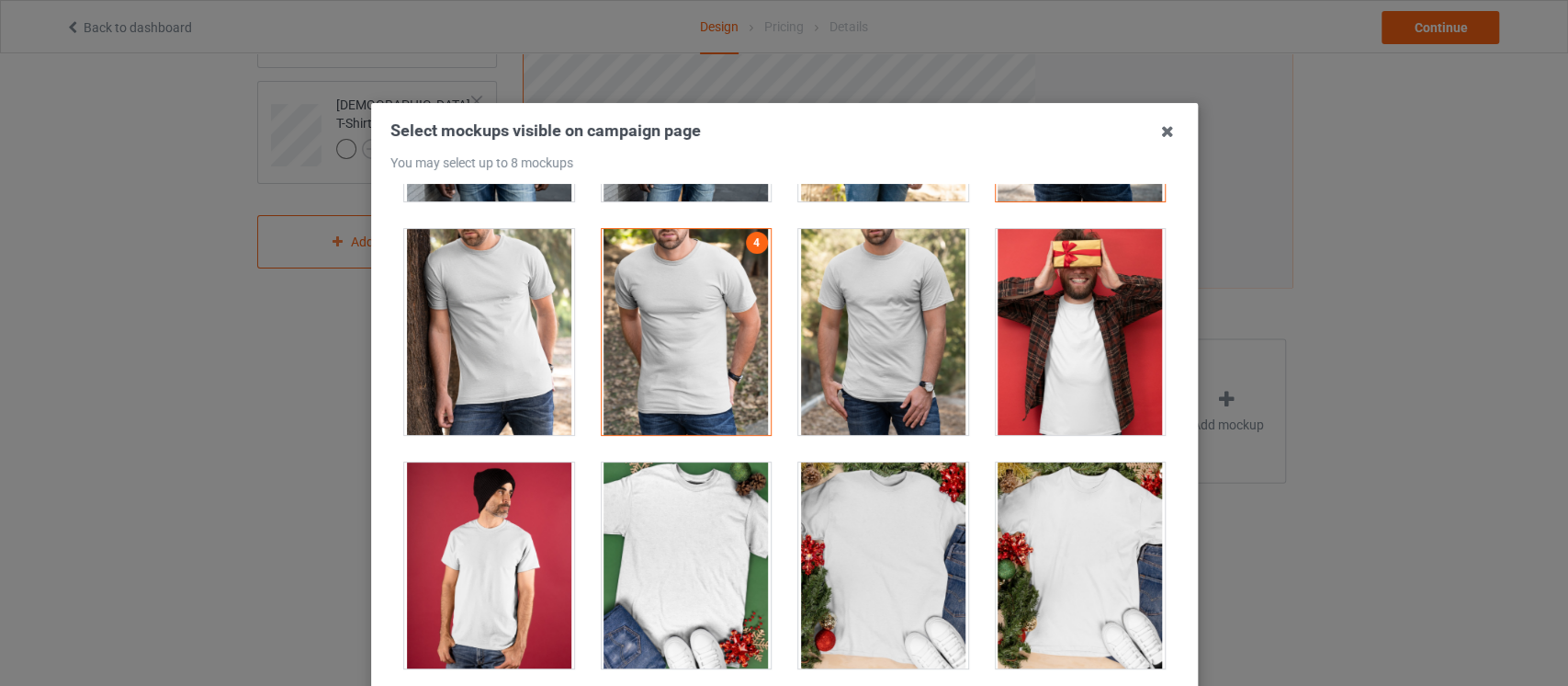
click at [882, 342] on div at bounding box center [882, 332] width 170 height 206
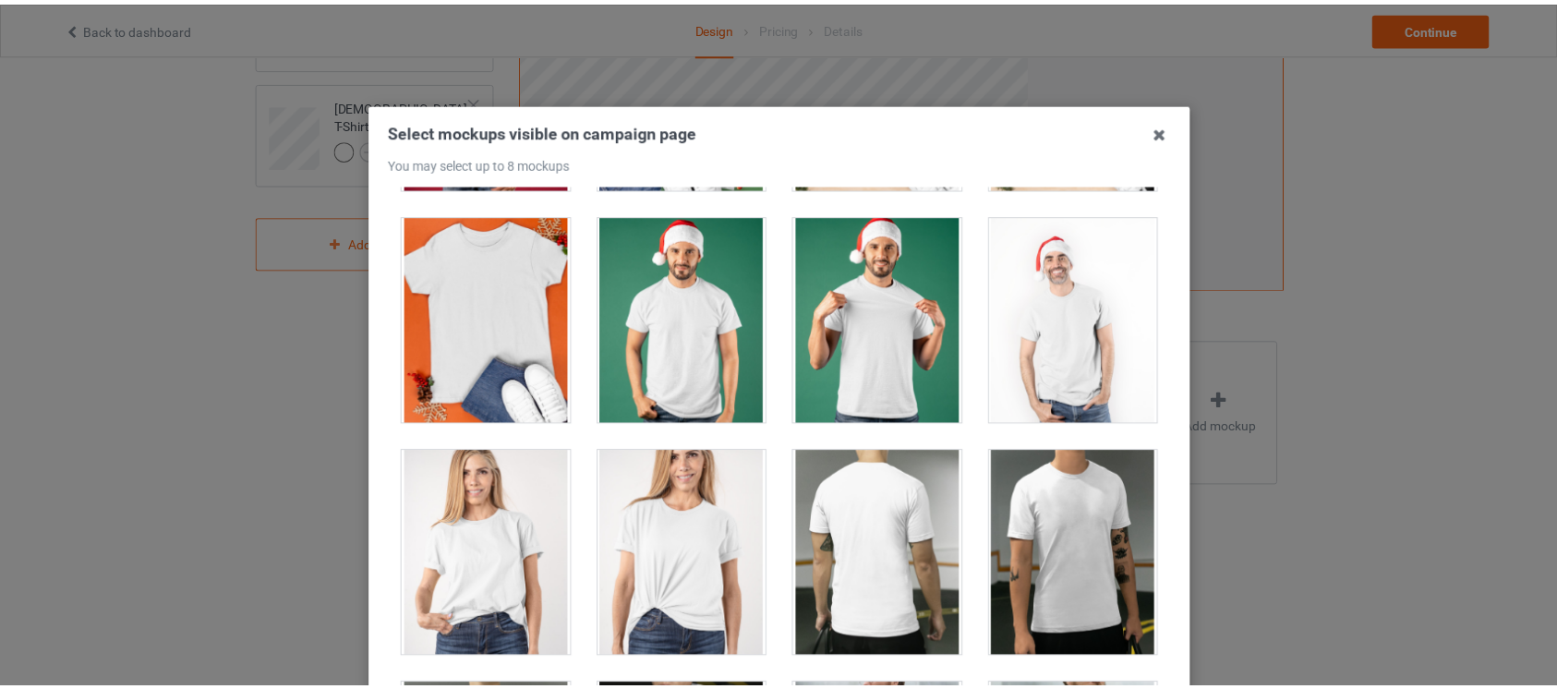
scroll to position [235, 0]
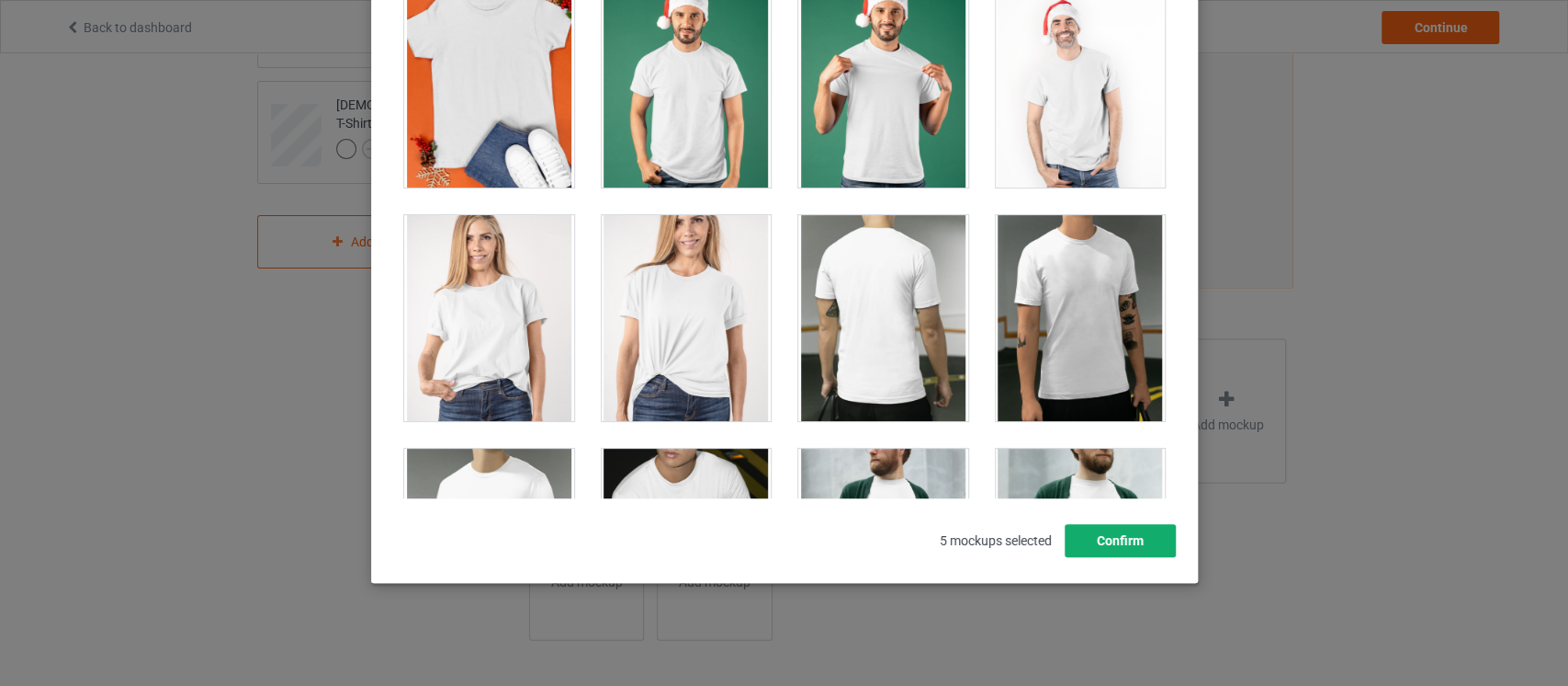
click at [1094, 529] on button "Confirm" at bounding box center [1119, 540] width 111 height 33
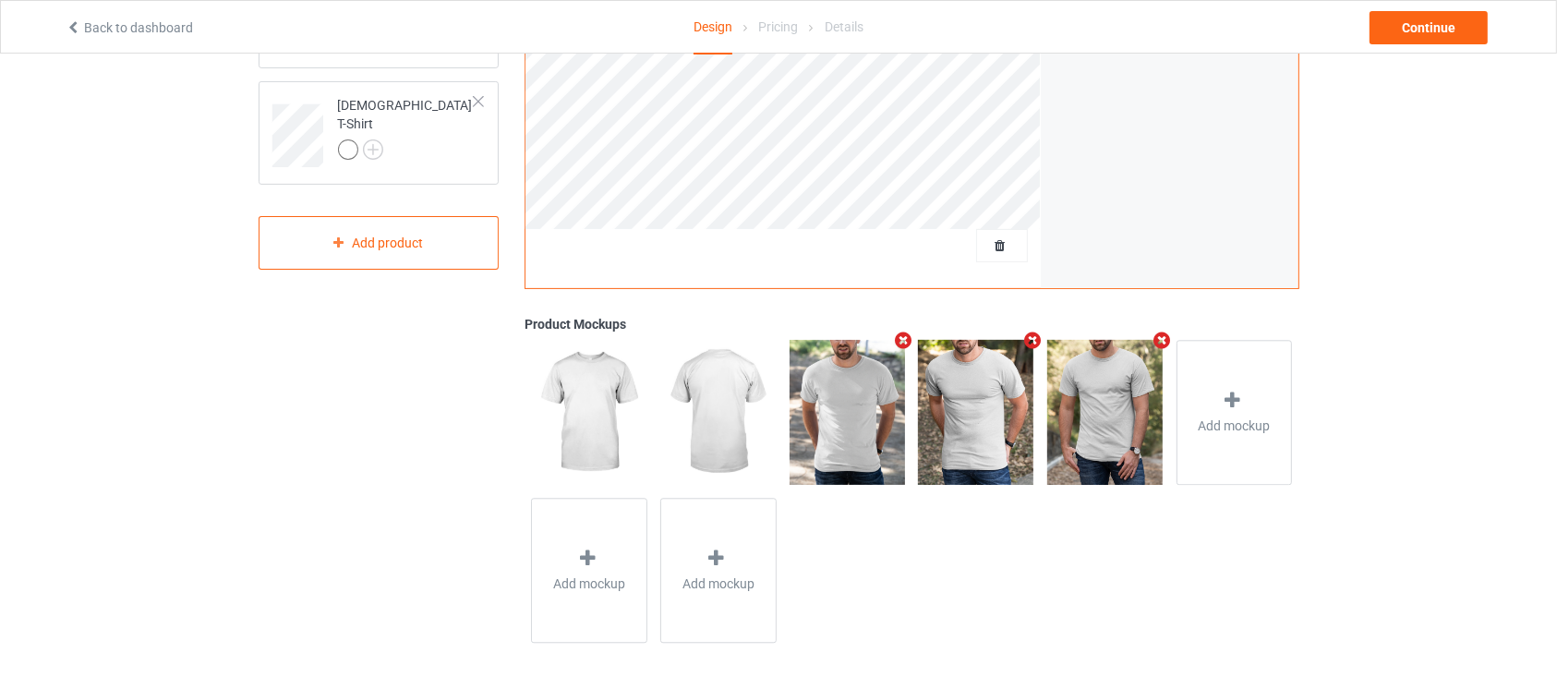
scroll to position [0, 0]
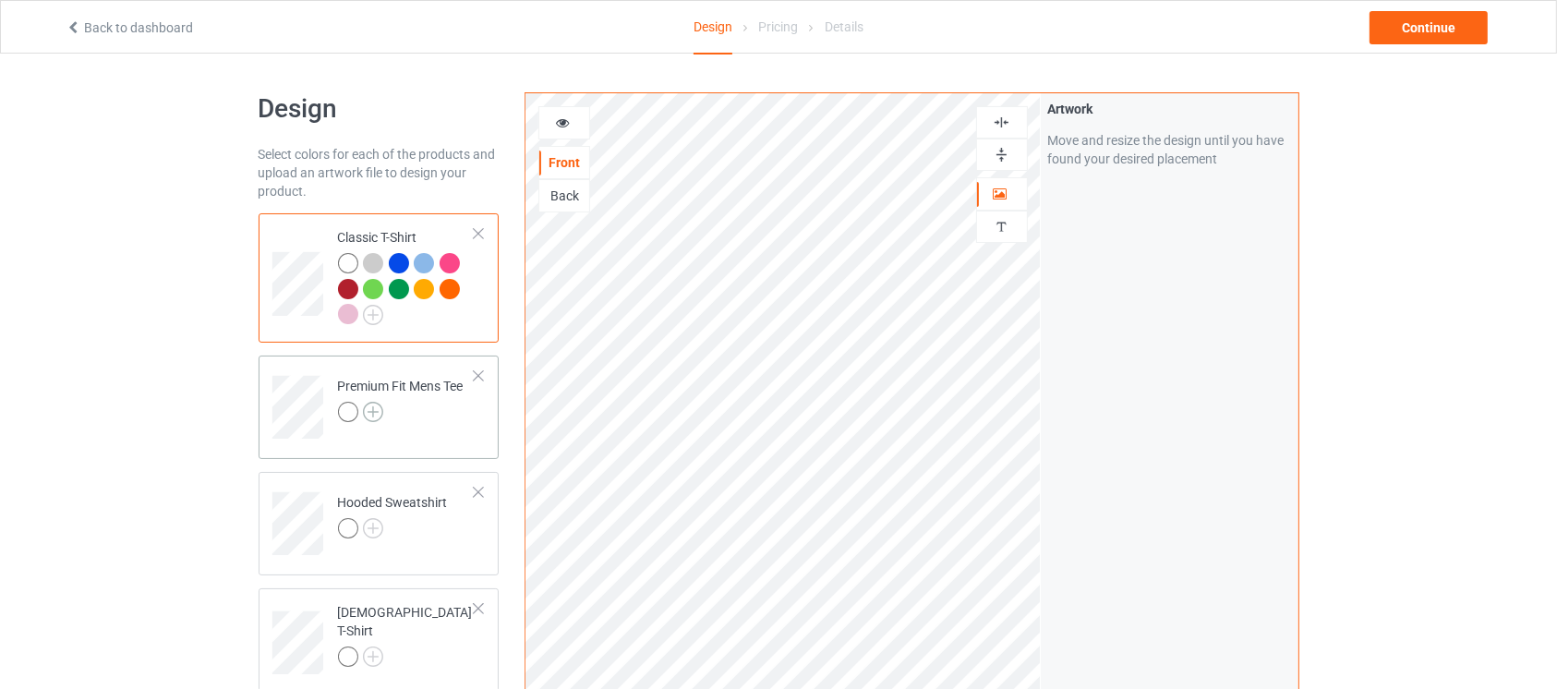
click at [373, 420] on img at bounding box center [373, 412] width 20 height 20
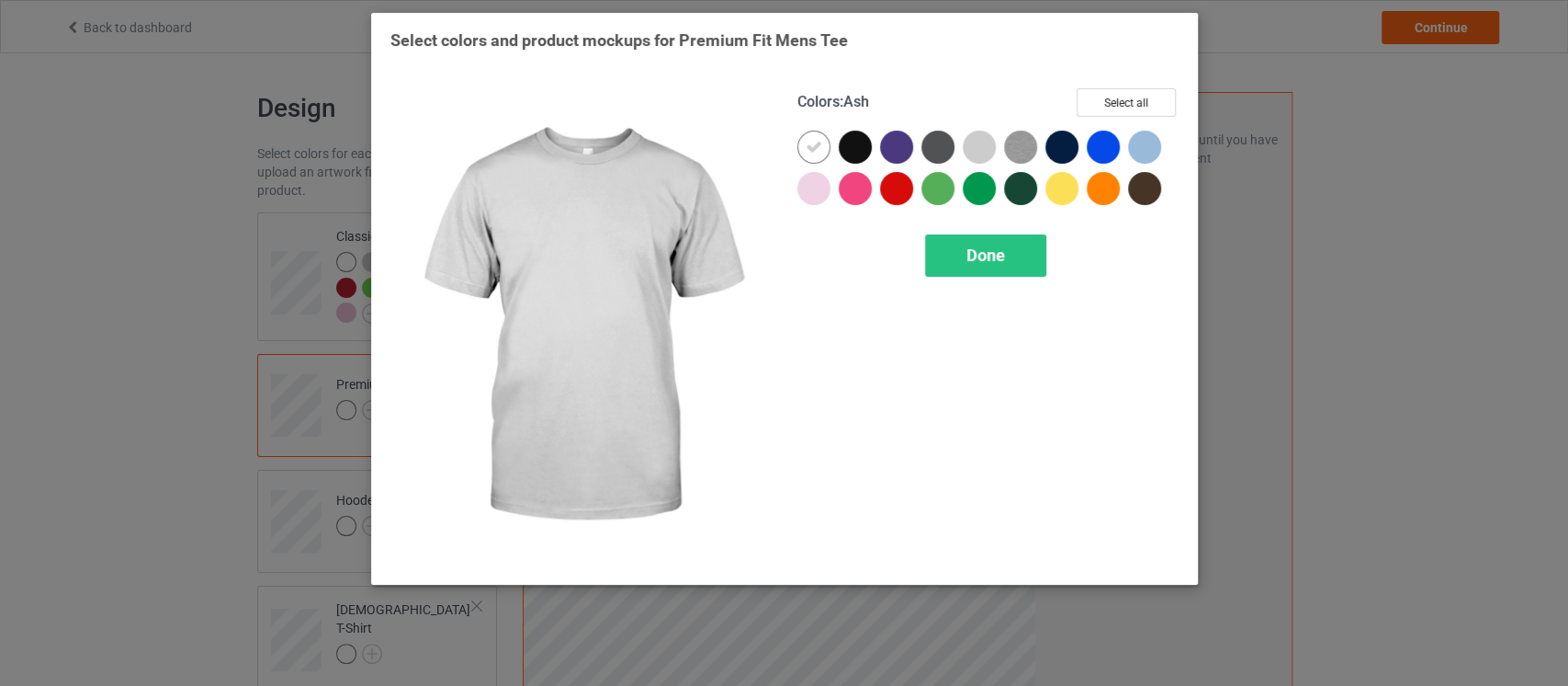
click at [978, 150] on div at bounding box center [979, 146] width 33 height 33
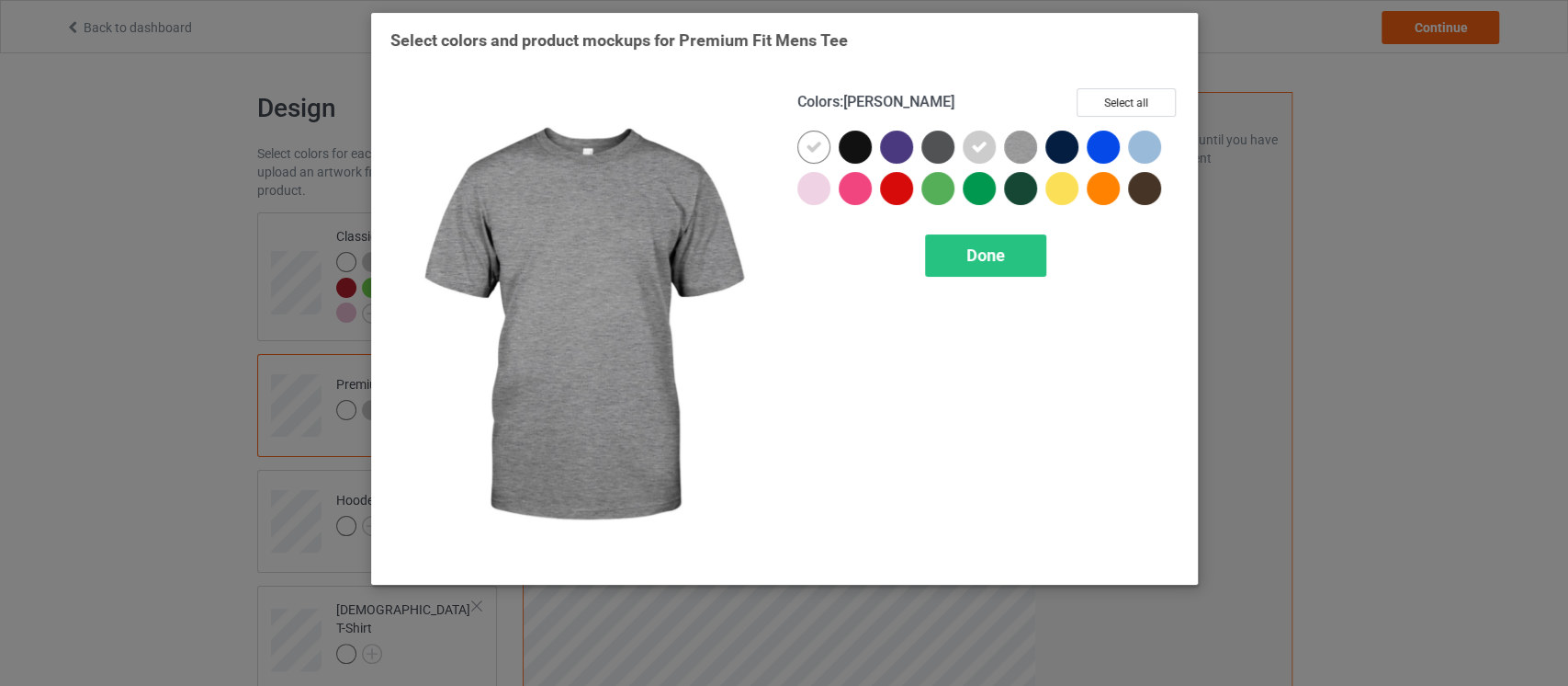
click at [1018, 145] on img at bounding box center [1020, 146] width 33 height 33
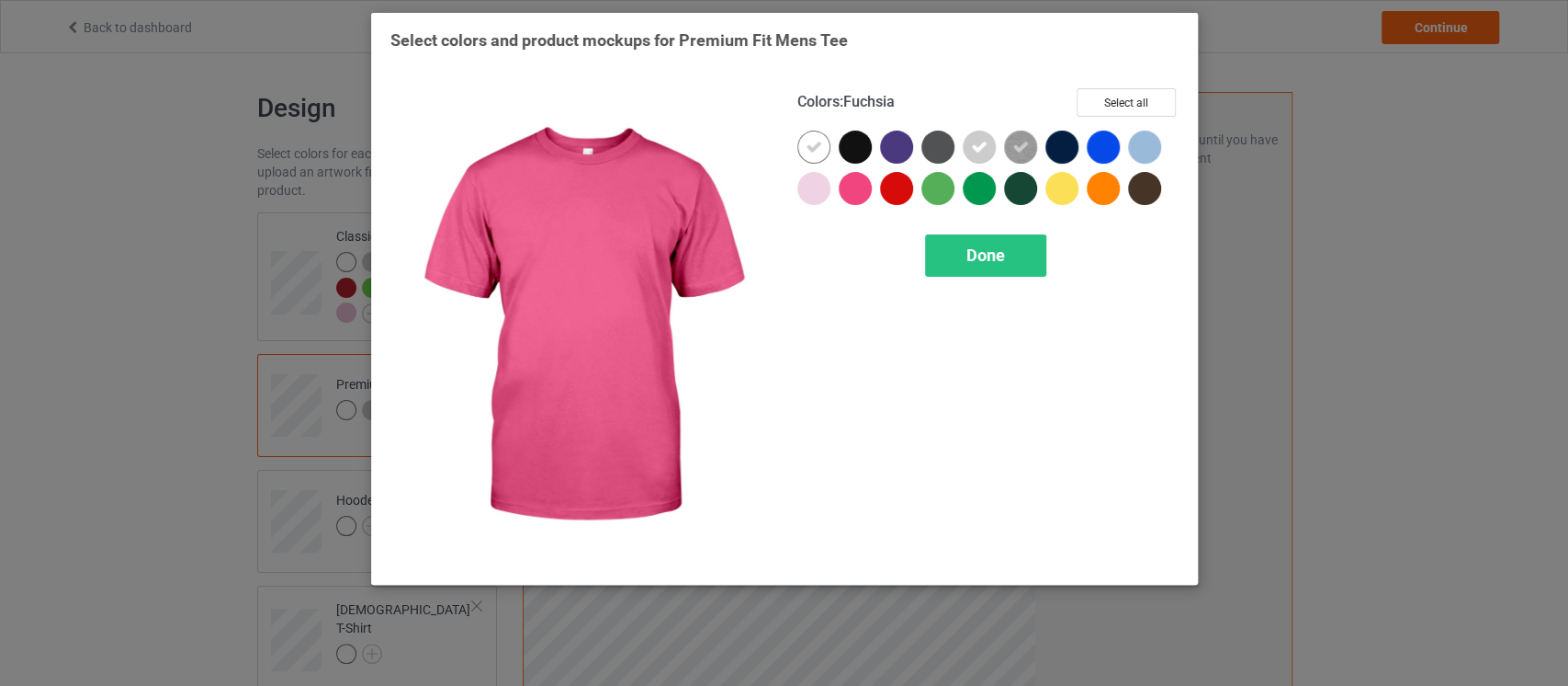
click at [847, 195] on div at bounding box center [855, 188] width 33 height 33
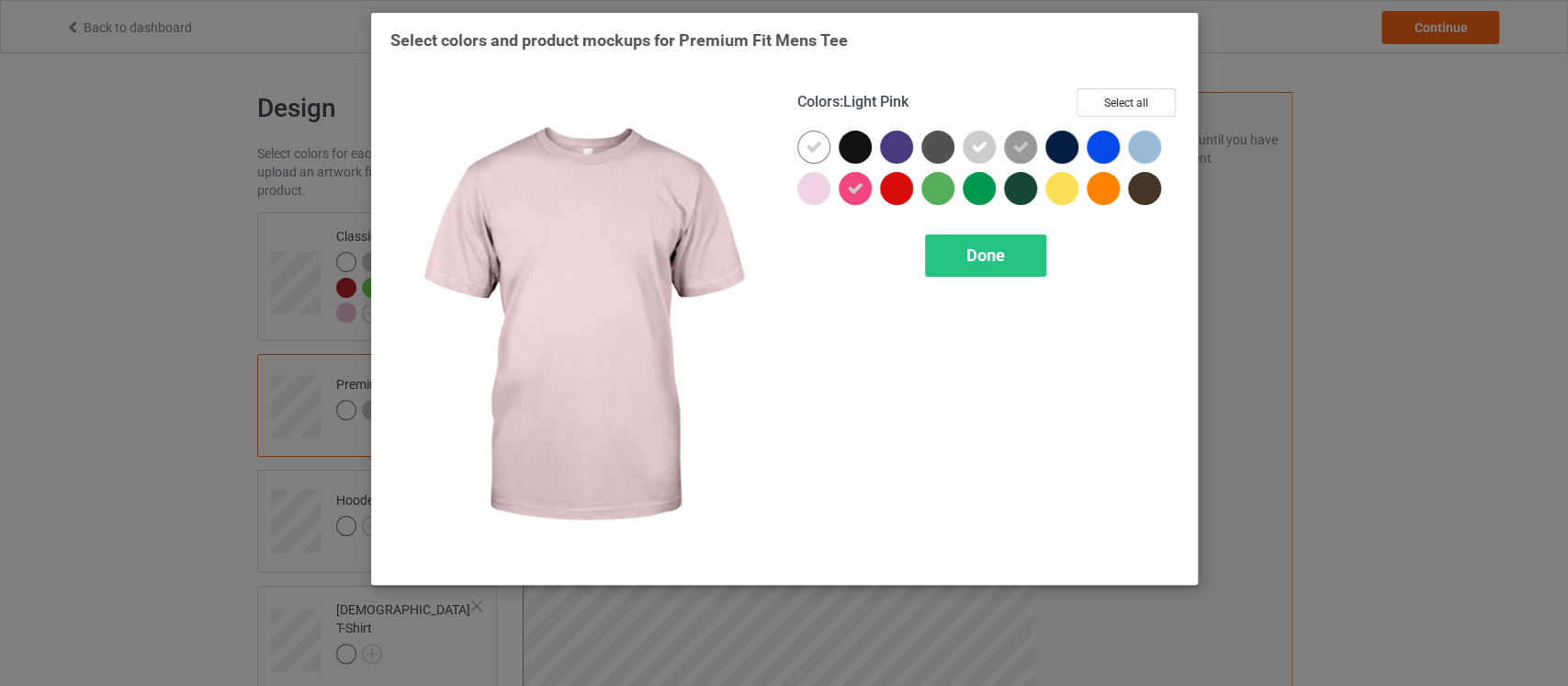
click at [823, 195] on div at bounding box center [813, 188] width 33 height 33
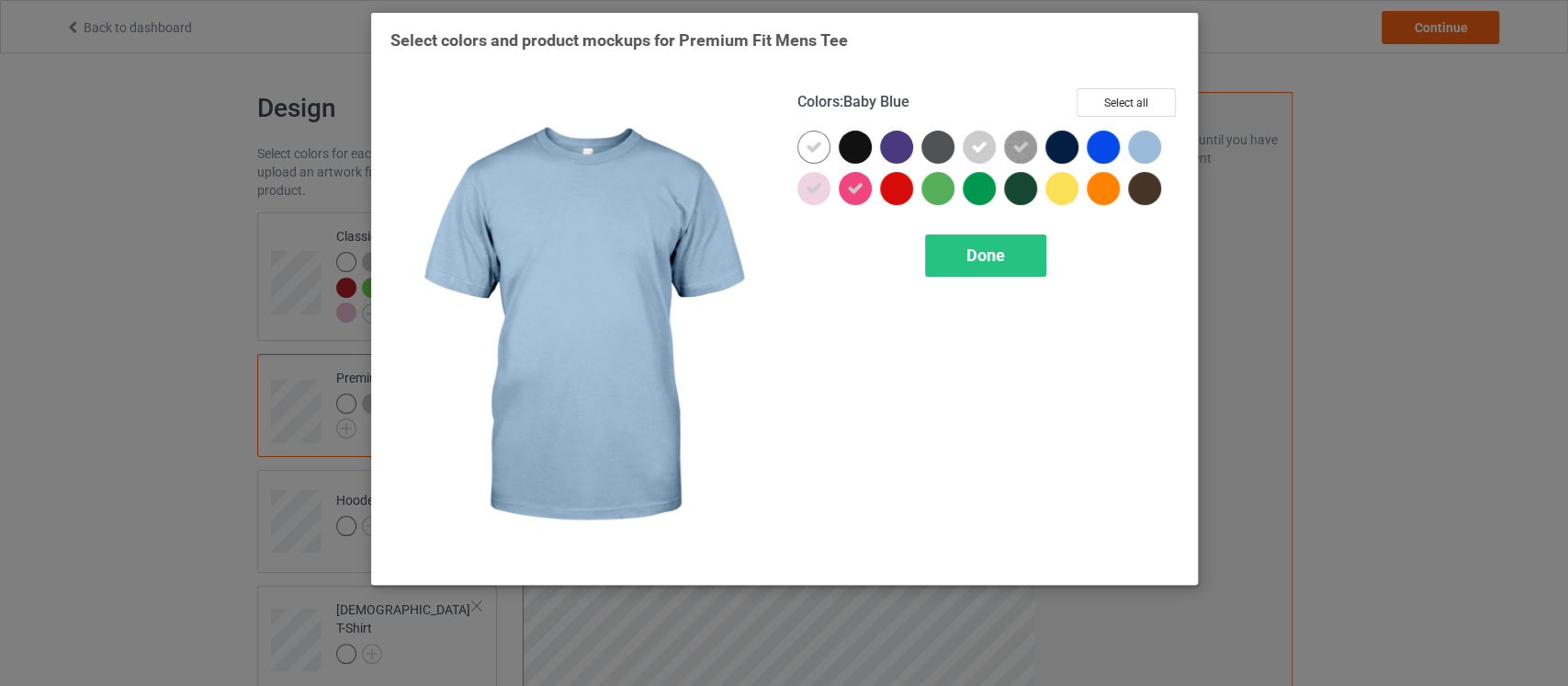
click at [1146, 147] on div at bounding box center [1144, 146] width 33 height 33
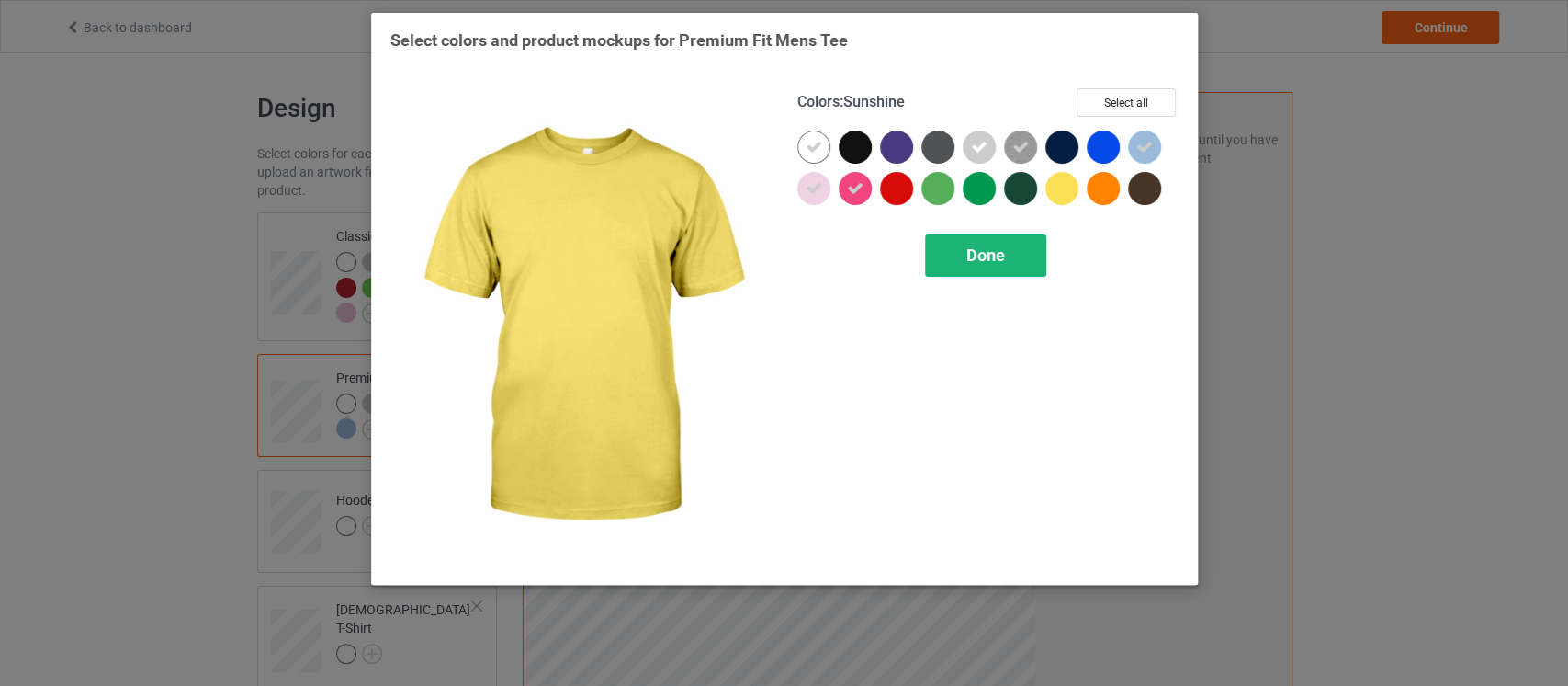
click at [977, 257] on span "Done" at bounding box center [985, 255] width 39 height 19
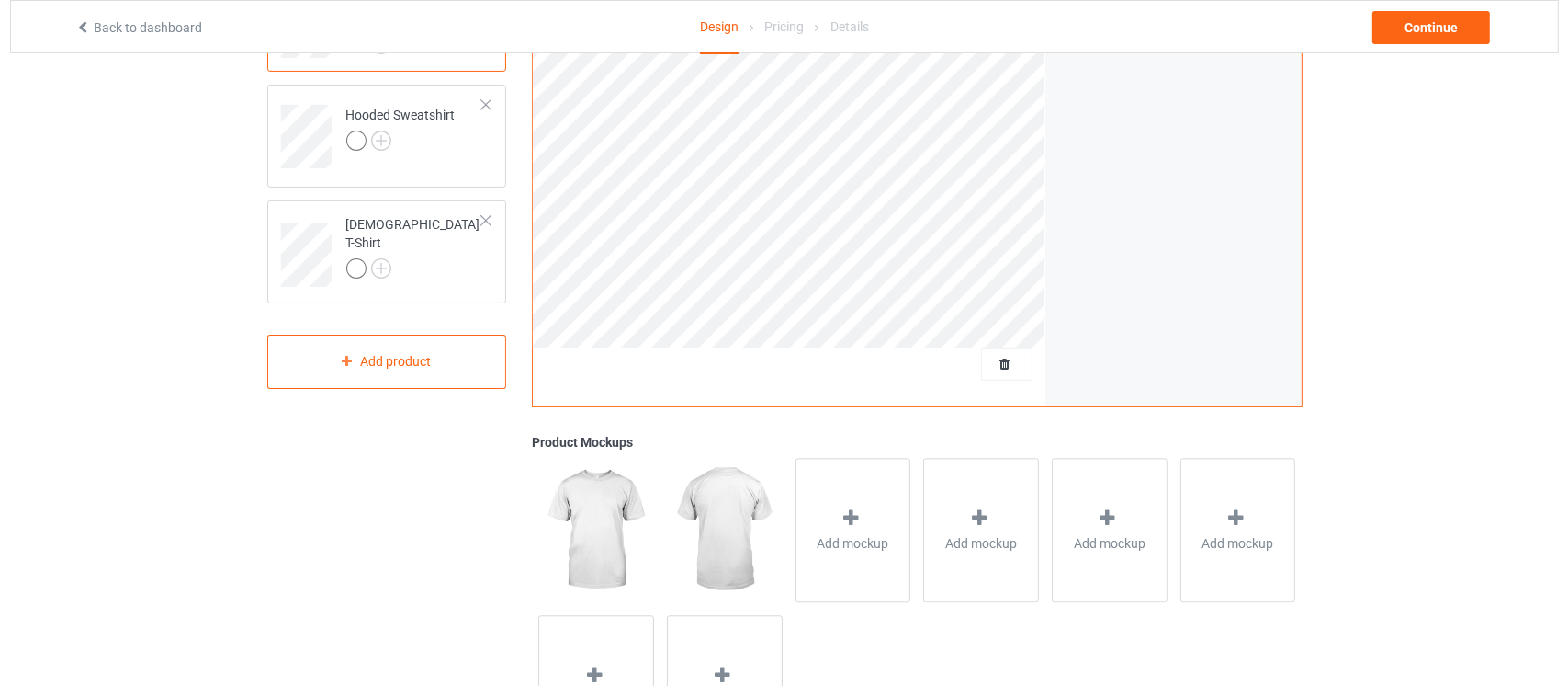
scroll to position [422, 0]
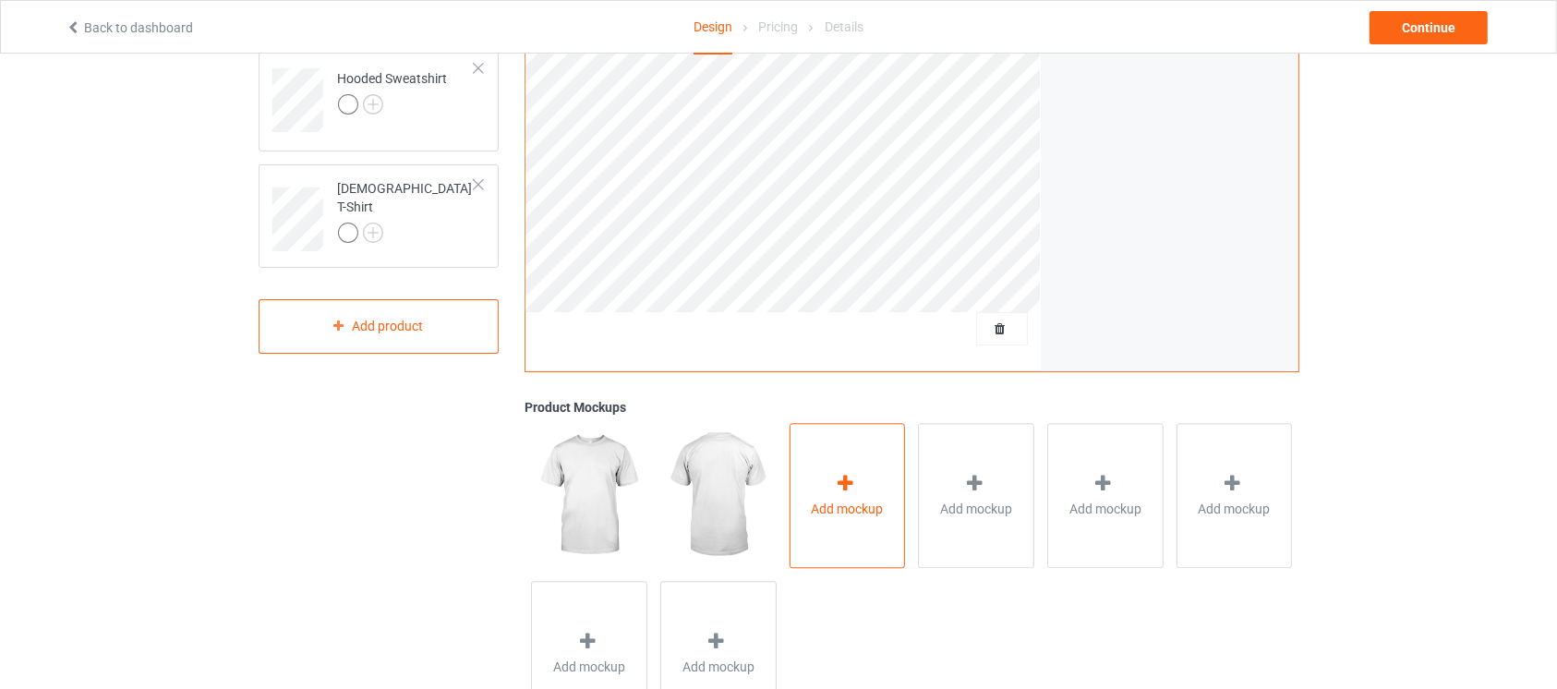
click at [851, 475] on icon at bounding box center [845, 483] width 23 height 19
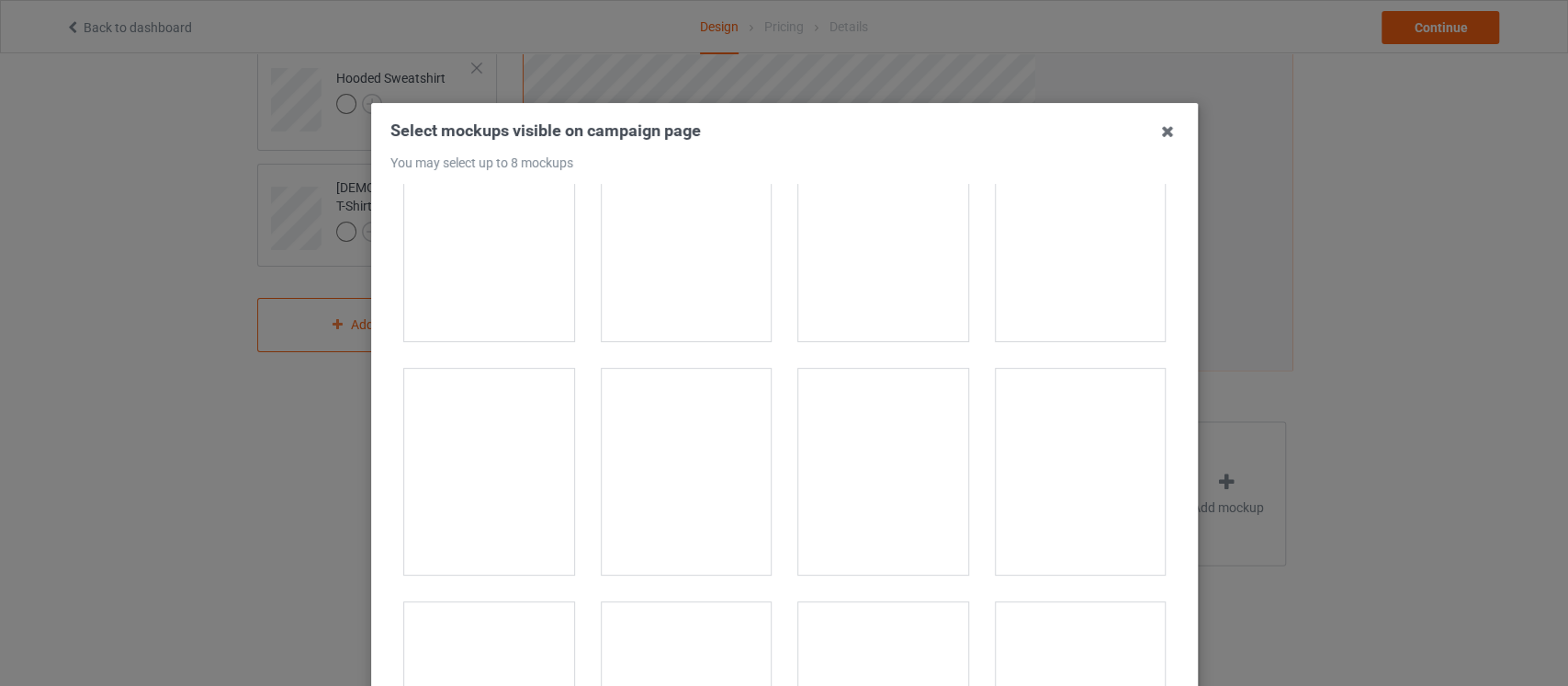
scroll to position [551, 0]
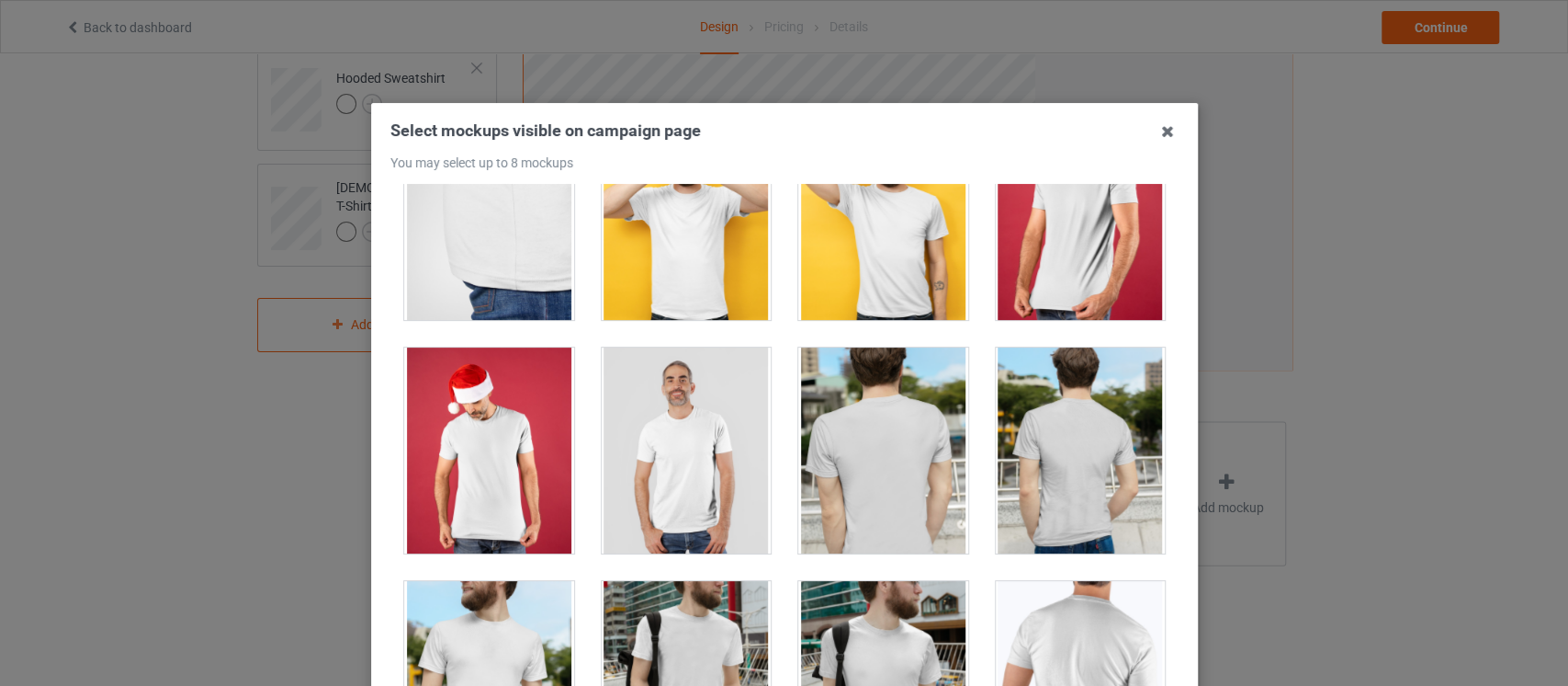
click at [669, 506] on div at bounding box center [686, 450] width 170 height 206
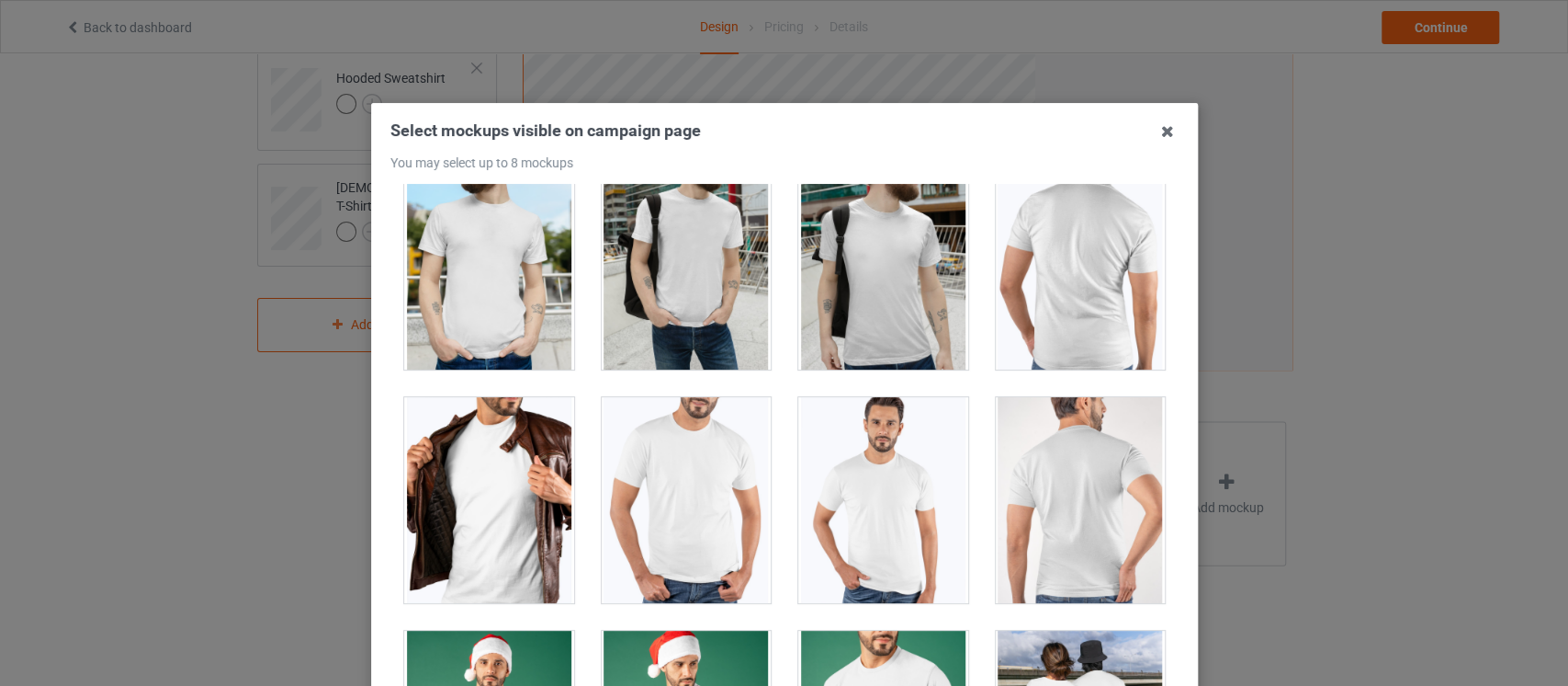
scroll to position [1009, 0]
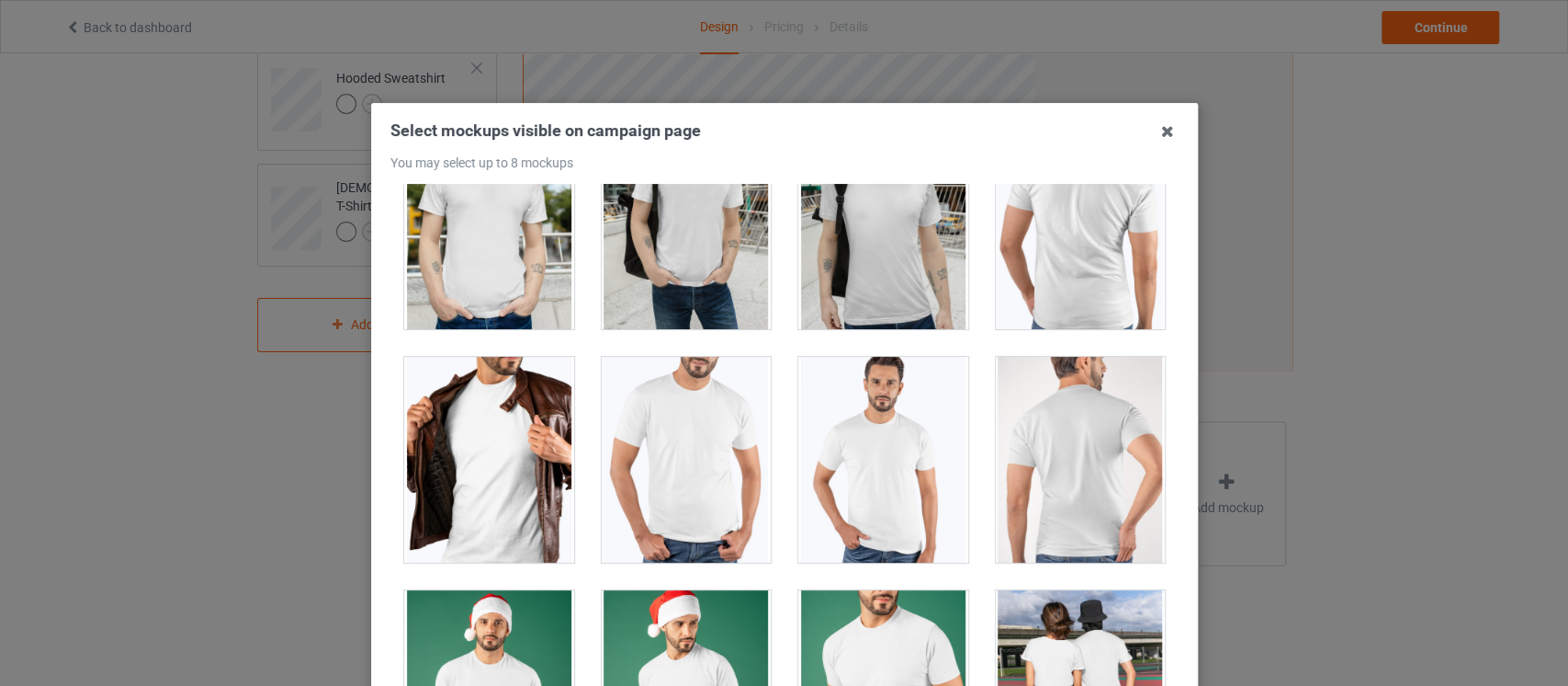
click at [719, 434] on div at bounding box center [686, 459] width 170 height 206
click at [880, 486] on div at bounding box center [882, 459] width 170 height 206
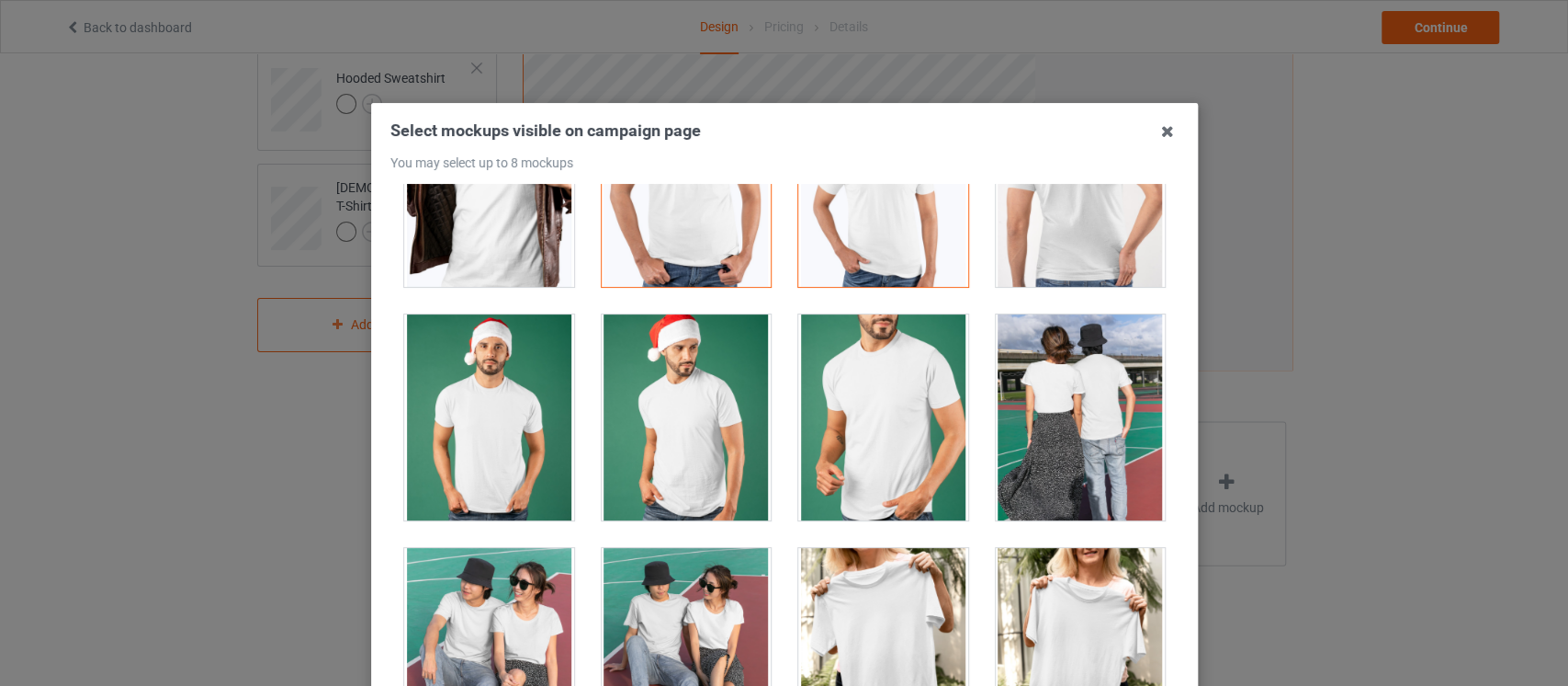
scroll to position [1386, 0]
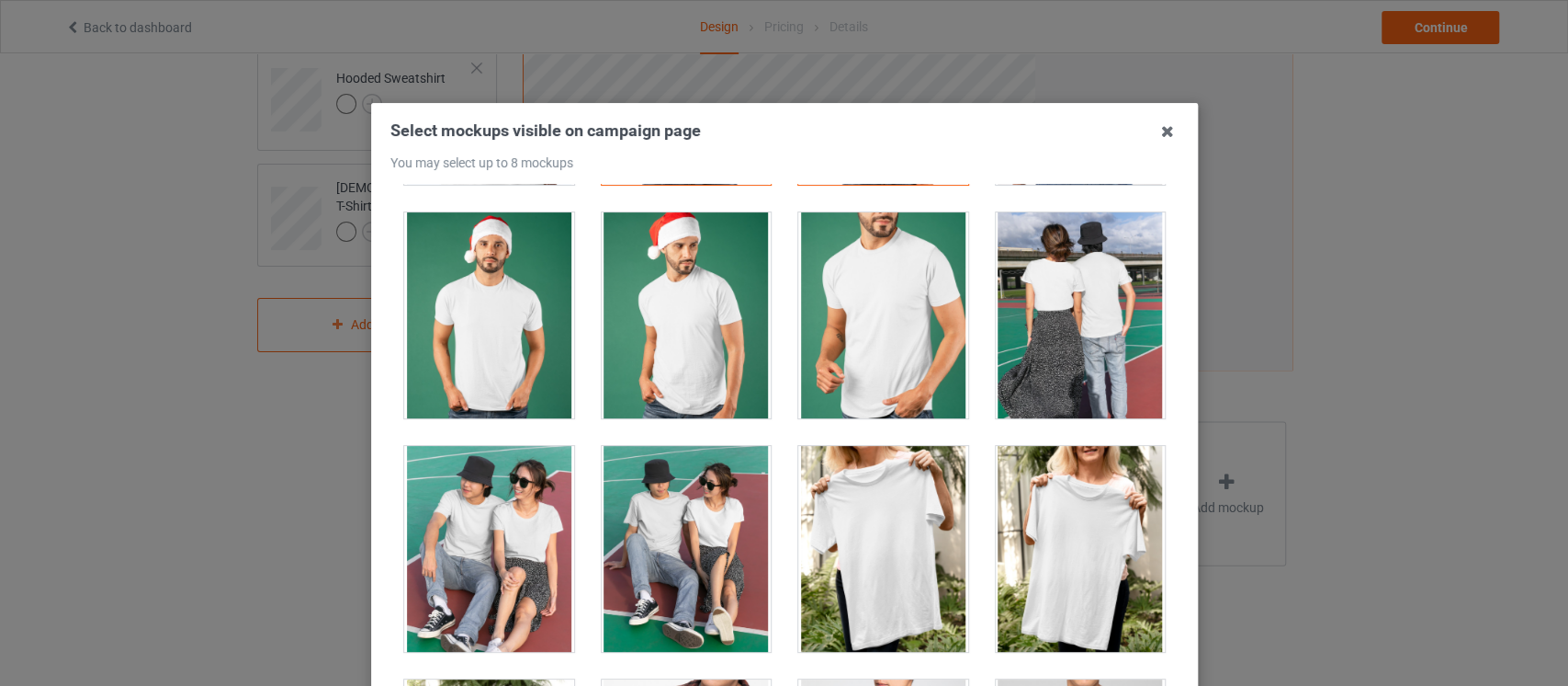
click at [907, 330] on div at bounding box center [882, 315] width 170 height 206
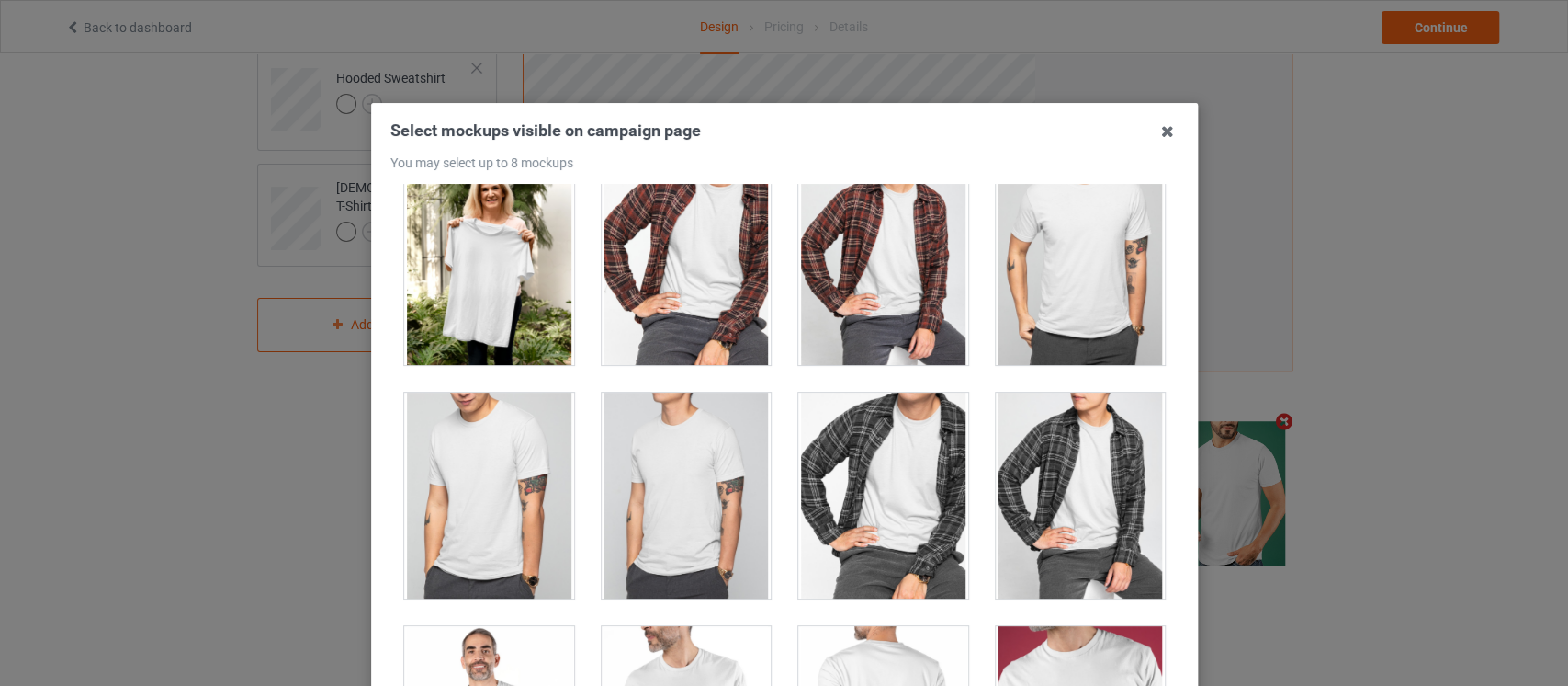
scroll to position [2008, 0]
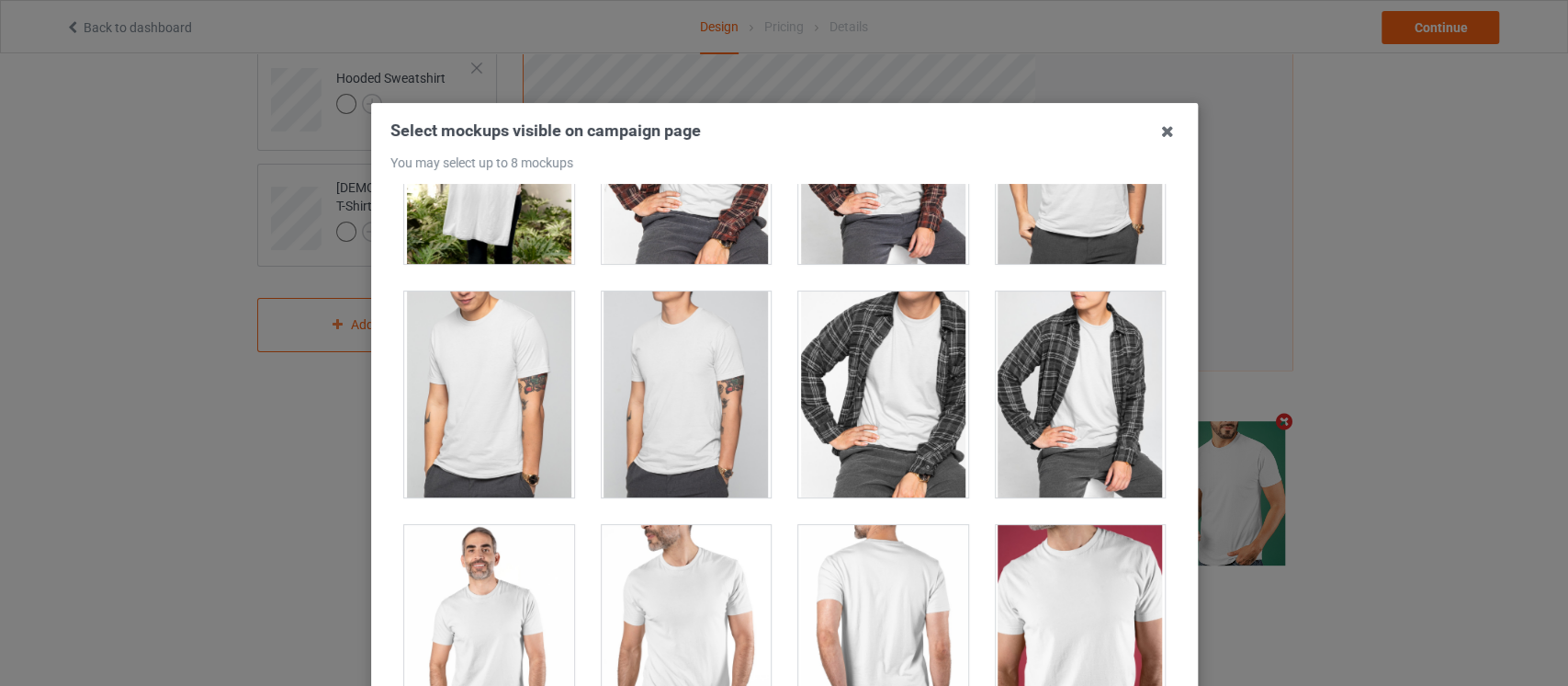
click at [689, 381] on div at bounding box center [686, 394] width 170 height 206
click at [426, 368] on div at bounding box center [489, 394] width 170 height 206
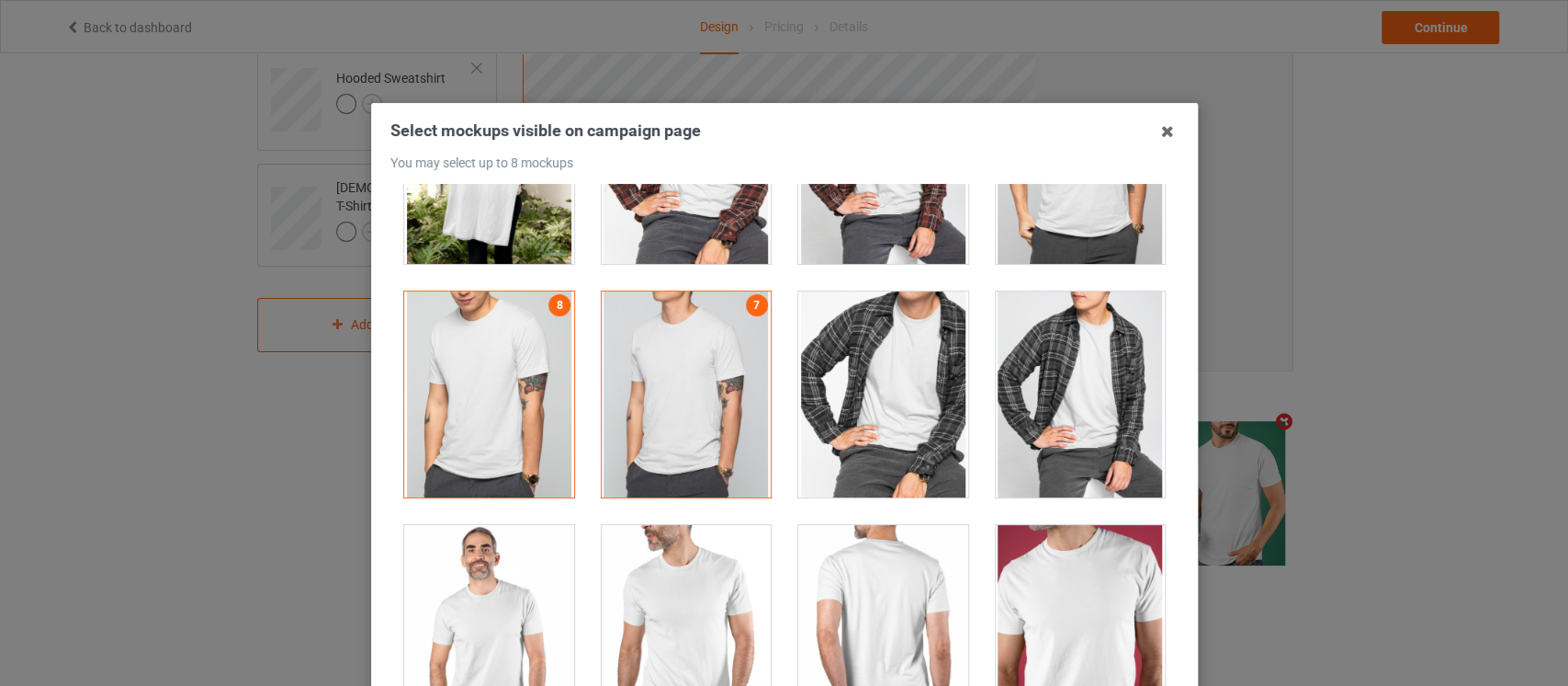
scroll to position [234, 0]
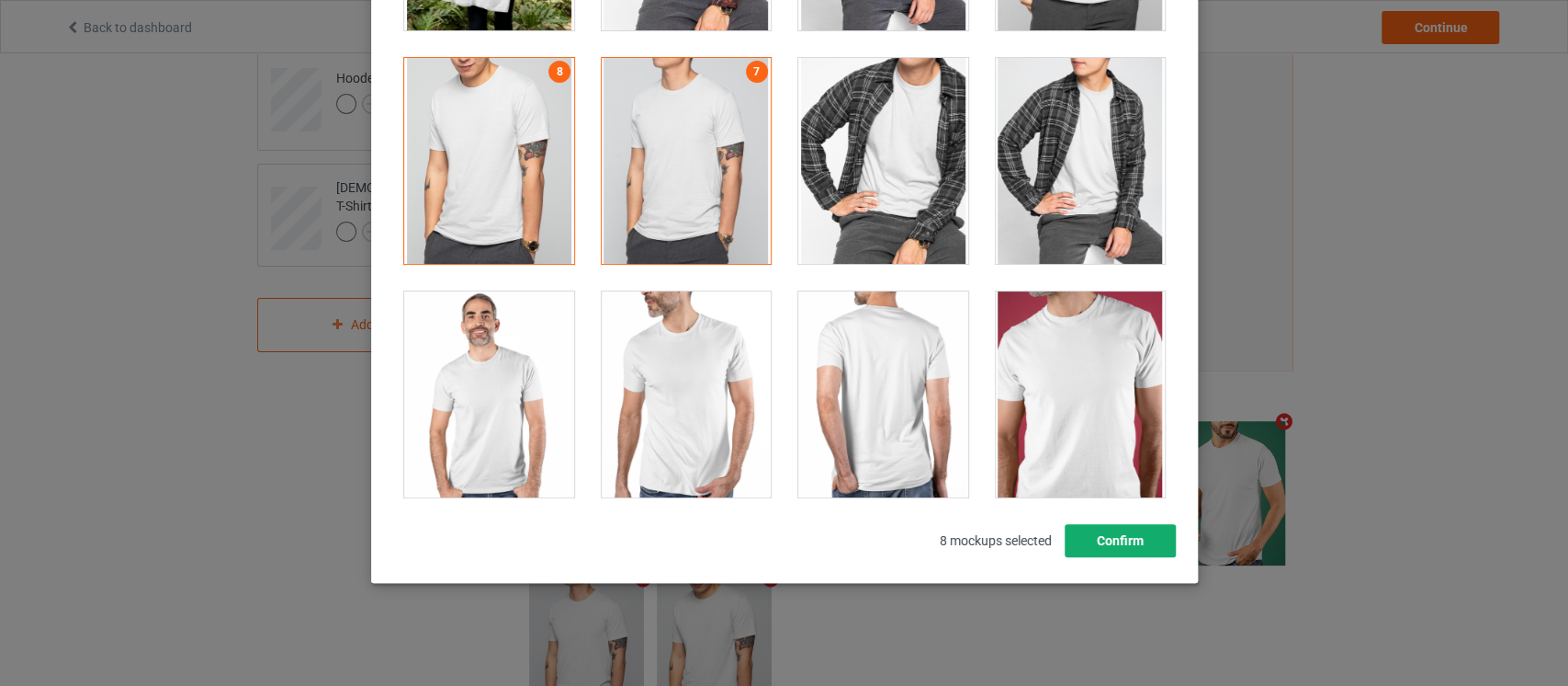
click at [1141, 533] on button "Confirm" at bounding box center [1119, 540] width 111 height 33
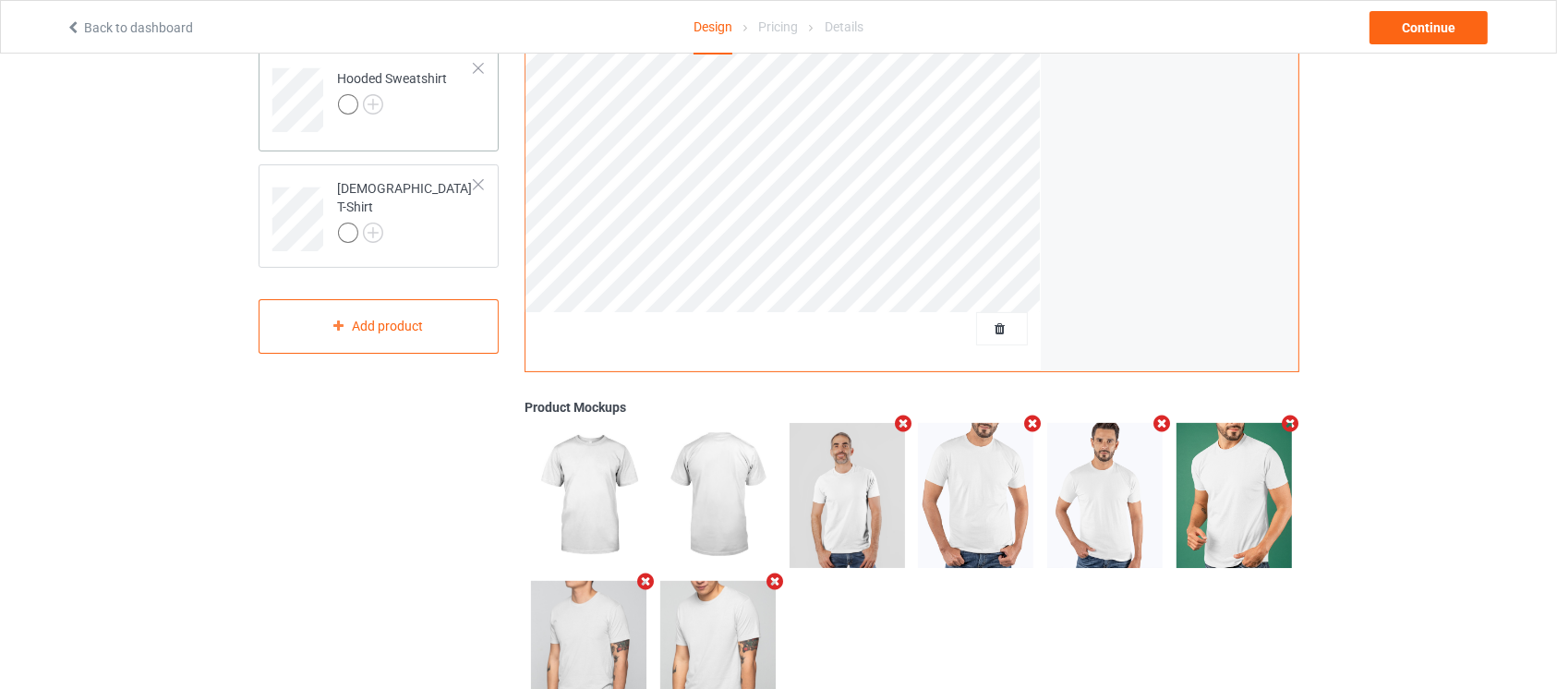
click at [432, 121] on td "Hooded Sweatshirt" at bounding box center [407, 93] width 158 height 77
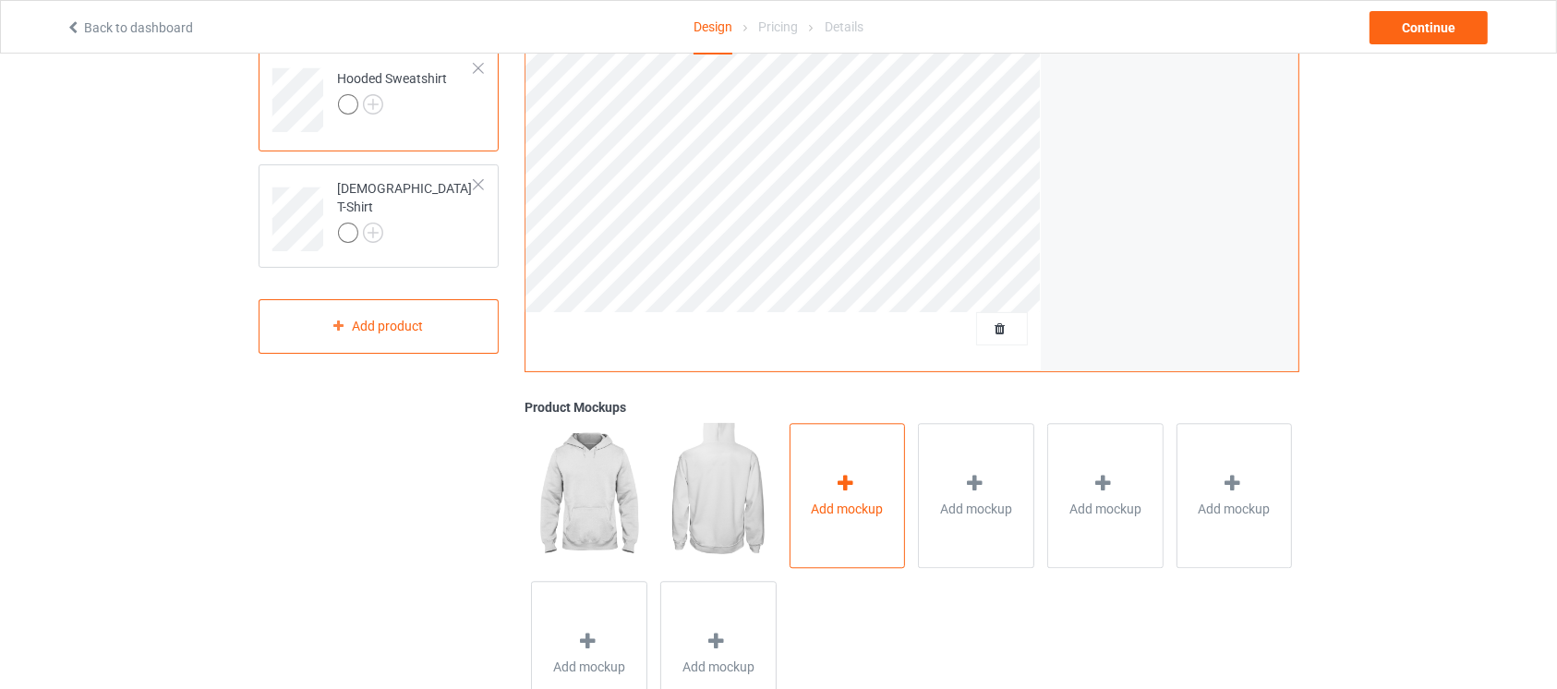
click at [892, 486] on div "Add mockup" at bounding box center [847, 495] width 116 height 145
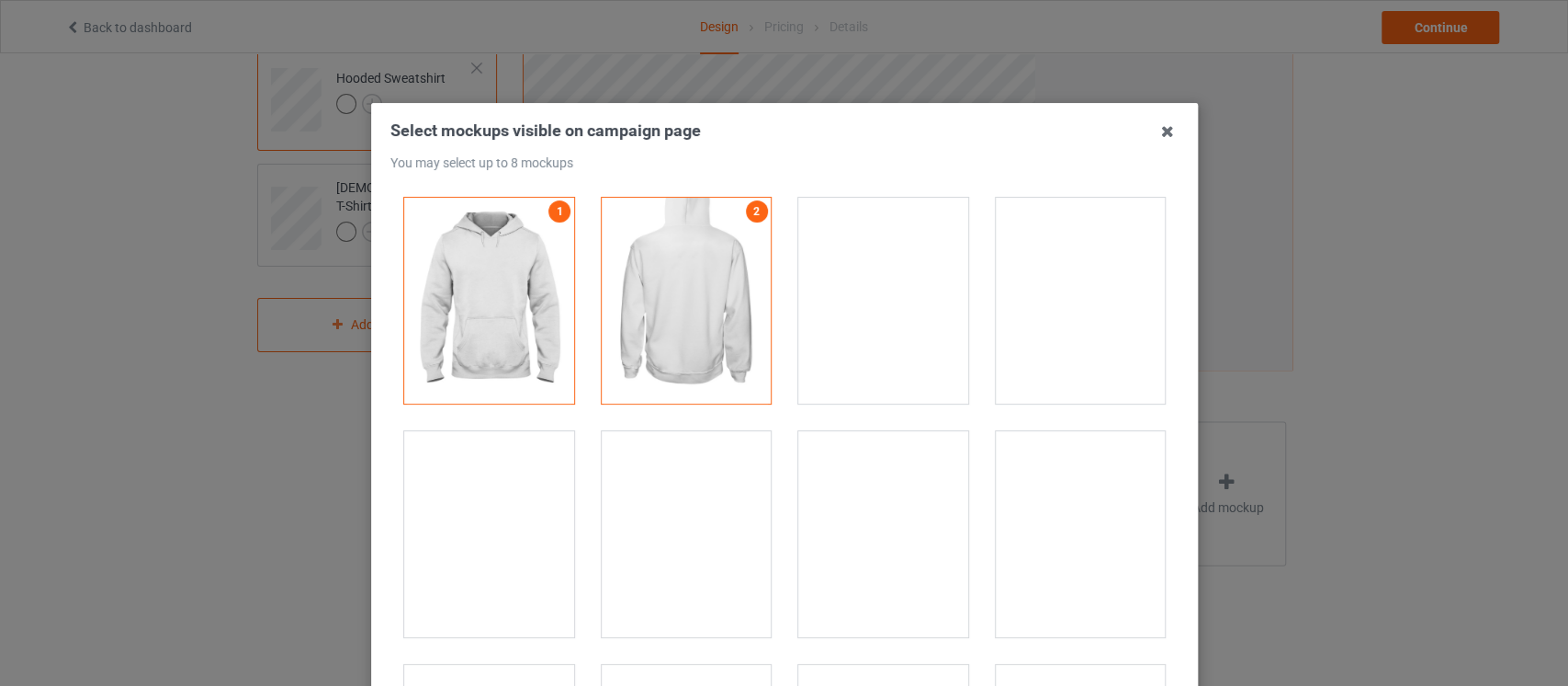
click at [507, 528] on div at bounding box center [489, 534] width 170 height 206
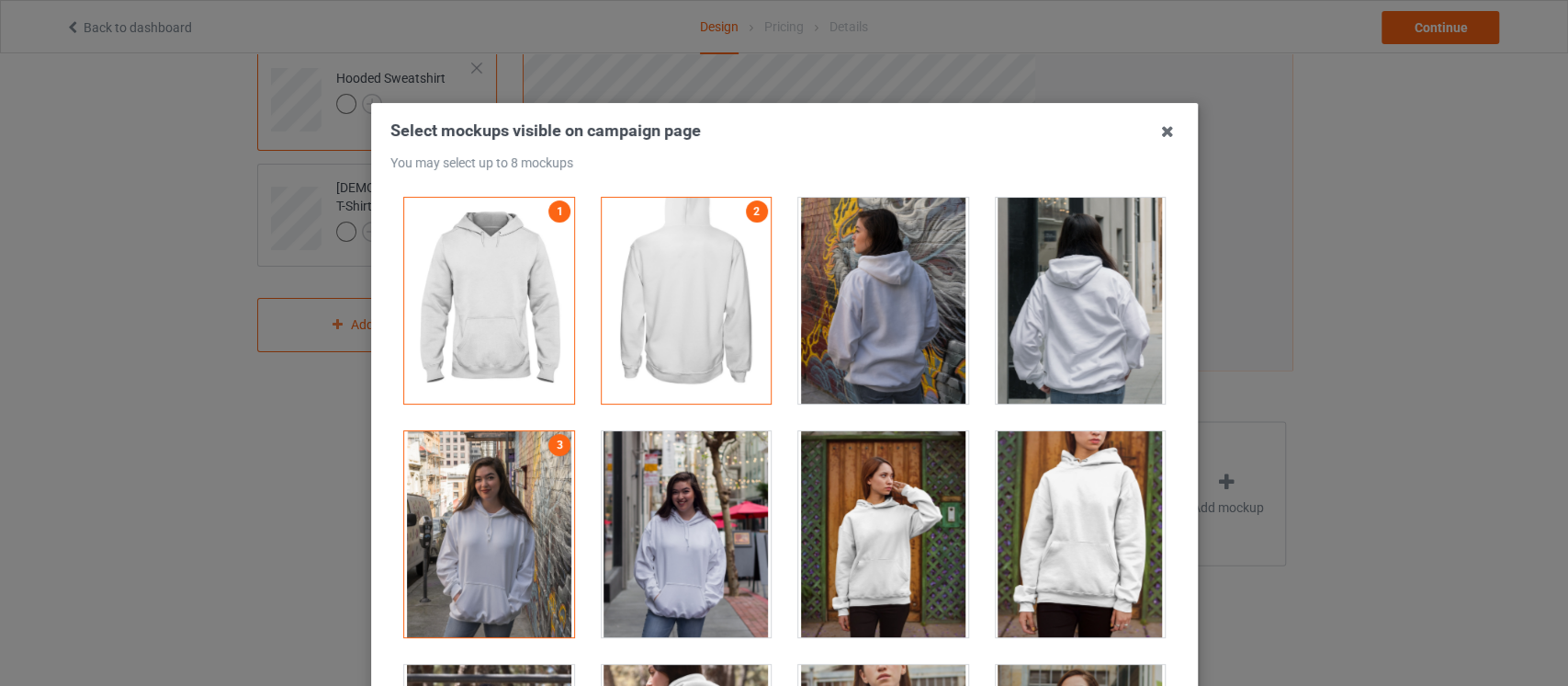
click at [655, 530] on div at bounding box center [686, 534] width 170 height 206
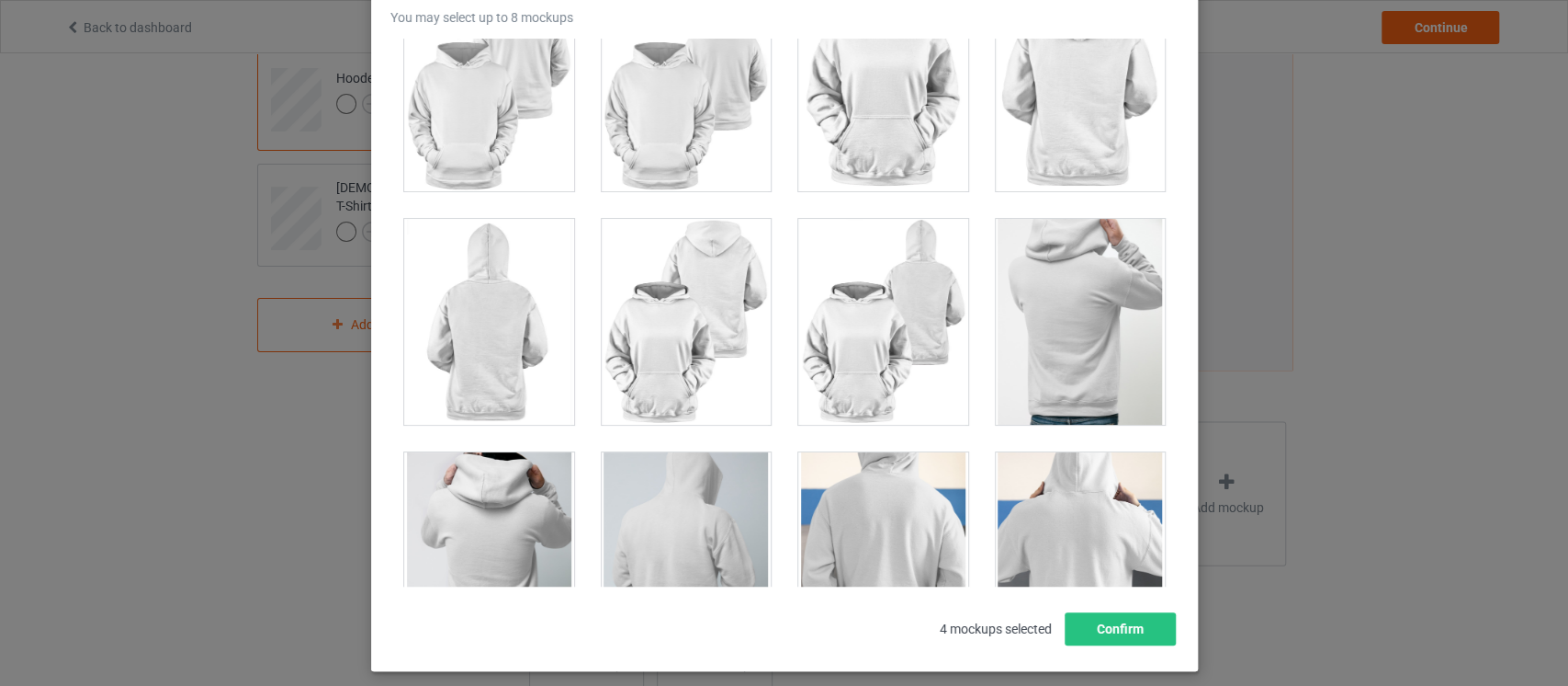
scroll to position [2883, 0]
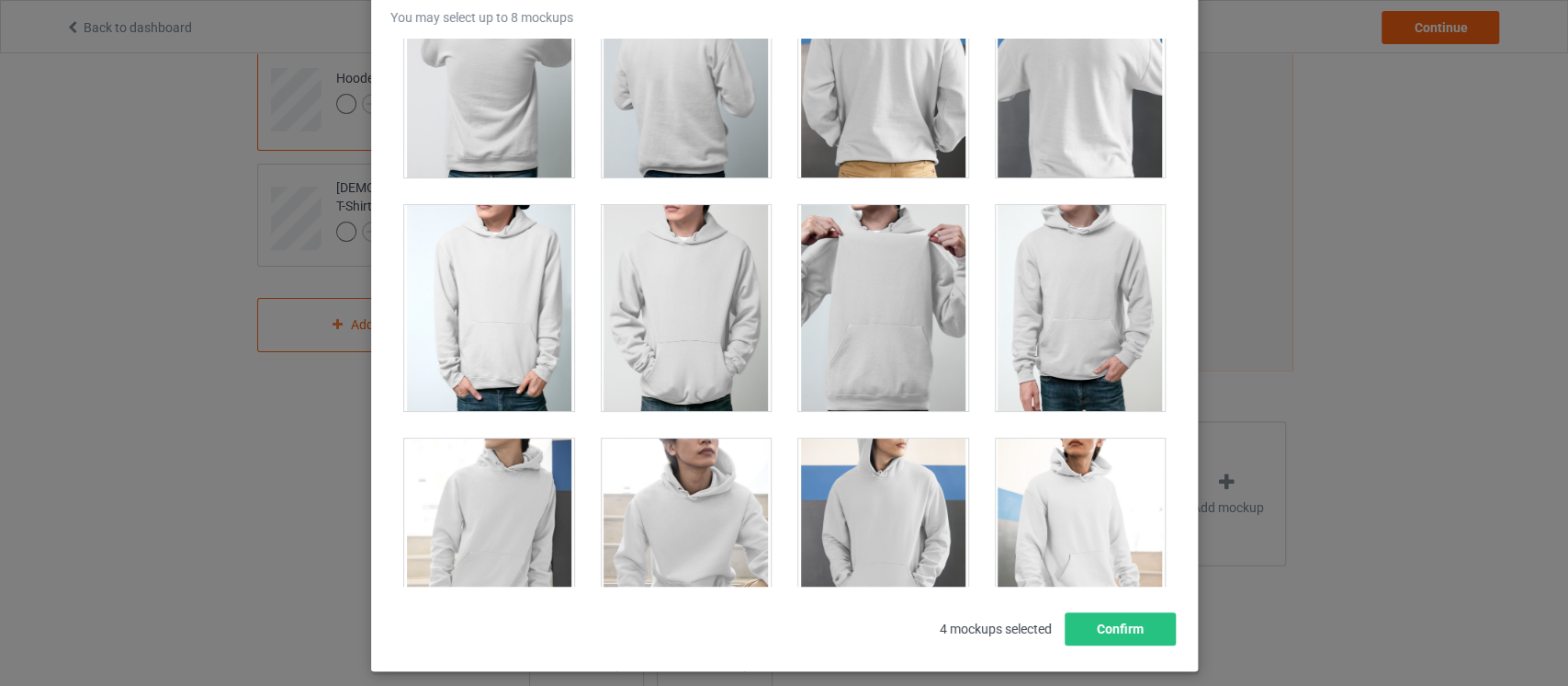
click at [882, 526] on div at bounding box center [882, 541] width 170 height 206
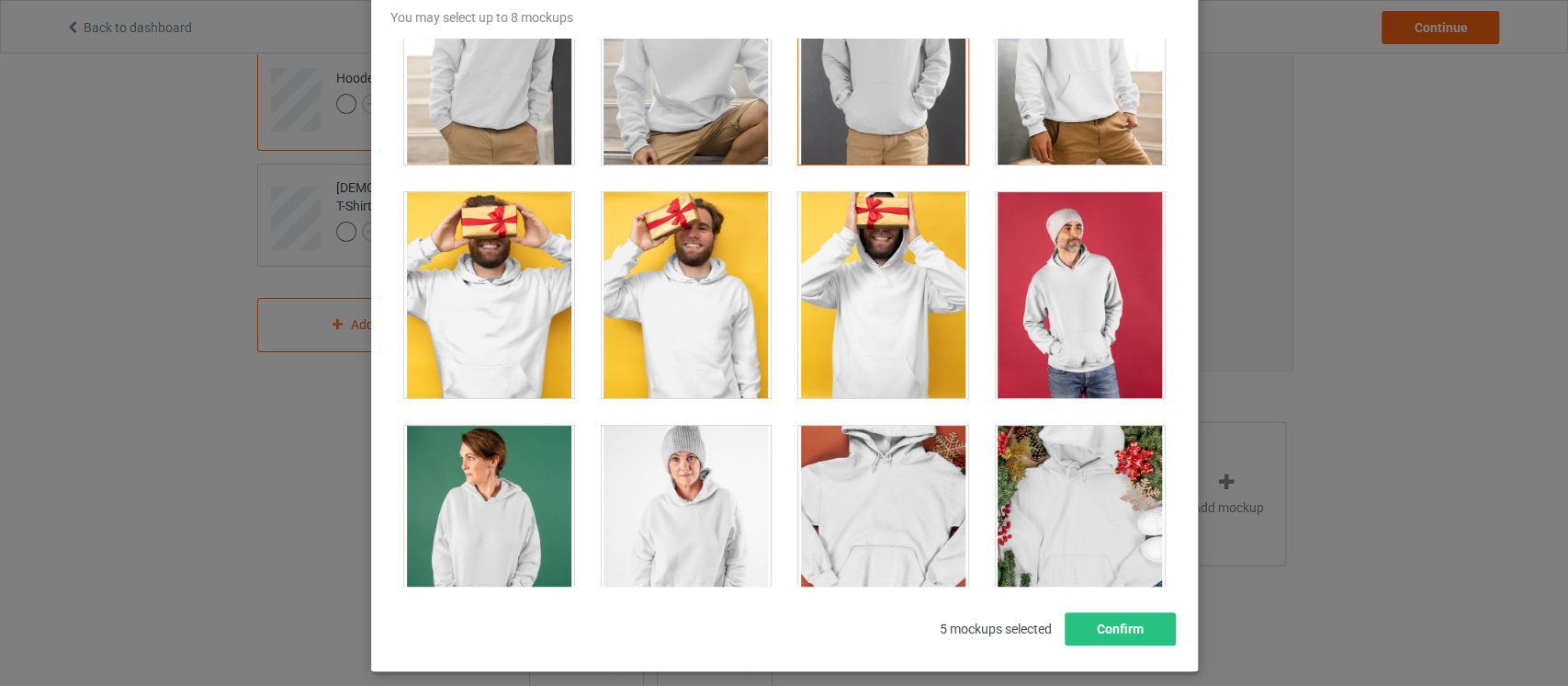
click at [520, 547] on div at bounding box center [489, 529] width 170 height 206
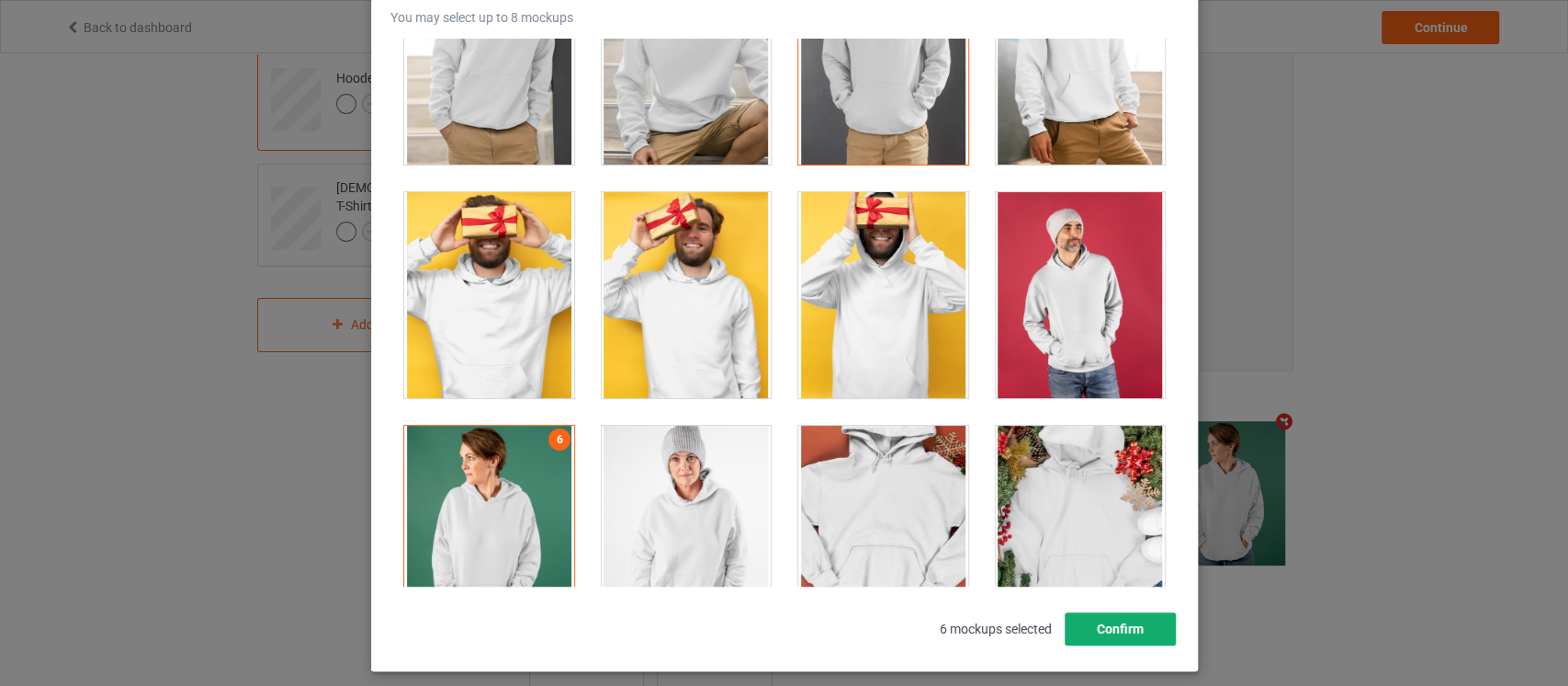
click at [1078, 625] on button "Confirm" at bounding box center [1119, 628] width 111 height 33
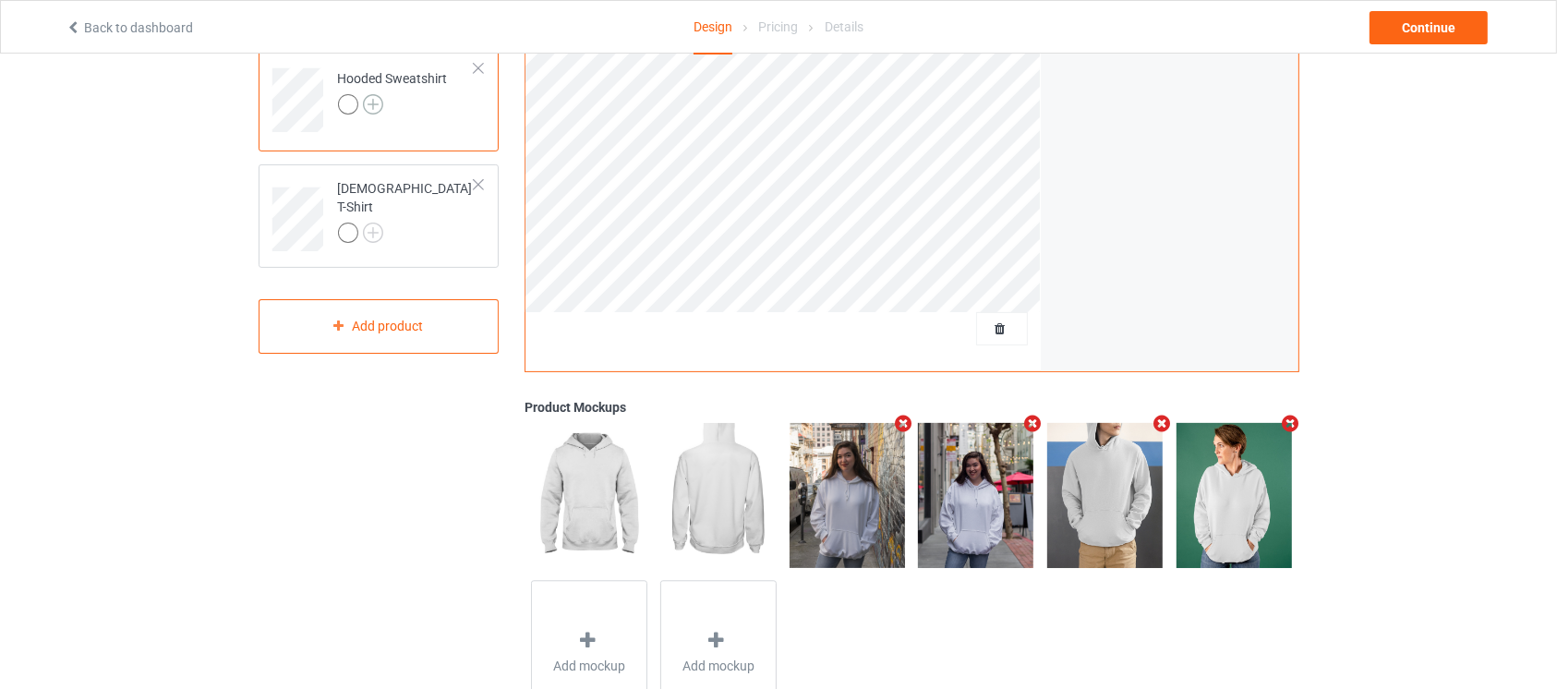
click at [380, 102] on img at bounding box center [373, 104] width 20 height 20
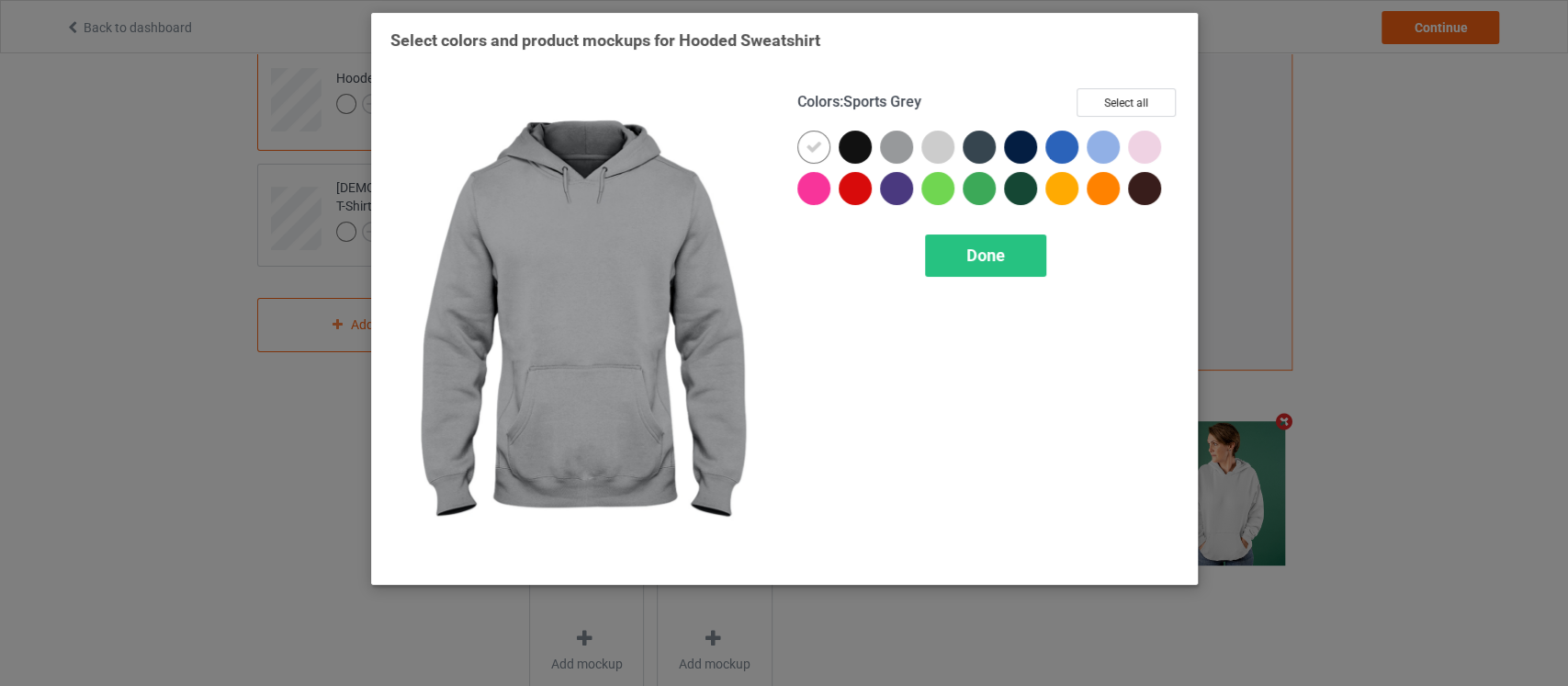
click at [900, 155] on div at bounding box center [896, 146] width 33 height 33
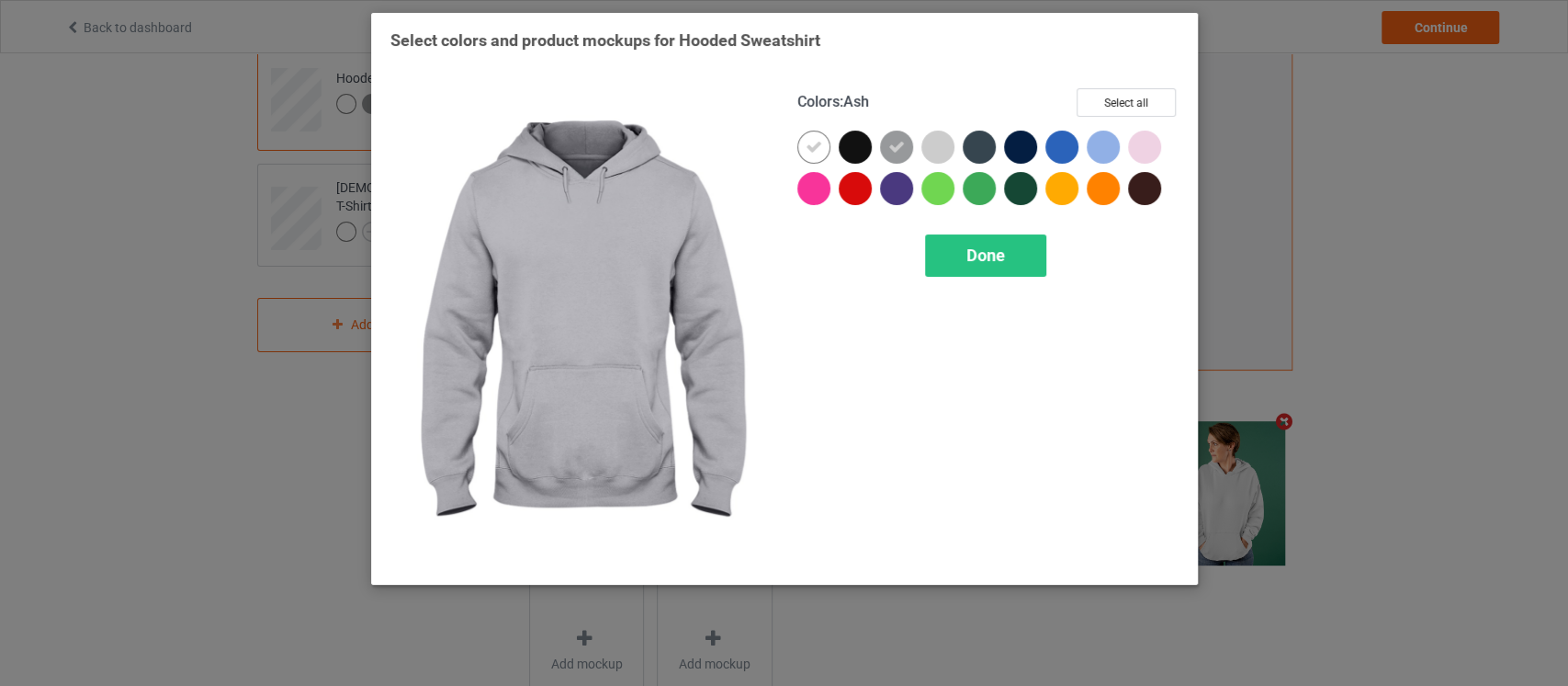
click at [939, 151] on div at bounding box center [937, 146] width 33 height 33
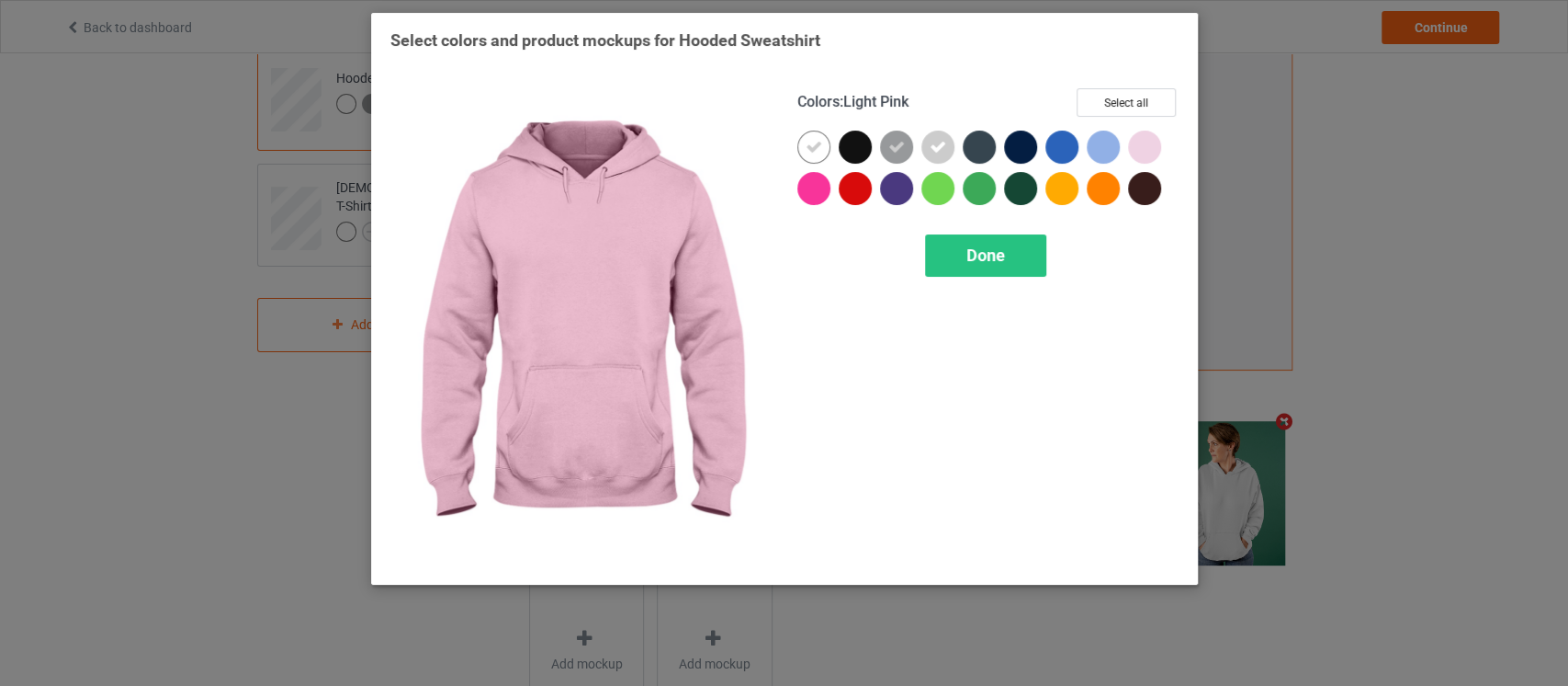
click at [1164, 150] on div at bounding box center [1149, 151] width 42 height 42
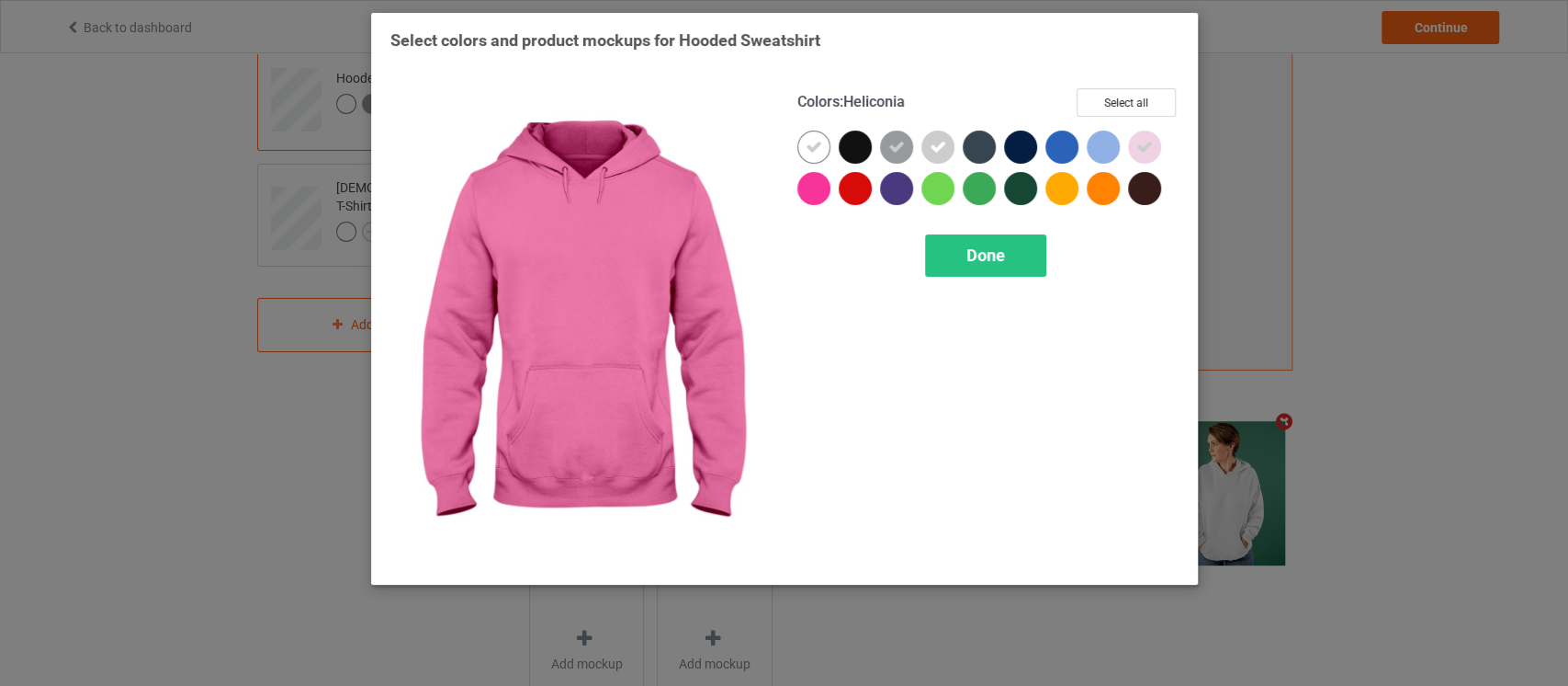
click at [818, 185] on div at bounding box center [813, 188] width 33 height 33
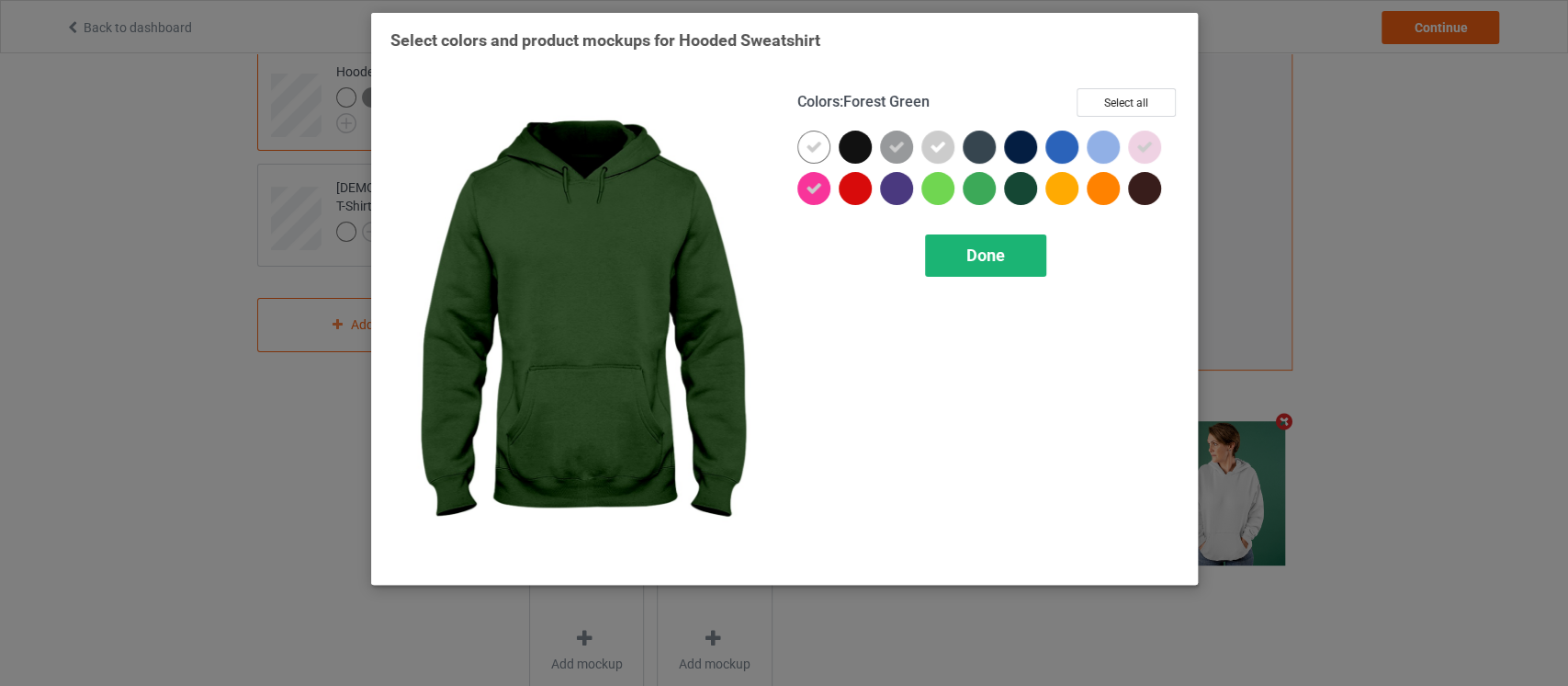
click at [984, 246] on span "Done" at bounding box center [985, 255] width 39 height 19
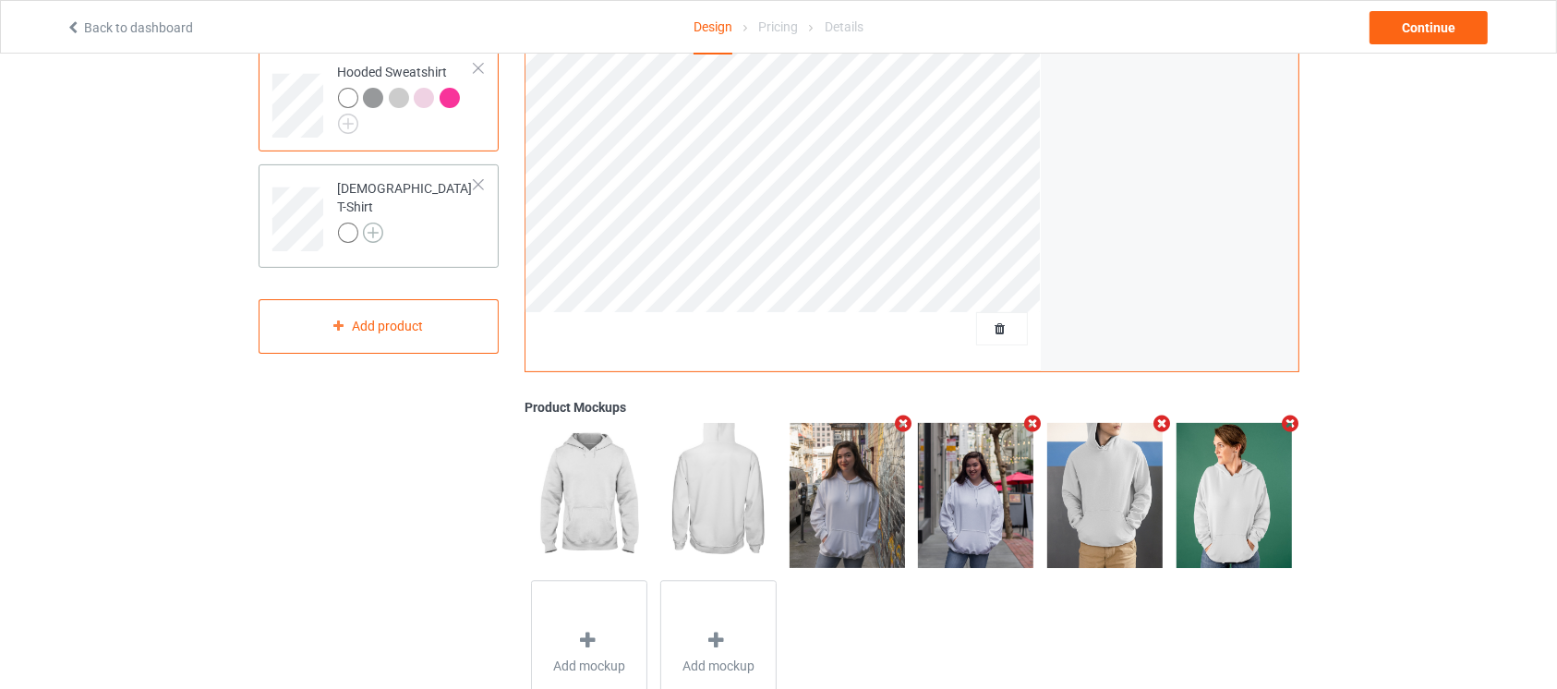
click at [369, 223] on img at bounding box center [373, 233] width 20 height 20
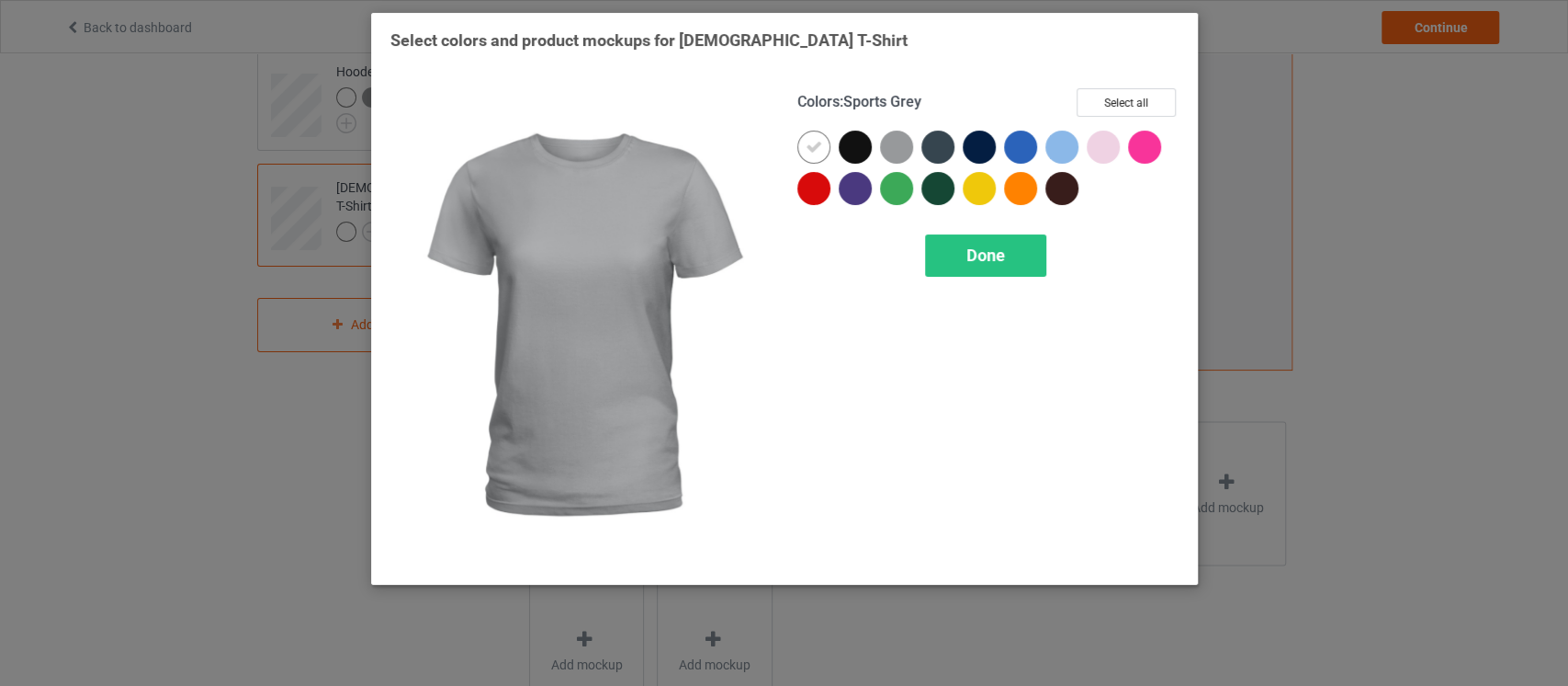
click at [886, 148] on div at bounding box center [896, 146] width 33 height 33
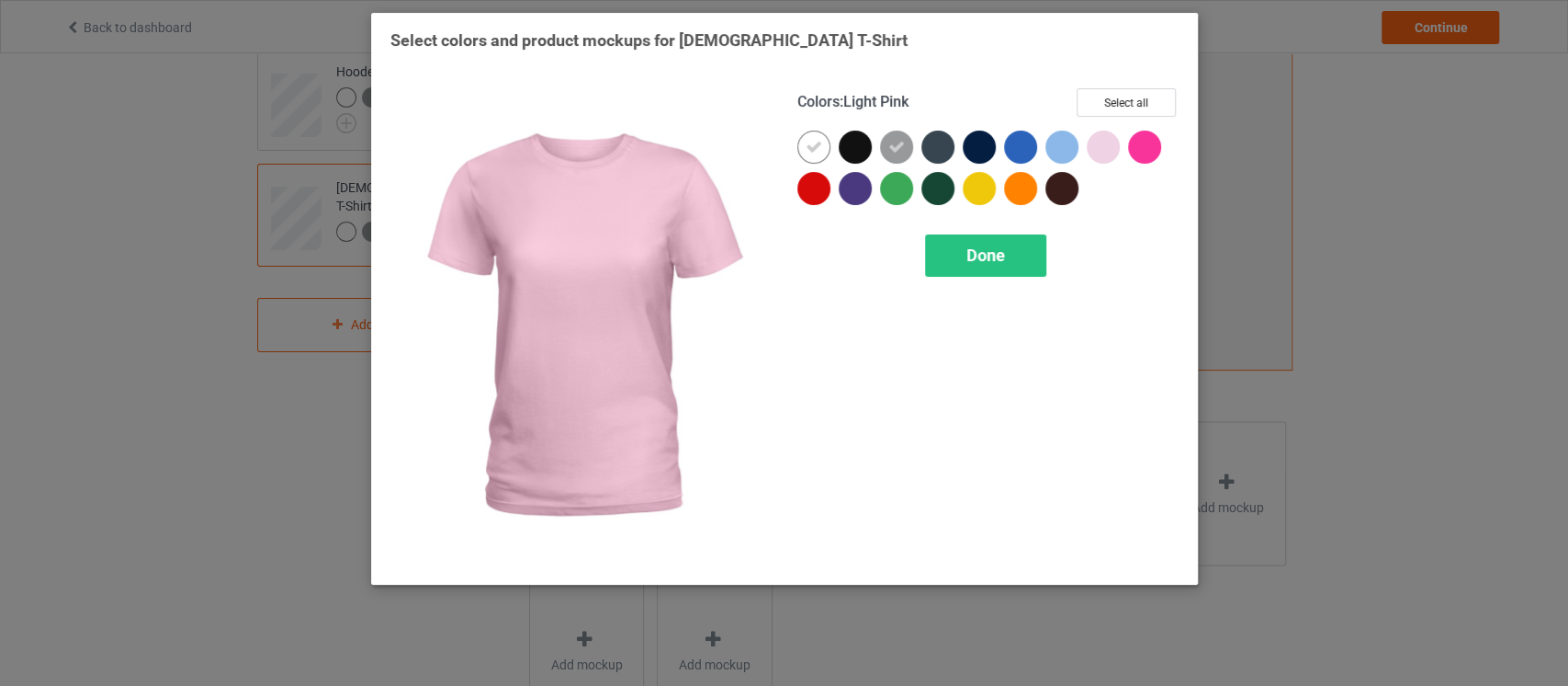
click at [1099, 150] on div at bounding box center [1102, 146] width 33 height 33
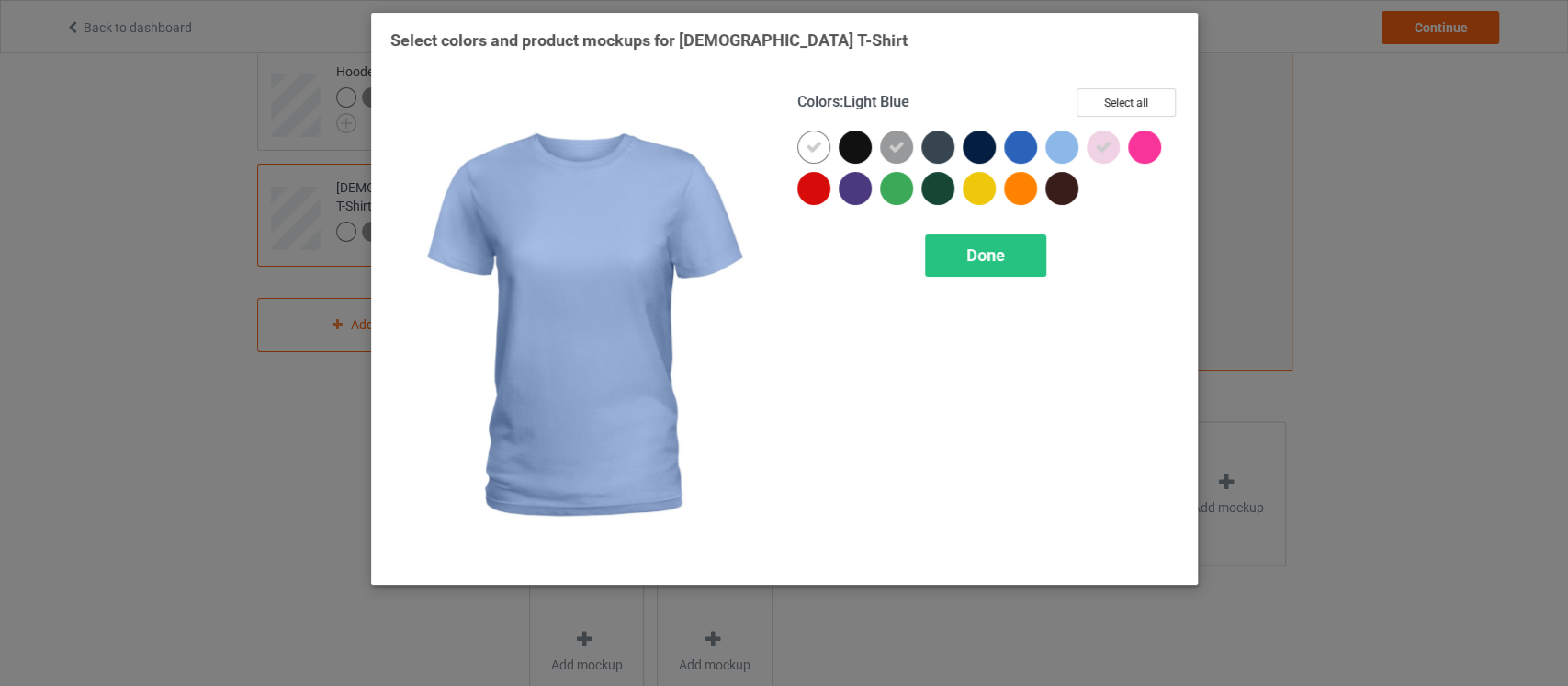
click at [1069, 148] on div at bounding box center [1062, 146] width 33 height 33
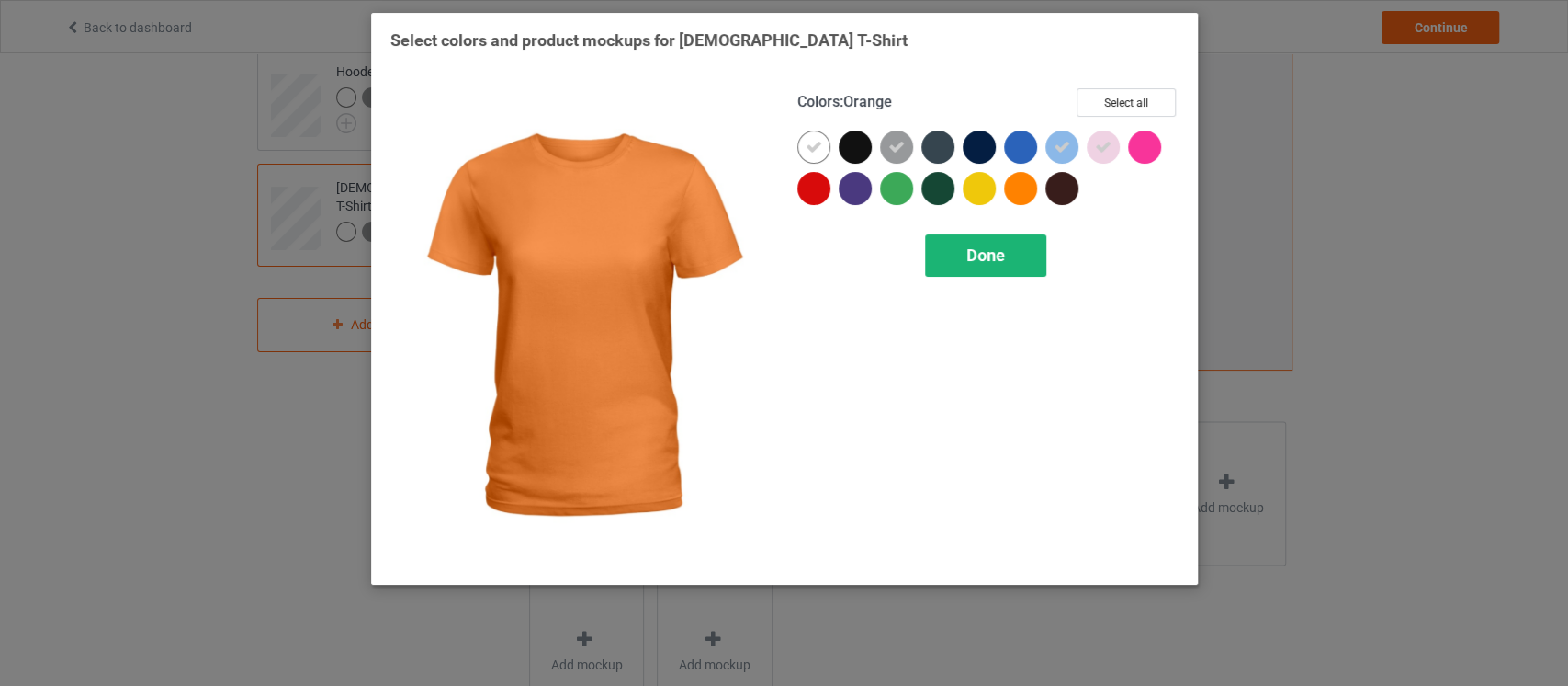
click at [1000, 254] on span "Done" at bounding box center [985, 255] width 39 height 19
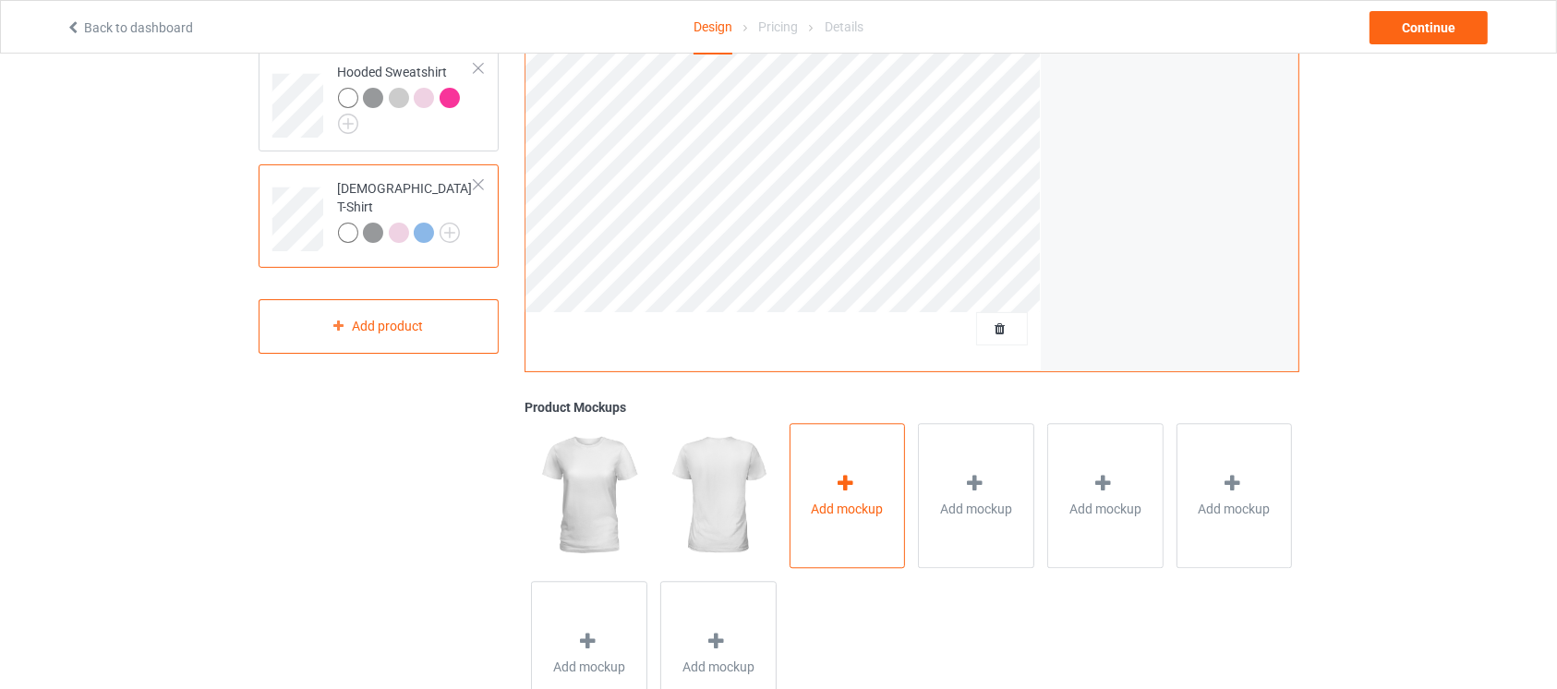
click at [817, 491] on div "Add mockup" at bounding box center [847, 495] width 116 height 145
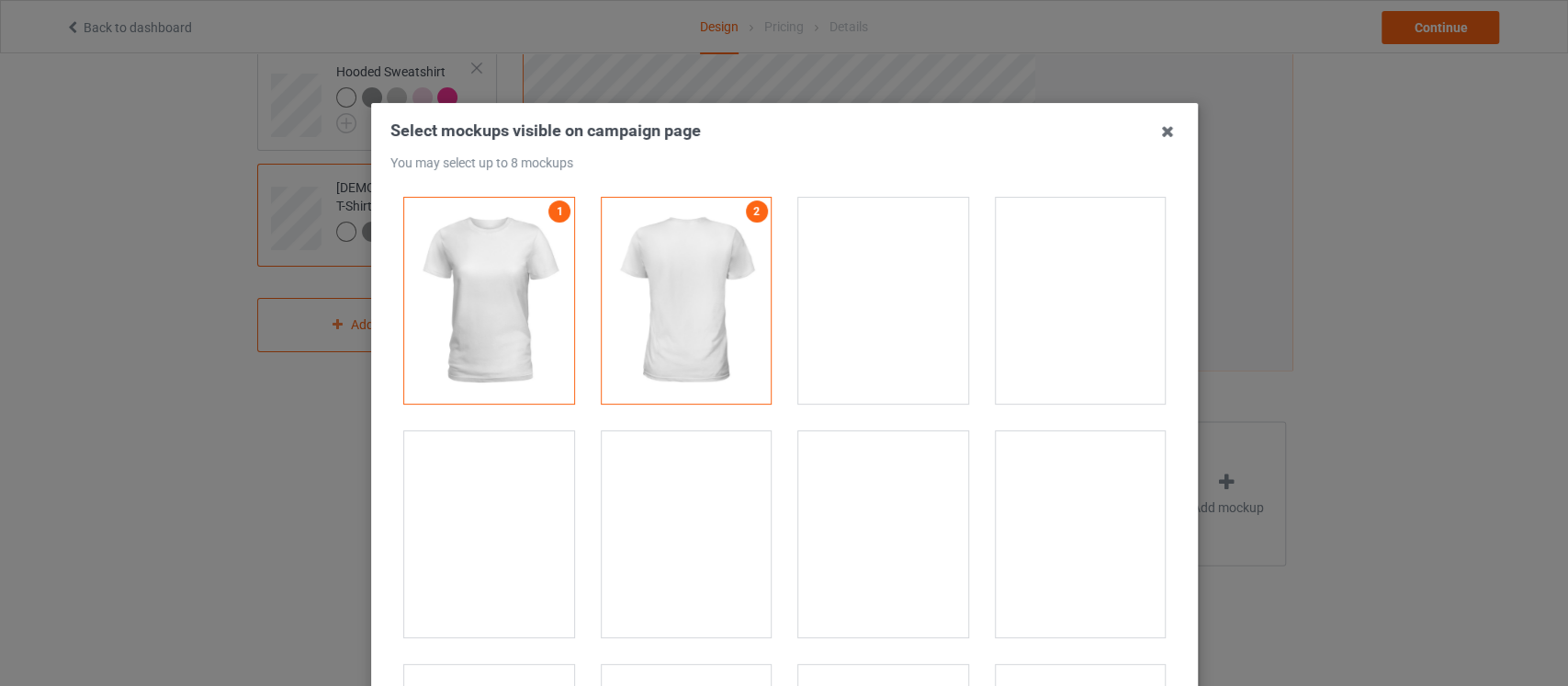
click at [1102, 354] on div at bounding box center [1079, 301] width 170 height 206
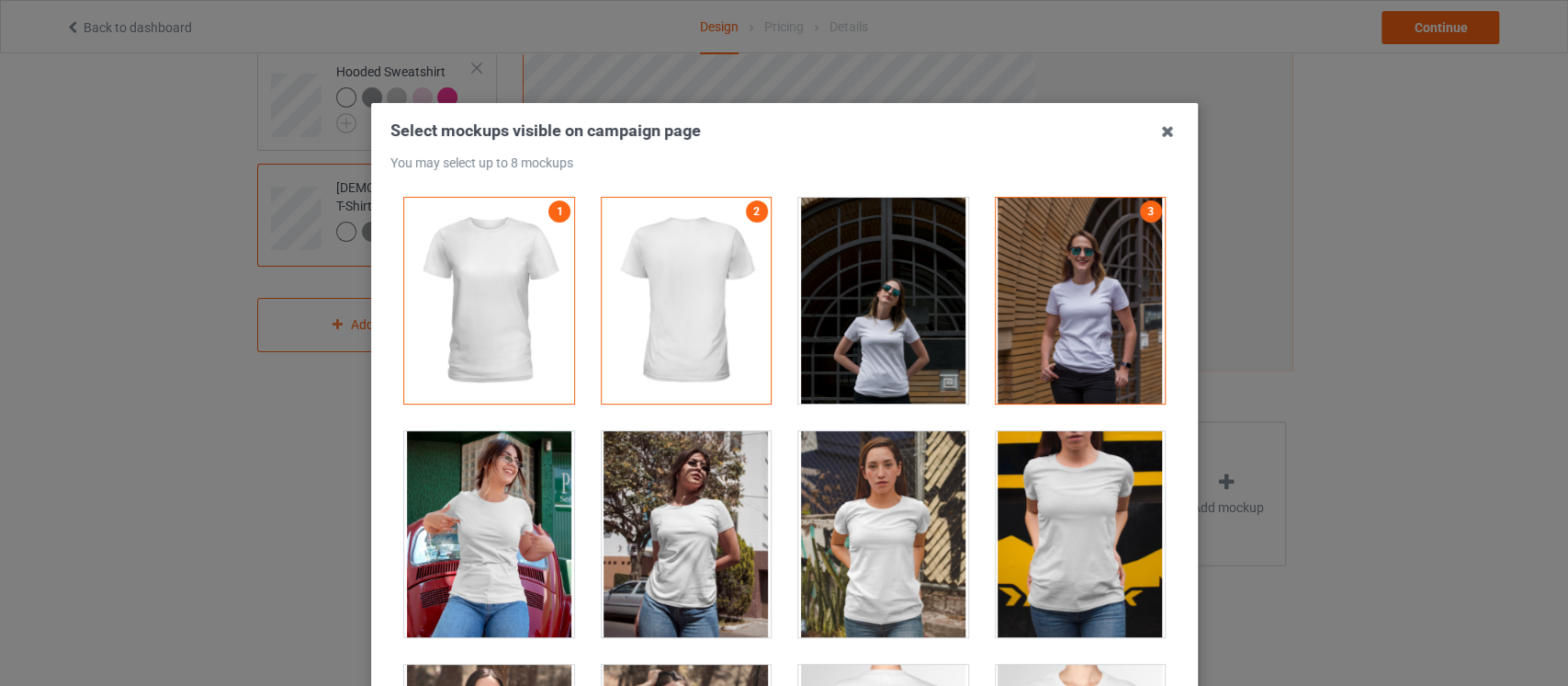
click at [1055, 494] on div at bounding box center [1079, 534] width 170 height 206
click at [665, 529] on div at bounding box center [686, 534] width 170 height 206
click at [482, 534] on div at bounding box center [489, 534] width 170 height 206
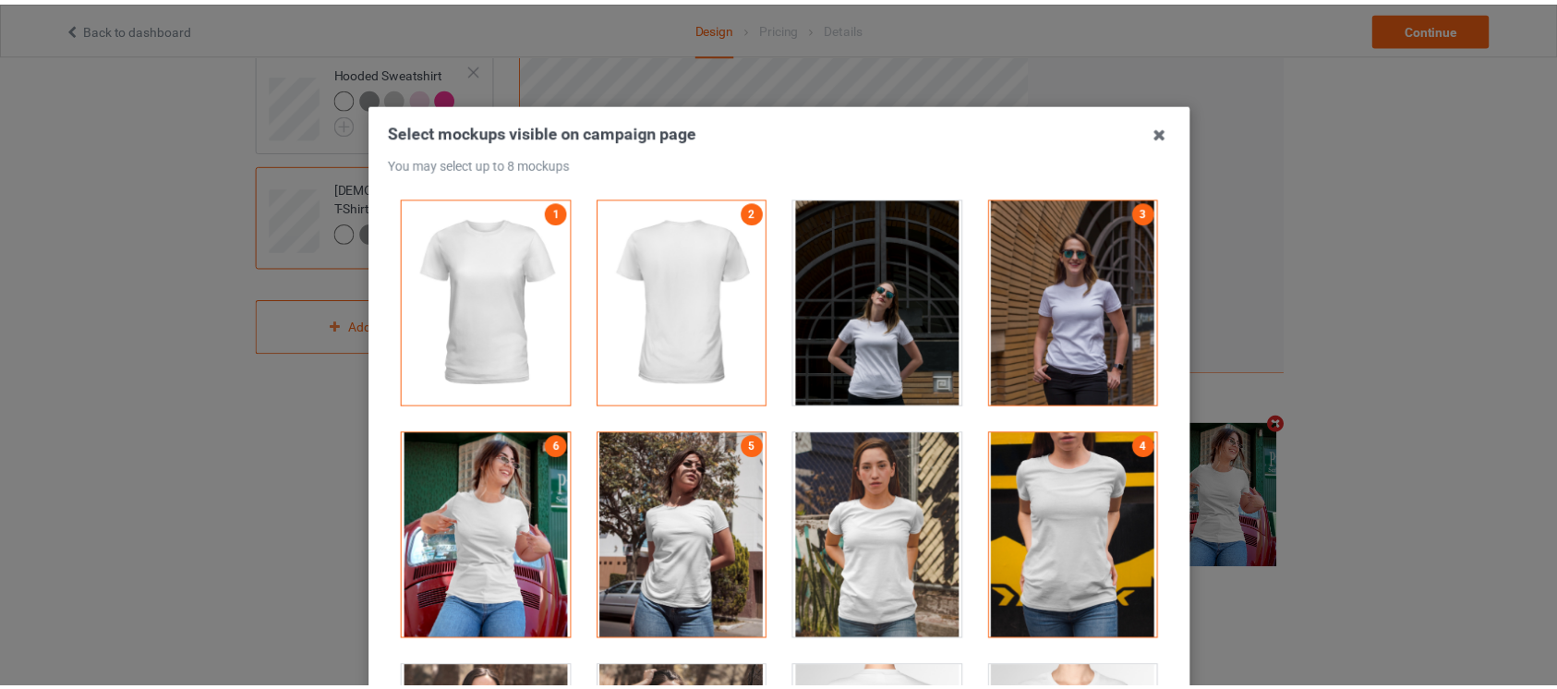
scroll to position [235, 0]
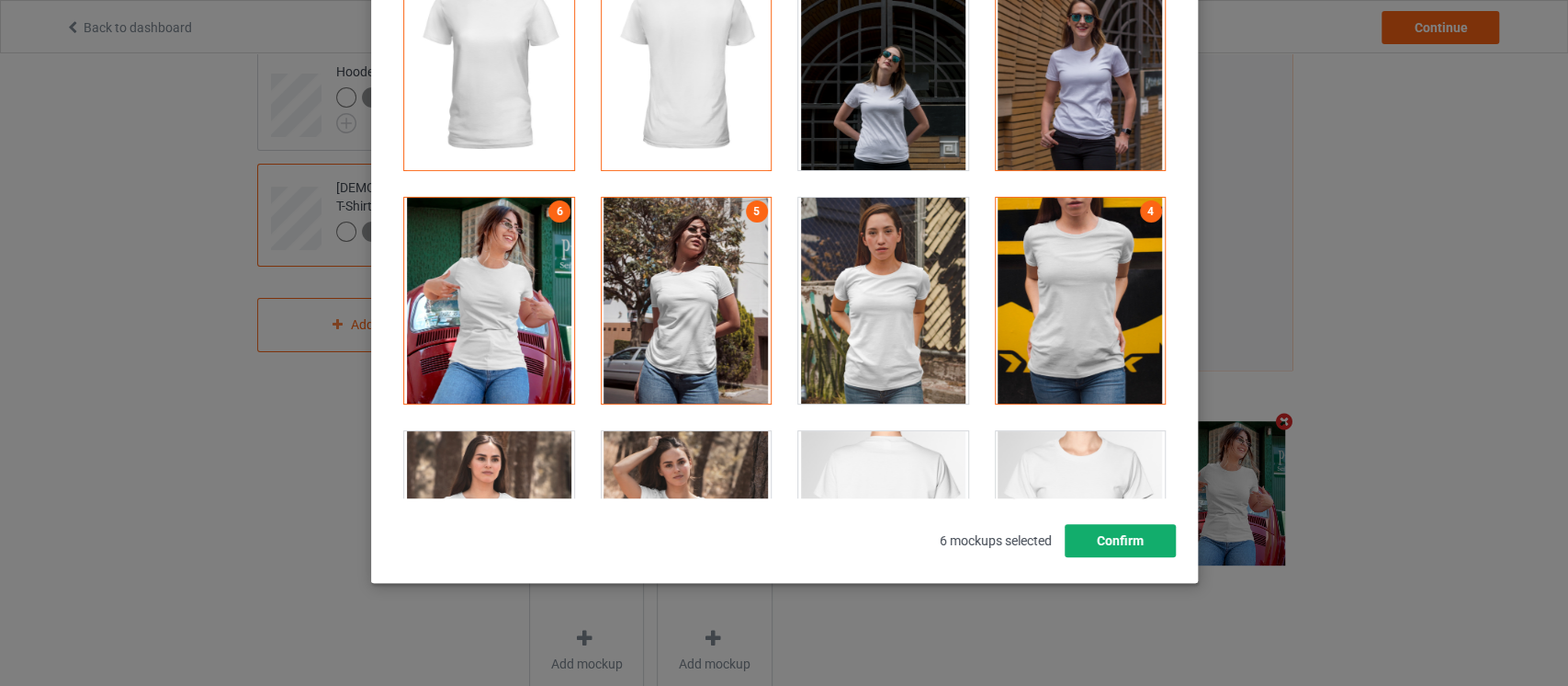
click at [1078, 538] on button "Confirm" at bounding box center [1119, 540] width 111 height 33
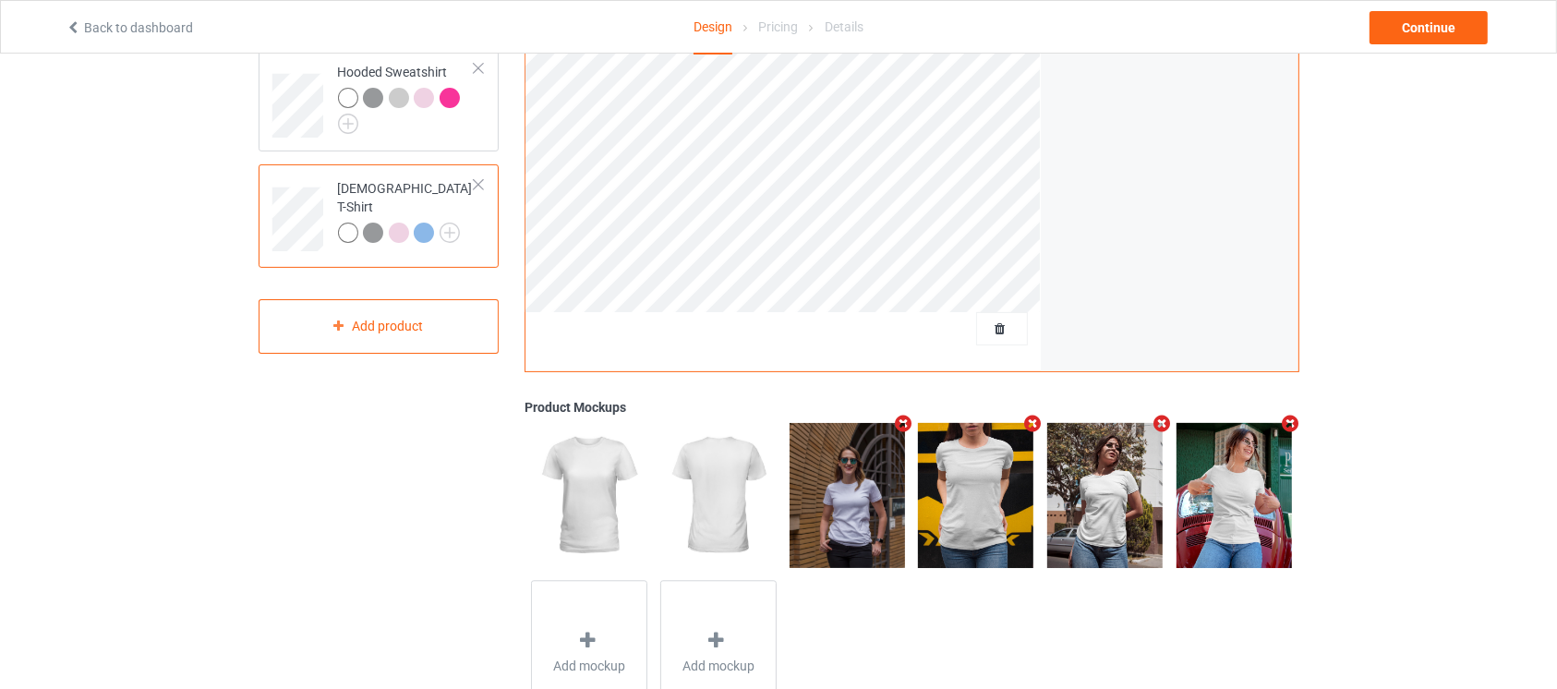
click at [1426, 8] on div "Back to dashboard Design Pricing Details Continue" at bounding box center [779, 27] width 1452 height 52
click at [1404, 25] on div "Continue" at bounding box center [1428, 27] width 118 height 33
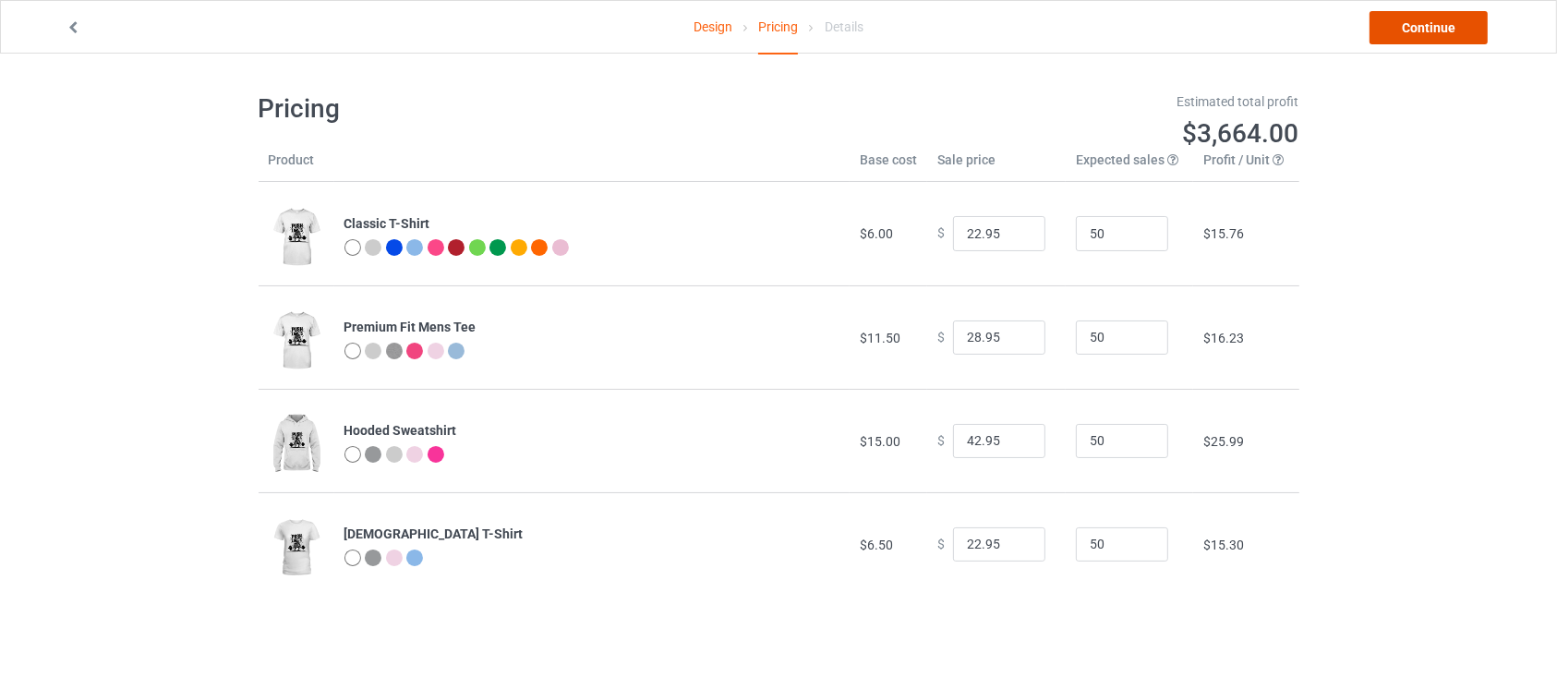
click at [1412, 31] on link "Continue" at bounding box center [1428, 27] width 118 height 33
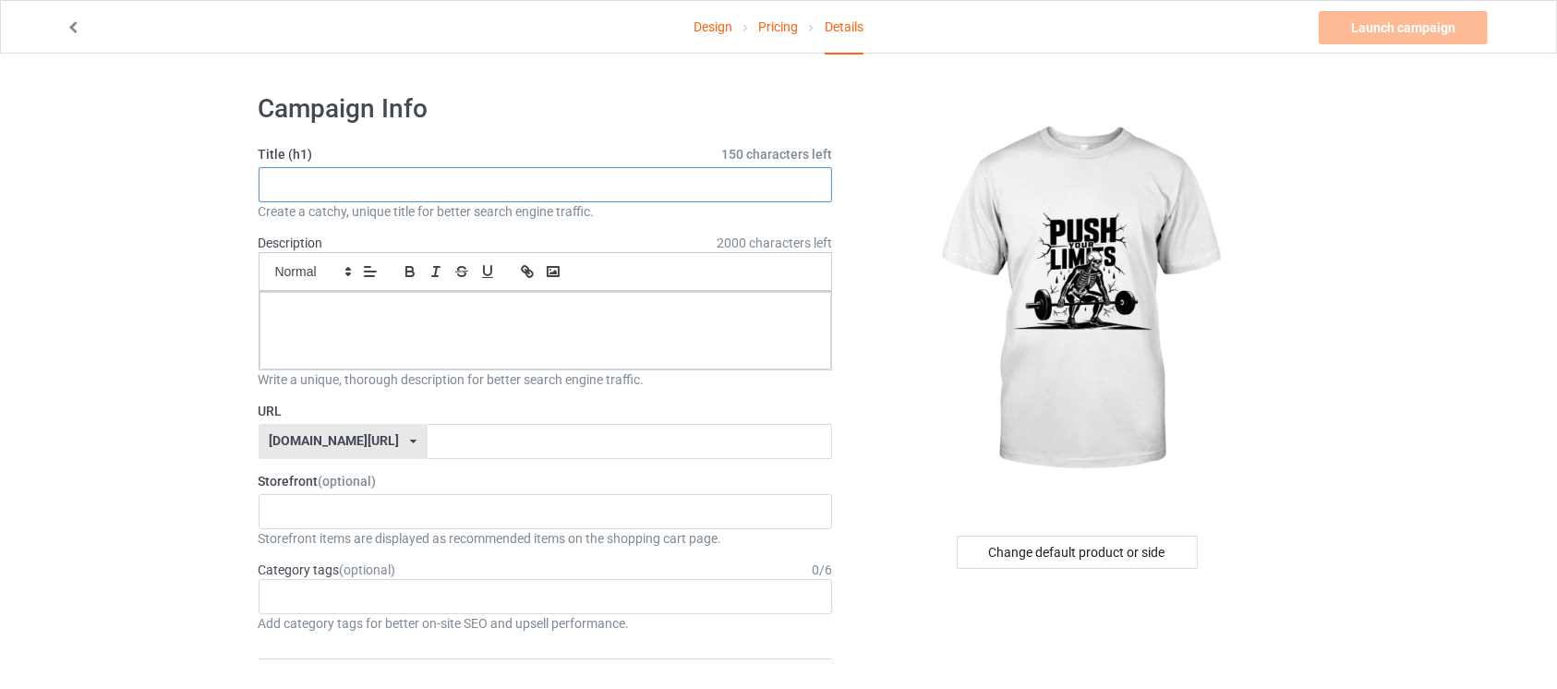
click at [613, 181] on input "text" at bounding box center [546, 184] width 574 height 35
paste input "Gym Motivation T-Shirt – Fitness Apparel for Workout & Training"
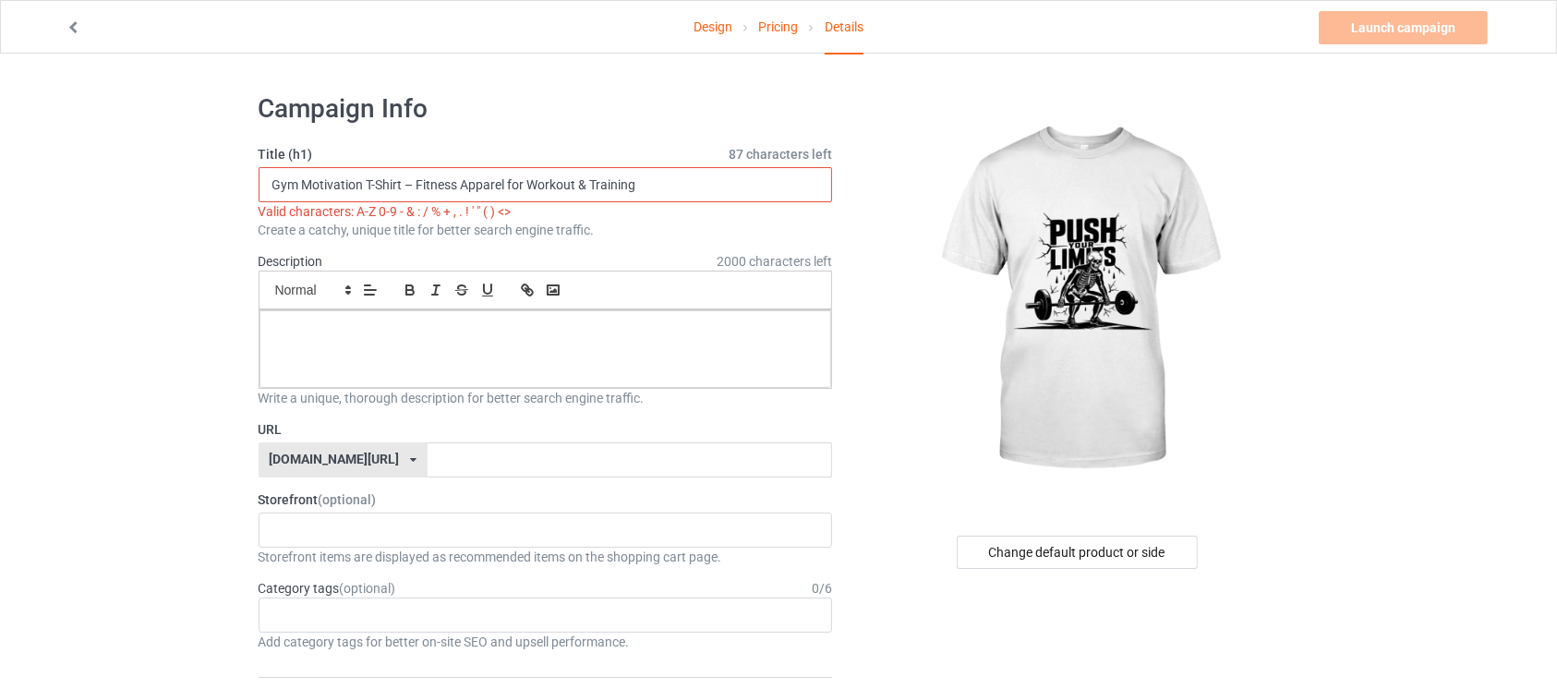
click at [413, 184] on input "Gym Motivation T-Shirt – Fitness Apparel for Workout & Training" at bounding box center [546, 184] width 574 height 35
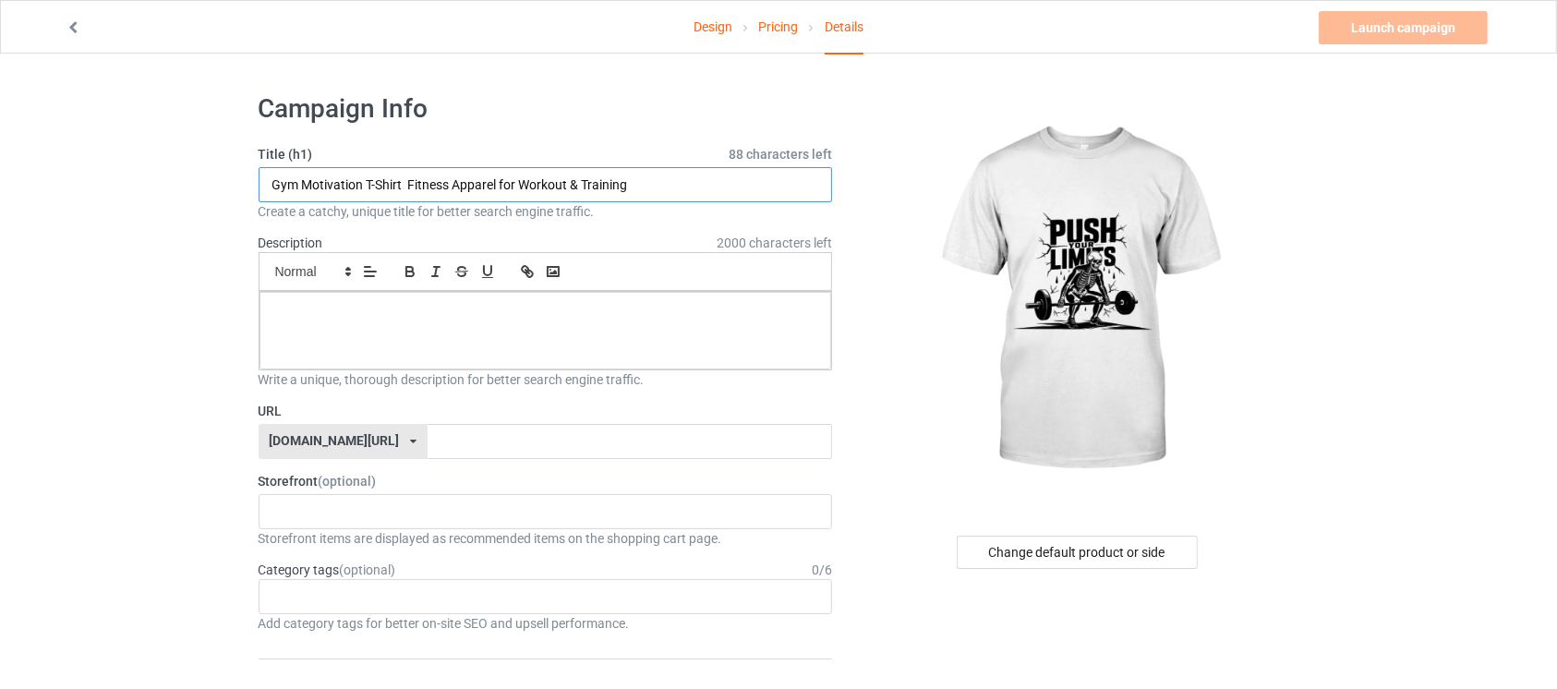
type input "Gym Motivation T-Shirt Fitness Apparel for Workout & Training"
click at [430, 319] on p at bounding box center [545, 313] width 543 height 18
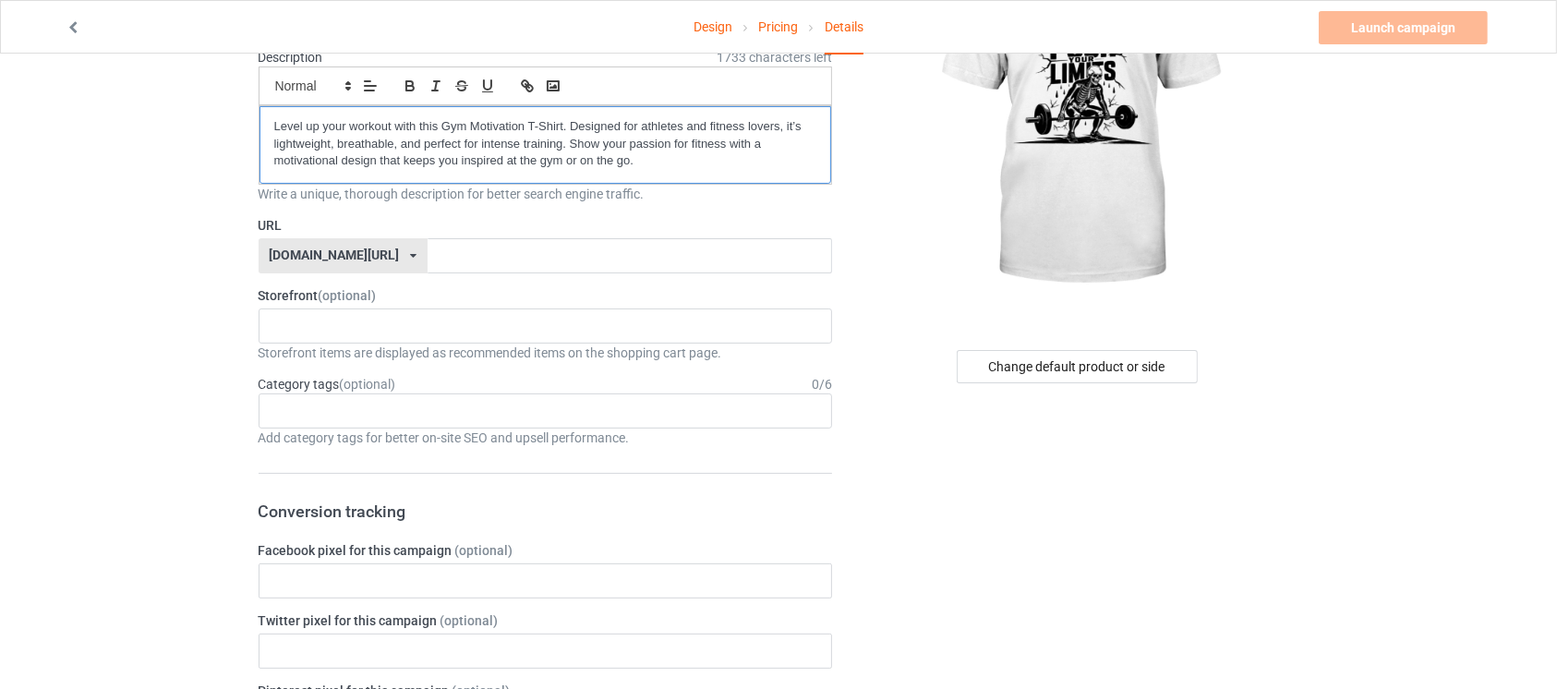
scroll to position [199, 0]
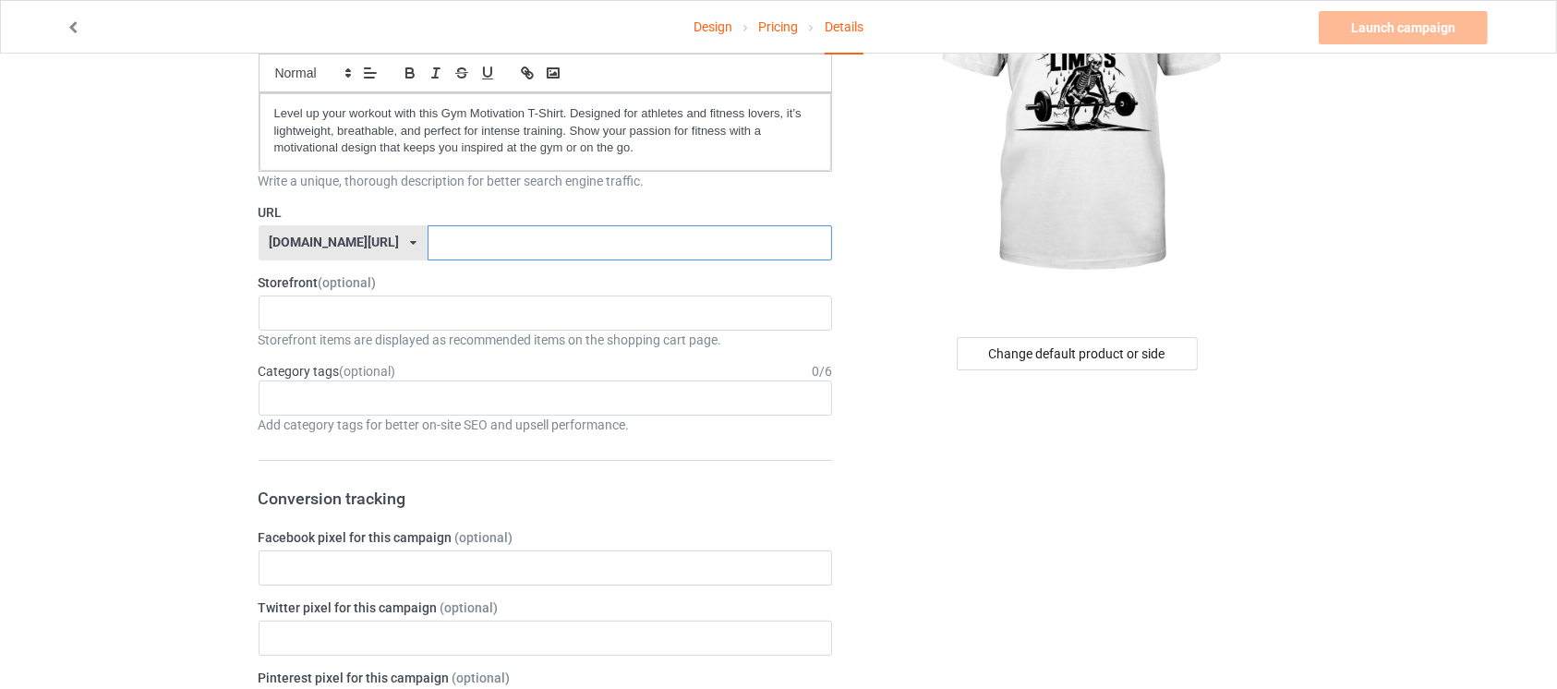
click at [711, 245] on input "text" at bounding box center [630, 242] width 404 height 35
type input "G"
type input "gymsheep"
click at [1368, 32] on link "Launch campaign" at bounding box center [1403, 27] width 169 height 33
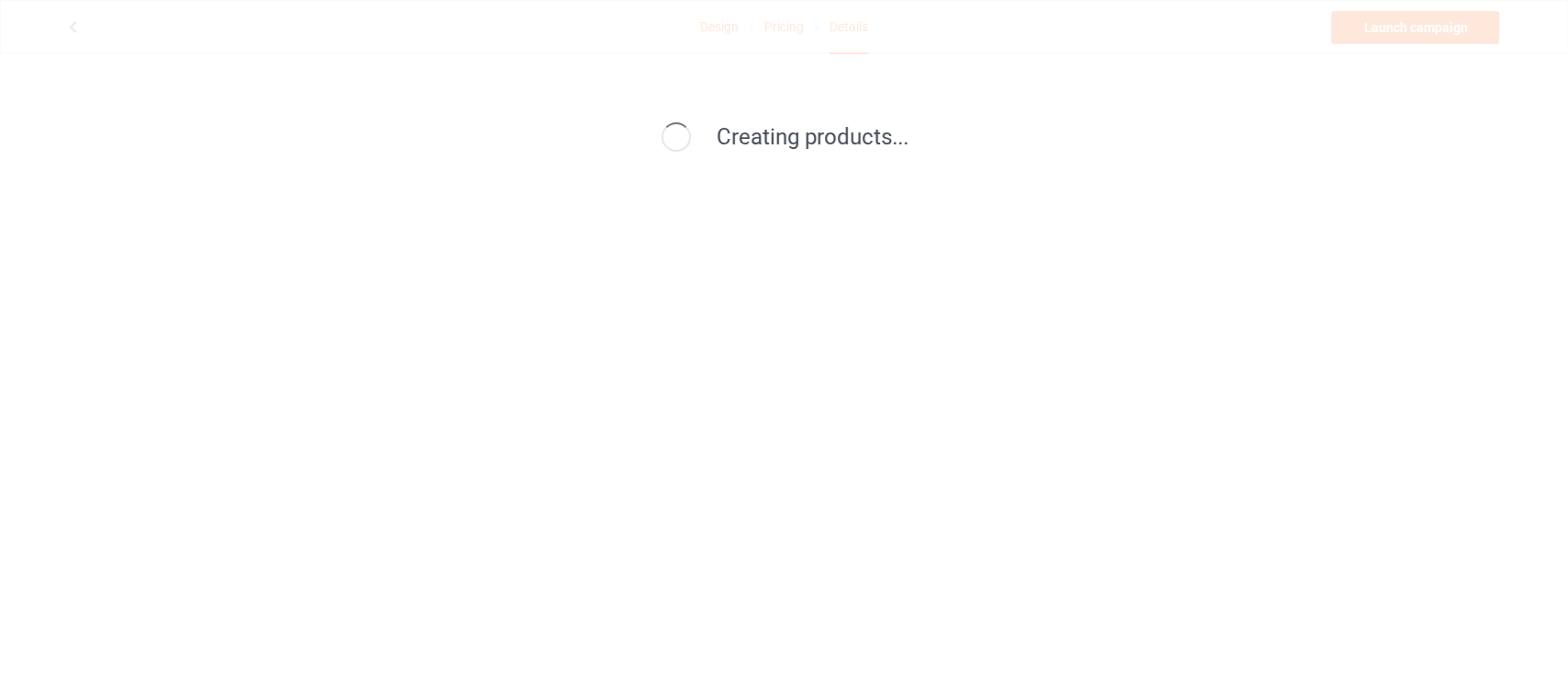
click at [1005, 140] on div "Creating products..." at bounding box center [784, 137] width 788 height 31
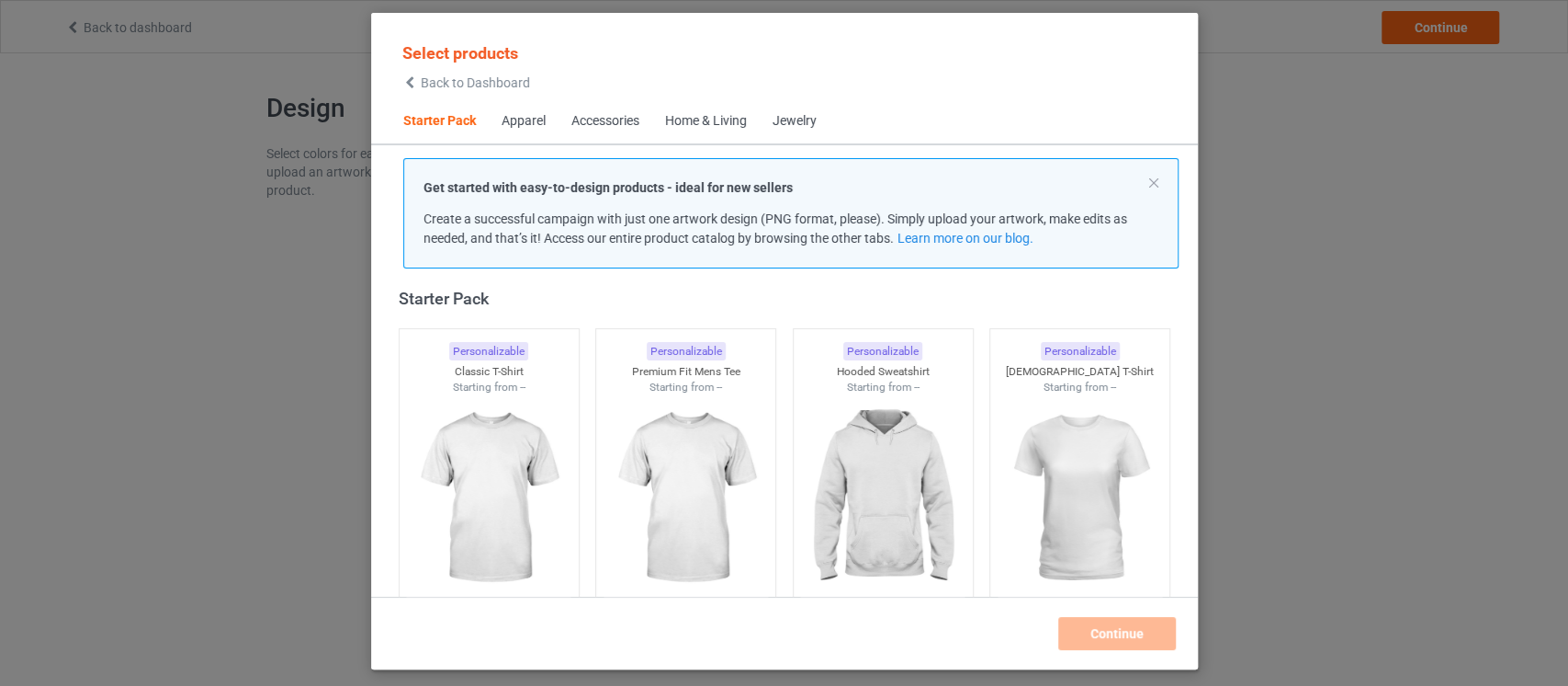
click at [497, 88] on span "Back to Dashboard" at bounding box center [476, 83] width 109 height 15
